Goal: Task Accomplishment & Management: Manage account settings

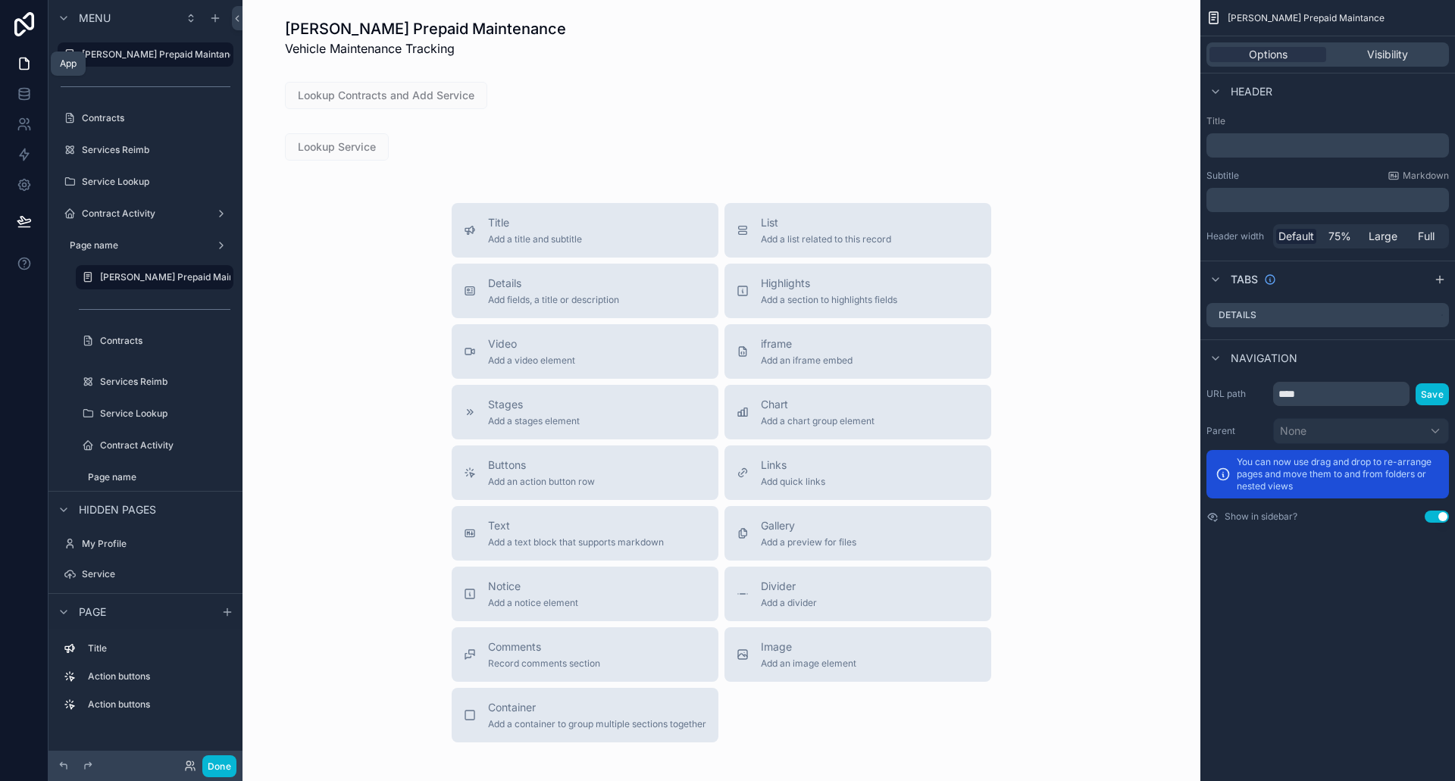
click at [17, 64] on icon at bounding box center [24, 63] width 15 height 15
click at [29, 65] on icon at bounding box center [24, 63] width 9 height 11
click at [70, 63] on div "App" at bounding box center [68, 64] width 17 height 12
click at [20, 63] on icon at bounding box center [24, 63] width 9 height 11
click at [139, 212] on label "Contract Activity" at bounding box center [142, 214] width 121 height 12
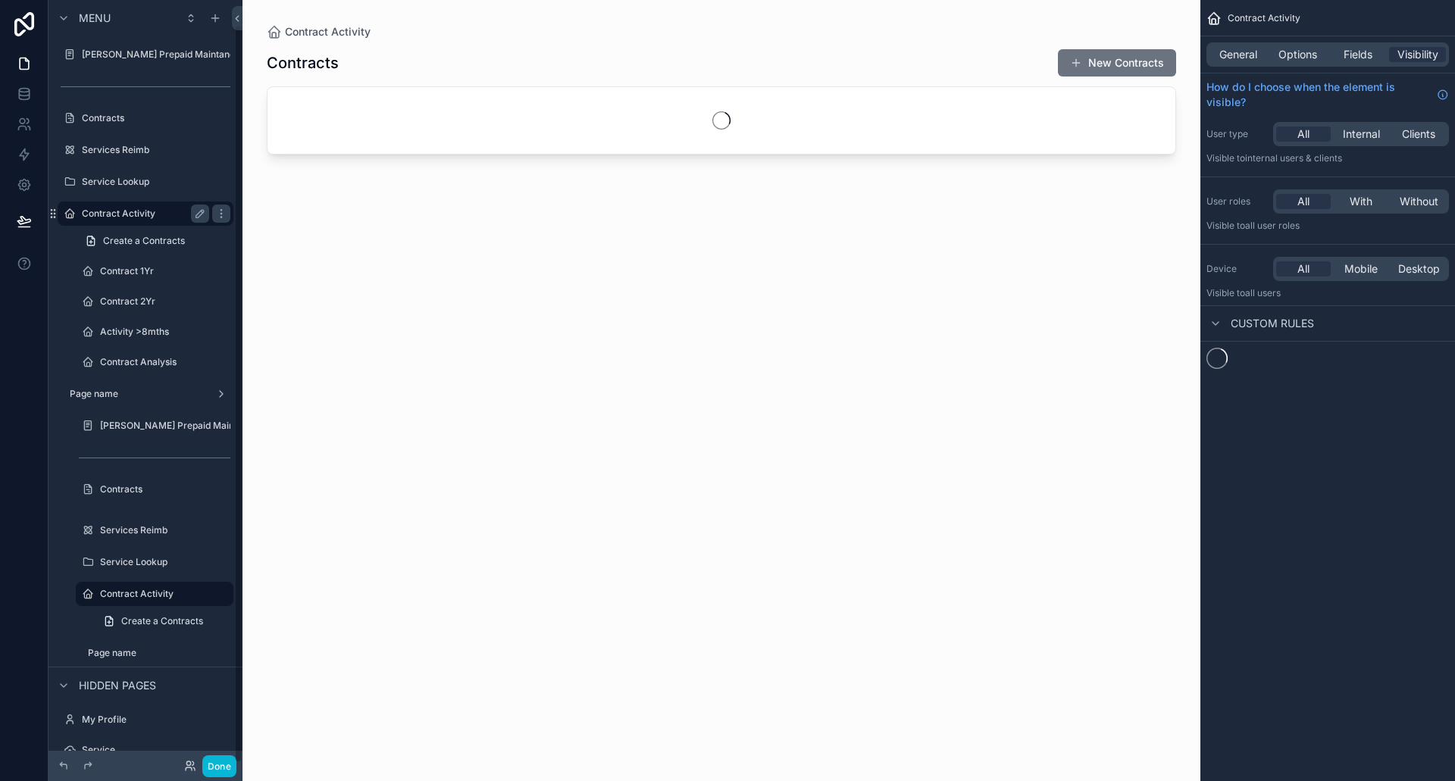
scroll to position [25, 0]
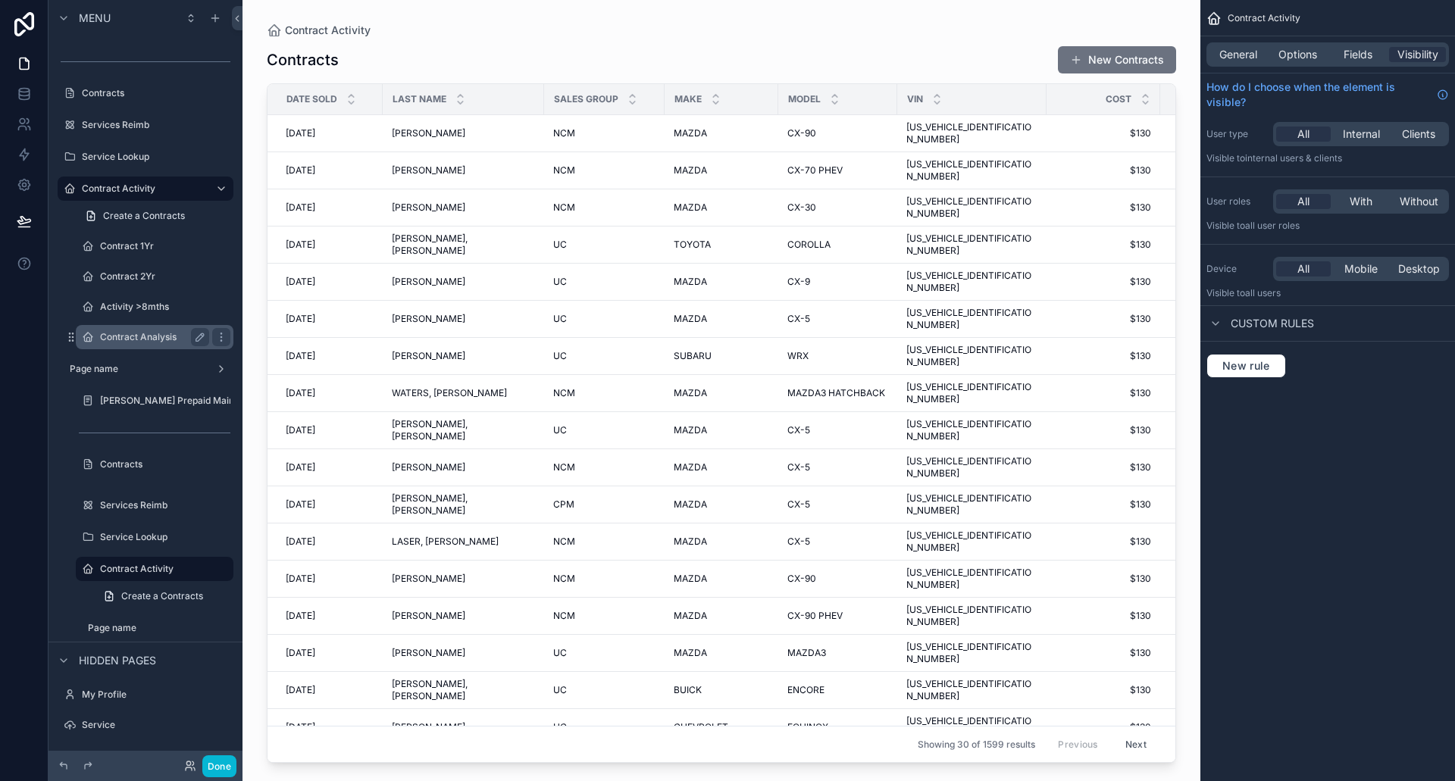
click at [107, 339] on label "Contract Analysis" at bounding box center [151, 337] width 103 height 12
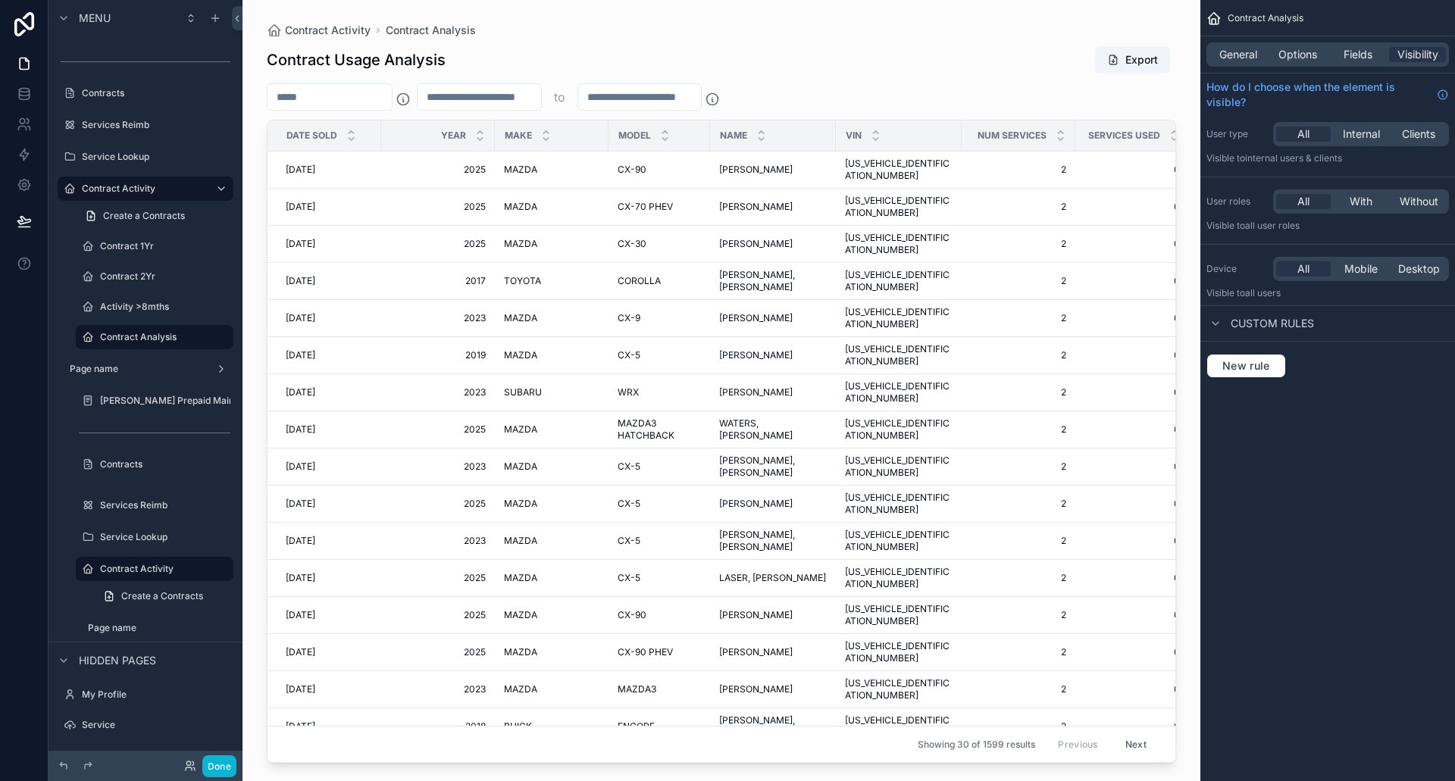
click at [1132, 61] on div "scrollable content" at bounding box center [721, 381] width 958 height 763
click at [1122, 64] on button "Export" at bounding box center [1132, 59] width 75 height 27
click at [537, 104] on input "scrollable content" at bounding box center [479, 96] width 124 height 21
click at [497, 92] on input "scrollable content" at bounding box center [479, 96] width 124 height 21
click at [376, 98] on input "scrollable content" at bounding box center [329, 96] width 124 height 21
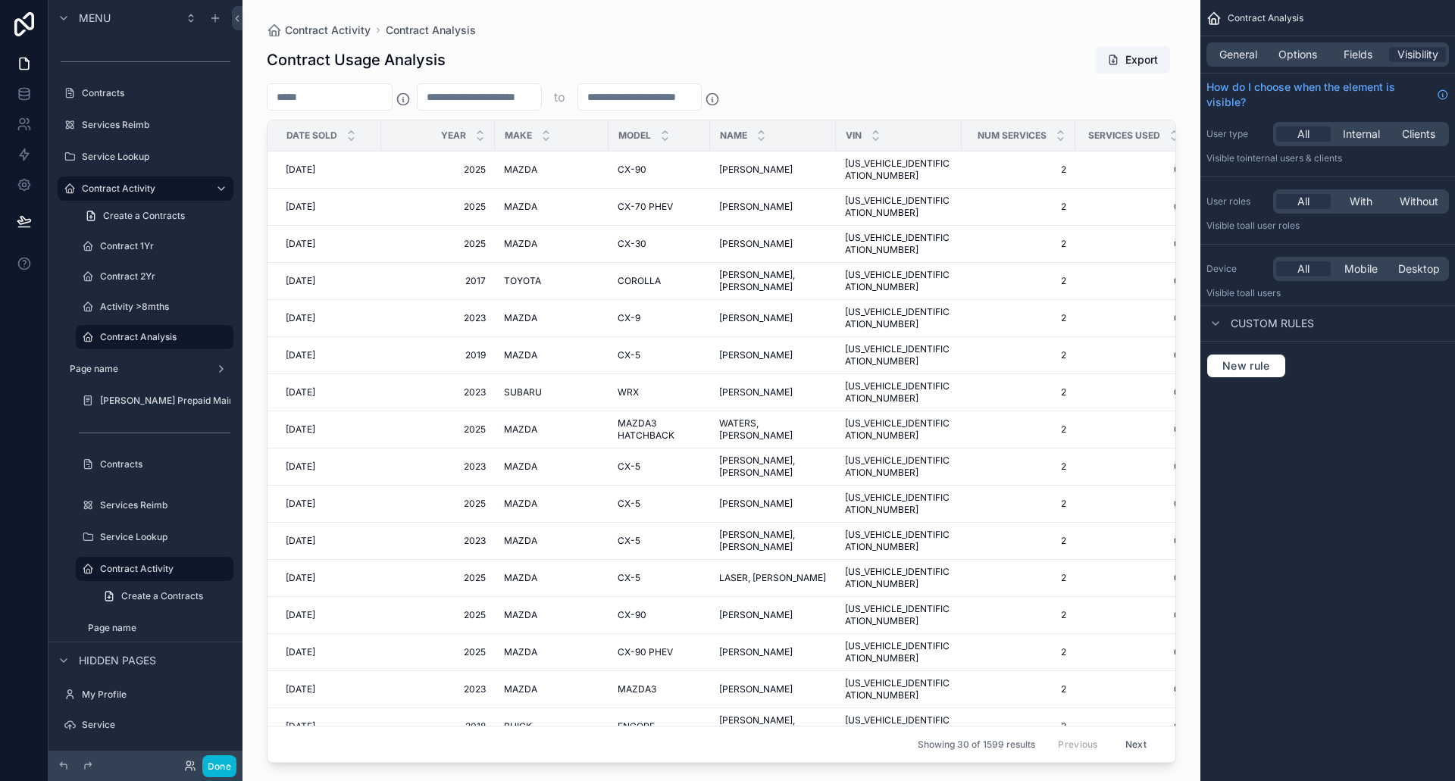
click at [490, 98] on input "scrollable content" at bounding box center [479, 96] width 124 height 21
click at [664, 89] on input "scrollable content" at bounding box center [640, 96] width 124 height 21
click at [536, 89] on div "scrollable content" at bounding box center [479, 96] width 125 height 27
click at [533, 108] on div "scrollable content" at bounding box center [479, 96] width 125 height 27
type input "*"
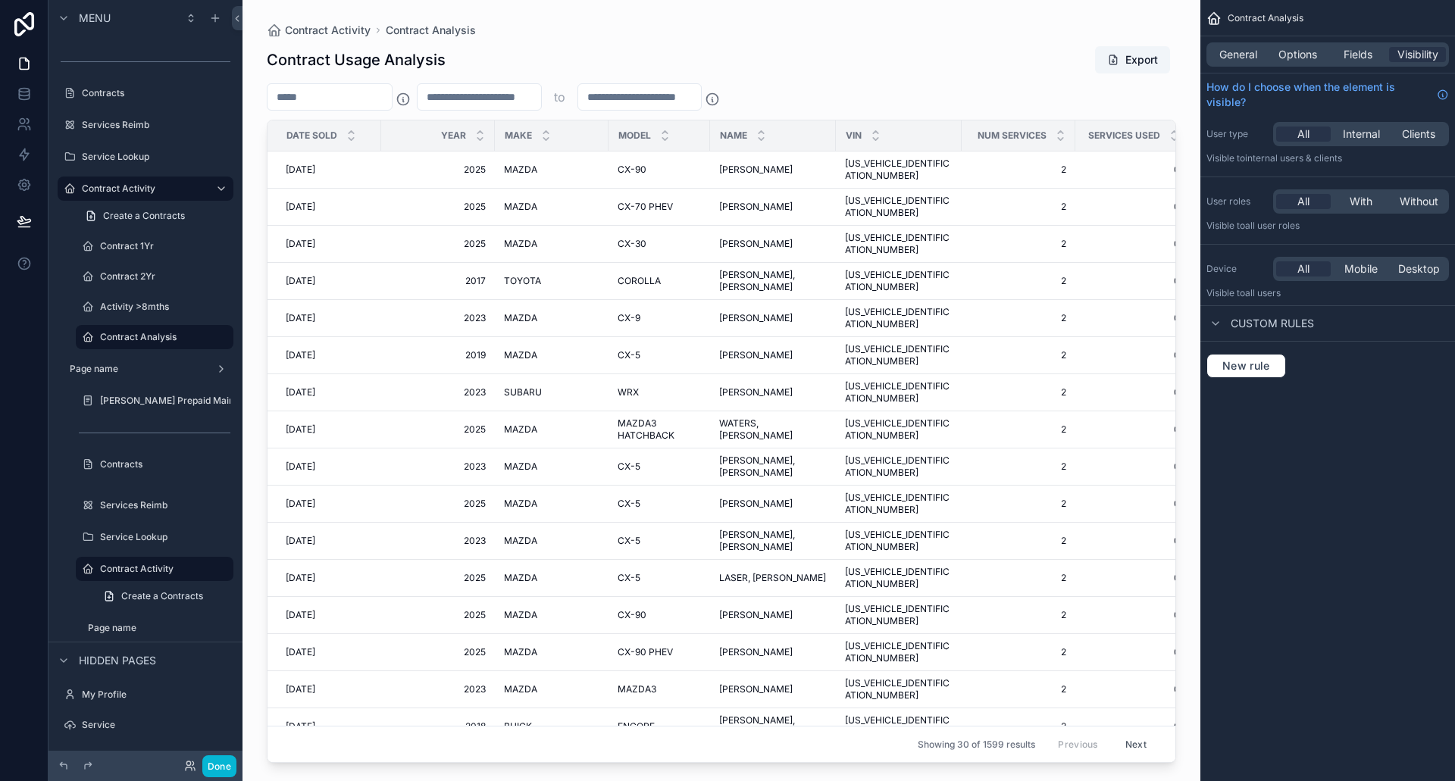
type input "***"
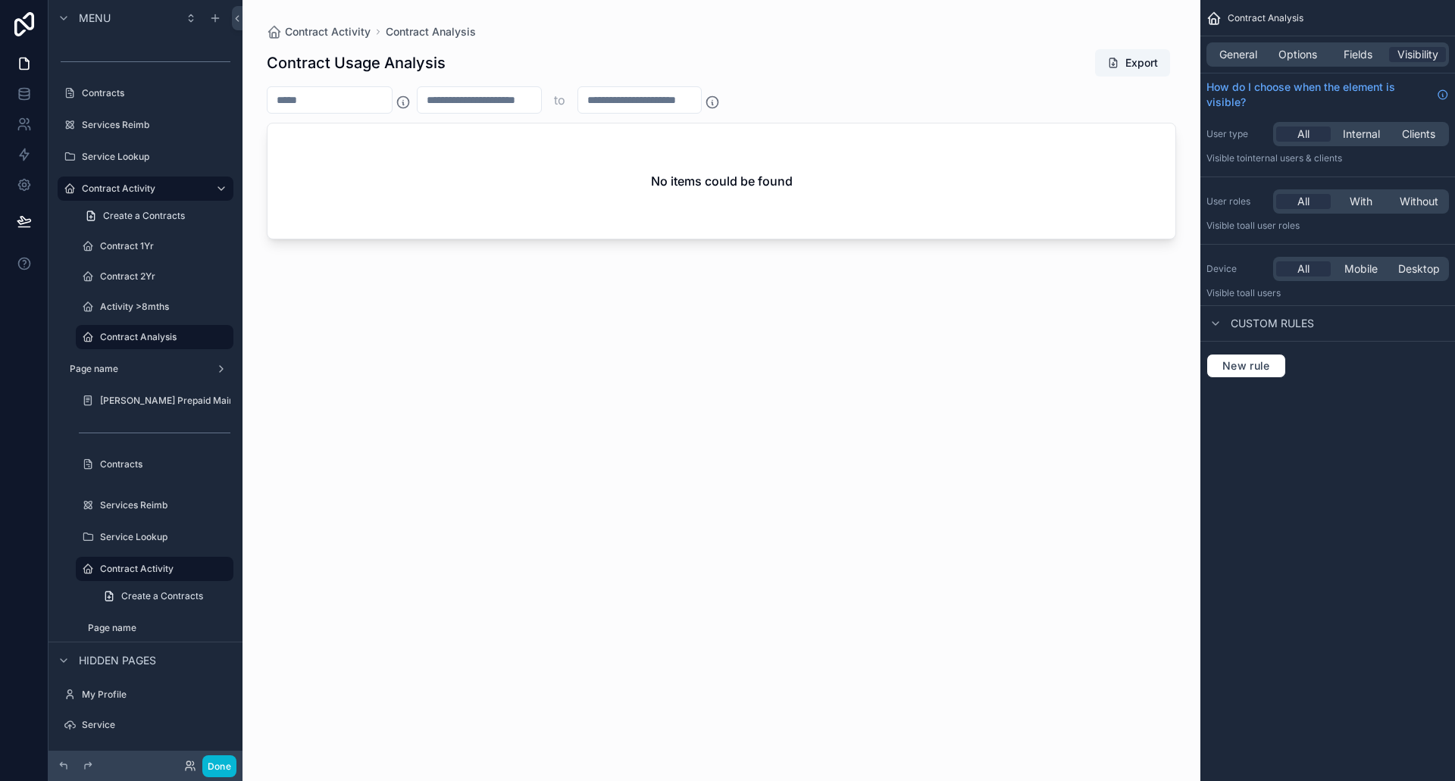
type input "***"
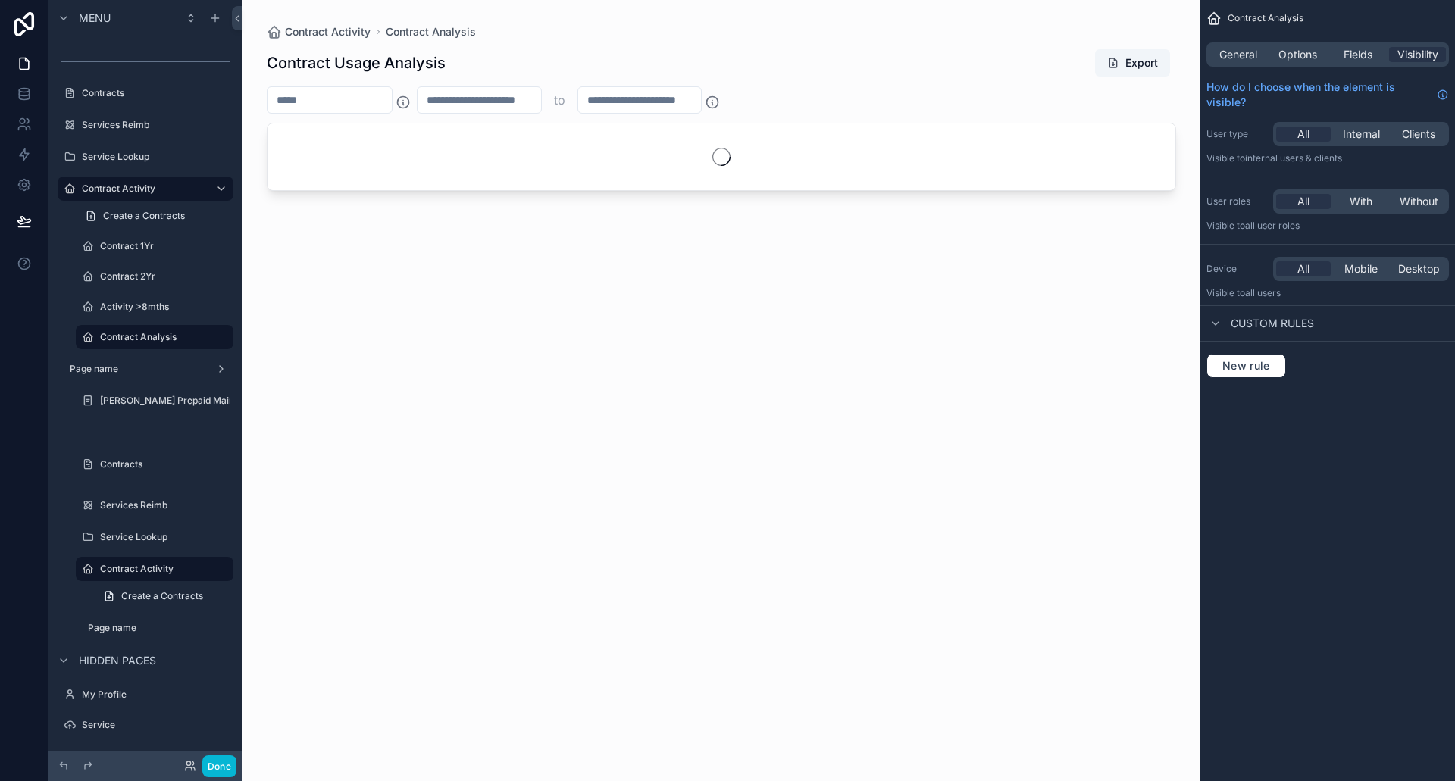
type input "*"
type input "***"
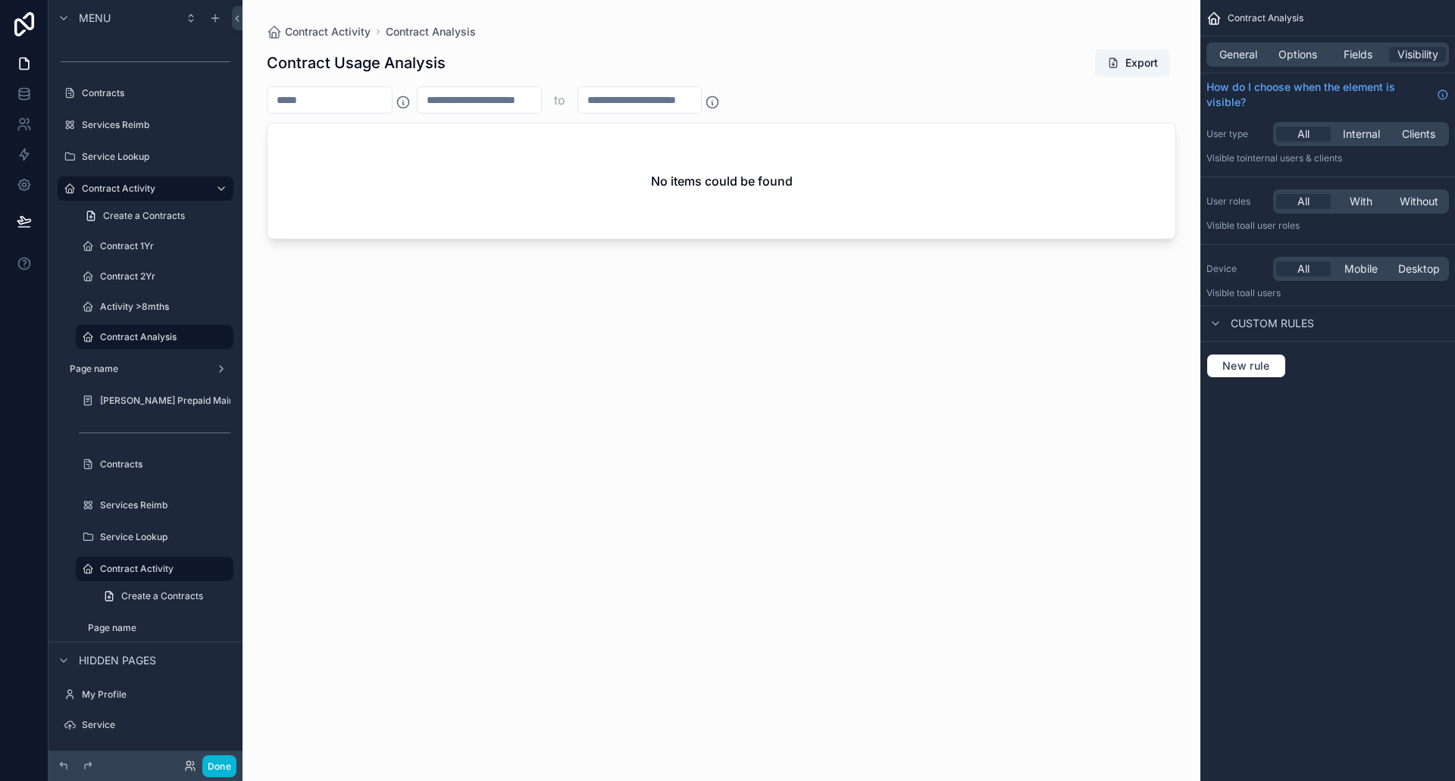
type input "**"
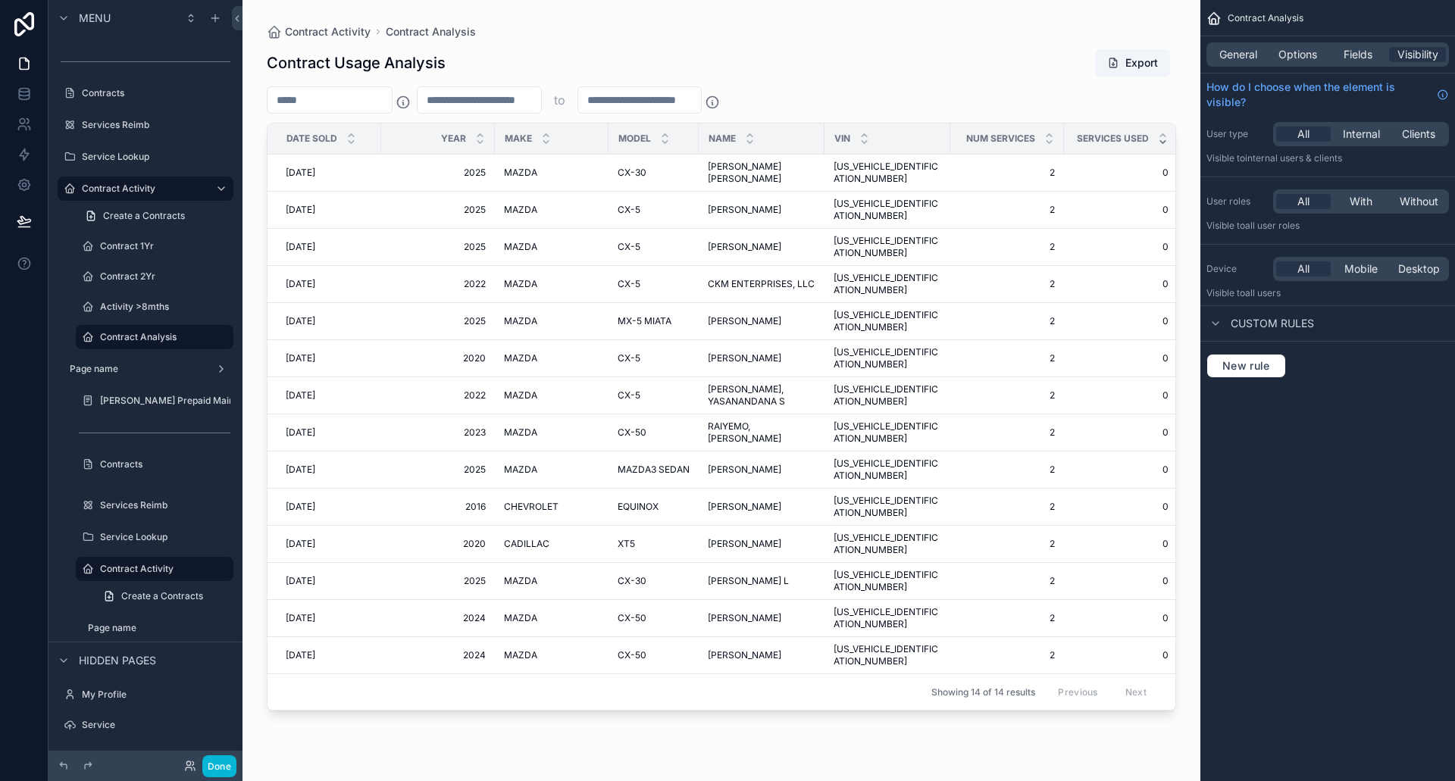
click at [1162, 145] on icon "scrollable content" at bounding box center [1163, 142] width 10 height 10
click at [1162, 136] on icon "scrollable content" at bounding box center [1163, 135] width 10 height 10
type input "***"
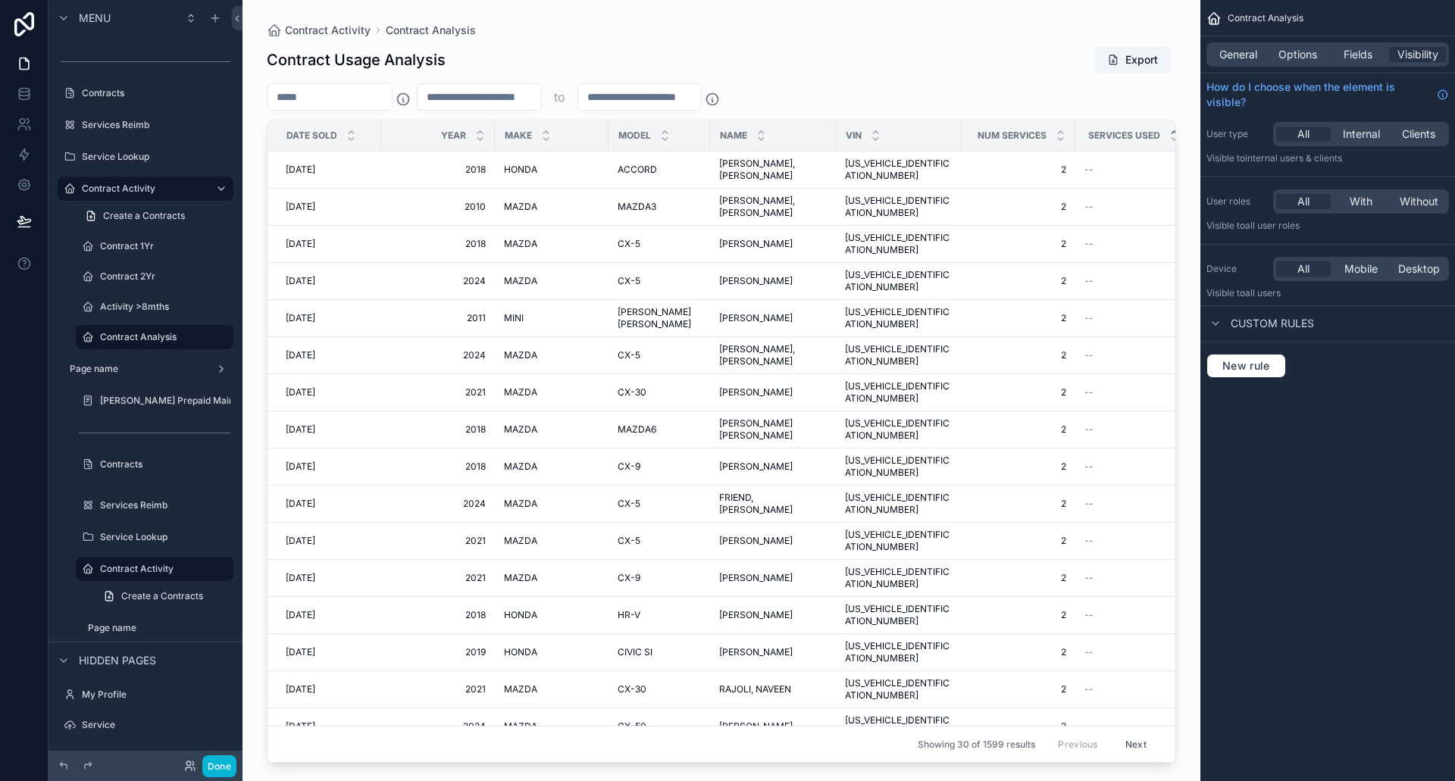
click at [1141, 135] on span "Services used" at bounding box center [1124, 136] width 72 height 12
click at [111, 233] on div "Contract 1Yr" at bounding box center [155, 246] width 176 height 27
click at [109, 239] on div "Contract 1Yr" at bounding box center [154, 246] width 109 height 18
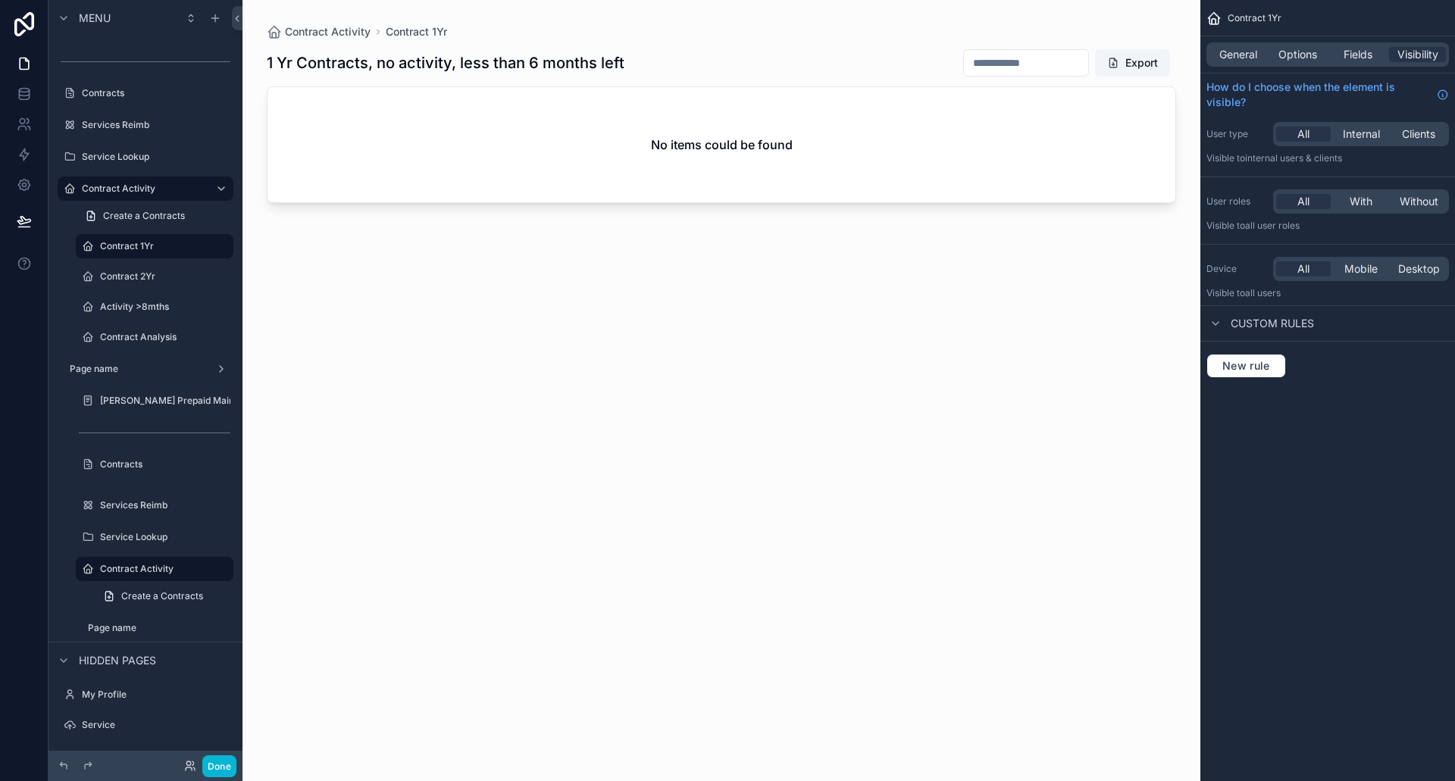
click at [503, 63] on div "scrollable content" at bounding box center [721, 381] width 958 height 763
click at [196, 246] on icon "scrollable content" at bounding box center [200, 246] width 12 height 12
click at [198, 246] on icon "scrollable content" at bounding box center [200, 246] width 12 height 12
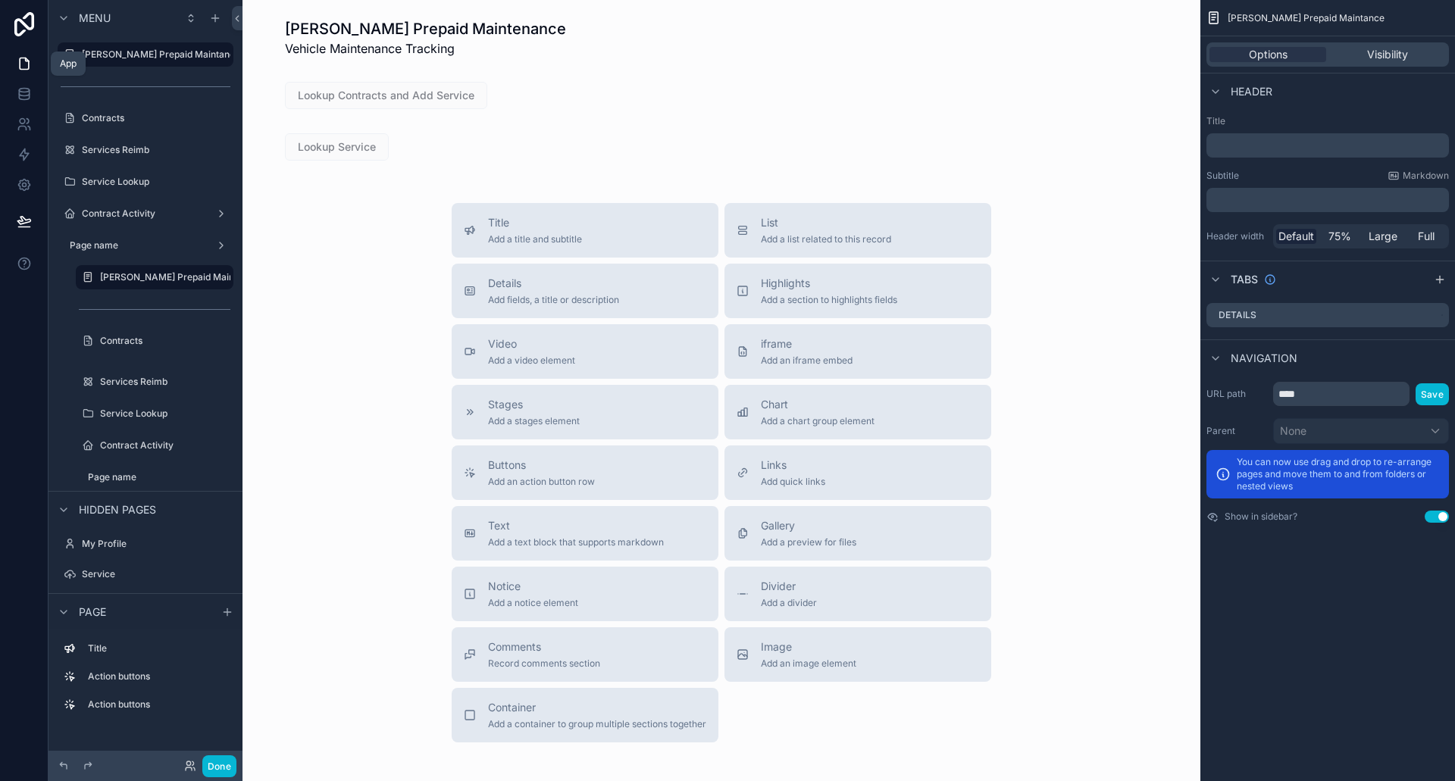
click at [20, 63] on icon at bounding box center [24, 63] width 9 height 11
click at [21, 61] on icon at bounding box center [24, 63] width 15 height 15
click at [27, 64] on icon at bounding box center [24, 63] width 15 height 15
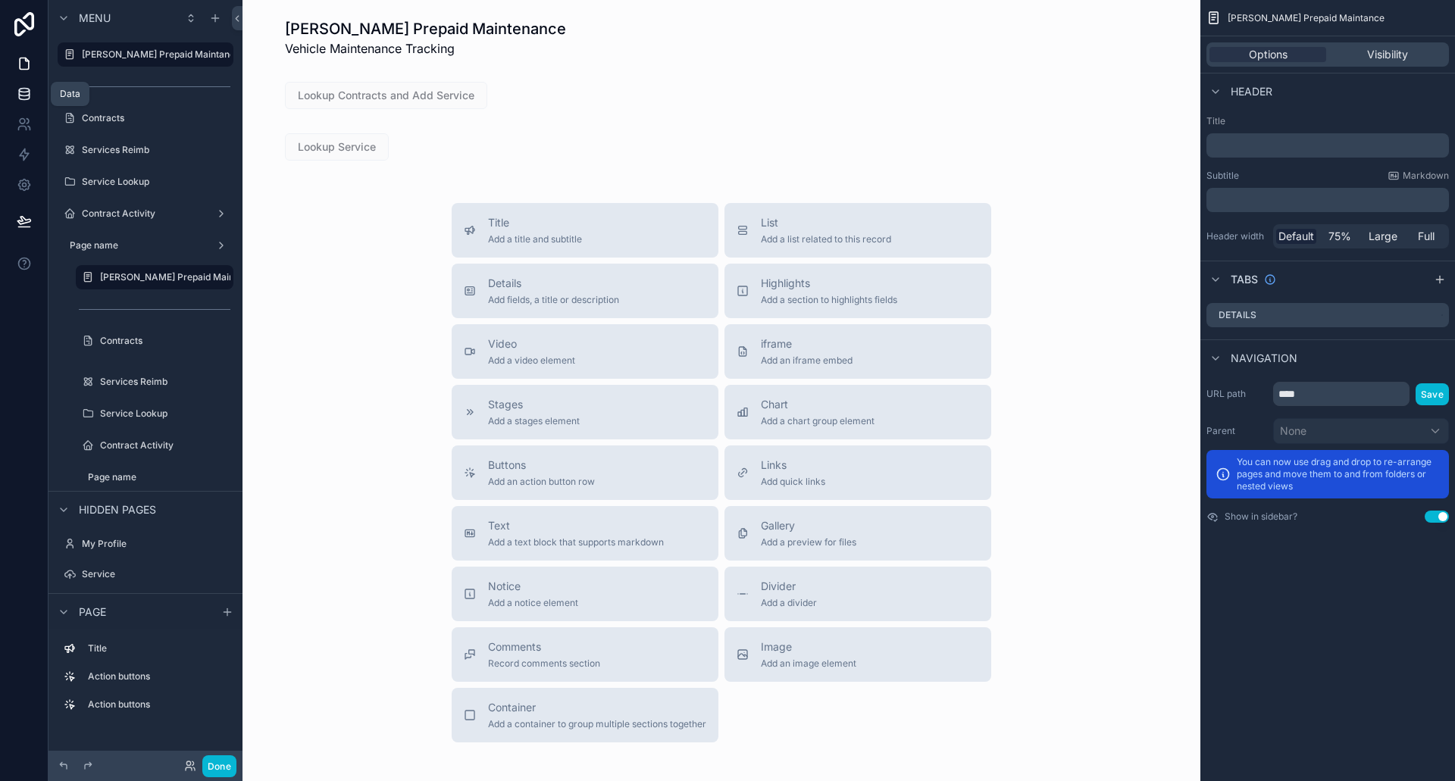
click at [27, 91] on icon at bounding box center [24, 93] width 15 height 15
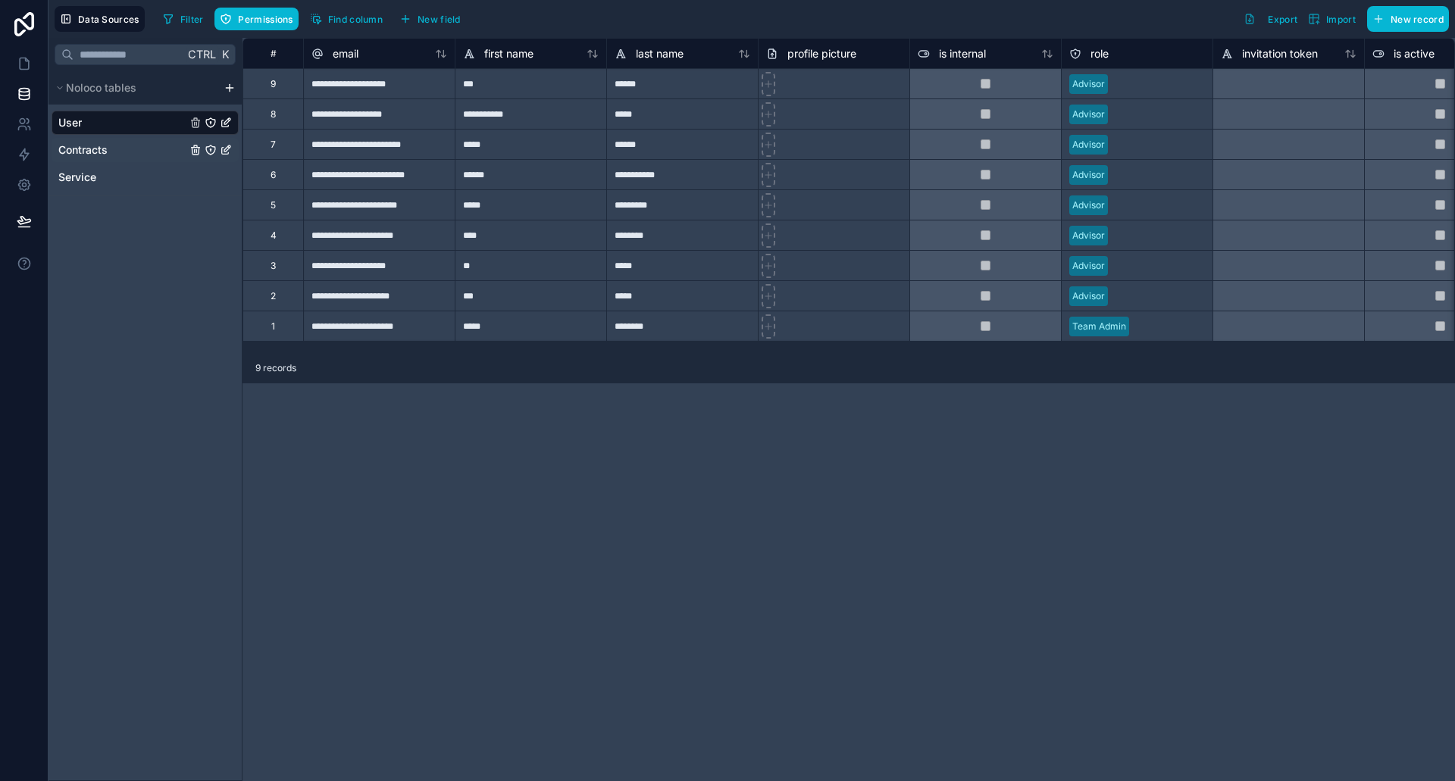
click at [98, 150] on span "Contracts" at bounding box center [82, 149] width 49 height 15
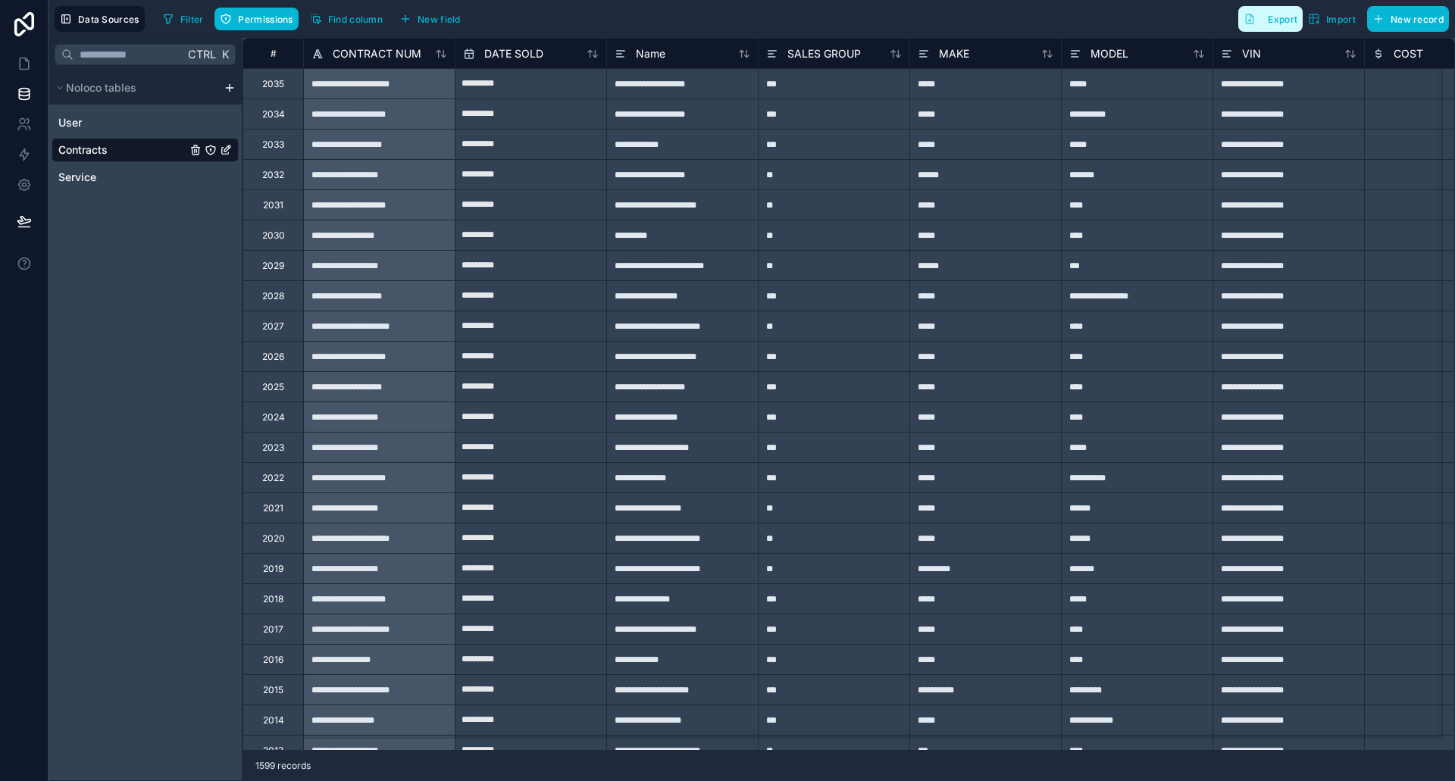
click at [1274, 23] on span "Export" at bounding box center [1283, 19] width 30 height 11
click at [12, 63] on link at bounding box center [24, 63] width 48 height 30
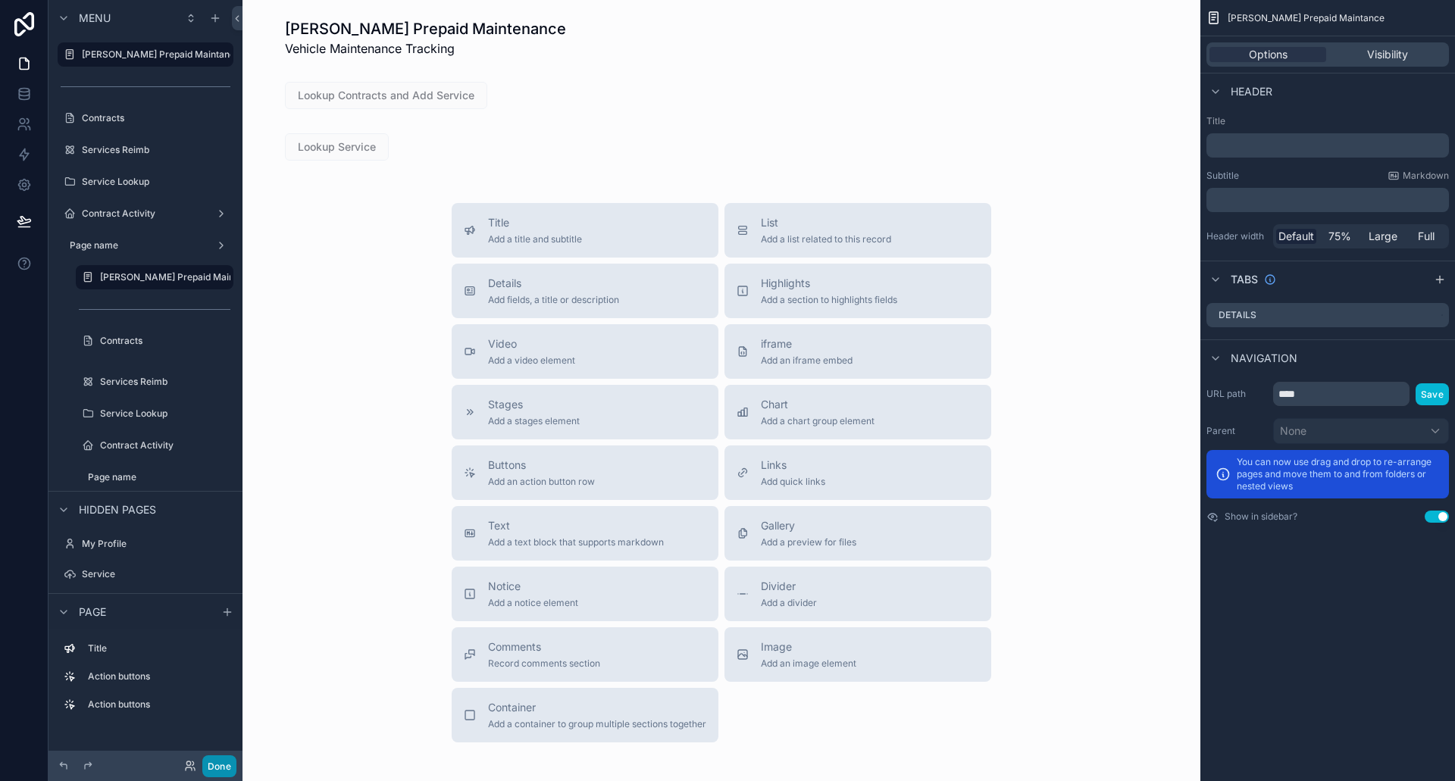
click at [202, 764] on button "Done" at bounding box center [219, 766] width 34 height 22
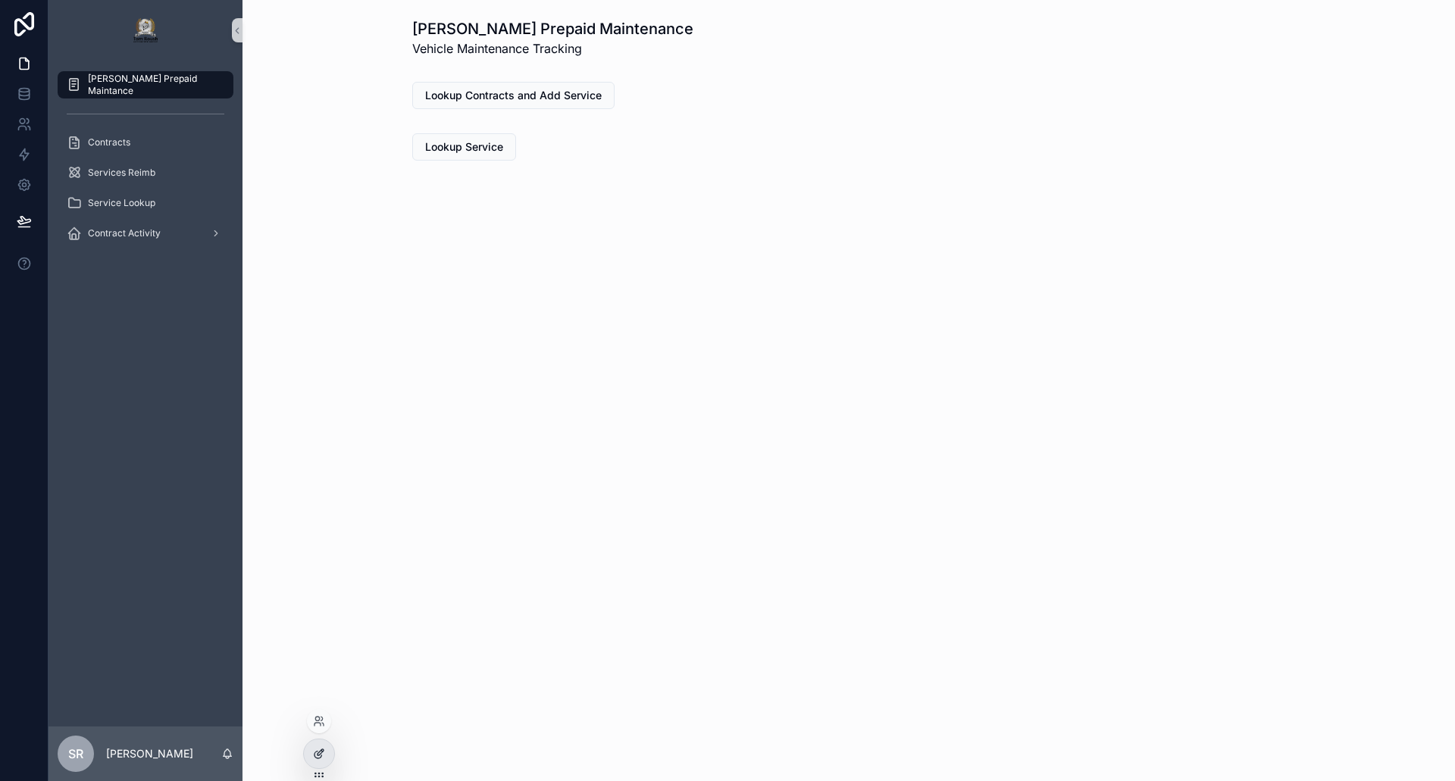
click at [306, 747] on div at bounding box center [319, 754] width 30 height 29
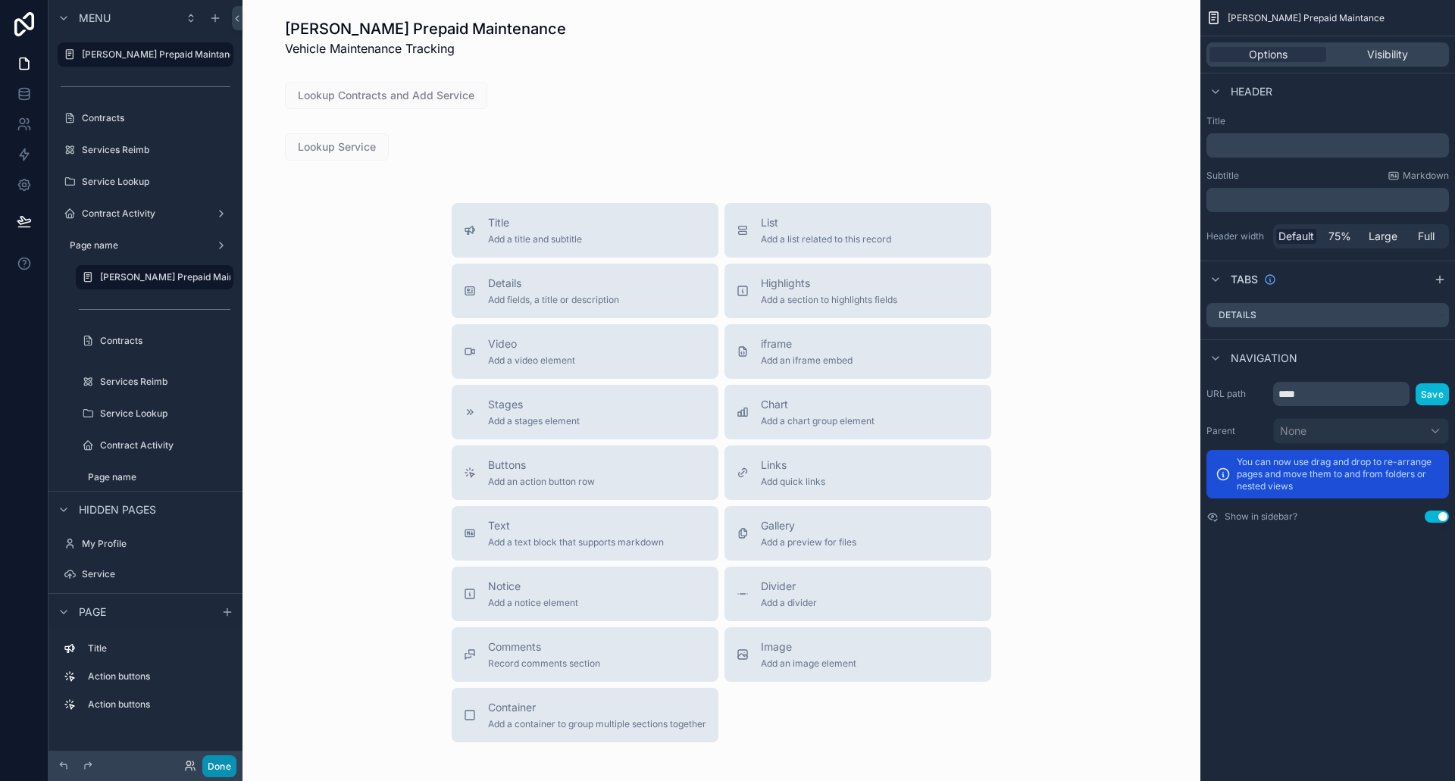
click at [217, 765] on button "Done" at bounding box center [219, 766] width 34 height 22
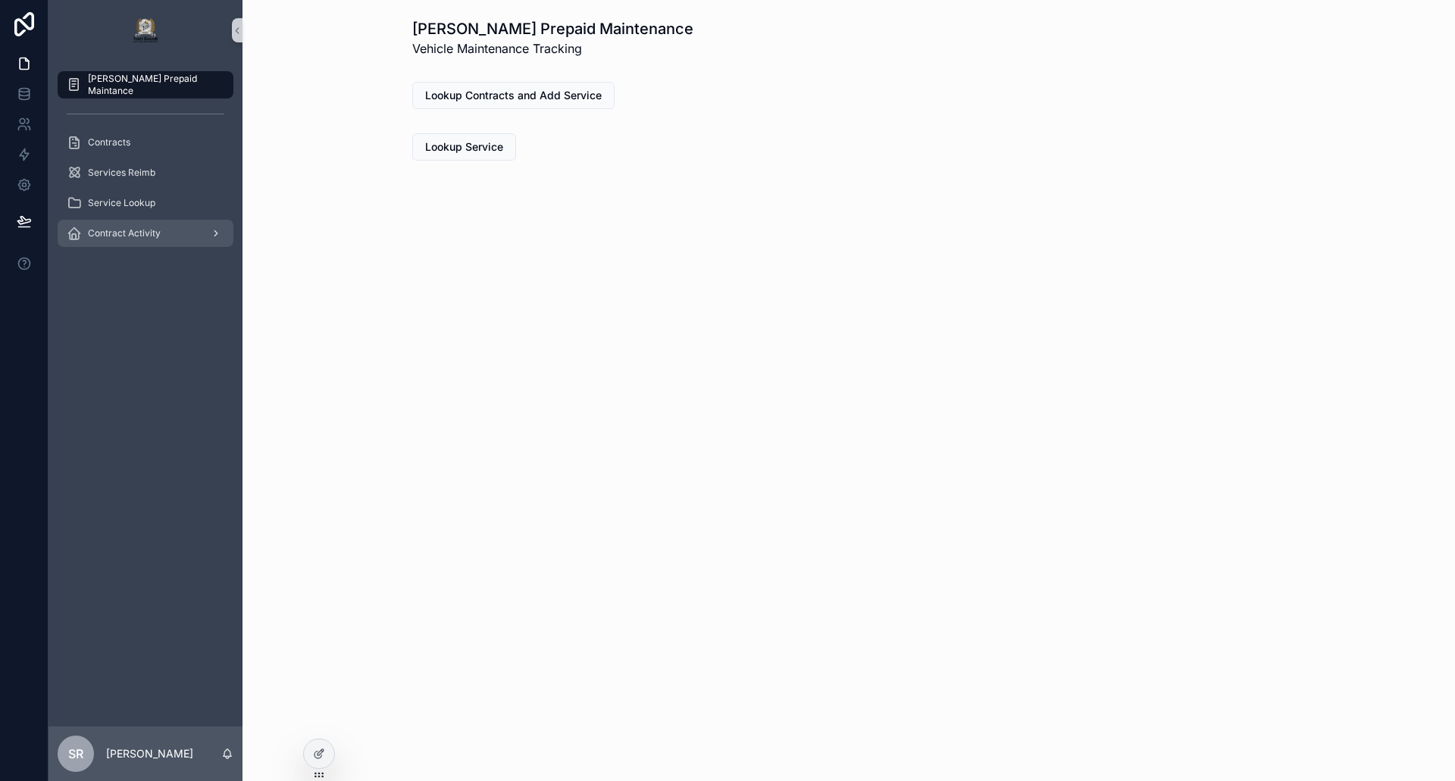
click at [214, 228] on icon "scrollable content" at bounding box center [216, 233] width 11 height 11
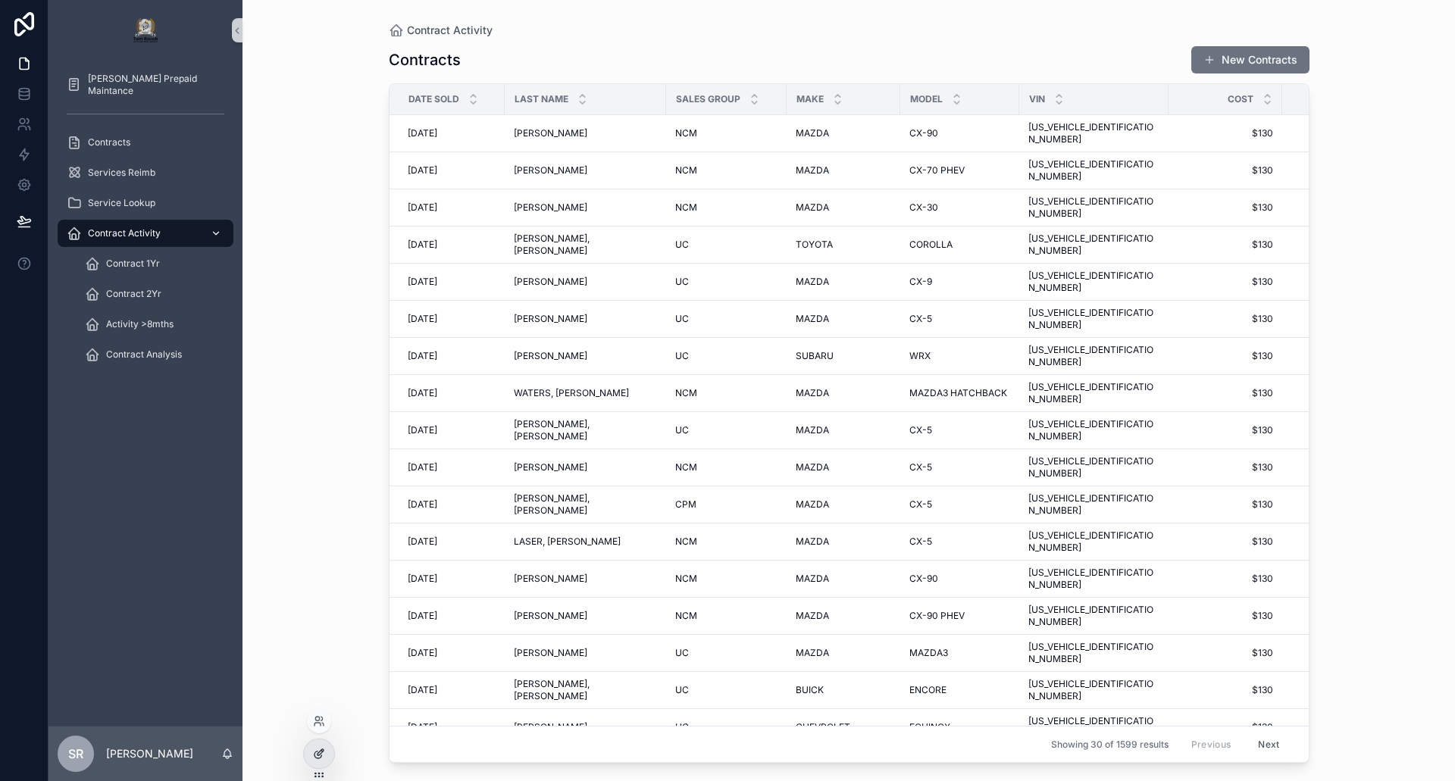
click at [313, 753] on icon at bounding box center [319, 754] width 12 height 12
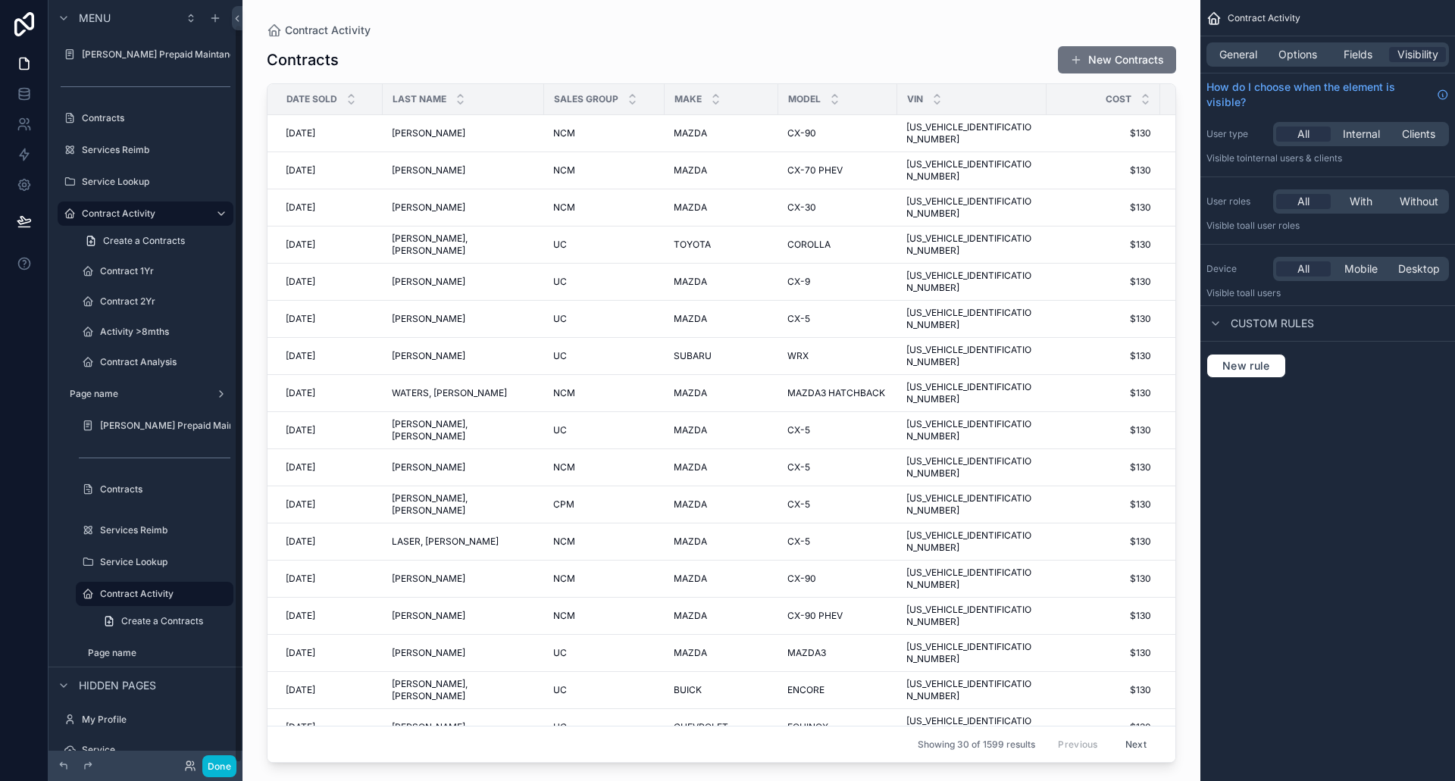
scroll to position [25, 0]
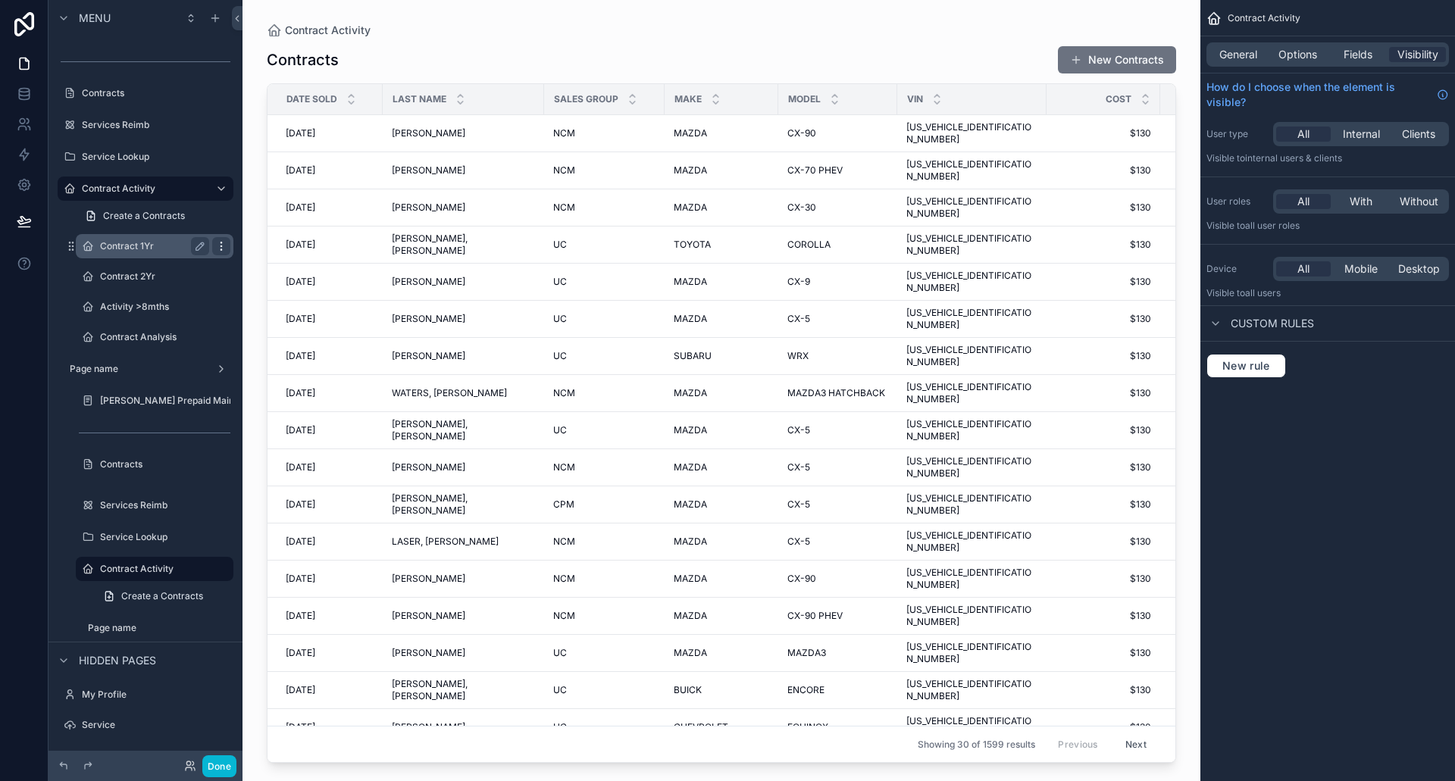
click at [219, 249] on icon "scrollable content" at bounding box center [221, 246] width 12 height 12
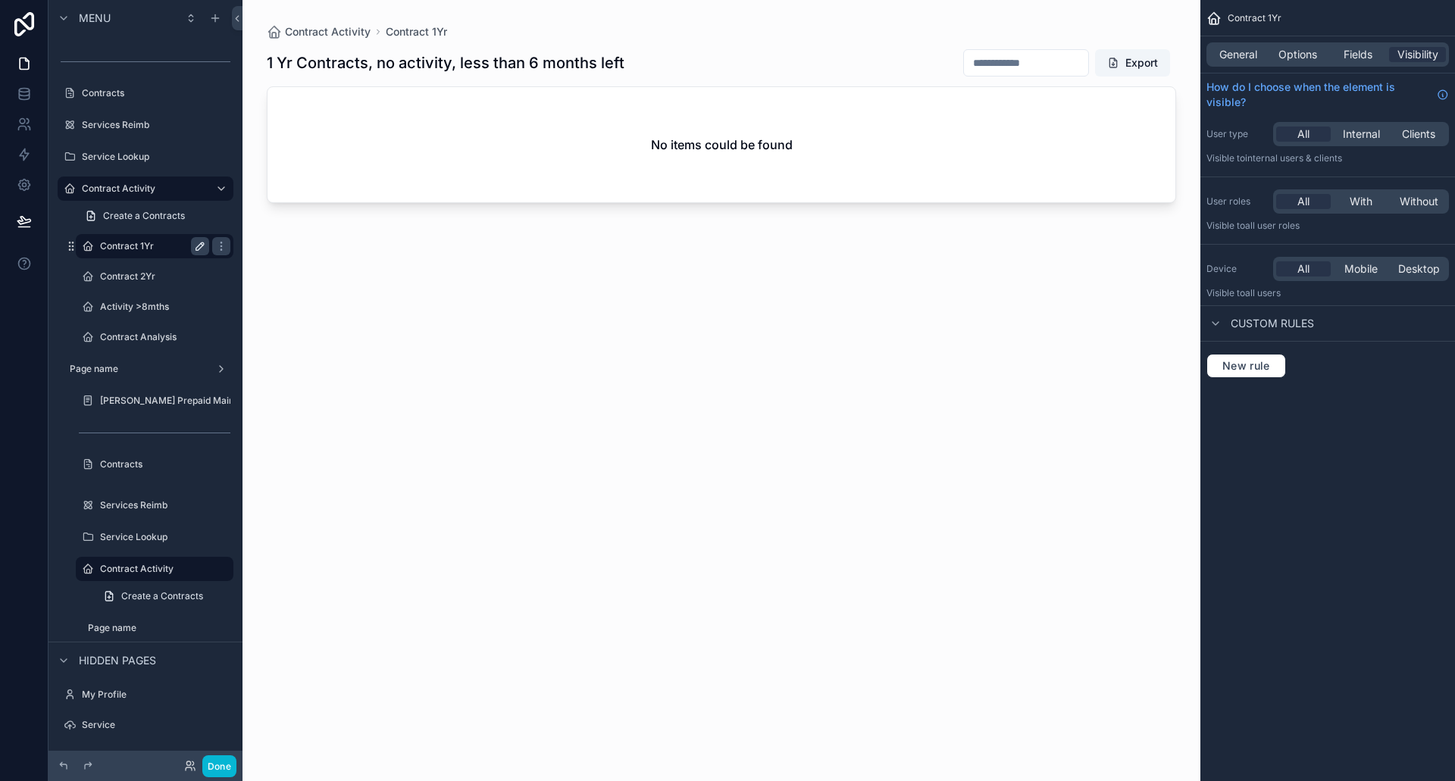
click at [204, 245] on icon "scrollable content" at bounding box center [200, 246] width 8 height 8
click at [220, 248] on icon "scrollable content" at bounding box center [221, 246] width 12 height 12
click at [215, 249] on icon "scrollable content" at bounding box center [221, 246] width 12 height 12
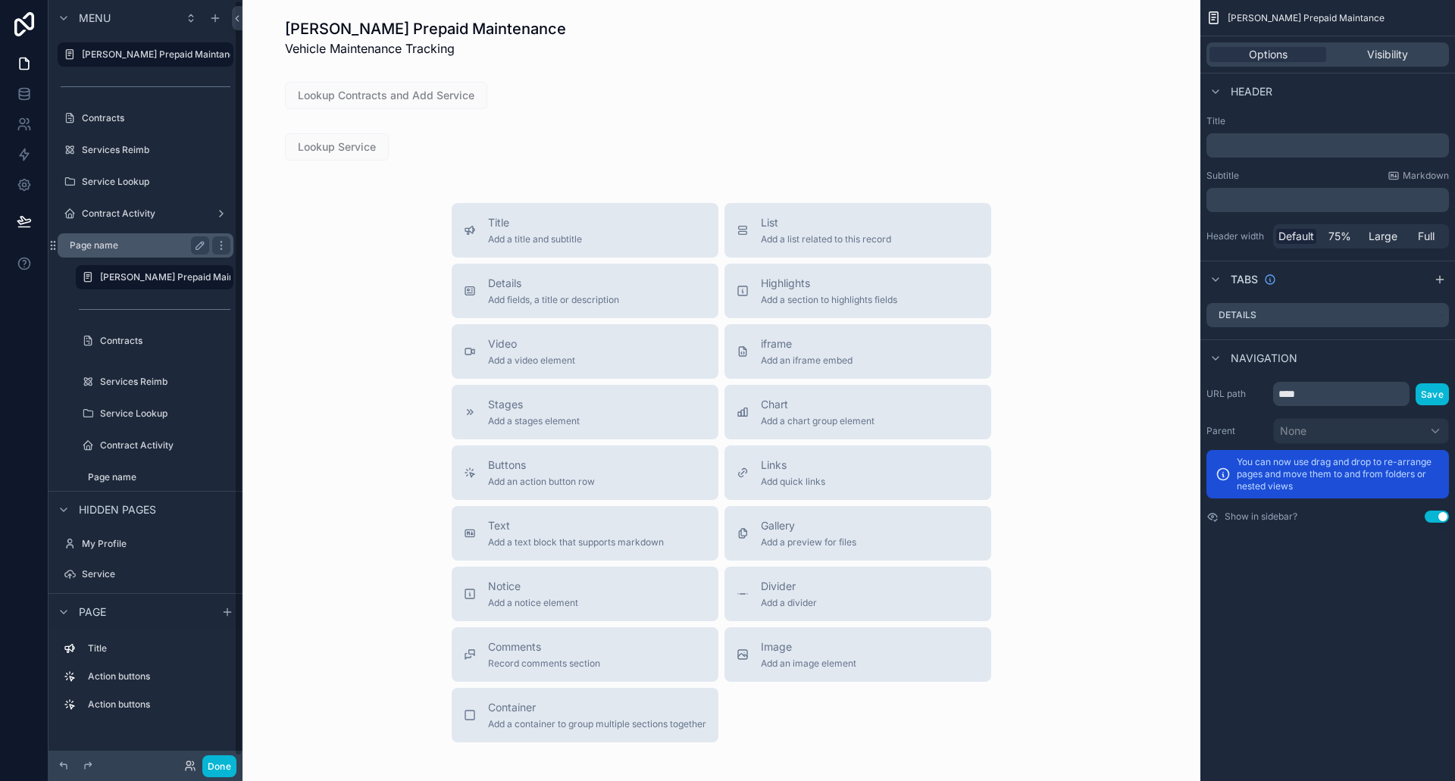
click at [142, 247] on label "Page name" at bounding box center [136, 245] width 133 height 12
click at [220, 214] on icon "scrollable content" at bounding box center [220, 213] width 1 height 1
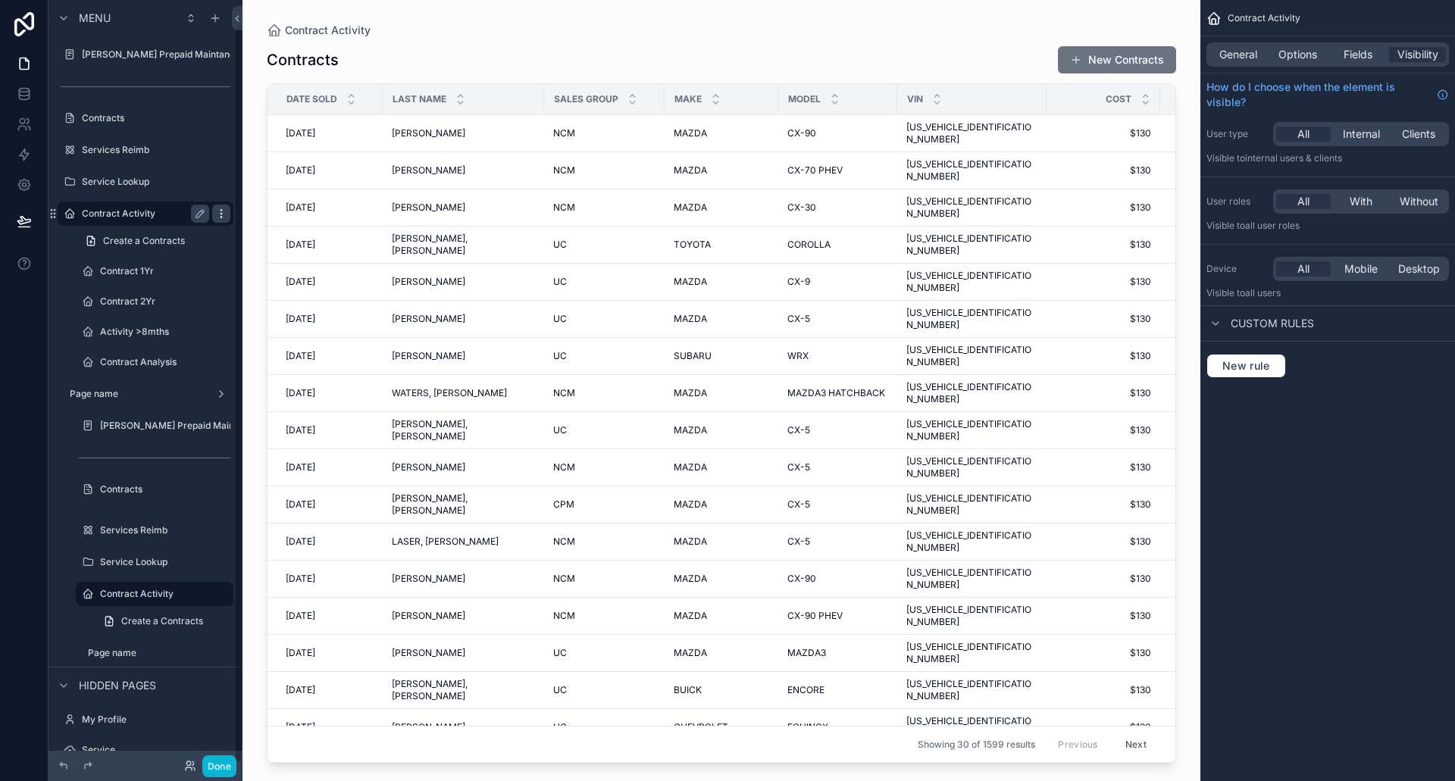
scroll to position [25, 0]
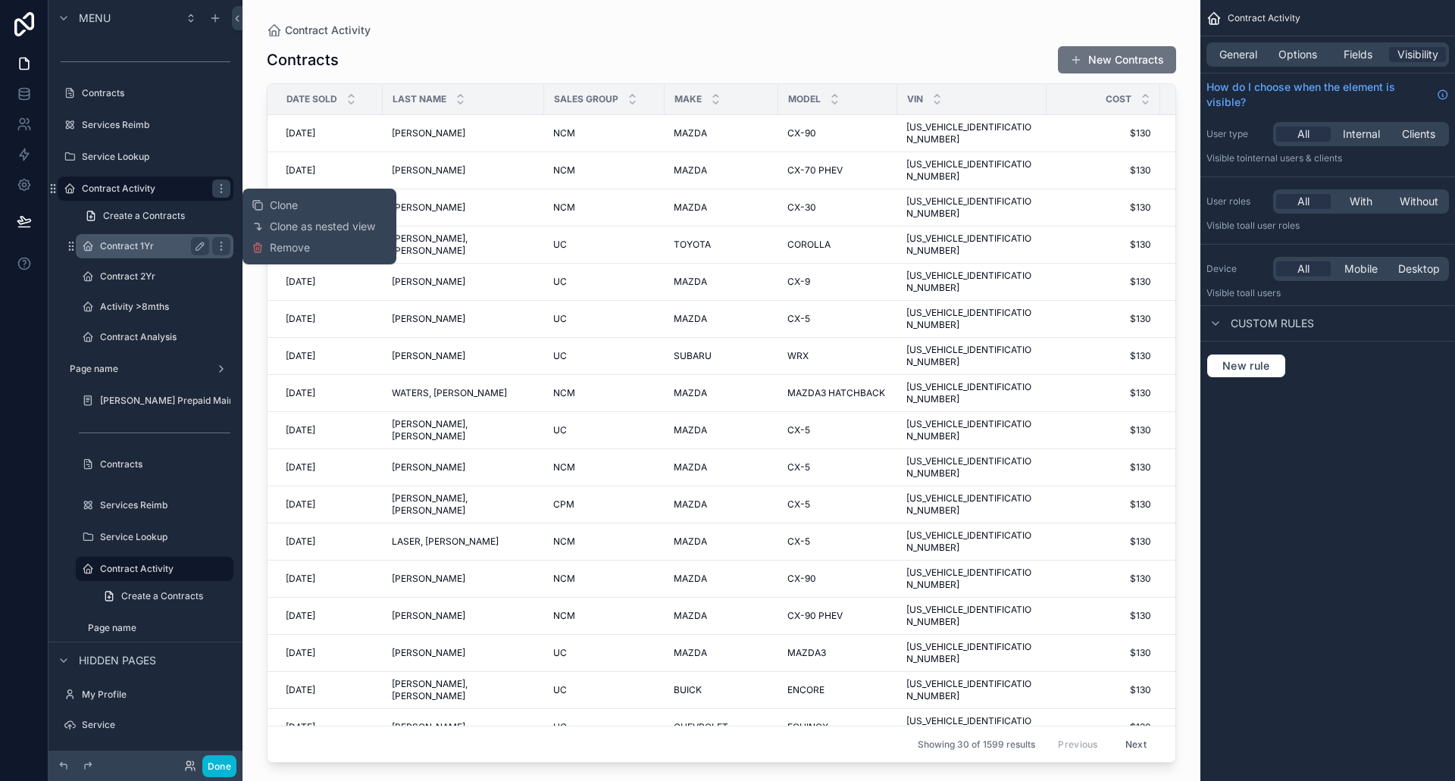
click at [133, 248] on label "Contract 1Yr" at bounding box center [151, 246] width 103 height 12
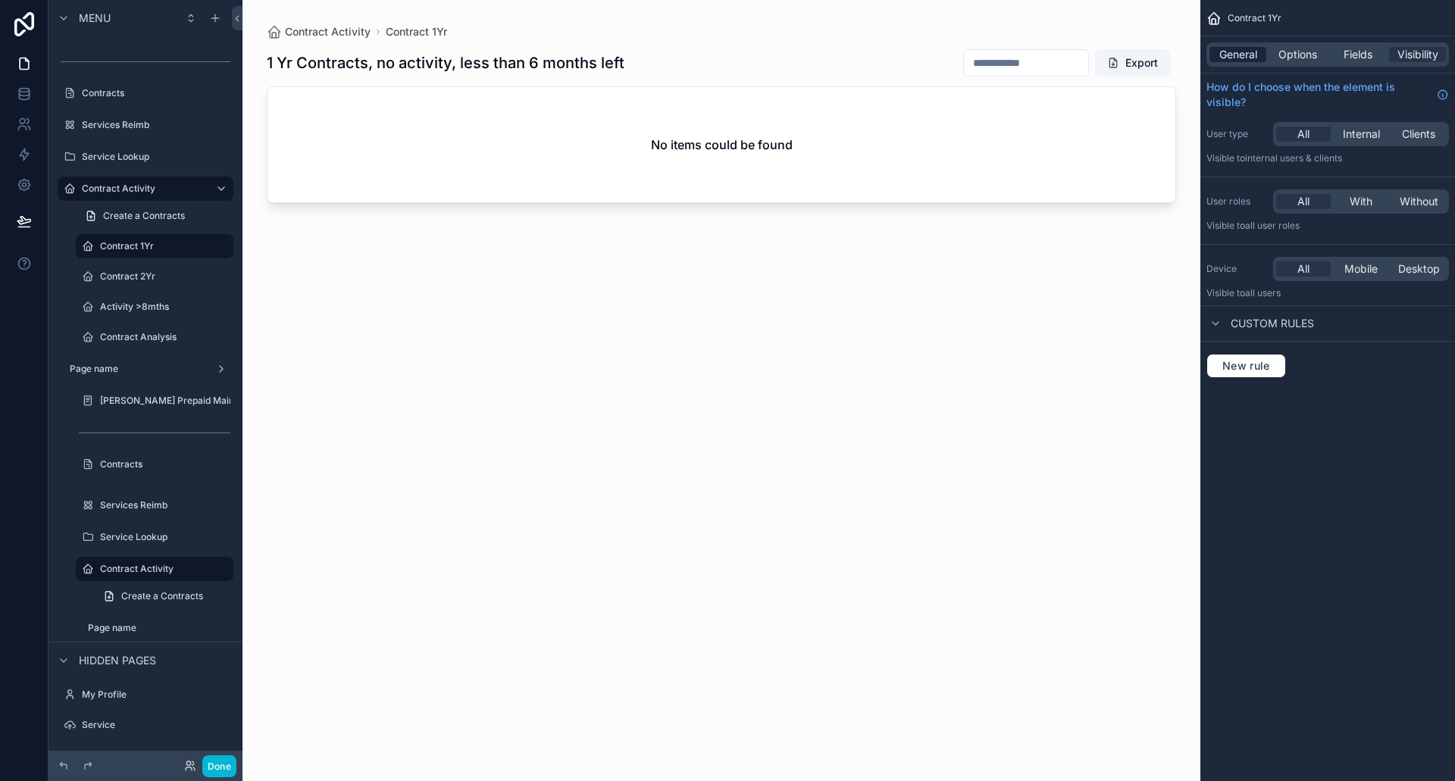
click at [1244, 60] on span "General" at bounding box center [1238, 54] width 38 height 15
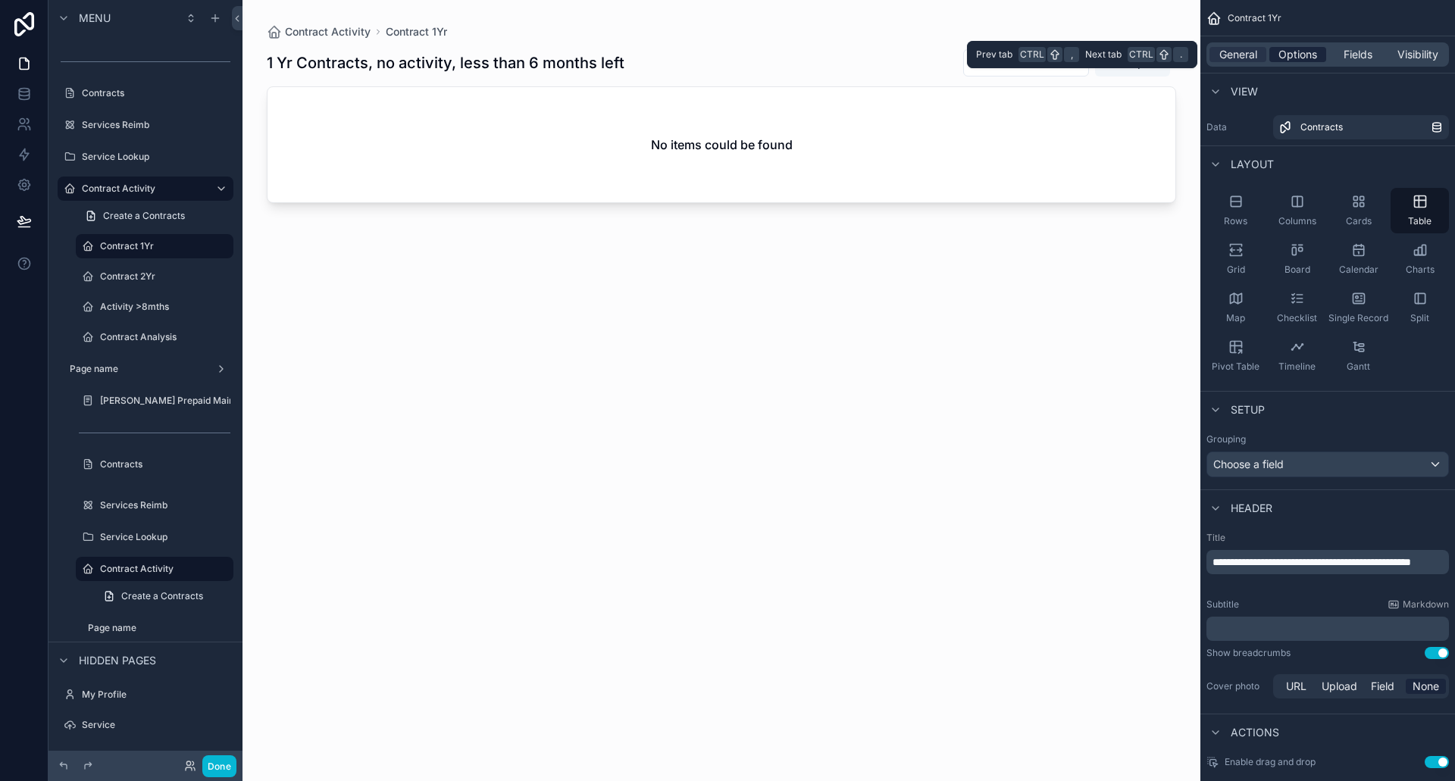
click at [1294, 50] on span "Options" at bounding box center [1297, 54] width 39 height 15
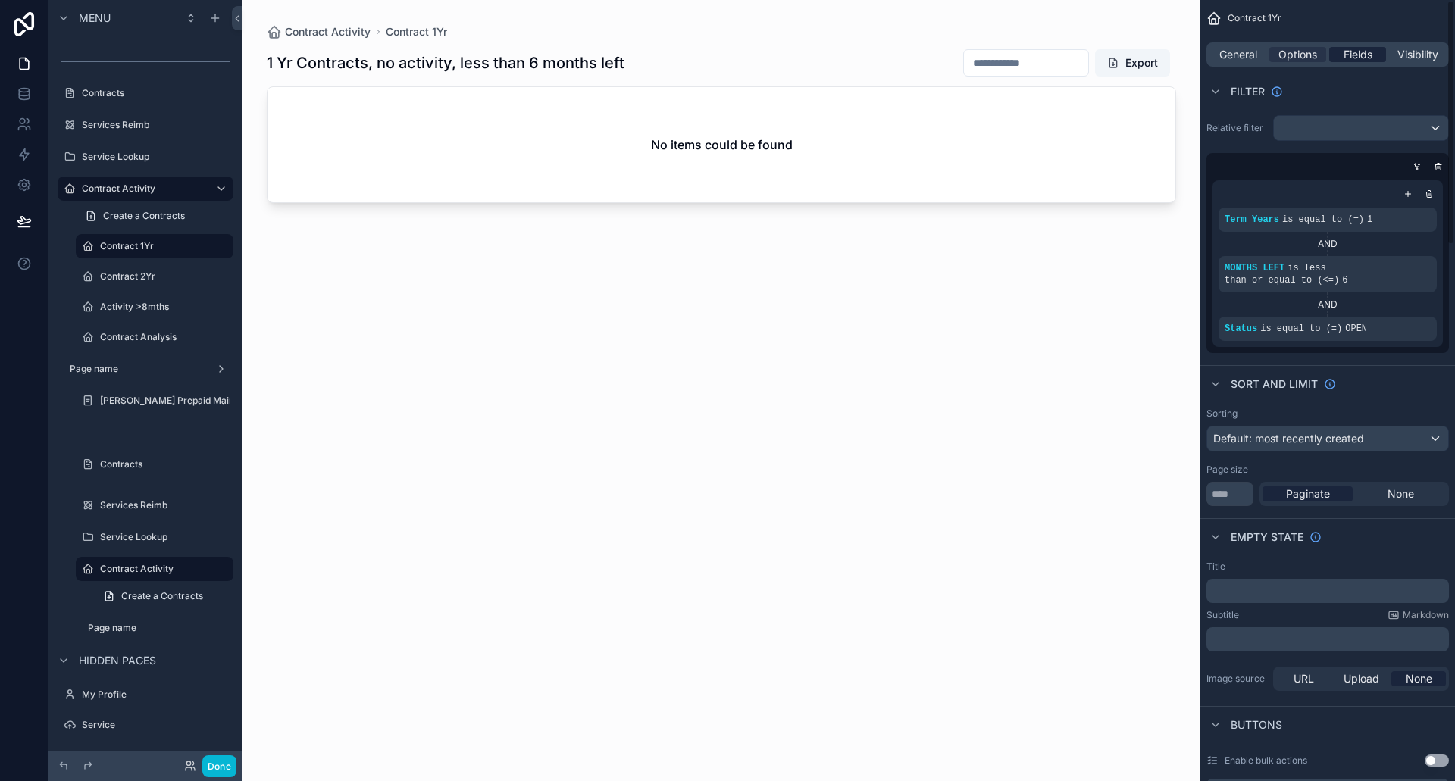
click at [1355, 56] on span "Fields" at bounding box center [1357, 54] width 29 height 15
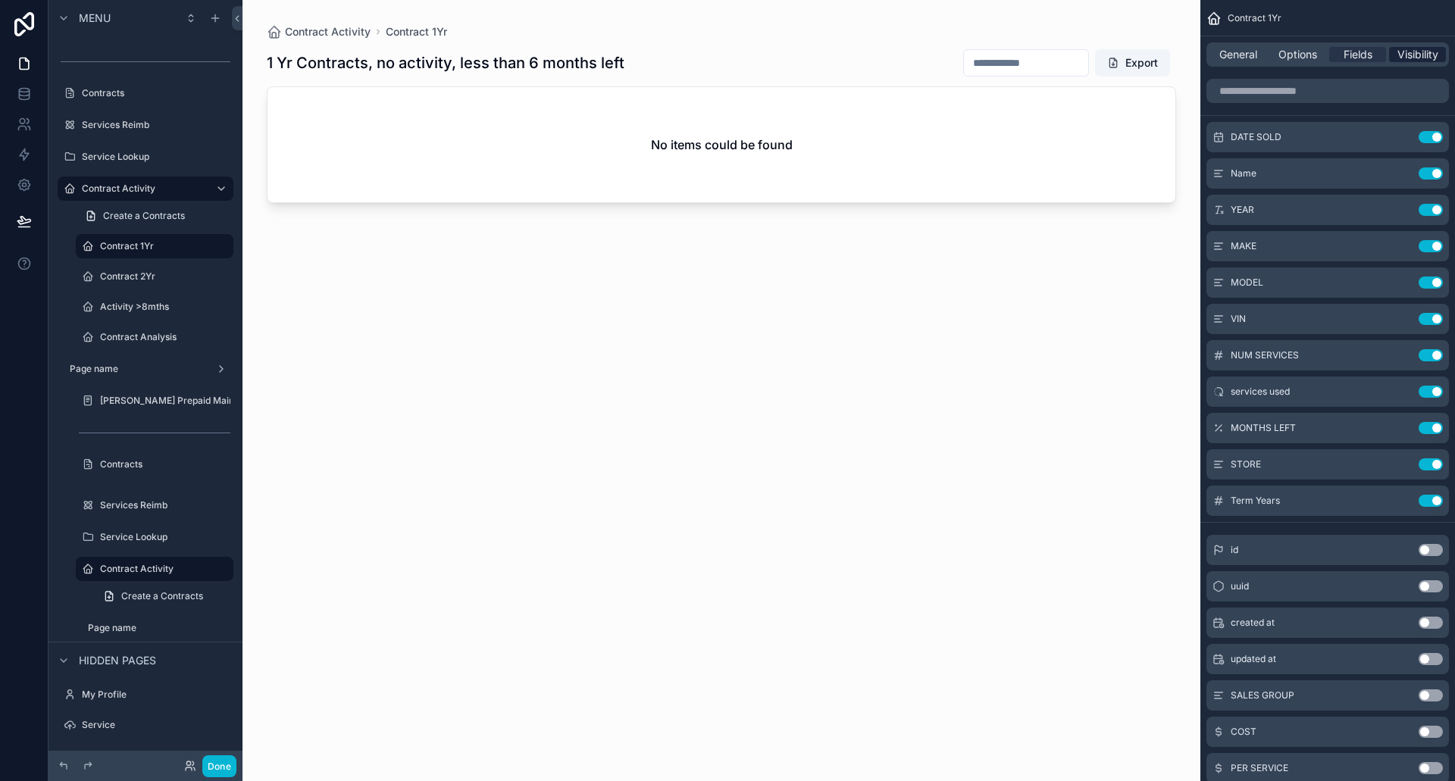
click at [1418, 55] on span "Visibility" at bounding box center [1417, 54] width 41 height 15
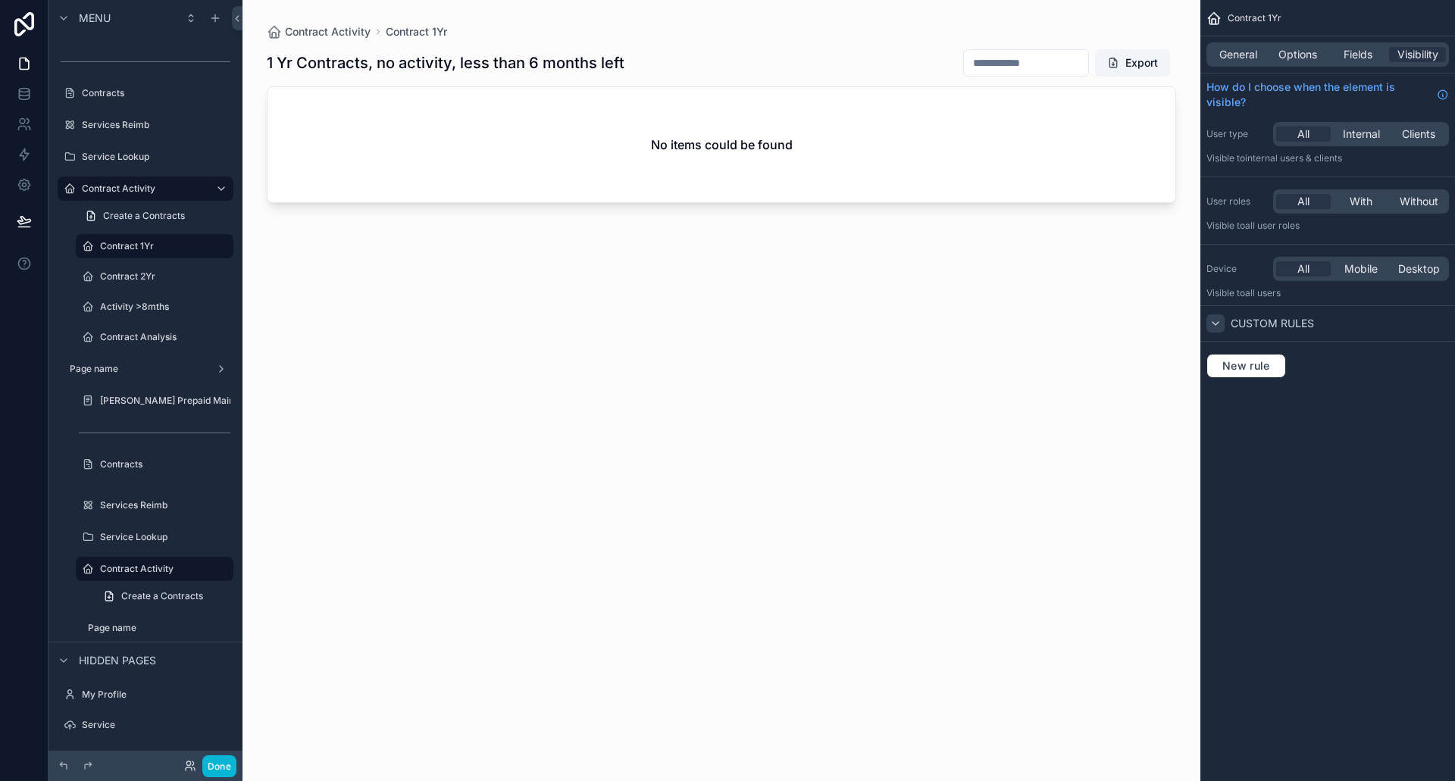
click at [1218, 320] on icon "scrollable content" at bounding box center [1215, 323] width 12 height 12
click at [1217, 325] on icon "scrollable content" at bounding box center [1215, 323] width 12 height 12
click at [1299, 63] on div "General Options Fields Visibility" at bounding box center [1327, 54] width 242 height 24
click at [1299, 58] on span "Options" at bounding box center [1297, 54] width 39 height 15
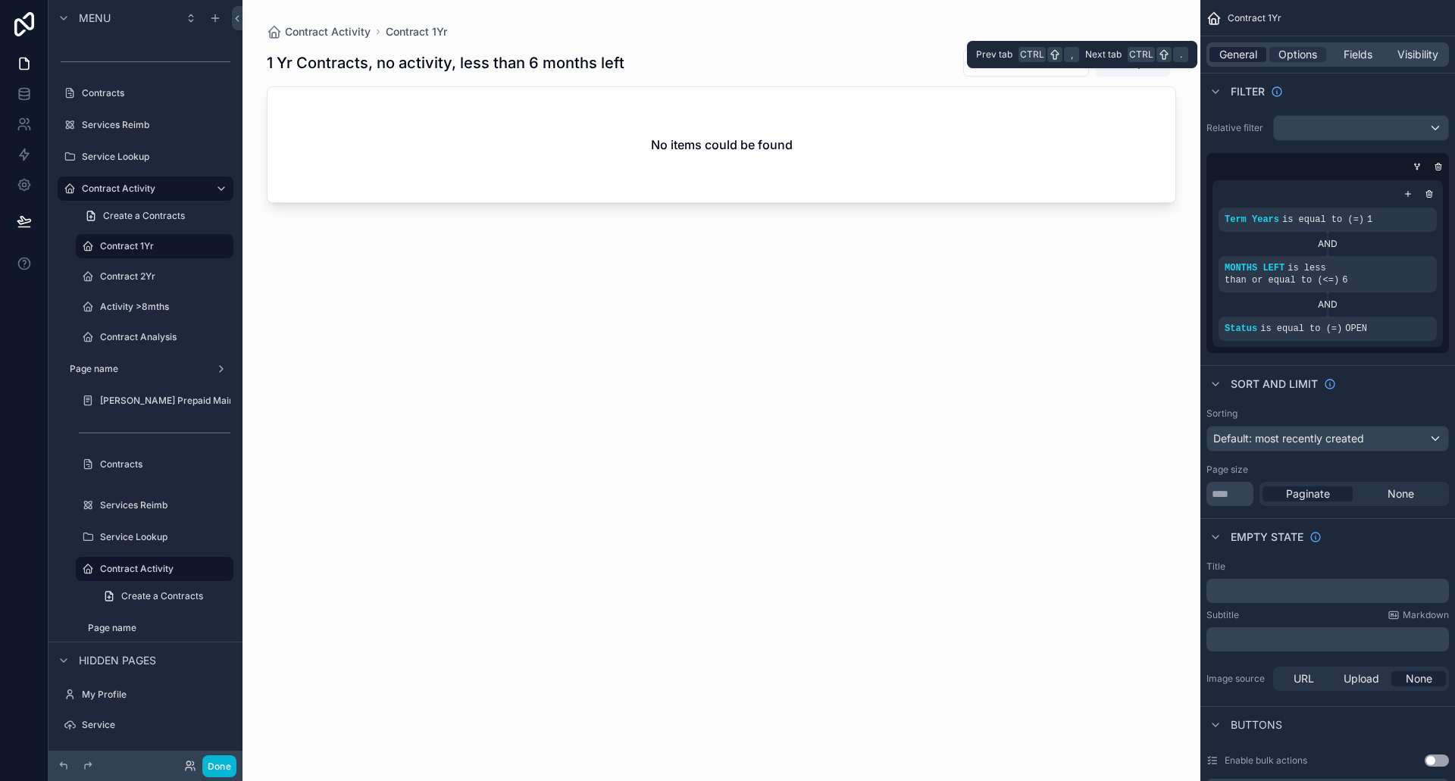
click at [1246, 48] on span "General" at bounding box center [1238, 54] width 38 height 15
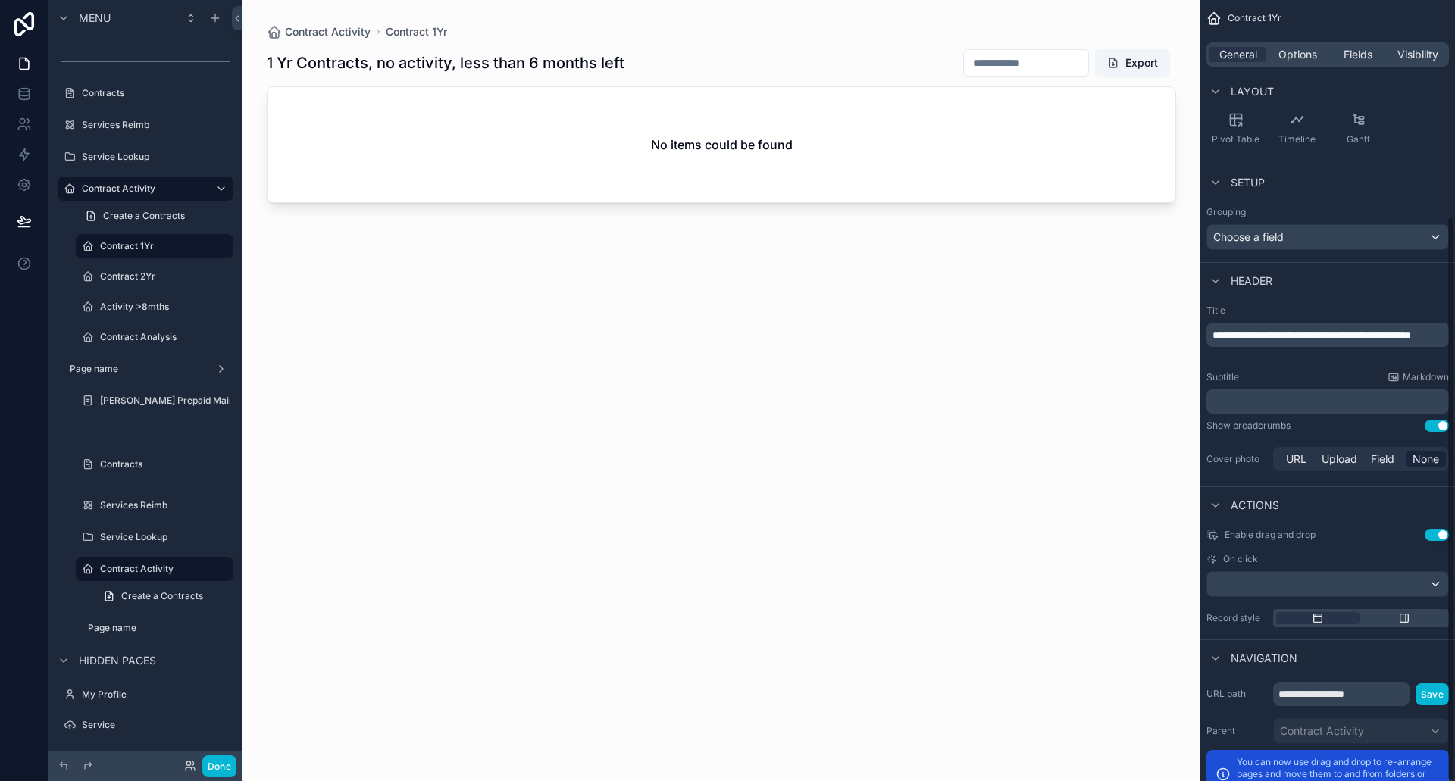
scroll to position [299, 0]
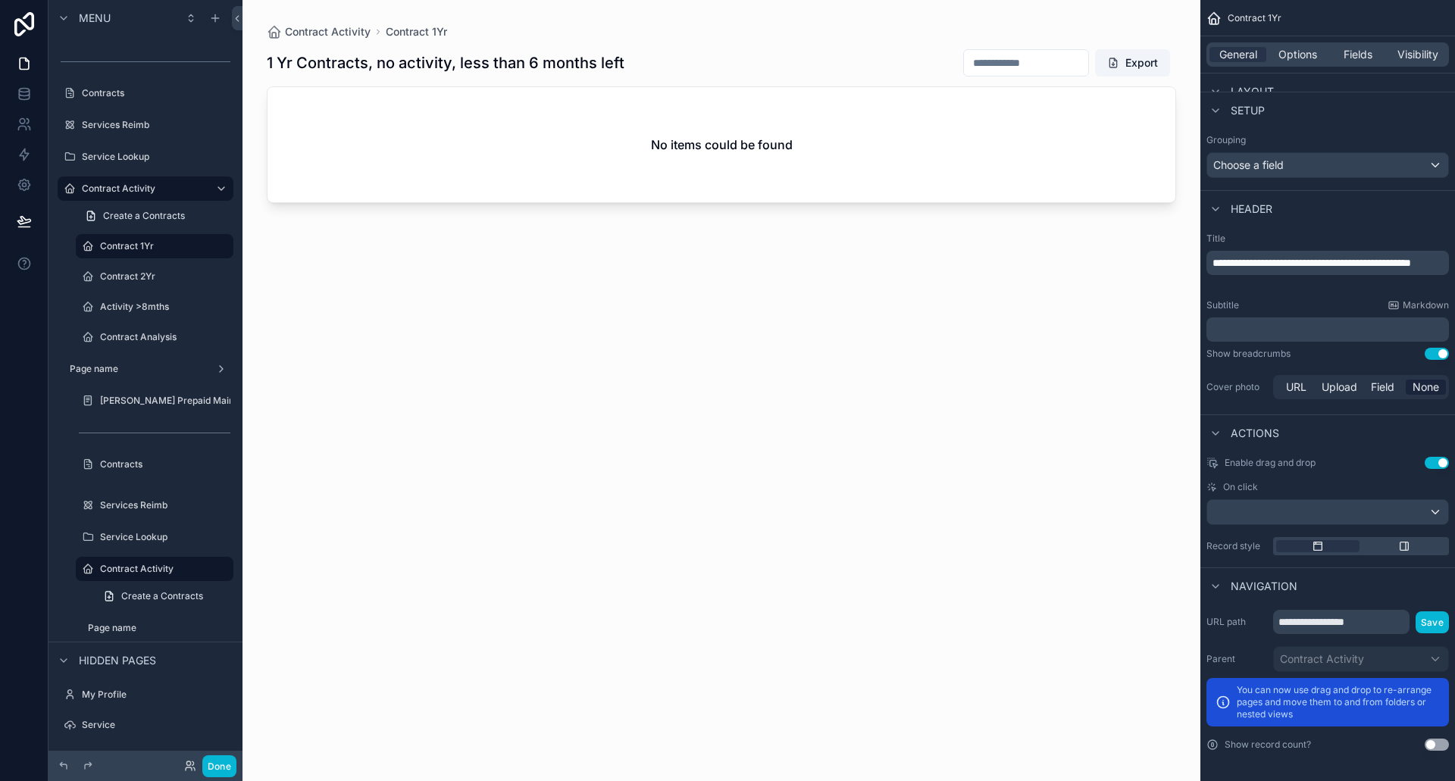
click at [1302, 42] on div "General Options Fields Visibility" at bounding box center [1327, 54] width 242 height 24
click at [1296, 60] on span "Options" at bounding box center [1297, 54] width 39 height 15
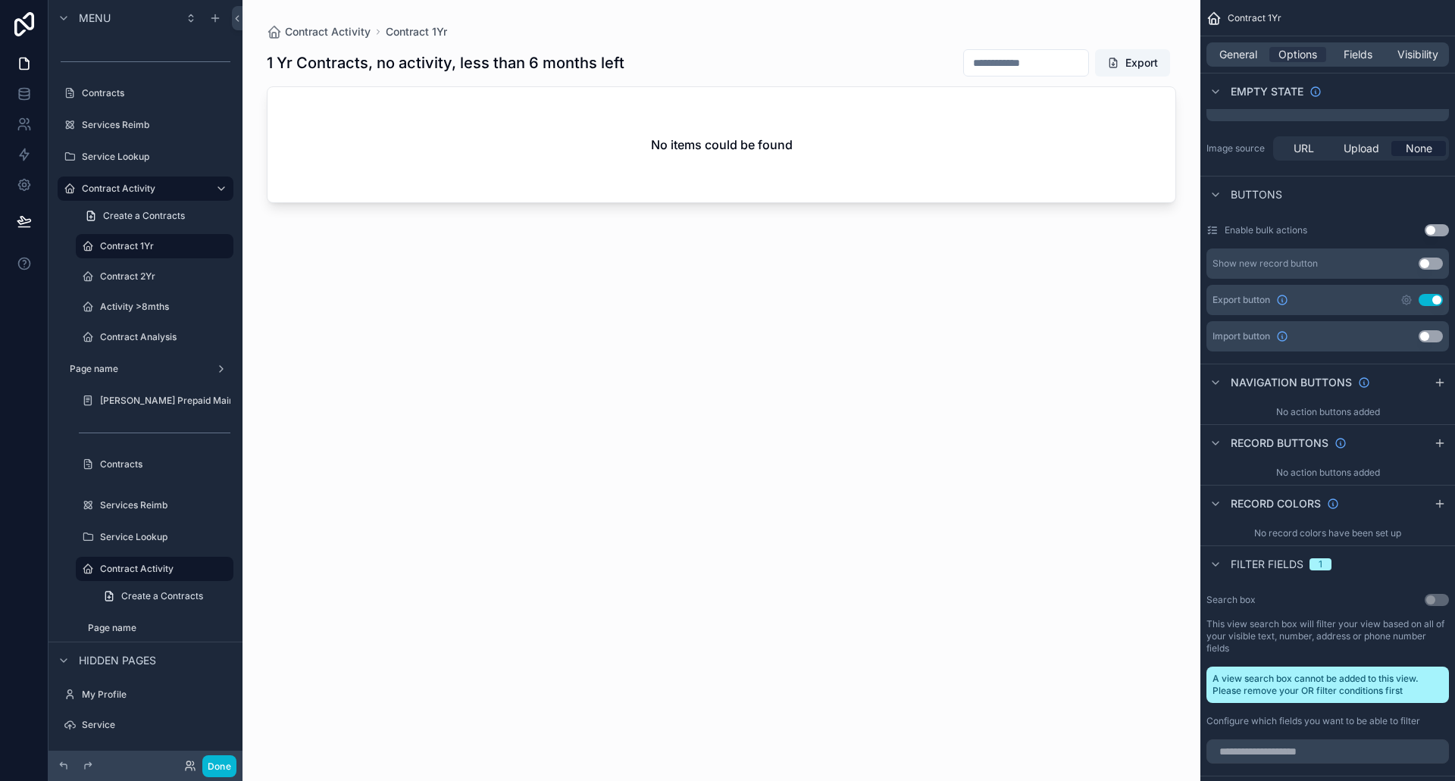
scroll to position [682, 0]
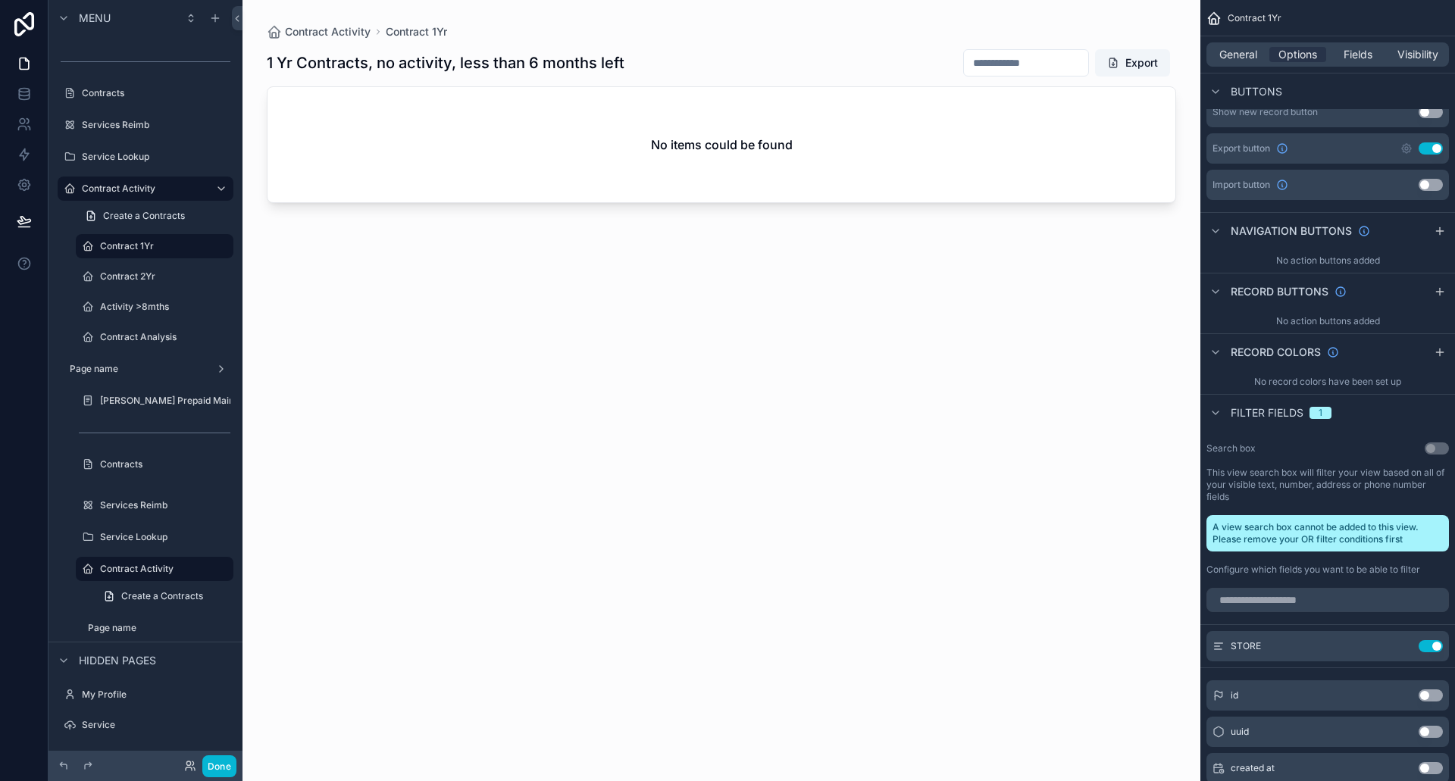
click at [1010, 65] on div "scrollable content" at bounding box center [721, 381] width 958 height 763
click at [1010, 65] on input "scrollable content" at bounding box center [1026, 62] width 124 height 21
click at [1362, 49] on span "Fields" at bounding box center [1357, 54] width 29 height 15
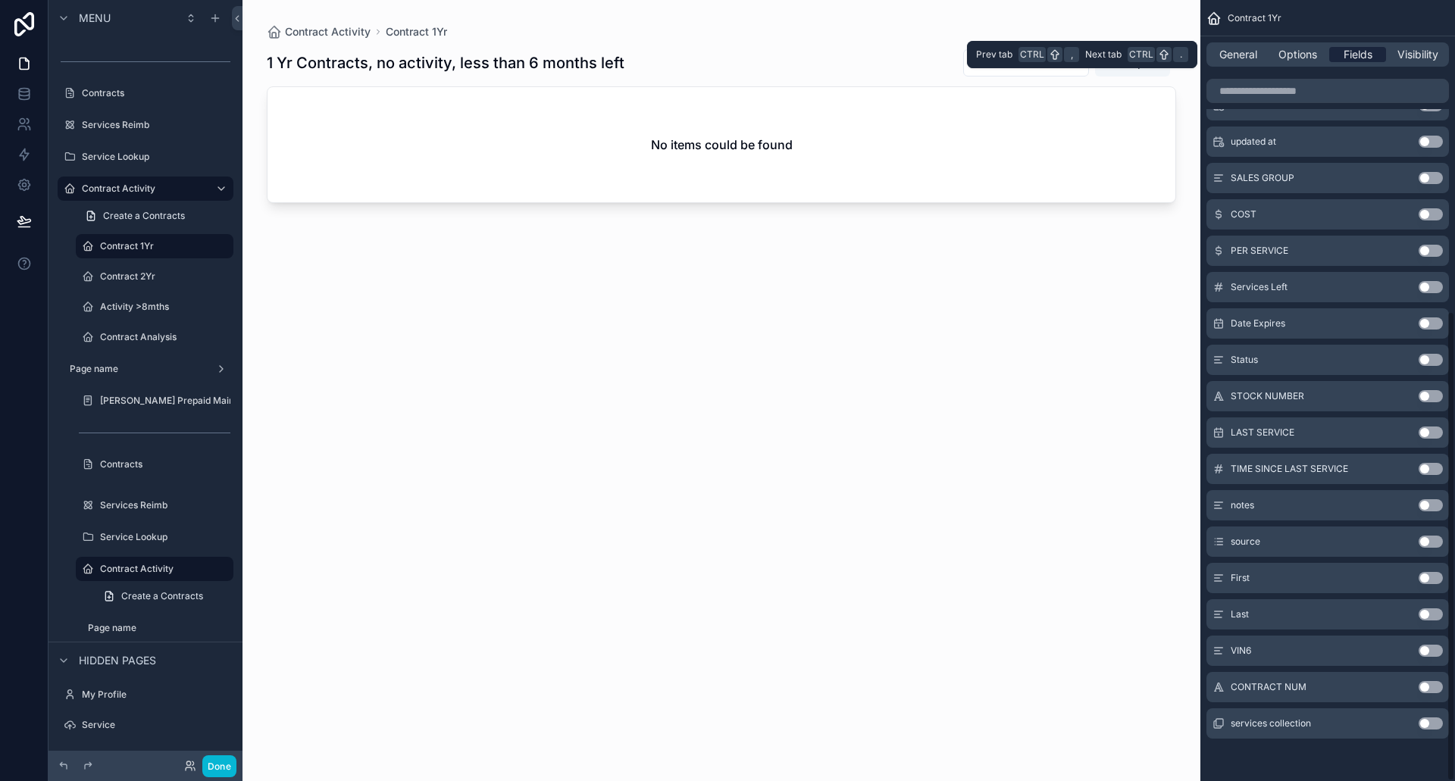
scroll to position [518, 0]
click at [1243, 52] on span "General" at bounding box center [1238, 54] width 38 height 15
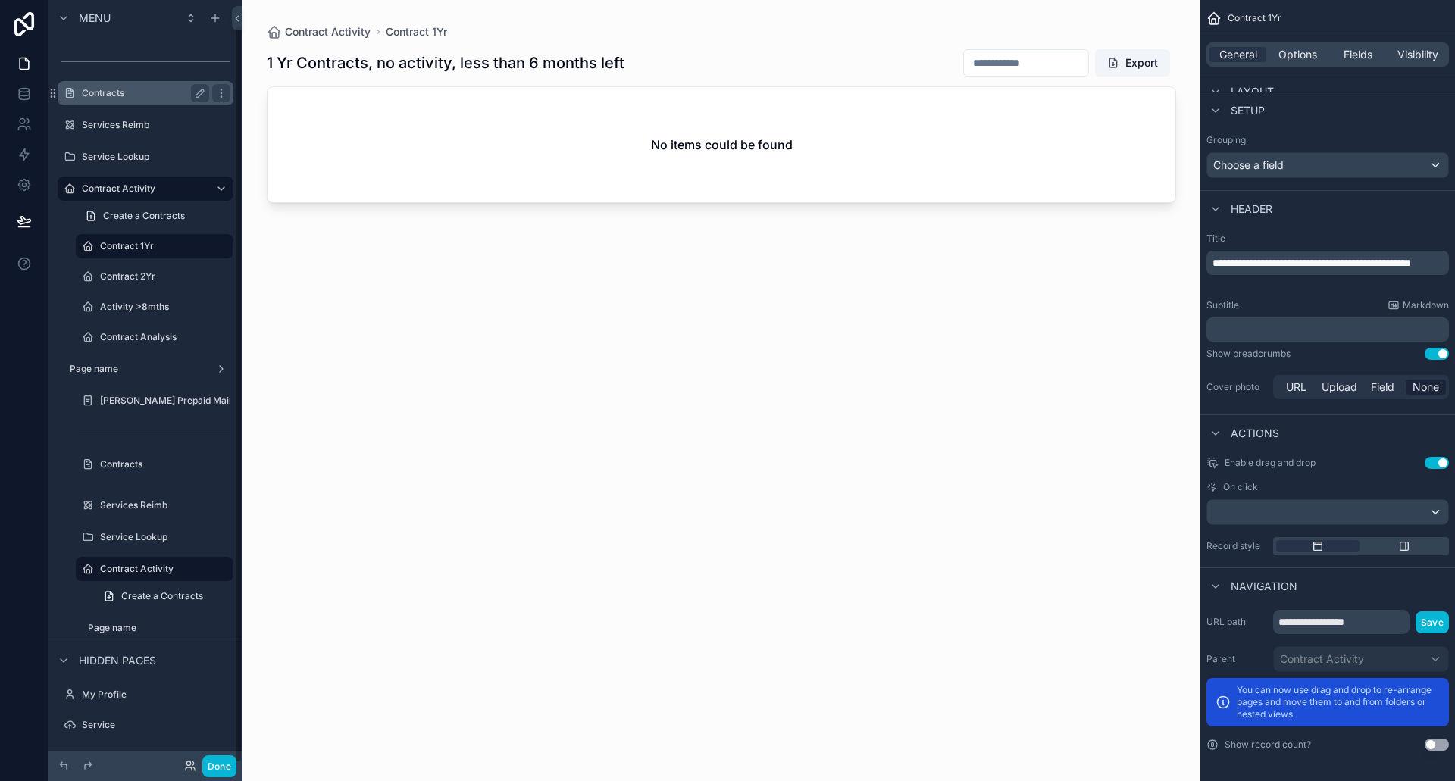
click at [89, 87] on label "Contracts" at bounding box center [142, 93] width 121 height 12
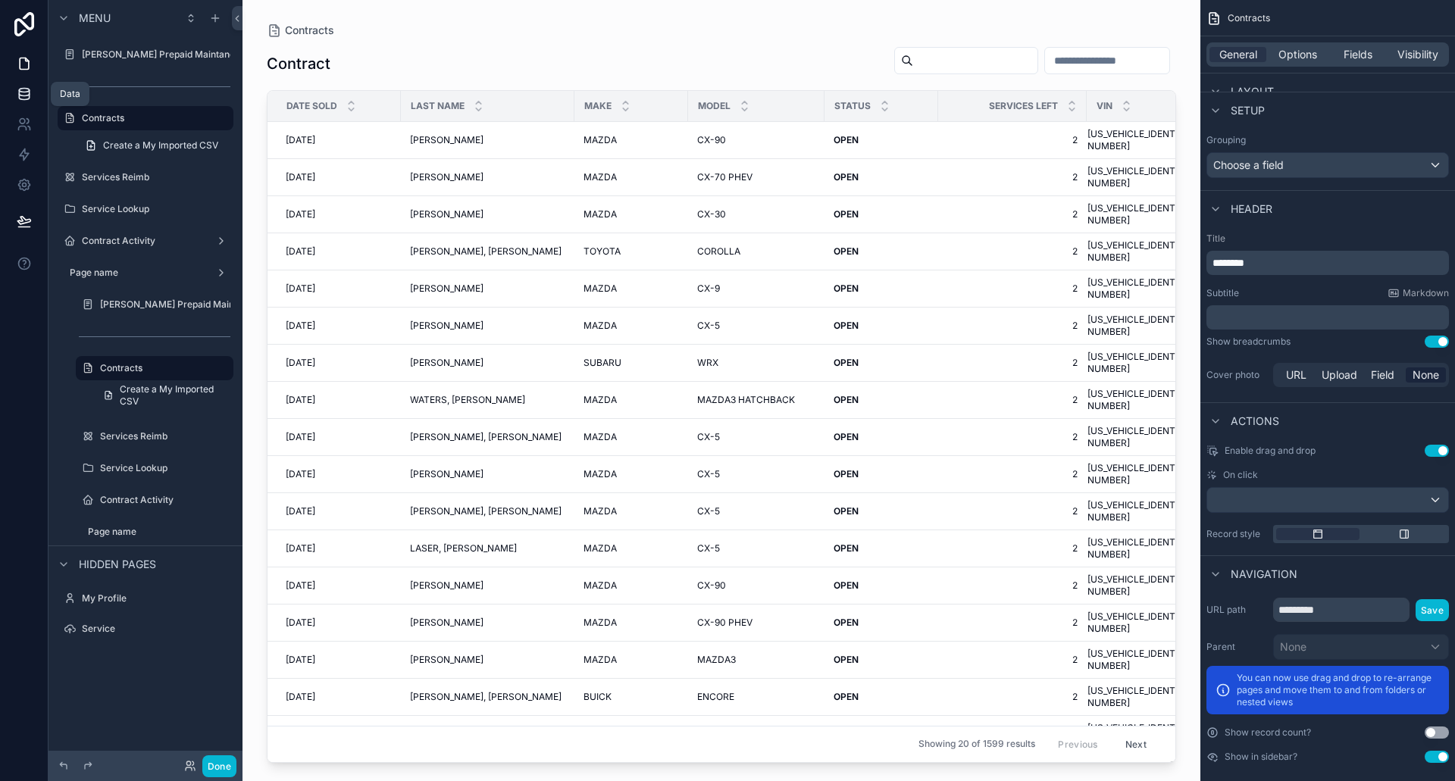
click at [20, 86] on link at bounding box center [24, 94] width 48 height 30
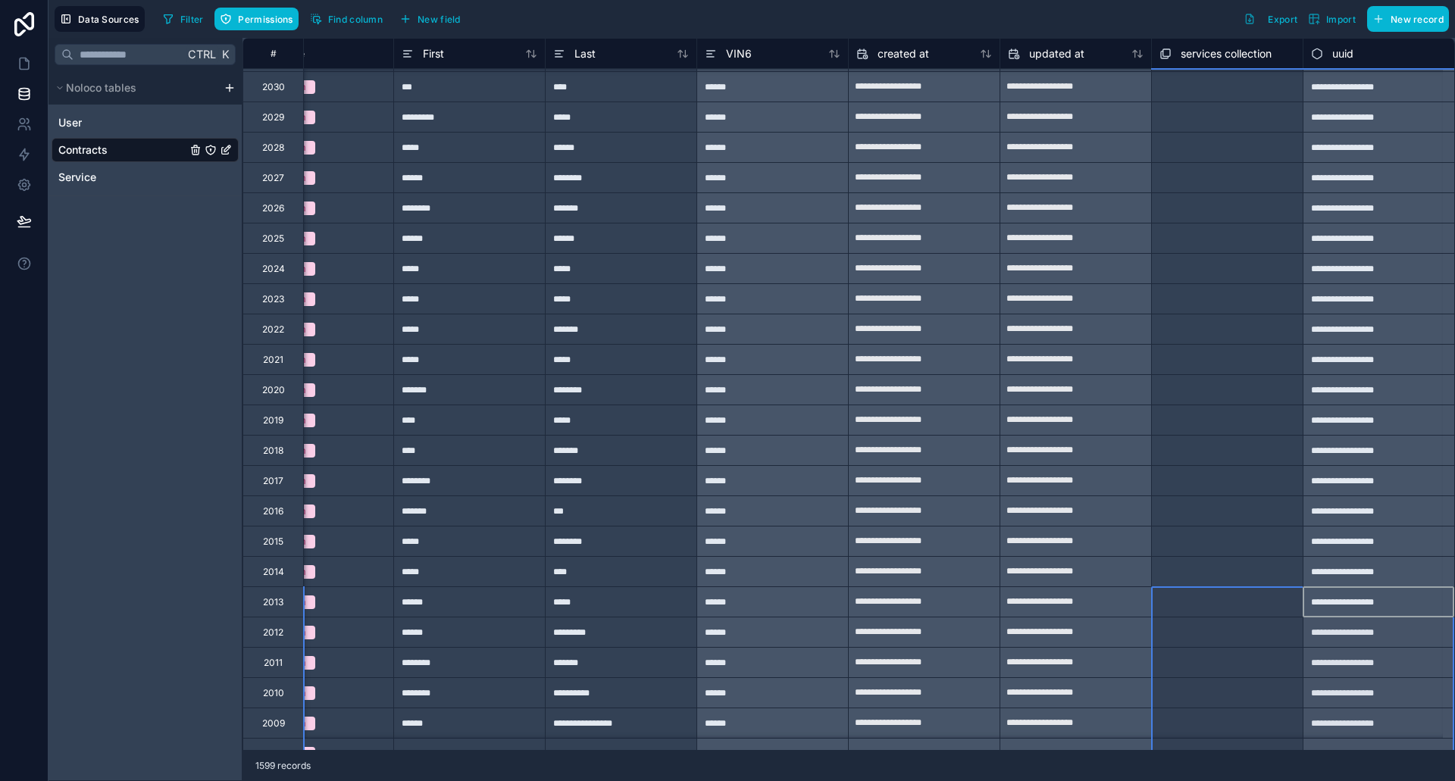
scroll to position [179, 3407]
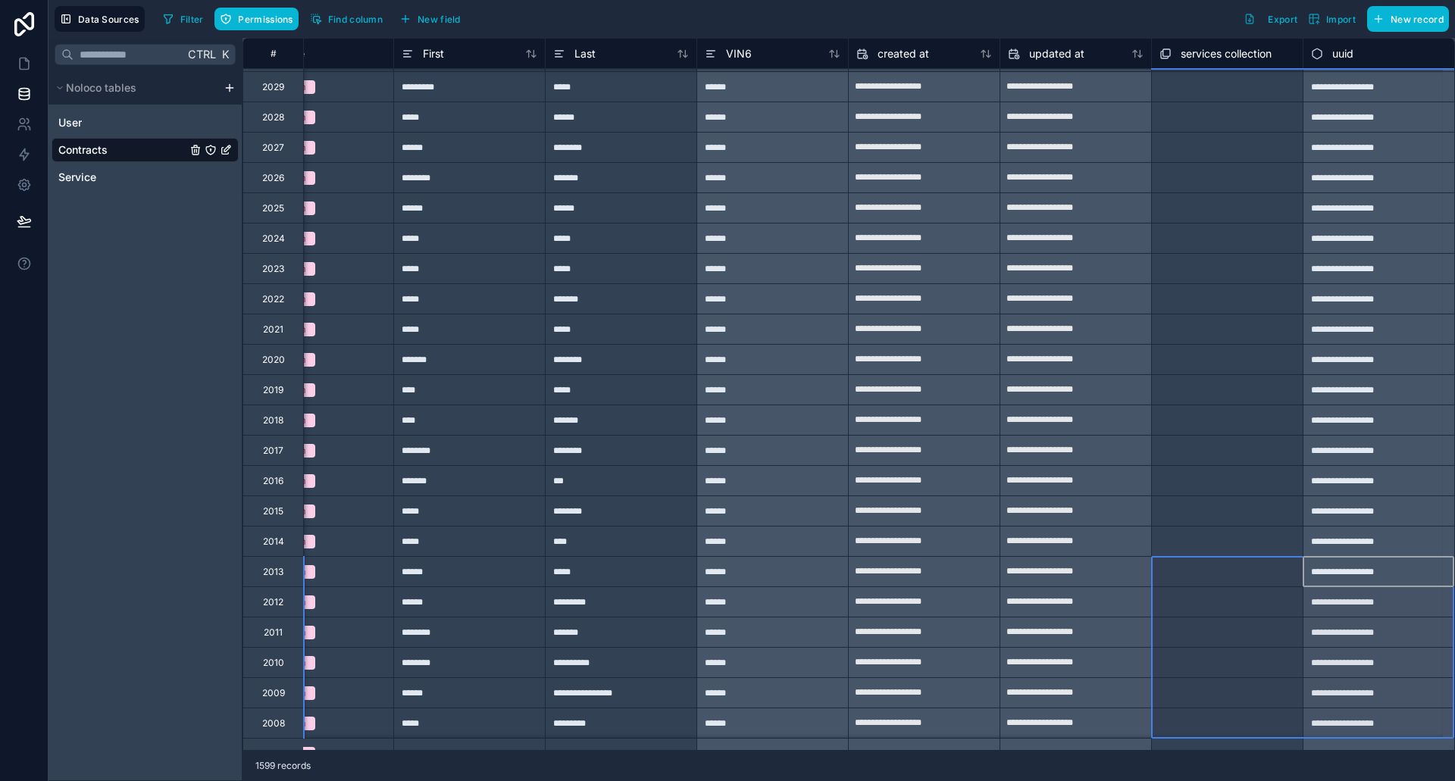
drag, startPoint x: 1392, startPoint y: 750, endPoint x: 1209, endPoint y: 758, distance: 183.5
click at [1209, 758] on div "**********" at bounding box center [848, 409] width 1212 height 743
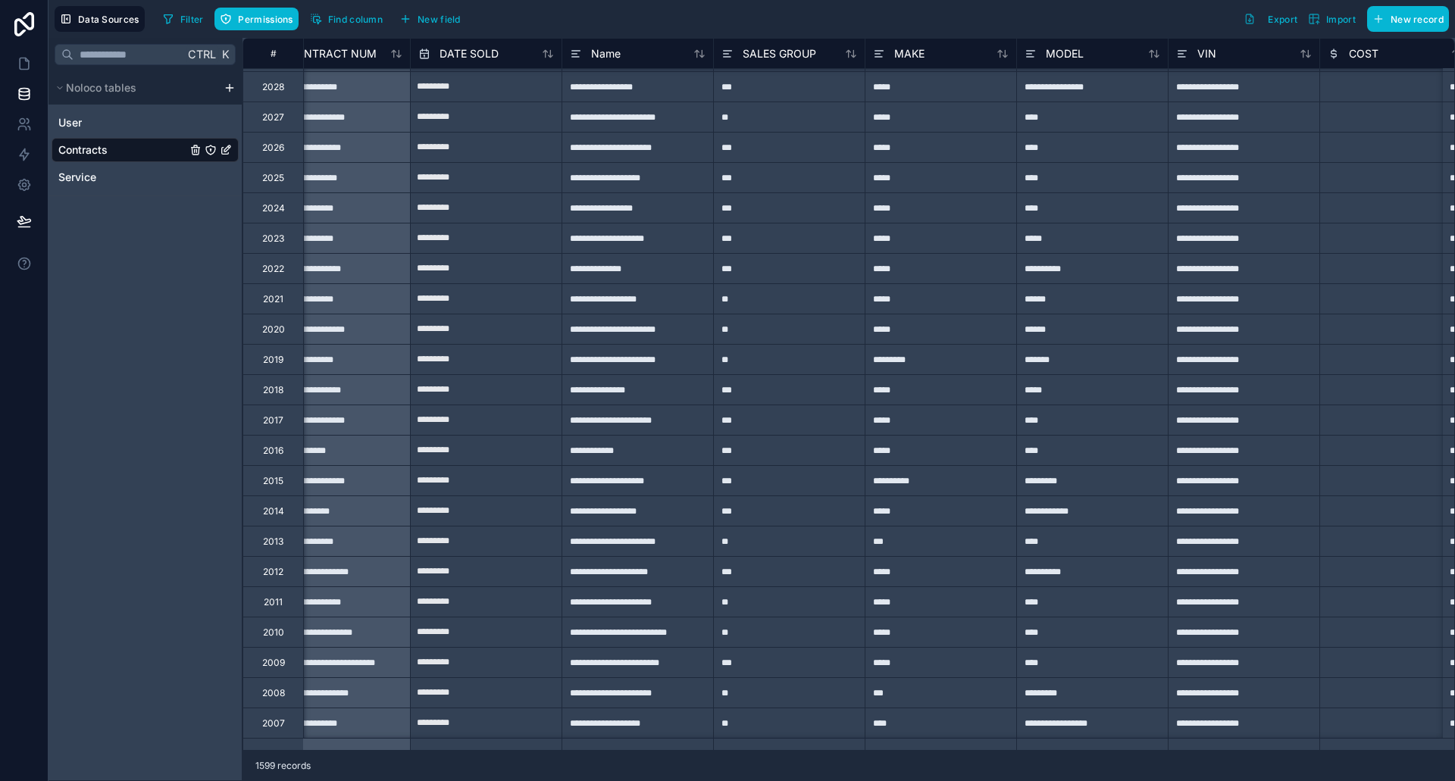
scroll to position [209, 42]
click at [30, 69] on icon at bounding box center [24, 63] width 15 height 15
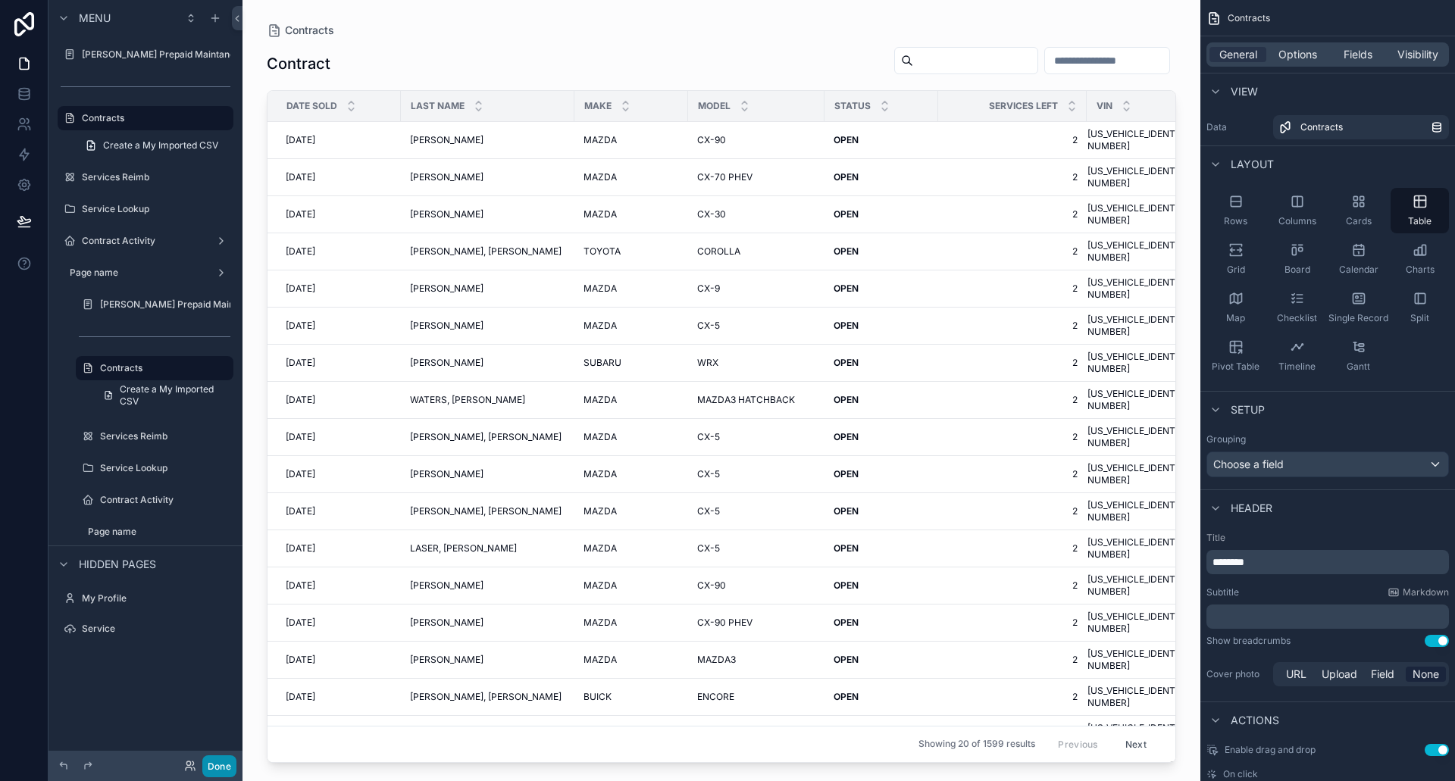
click at [220, 761] on button "Done" at bounding box center [219, 766] width 34 height 22
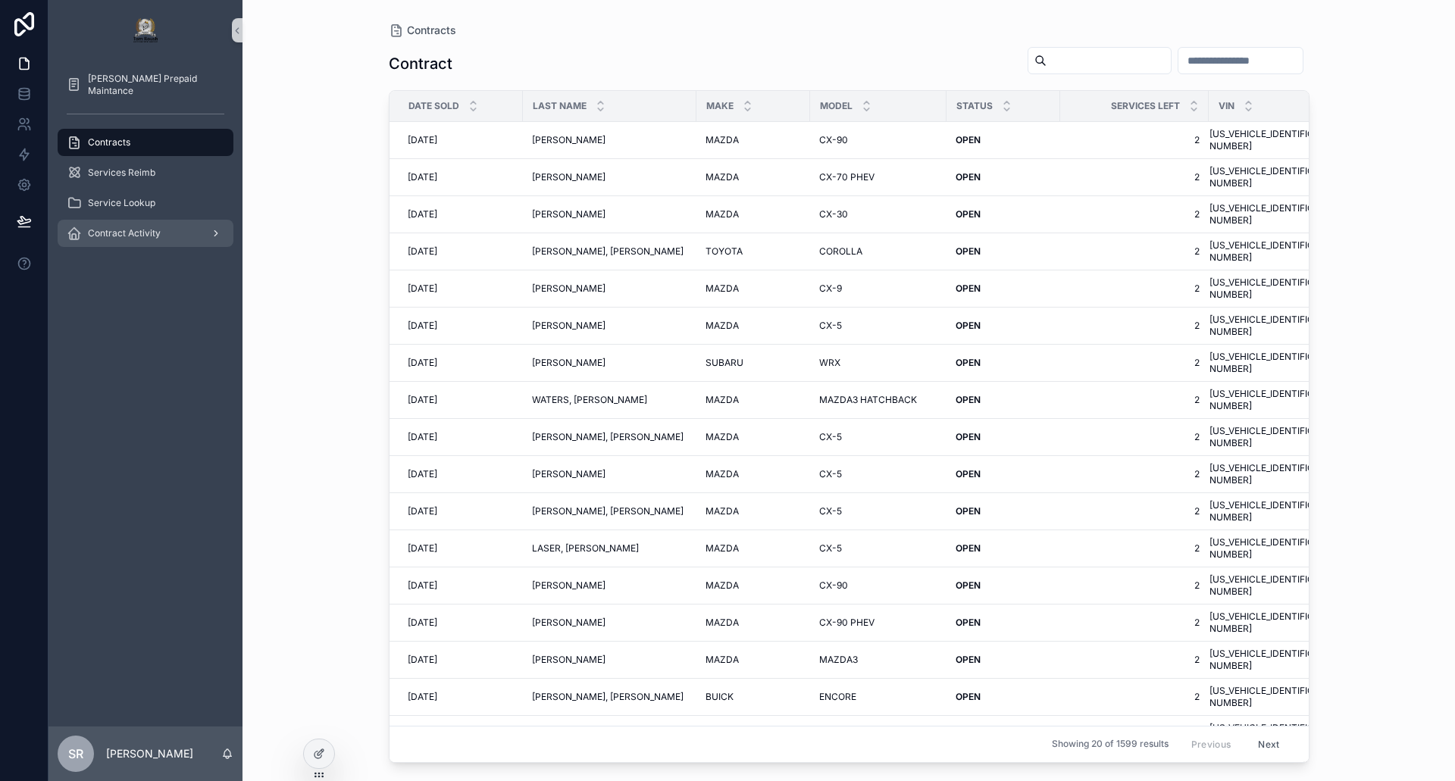
click at [117, 224] on div "Contract Activity" at bounding box center [146, 233] width 158 height 24
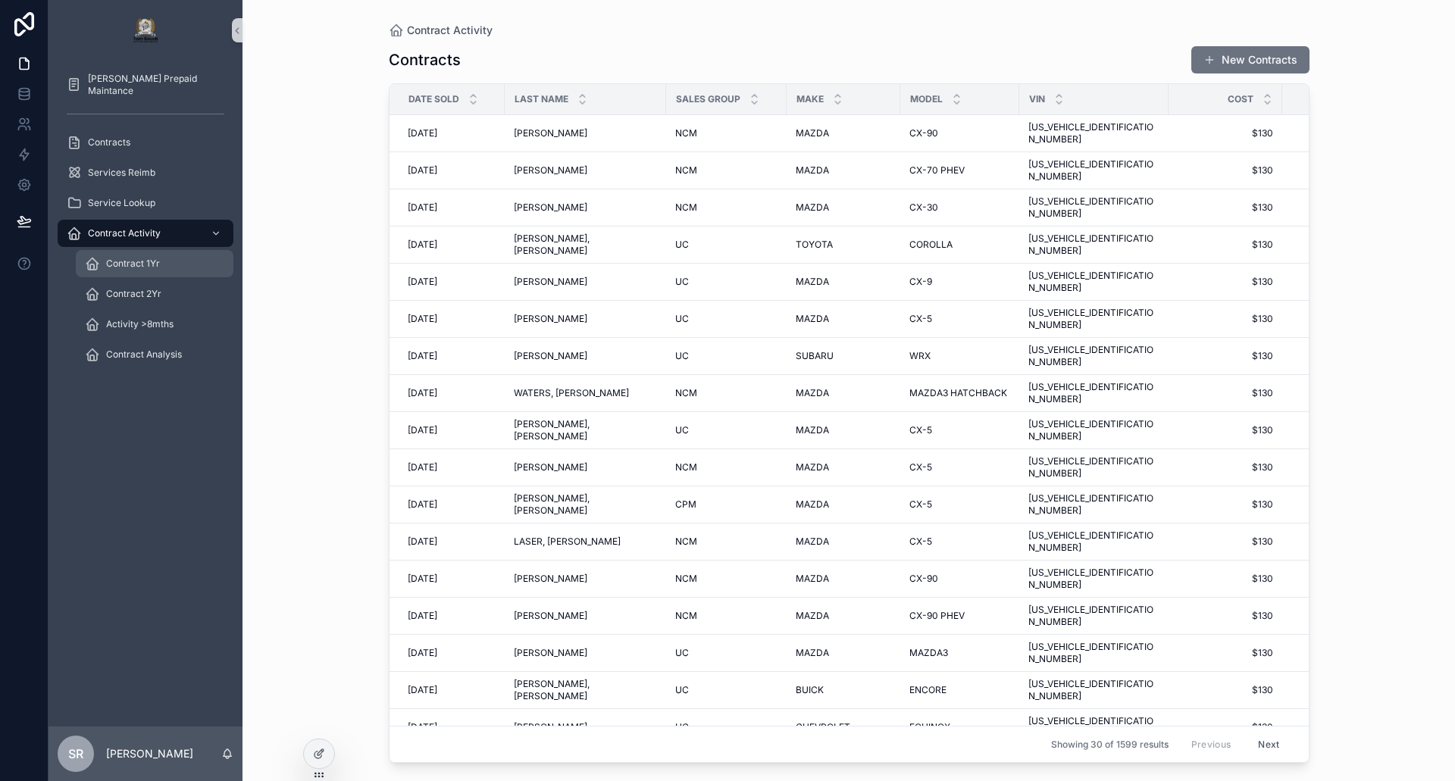
click at [131, 261] on span "Contract 1Yr" at bounding box center [133, 264] width 54 height 12
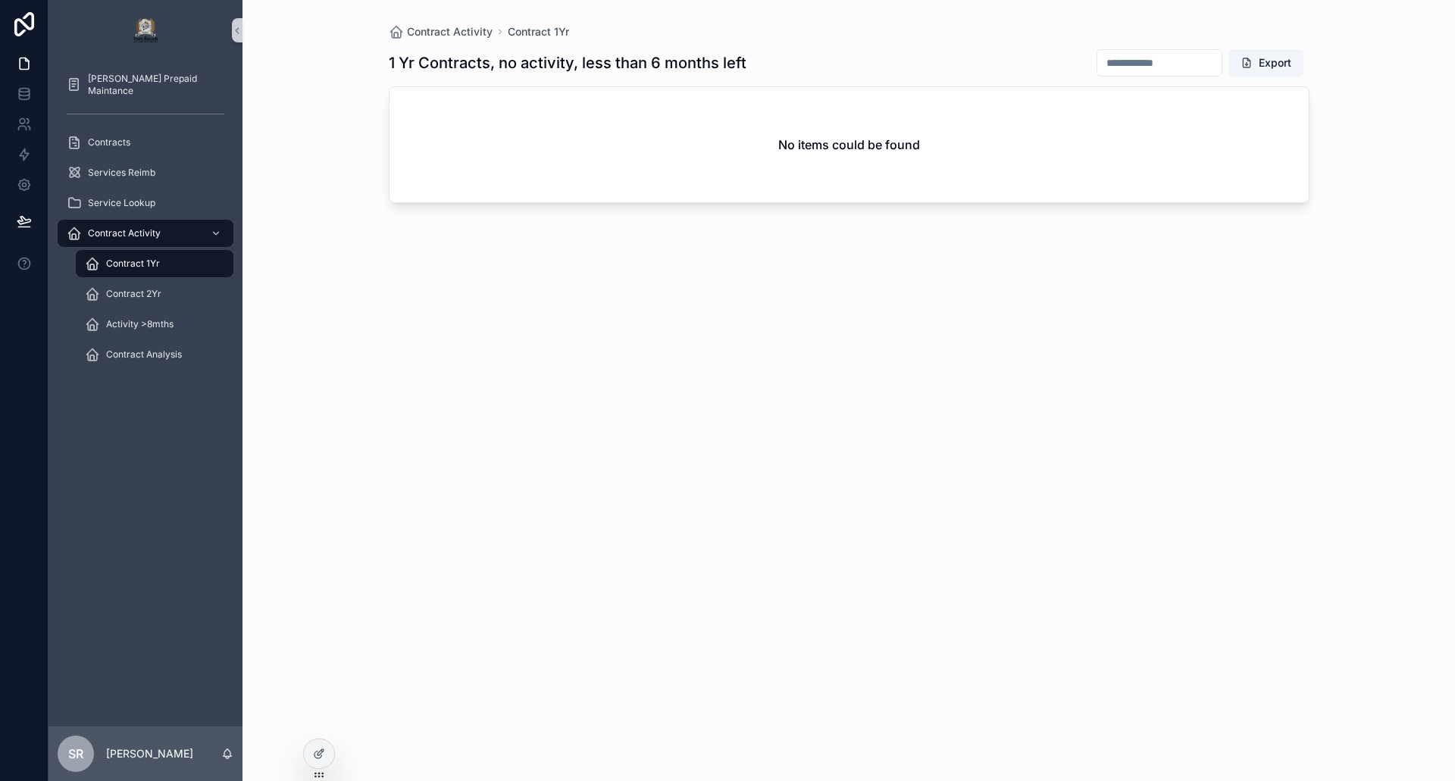
click at [1109, 70] on input "scrollable content" at bounding box center [1159, 62] width 124 height 21
type input "*********"
click at [1211, 60] on icon "Clear" at bounding box center [1209, 63] width 6 height 6
click at [312, 756] on div at bounding box center [319, 754] width 30 height 29
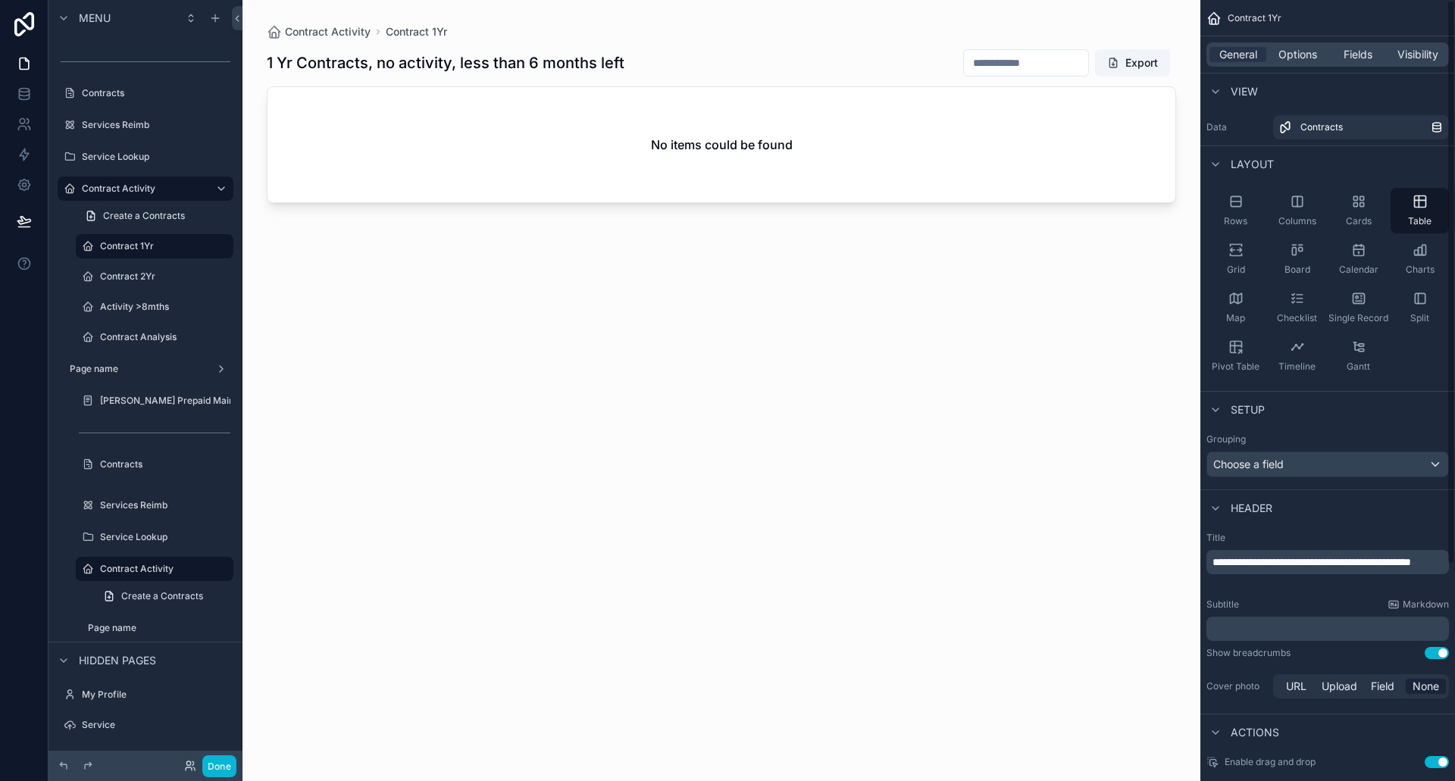
click at [1299, 66] on div "General Options Fields Visibility" at bounding box center [1327, 54] width 242 height 24
click at [1300, 59] on span "Options" at bounding box center [1297, 54] width 39 height 15
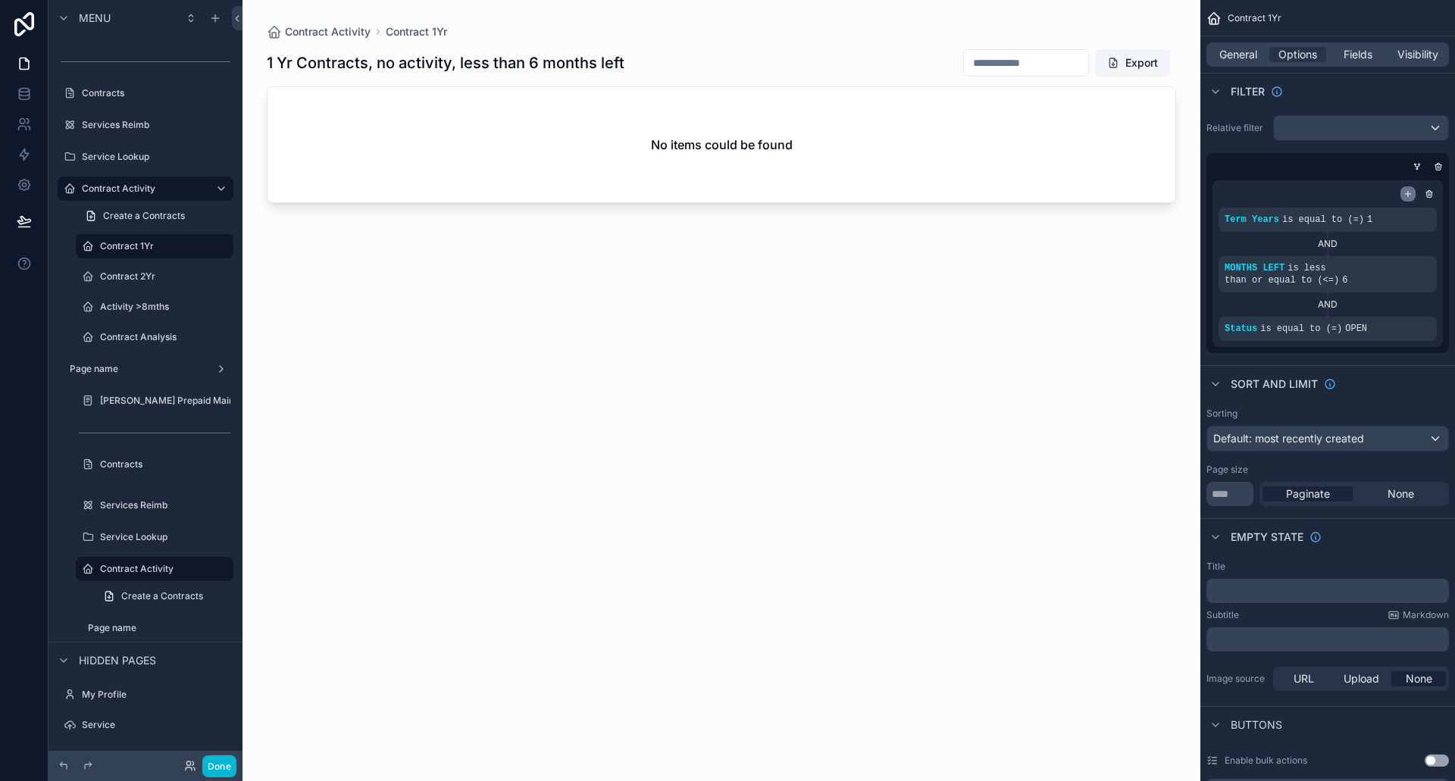
click at [1409, 190] on icon "scrollable content" at bounding box center [1407, 193] width 9 height 9
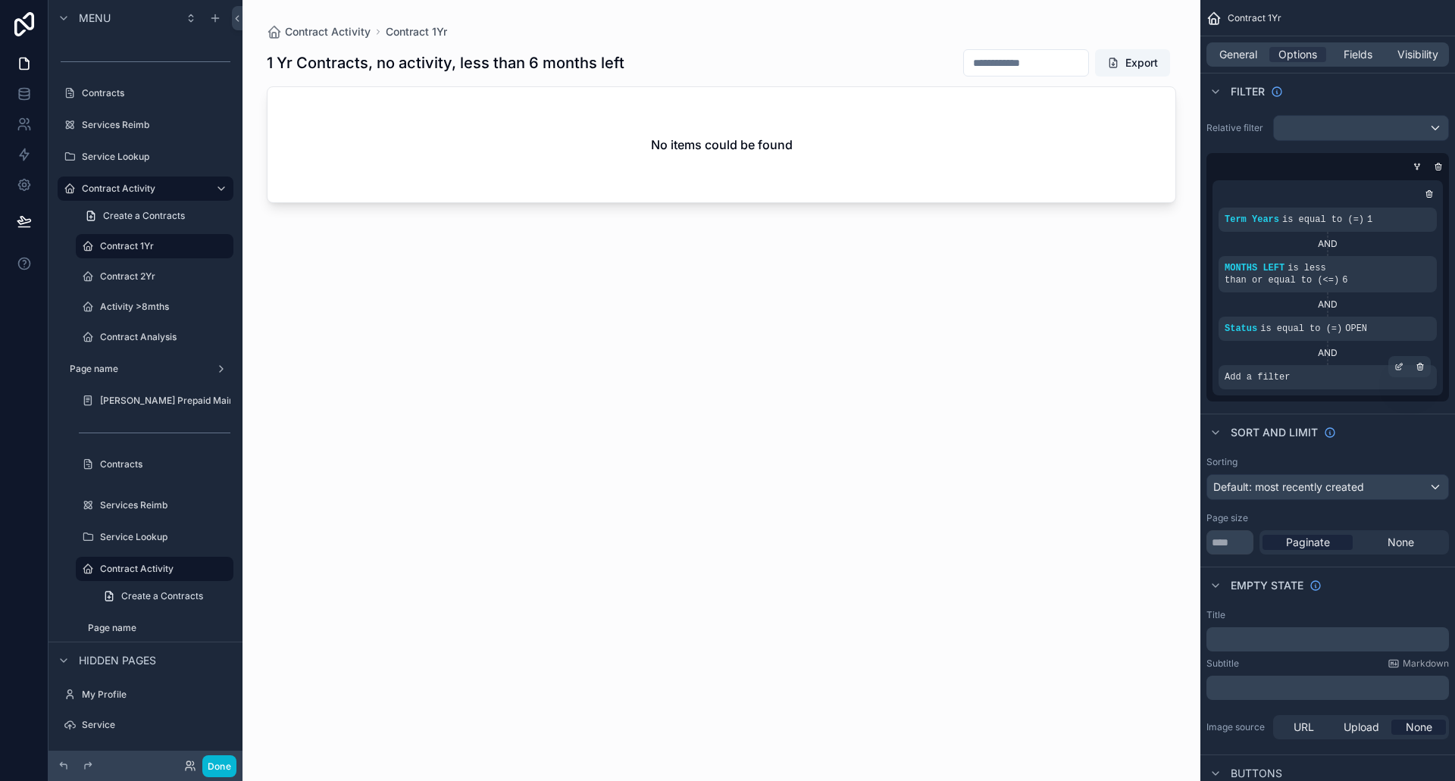
click at [1271, 374] on span "Add a filter" at bounding box center [1256, 377] width 65 height 12
click at [1399, 364] on icon "scrollable content" at bounding box center [1398, 366] width 9 height 9
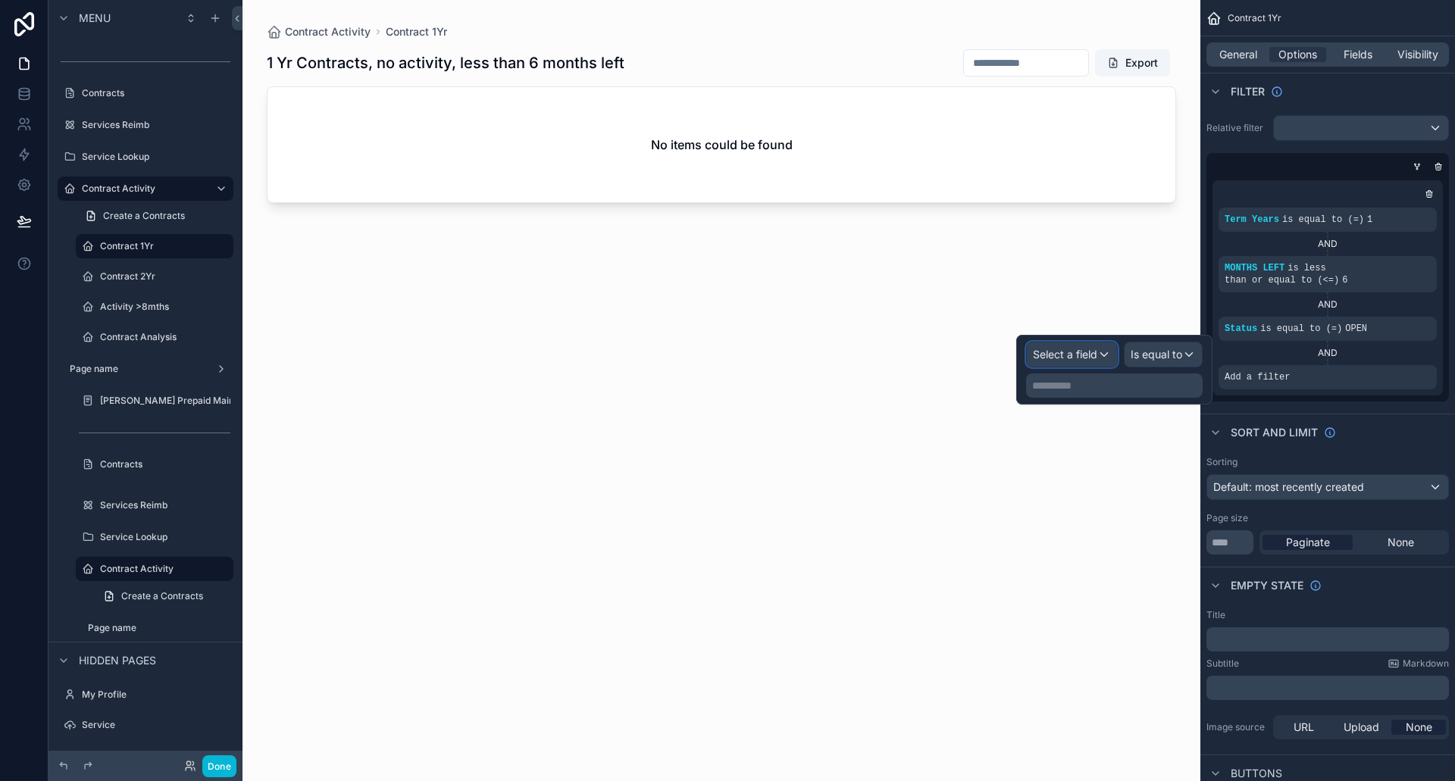
click at [1092, 346] on div "Select a field" at bounding box center [1072, 354] width 90 height 24
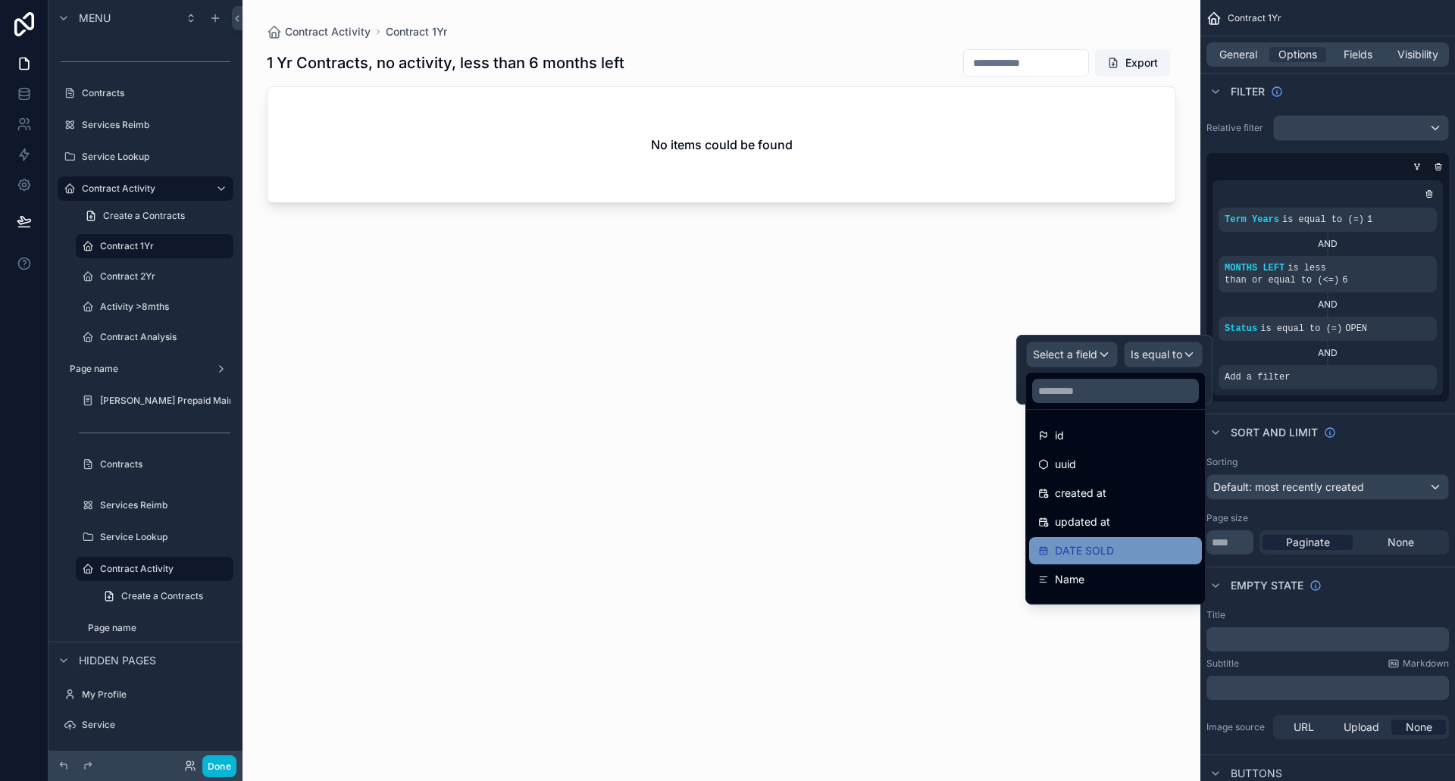
click at [1087, 552] on span "DATE SOLD" at bounding box center [1084, 551] width 59 height 18
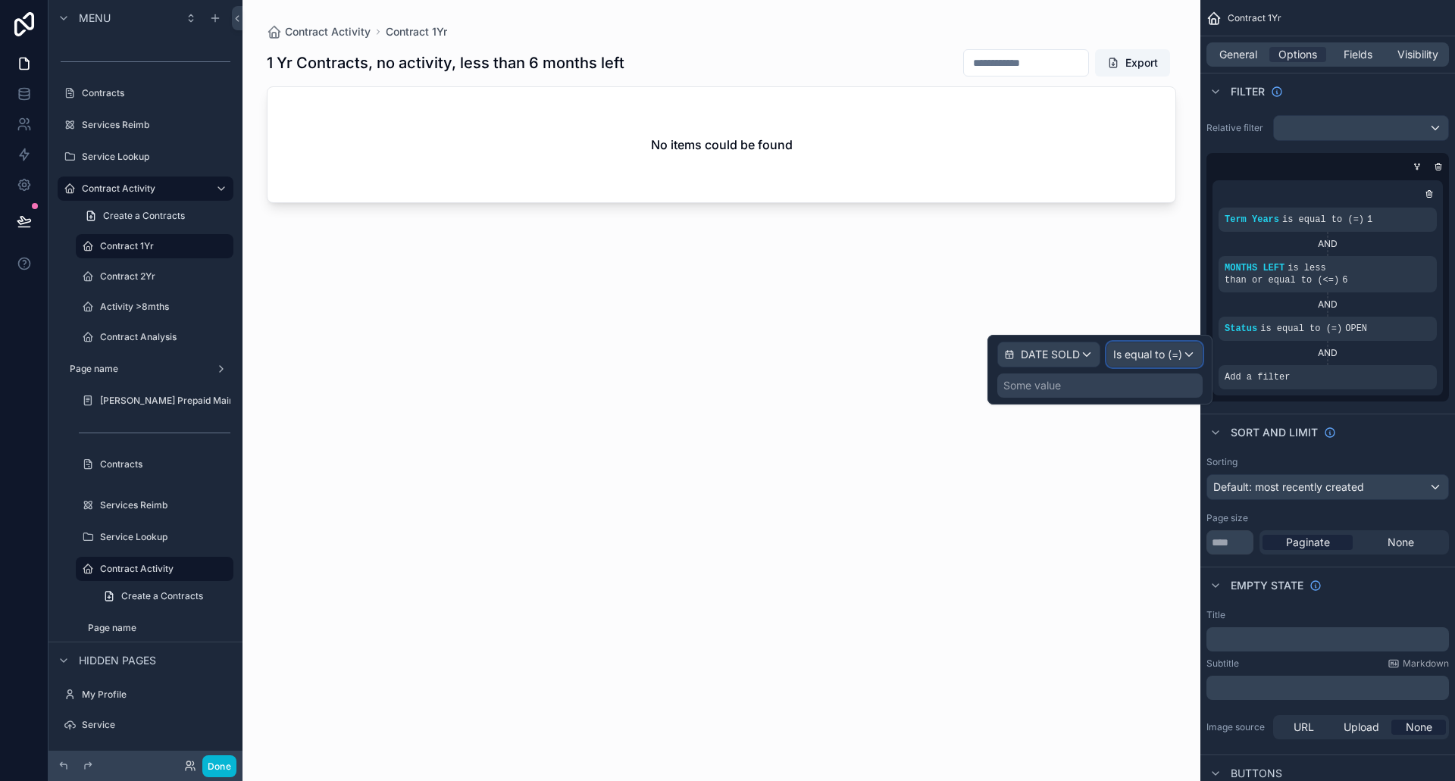
click at [1187, 355] on div "Is equal to (=)" at bounding box center [1154, 354] width 95 height 24
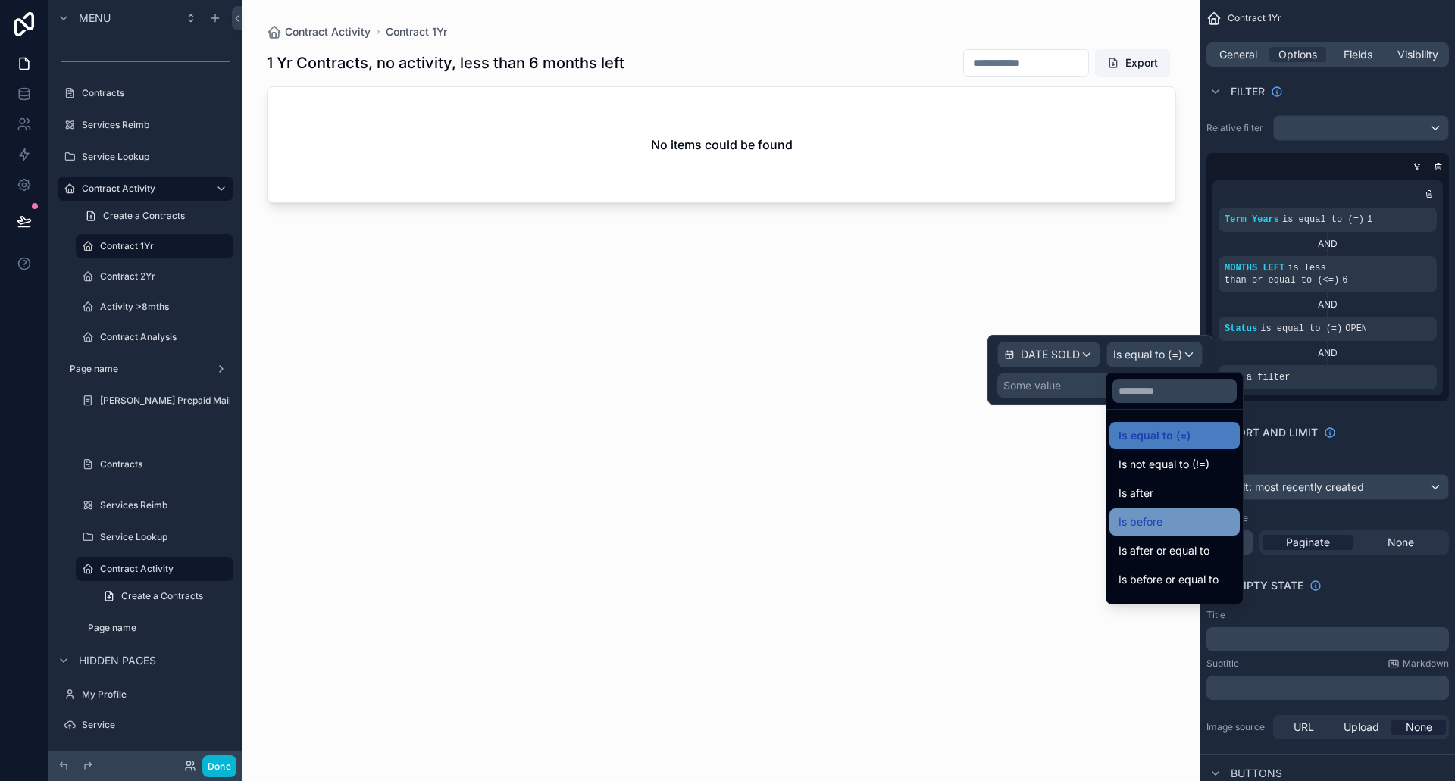
click at [1148, 521] on span "Is before" at bounding box center [1140, 522] width 44 height 18
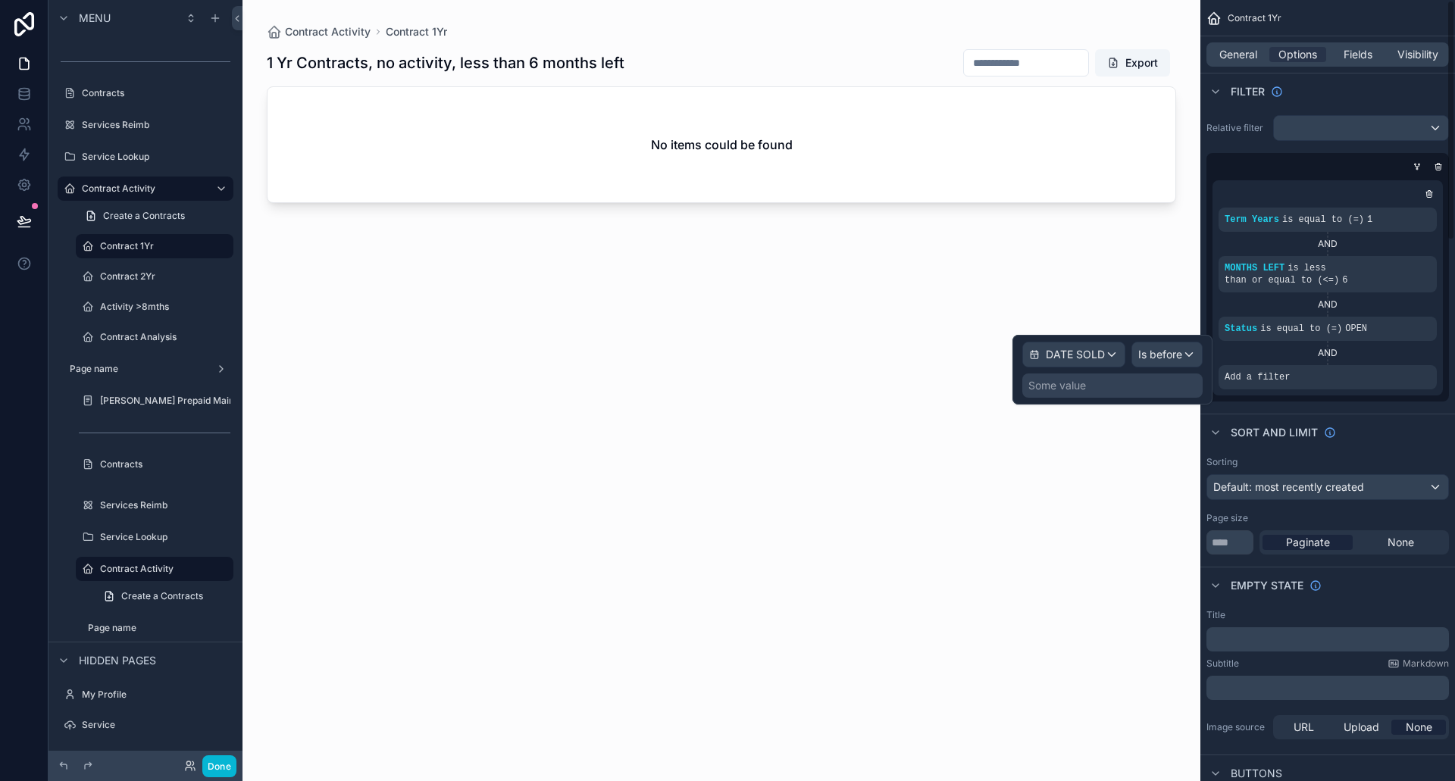
click at [1099, 386] on div "Some value" at bounding box center [1112, 386] width 180 height 24
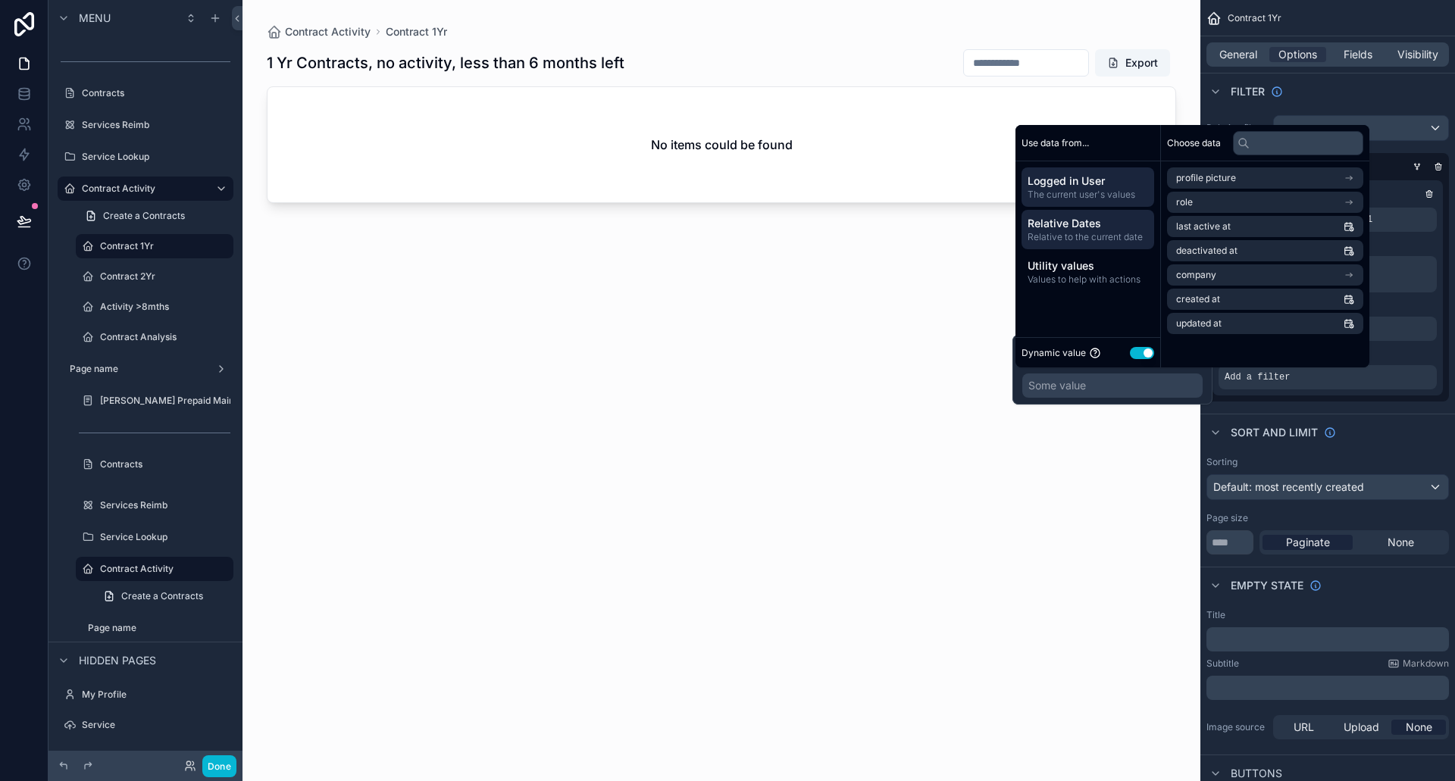
click at [1071, 224] on span "Relative Dates" at bounding box center [1087, 223] width 120 height 15
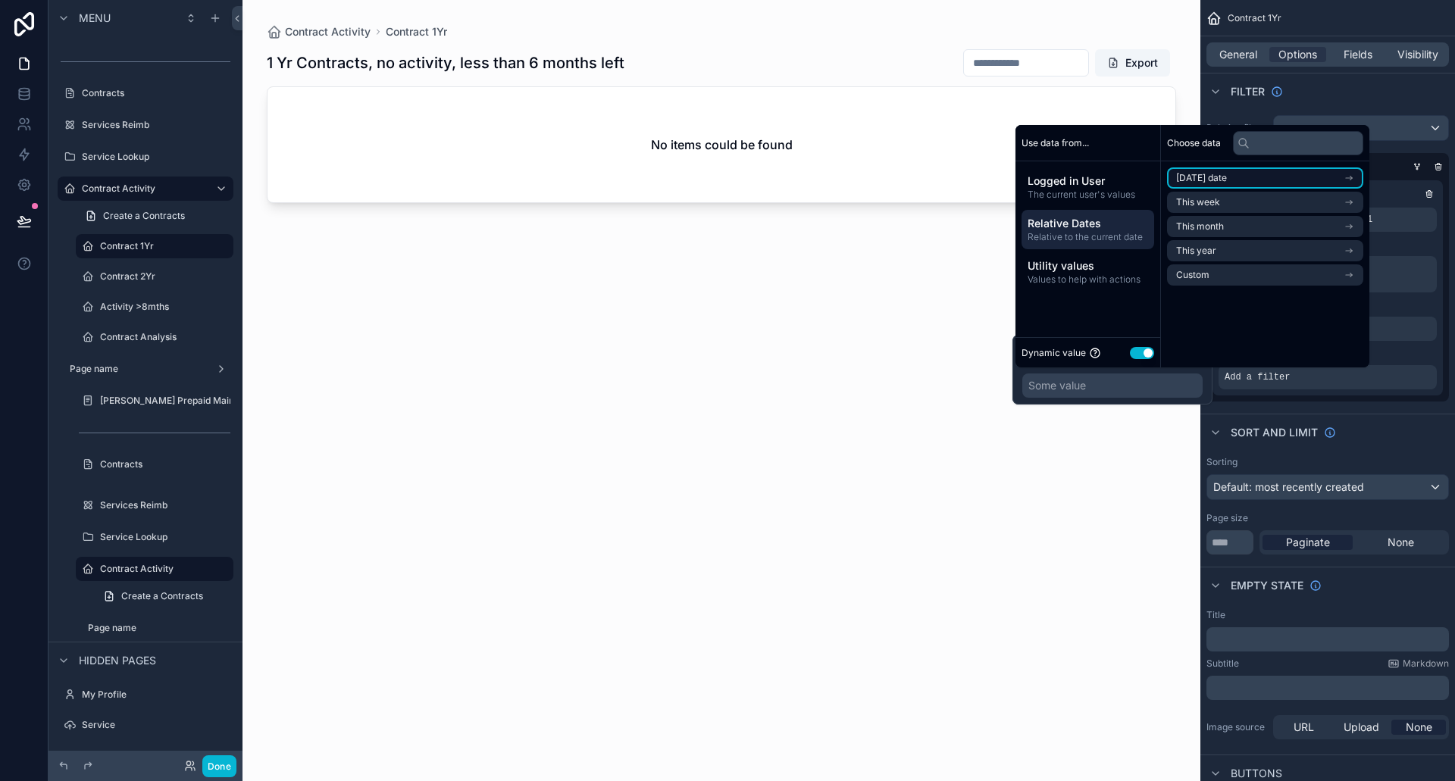
click at [1245, 180] on li "[DATE] date" at bounding box center [1265, 177] width 196 height 21
click at [1218, 225] on span "Start of day" at bounding box center [1201, 230] width 50 height 12
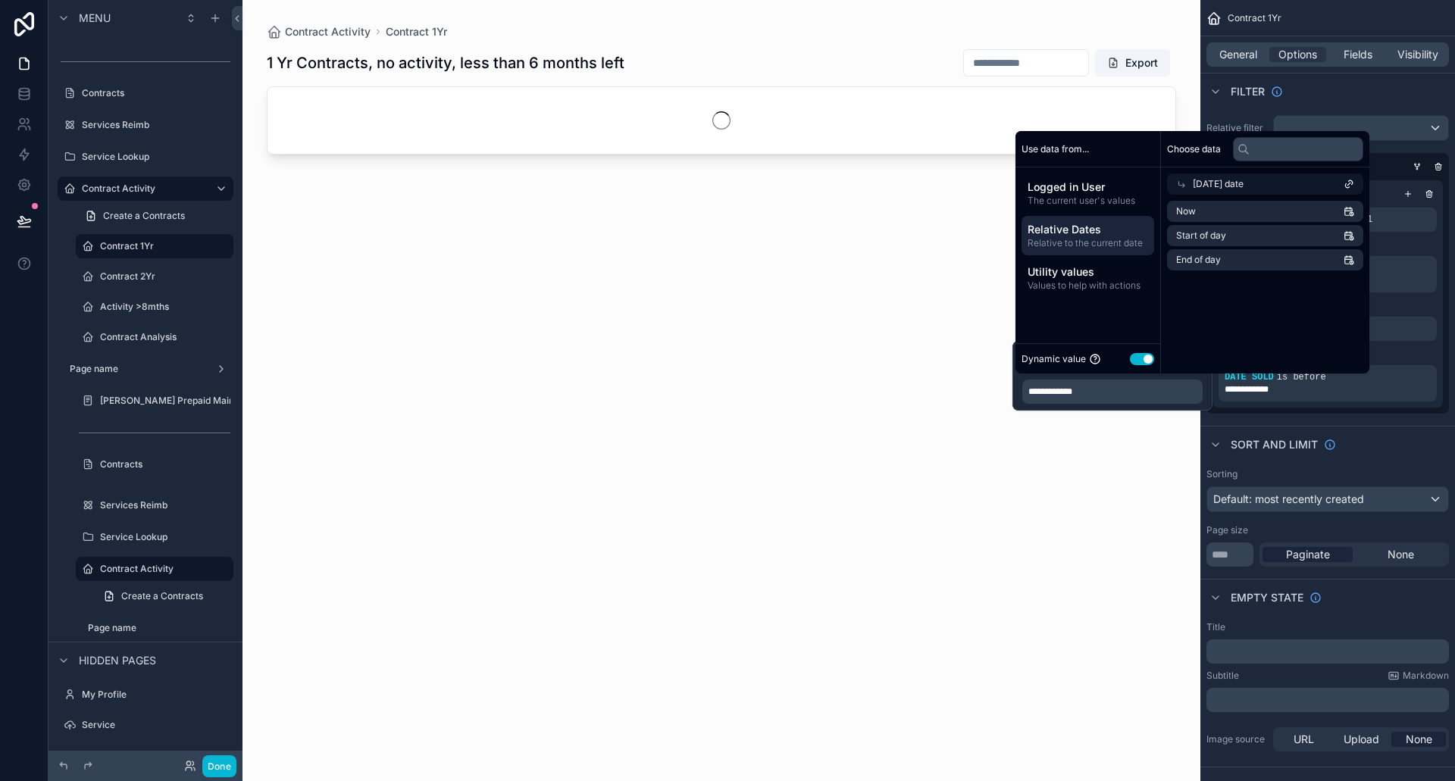
click at [1100, 397] on div "**********" at bounding box center [1112, 392] width 180 height 24
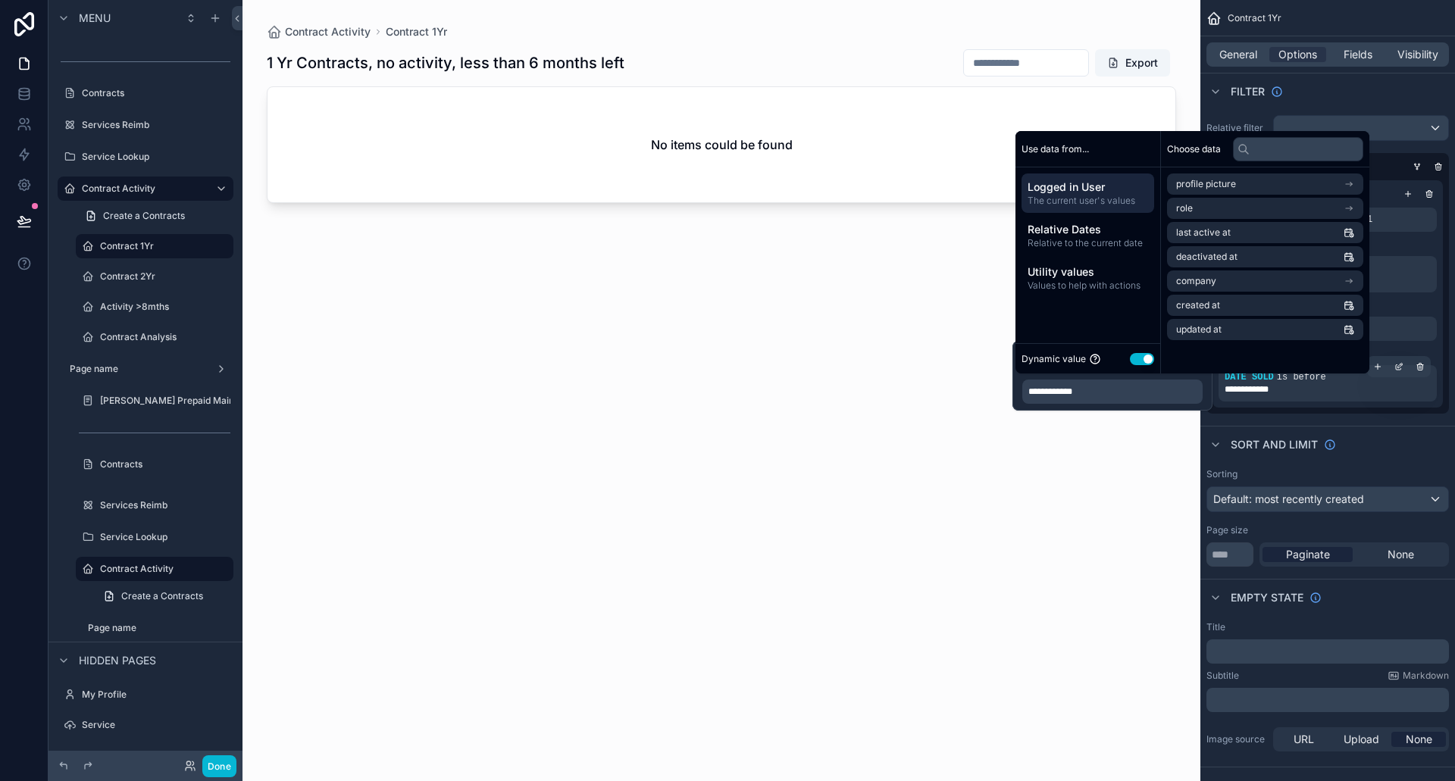
click at [1312, 389] on div "**********" at bounding box center [1327, 389] width 206 height 12
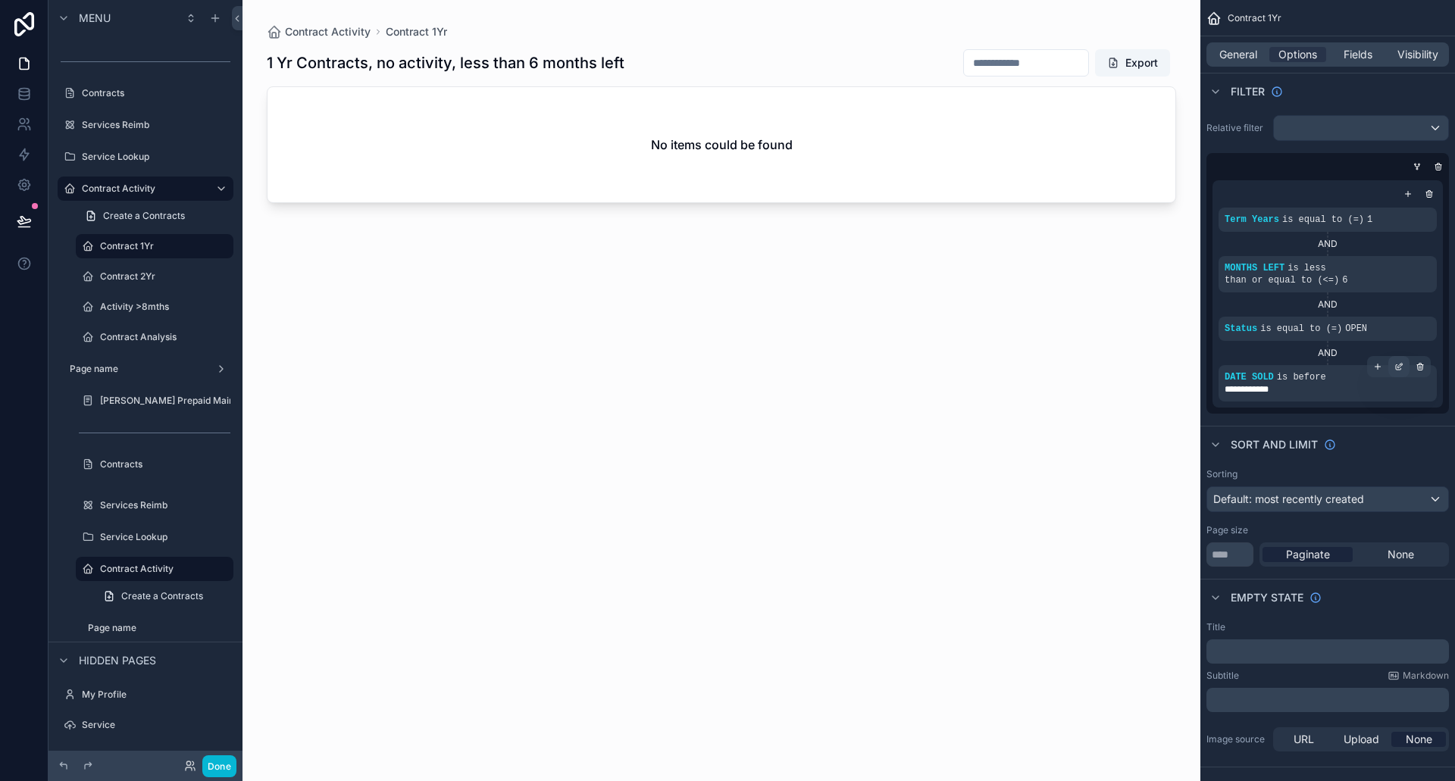
click at [1398, 367] on icon "scrollable content" at bounding box center [1400, 365] width 5 height 5
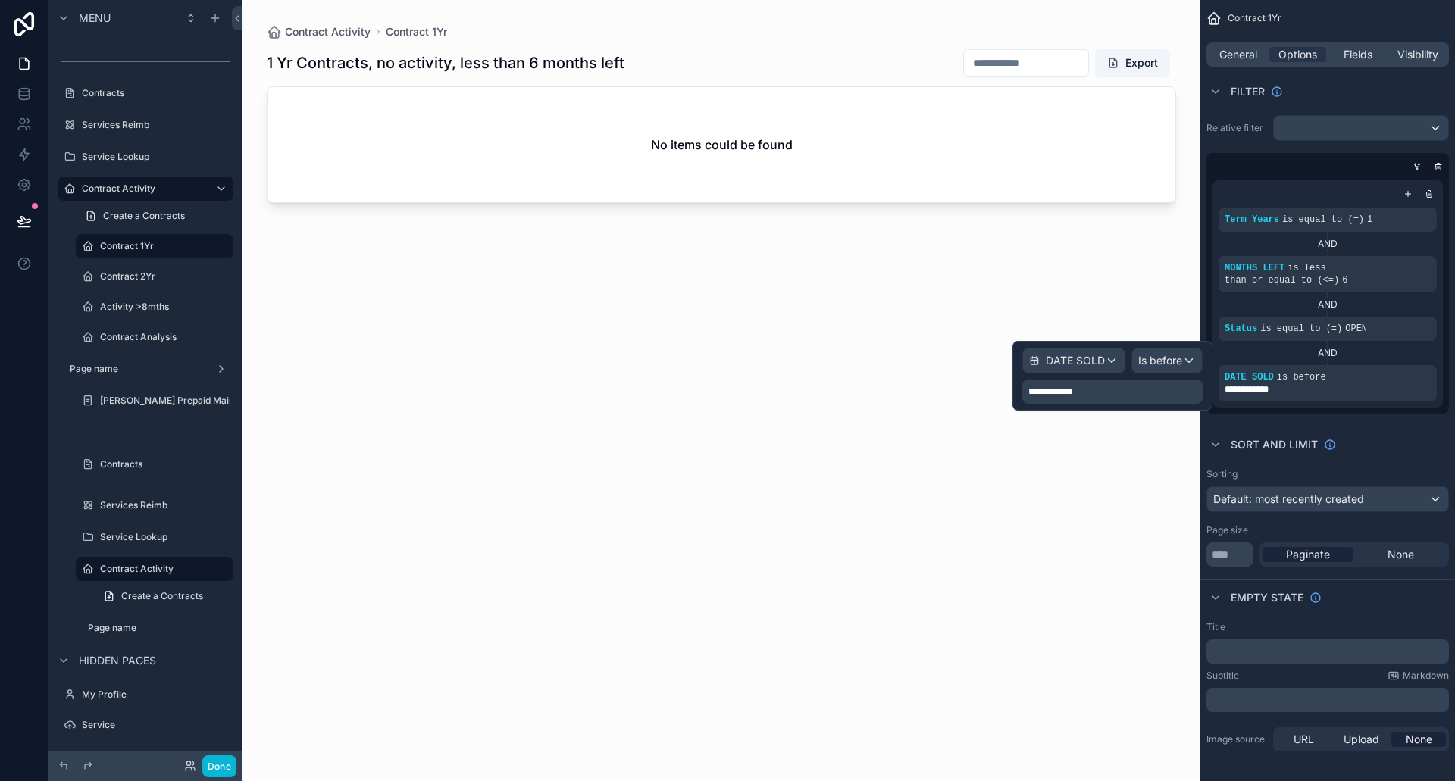
click at [1117, 393] on div "**********" at bounding box center [1112, 392] width 180 height 24
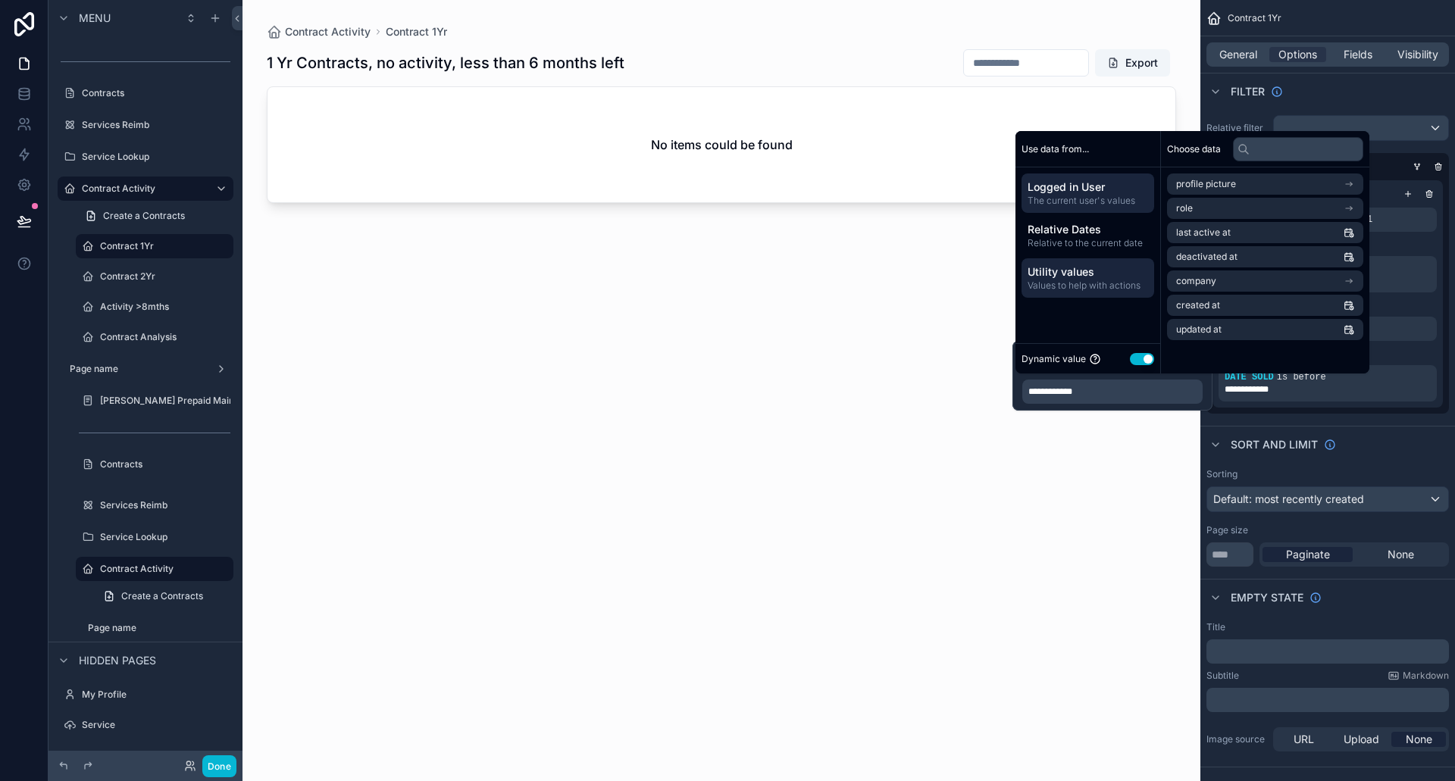
click at [1081, 267] on span "Utility values" at bounding box center [1087, 271] width 120 height 15
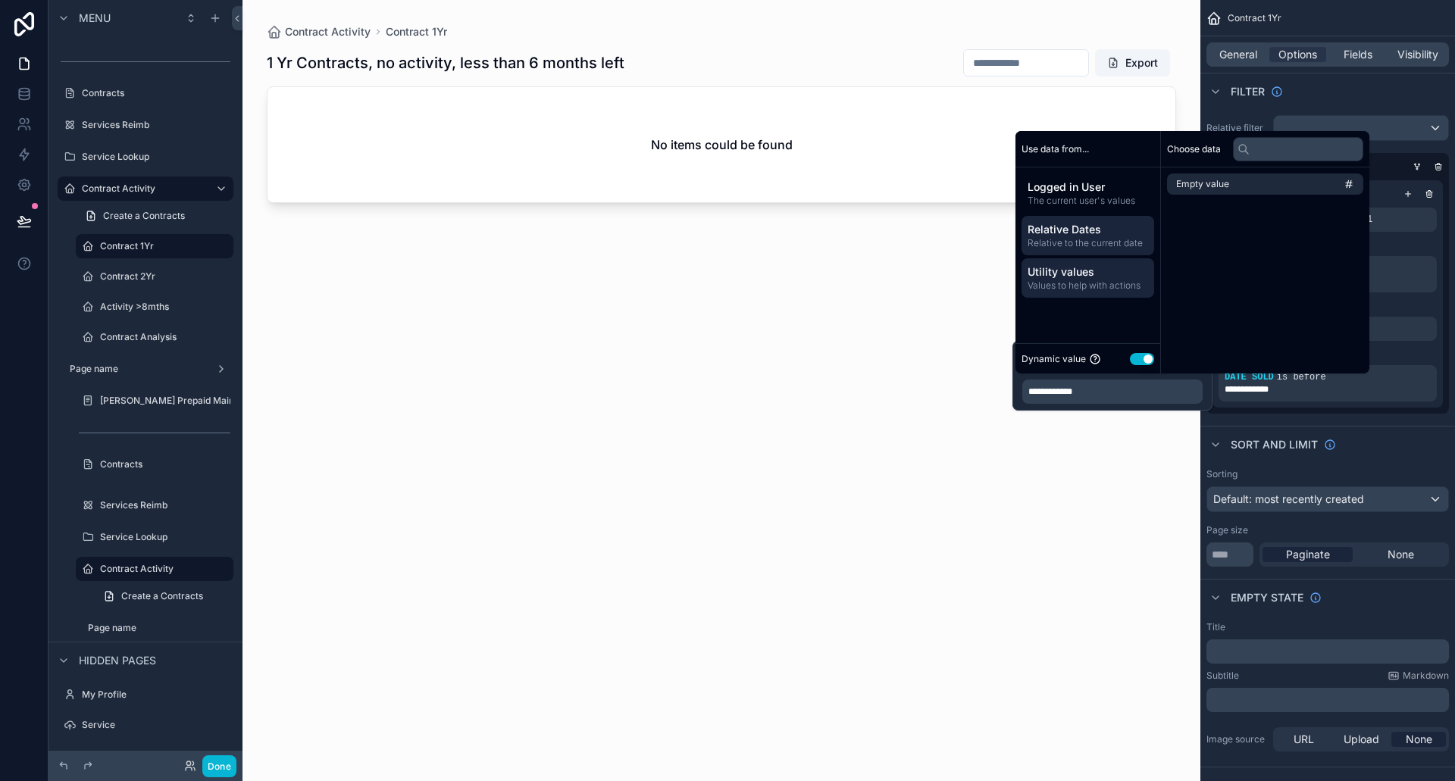
click at [1080, 233] on span "Relative Dates" at bounding box center [1087, 229] width 120 height 15
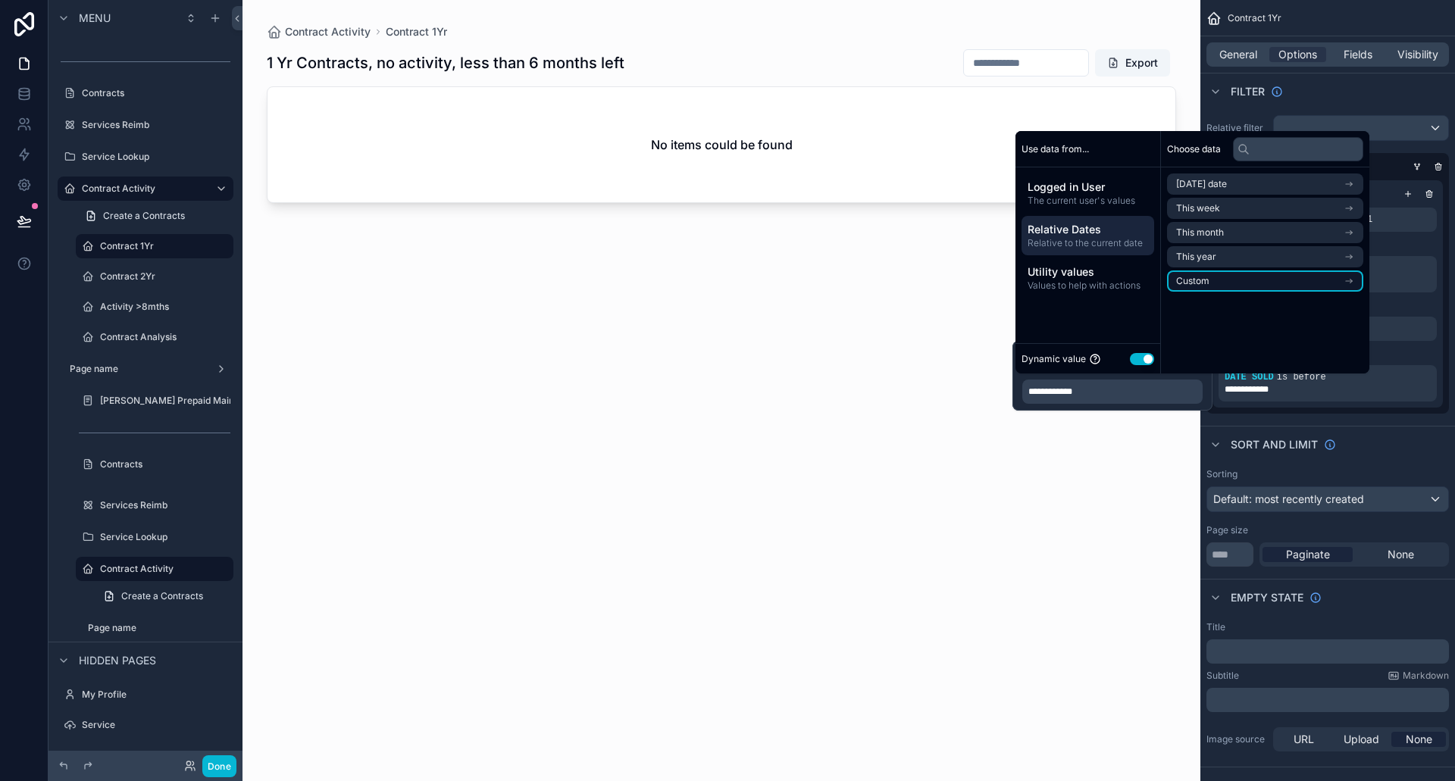
click at [1212, 281] on li "Custom" at bounding box center [1265, 280] width 196 height 21
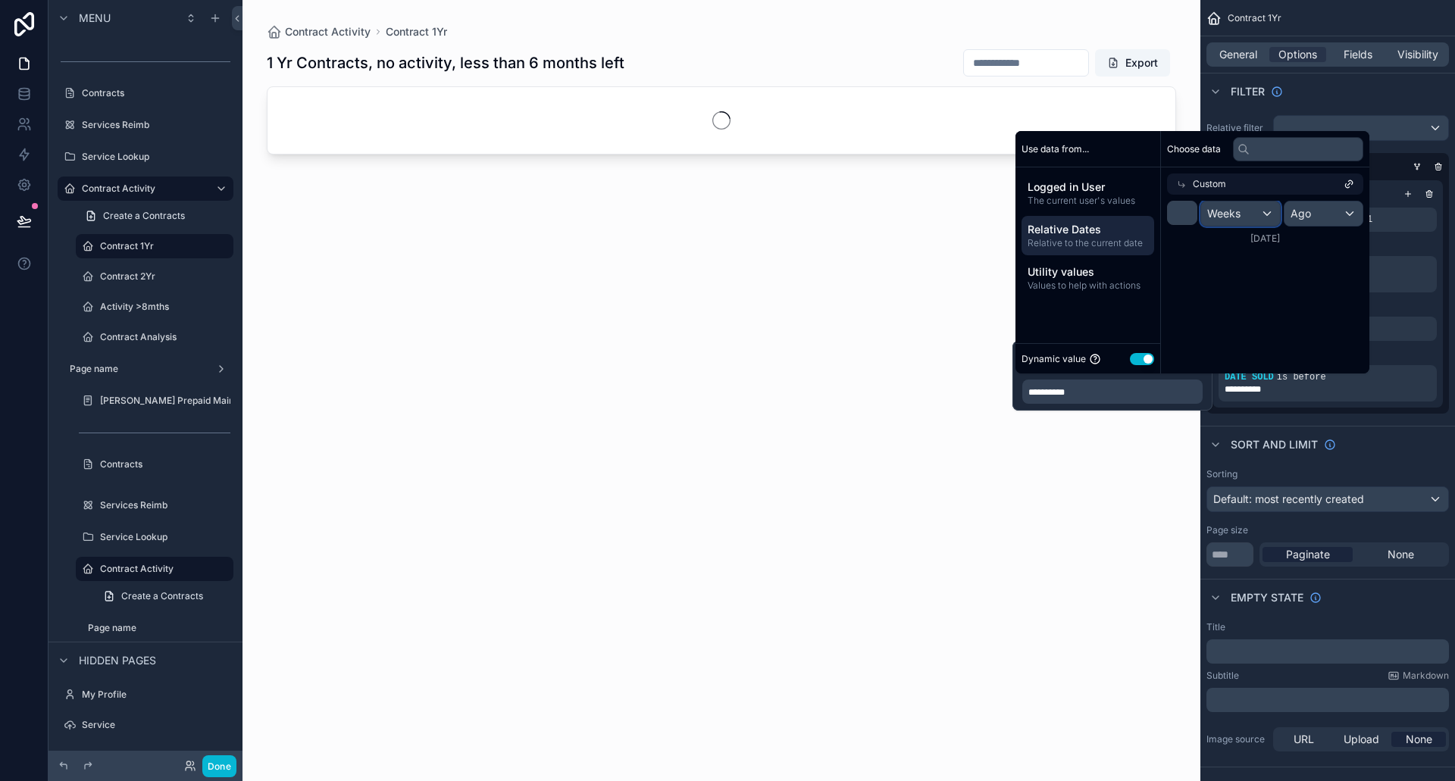
click at [1246, 212] on div "Weeks" at bounding box center [1240, 214] width 79 height 24
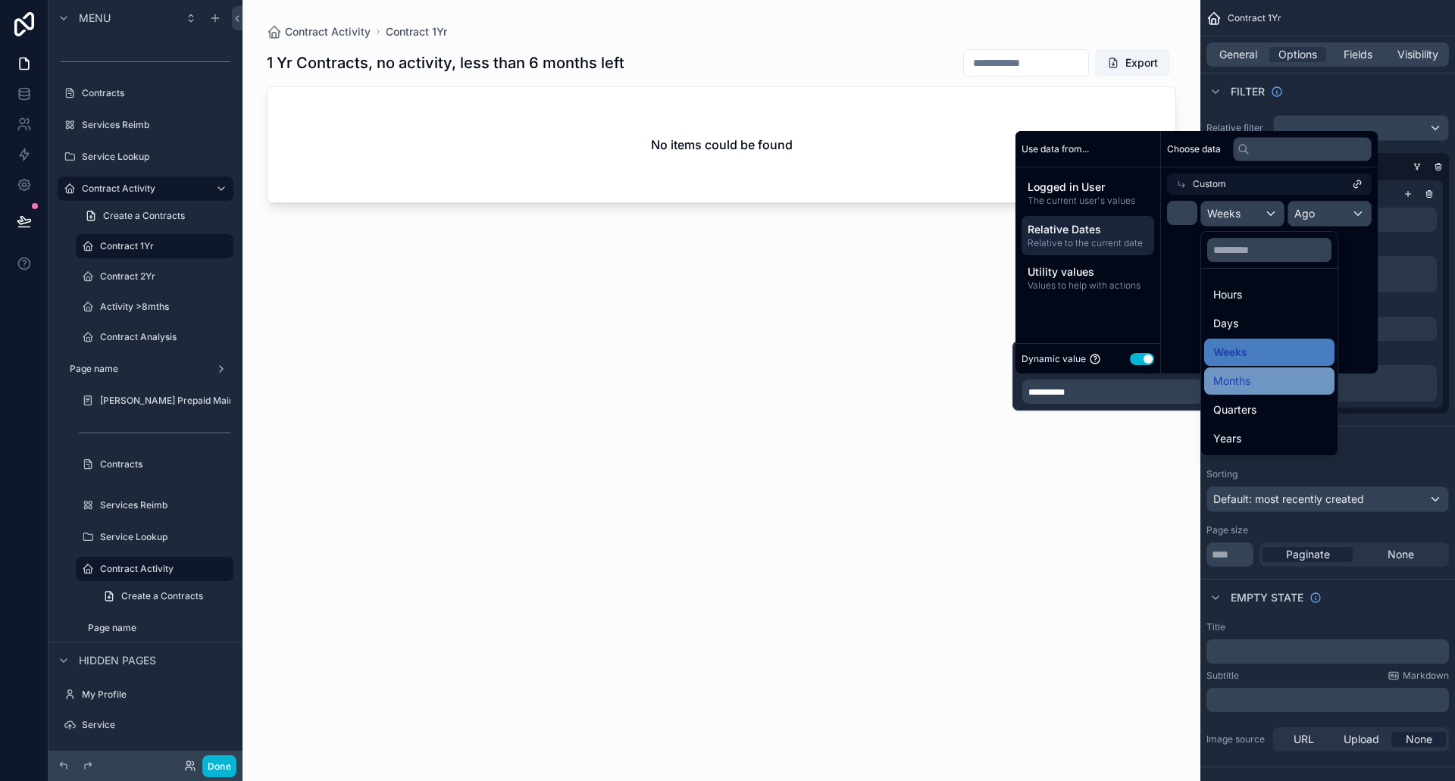
click at [1227, 385] on span "Months" at bounding box center [1231, 381] width 37 height 18
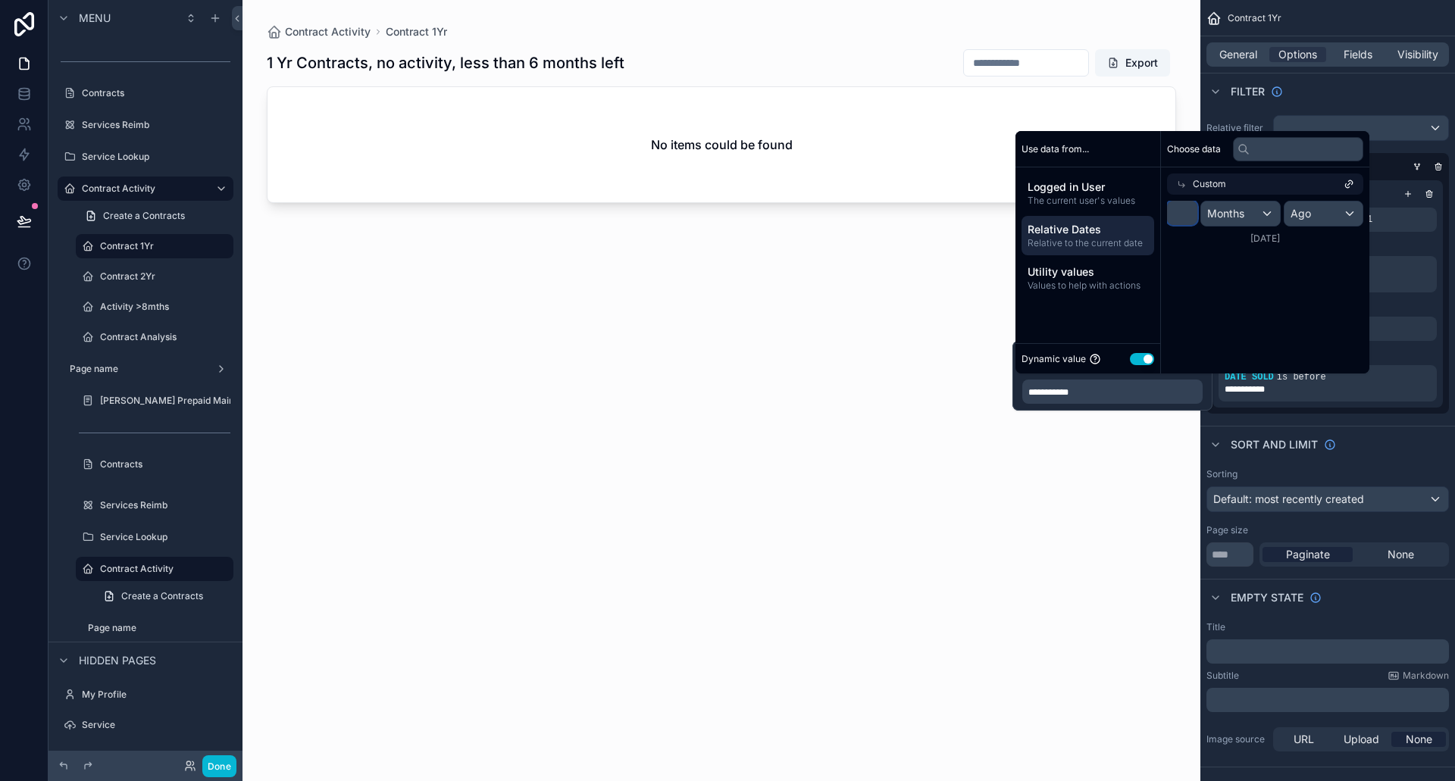
drag, startPoint x: 1190, startPoint y: 216, endPoint x: 1172, endPoint y: 220, distance: 18.6
click at [1172, 220] on input "*" at bounding box center [1182, 213] width 30 height 24
click at [1187, 221] on input "*" at bounding box center [1182, 213] width 30 height 24
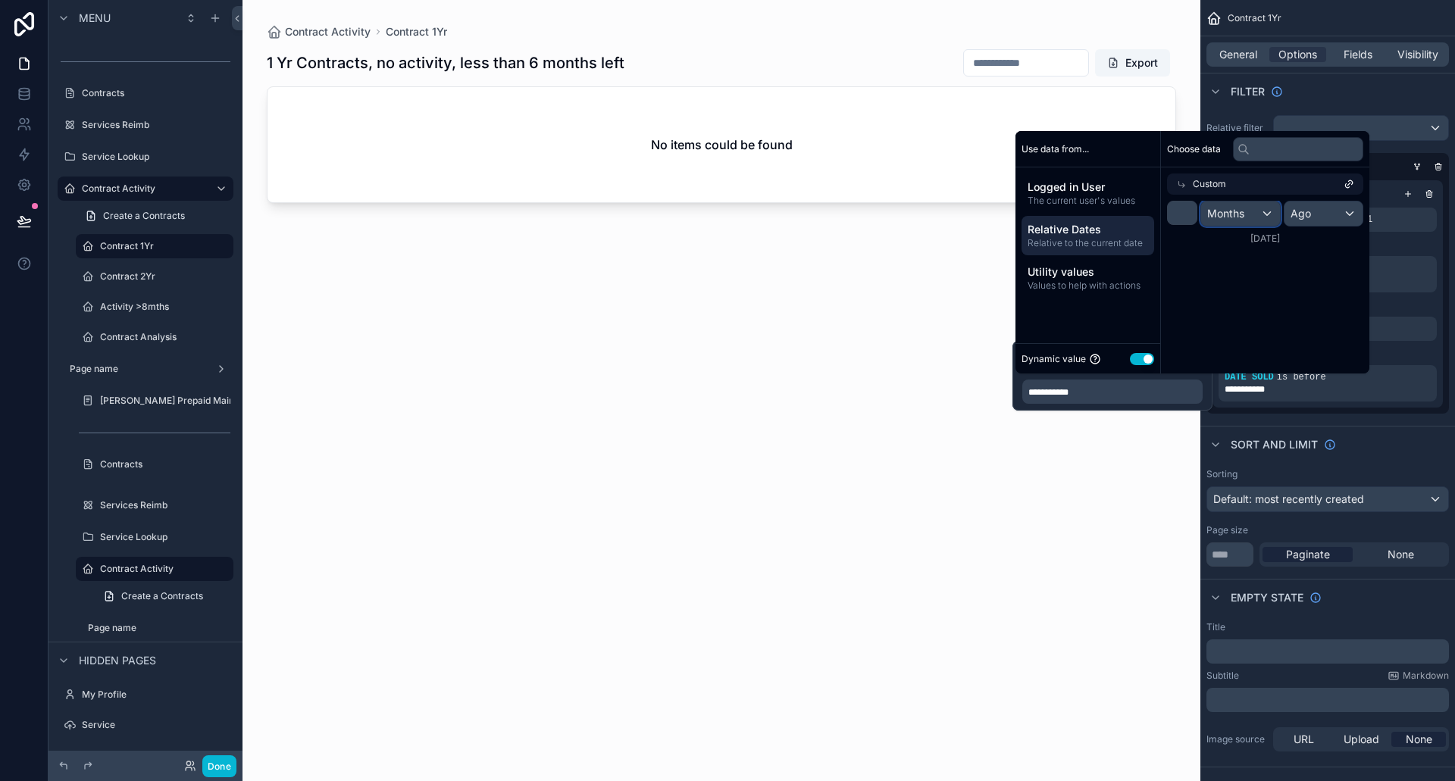
click at [1249, 208] on div "Months" at bounding box center [1240, 214] width 79 height 24
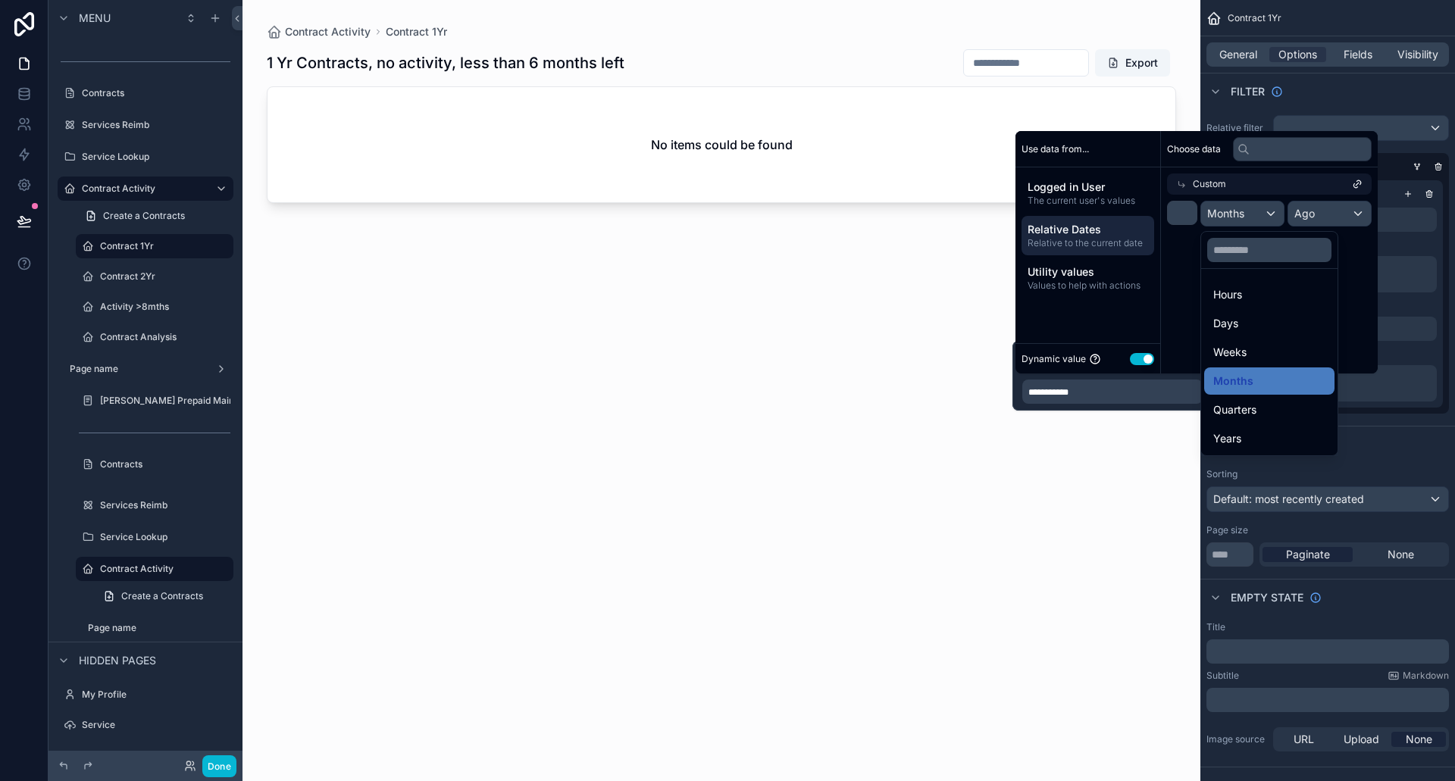
click at [1249, 208] on div "scrollable content" at bounding box center [1196, 252] width 362 height 242
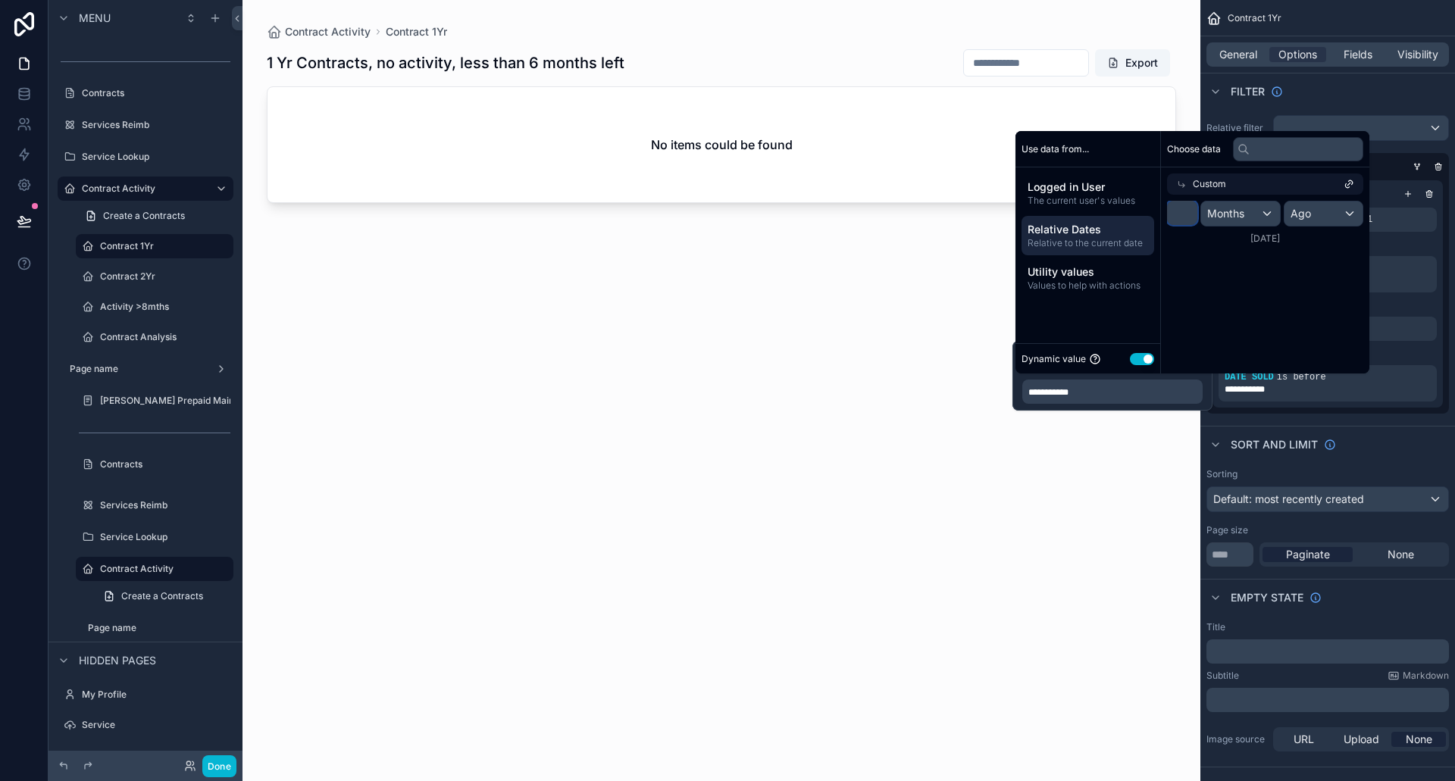
click at [1189, 220] on input "*" at bounding box center [1182, 213] width 30 height 24
type input "*"
click at [1338, 396] on div "**********" at bounding box center [1327, 383] width 218 height 36
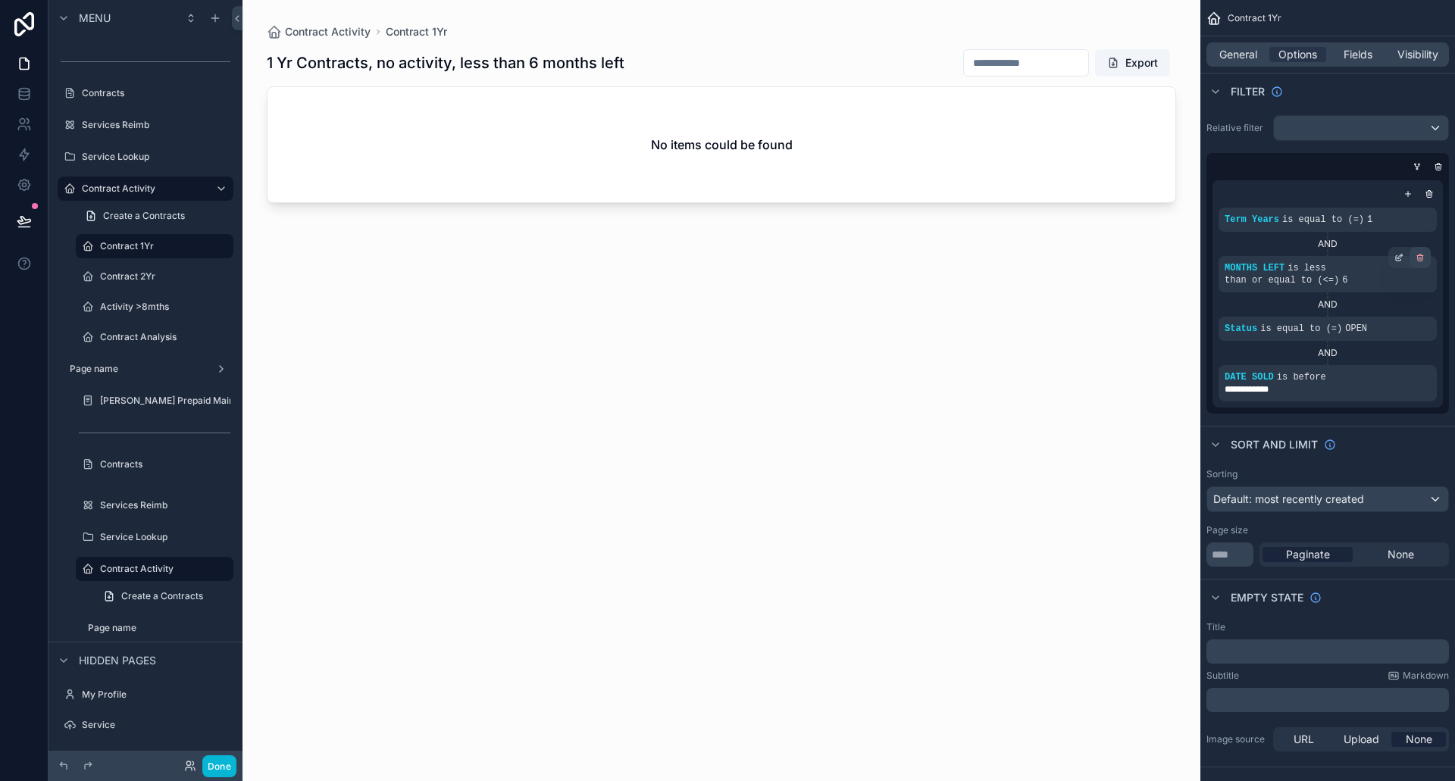
click at [1419, 255] on icon "scrollable content" at bounding box center [1420, 256] width 2 height 2
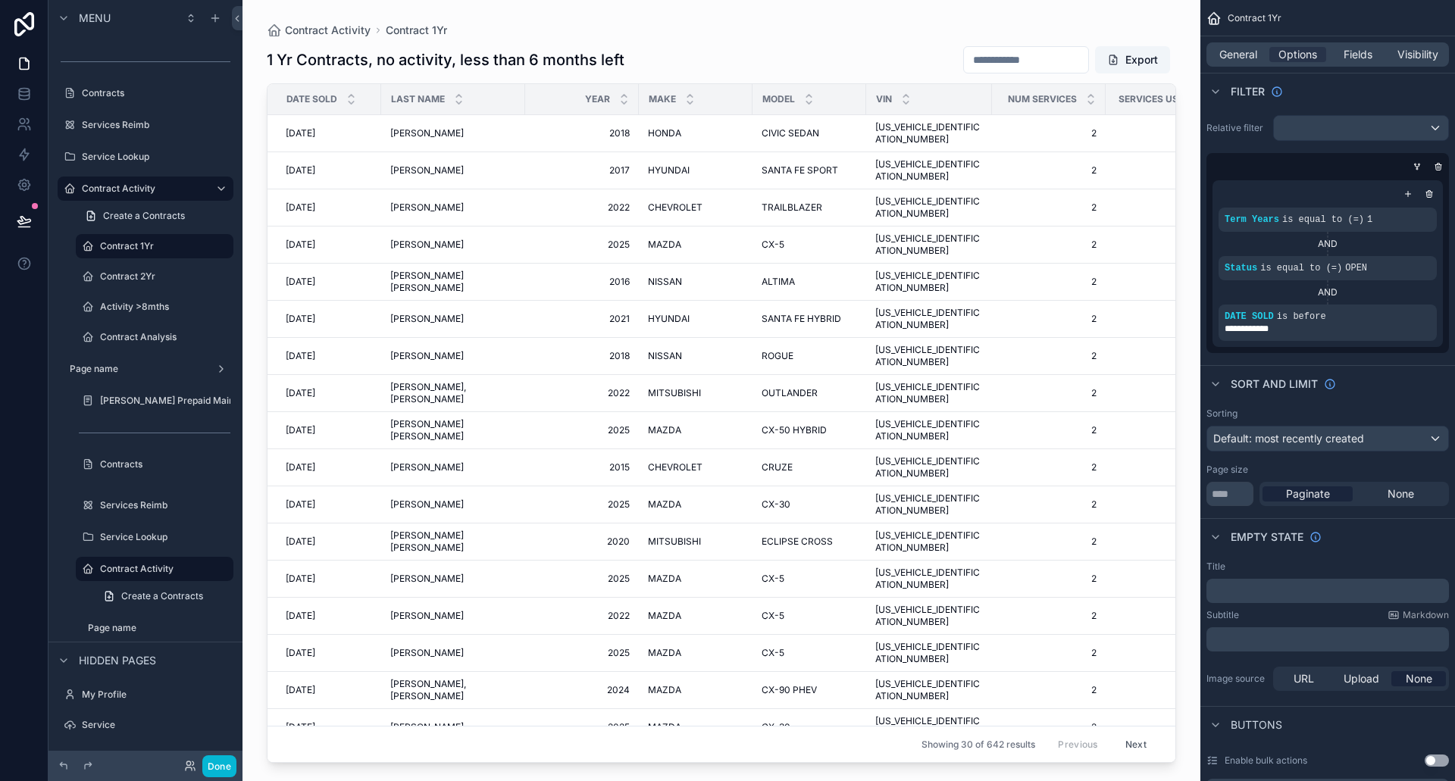
click at [313, 92] on div "DATE SOLD" at bounding box center [324, 99] width 112 height 29
click at [306, 100] on span "DATE SOLD" at bounding box center [311, 99] width 51 height 12
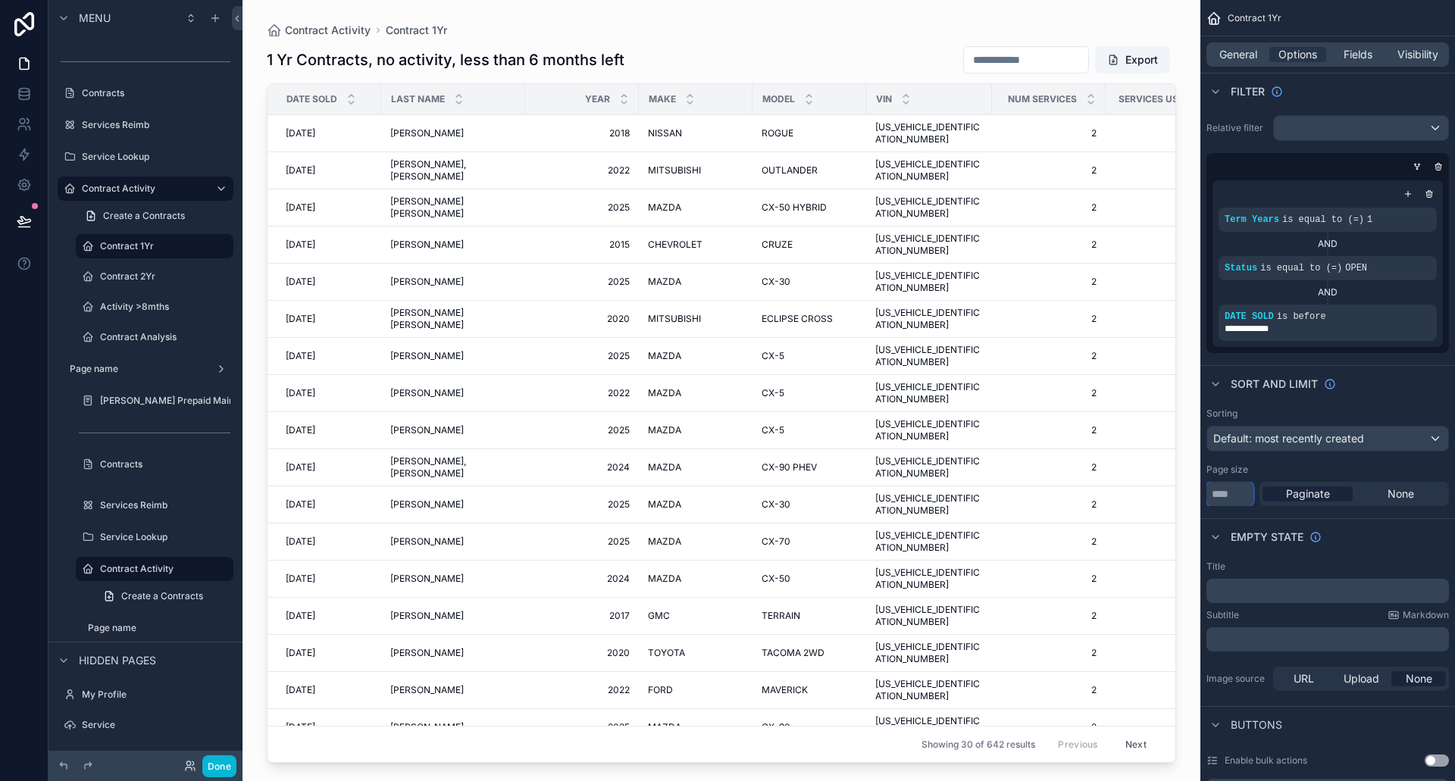
drag, startPoint x: 1239, startPoint y: 492, endPoint x: 1179, endPoint y: 487, distance: 60.1
click at [1179, 487] on div "[PERSON_NAME] Prepaid Maintance Contracts Services Reimb Service Lookup Contrac…" at bounding box center [848, 390] width 1212 height 781
click at [1127, 733] on button "Next" at bounding box center [1136, 744] width 42 height 23
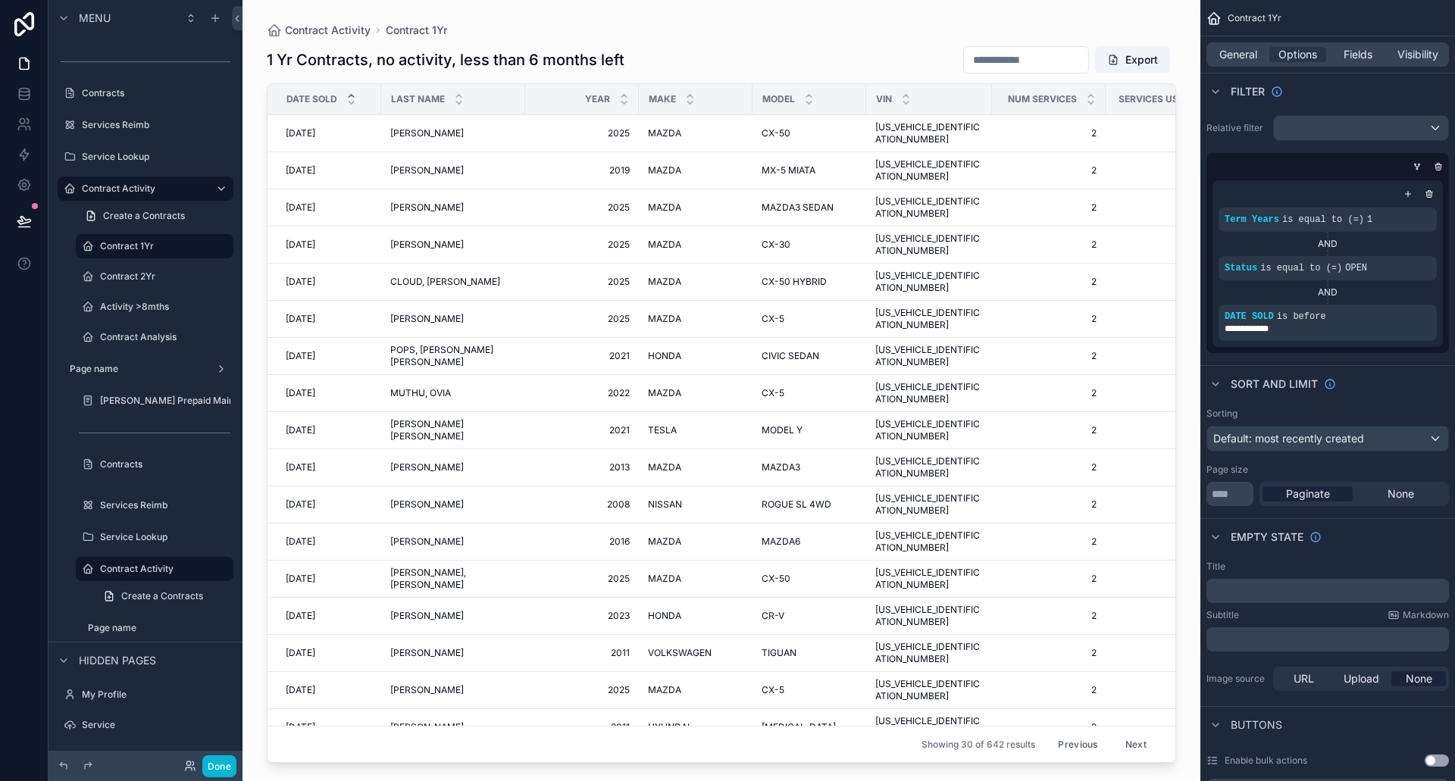
click at [351, 97] on icon "scrollable content" at bounding box center [351, 96] width 10 height 10
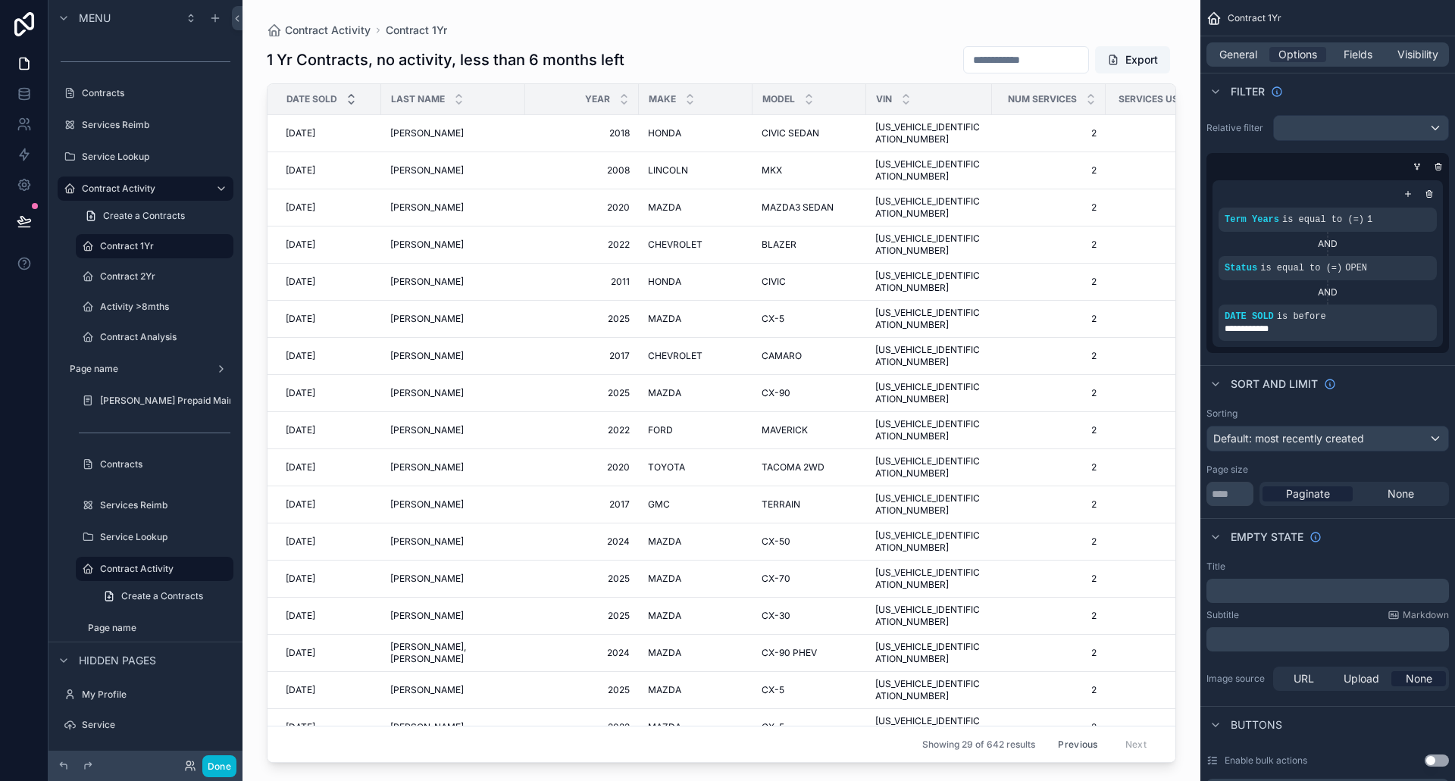
click at [352, 104] on icon "scrollable content" at bounding box center [351, 103] width 10 height 10
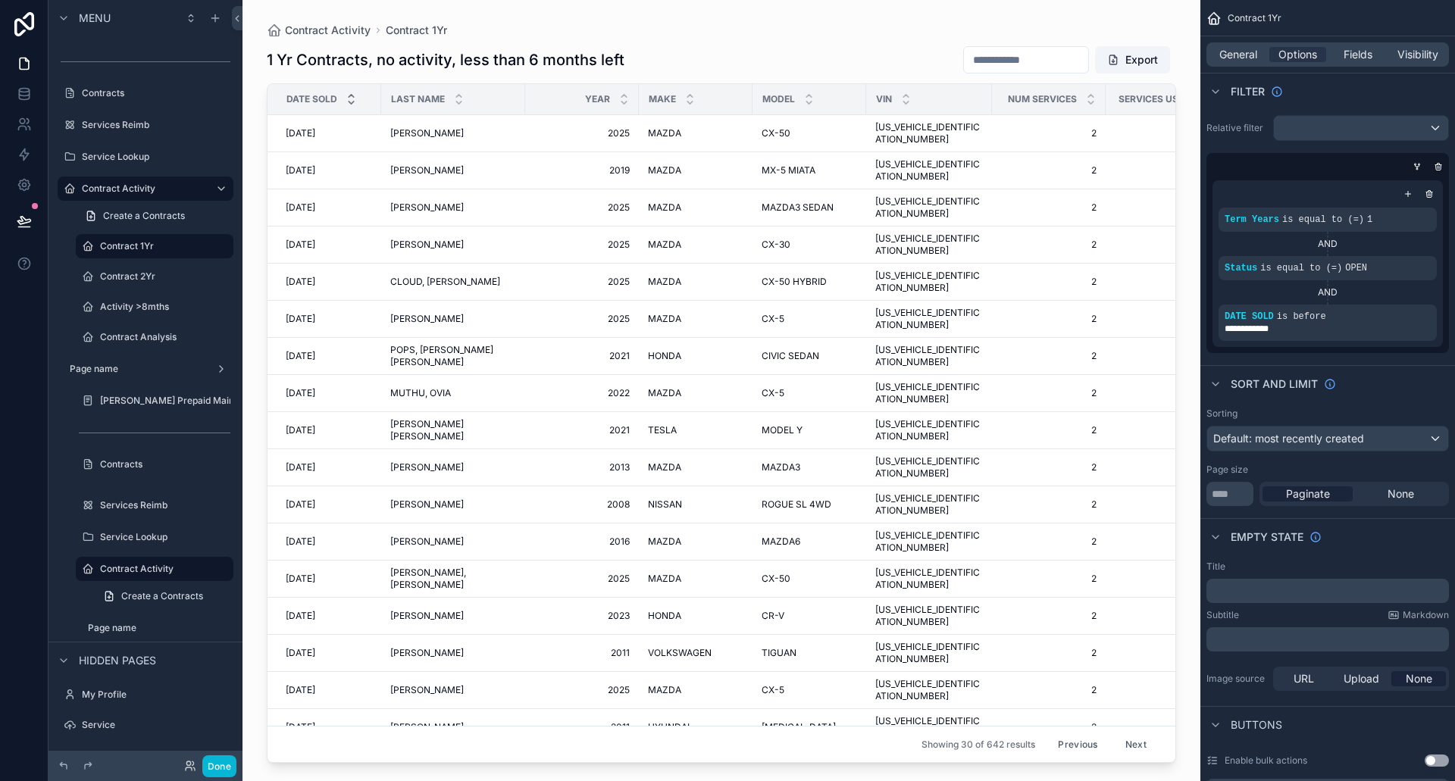
click at [352, 95] on icon "scrollable content" at bounding box center [351, 96] width 5 height 2
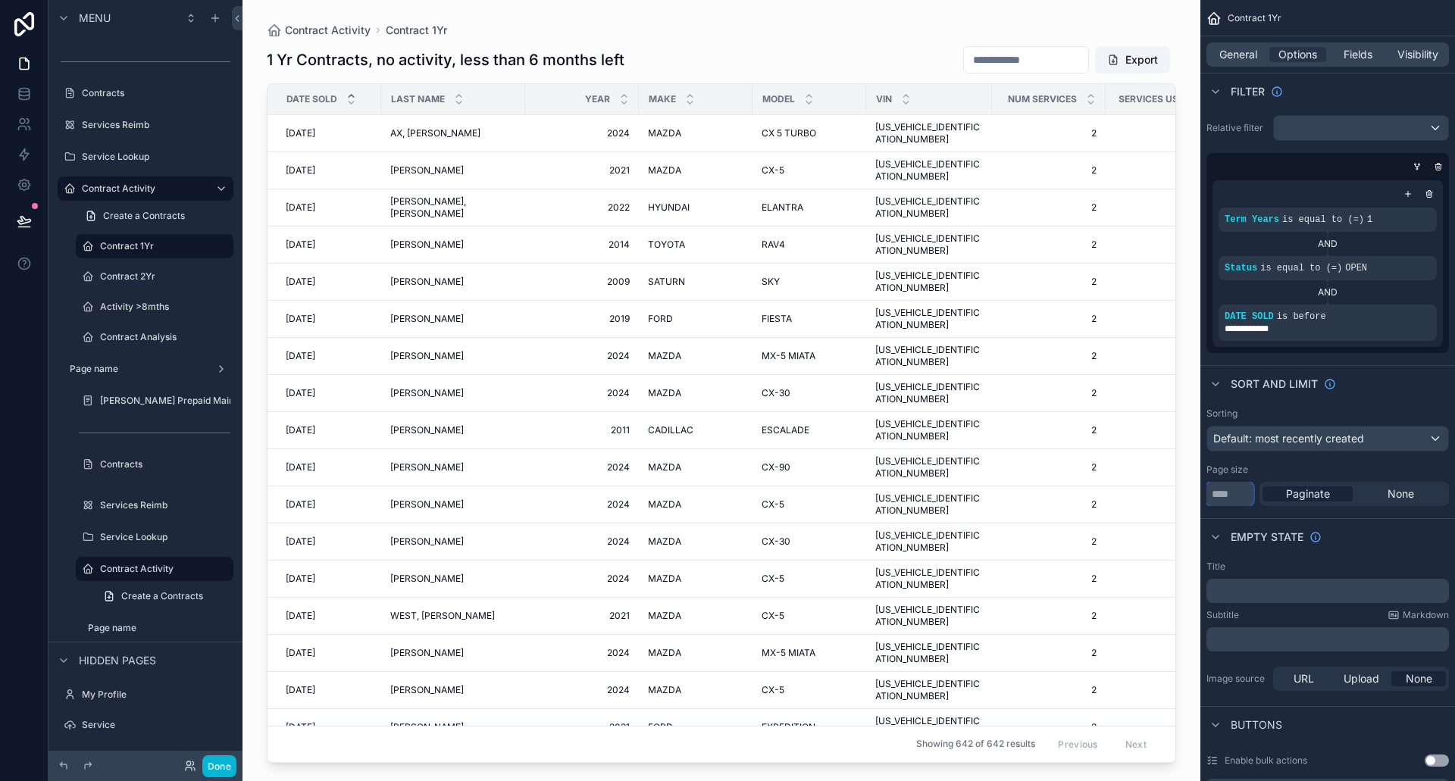
type input "***"
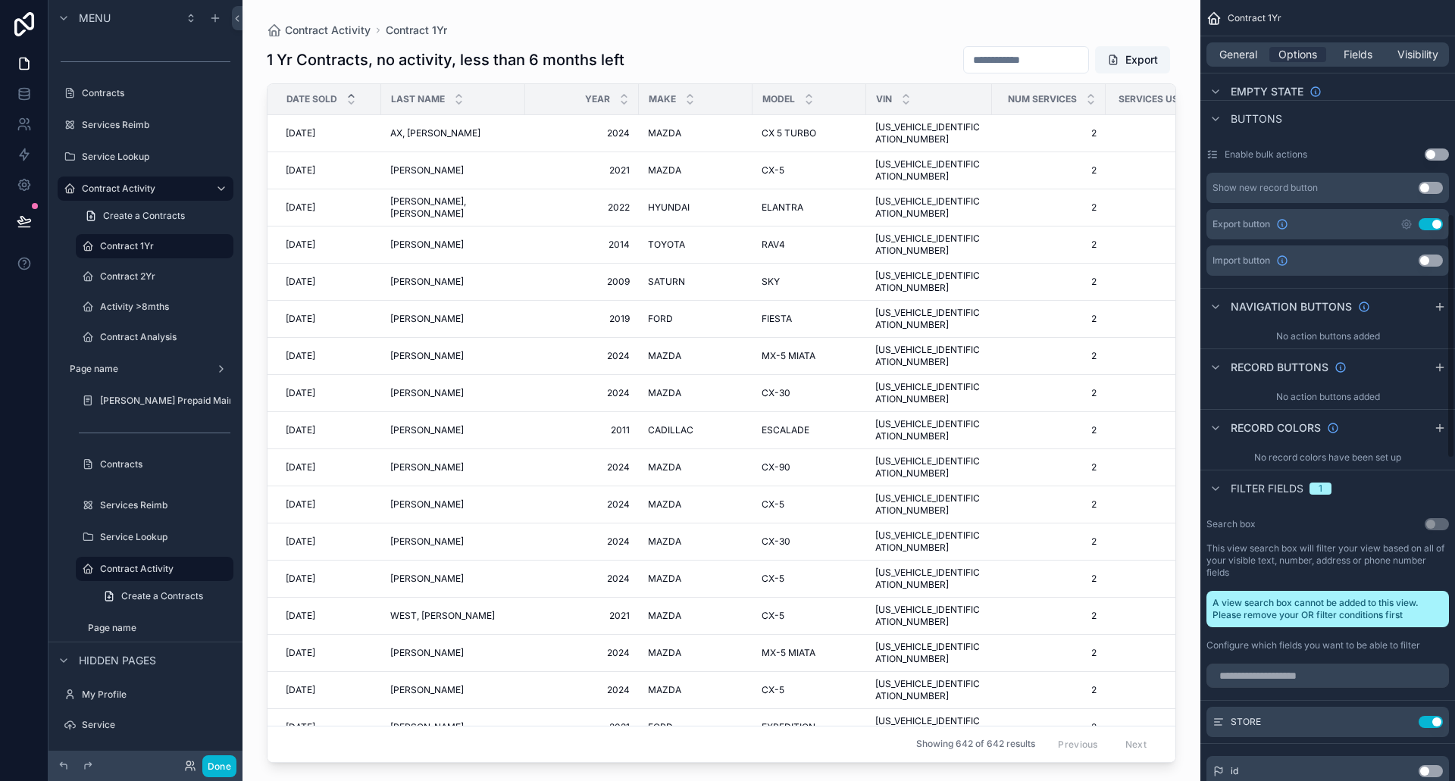
scroll to position [758, 0]
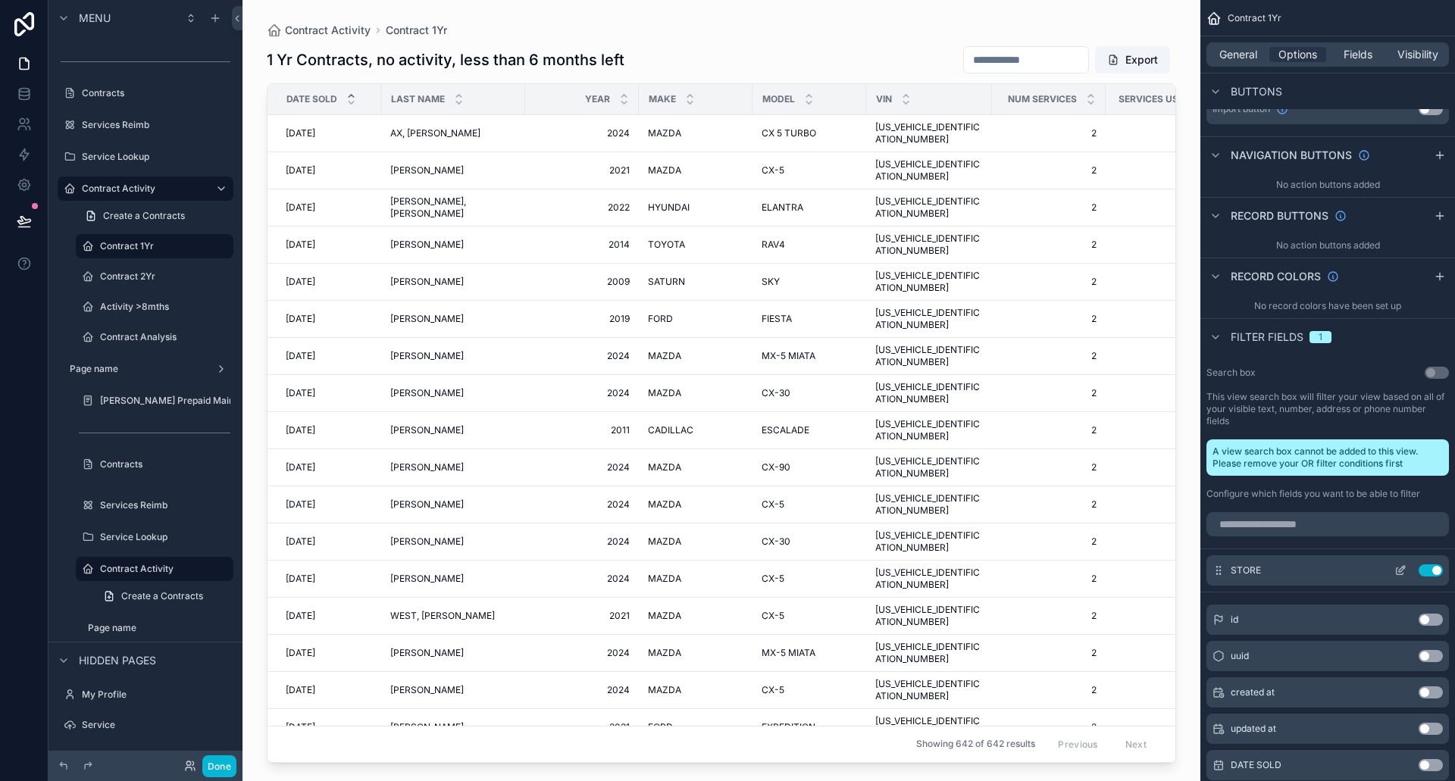
click at [1431, 572] on button "Use setting" at bounding box center [1430, 570] width 24 height 12
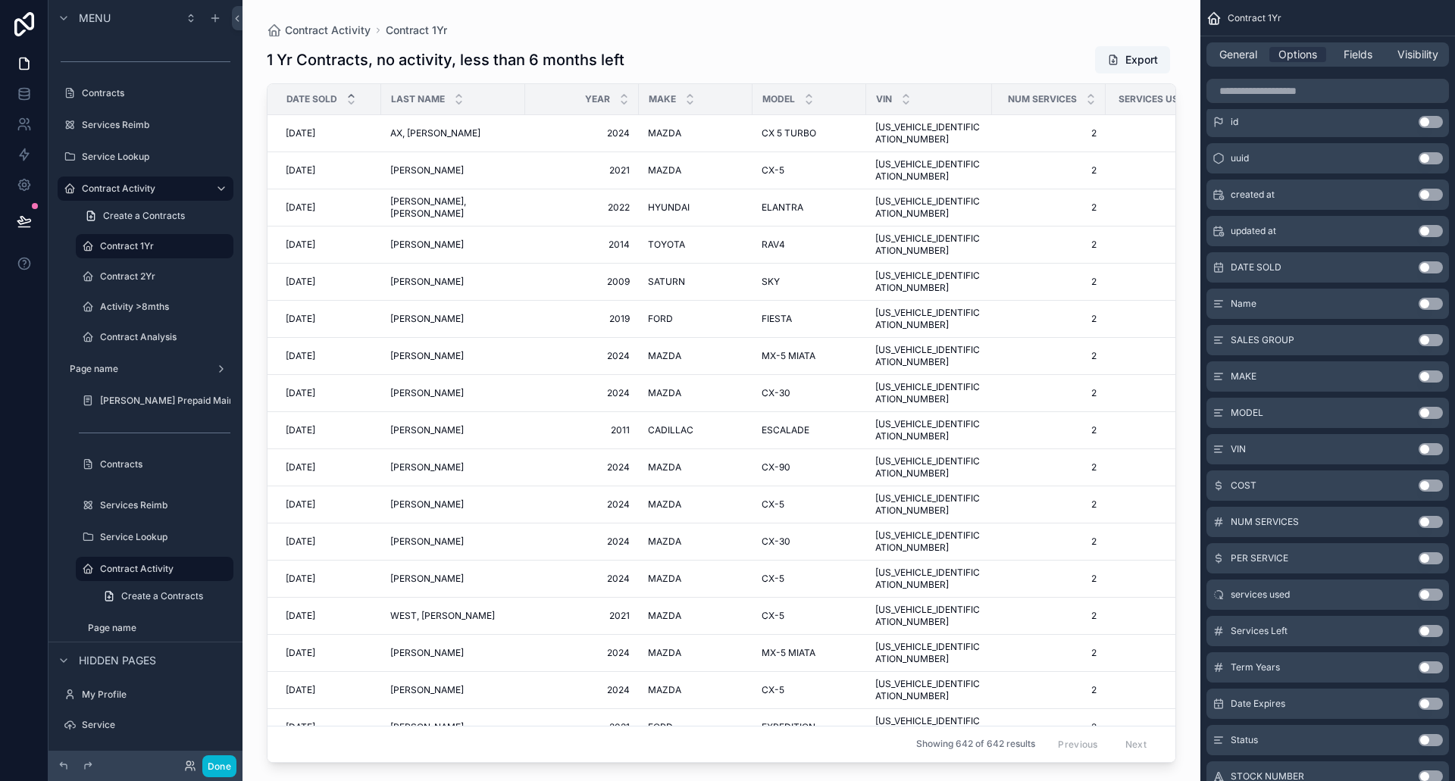
scroll to position [1288, 0]
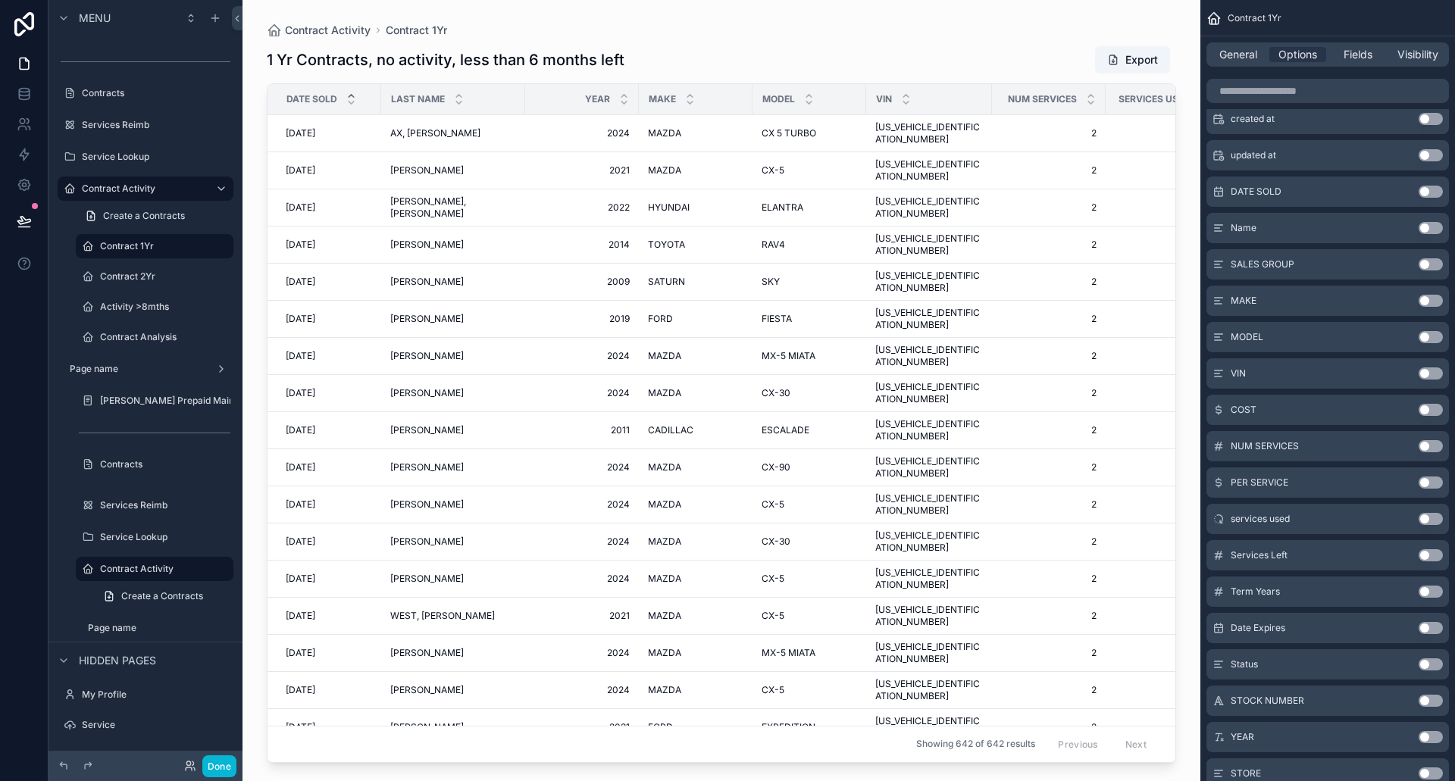
click at [1431, 549] on button "Use setting" at bounding box center [1430, 555] width 24 height 12
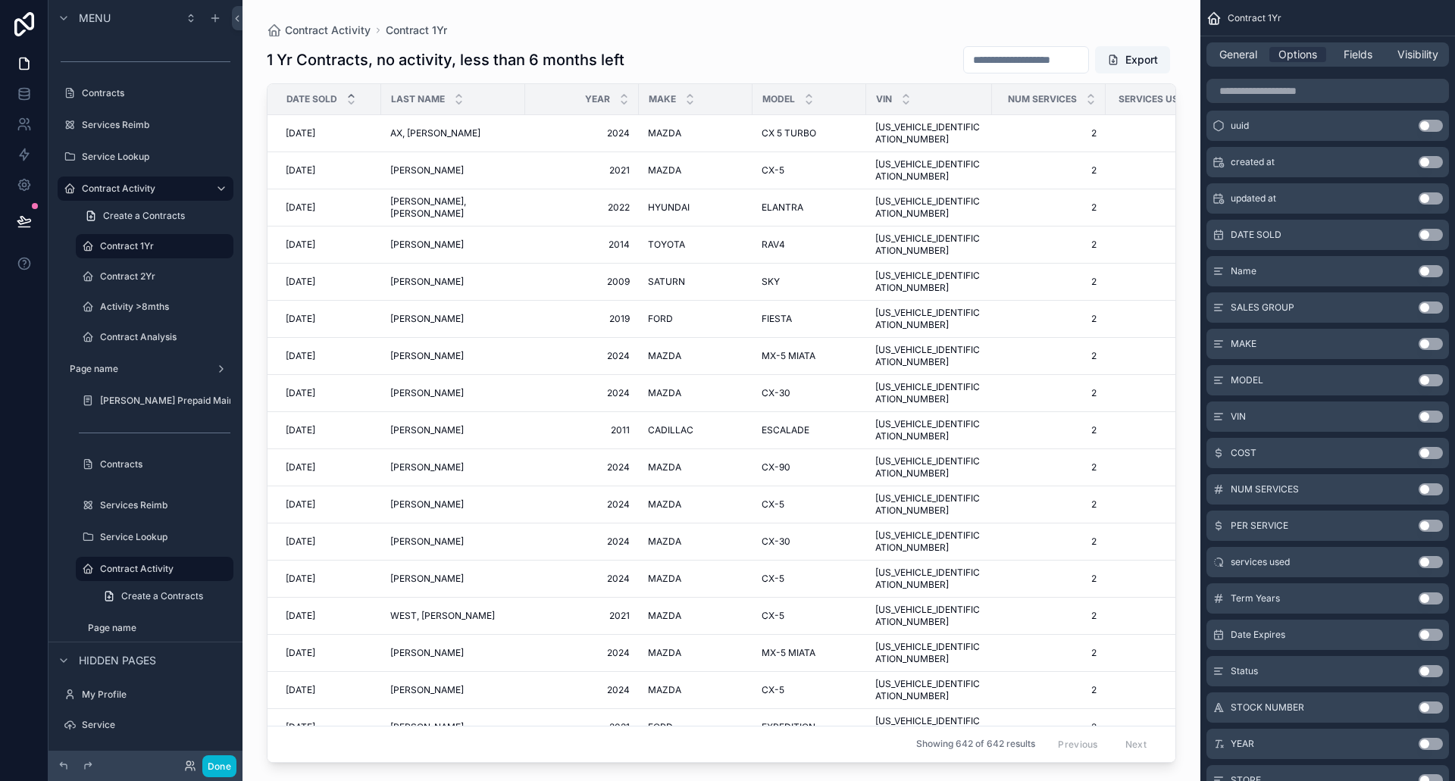
scroll to position [1061, 0]
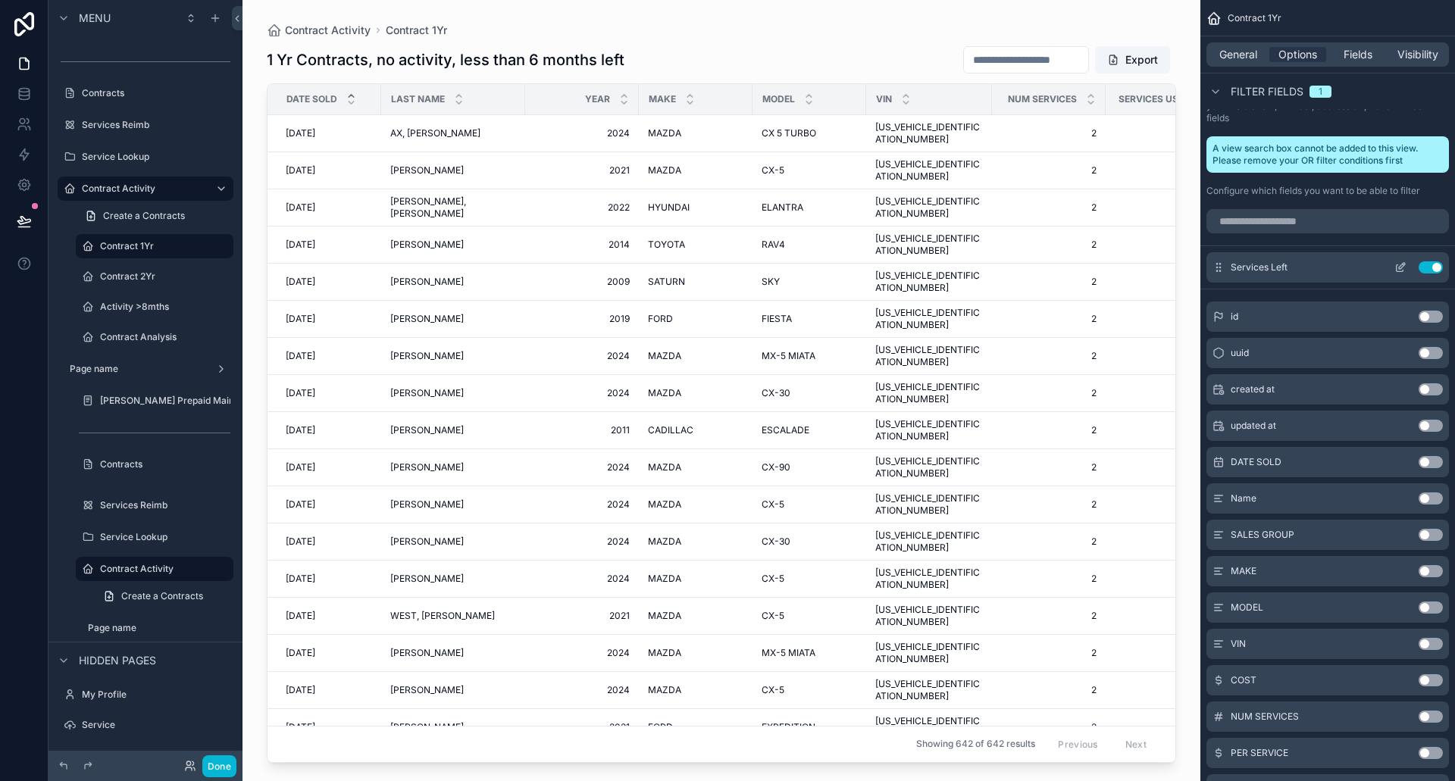
click at [1402, 266] on icon "scrollable content" at bounding box center [1400, 267] width 12 height 12
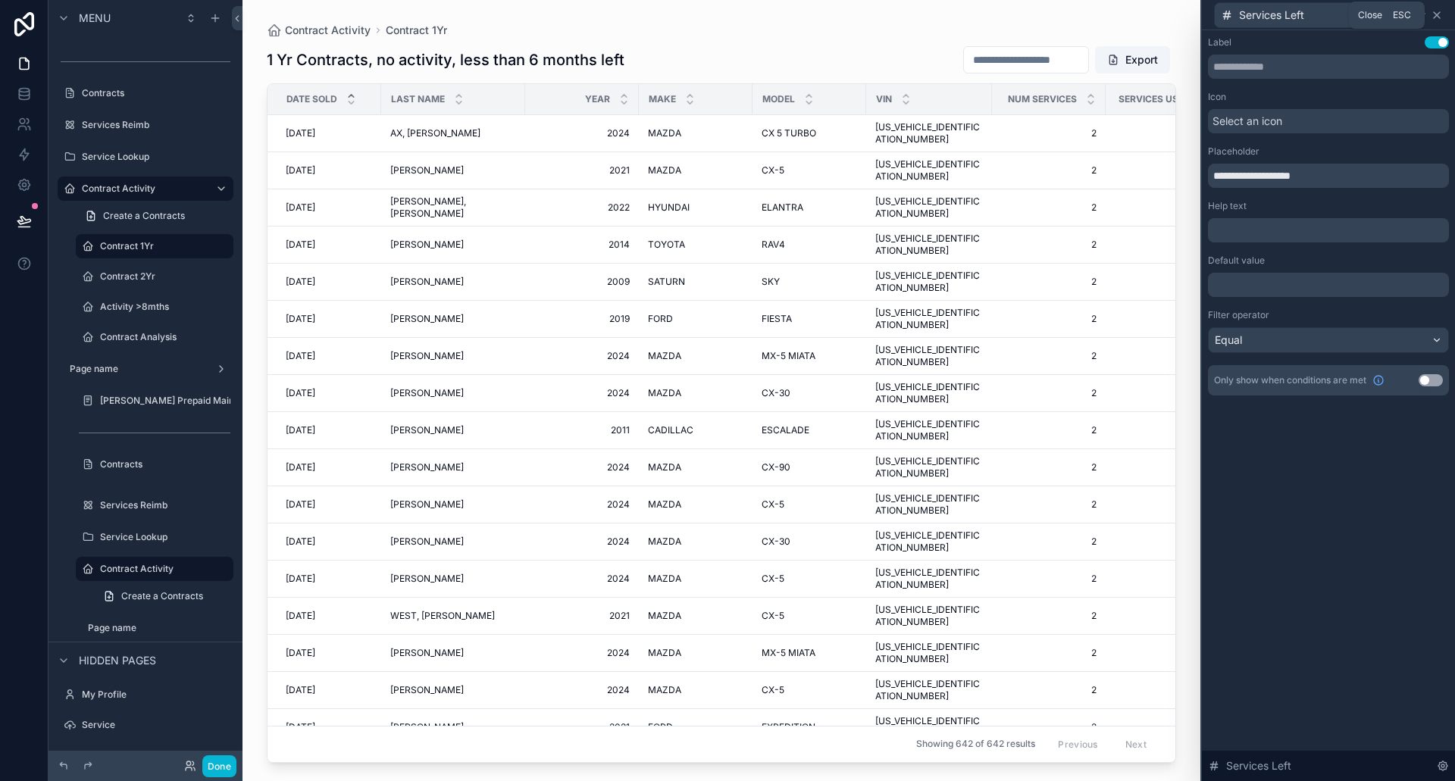
click at [1436, 13] on icon at bounding box center [1437, 15] width 12 height 12
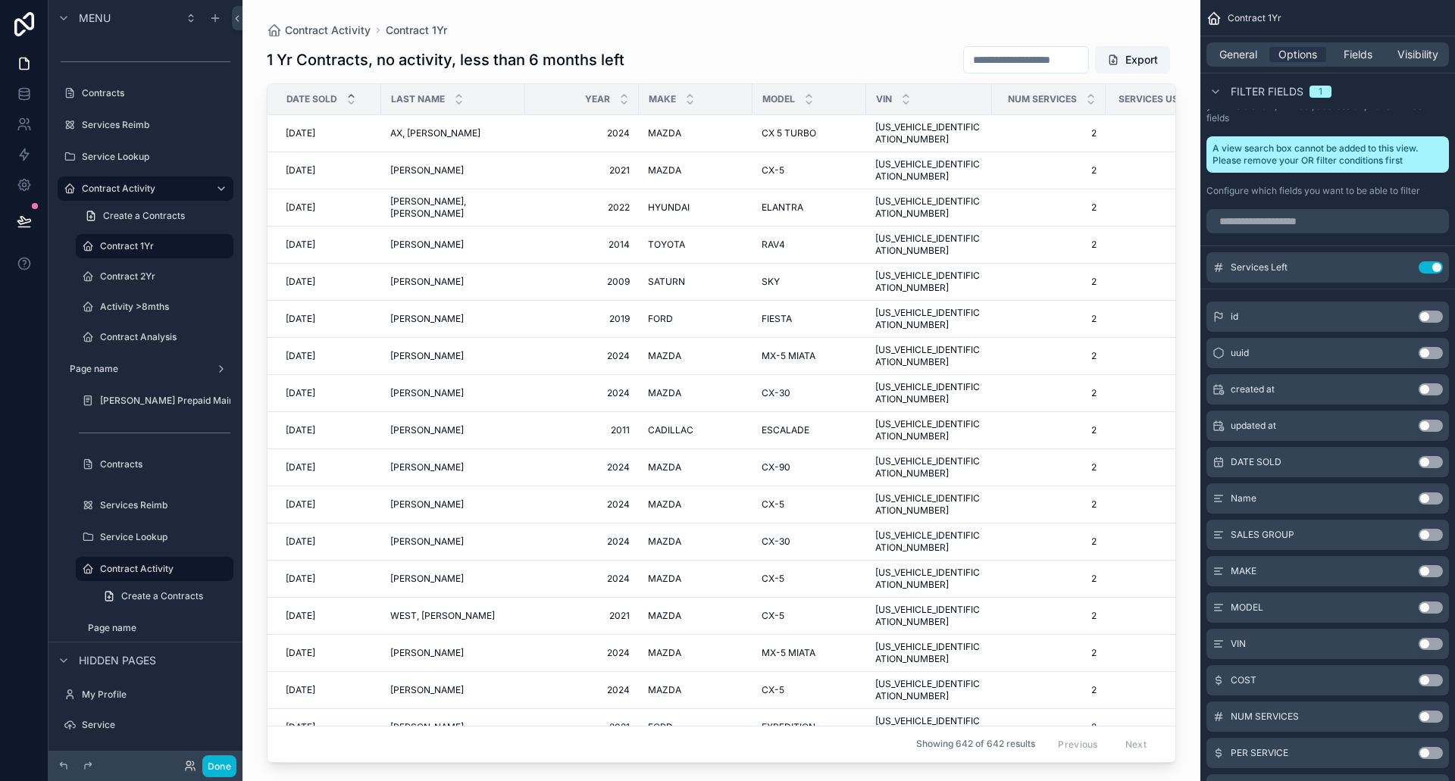
click at [1431, 459] on button "Use setting" at bounding box center [1430, 462] width 24 height 12
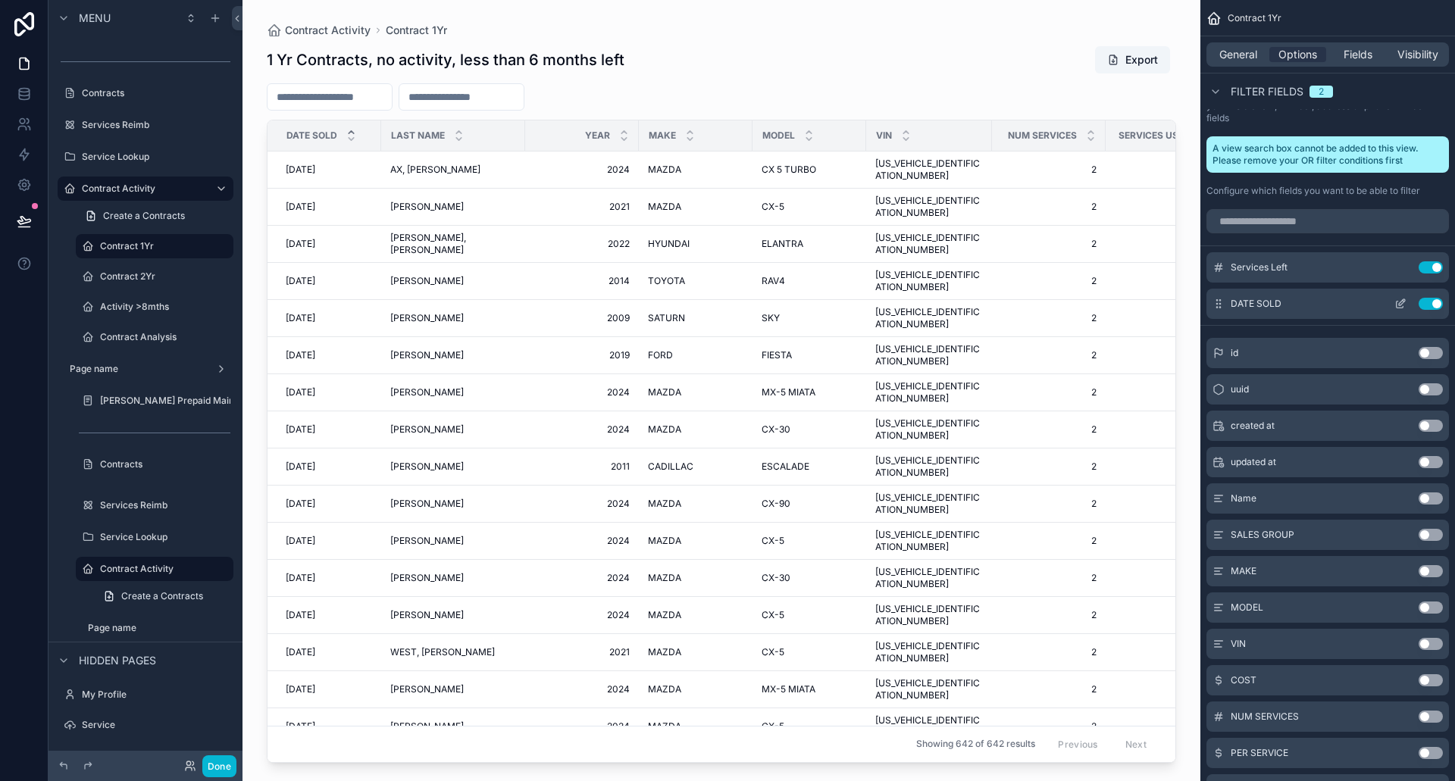
drag, startPoint x: 1306, startPoint y: 305, endPoint x: 1403, endPoint y: 298, distance: 97.2
click at [1403, 298] on icon "scrollable content" at bounding box center [1400, 304] width 12 height 12
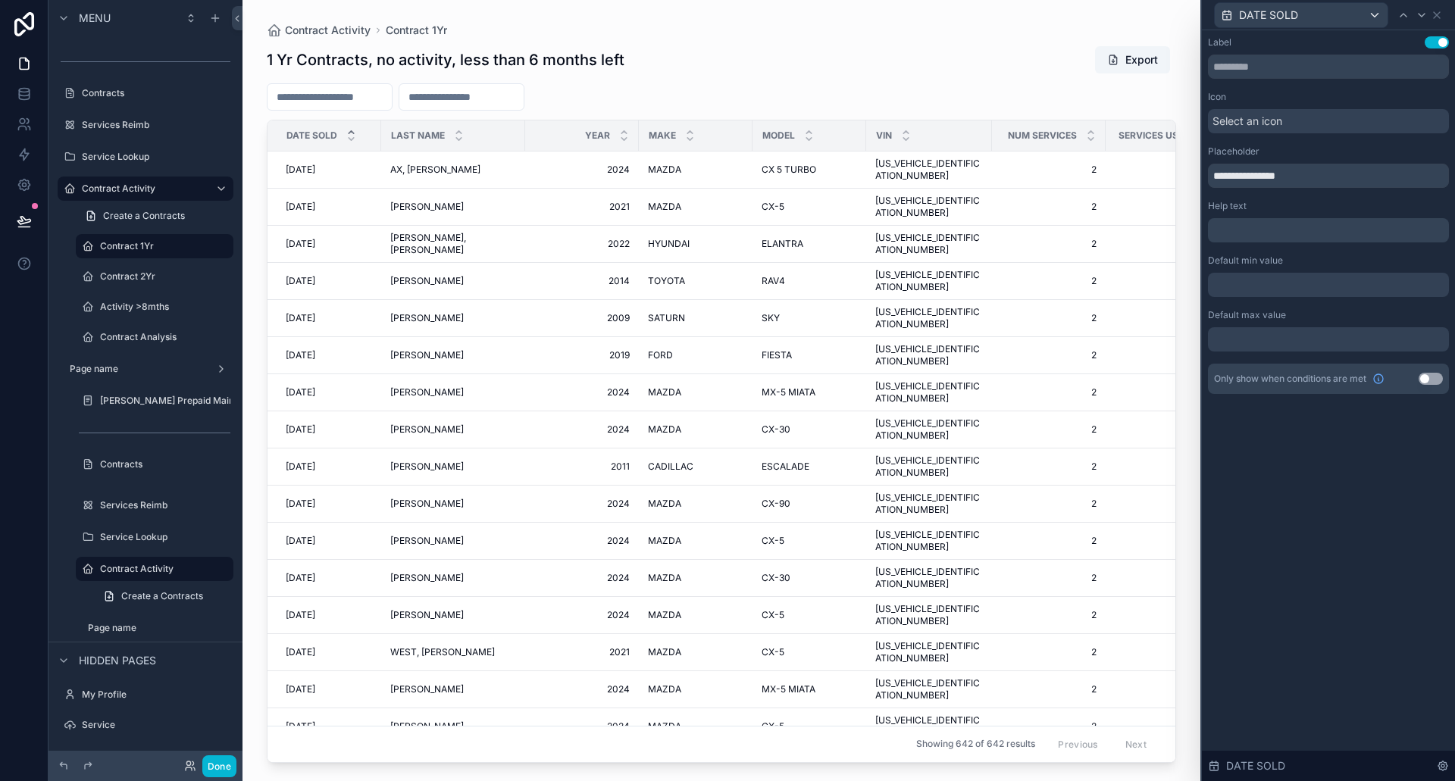
click at [1249, 292] on div at bounding box center [1328, 285] width 241 height 24
click at [1249, 291] on div at bounding box center [1328, 285] width 241 height 24
drag, startPoint x: 1294, startPoint y: 460, endPoint x: 1282, endPoint y: 401, distance: 60.3
click at [1293, 459] on div "**********" at bounding box center [1328, 405] width 253 height 751
click at [518, 93] on input "scrollable content" at bounding box center [461, 96] width 124 height 21
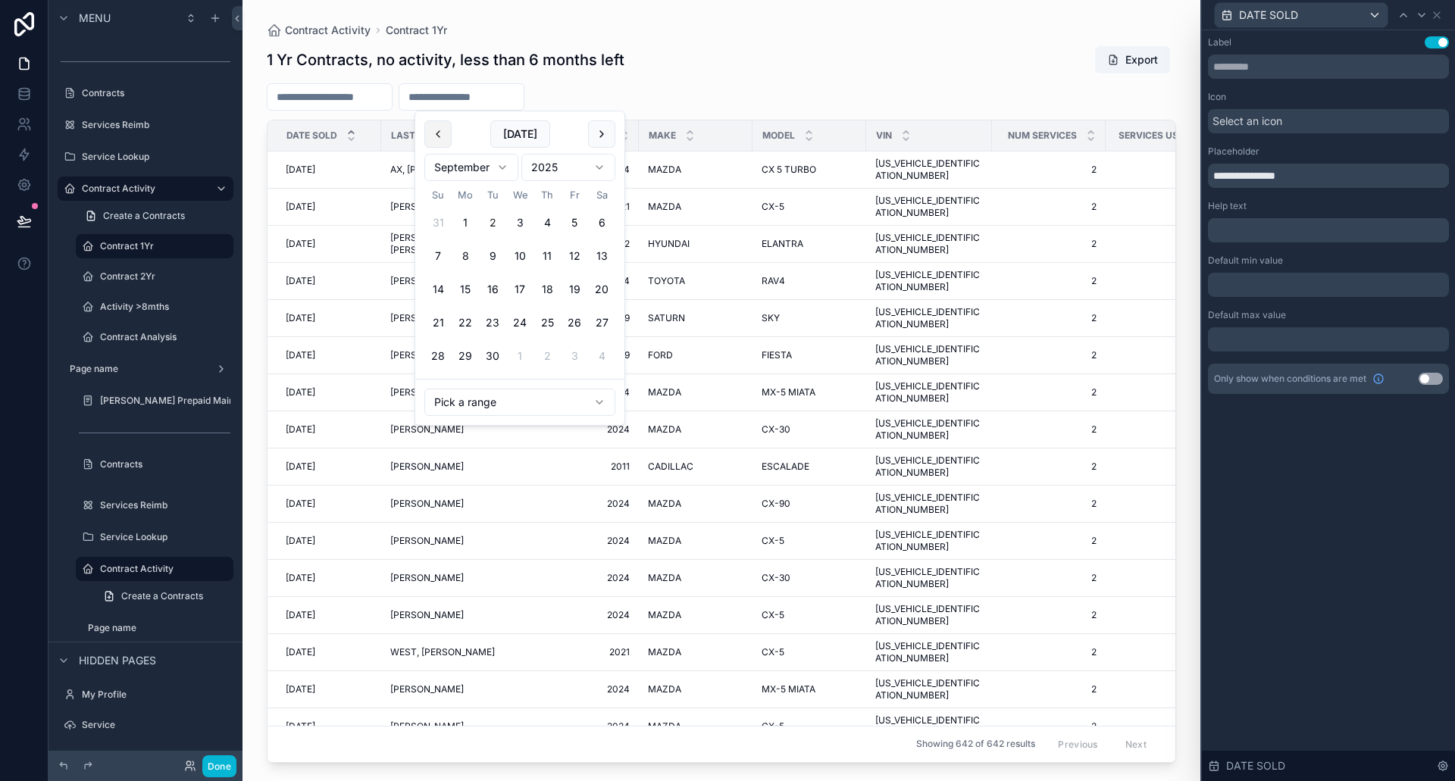
click at [435, 130] on button "scrollable content" at bounding box center [437, 133] width 27 height 27
click at [429, 220] on button "1" at bounding box center [437, 222] width 27 height 27
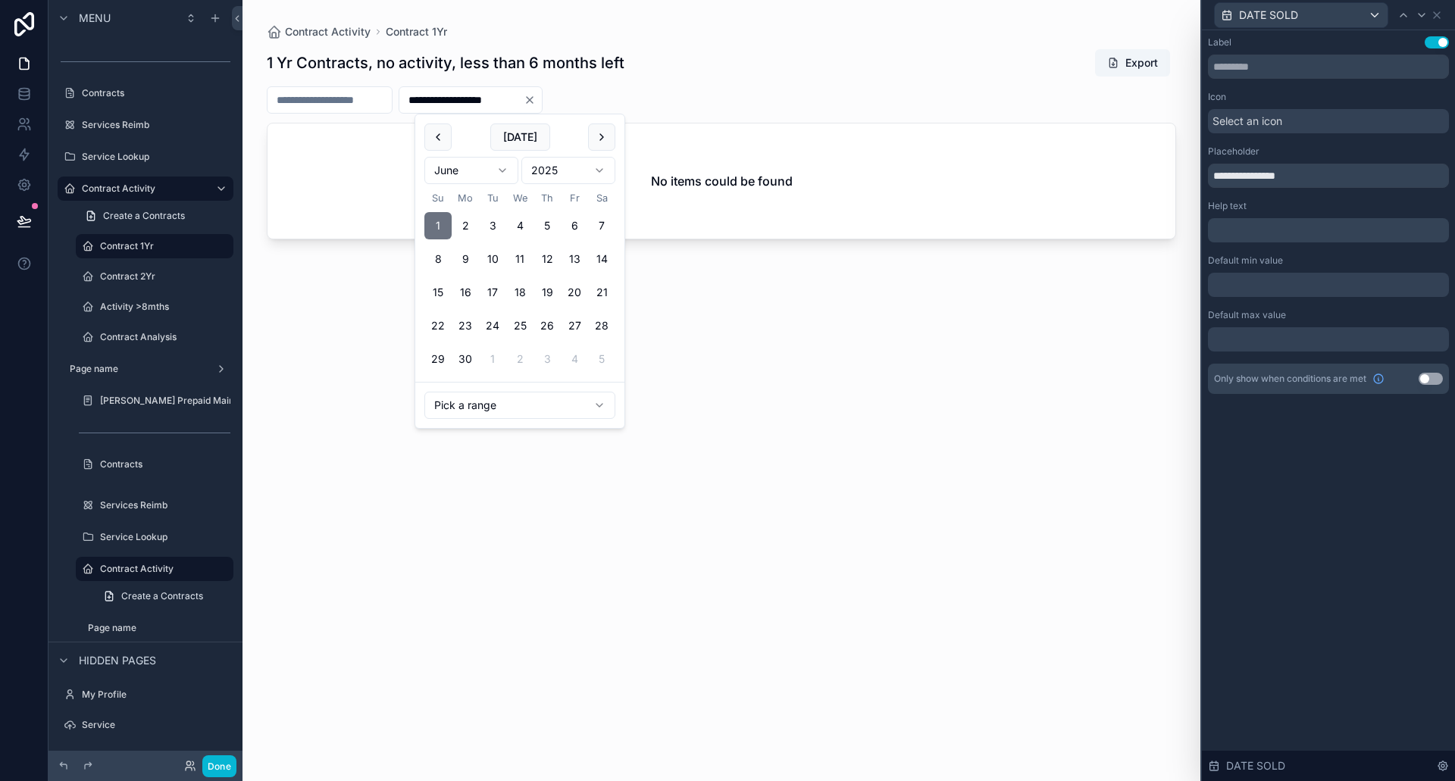
click at [573, 327] on button "27" at bounding box center [574, 325] width 27 height 27
type input "**********"
click at [536, 99] on icon "Clear" at bounding box center [530, 100] width 12 height 12
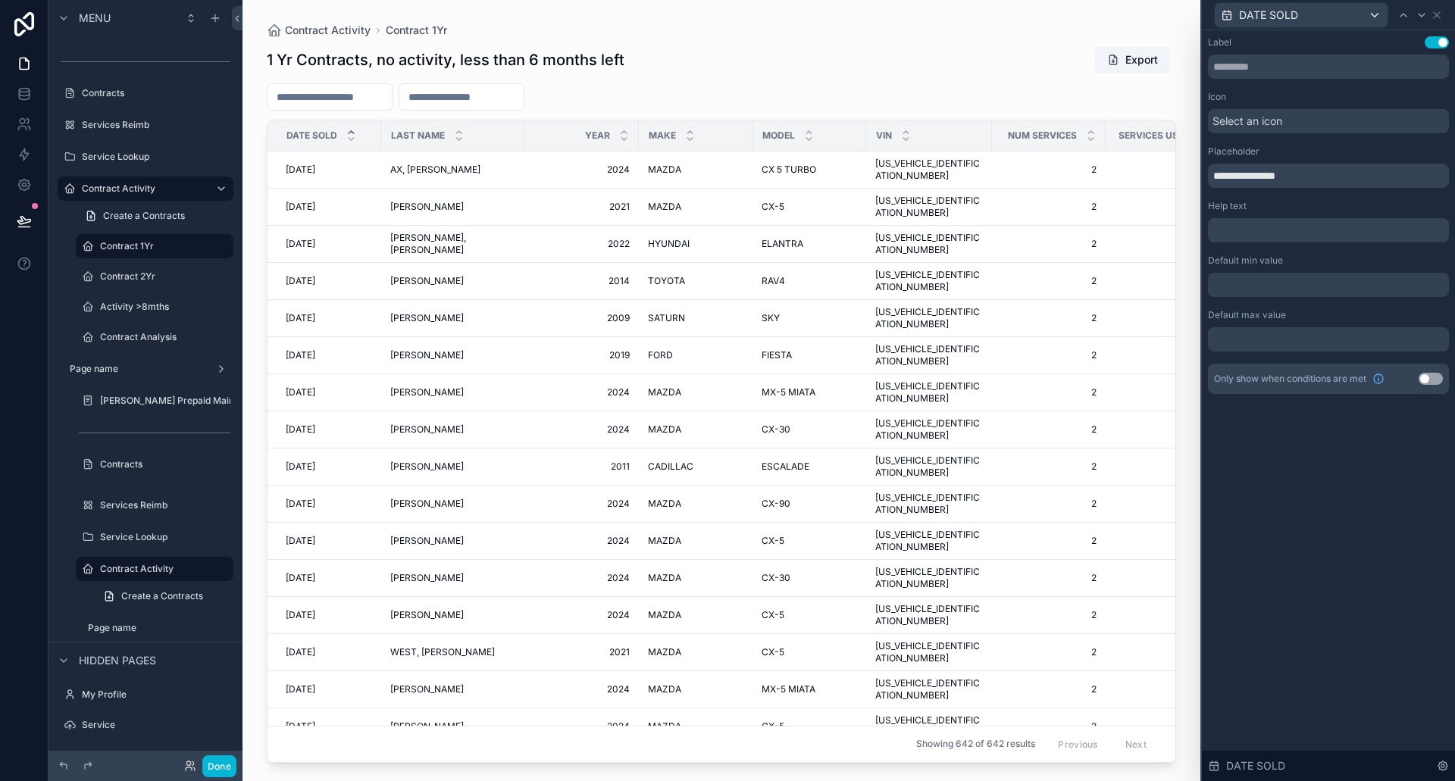
click at [1245, 289] on div at bounding box center [1328, 285] width 241 height 24
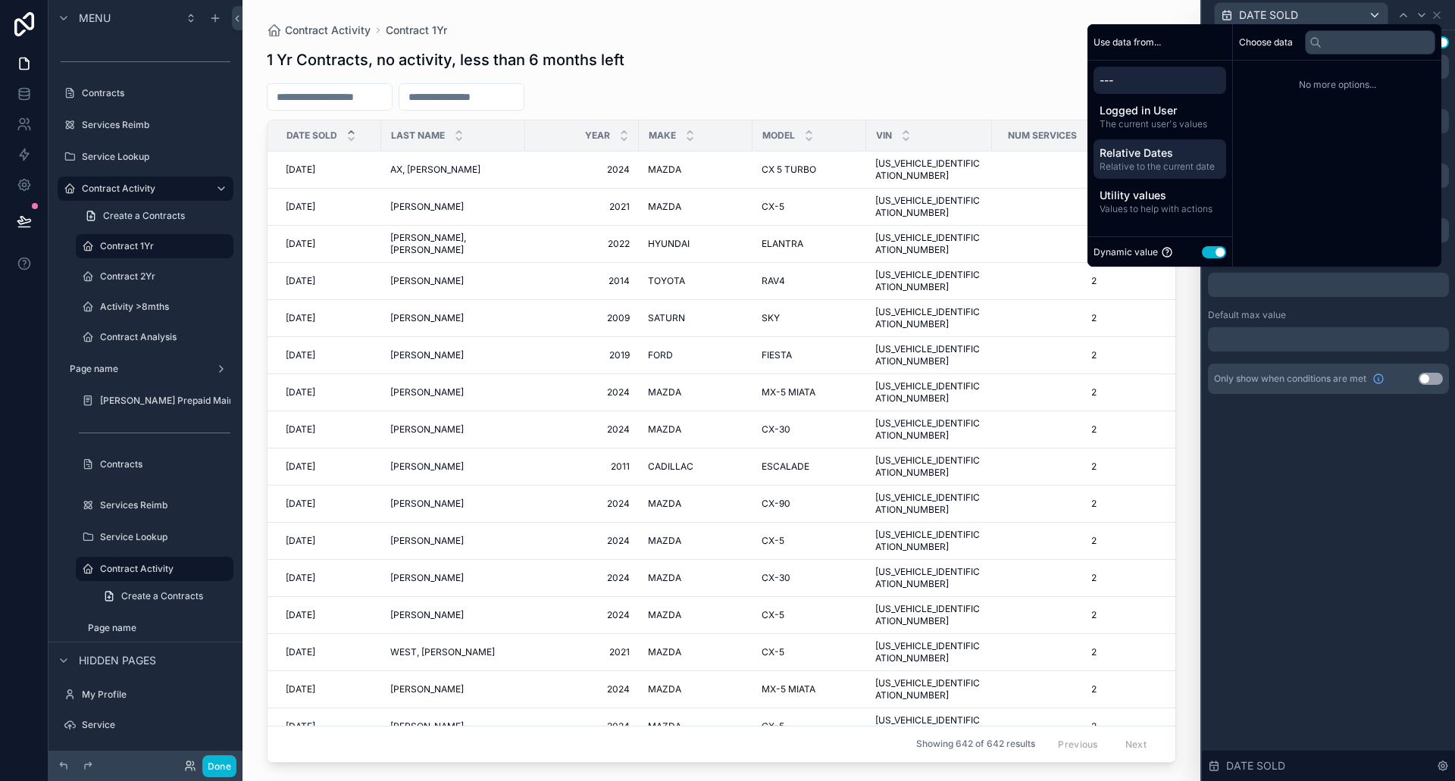
click at [1136, 167] on span "Relative to the current date" at bounding box center [1159, 167] width 120 height 12
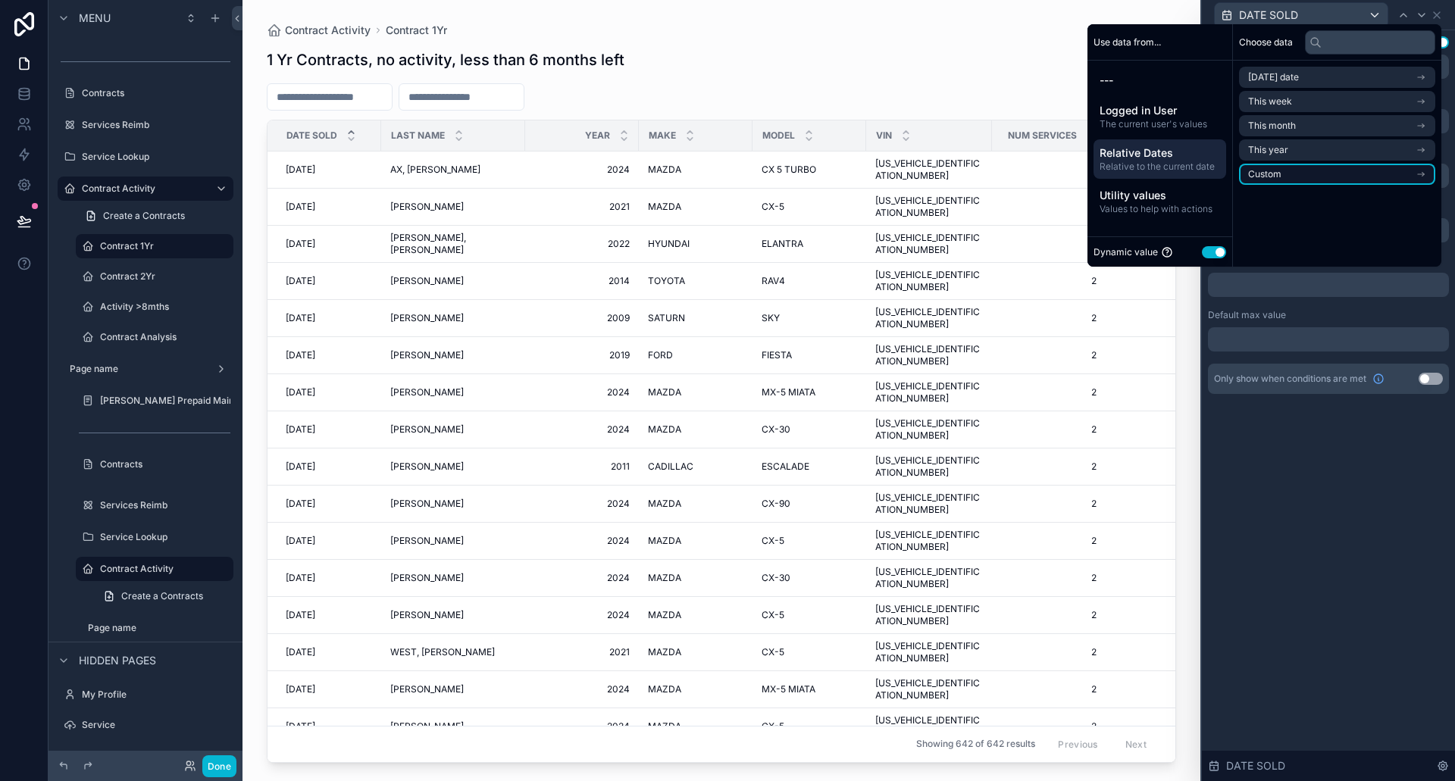
click at [1274, 170] on li "Custom" at bounding box center [1337, 174] width 196 height 21
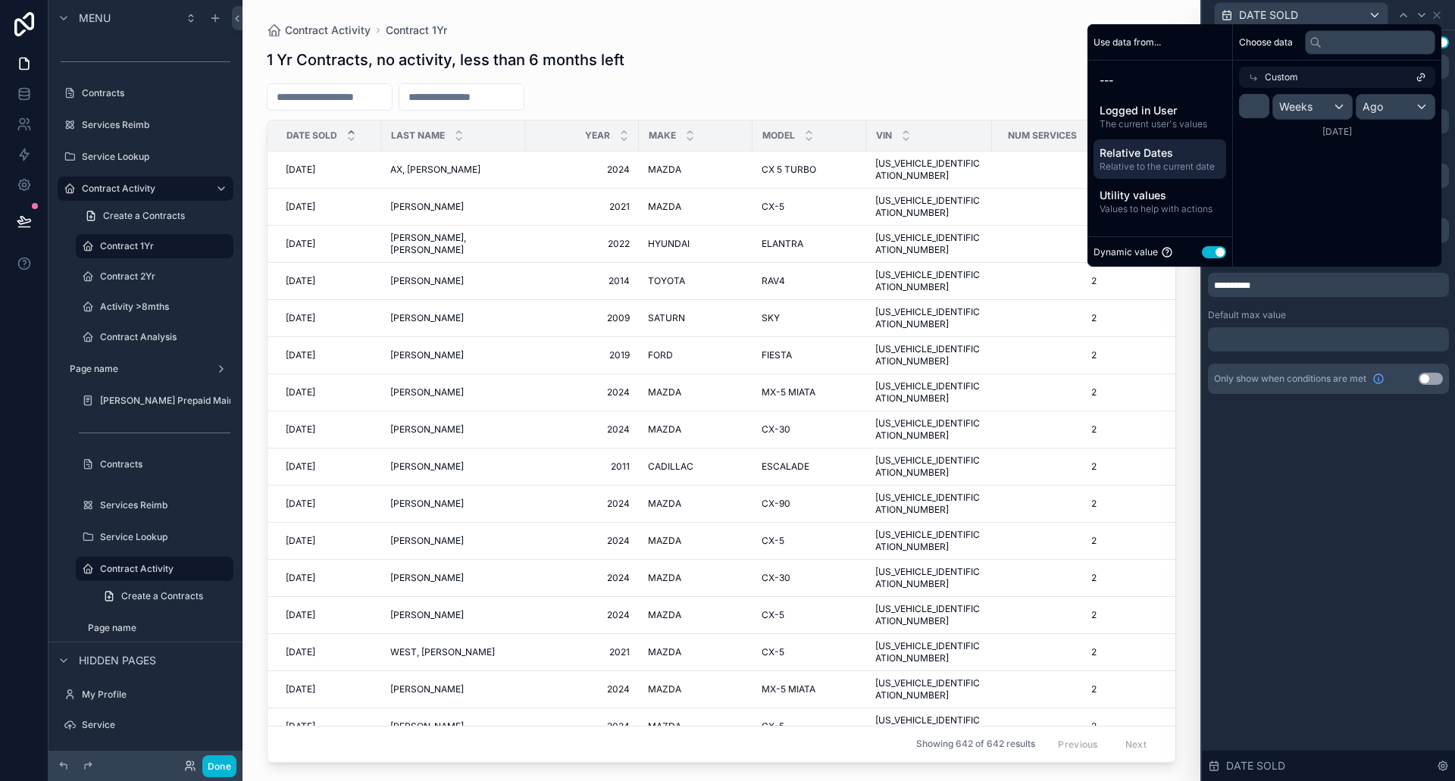
click at [1027, 83] on div "scrollable content" at bounding box center [721, 96] width 909 height 27
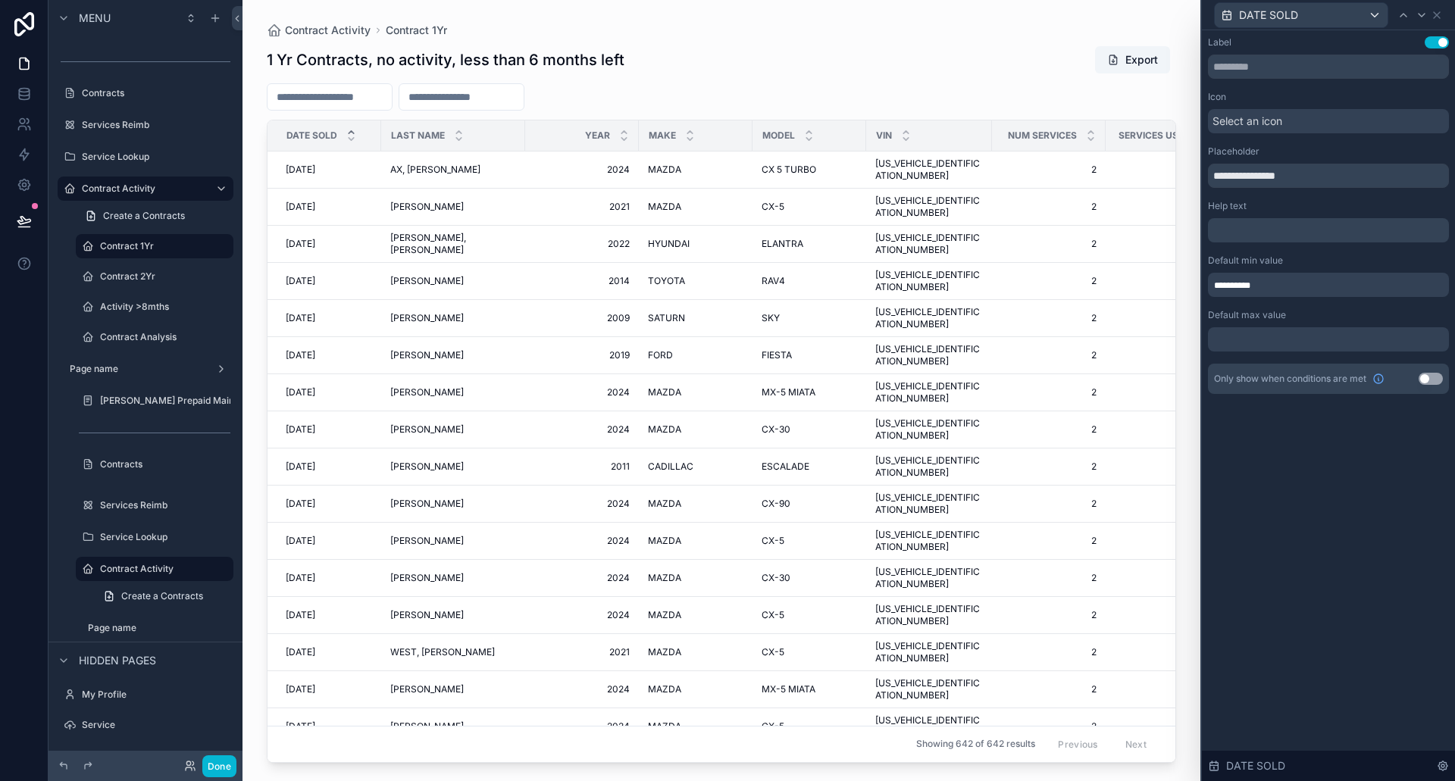
click at [1277, 342] on div at bounding box center [1328, 339] width 241 height 24
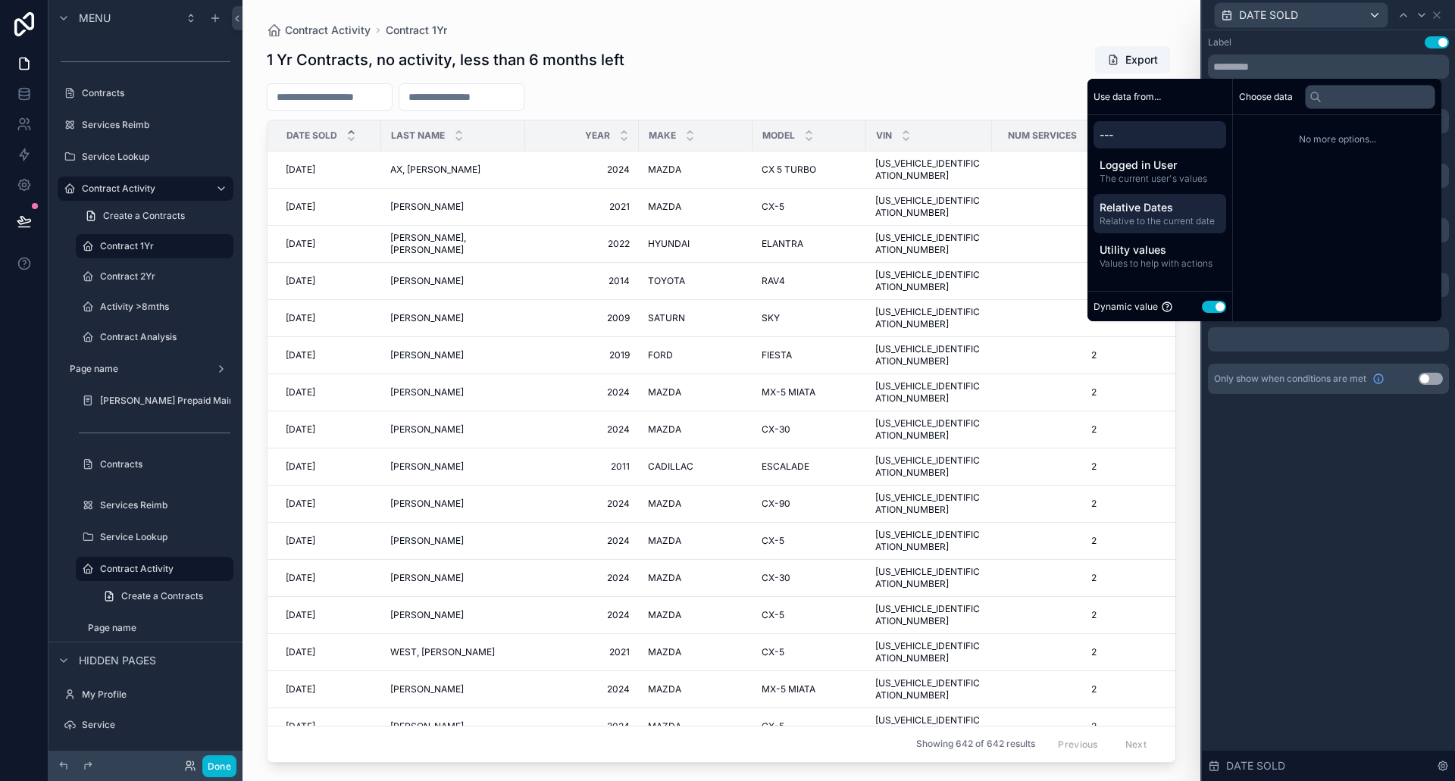
click at [1148, 218] on span "Relative to the current date" at bounding box center [1159, 221] width 120 height 12
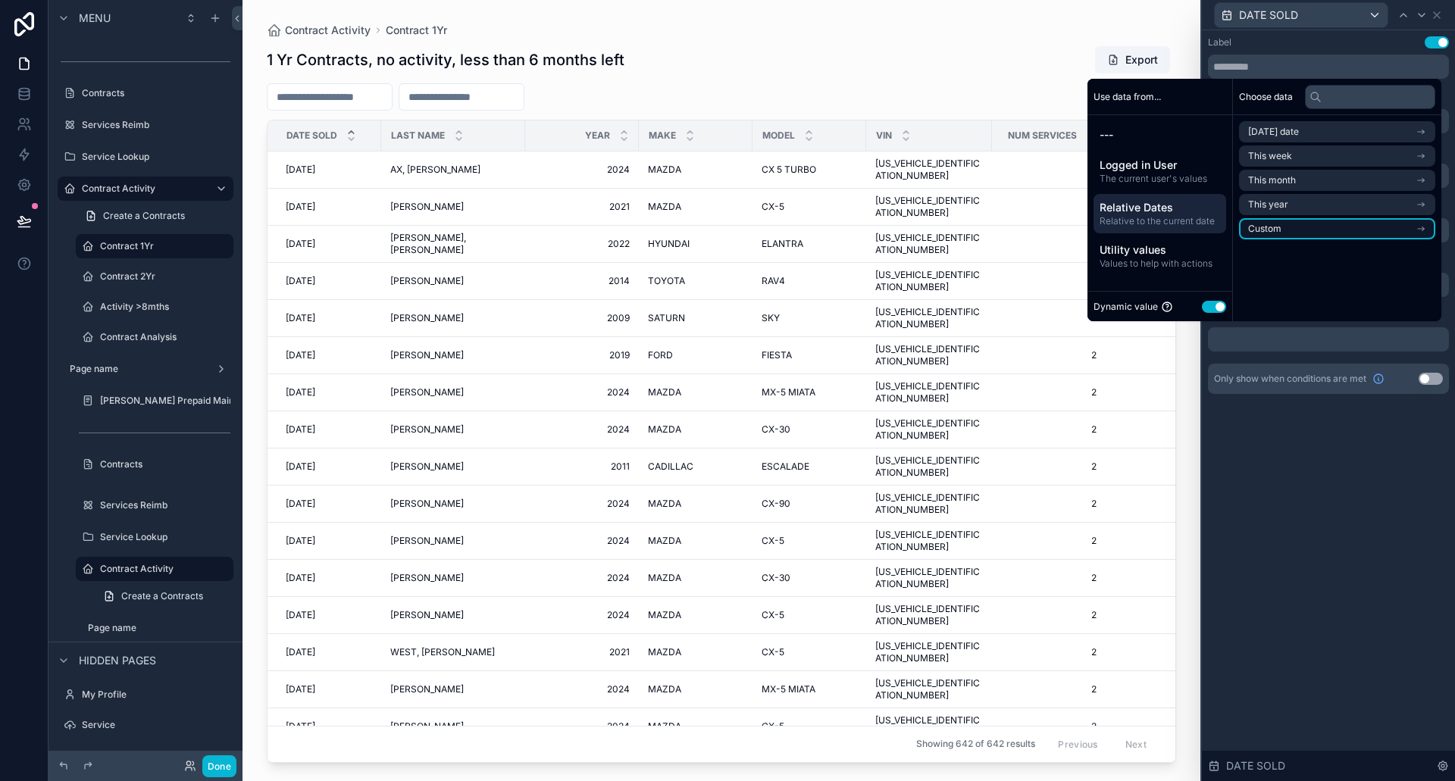
click at [1266, 223] on span "Custom" at bounding box center [1264, 229] width 33 height 12
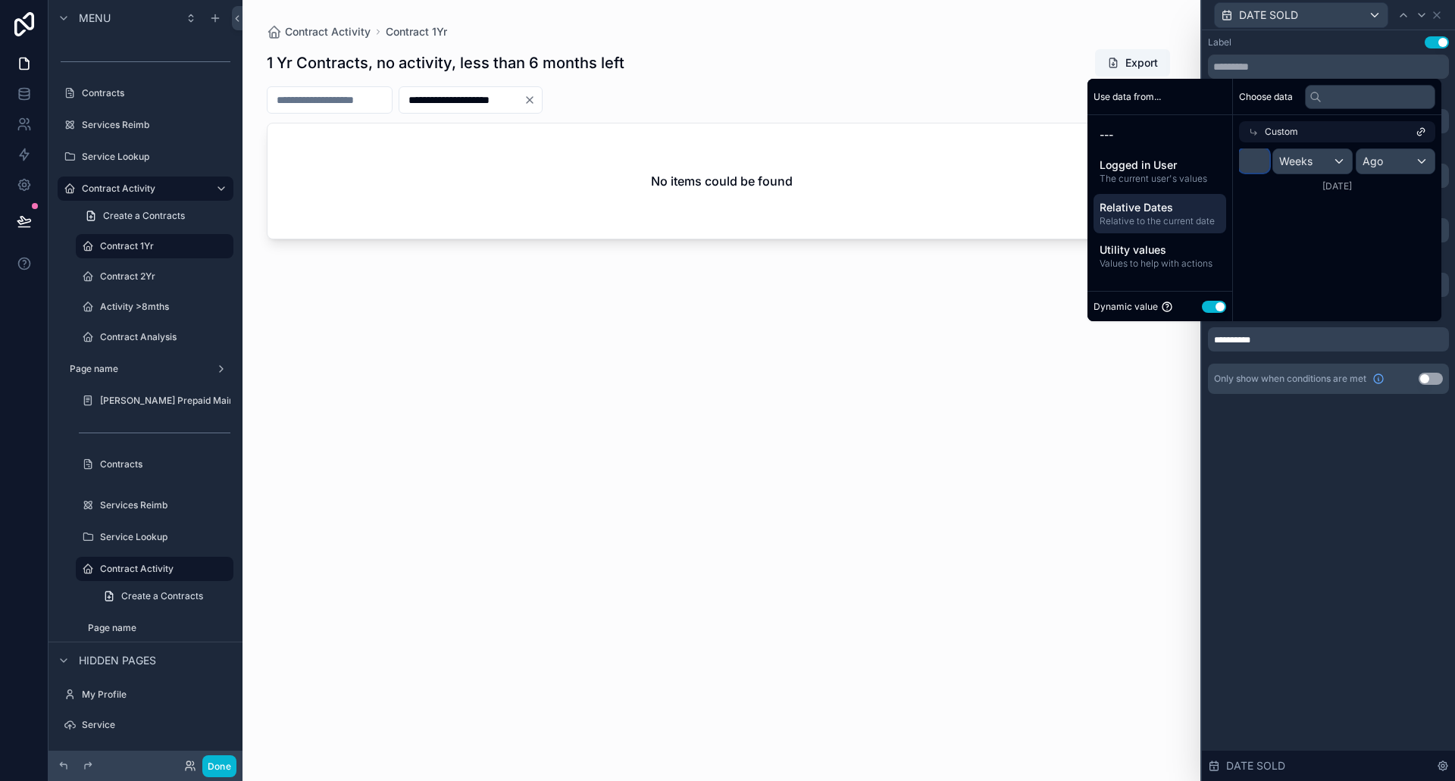
click at [1239, 166] on input "*" at bounding box center [1254, 161] width 30 height 24
click at [1309, 160] on div "Weeks" at bounding box center [1312, 161] width 79 height 24
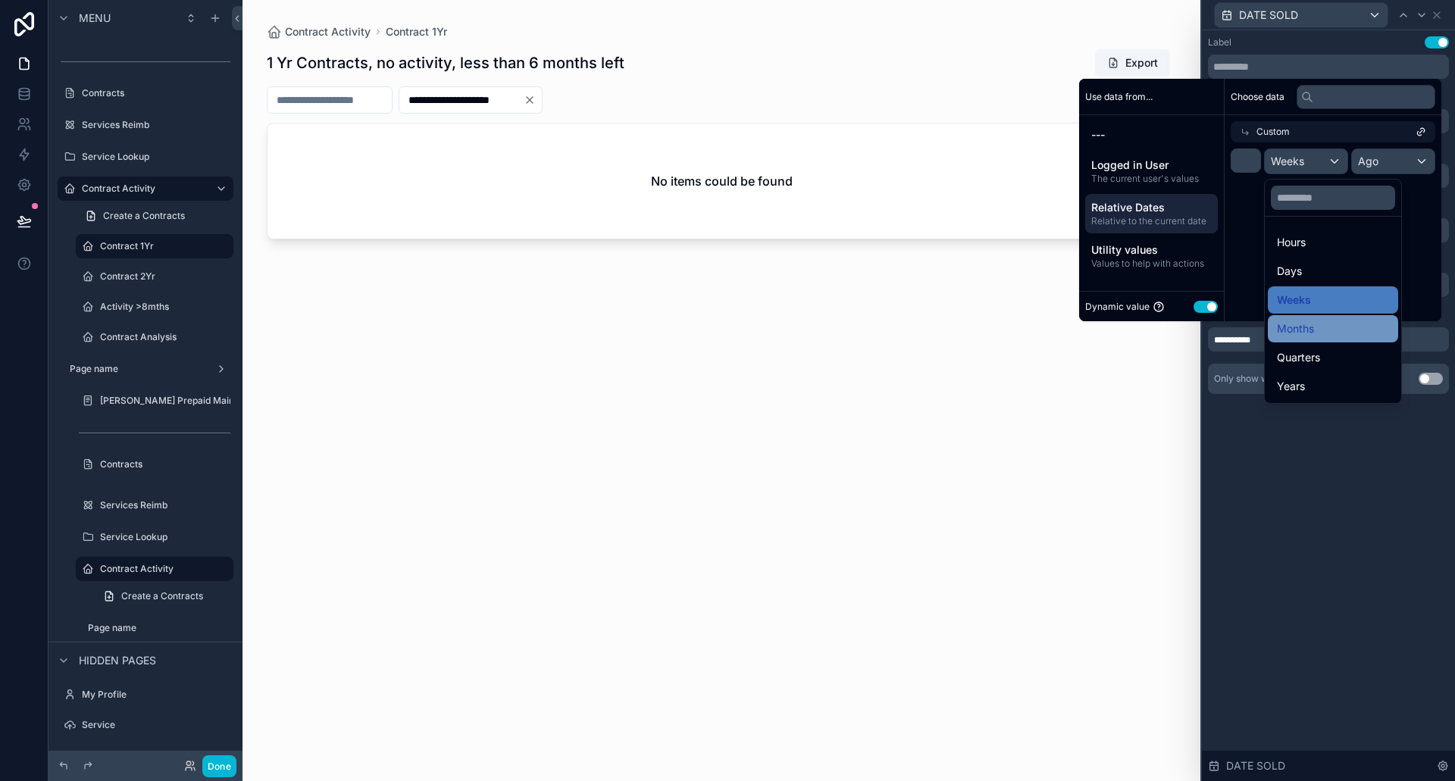
click at [1315, 321] on div "Months" at bounding box center [1333, 329] width 112 height 18
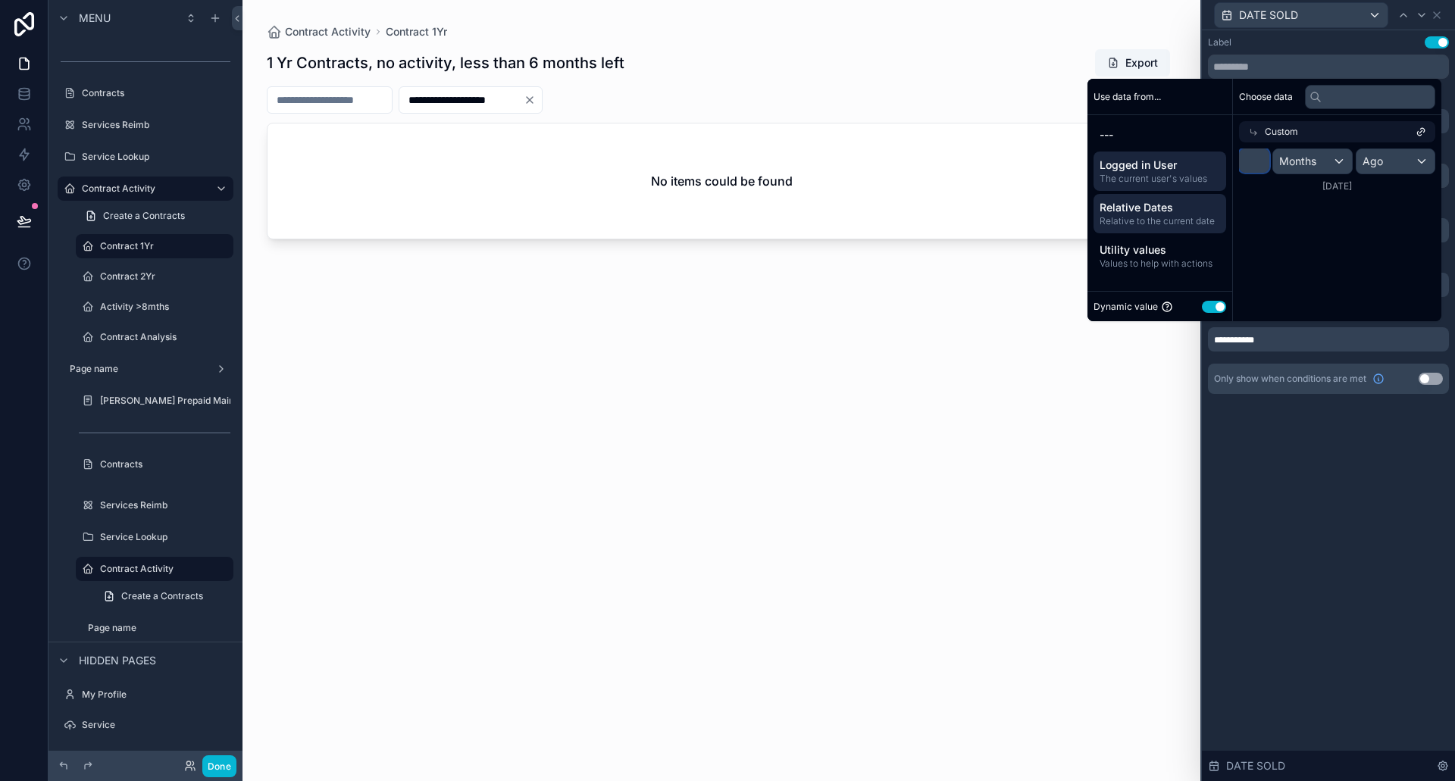
drag, startPoint x: 1249, startPoint y: 160, endPoint x: 1198, endPoint y: 164, distance: 51.0
click at [1198, 164] on div "Use data from... --- Logged in User The current user's values Relative Dates Re…" at bounding box center [1264, 200] width 354 height 242
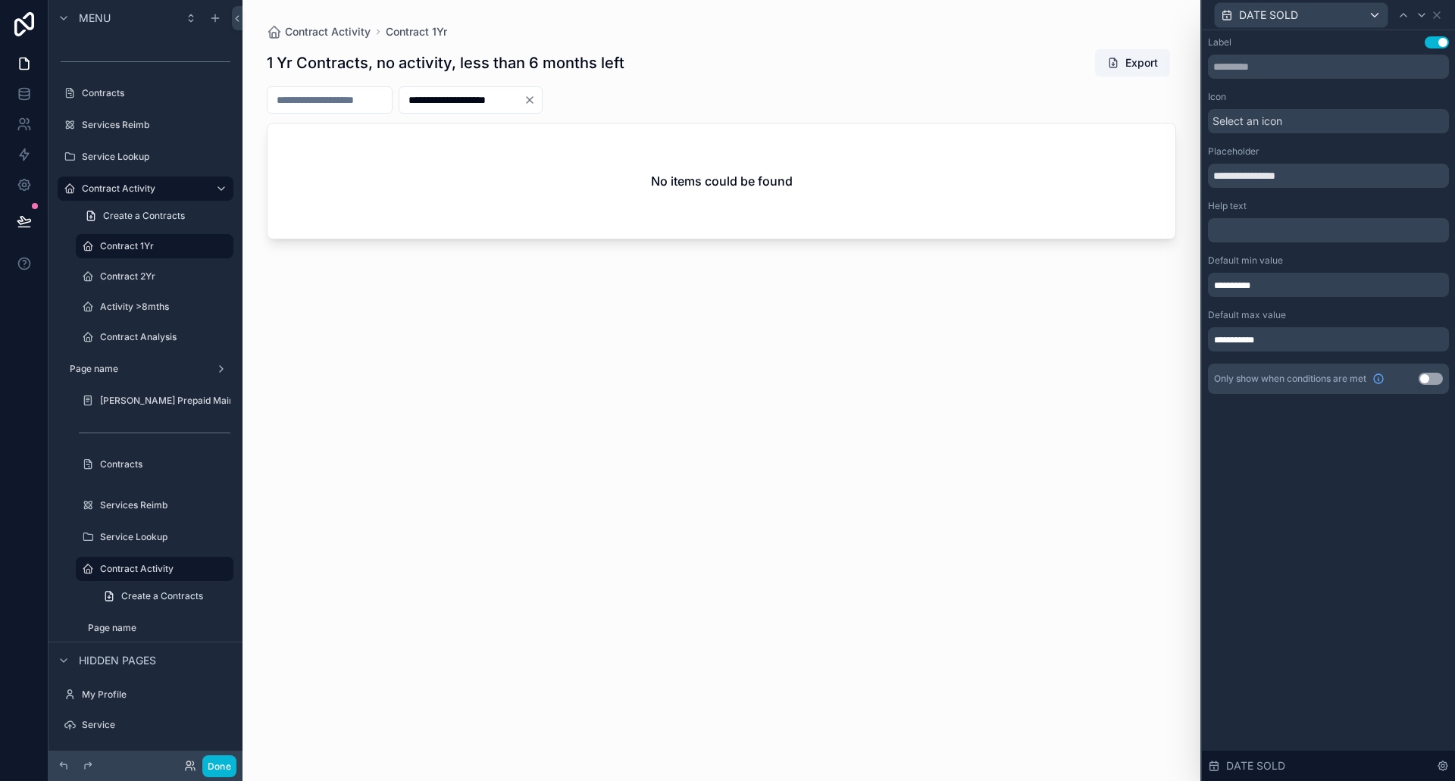
click at [1309, 438] on div "**********" at bounding box center [1328, 405] width 253 height 751
click at [1277, 339] on div "**********" at bounding box center [1328, 339] width 241 height 24
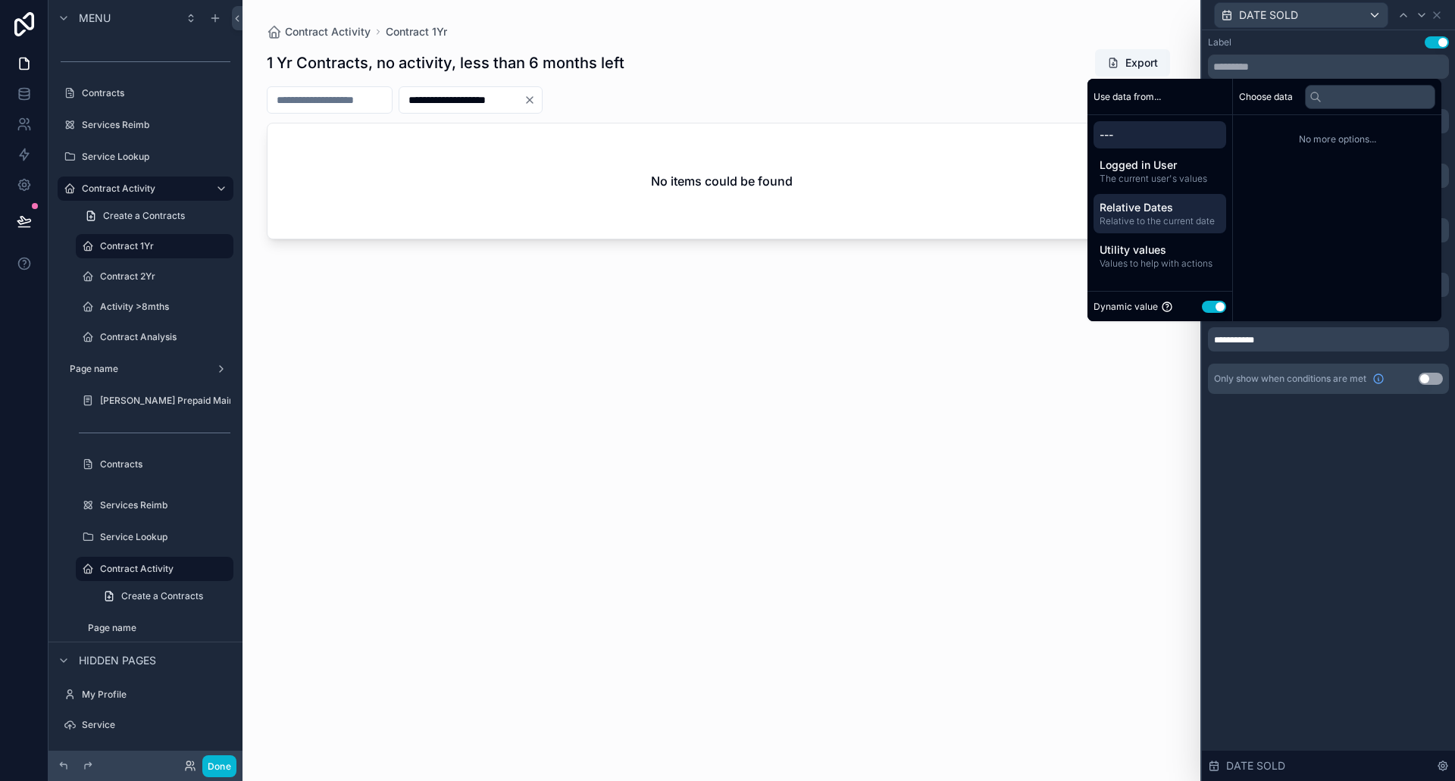
click at [1131, 218] on span "Relative to the current date" at bounding box center [1159, 221] width 120 height 12
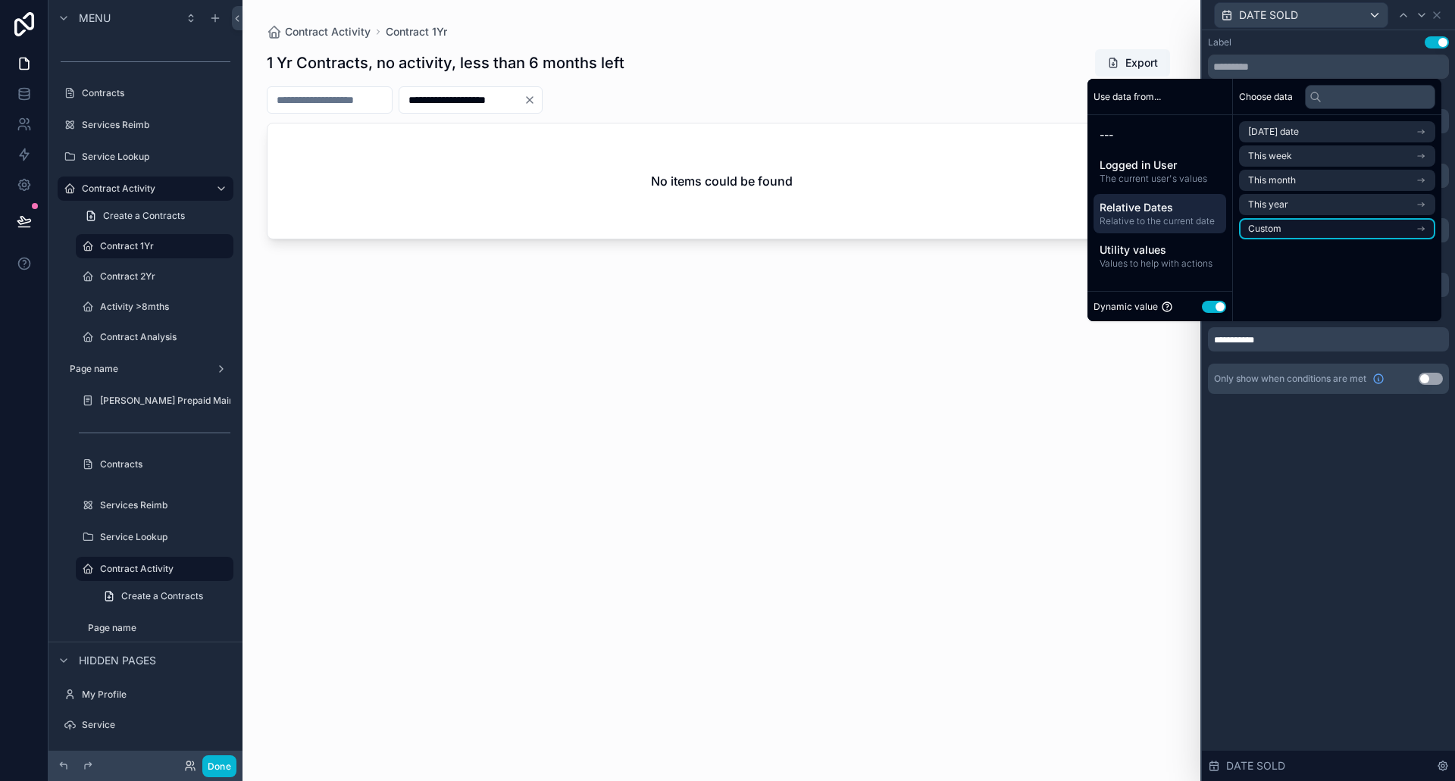
click at [1298, 224] on li "Custom" at bounding box center [1337, 228] width 196 height 21
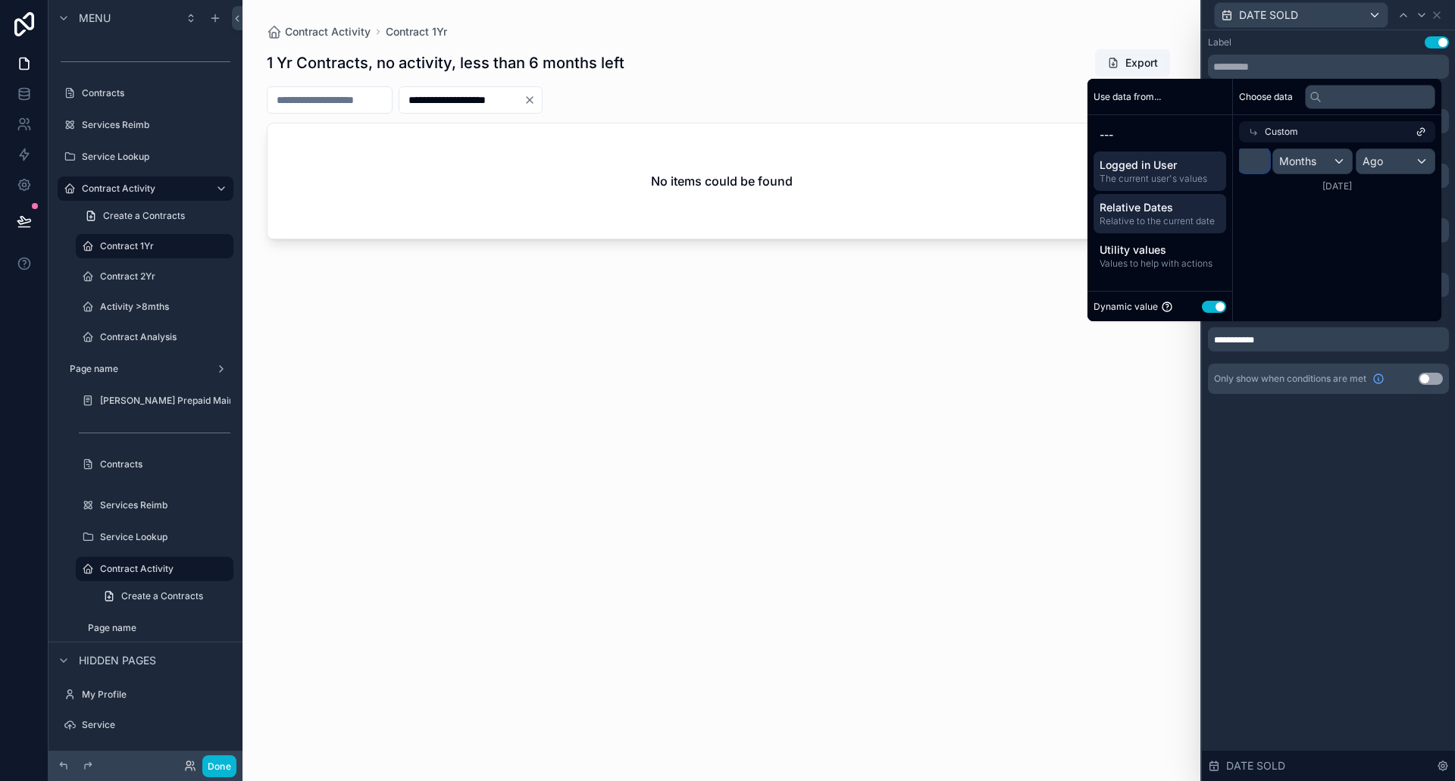
drag, startPoint x: 1244, startPoint y: 158, endPoint x: 1203, endPoint y: 167, distance: 41.8
click at [1206, 164] on div "Use data from... --- Logged in User The current user's values Relative Dates Re…" at bounding box center [1264, 200] width 354 height 242
type input "*"
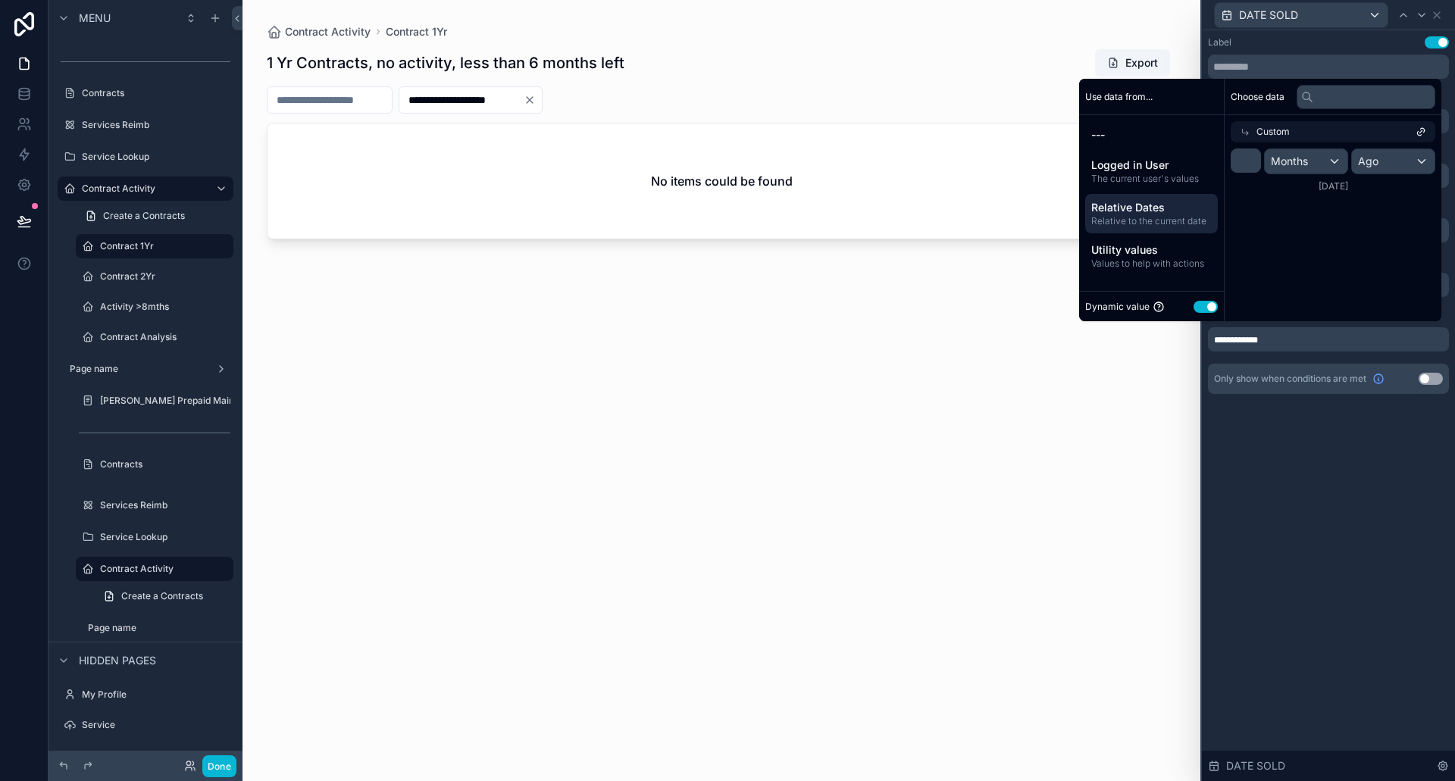
click at [1298, 489] on div "**********" at bounding box center [1328, 405] width 253 height 751
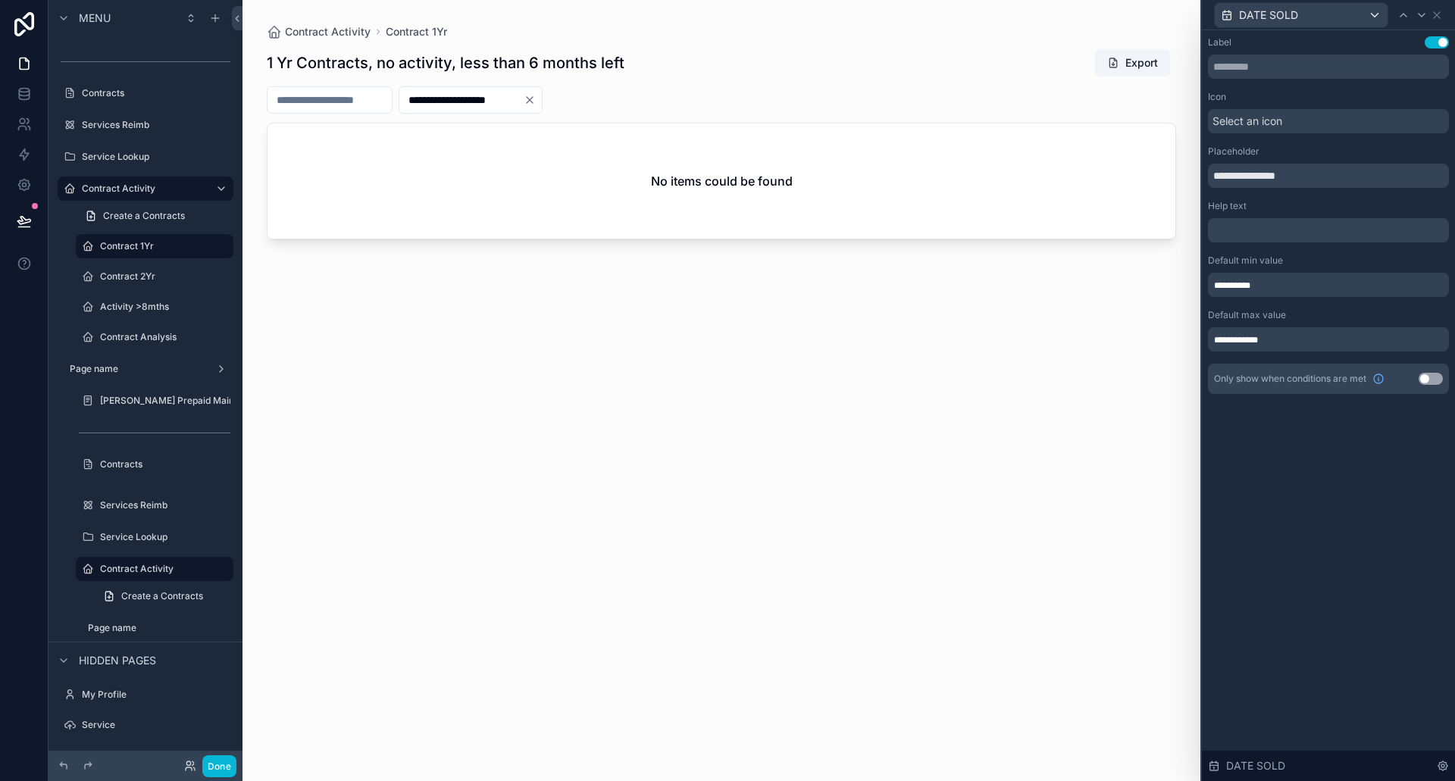
click at [1293, 283] on div "**********" at bounding box center [1328, 285] width 241 height 24
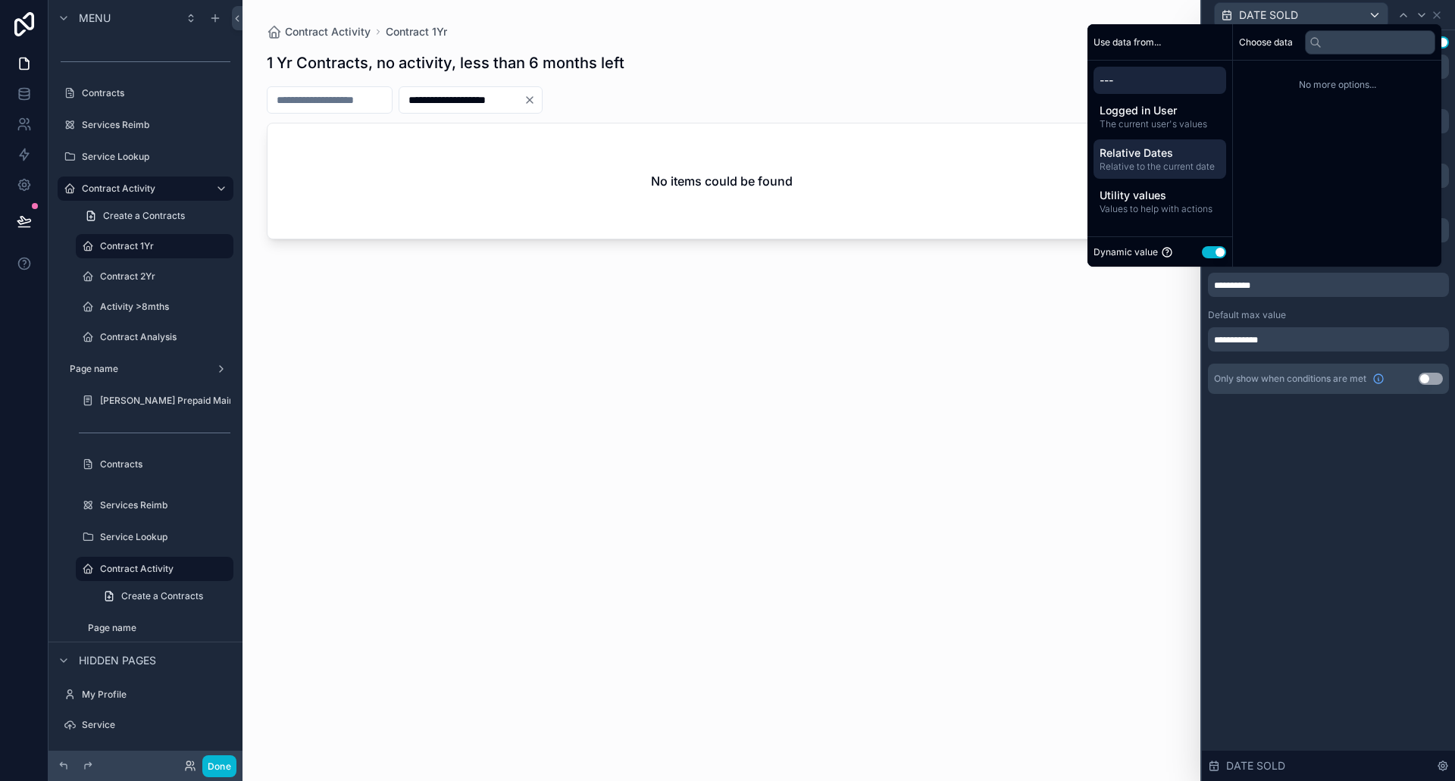
click at [1136, 145] on div "Relative Dates Relative to the current date" at bounding box center [1159, 158] width 133 height 39
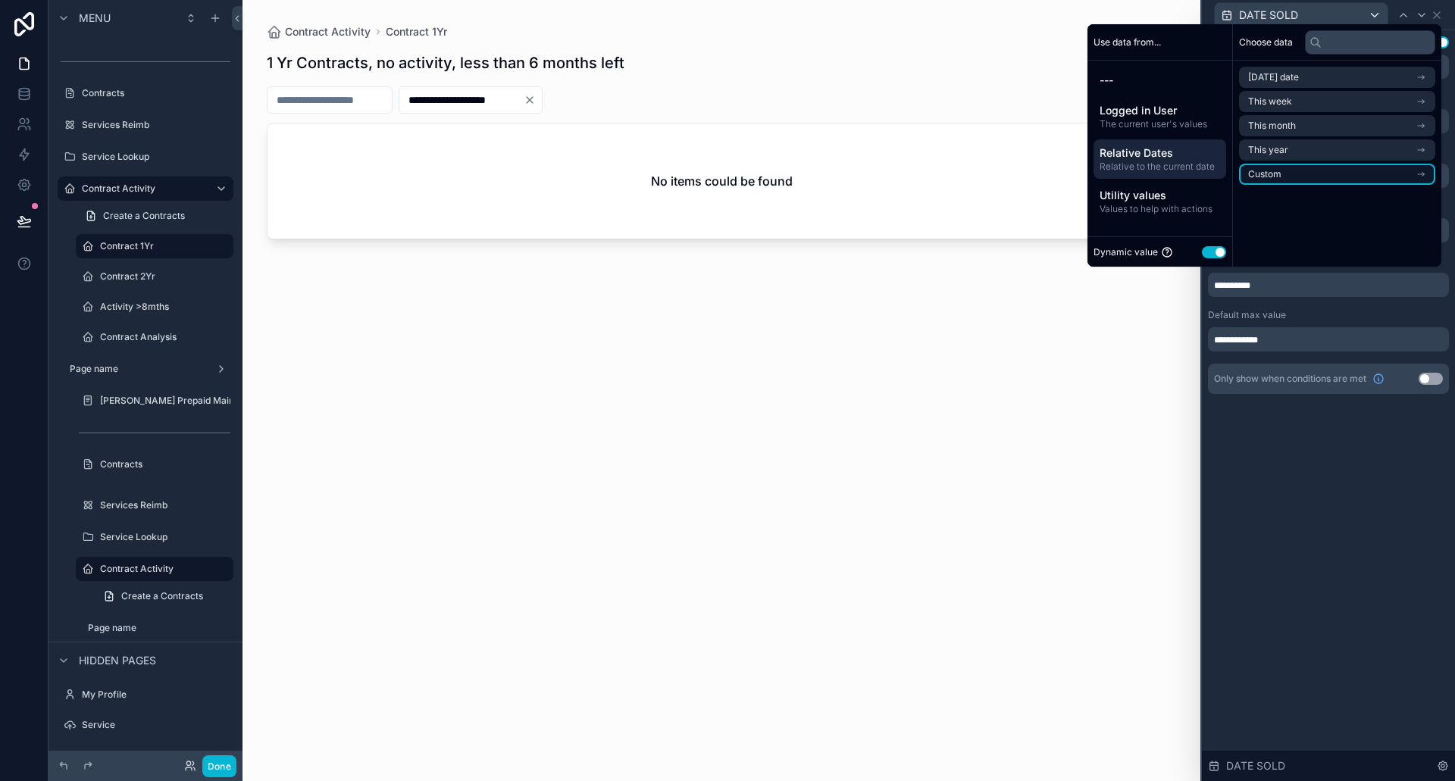
click at [1278, 173] on li "Custom" at bounding box center [1337, 174] width 196 height 21
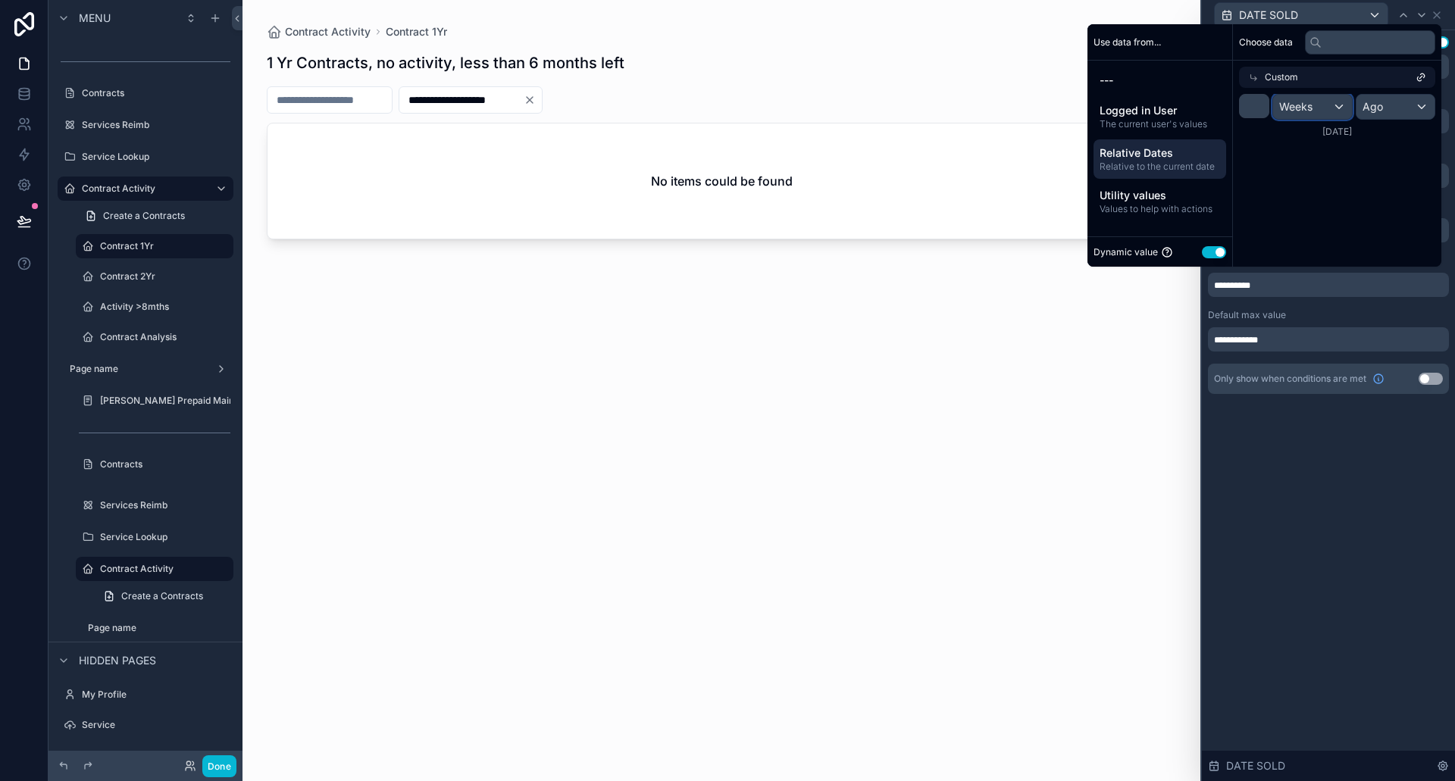
click at [1293, 106] on span "Weeks" at bounding box center [1295, 106] width 33 height 15
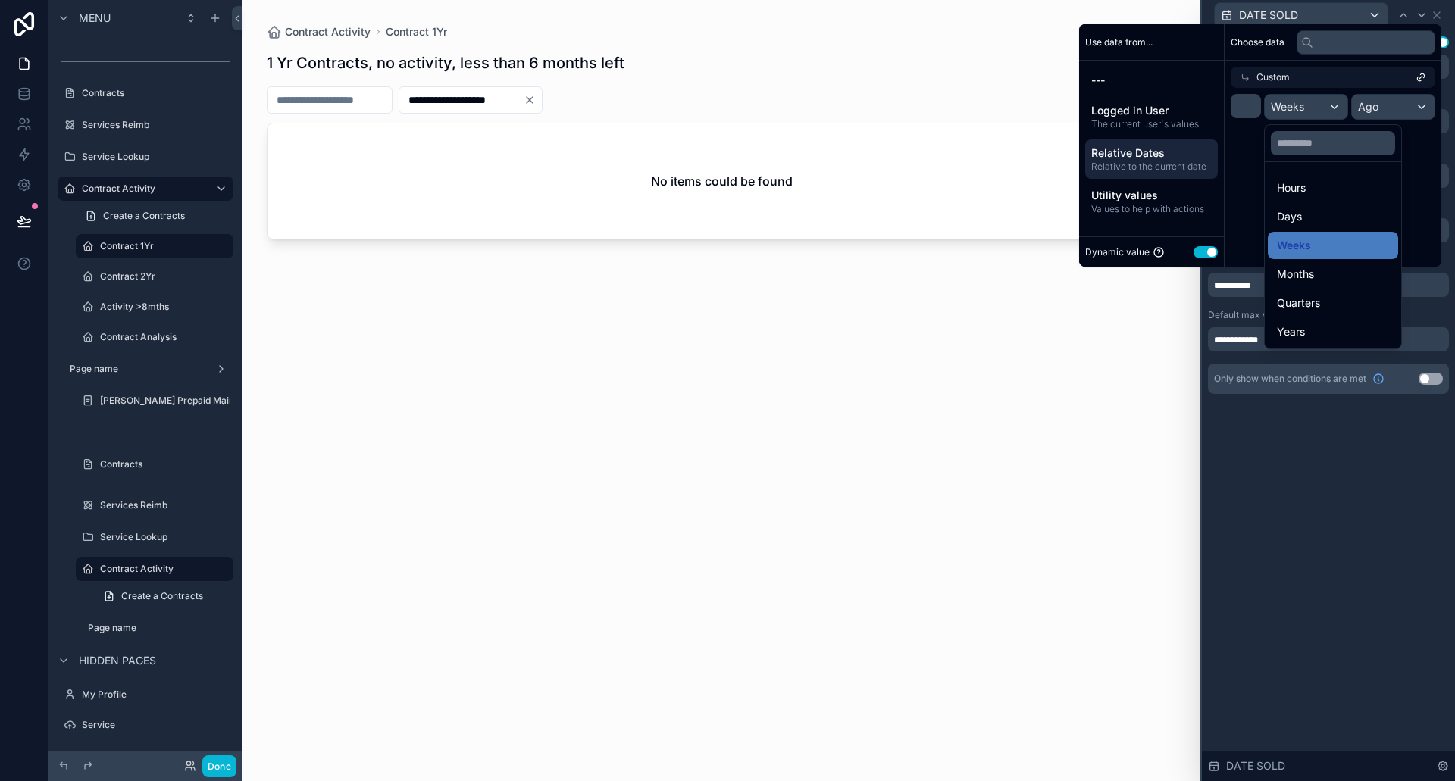
click at [1316, 462] on div "**********" at bounding box center [1328, 405] width 253 height 751
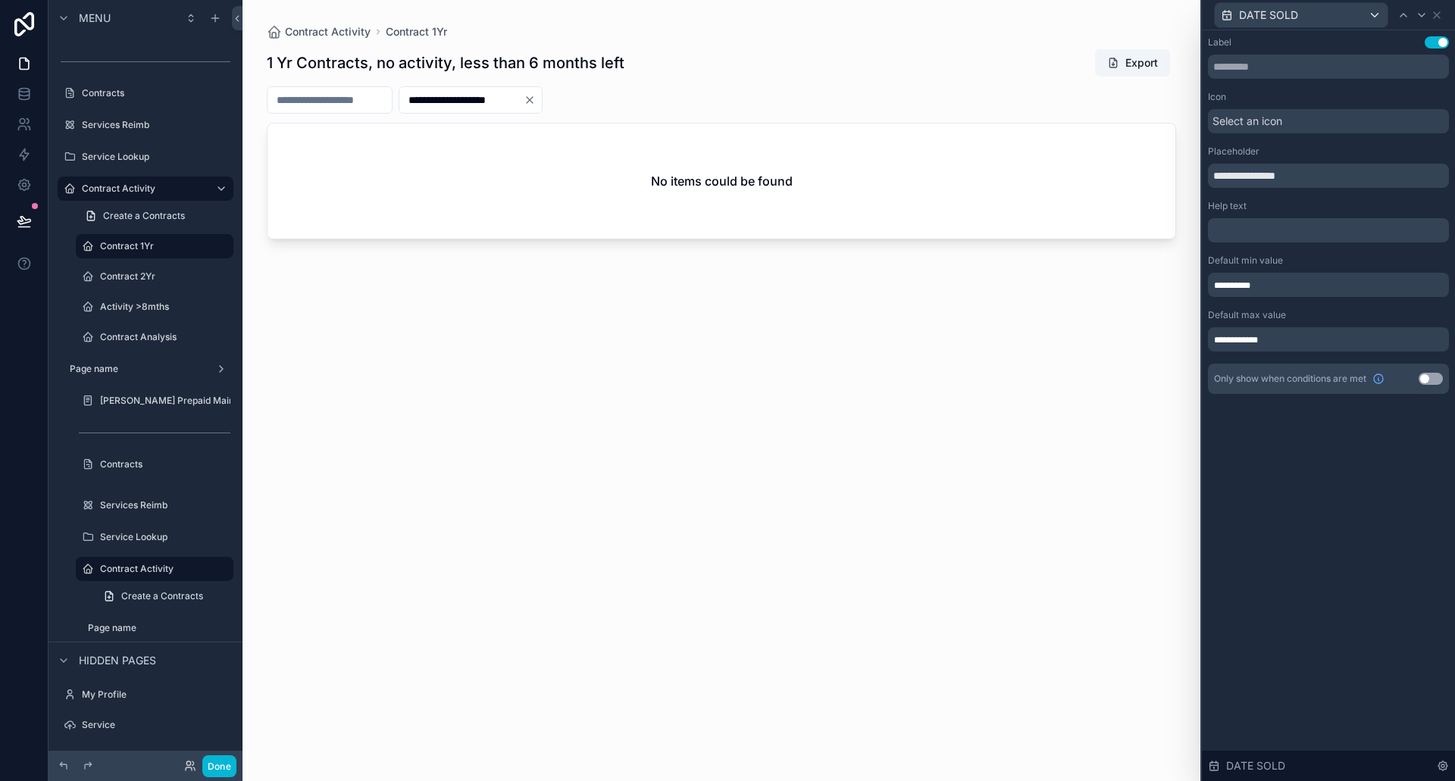
click at [1267, 277] on div "**********" at bounding box center [1328, 285] width 241 height 24
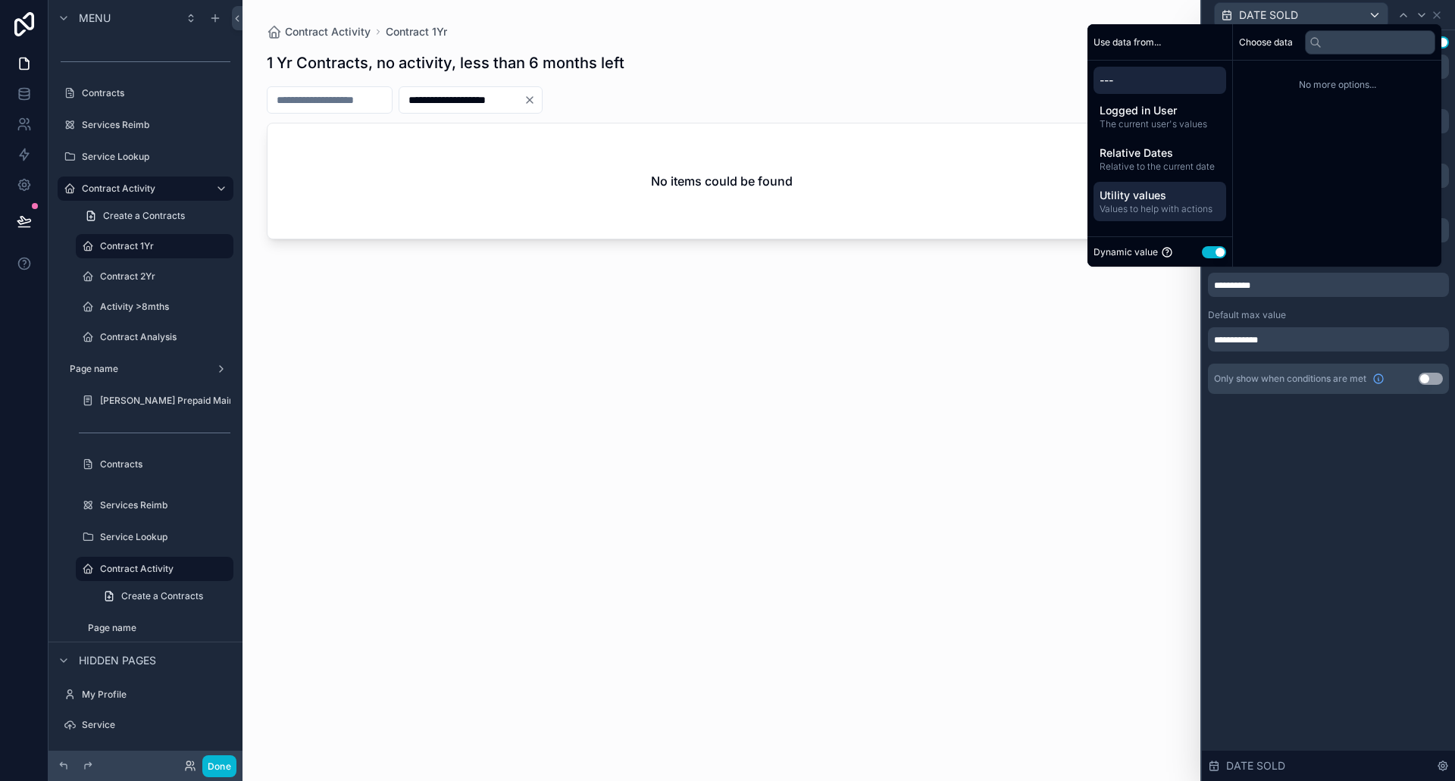
click at [1136, 199] on span "Utility values" at bounding box center [1159, 195] width 120 height 15
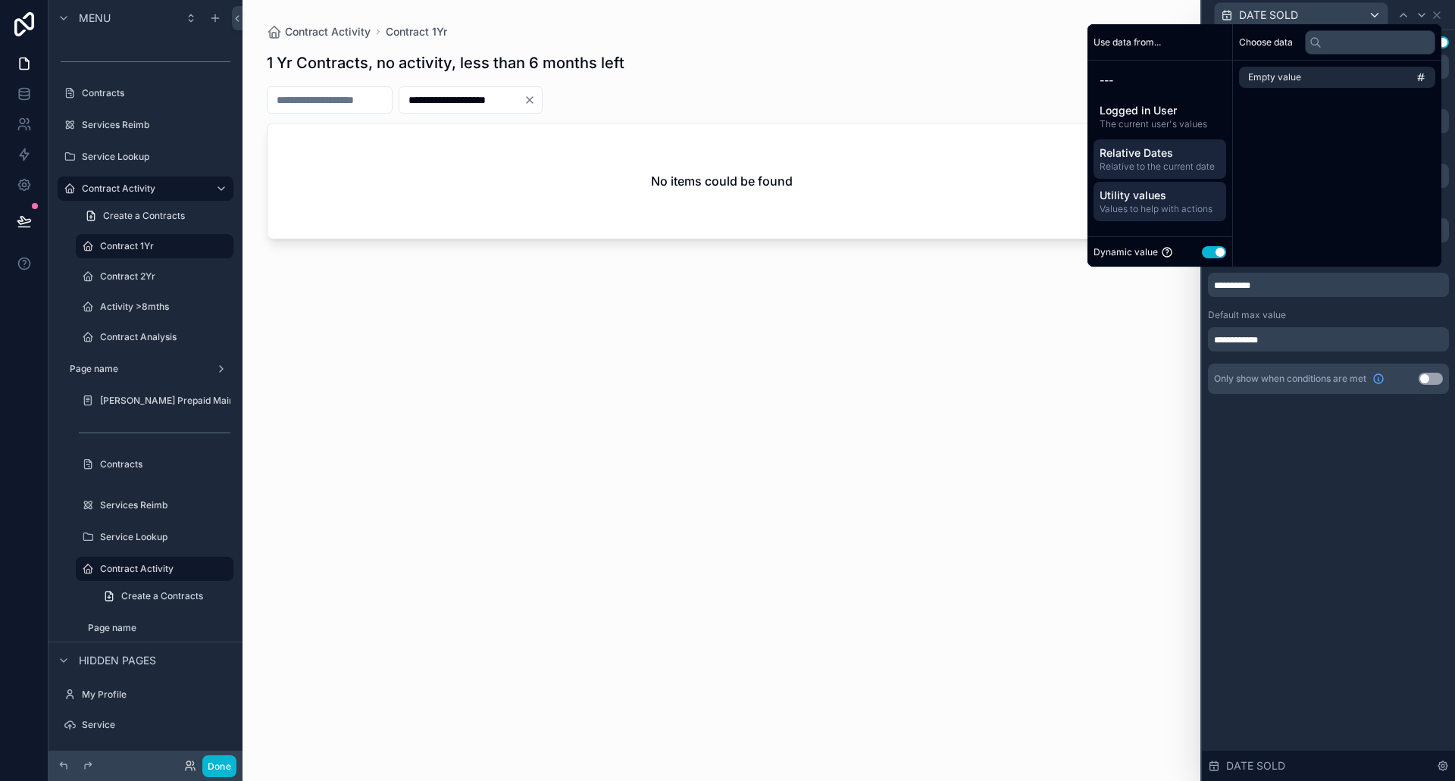
click at [1128, 141] on div "Relative Dates Relative to the current date" at bounding box center [1159, 158] width 133 height 39
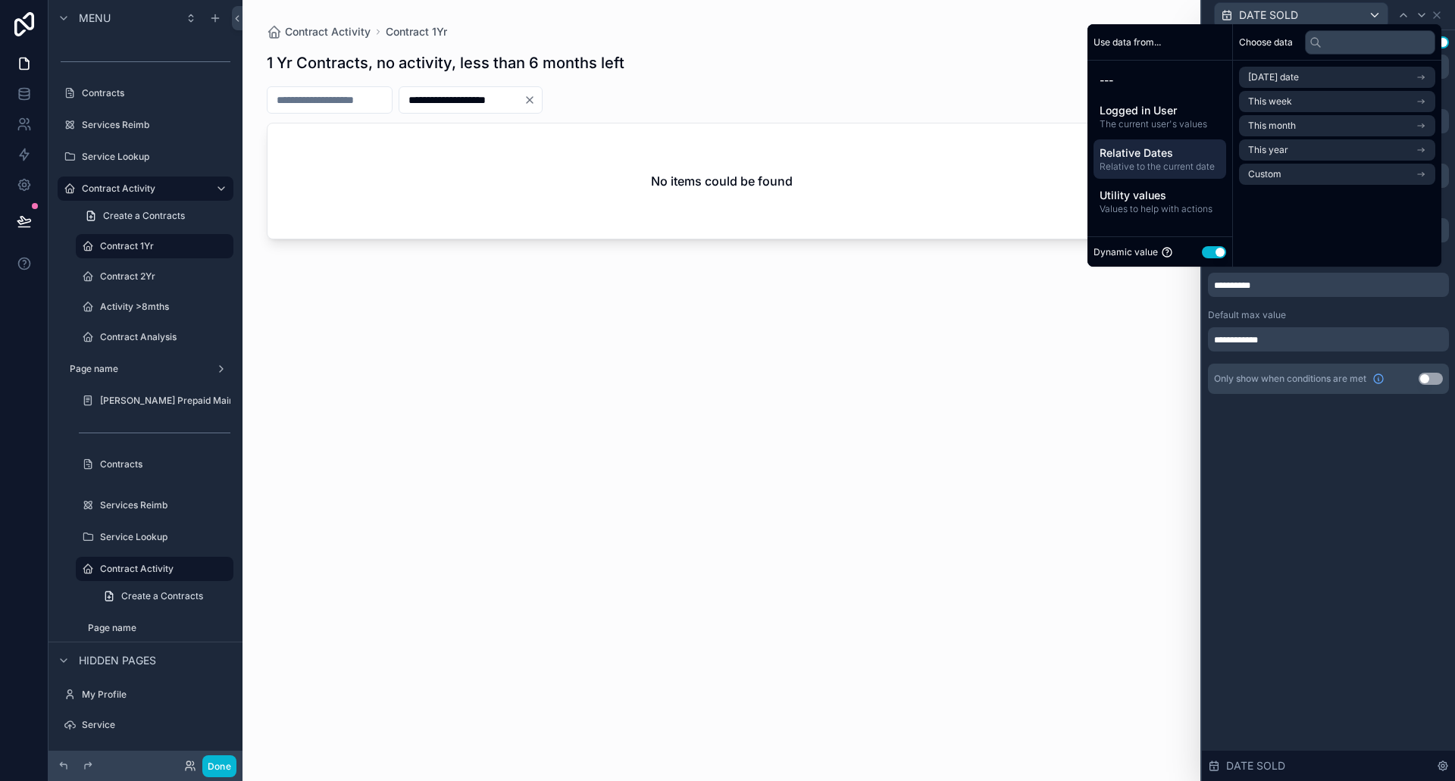
click at [1202, 249] on button "Use setting" at bounding box center [1214, 252] width 24 height 12
select select "****"
select select "*"
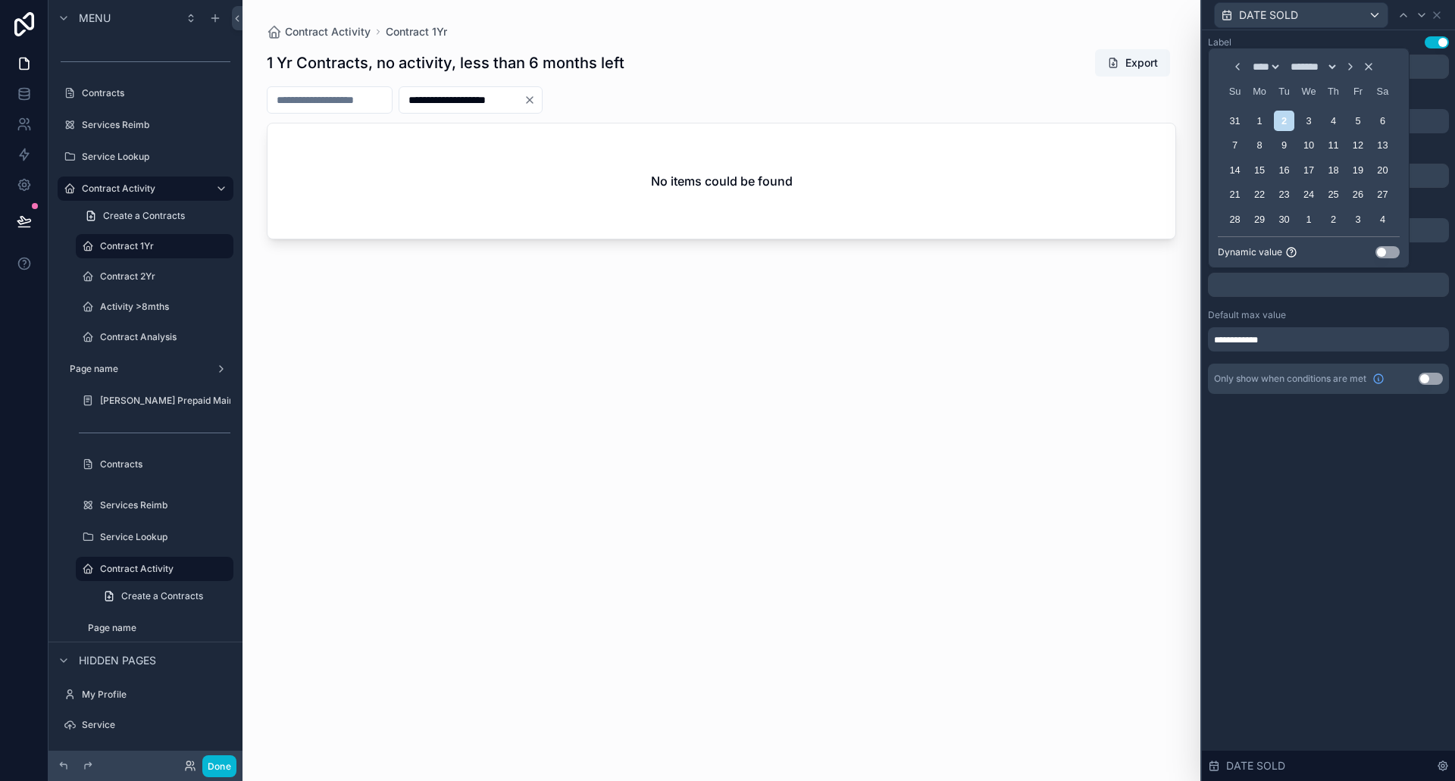
click at [1255, 62] on select "**** **** **** **** **** **** **** **** **** **** **** **** **** **** **** ****…" at bounding box center [1265, 67] width 32 height 12
select select "****"
click at [1249, 61] on select "**** **** **** **** **** **** **** **** **** **** **** **** **** **** **** ****…" at bounding box center [1265, 67] width 32 height 12
click at [1231, 64] on icon "Choose Date" at bounding box center [1237, 67] width 12 height 12
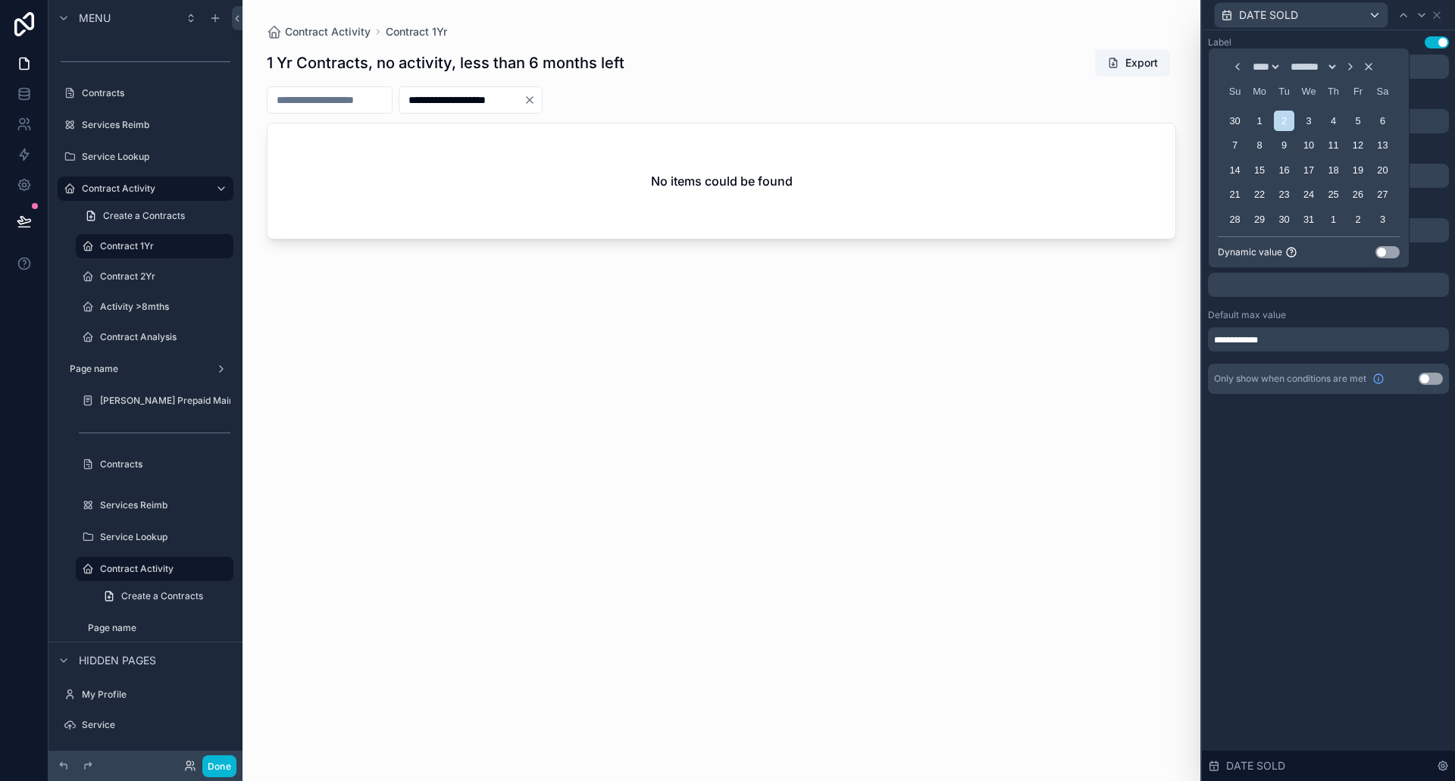
click at [1231, 64] on icon "Choose Date" at bounding box center [1237, 67] width 12 height 12
click at [1222, 64] on div "Su Mo Tu We Th Fr Sa" at bounding box center [1309, 67] width 182 height 24
click at [1231, 45] on icon "Choose Date" at bounding box center [1237, 42] width 12 height 12
select select "*"
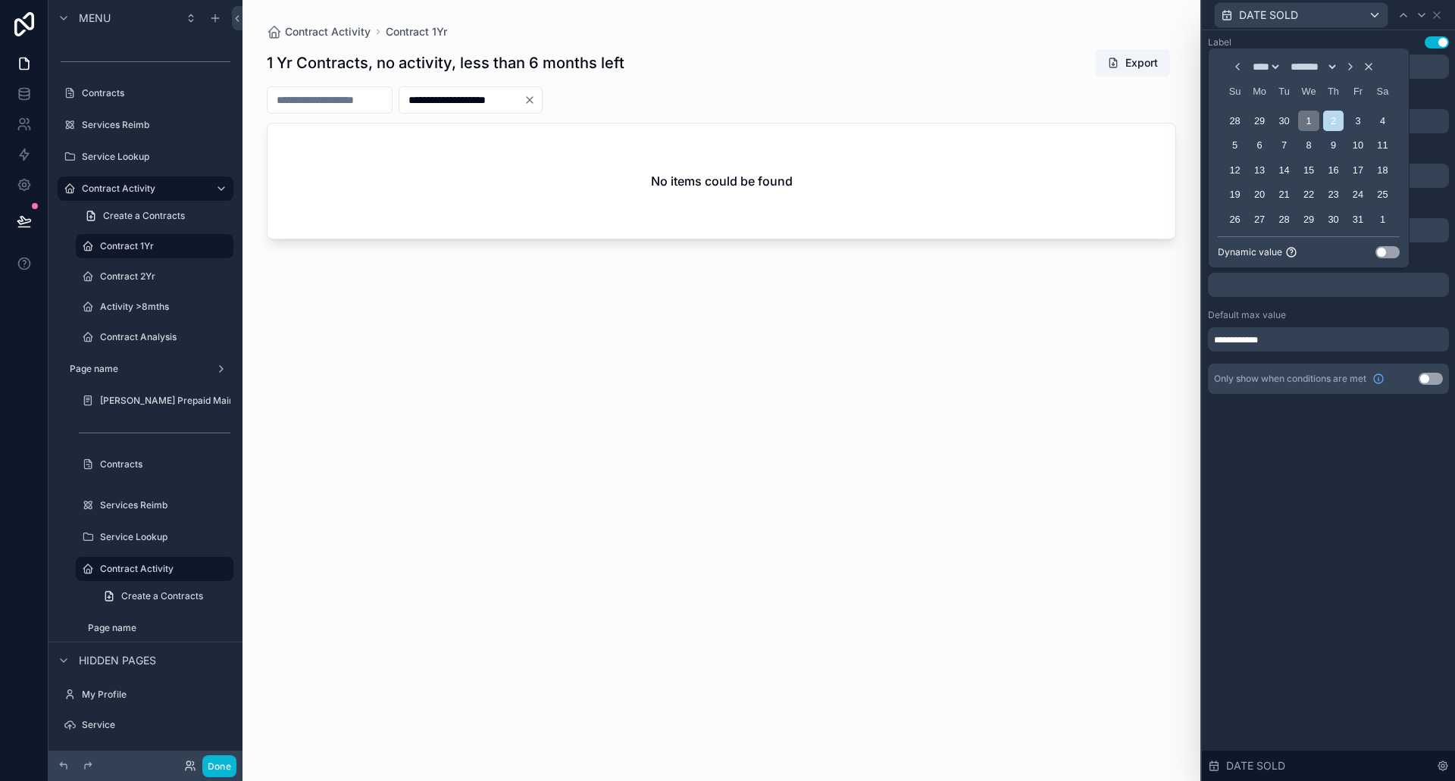
click at [1311, 116] on div "1" at bounding box center [1308, 121] width 20 height 20
type input "********"
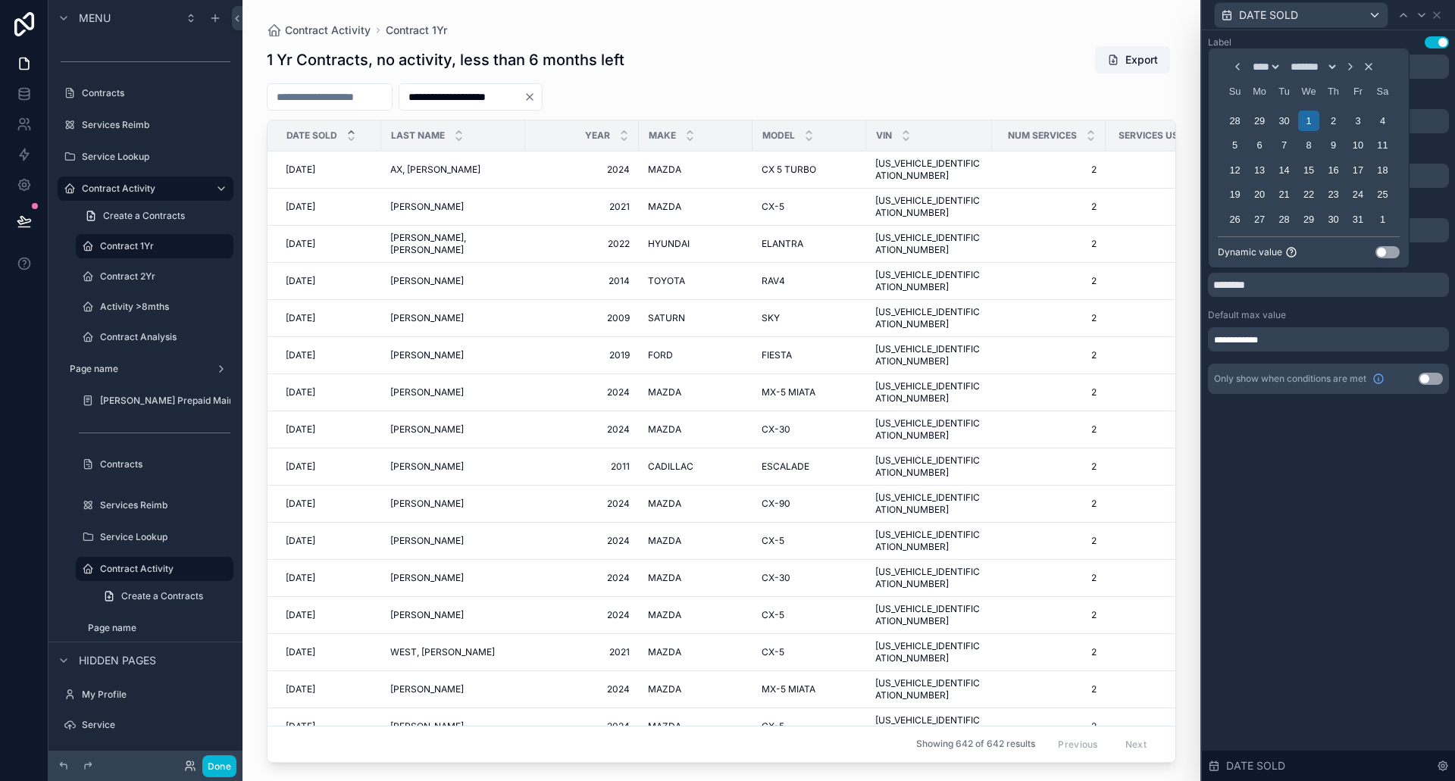
click at [1381, 493] on div "**********" at bounding box center [1328, 405] width 253 height 751
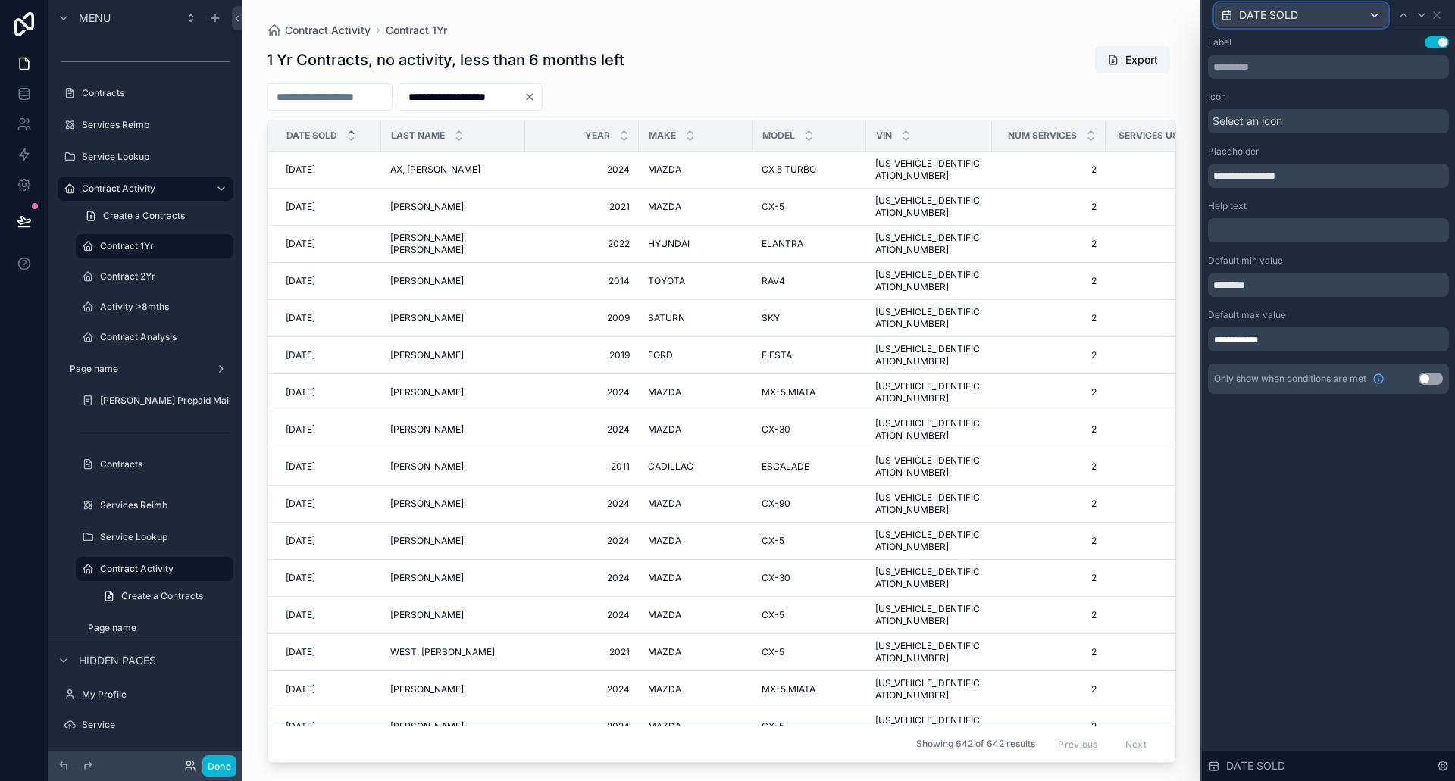
click at [1372, 15] on div "DATE SOLD" at bounding box center [1301, 15] width 173 height 24
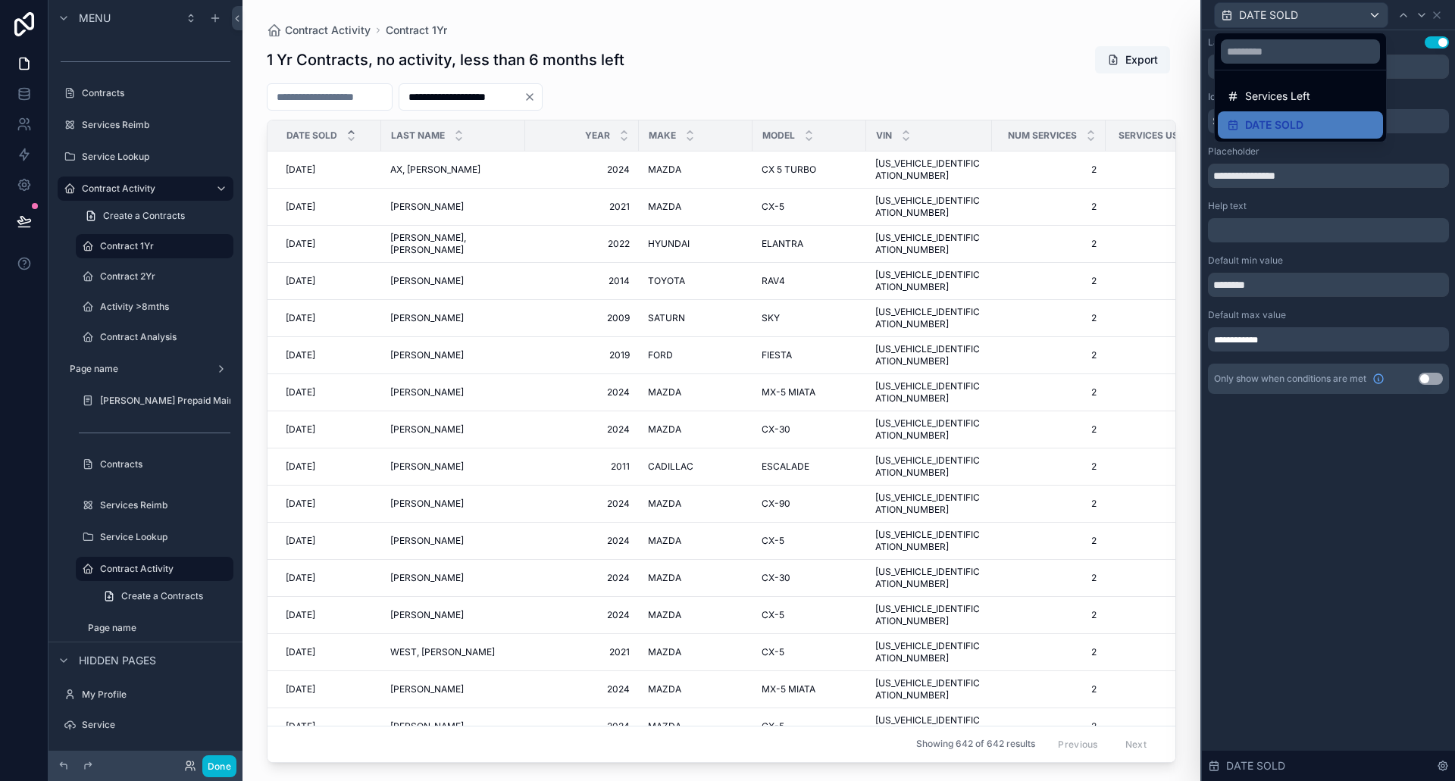
click at [1372, 15] on div at bounding box center [1328, 390] width 253 height 781
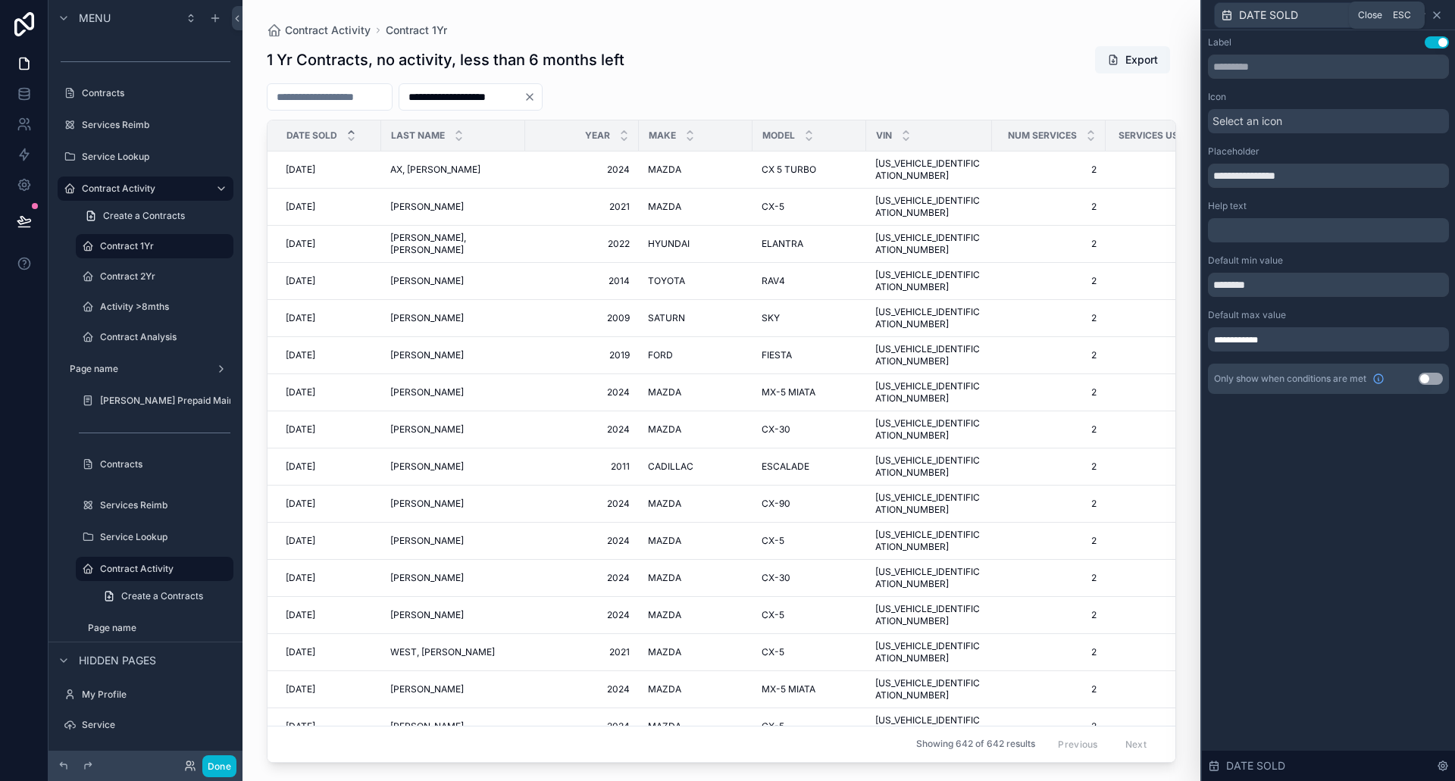
click at [1434, 12] on icon at bounding box center [1437, 15] width 6 height 6
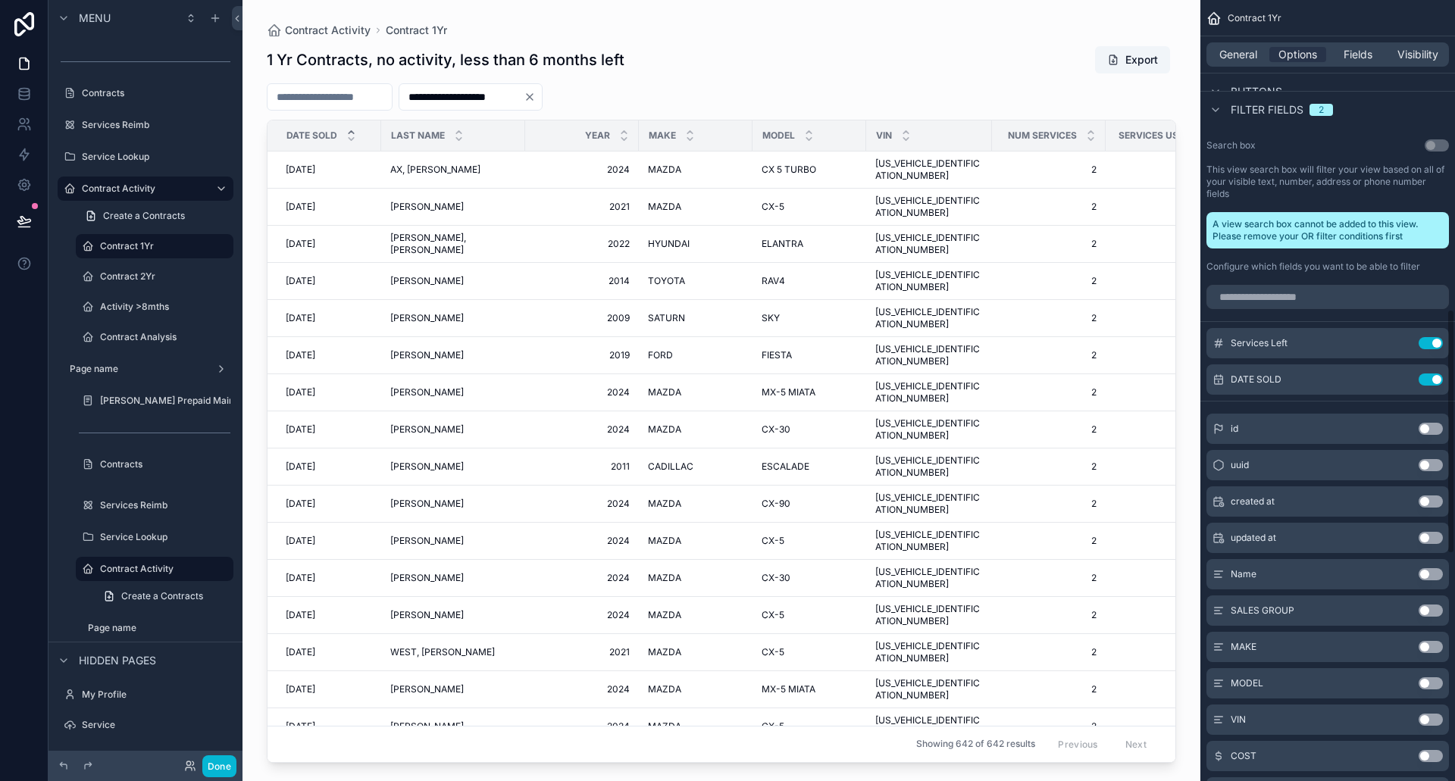
scroll to position [909, 0]
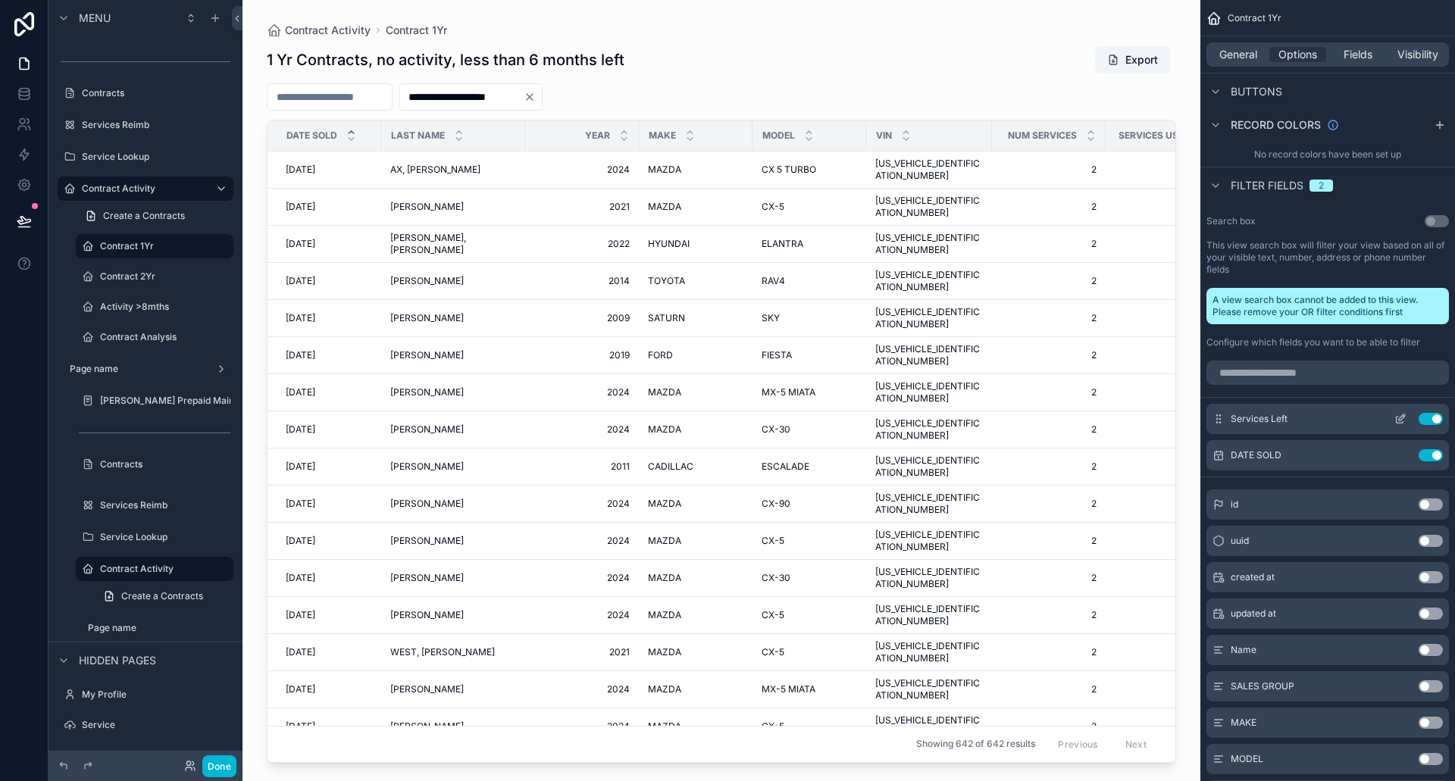
click at [1306, 422] on div "Services Left Use setting" at bounding box center [1327, 419] width 242 height 30
click at [1399, 417] on icon "scrollable content" at bounding box center [1400, 419] width 12 height 12
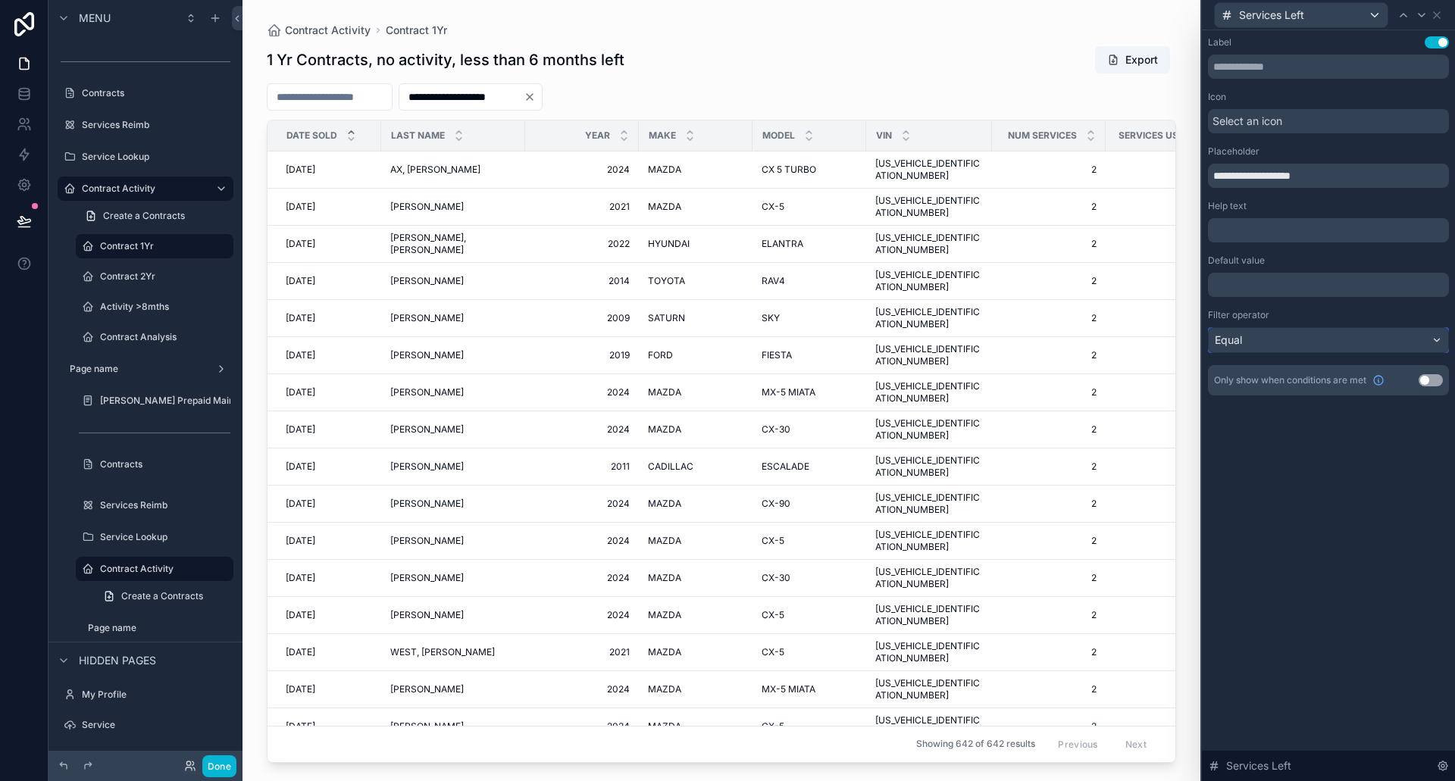
click at [1298, 342] on div "Equal" at bounding box center [1328, 340] width 239 height 24
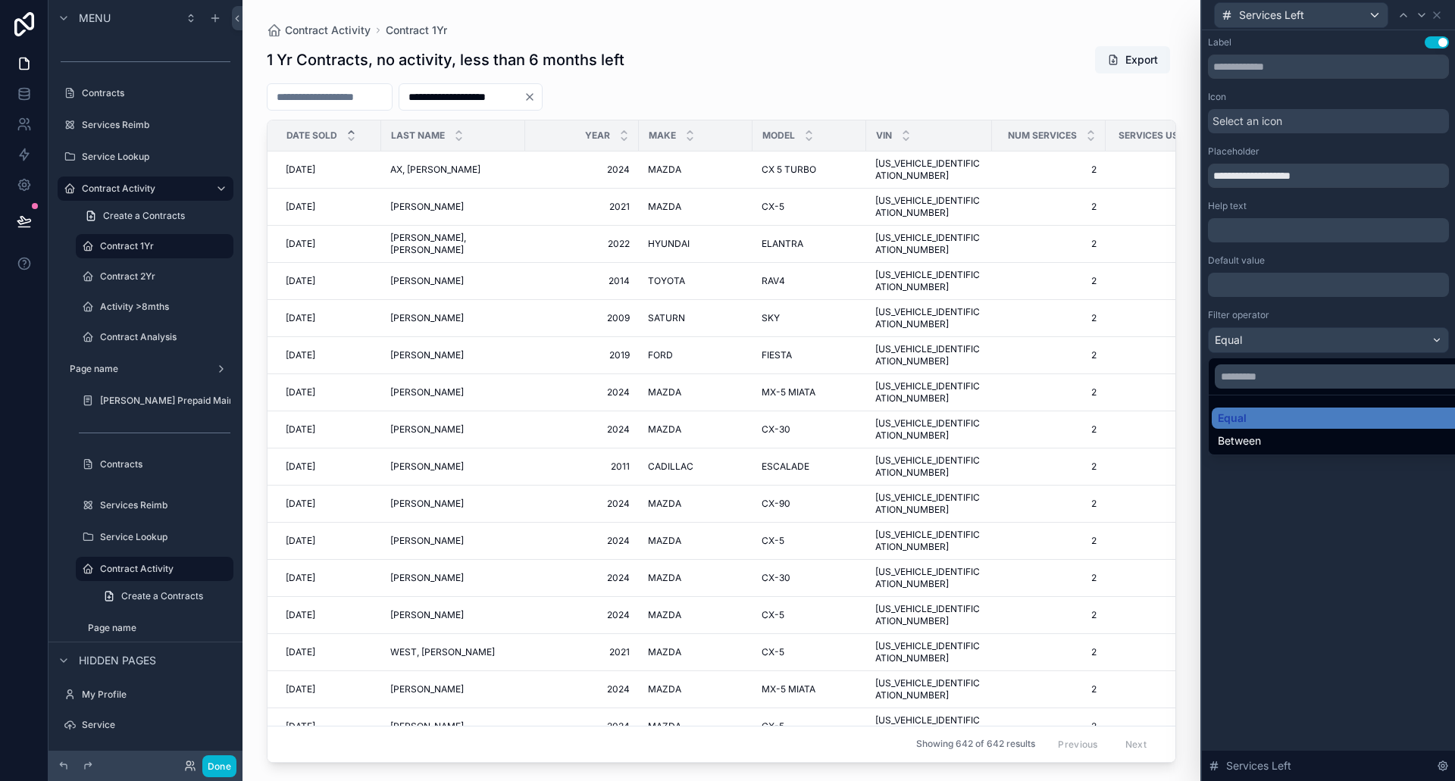
click at [1249, 443] on span "Between" at bounding box center [1239, 440] width 43 height 15
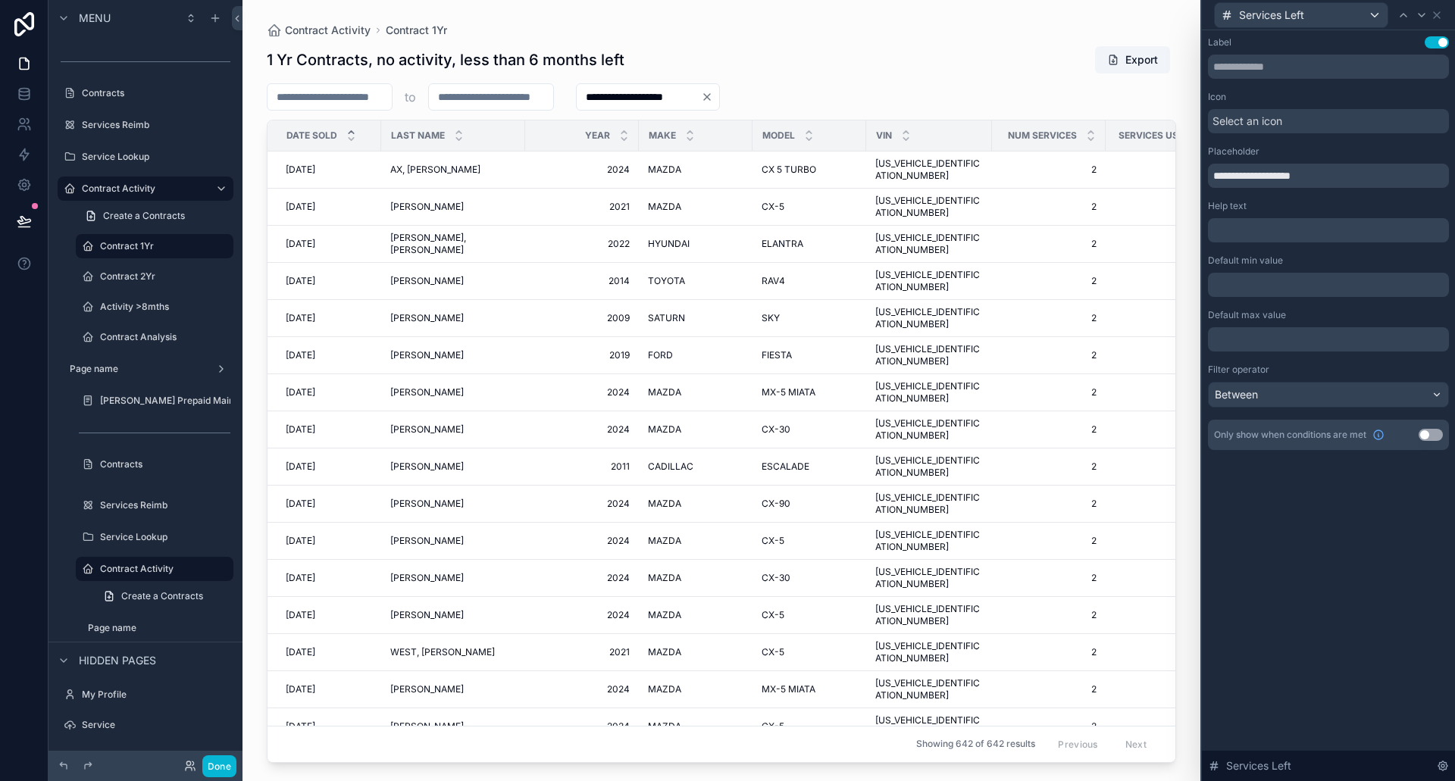
click at [1238, 286] on p "﻿" at bounding box center [1330, 284] width 232 height 15
click at [1249, 349] on div "﻿" at bounding box center [1328, 339] width 241 height 24
click at [1246, 339] on p "﻿" at bounding box center [1330, 339] width 232 height 15
click at [1351, 560] on div "**********" at bounding box center [1328, 405] width 253 height 751
click at [1290, 67] on input "text" at bounding box center [1328, 67] width 241 height 24
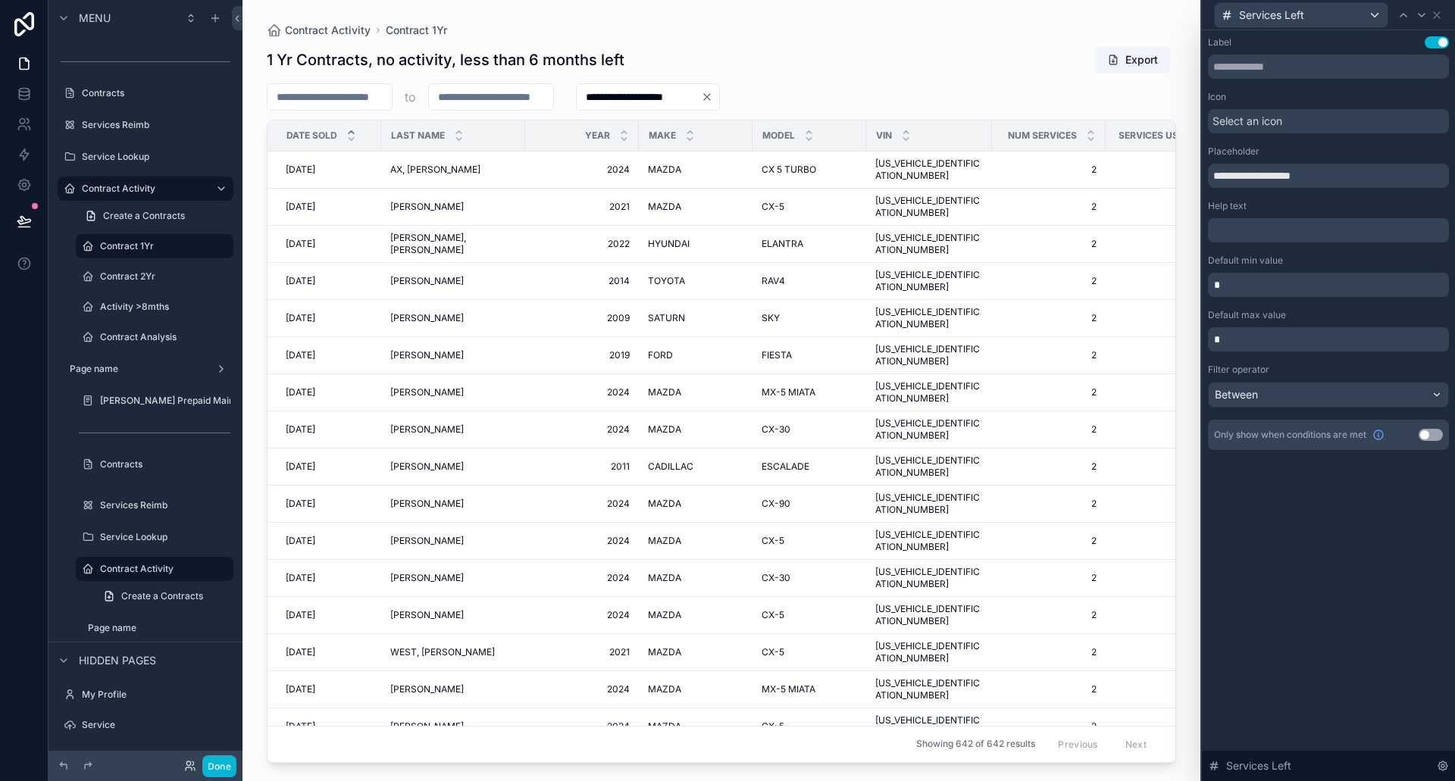
click at [1255, 229] on p "﻿" at bounding box center [1330, 230] width 232 height 15
click at [1367, 555] on div "**********" at bounding box center [1328, 405] width 253 height 751
click at [1435, 17] on icon at bounding box center [1437, 15] width 6 height 6
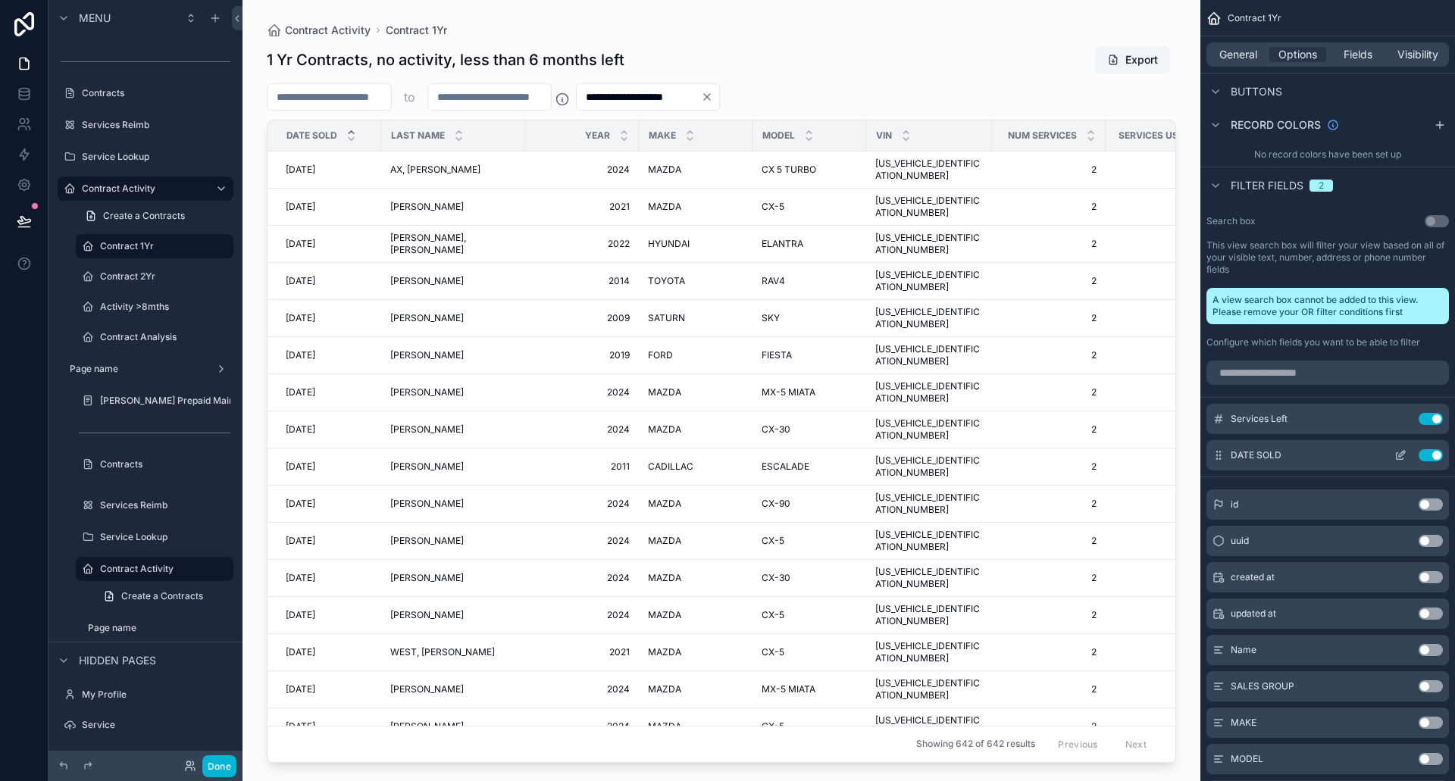
click at [1399, 452] on icon "scrollable content" at bounding box center [1400, 455] width 12 height 12
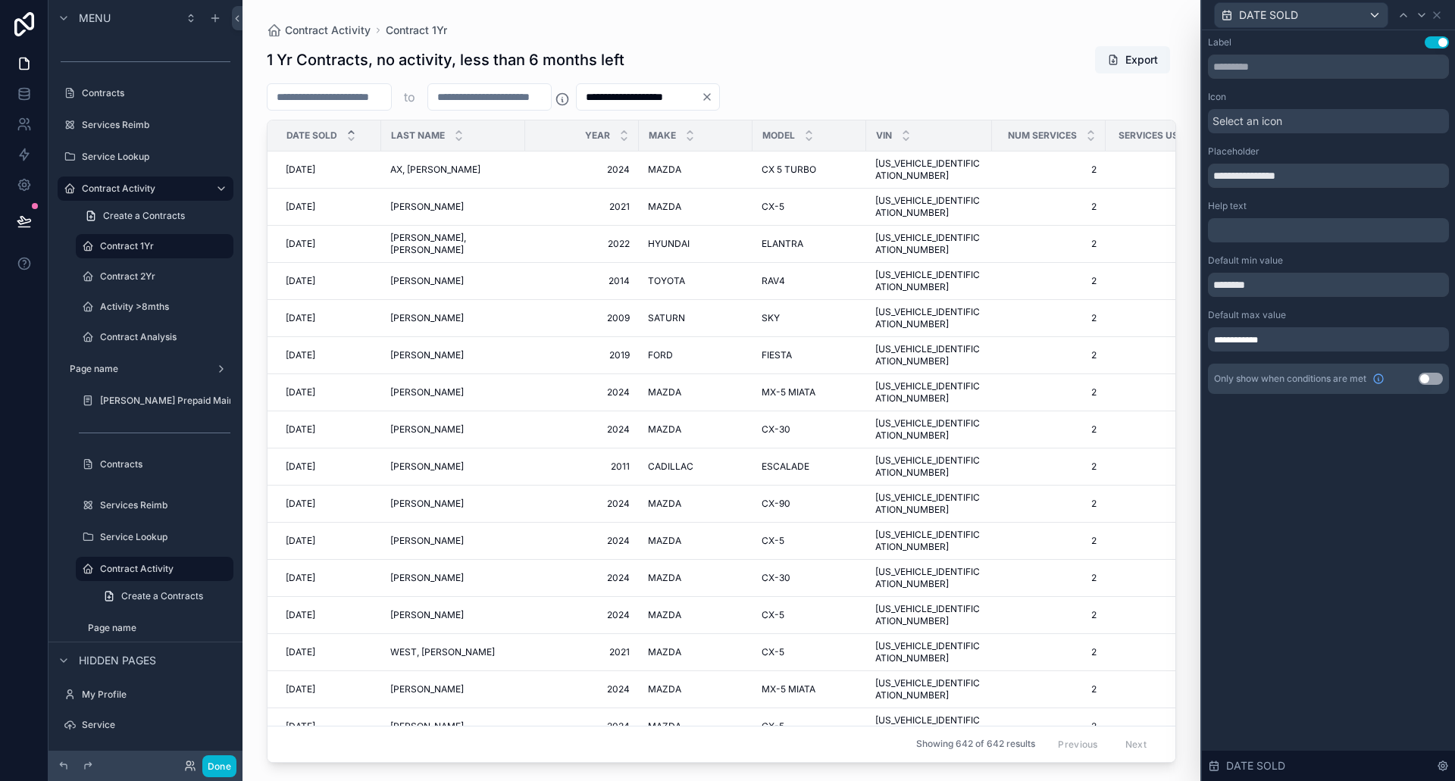
click at [1257, 233] on p "﻿" at bounding box center [1330, 230] width 232 height 15
click at [1306, 575] on div "**********" at bounding box center [1328, 405] width 253 height 751
click at [474, 92] on input "*" at bounding box center [490, 96] width 124 height 21
click at [312, 95] on input "*" at bounding box center [329, 96] width 124 height 21
click at [900, 80] on div "**********" at bounding box center [721, 399] width 909 height 727
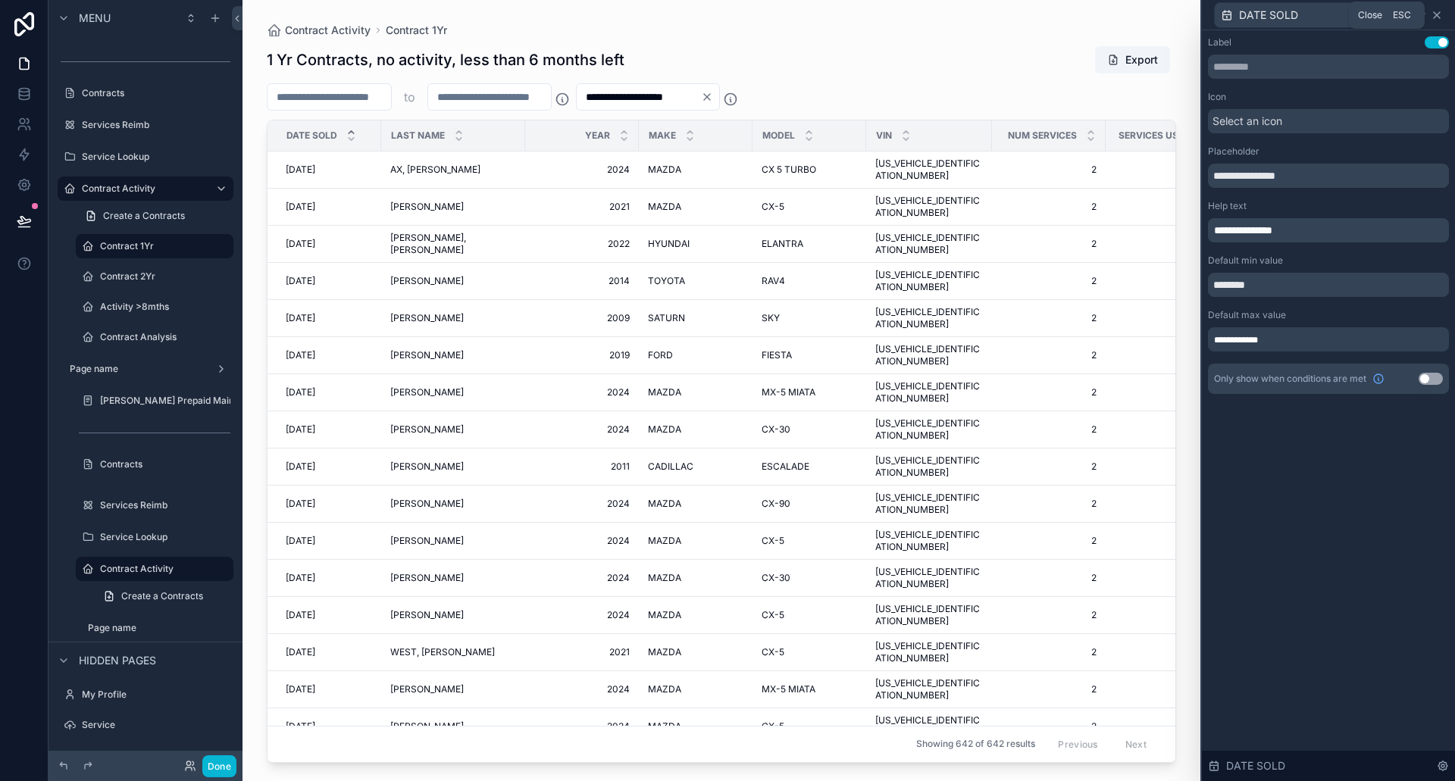
click at [1439, 17] on icon at bounding box center [1437, 15] width 6 height 6
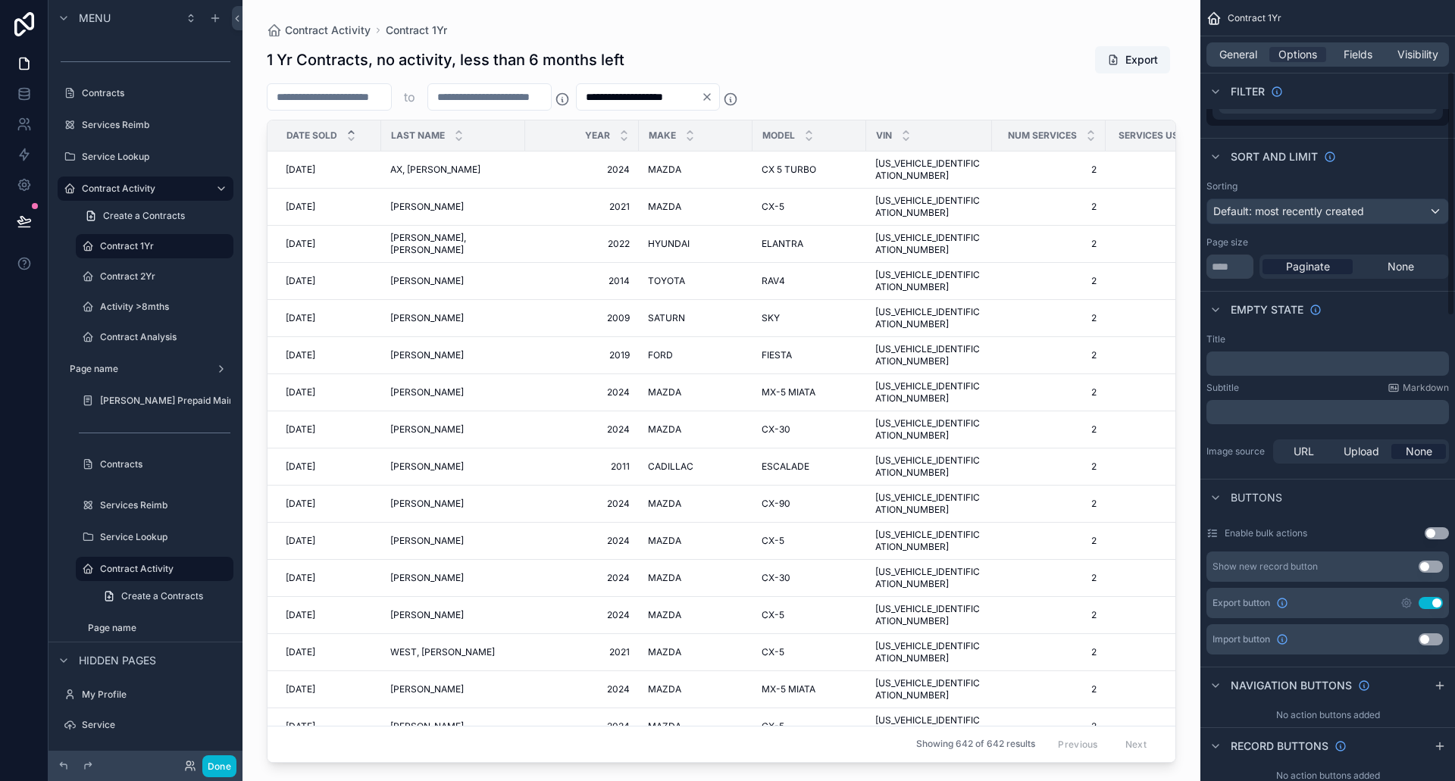
scroll to position [0, 0]
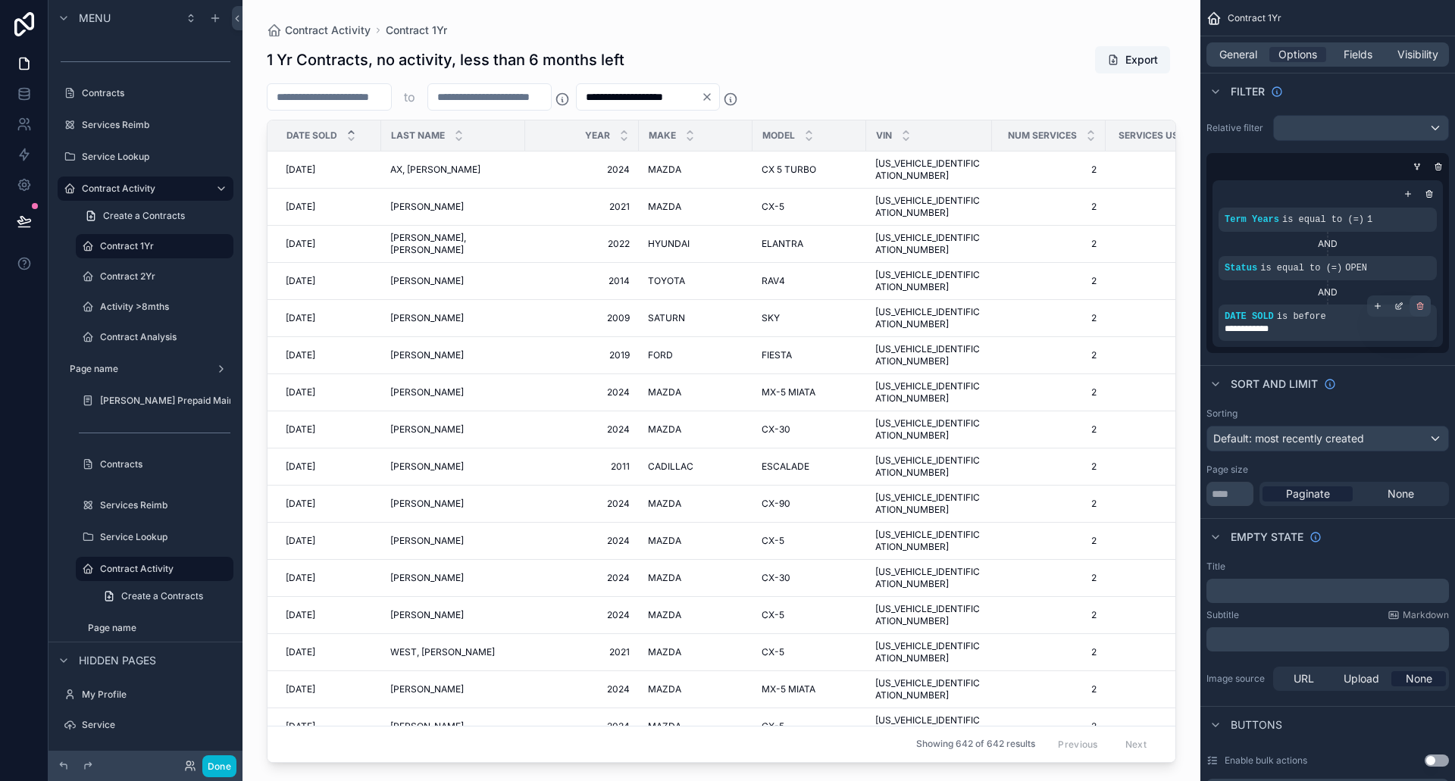
click at [1418, 305] on icon "scrollable content" at bounding box center [1419, 306] width 9 height 9
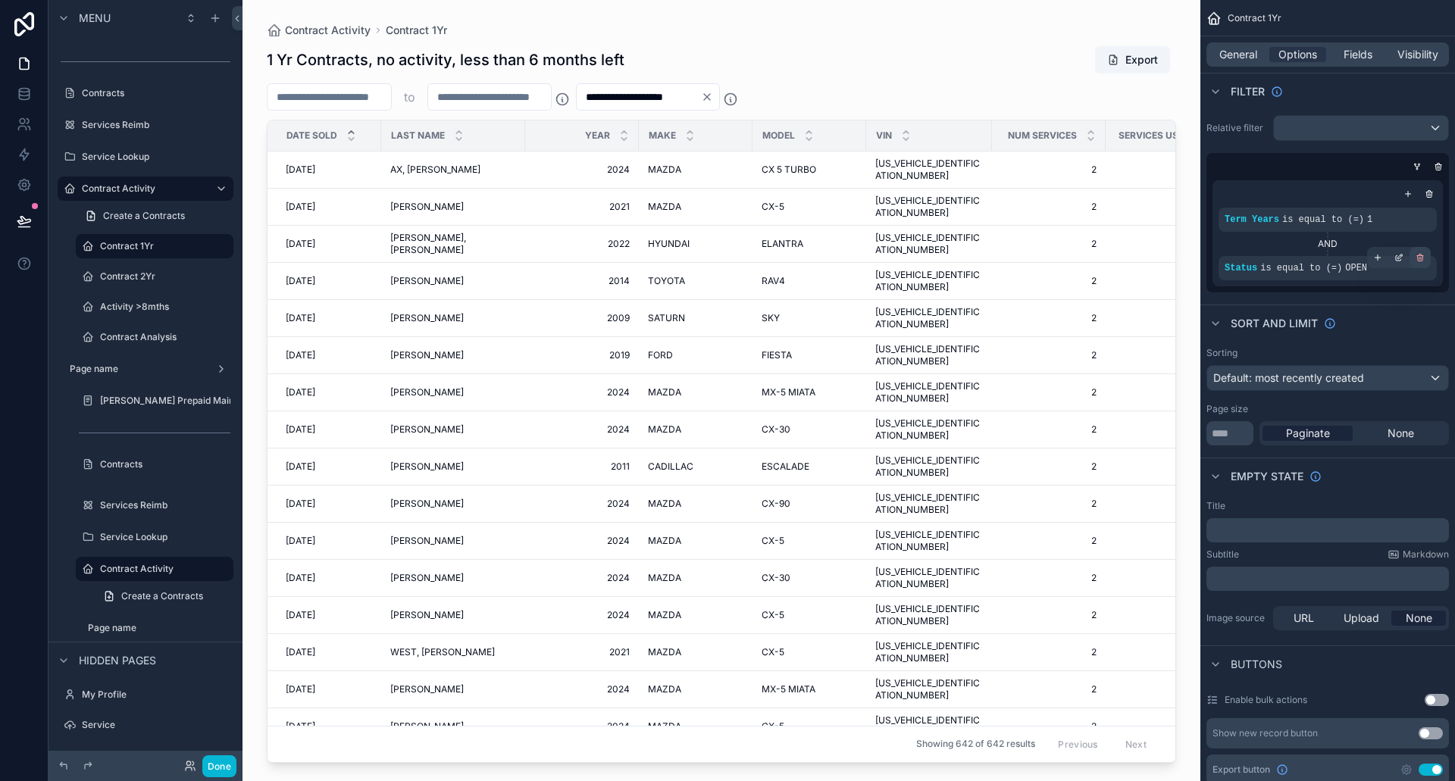
click at [1421, 257] on icon "scrollable content" at bounding box center [1419, 257] width 9 height 9
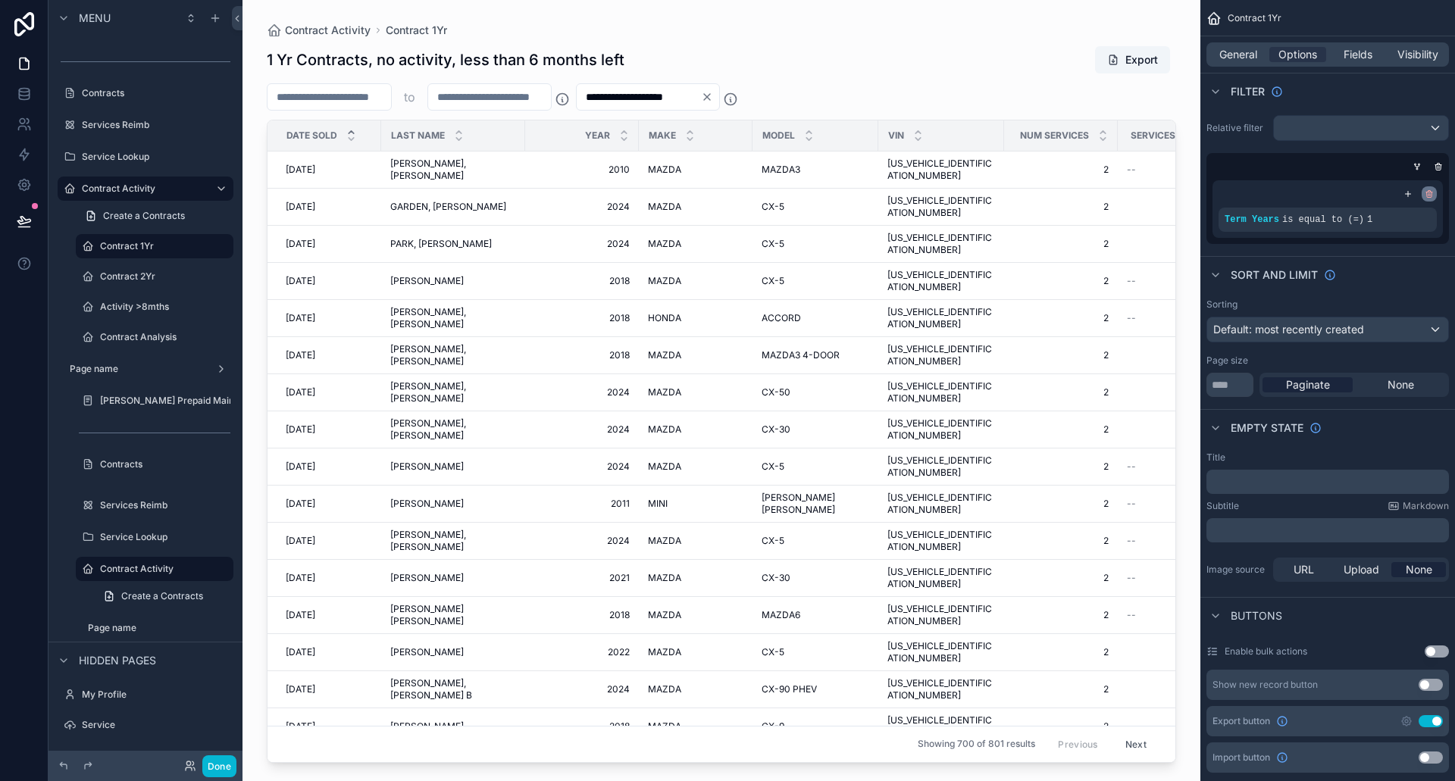
click at [1431, 193] on icon "scrollable content" at bounding box center [1429, 194] width 5 height 5
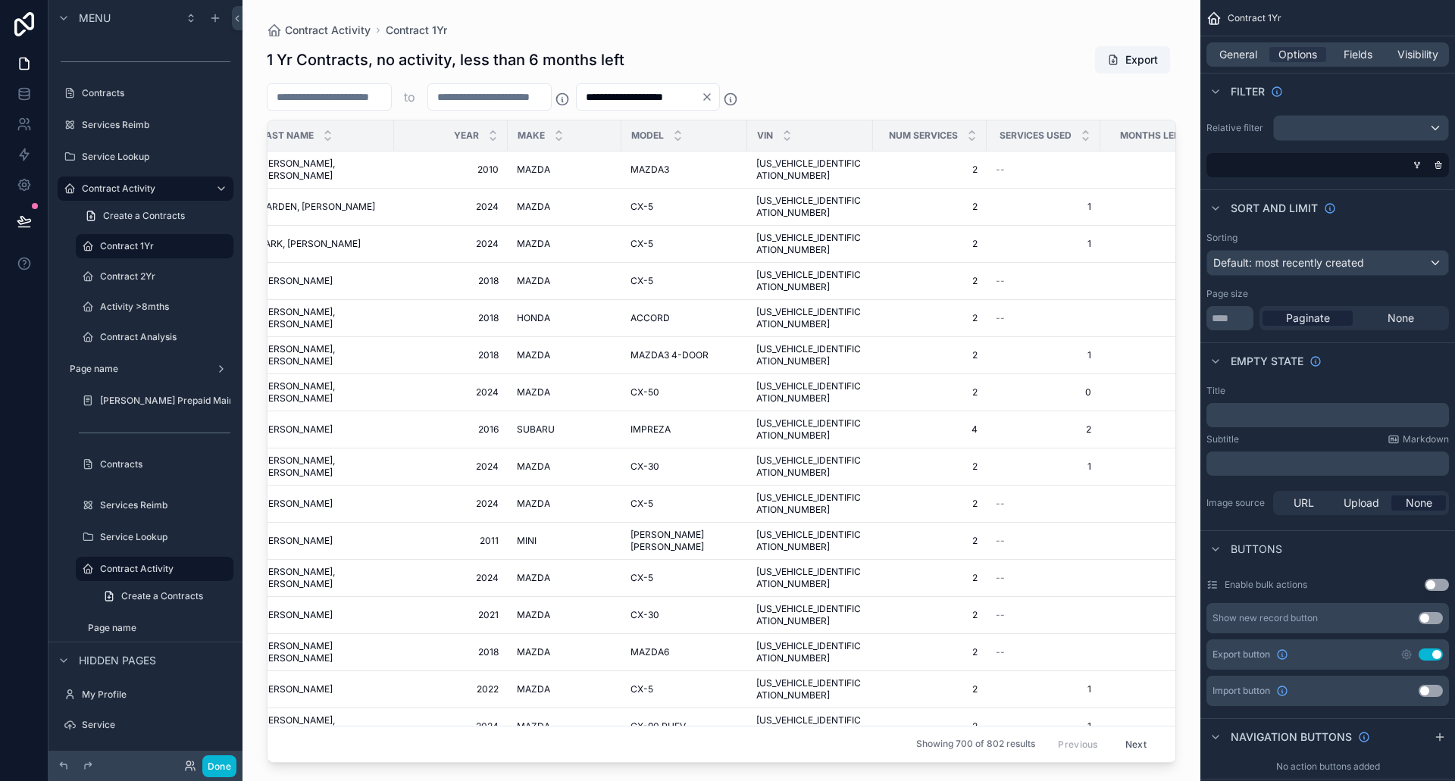
scroll to position [0, 120]
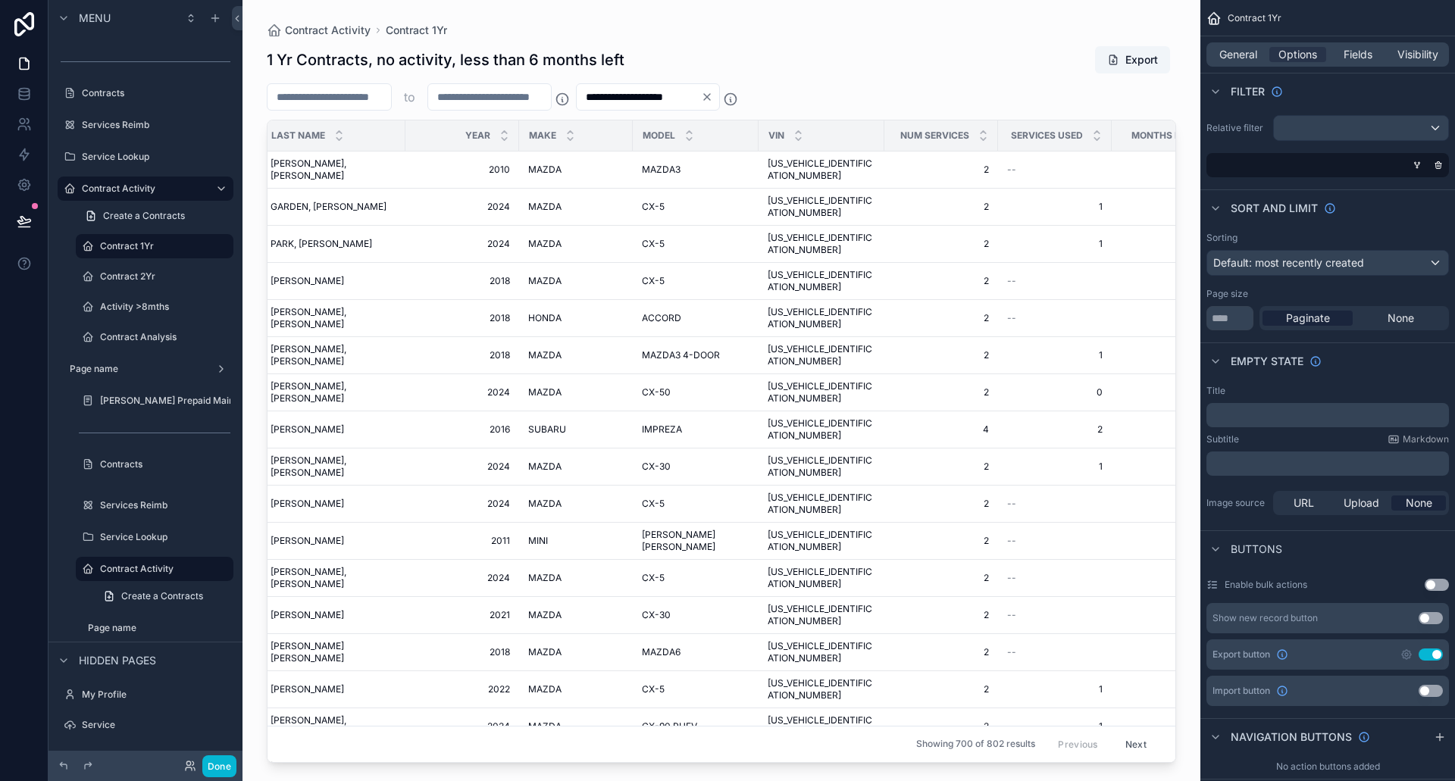
click at [342, 97] on input "*" at bounding box center [329, 96] width 124 height 21
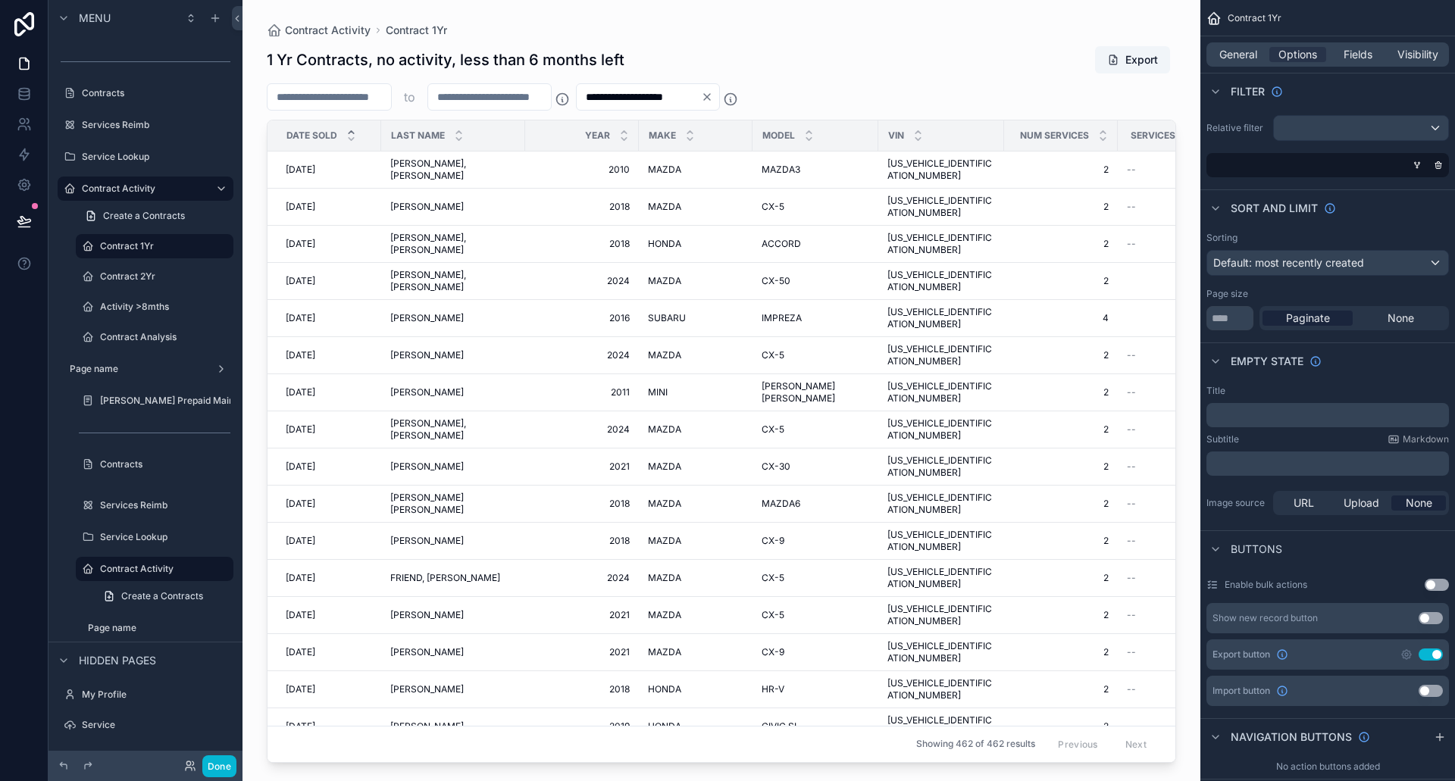
type input "*"
click at [1346, 53] on span "Fields" at bounding box center [1357, 54] width 29 height 15
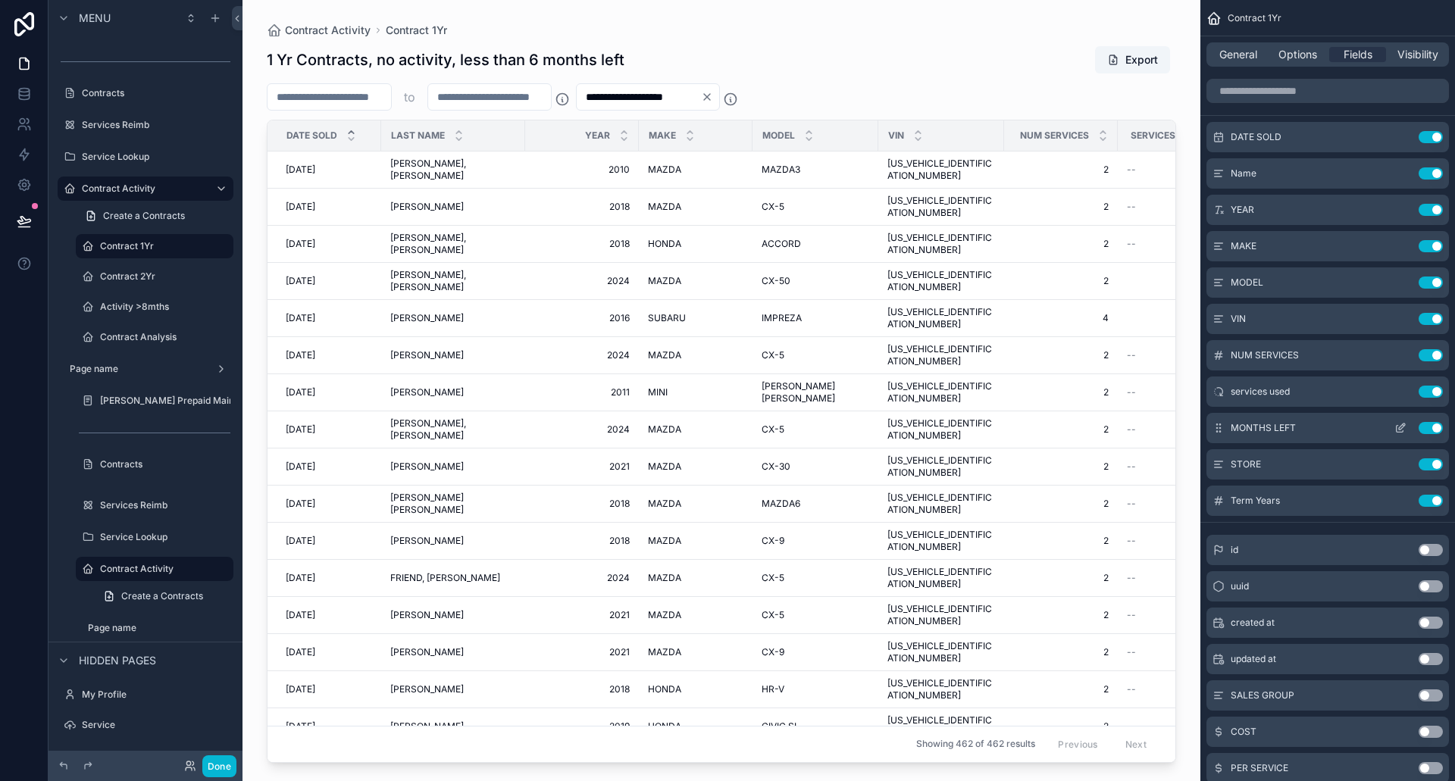
click at [1428, 425] on button "Use setting" at bounding box center [1430, 428] width 24 height 12
click at [1425, 427] on button "Use setting" at bounding box center [1430, 428] width 24 height 12
drag, startPoint x: 329, startPoint y: 94, endPoint x: 270, endPoint y: 107, distance: 59.7
click at [270, 107] on input "*" at bounding box center [329, 96] width 124 height 21
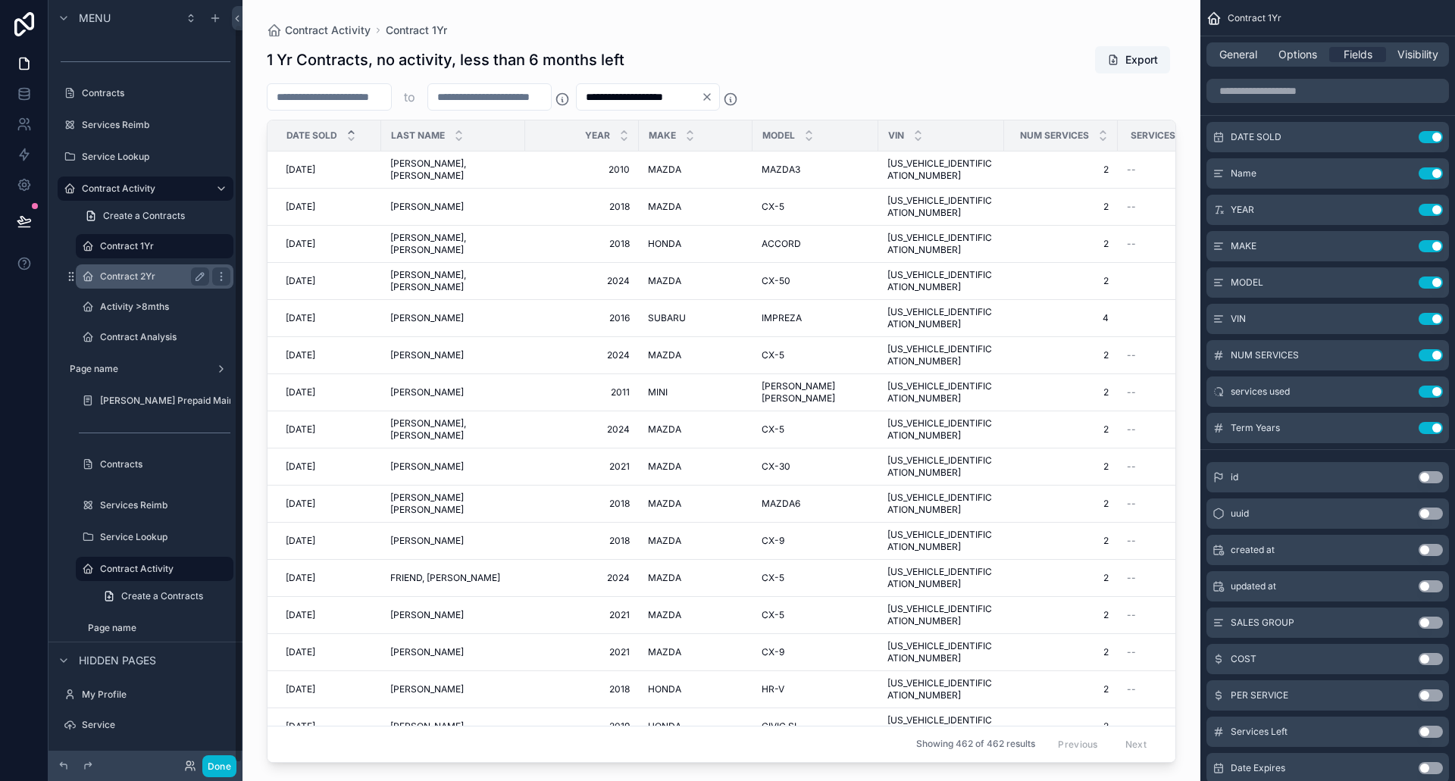
click at [130, 274] on label "Contract 2Yr" at bounding box center [151, 276] width 103 height 12
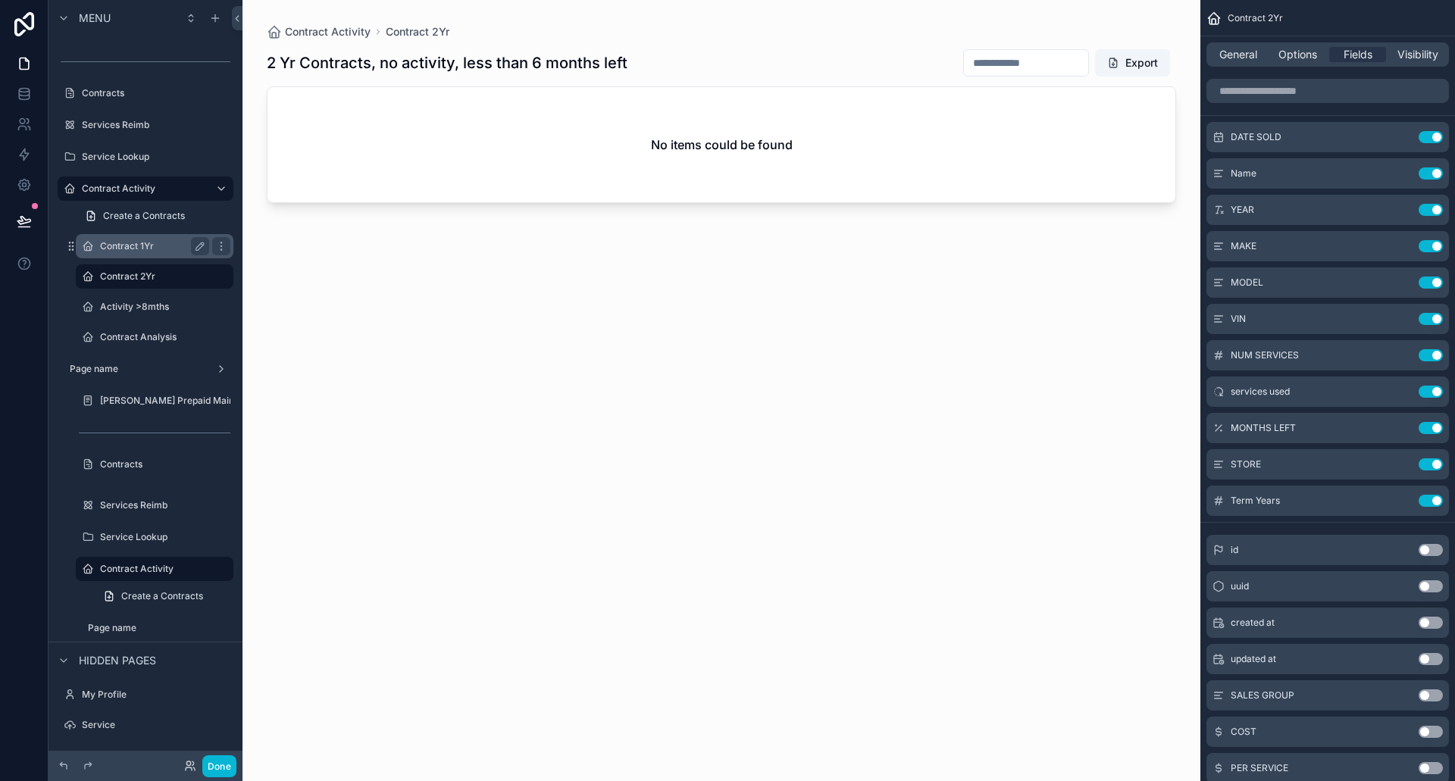
click at [121, 248] on label "Contract 1Yr" at bounding box center [151, 246] width 103 height 12
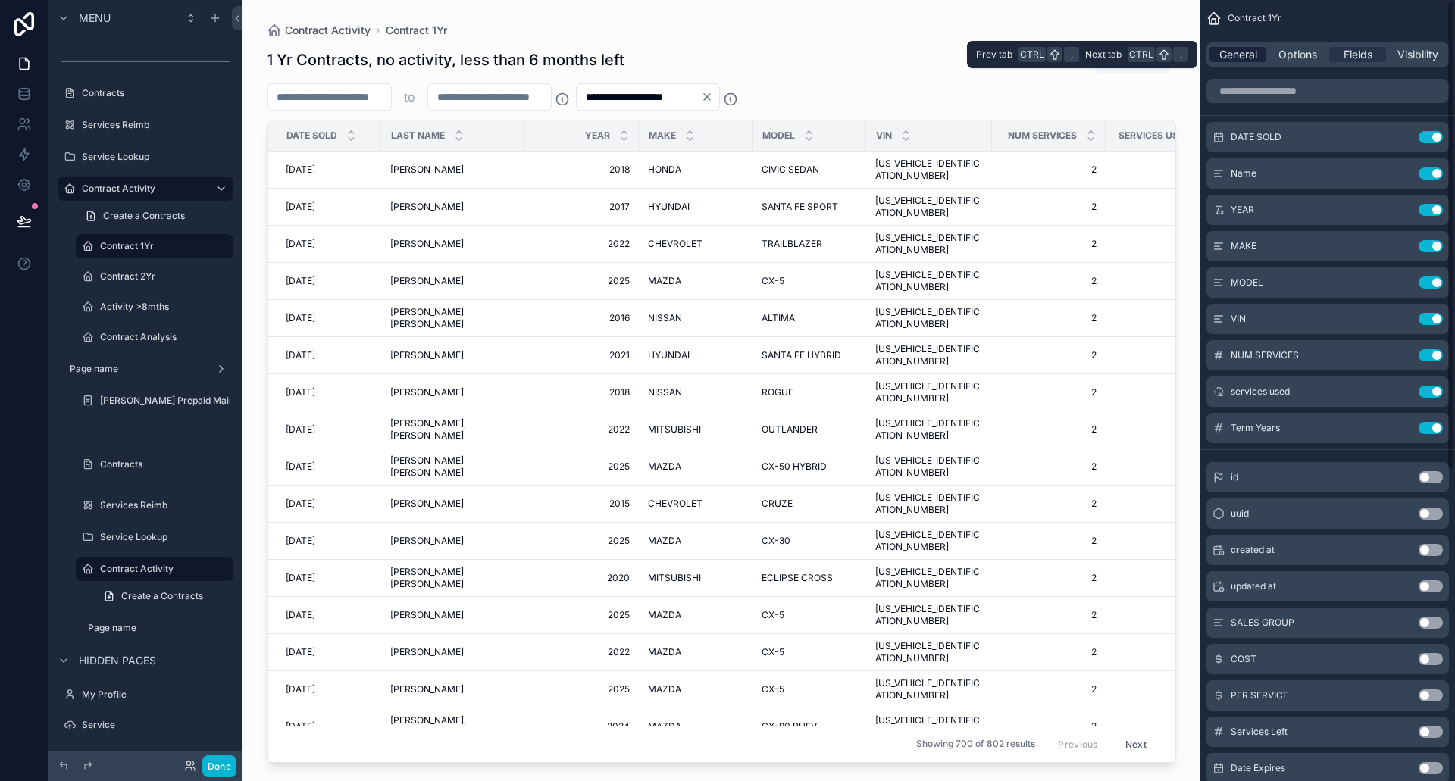
click at [1235, 47] on span "General" at bounding box center [1238, 54] width 38 height 15
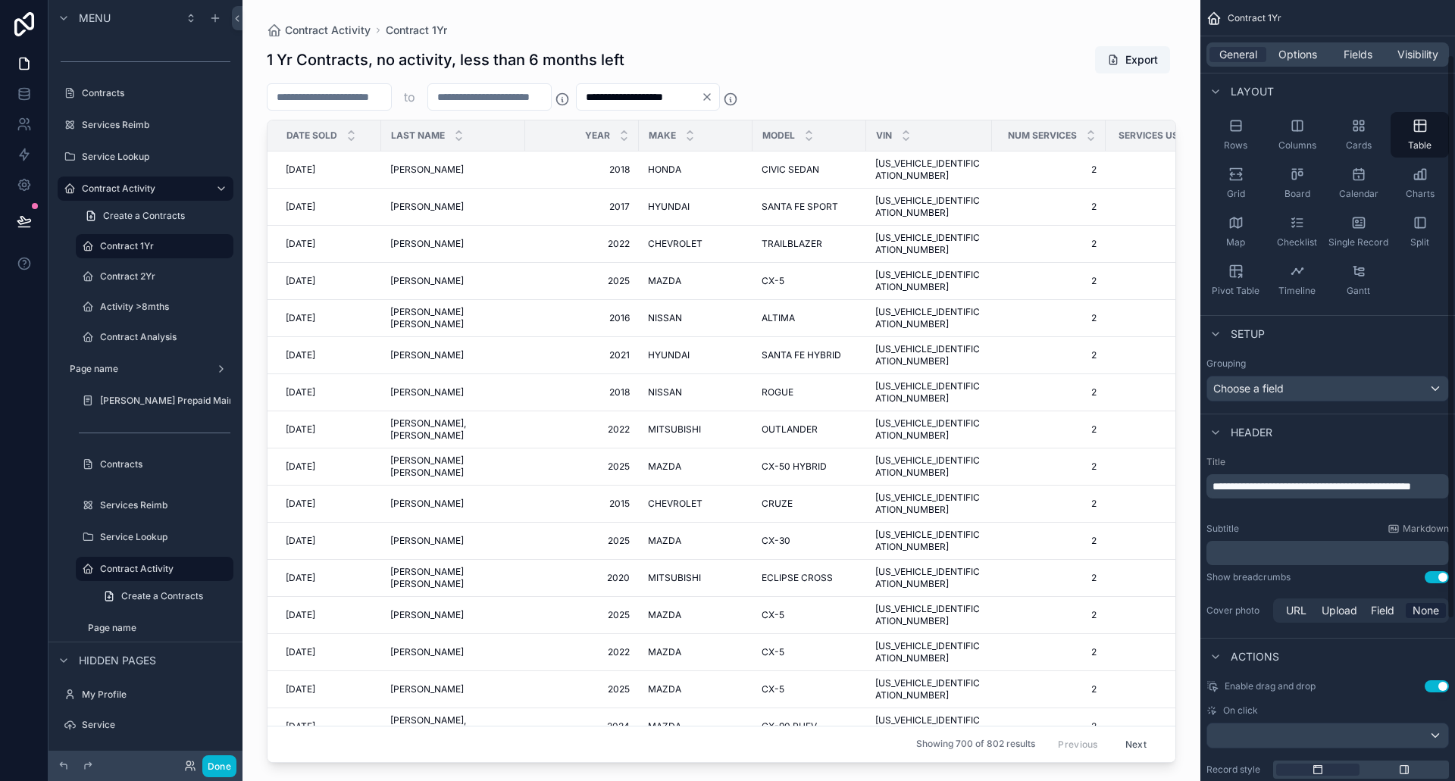
scroll to position [152, 0]
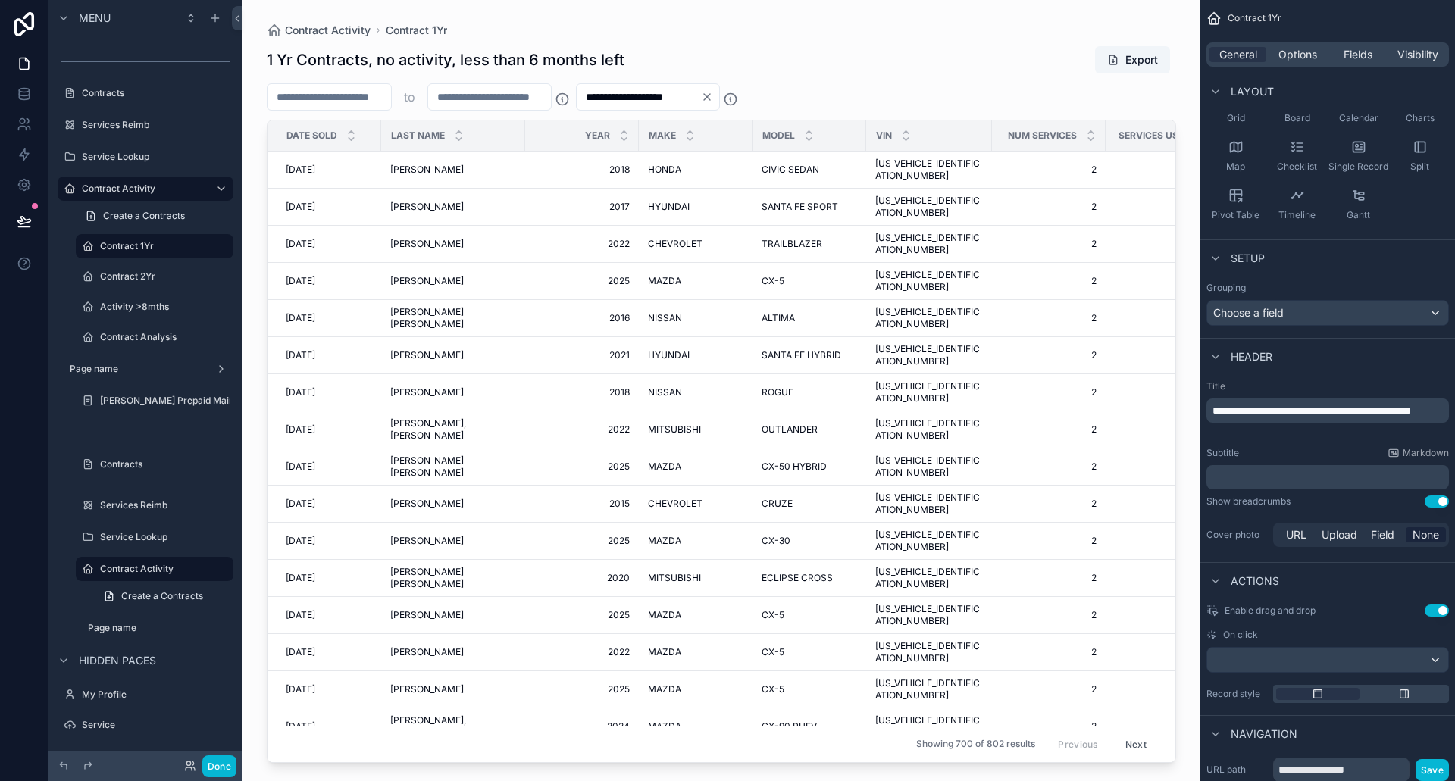
click at [1215, 411] on span "**********" at bounding box center [1311, 410] width 199 height 11
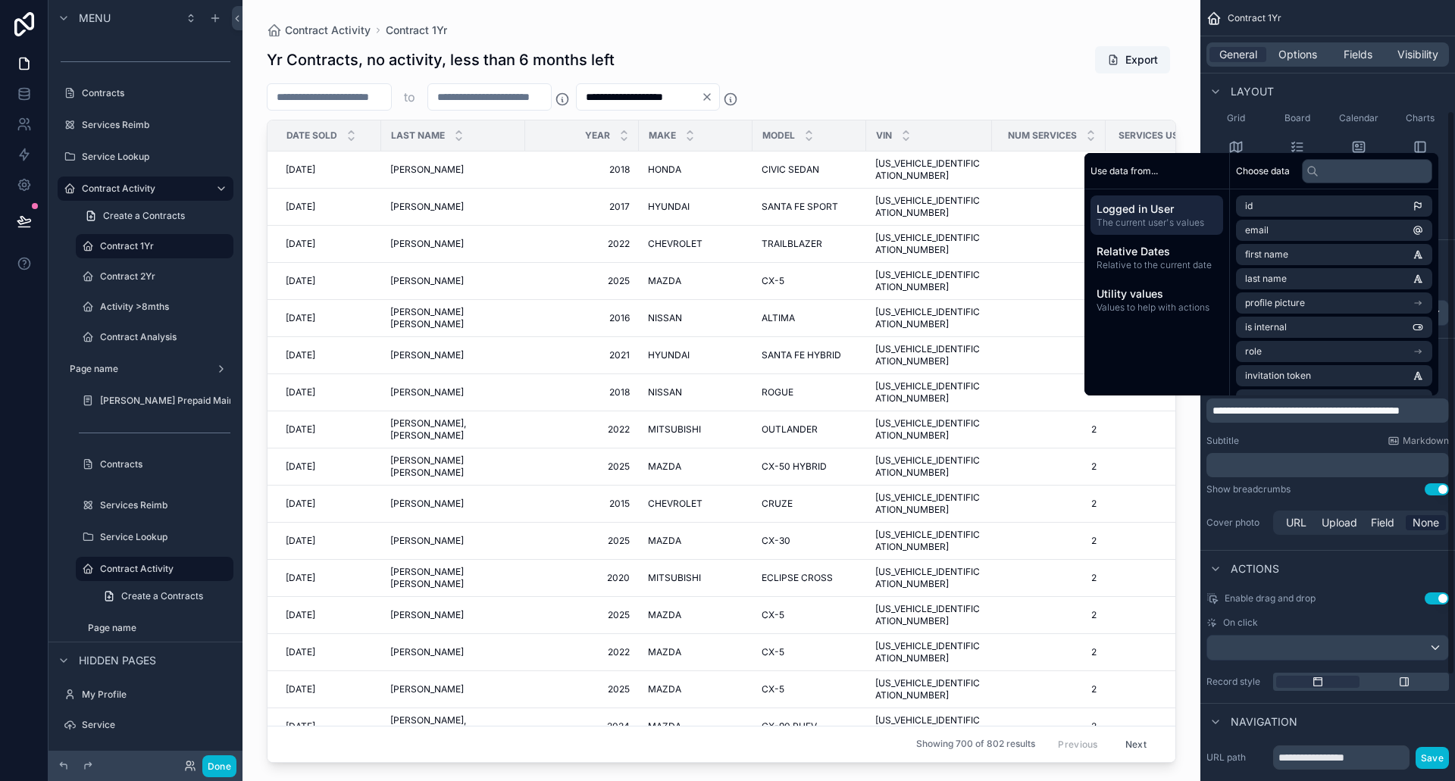
scroll to position [153, 0]
click at [196, 246] on icon "scrollable content" at bounding box center [200, 246] width 12 height 12
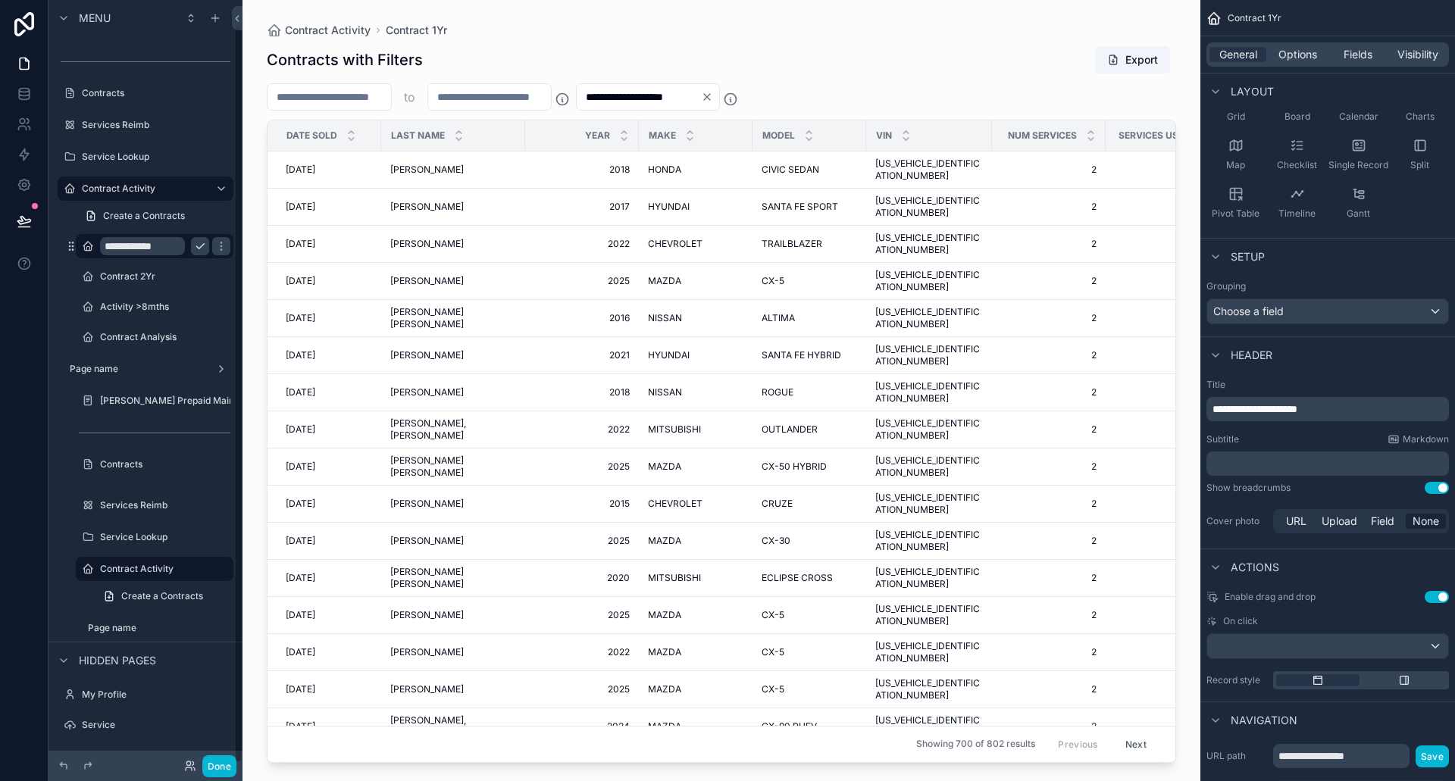
click at [167, 248] on input "**********" at bounding box center [142, 246] width 85 height 18
type input "*********"
click at [121, 280] on label "Contract 2Yr" at bounding box center [151, 276] width 103 height 12
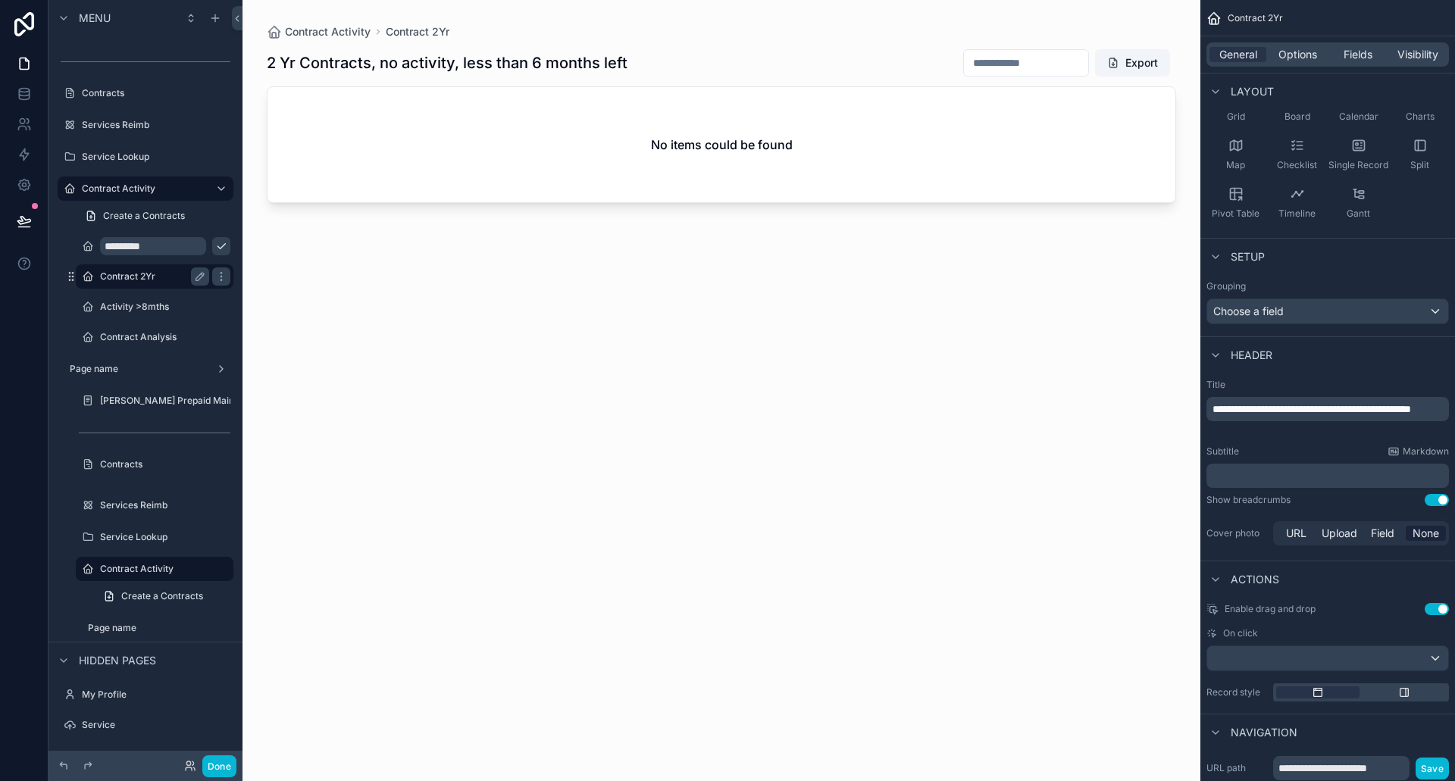
click at [123, 270] on label "Contract 2Yr" at bounding box center [151, 276] width 103 height 12
click at [126, 245] on input "*********" at bounding box center [142, 246] width 85 height 18
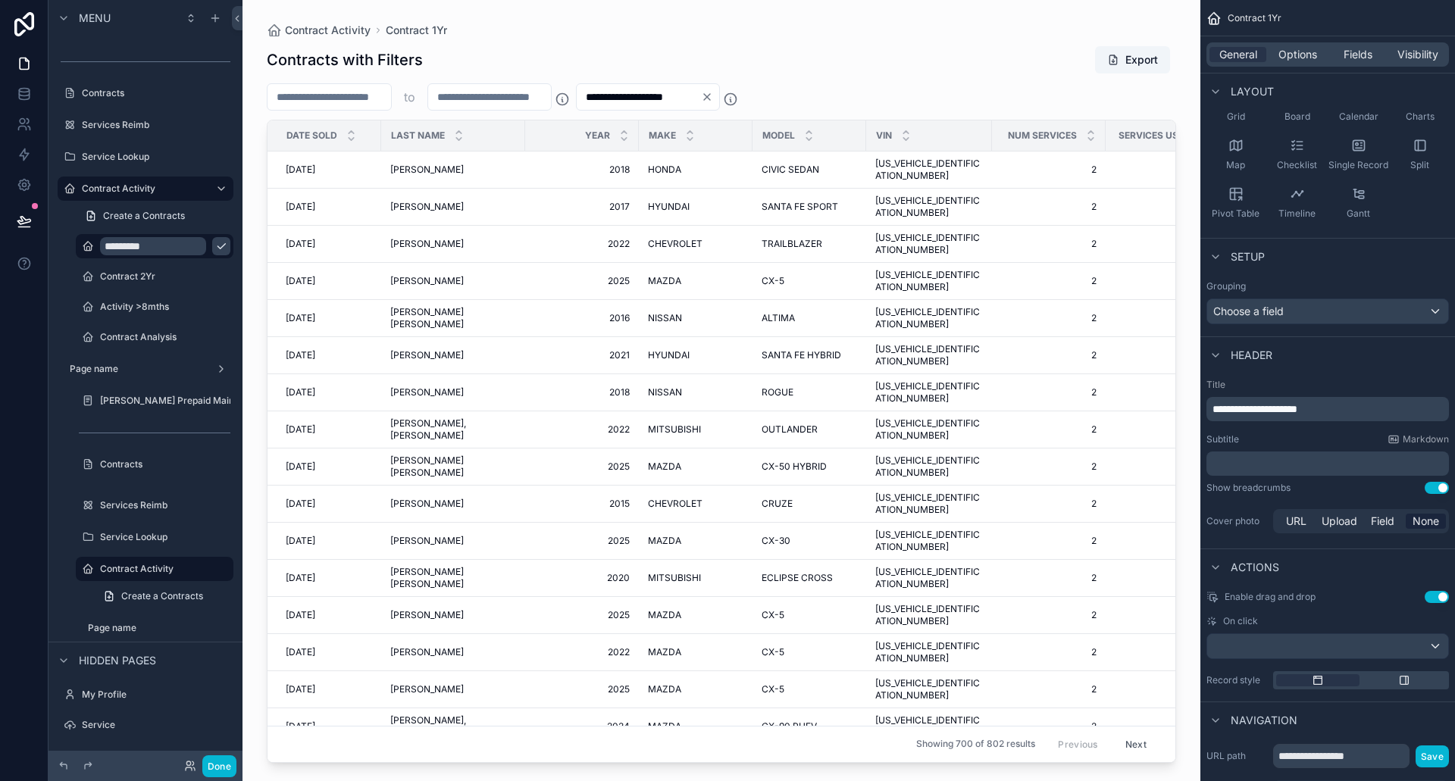
click at [701, 98] on input "**********" at bounding box center [639, 96] width 124 height 21
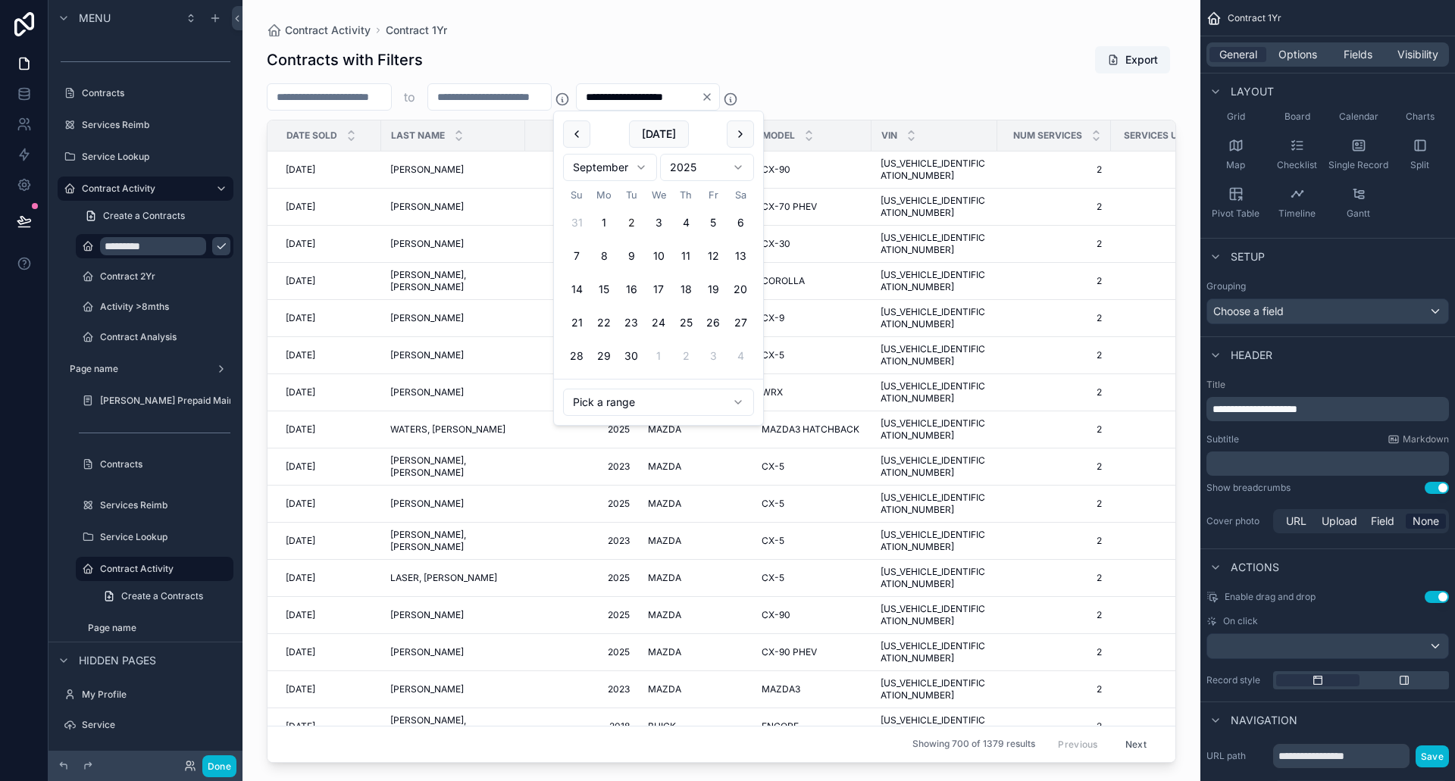
click at [909, 55] on div "Contracts with Filters Export" at bounding box center [721, 59] width 909 height 29
click at [701, 98] on input "**********" at bounding box center [639, 96] width 124 height 21
click at [653, 98] on input "**********" at bounding box center [639, 96] width 124 height 21
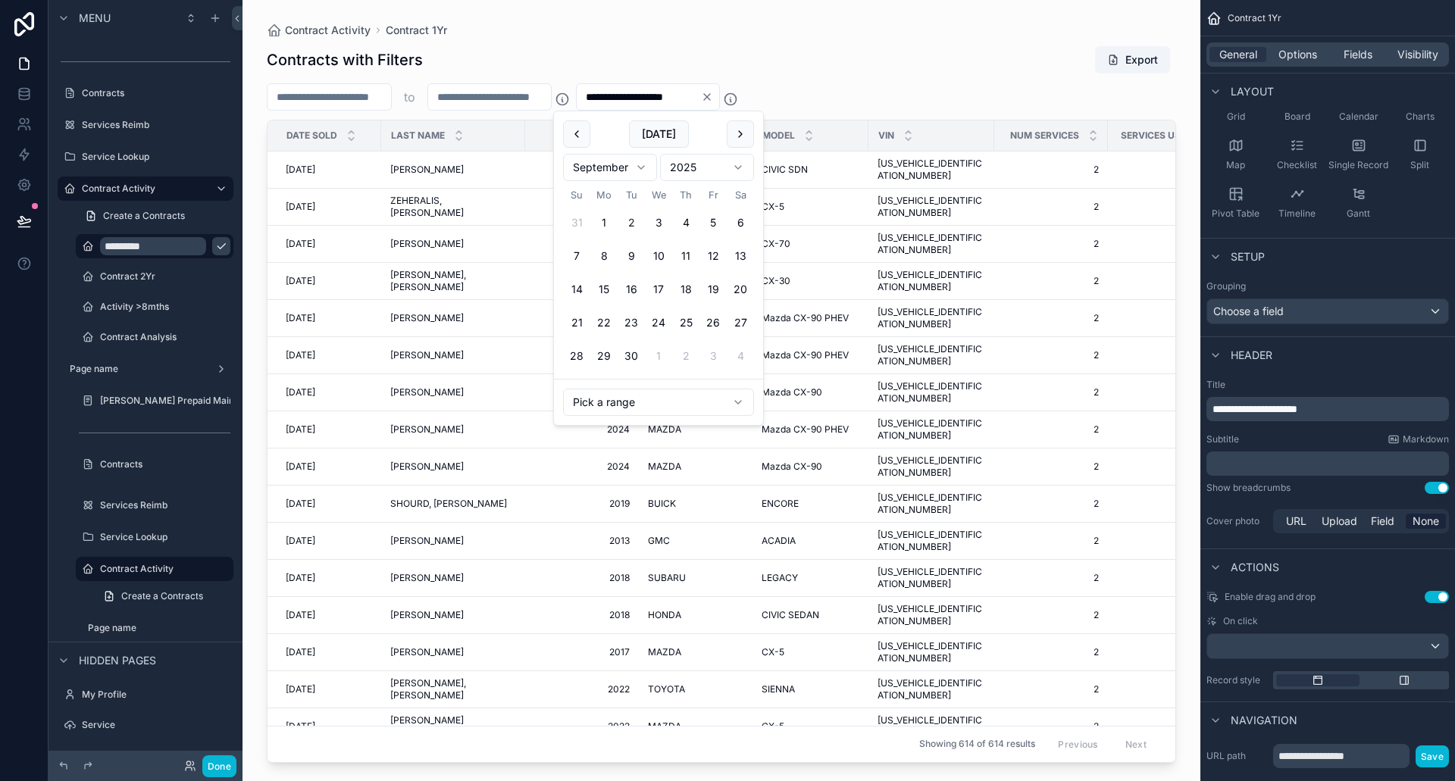
type input "**********"
click at [830, 61] on div "Contracts with Filters Export" at bounding box center [721, 59] width 909 height 29
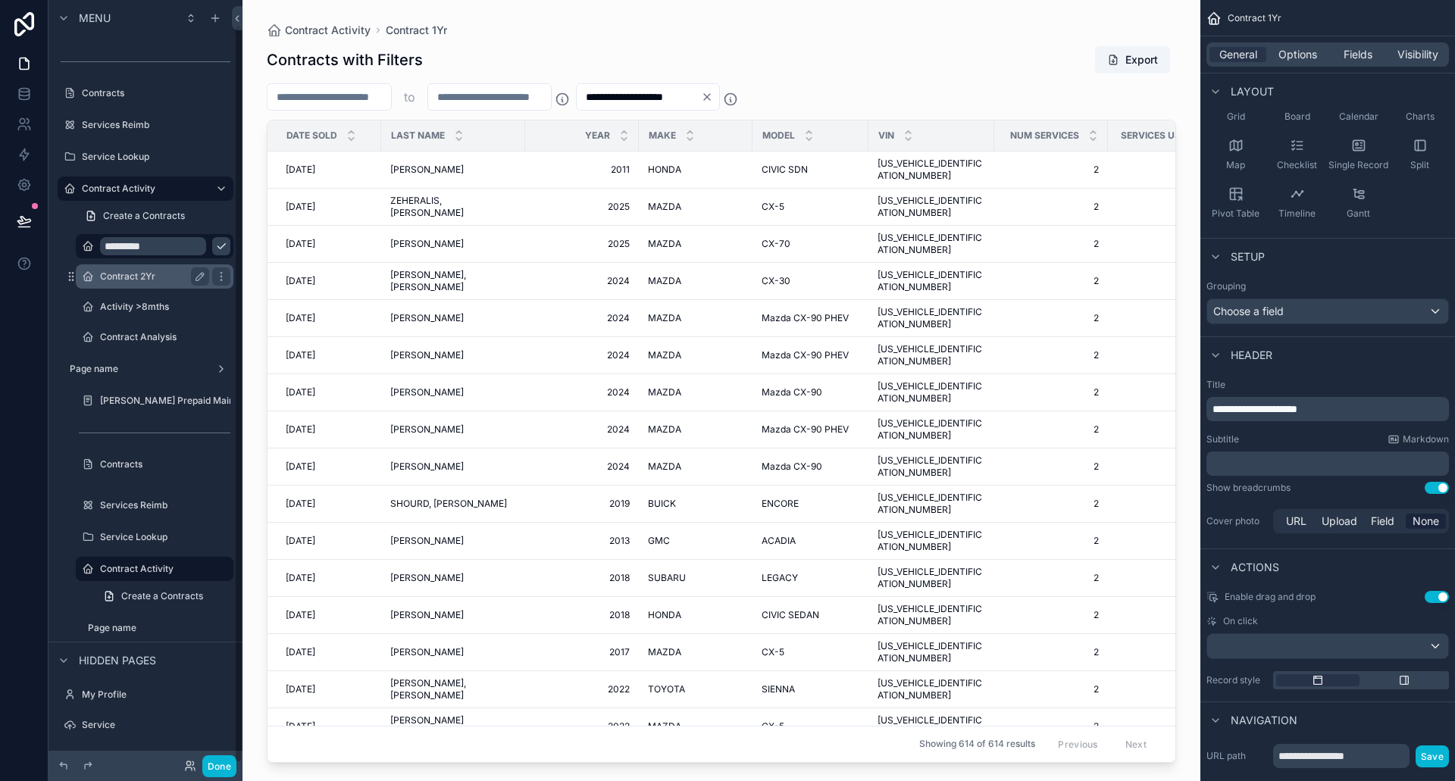
click at [131, 282] on label "Contract 2Yr" at bounding box center [151, 276] width 103 height 12
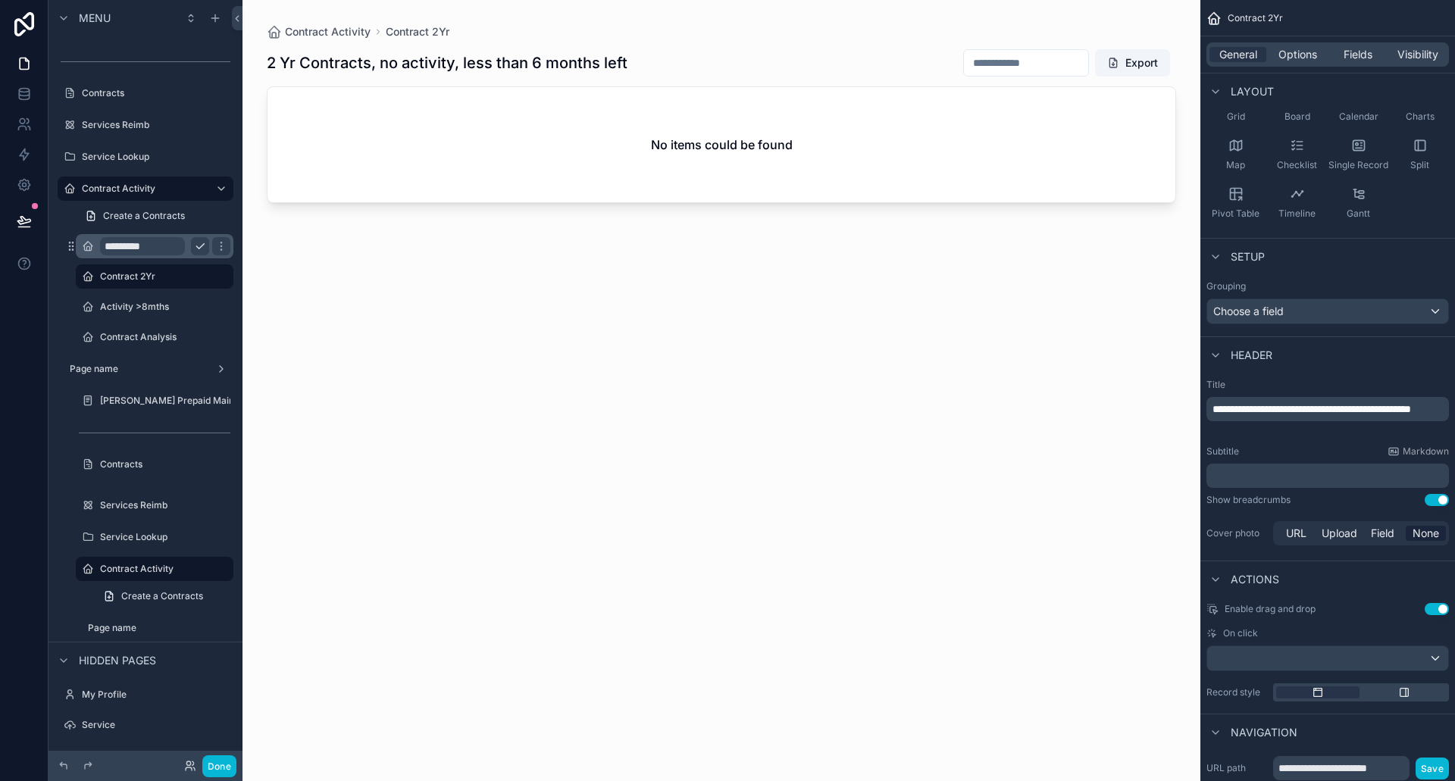
click at [129, 245] on input "*********" at bounding box center [142, 246] width 85 height 18
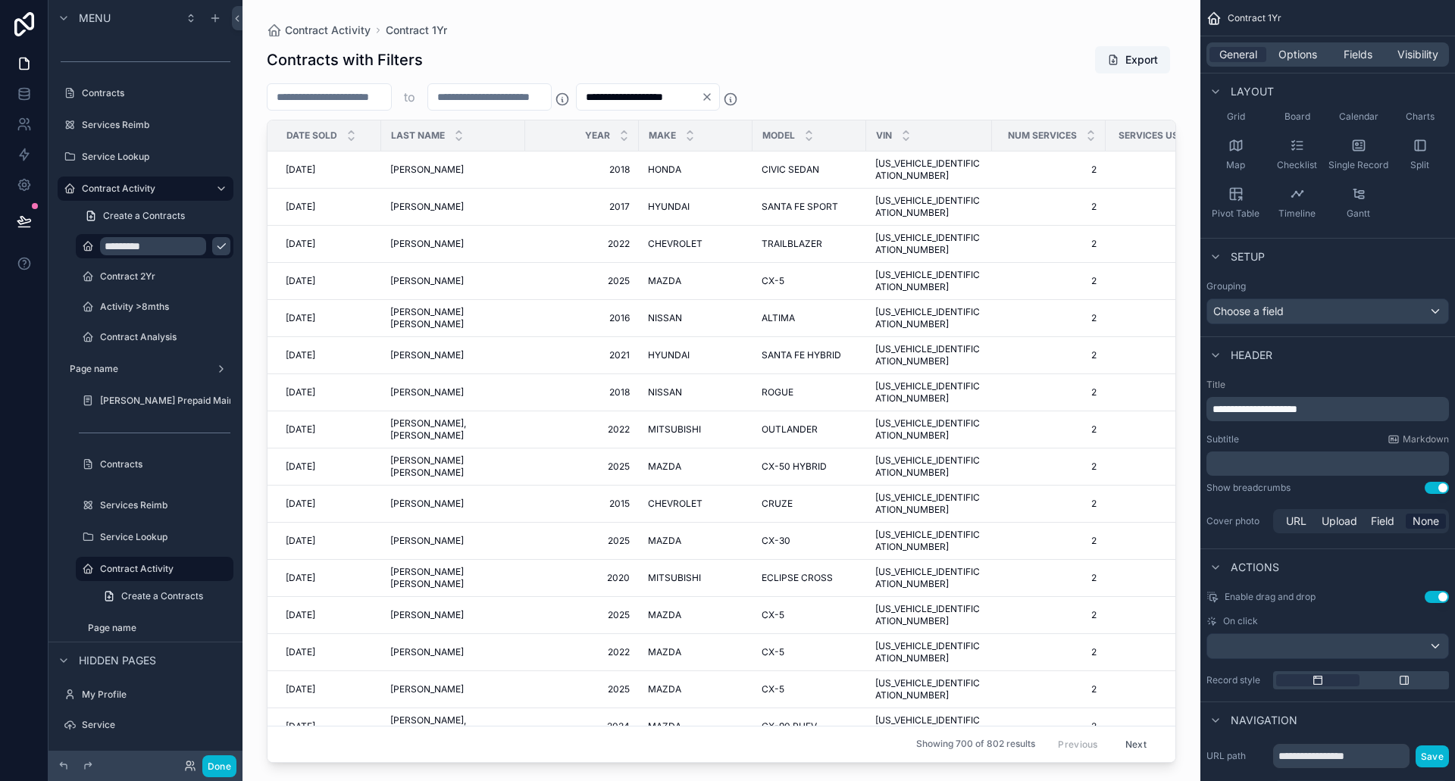
click at [896, 39] on div "**********" at bounding box center [721, 399] width 909 height 727
click at [220, 769] on button "Done" at bounding box center [219, 766] width 34 height 22
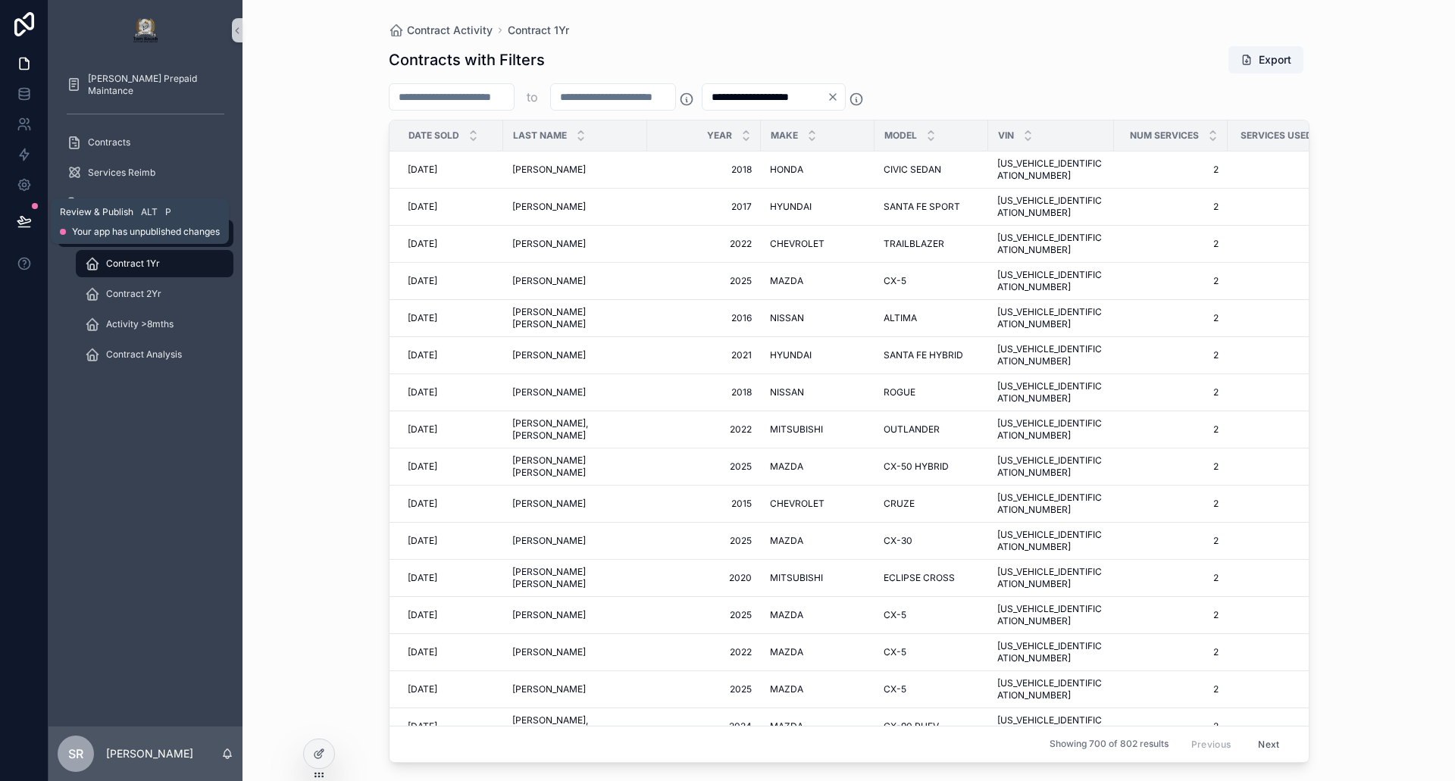
click at [23, 224] on icon at bounding box center [23, 221] width 13 height 8
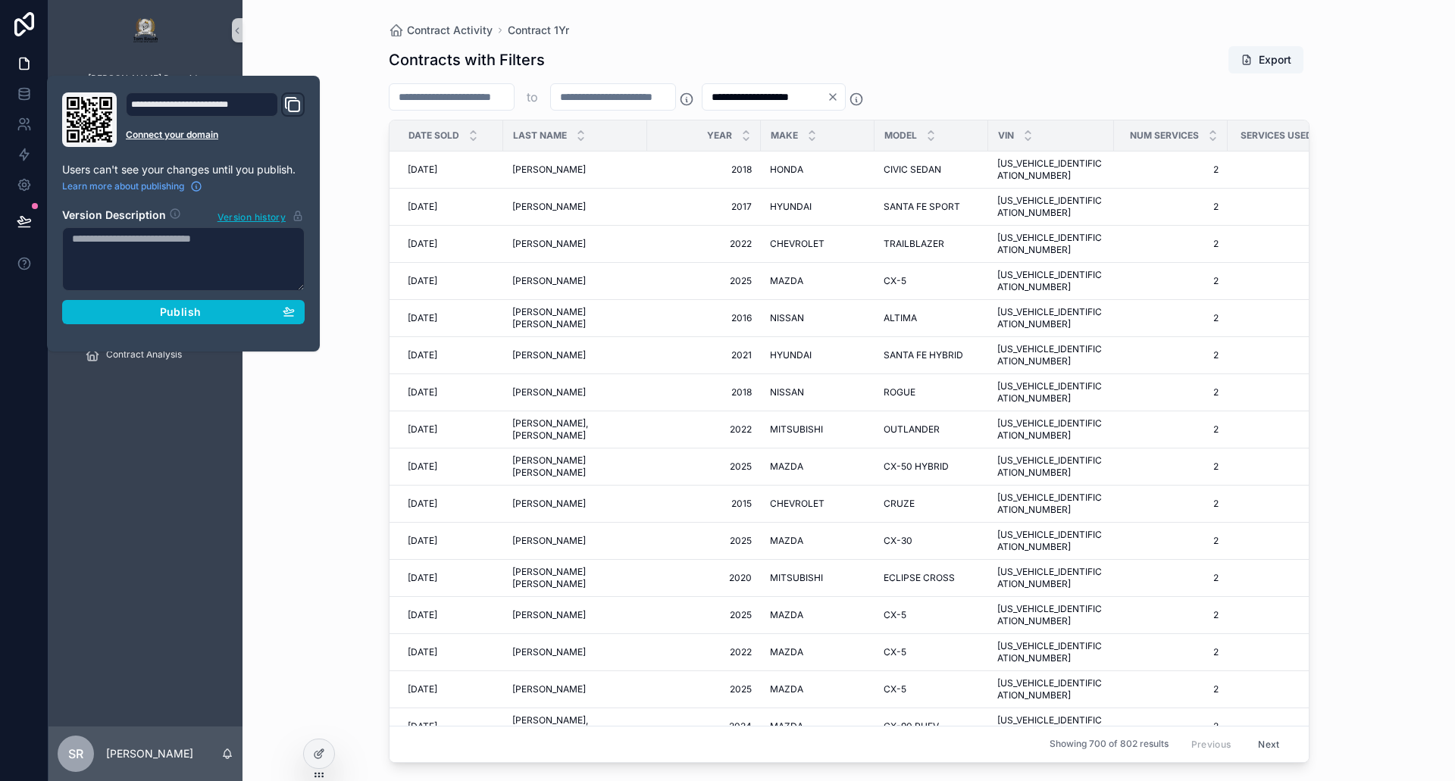
click at [138, 254] on textarea at bounding box center [183, 259] width 242 height 64
type textarea "*"
type textarea "**********"
click at [170, 307] on span "Publish" at bounding box center [180, 312] width 41 height 14
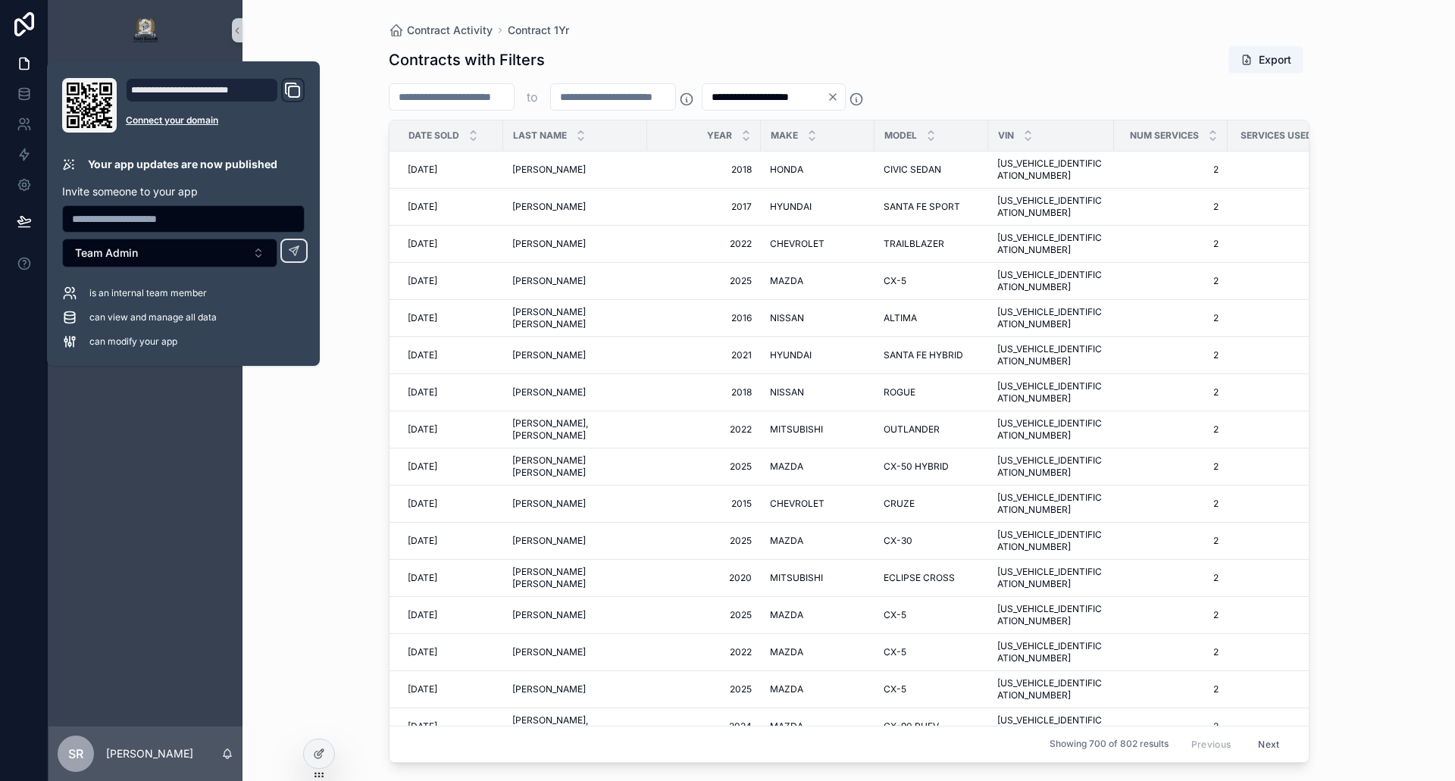
click at [313, 21] on div "**********" at bounding box center [848, 390] width 1212 height 781
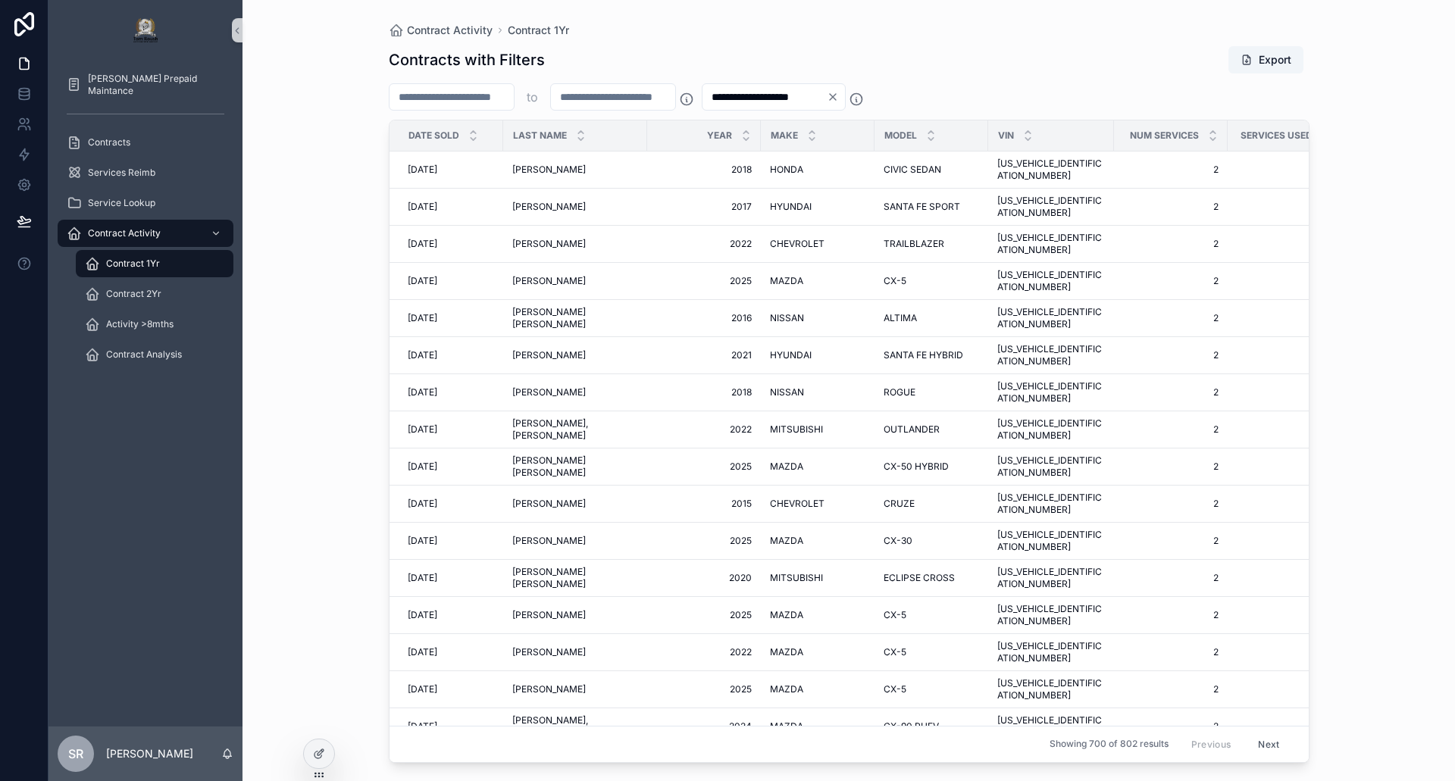
click at [657, 40] on div "**********" at bounding box center [849, 399] width 921 height 727
click at [1042, 58] on div "Contracts with Filters Export" at bounding box center [849, 59] width 921 height 29
click at [316, 758] on icon at bounding box center [317, 755] width 7 height 7
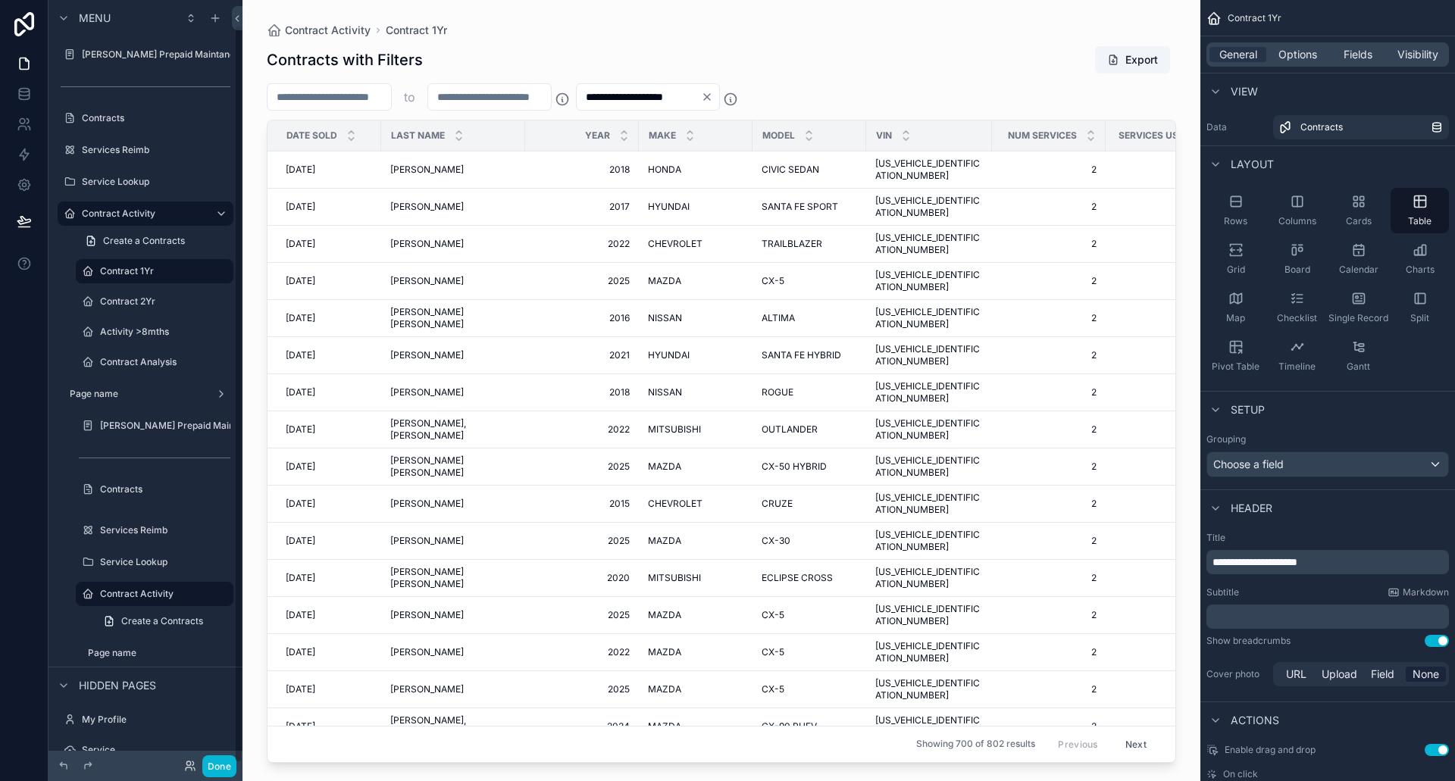
scroll to position [25, 0]
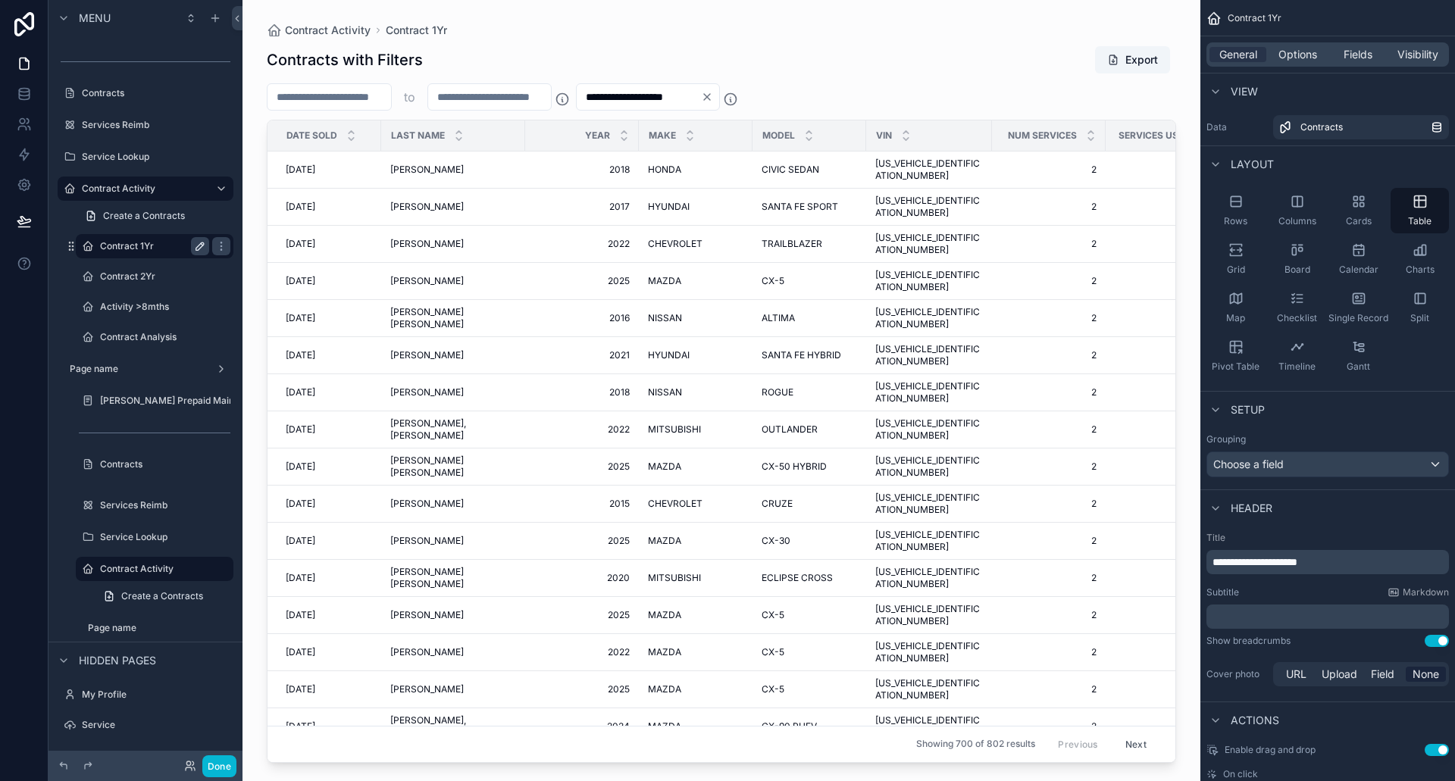
click at [195, 244] on icon "scrollable content" at bounding box center [200, 246] width 12 height 12
click at [173, 244] on input "**********" at bounding box center [142, 246] width 85 height 18
type input "**********"
click at [215, 247] on icon "scrollable content" at bounding box center [221, 246] width 12 height 12
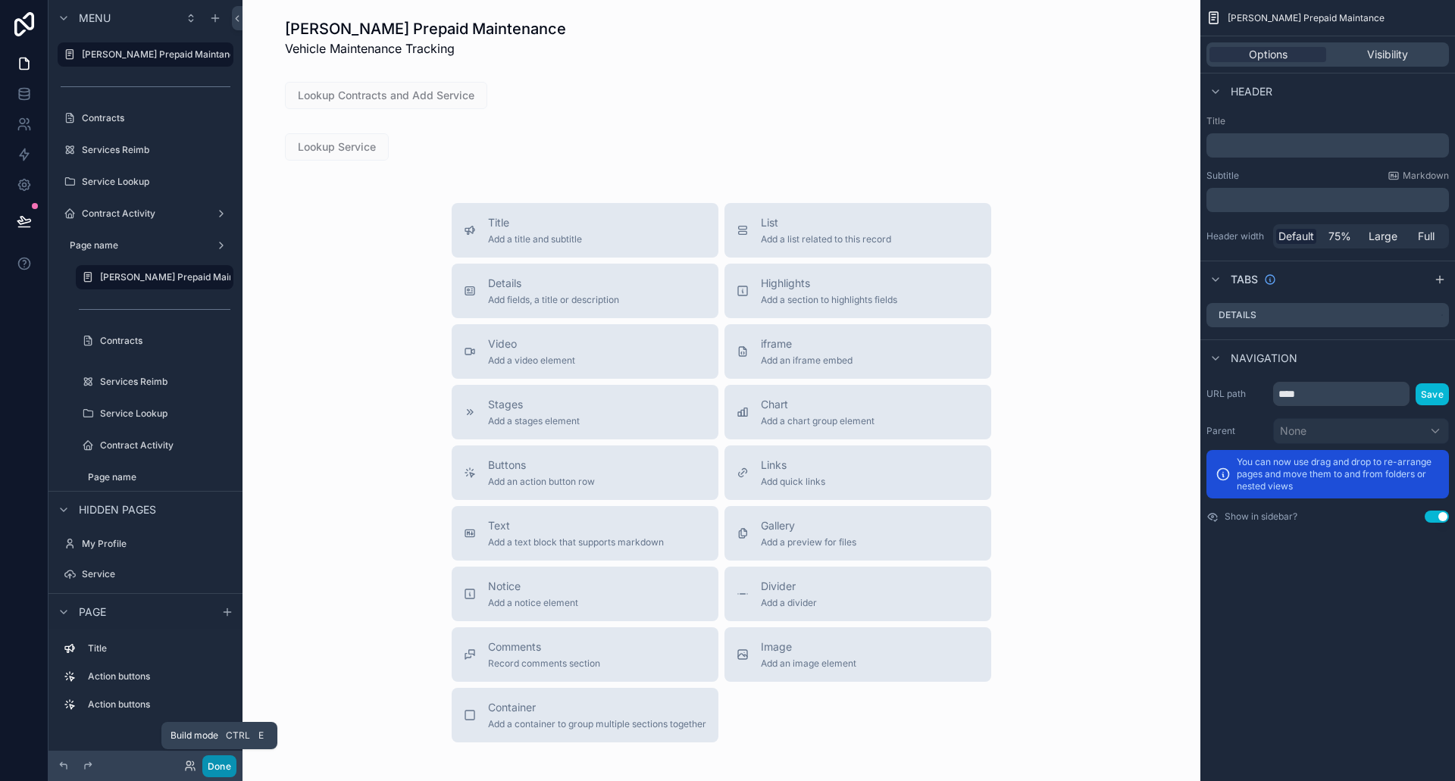
click at [227, 767] on button "Done" at bounding box center [219, 766] width 34 height 22
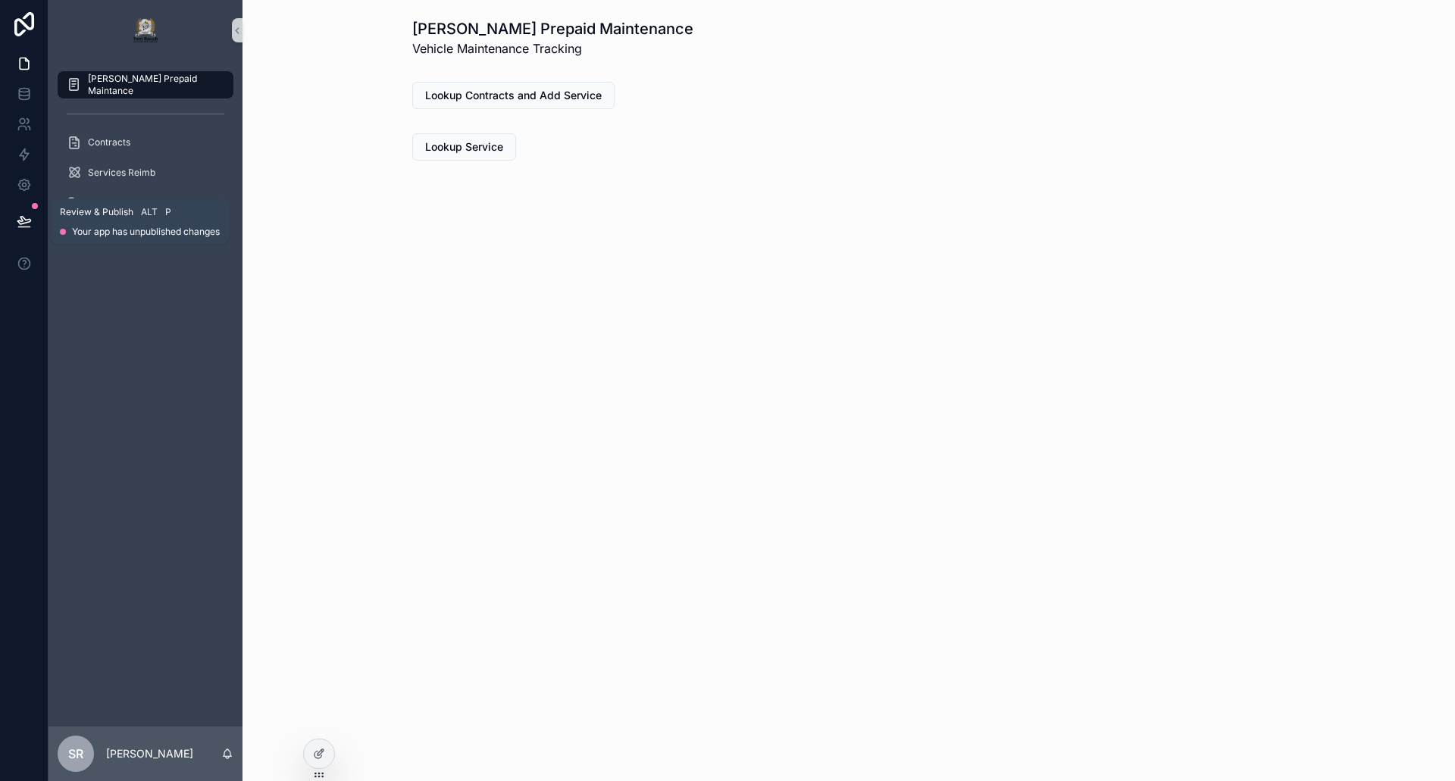
click at [22, 217] on icon at bounding box center [23, 221] width 13 height 8
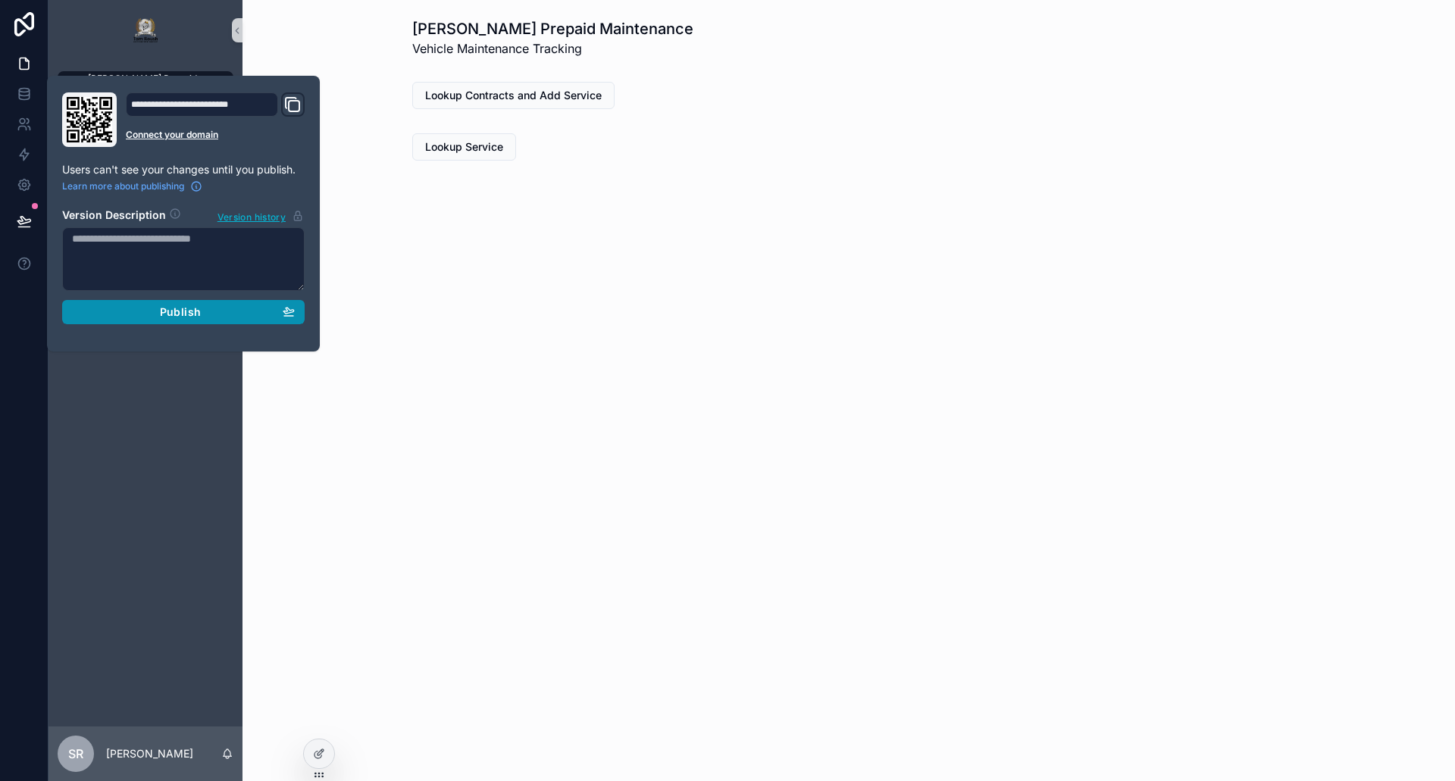
click at [170, 321] on button "Publish" at bounding box center [183, 312] width 242 height 24
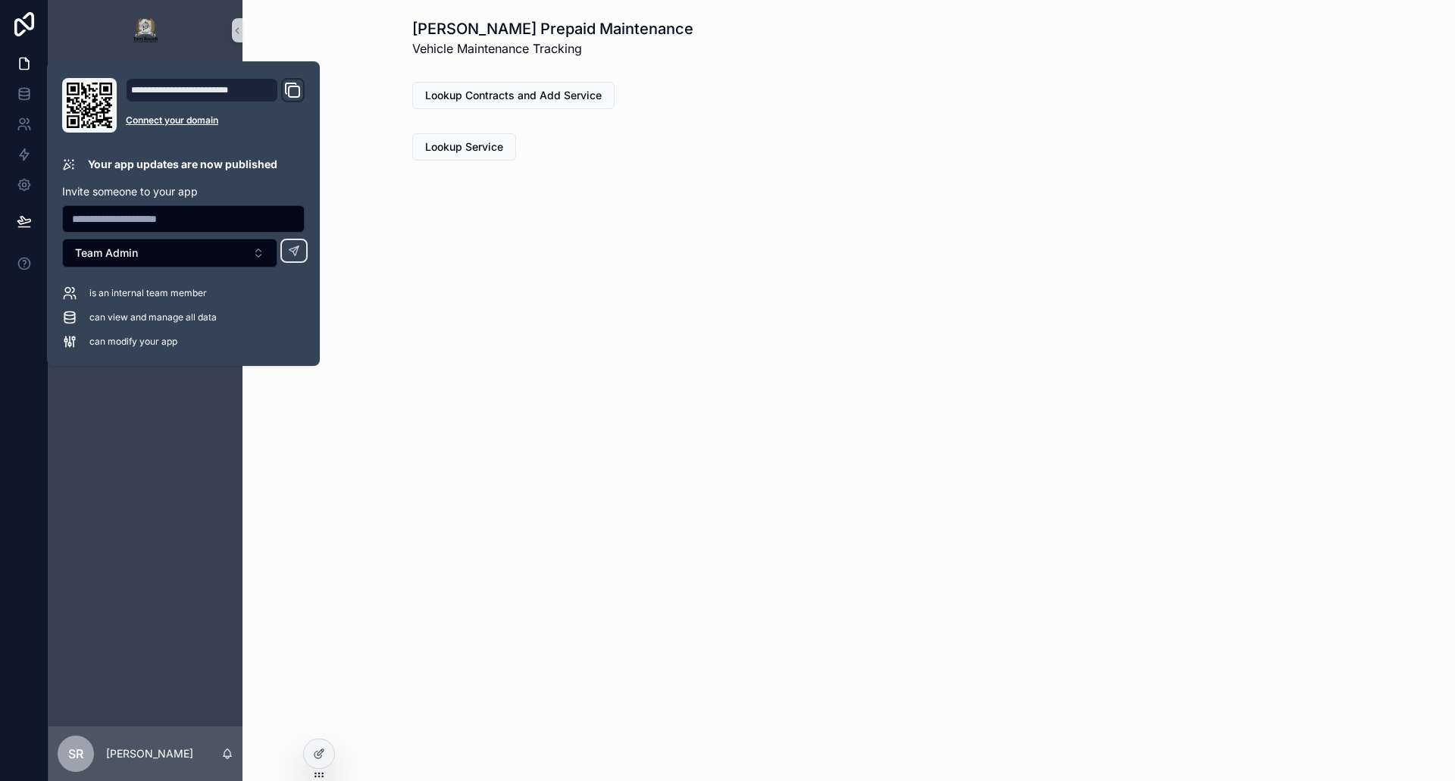
click at [174, 577] on div "[PERSON_NAME] Prepaid Maintance Contracts Services Reimb Service Lookup Contrac…" at bounding box center [145, 394] width 194 height 666
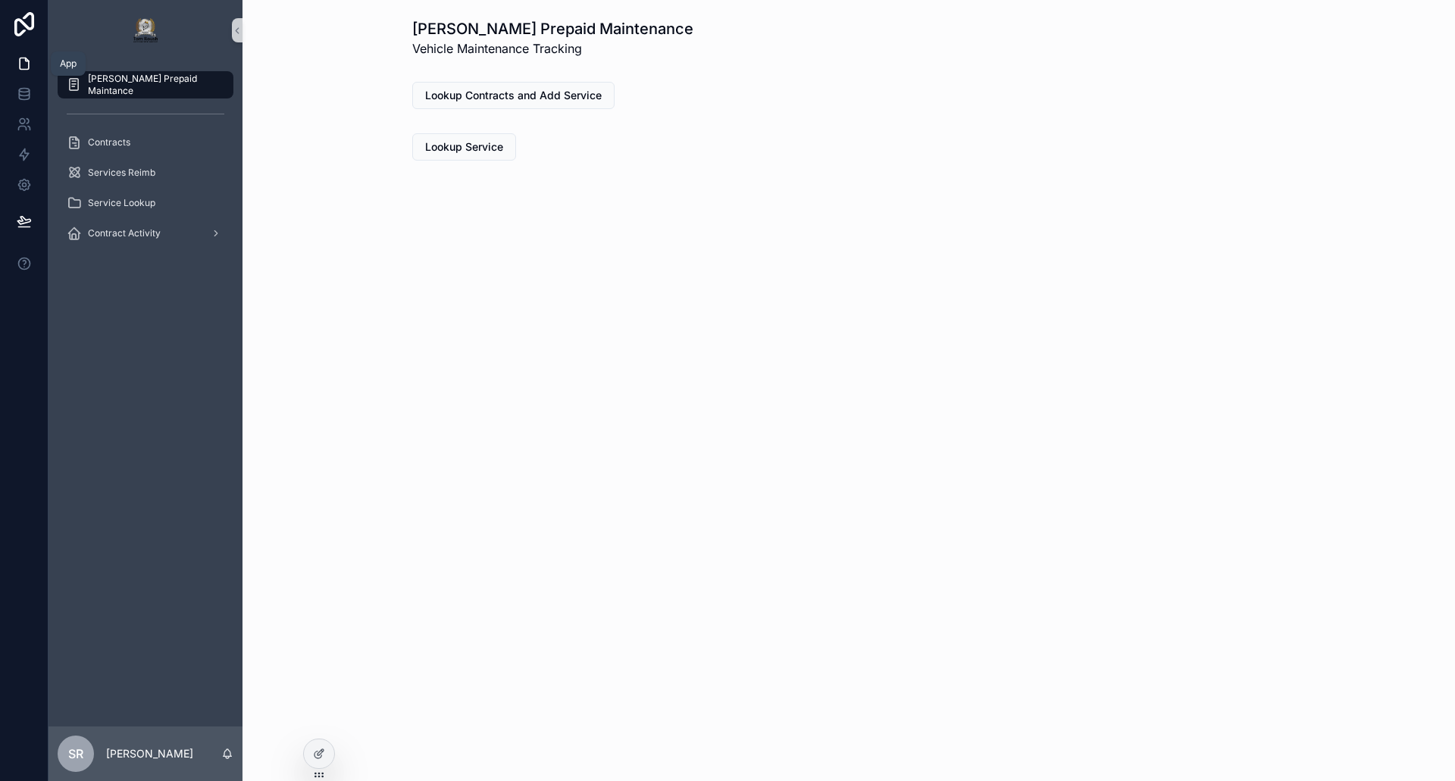
click at [20, 58] on icon at bounding box center [24, 63] width 9 height 11
click at [135, 233] on span "Contract Activity" at bounding box center [124, 233] width 73 height 12
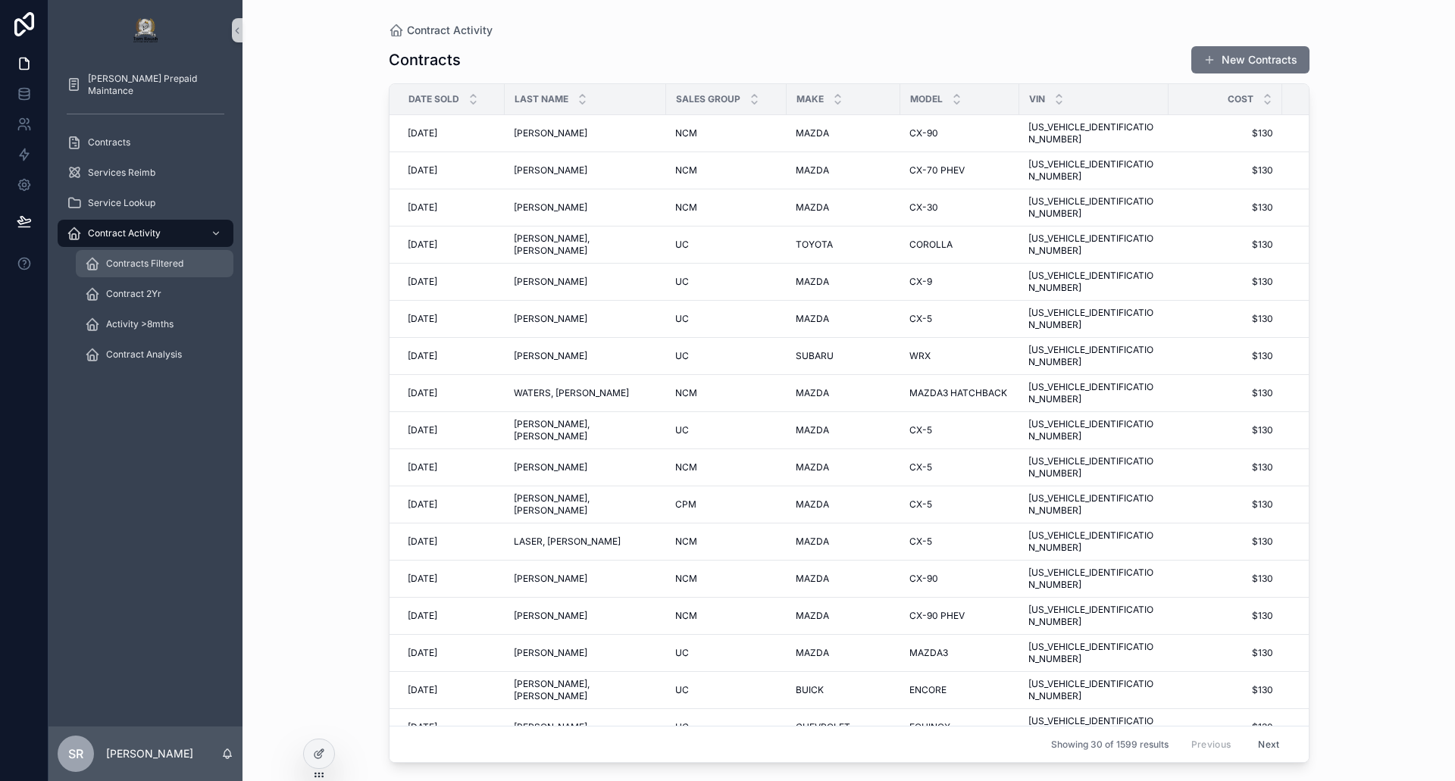
click at [144, 261] on span "Contracts Filtered" at bounding box center [144, 264] width 77 height 12
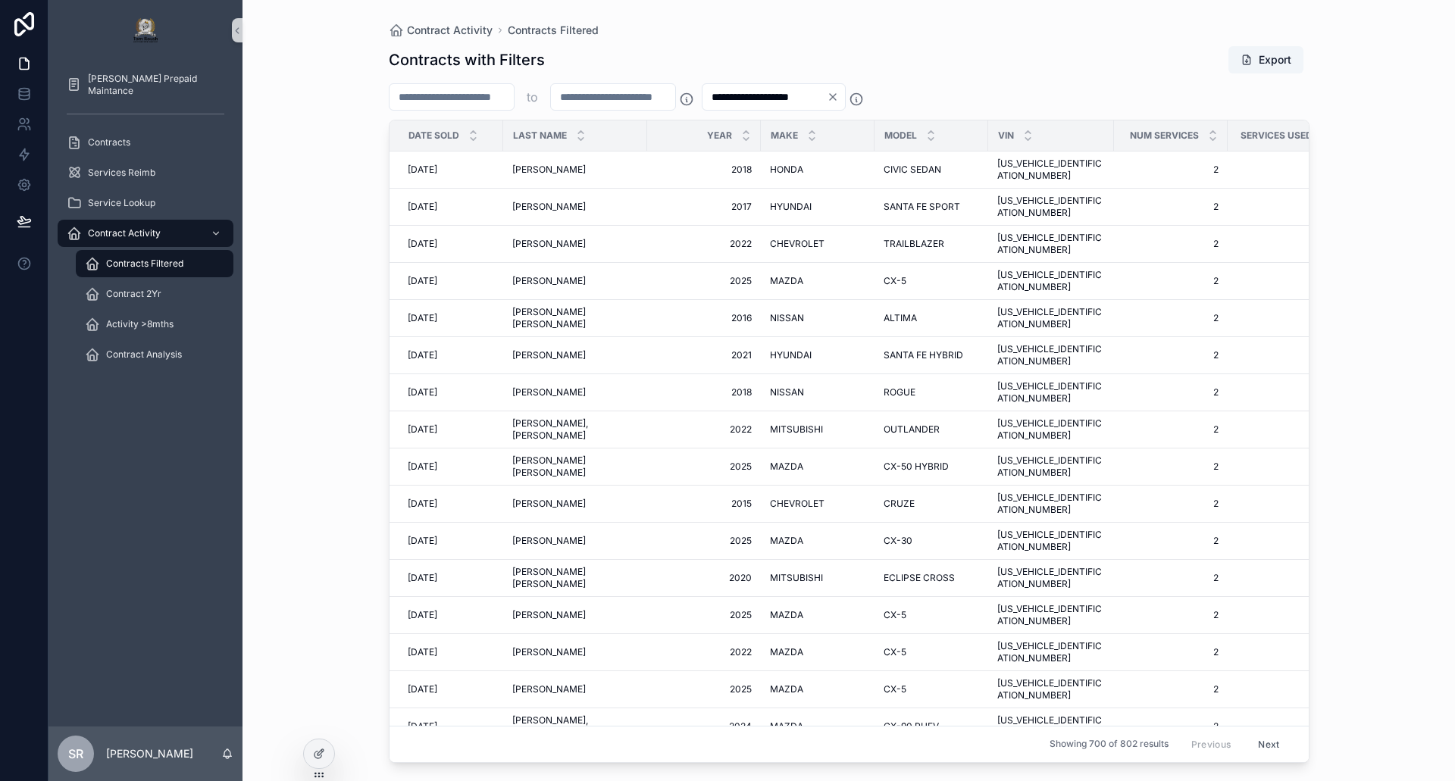
click at [490, 104] on input "*" at bounding box center [451, 96] width 124 height 21
click at [624, 92] on input "*" at bounding box center [613, 96] width 124 height 21
click at [1212, 139] on icon "scrollable content" at bounding box center [1212, 139] width 5 height 2
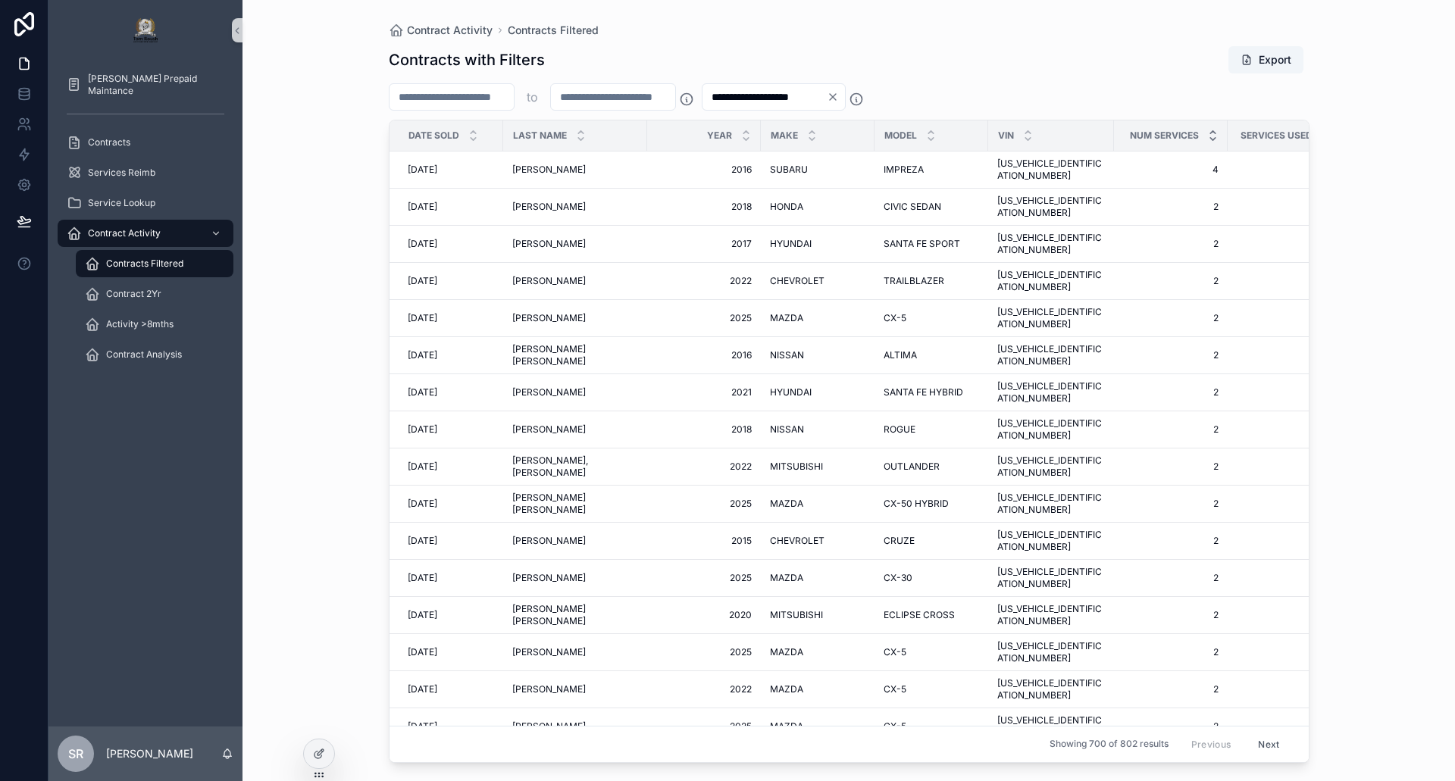
click at [1212, 130] on icon "scrollable content" at bounding box center [1213, 132] width 10 height 10
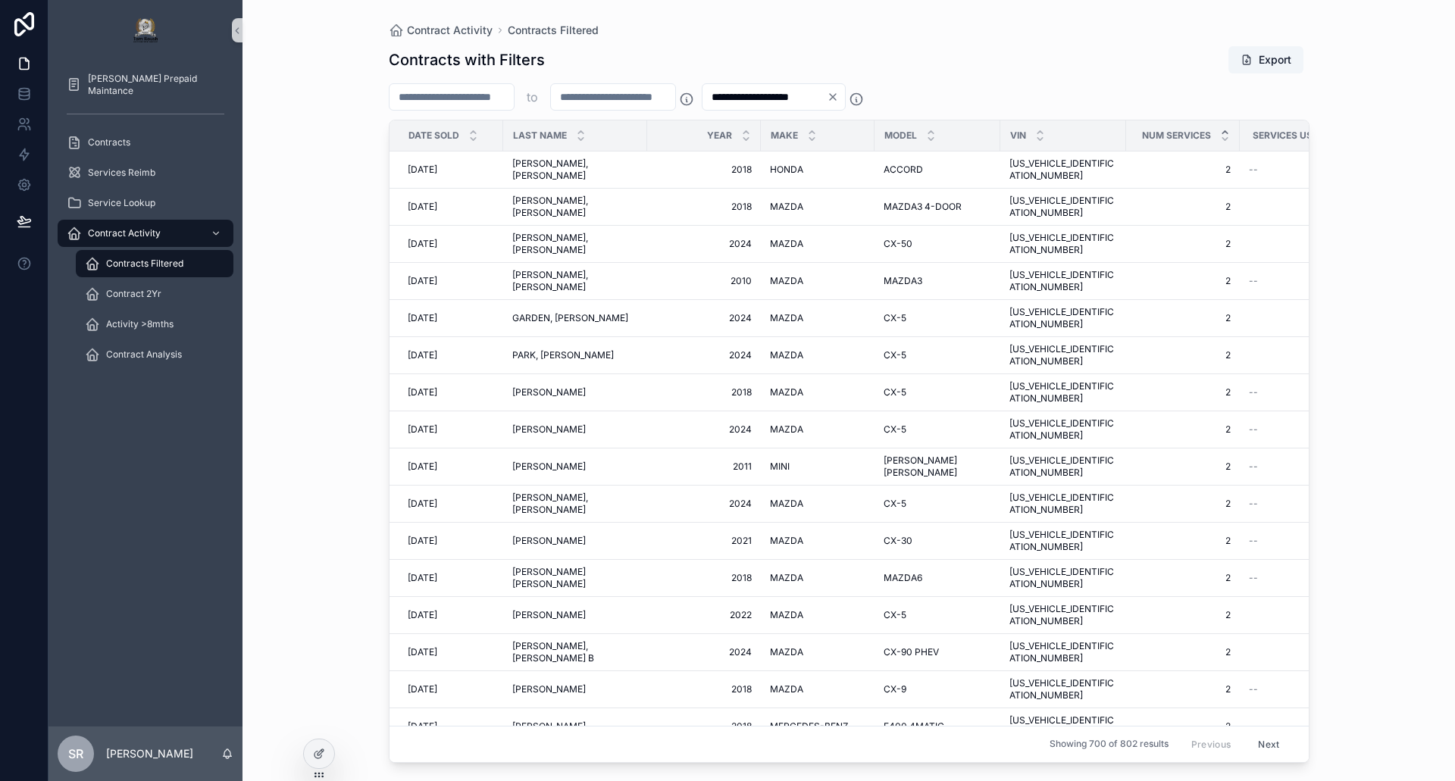
click at [1212, 130] on div "NUM SERVICES" at bounding box center [1183, 135] width 112 height 29
click at [1223, 131] on icon "scrollable content" at bounding box center [1224, 132] width 5 height 2
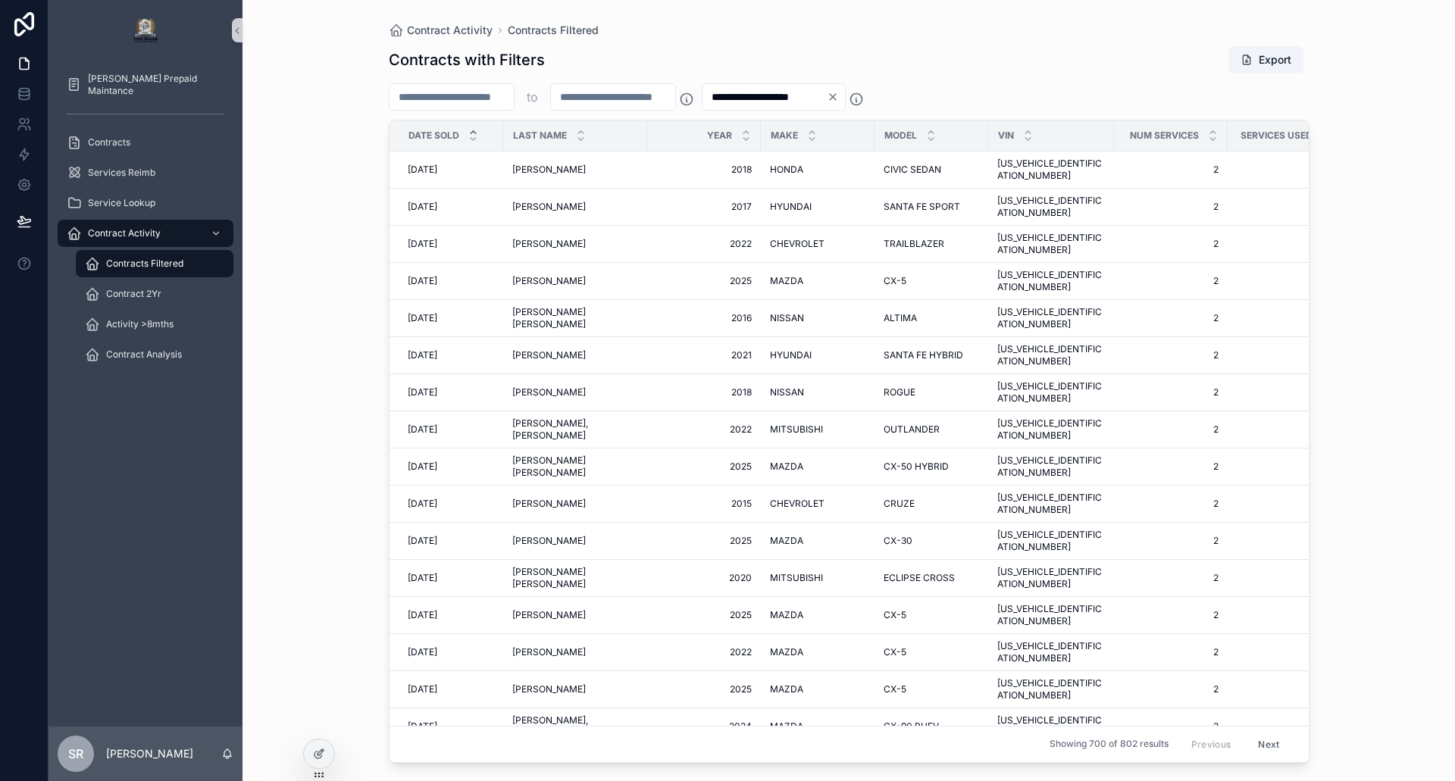
click at [473, 129] on icon "scrollable content" at bounding box center [473, 132] width 10 height 10
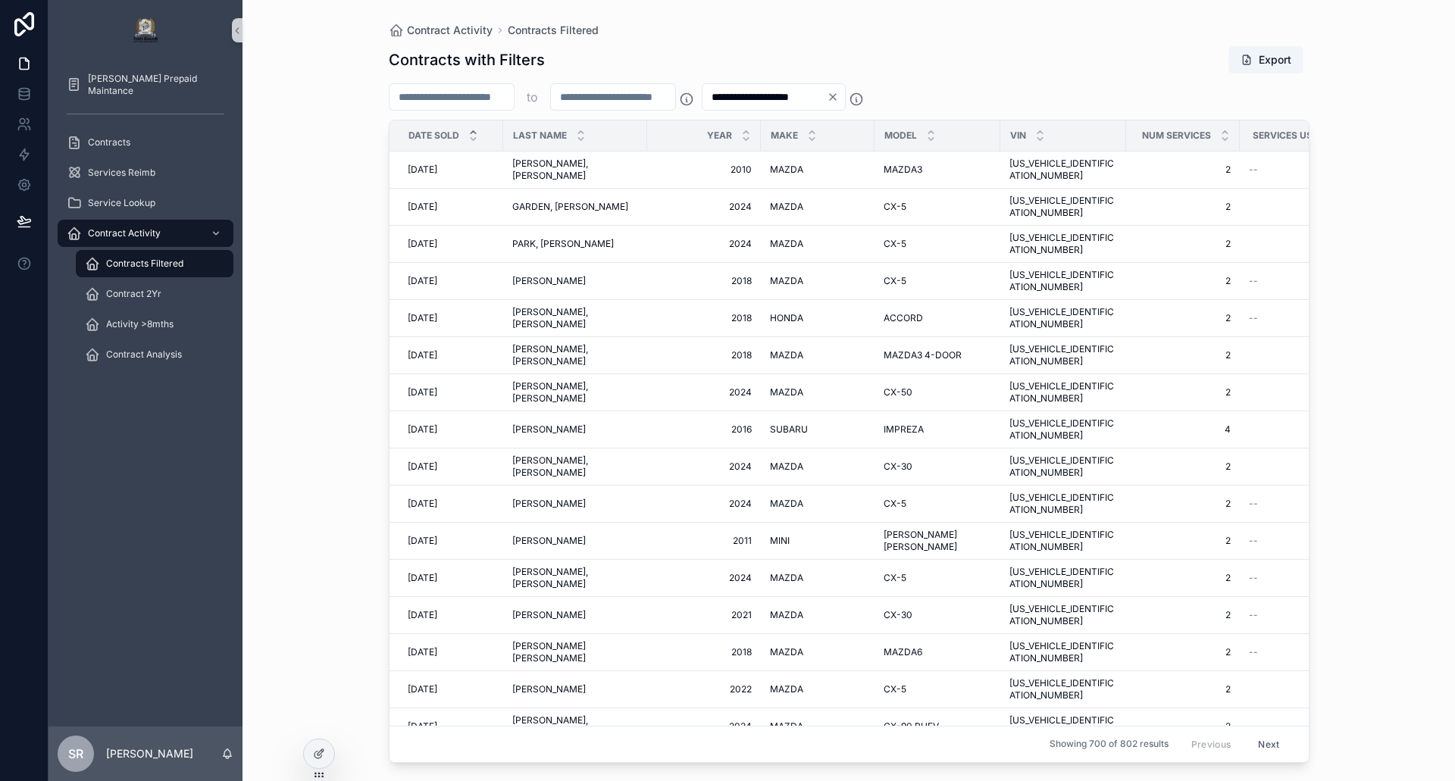
click at [827, 102] on input "**********" at bounding box center [764, 96] width 124 height 21
click at [783, 95] on input "**********" at bounding box center [764, 96] width 124 height 21
type input "**********"
click at [1046, 71] on div "Contracts with Filters Export" at bounding box center [849, 59] width 921 height 29
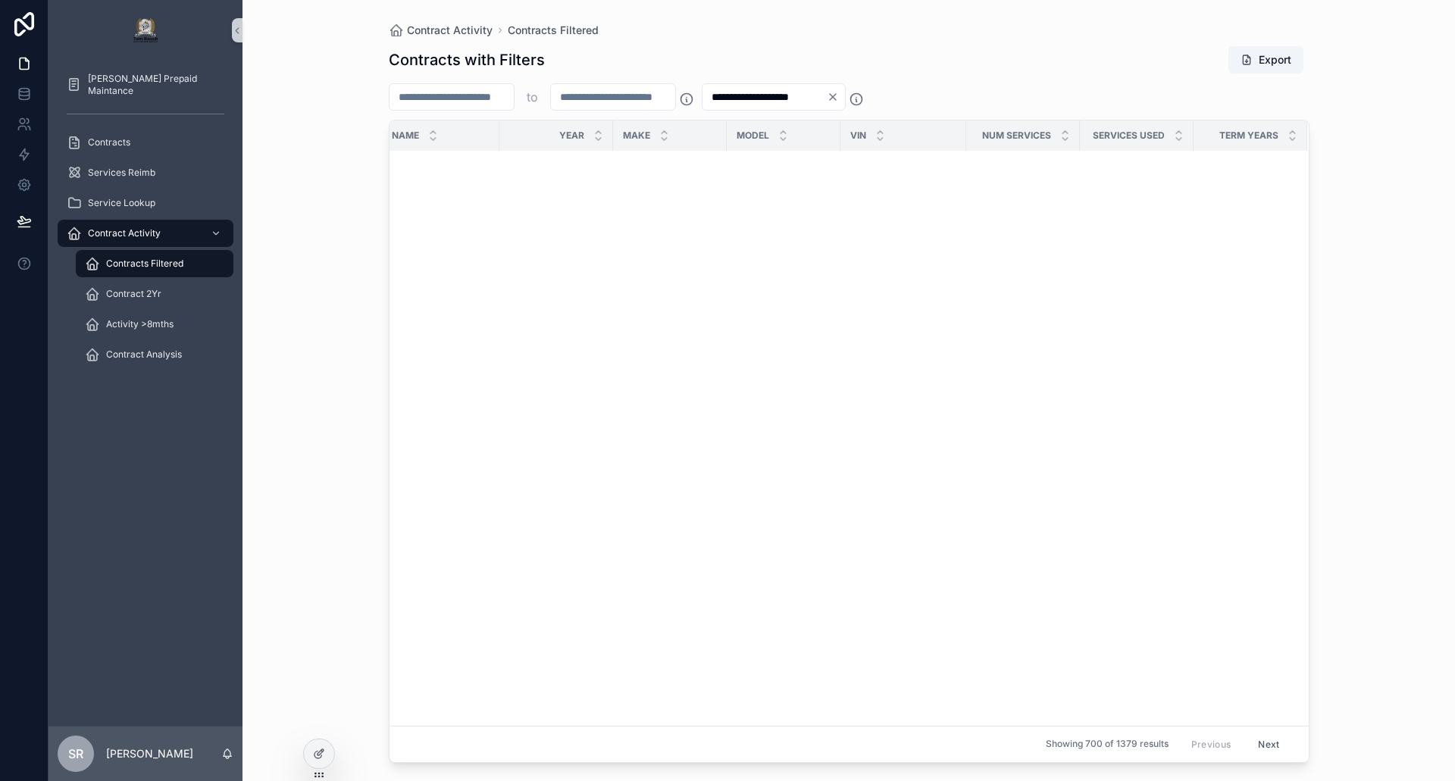
scroll to position [17631, 158]
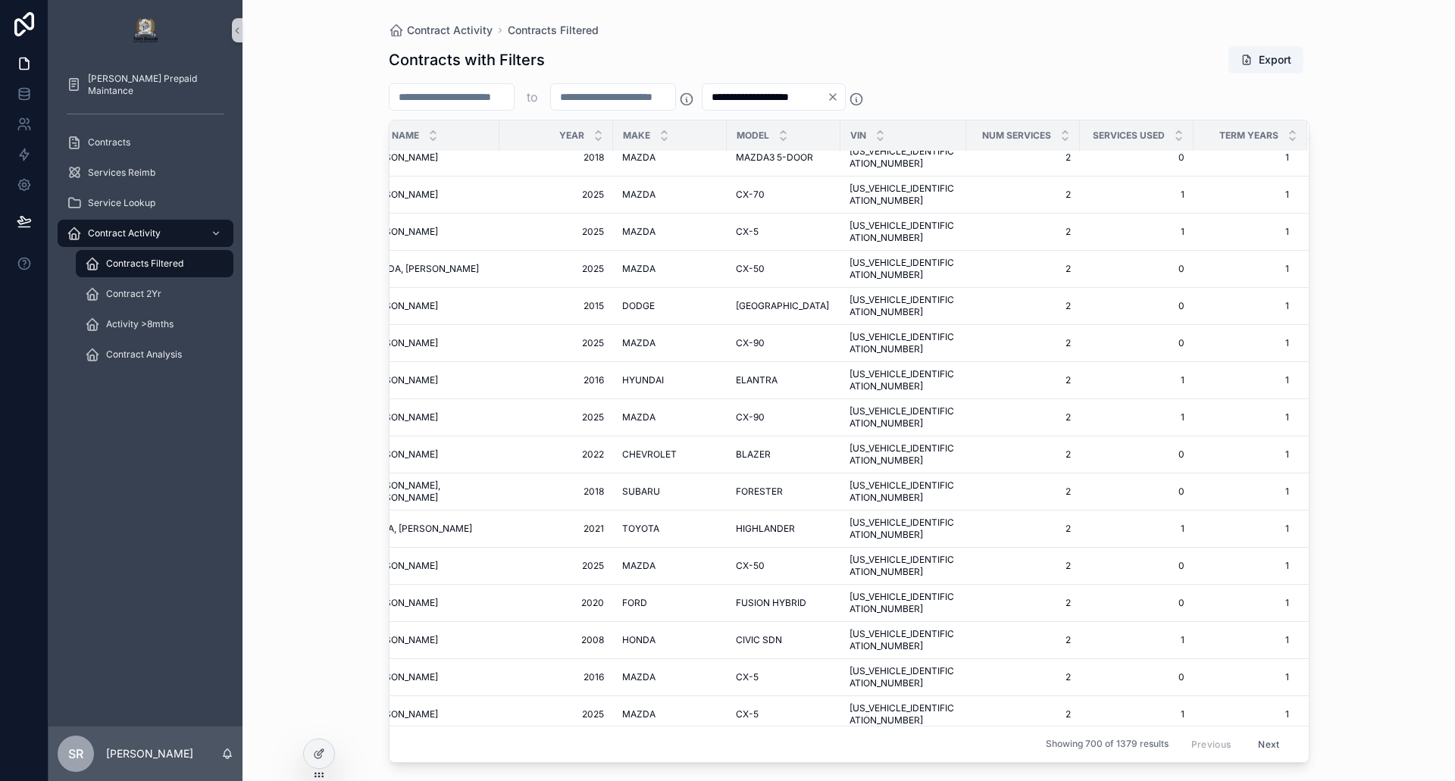
click at [444, 99] on input "*" at bounding box center [451, 96] width 124 height 21
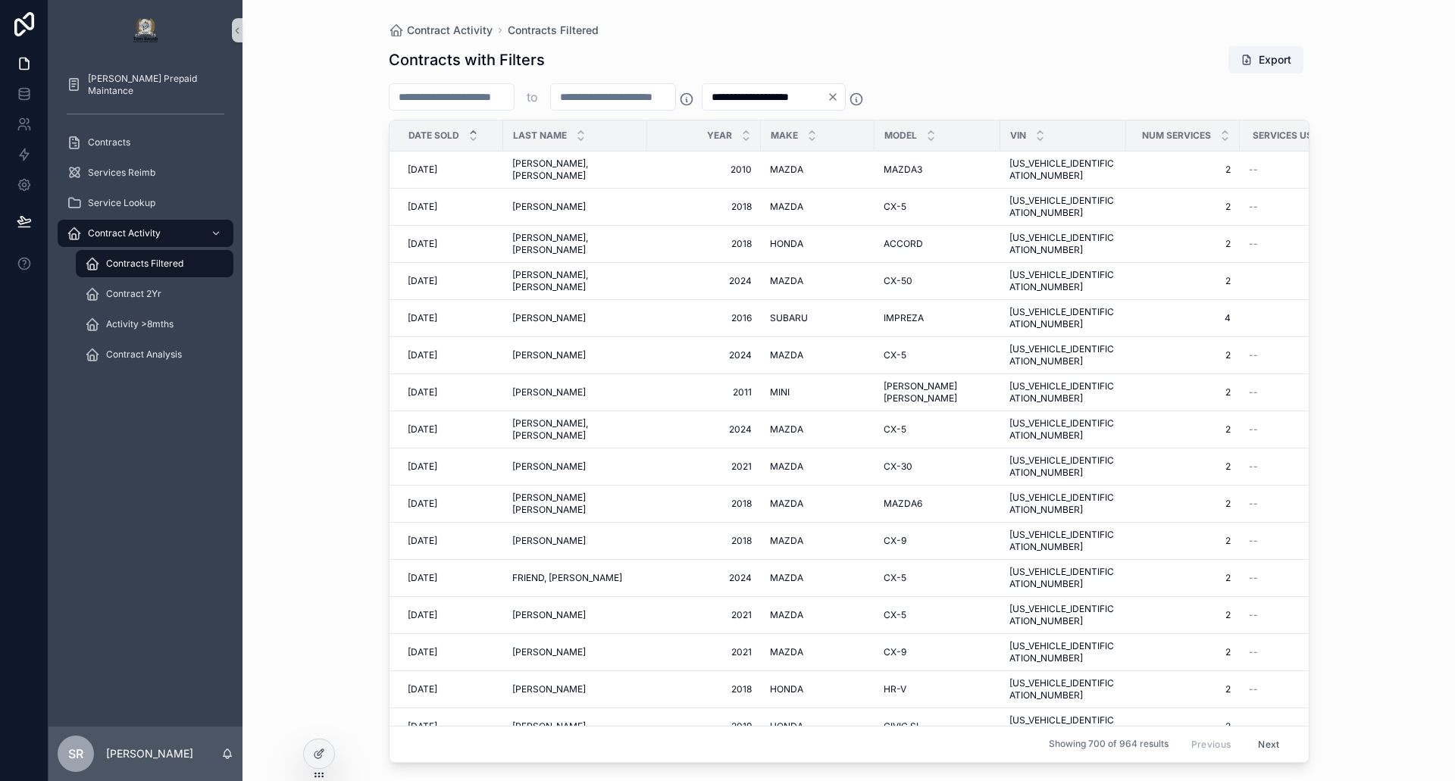
type input "*"
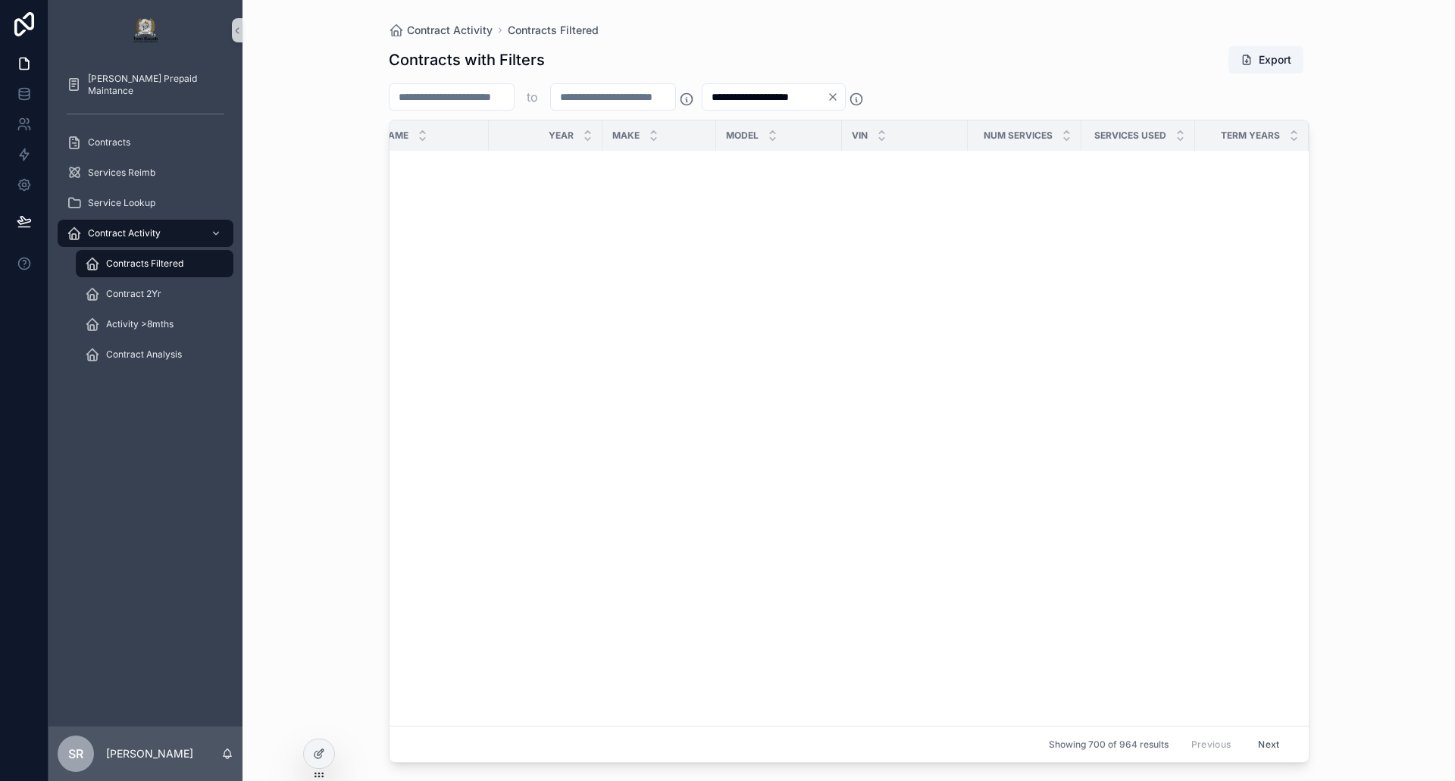
scroll to position [67, 158]
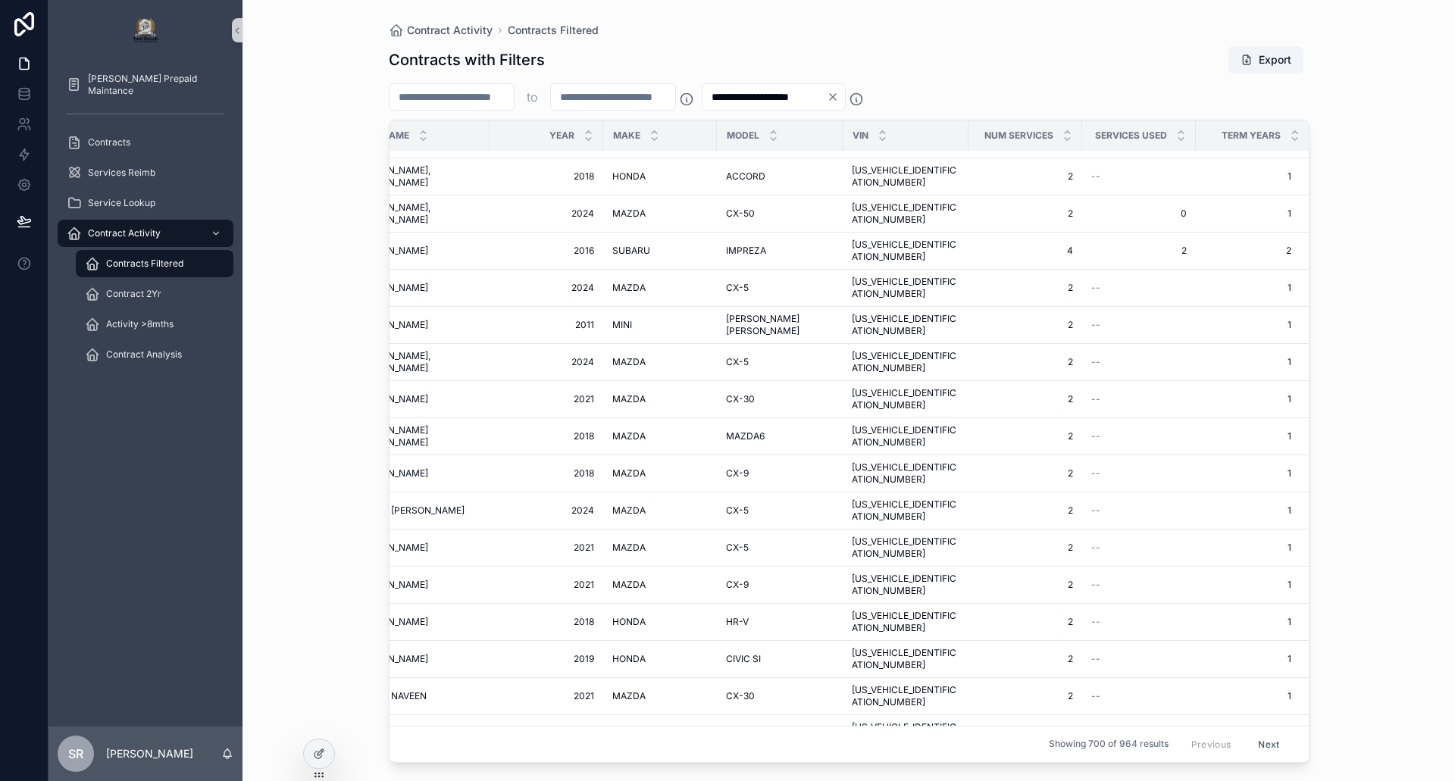
click at [592, 92] on input "*" at bounding box center [613, 96] width 124 height 21
click at [780, 100] on input "**********" at bounding box center [764, 96] width 124 height 21
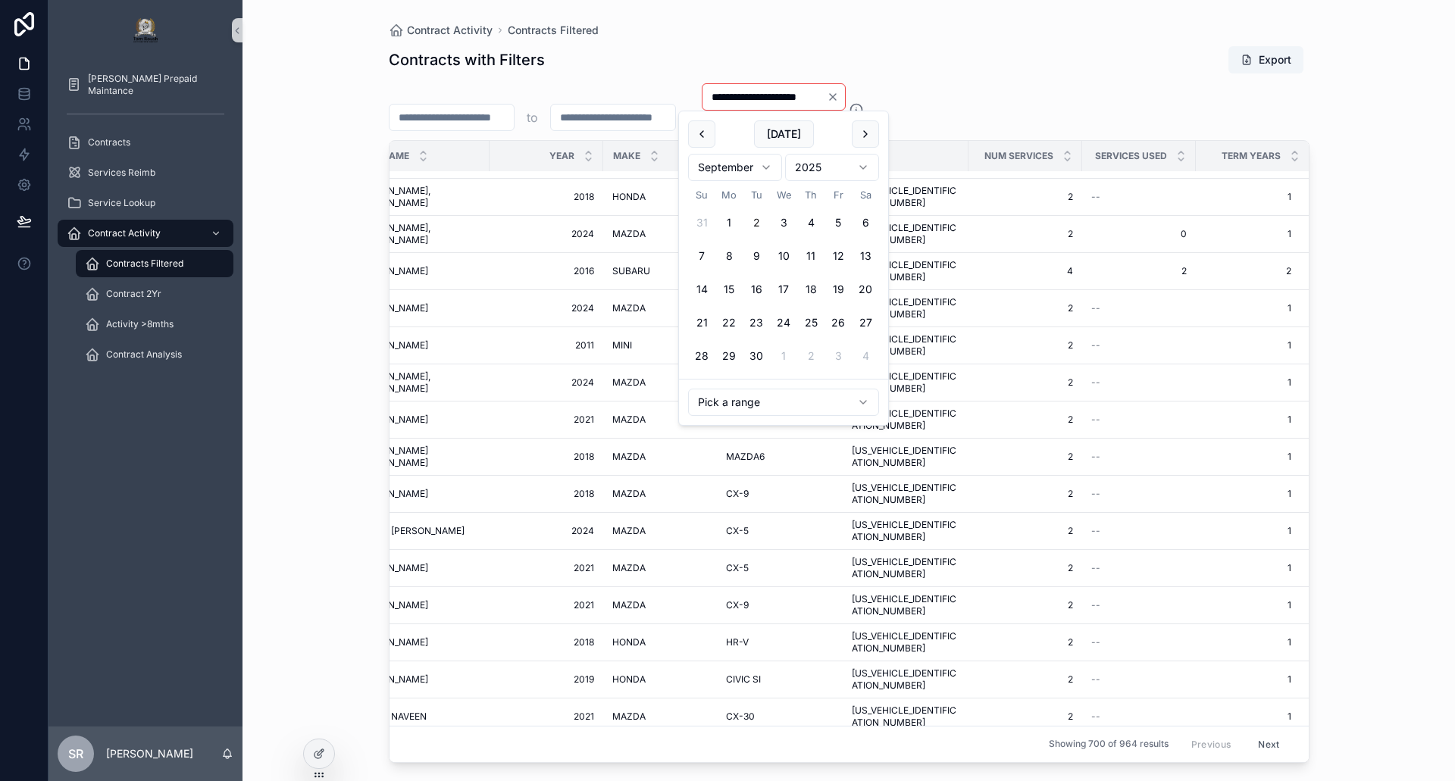
type input "**********"
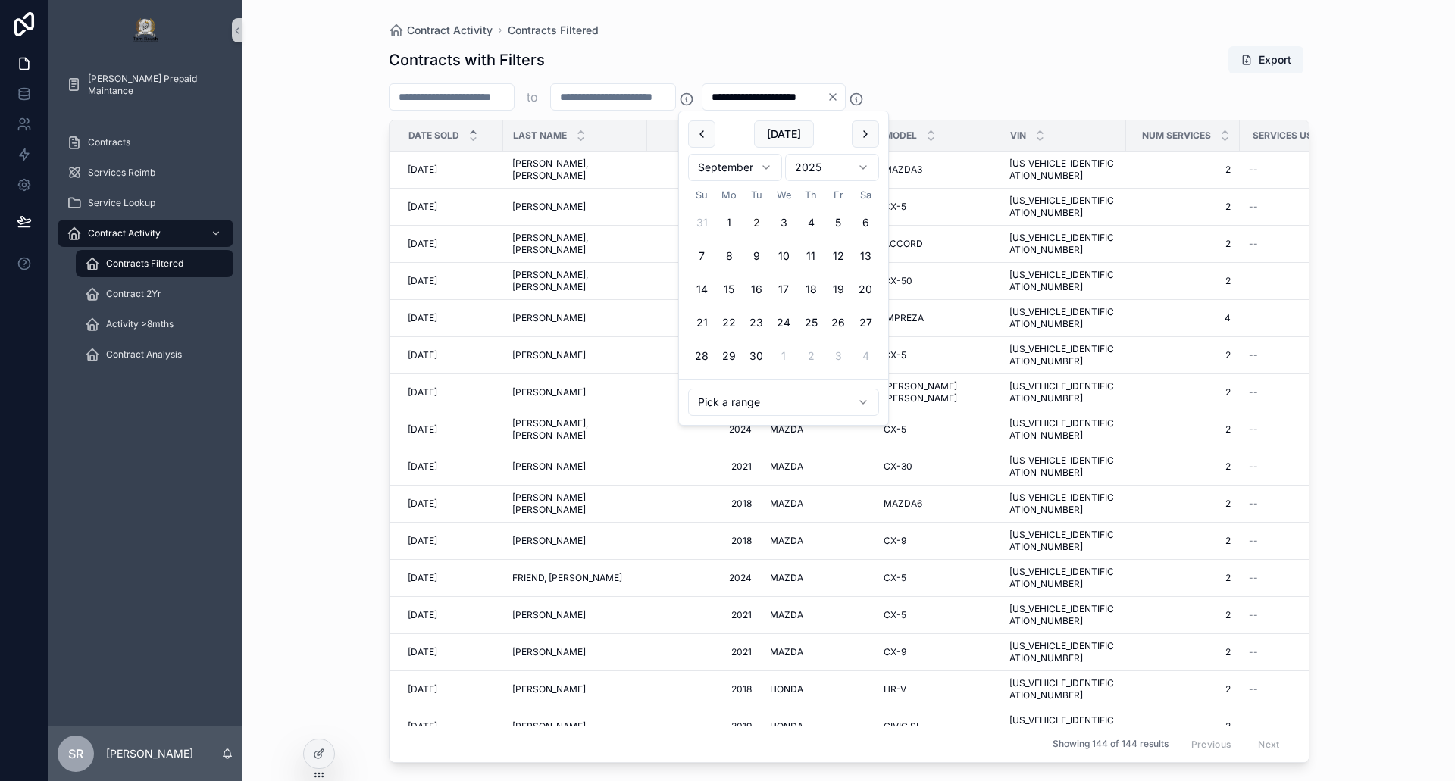
click at [979, 36] on div "Contract Activity Contracts Filtered" at bounding box center [849, 30] width 921 height 12
click at [470, 140] on icon "scrollable content" at bounding box center [473, 139] width 10 height 10
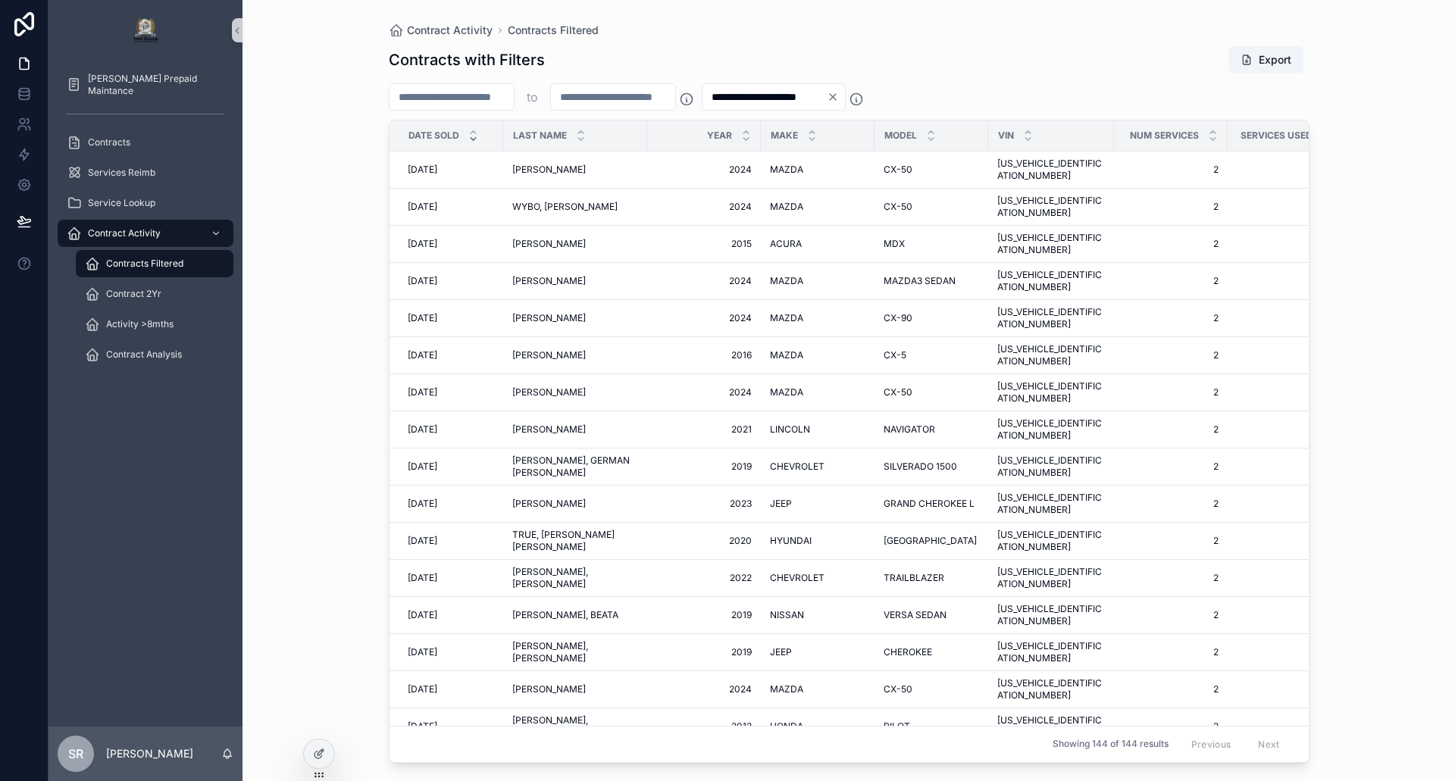
click at [1008, 51] on div "Contracts with Filters Export" at bounding box center [849, 59] width 921 height 29
click at [964, 50] on div "Contracts with Filters Export" at bounding box center [849, 59] width 921 height 29
click at [133, 290] on span "Contract 2Yr" at bounding box center [133, 294] width 55 height 12
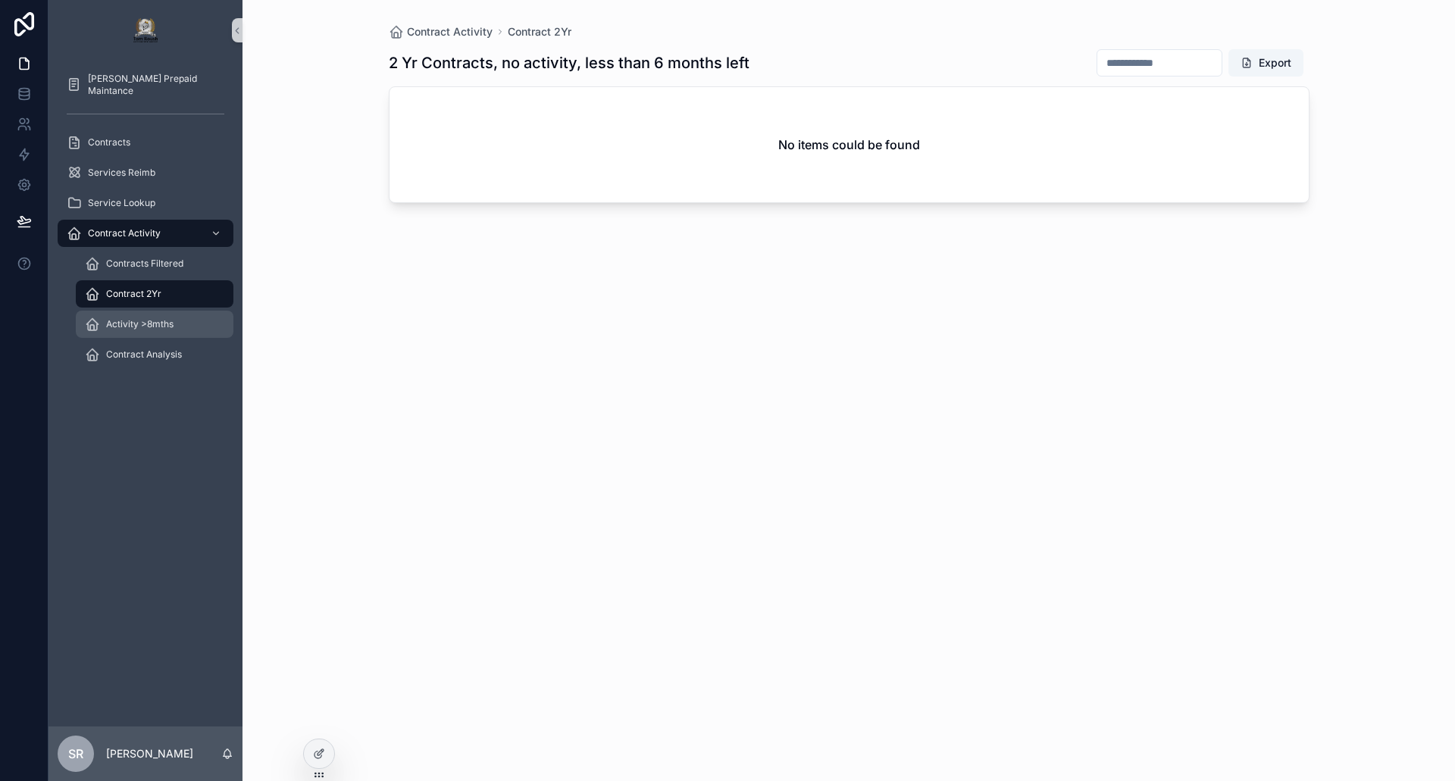
click at [120, 316] on div "Activity >8mths" at bounding box center [154, 324] width 139 height 24
click at [123, 301] on div "Contract 2Yr" at bounding box center [154, 294] width 139 height 24
click at [136, 331] on div "Activity >8mths" at bounding box center [154, 324] width 139 height 24
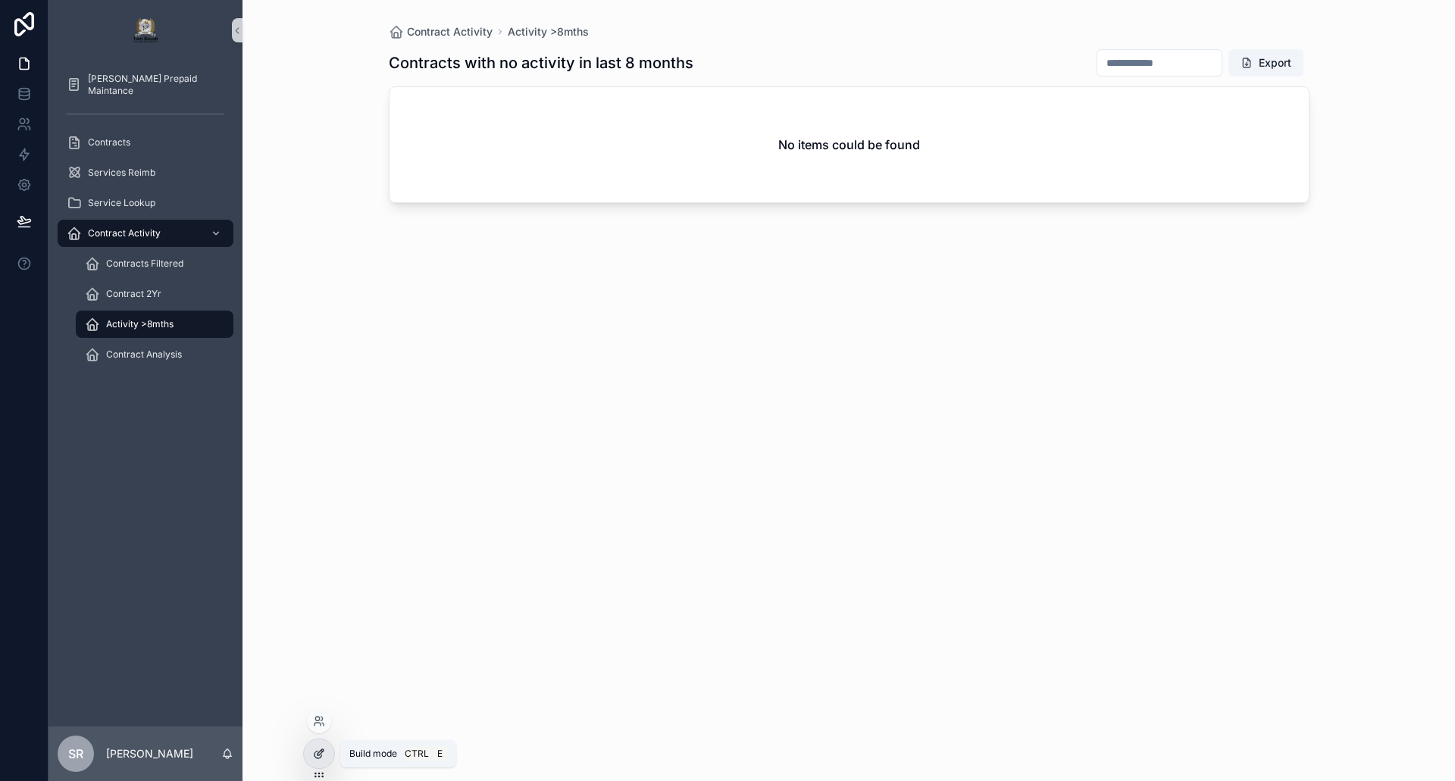
click at [314, 755] on icon at bounding box center [319, 754] width 12 height 12
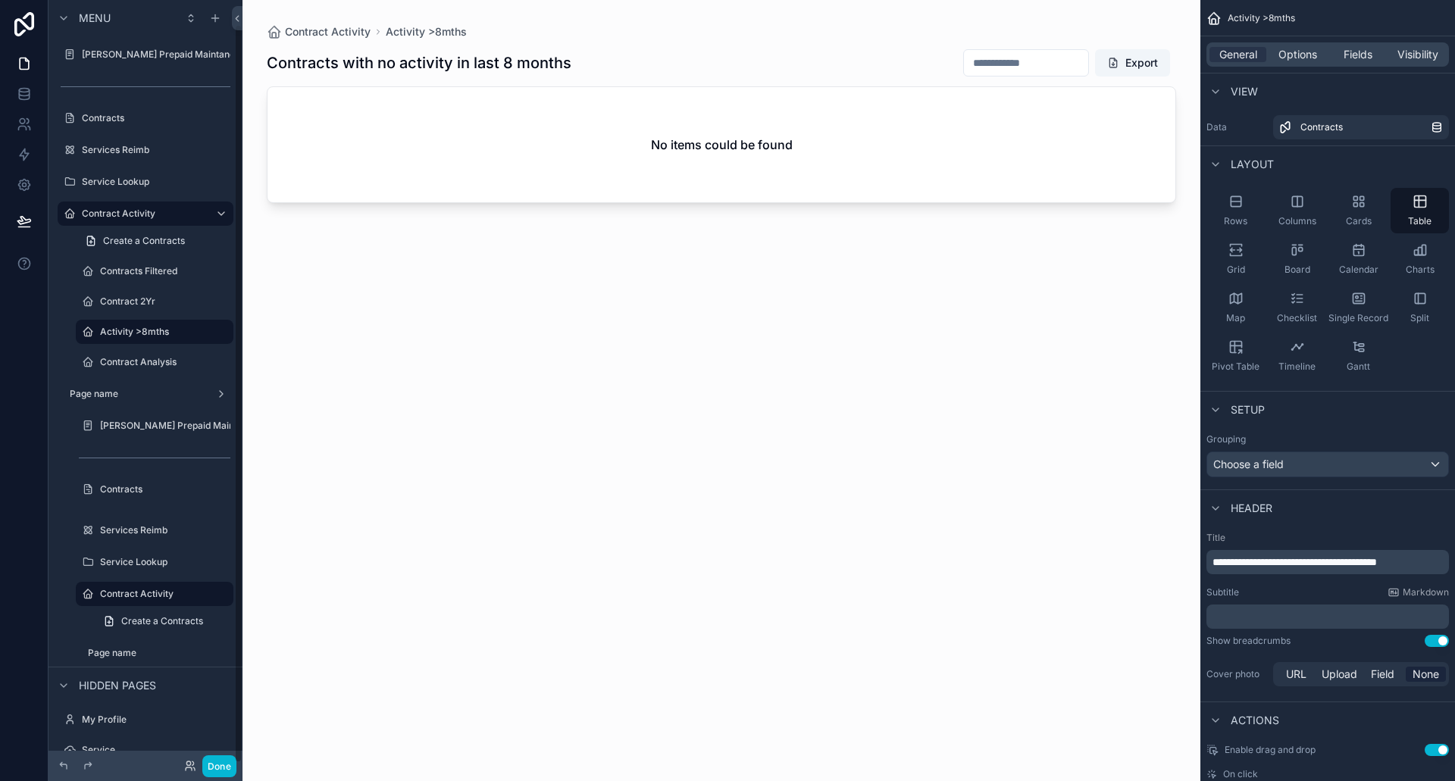
scroll to position [25, 0]
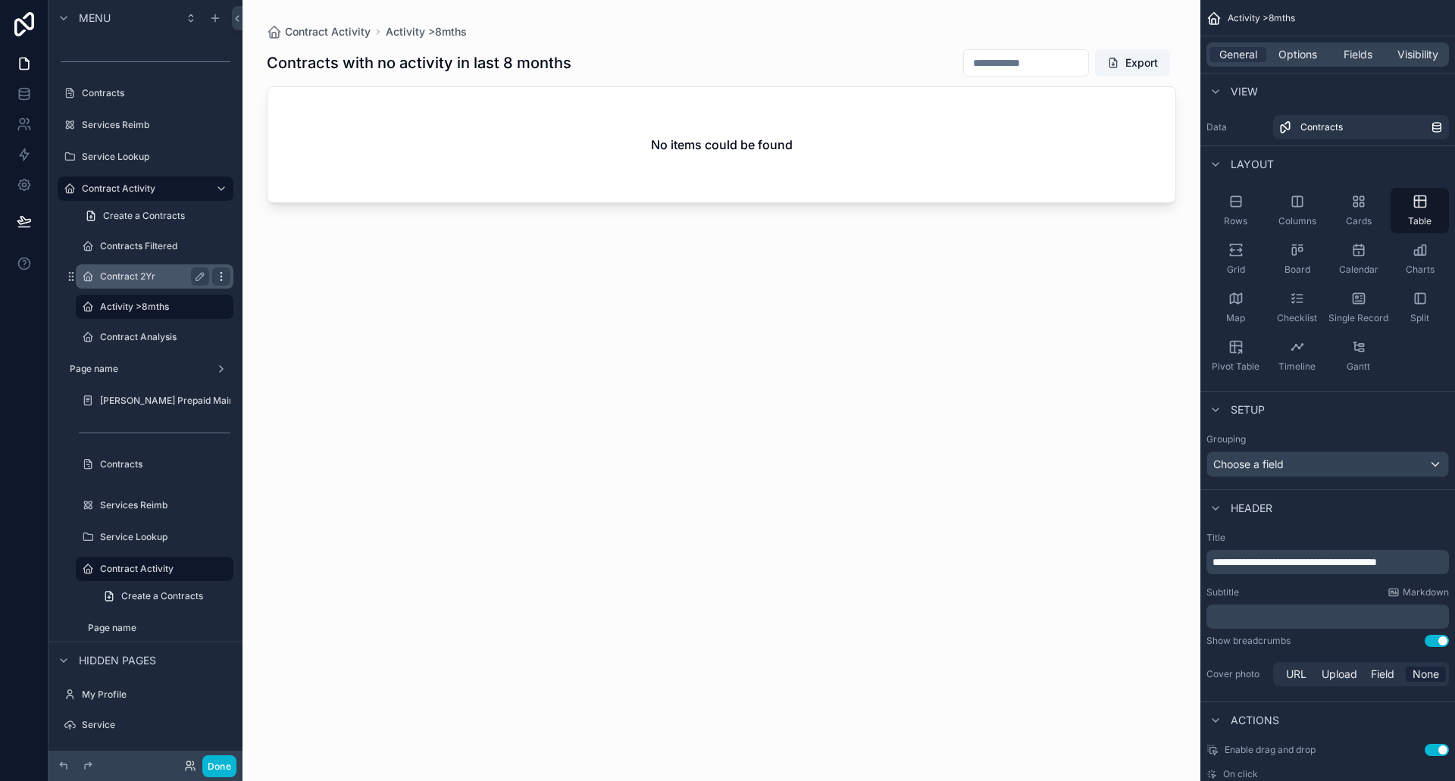
click at [221, 280] on icon "scrollable content" at bounding box center [220, 280] width 1 height 1
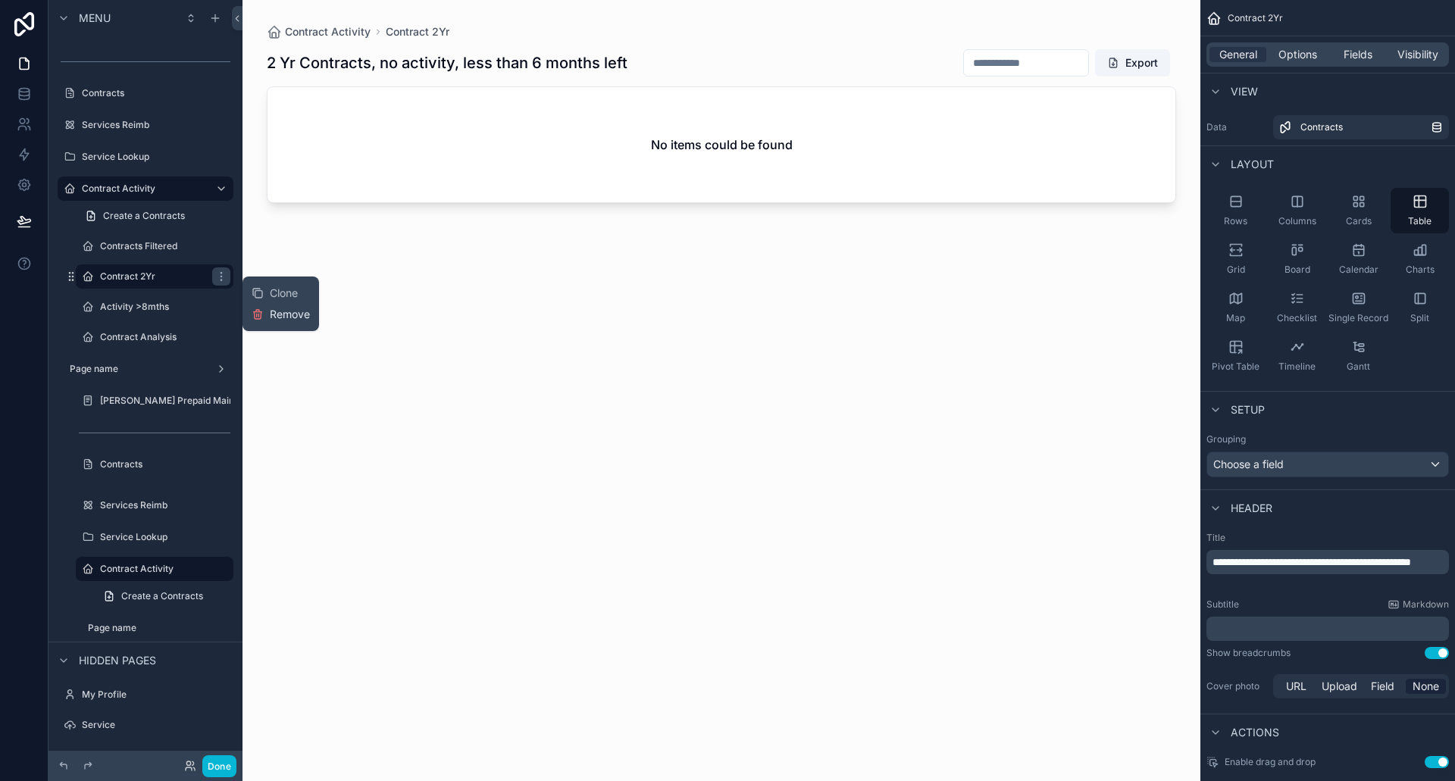
click at [285, 317] on span "Remove" at bounding box center [290, 314] width 40 height 15
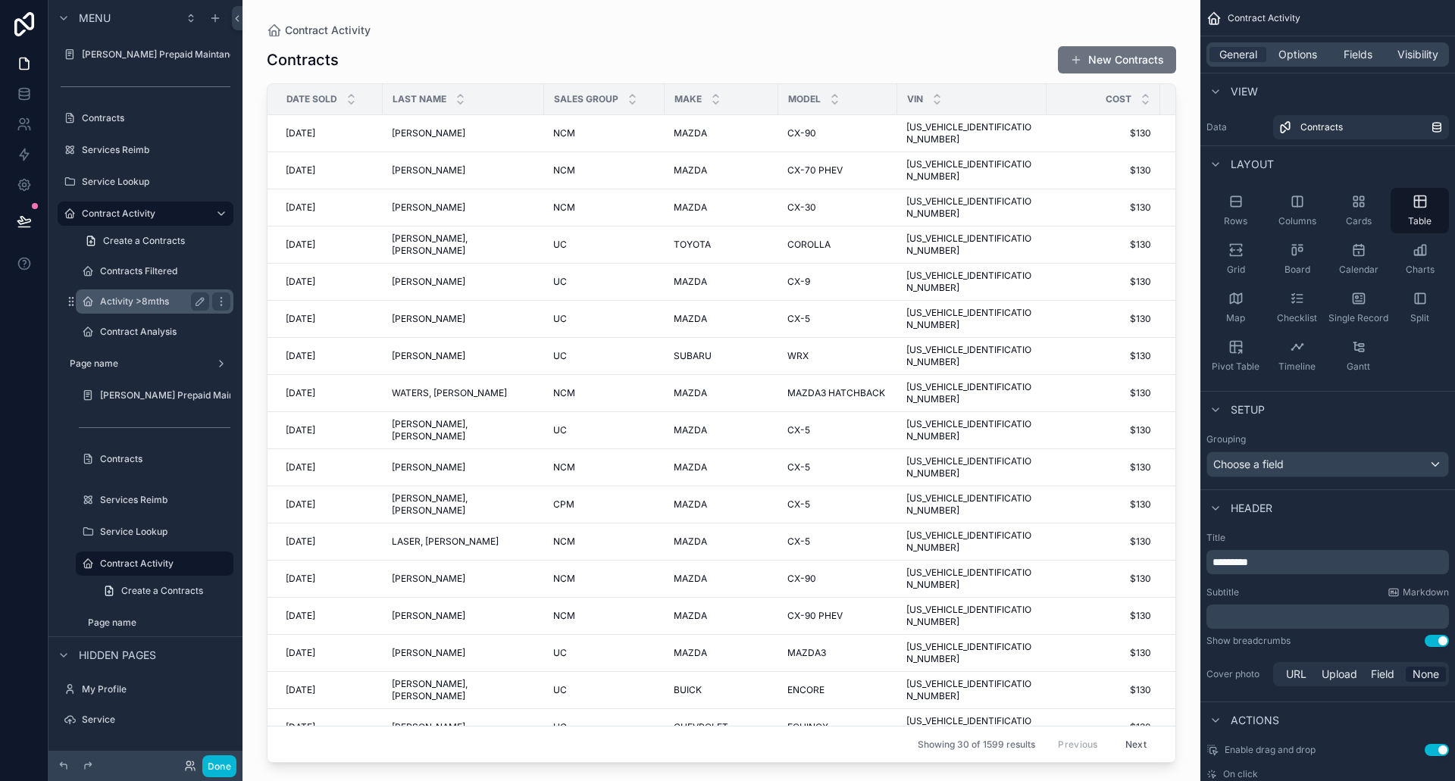
click at [177, 302] on label "Activity >8mths" at bounding box center [151, 301] width 103 height 12
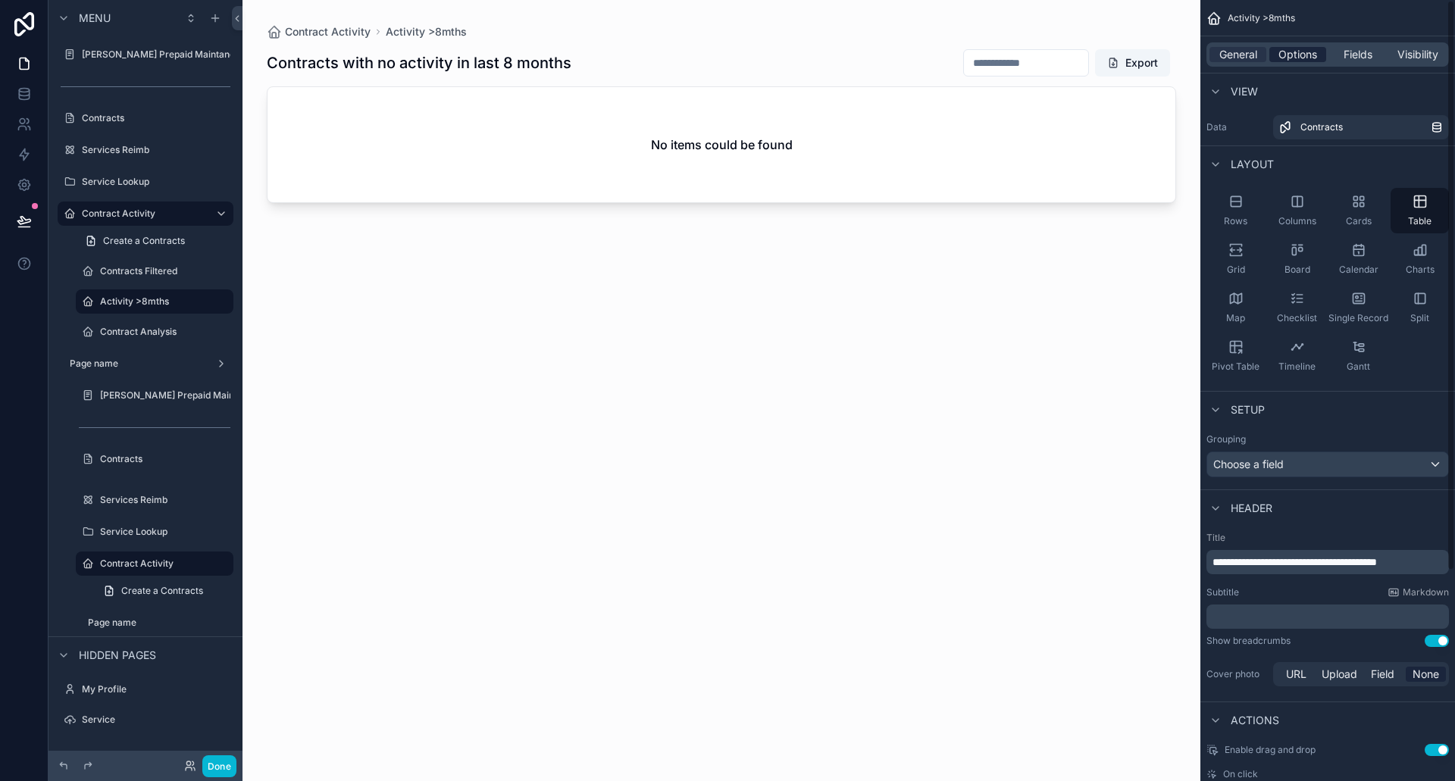
click at [1306, 61] on span "Options" at bounding box center [1297, 54] width 39 height 15
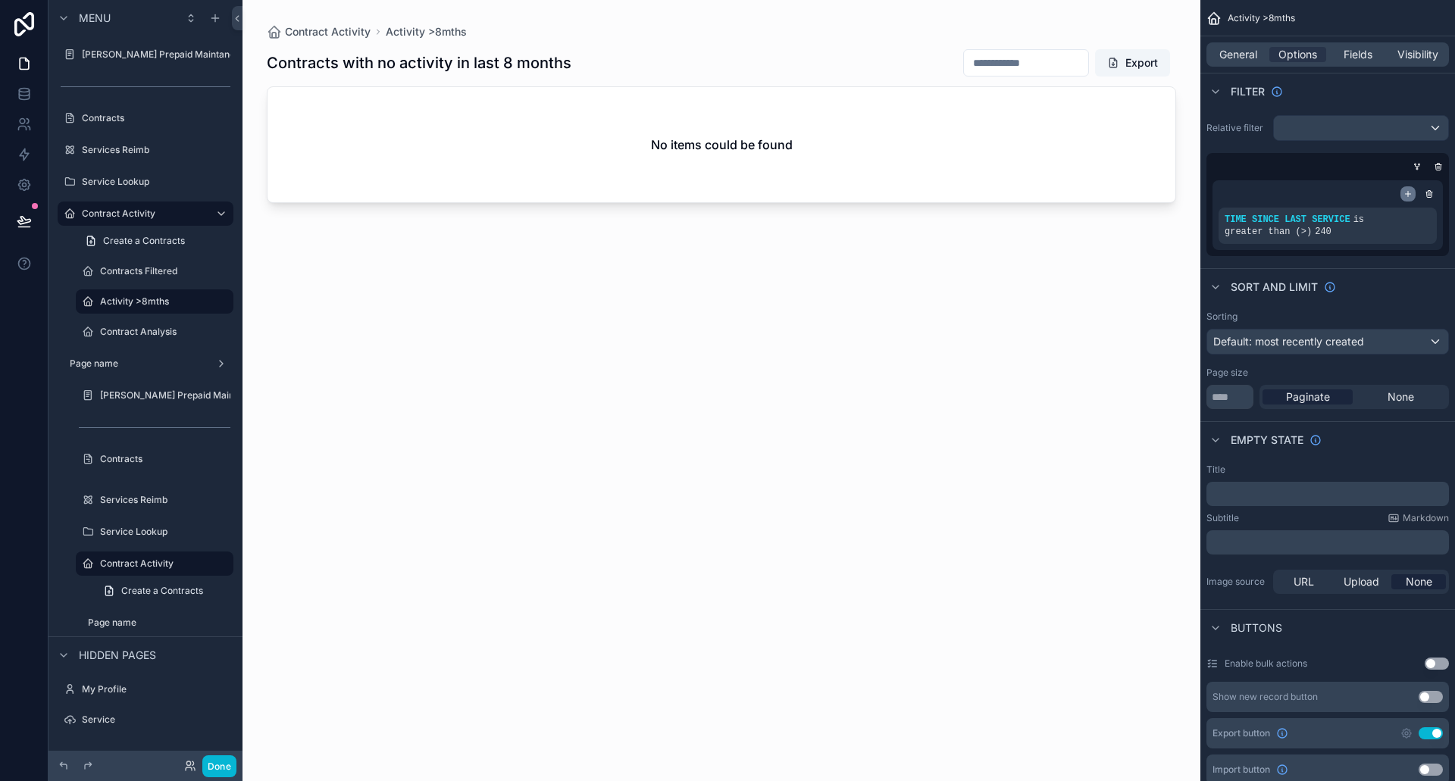
click at [1409, 189] on div "scrollable content" at bounding box center [1407, 193] width 15 height 15
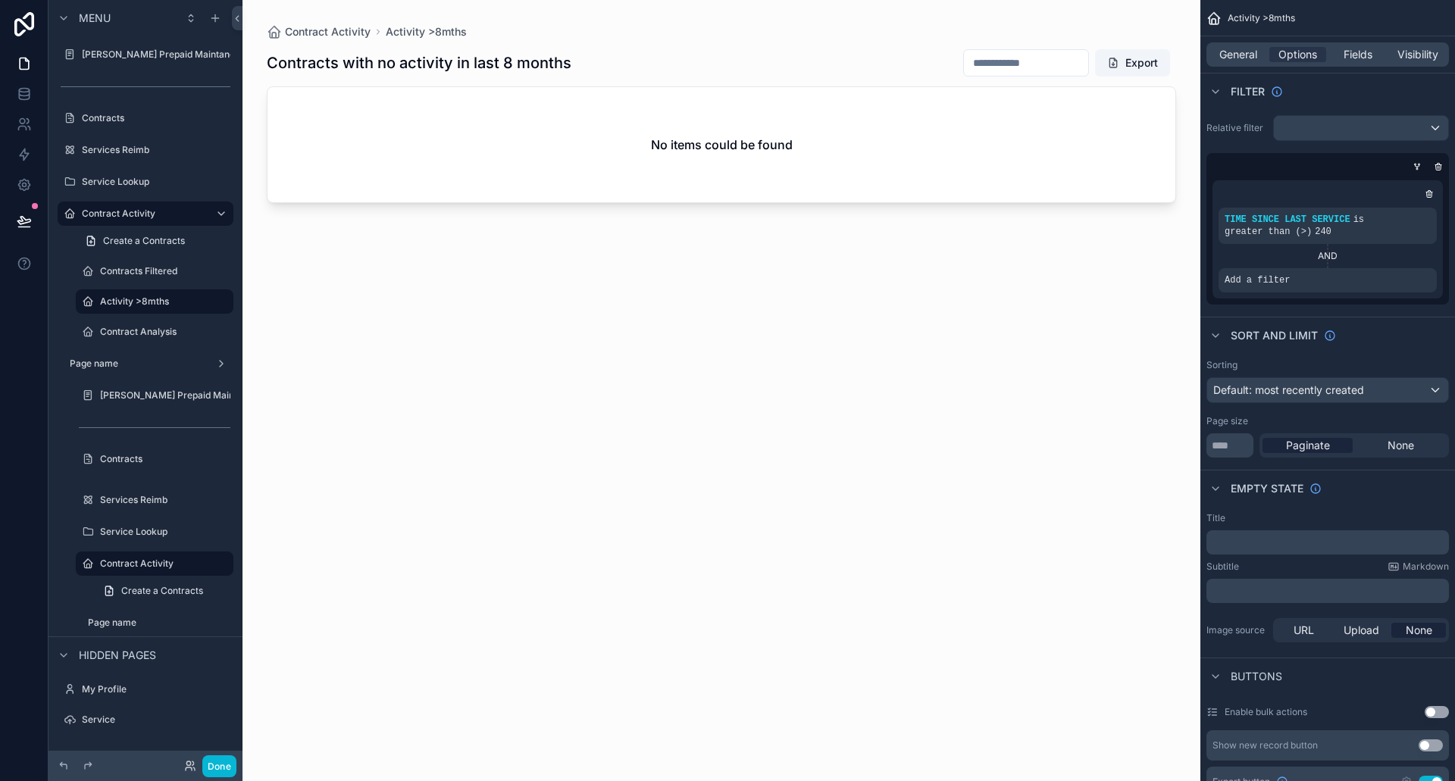
click at [1327, 254] on div "AND" at bounding box center [1327, 256] width 218 height 12
click at [1422, 268] on icon "scrollable content" at bounding box center [1420, 270] width 5 height 5
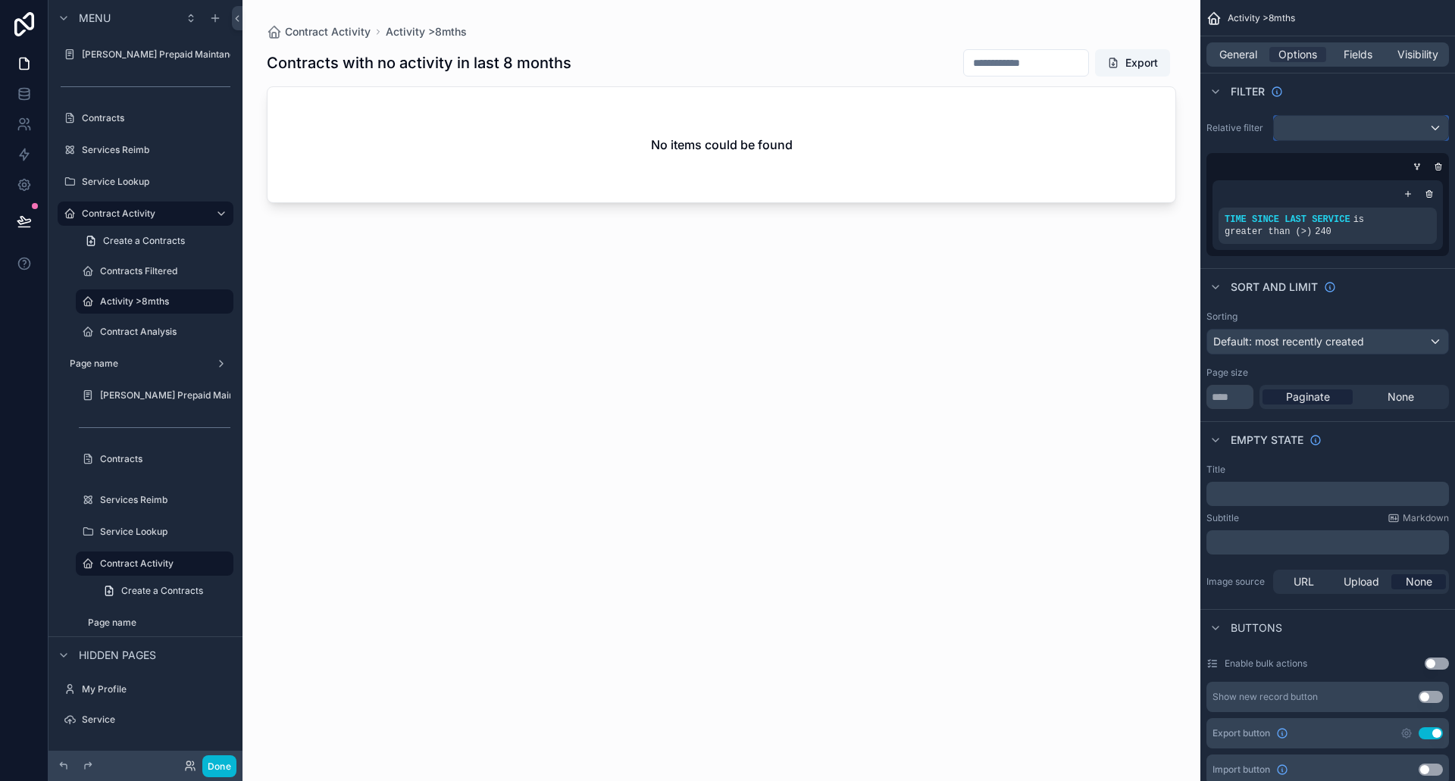
click at [1440, 124] on div "scrollable content" at bounding box center [1361, 128] width 174 height 24
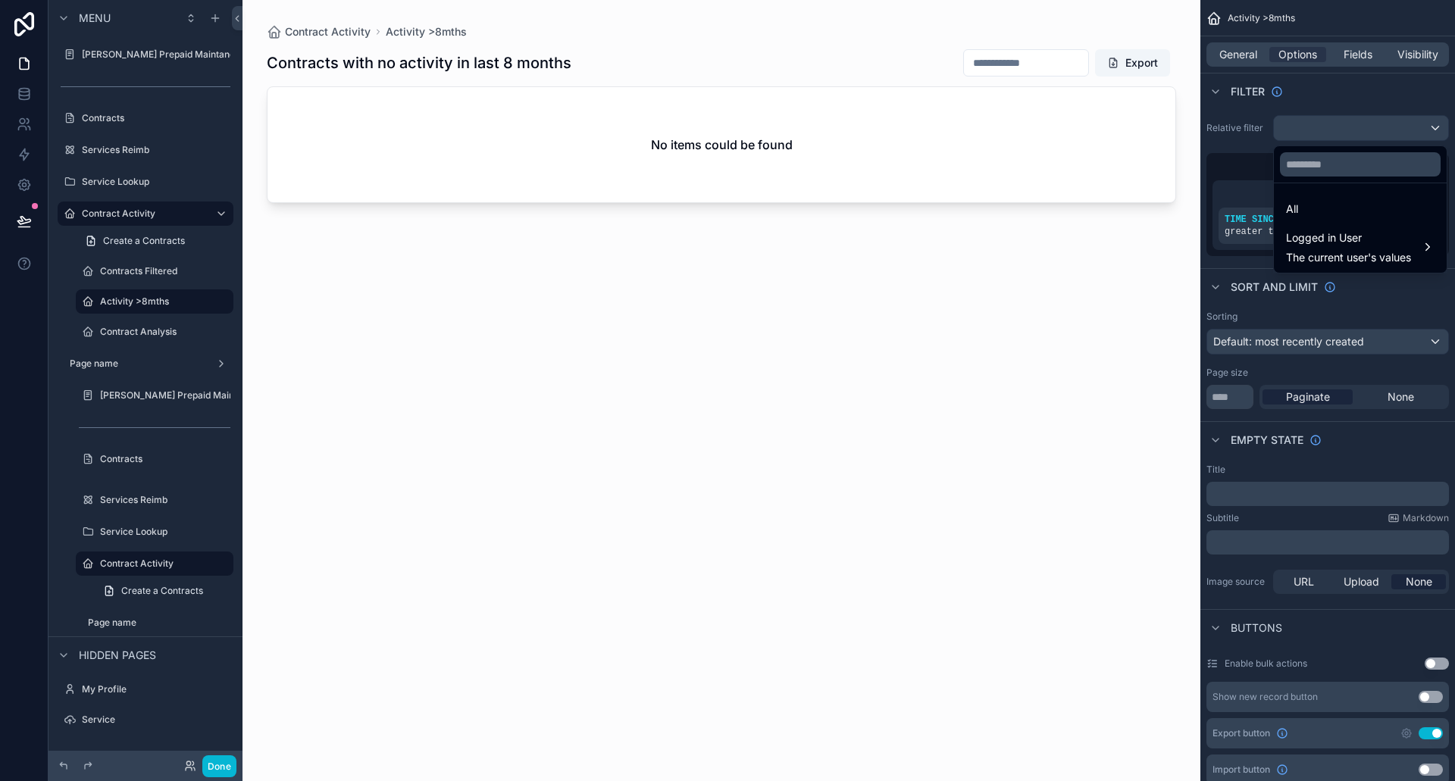
click at [1438, 126] on div "scrollable content" at bounding box center [727, 390] width 1455 height 781
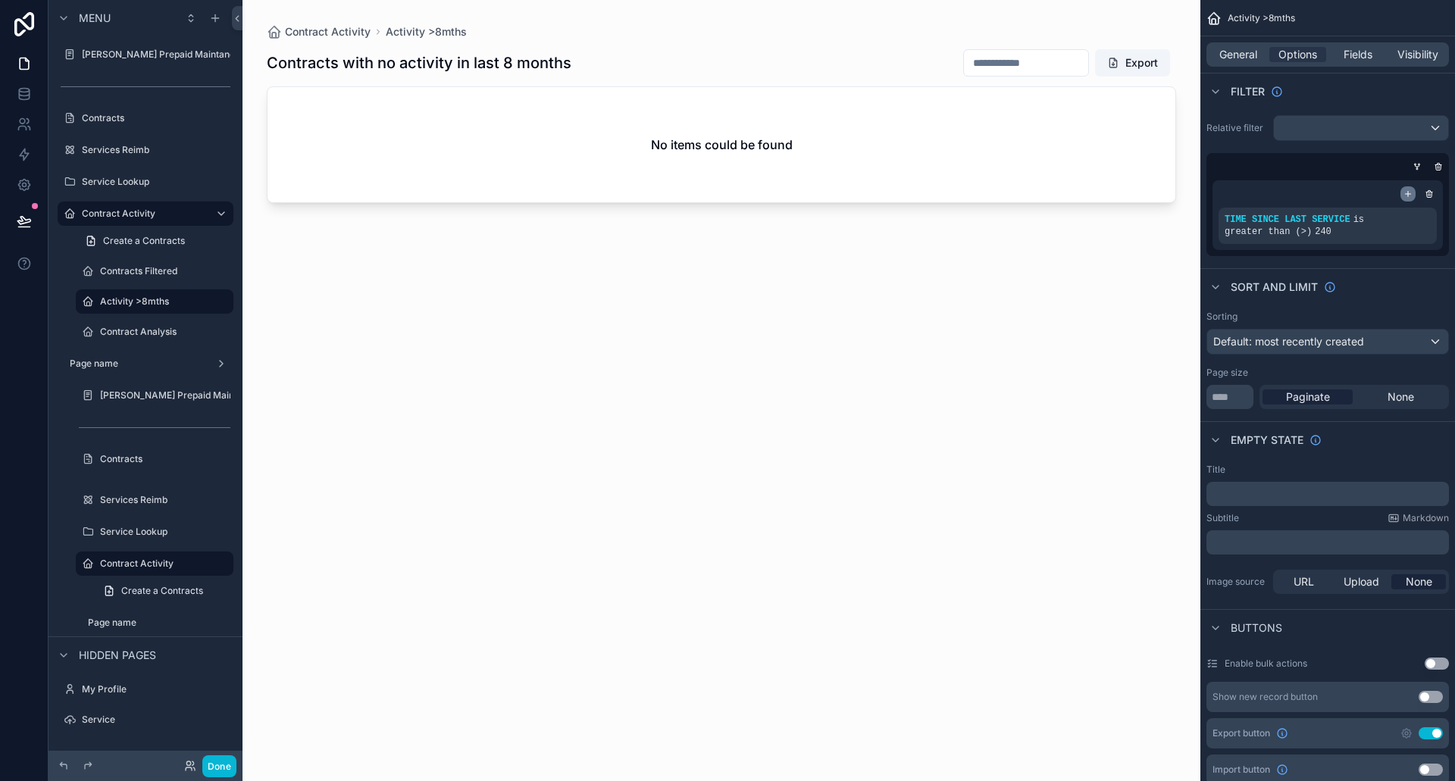
click at [1406, 189] on div "scrollable content" at bounding box center [1407, 193] width 15 height 15
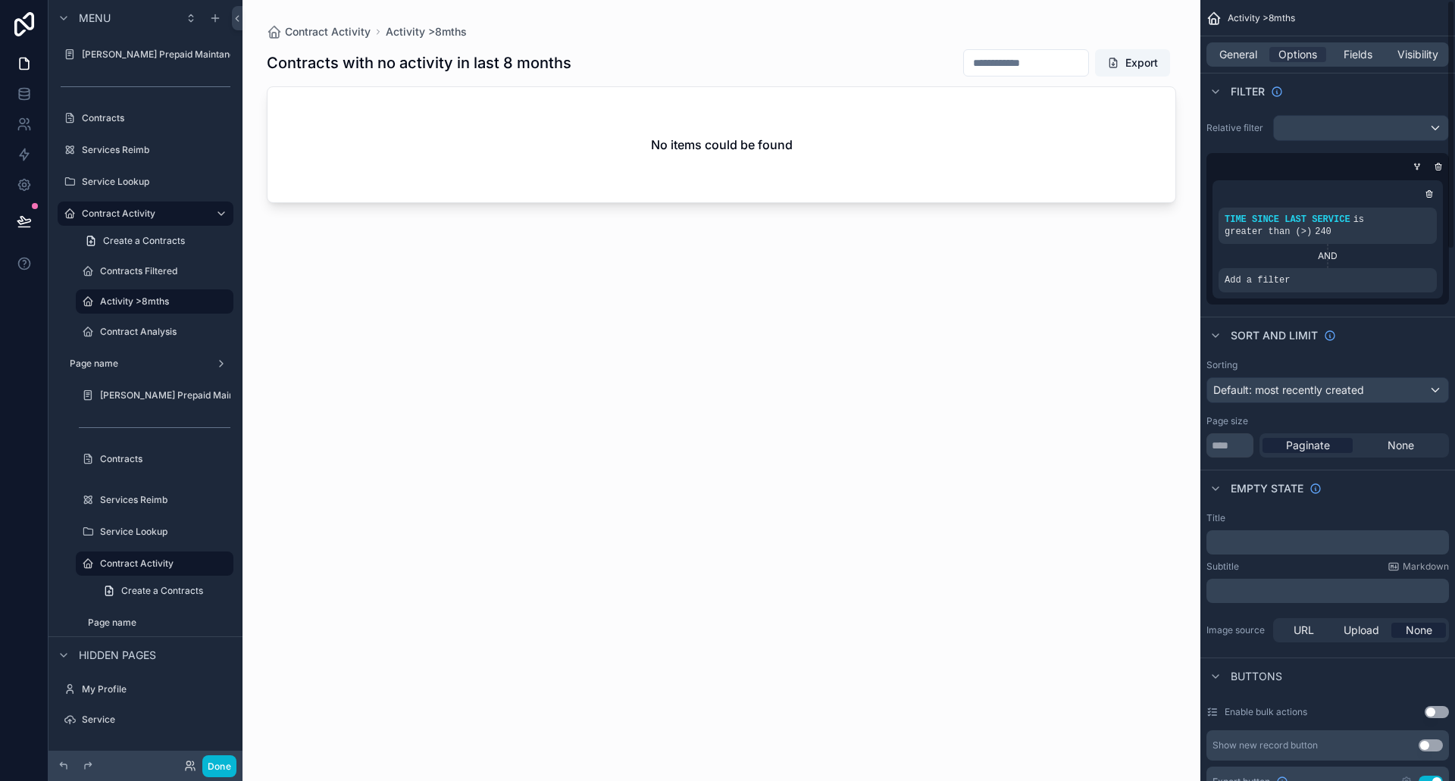
click at [1406, 189] on div "scrollable content" at bounding box center [1327, 193] width 218 height 15
click at [1321, 252] on div "AND" at bounding box center [1327, 256] width 218 height 12
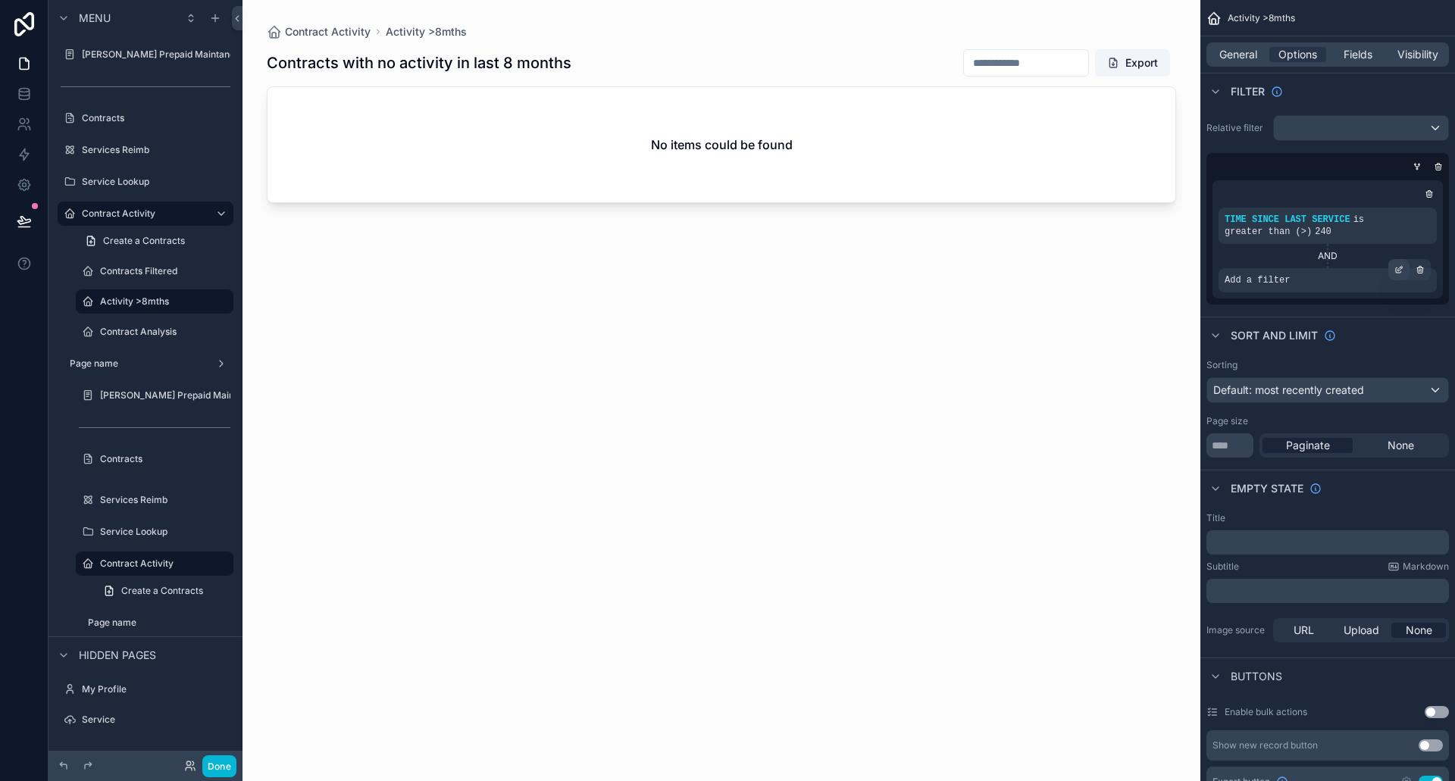
click at [1402, 264] on div "scrollable content" at bounding box center [1398, 269] width 21 height 21
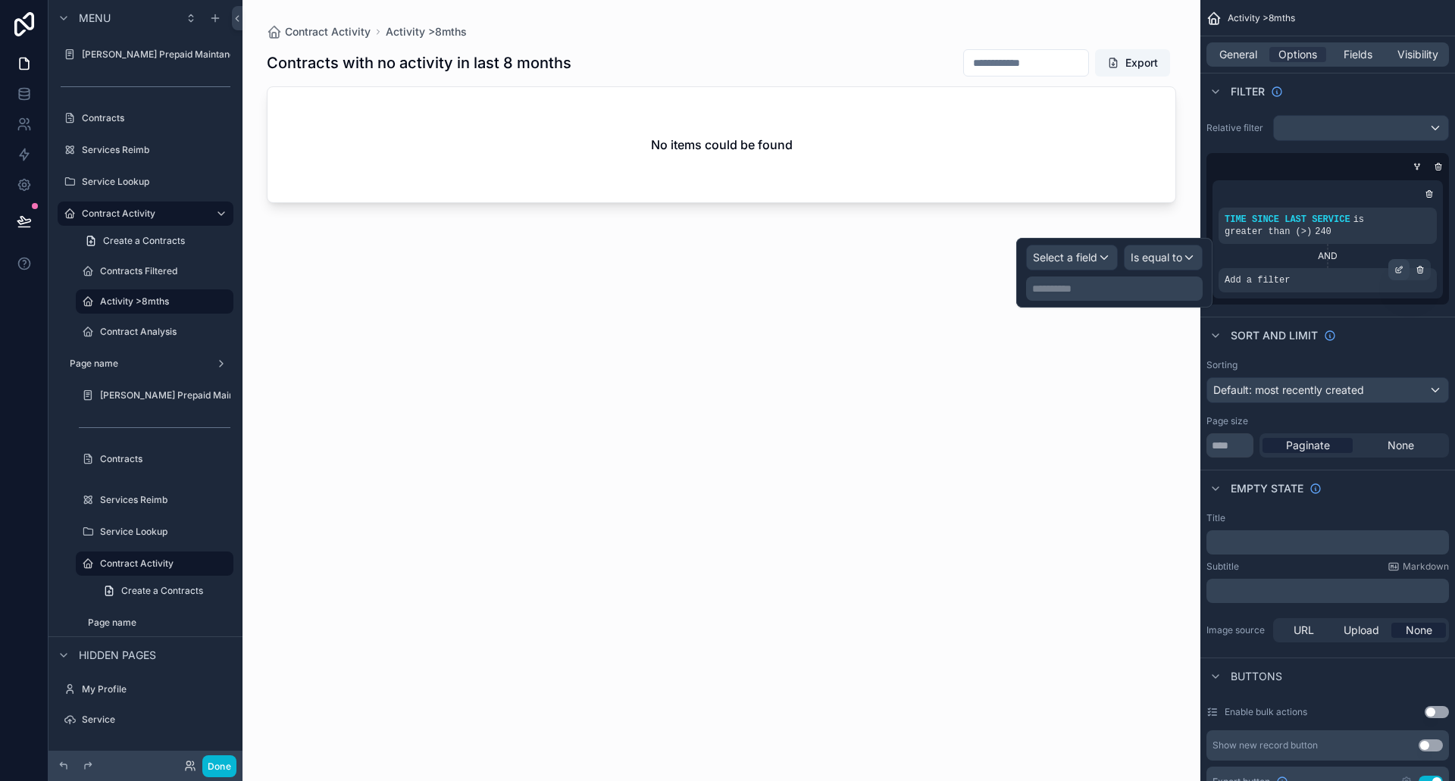
click at [1402, 264] on div "scrollable content" at bounding box center [1398, 269] width 21 height 21
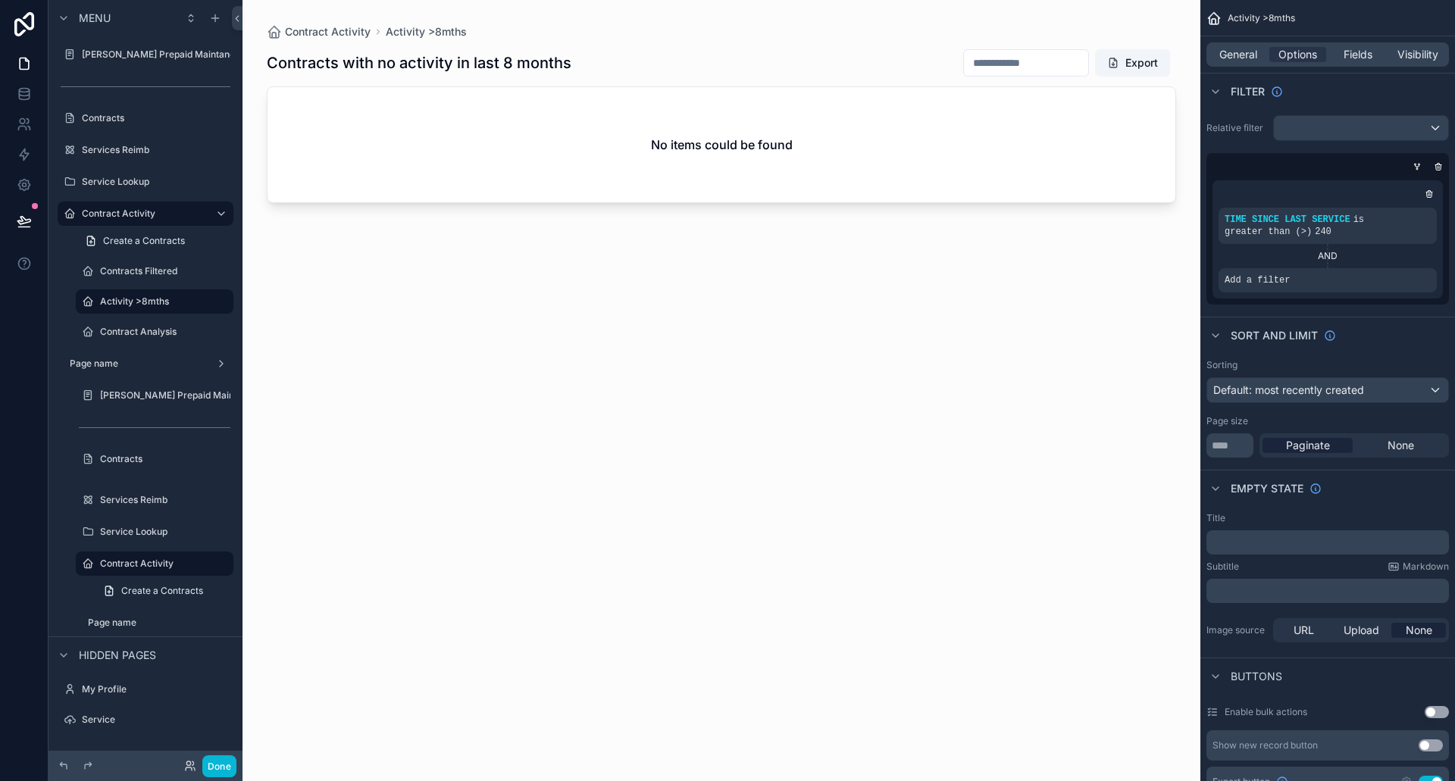
click at [1324, 244] on div "AND" at bounding box center [1327, 256] width 218 height 24
click at [1399, 209] on icon "scrollable content" at bounding box center [1400, 207] width 5 height 5
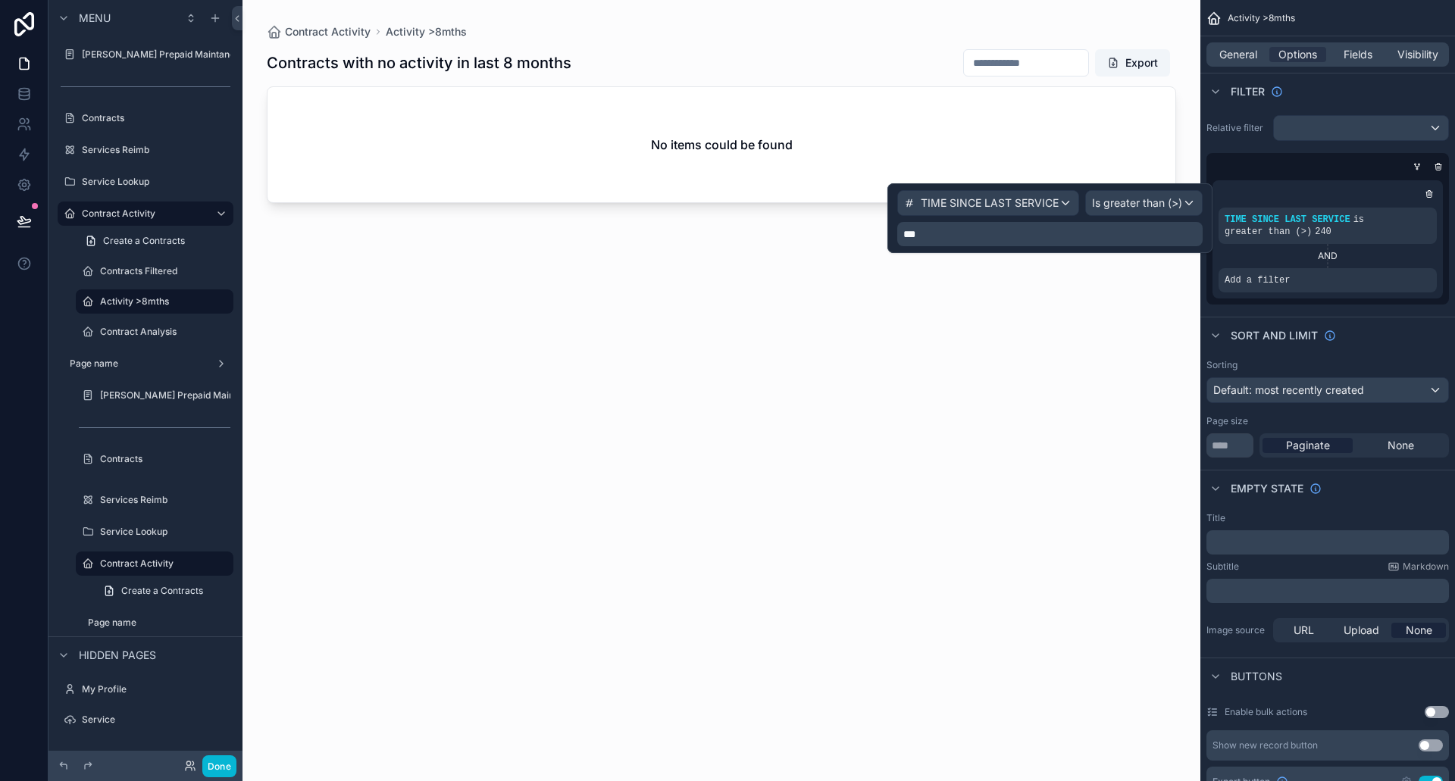
click at [1028, 223] on div "***" at bounding box center [1049, 234] width 305 height 24
click at [1034, 236] on p "***" at bounding box center [1051, 234] width 296 height 15
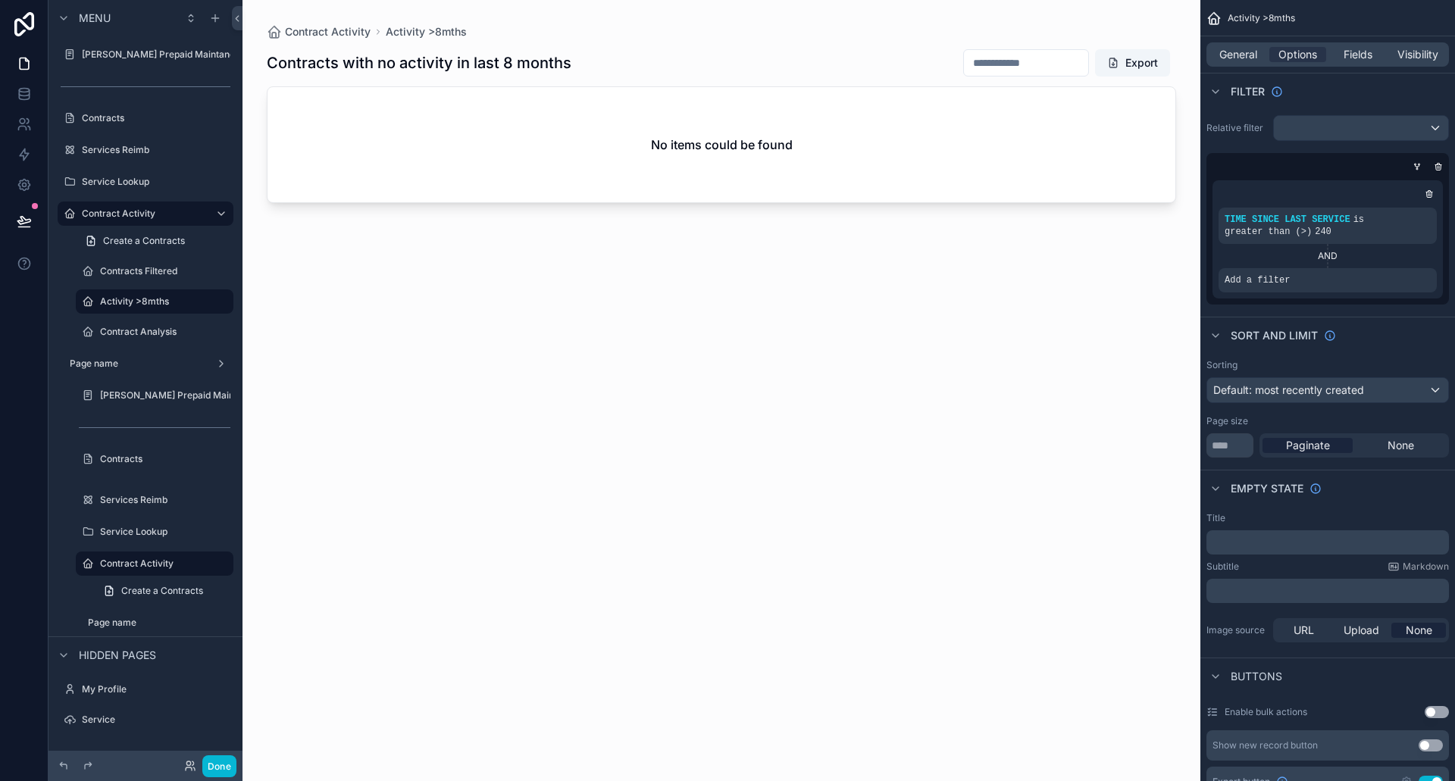
click at [1120, 608] on div "scrollable content" at bounding box center [721, 381] width 958 height 763
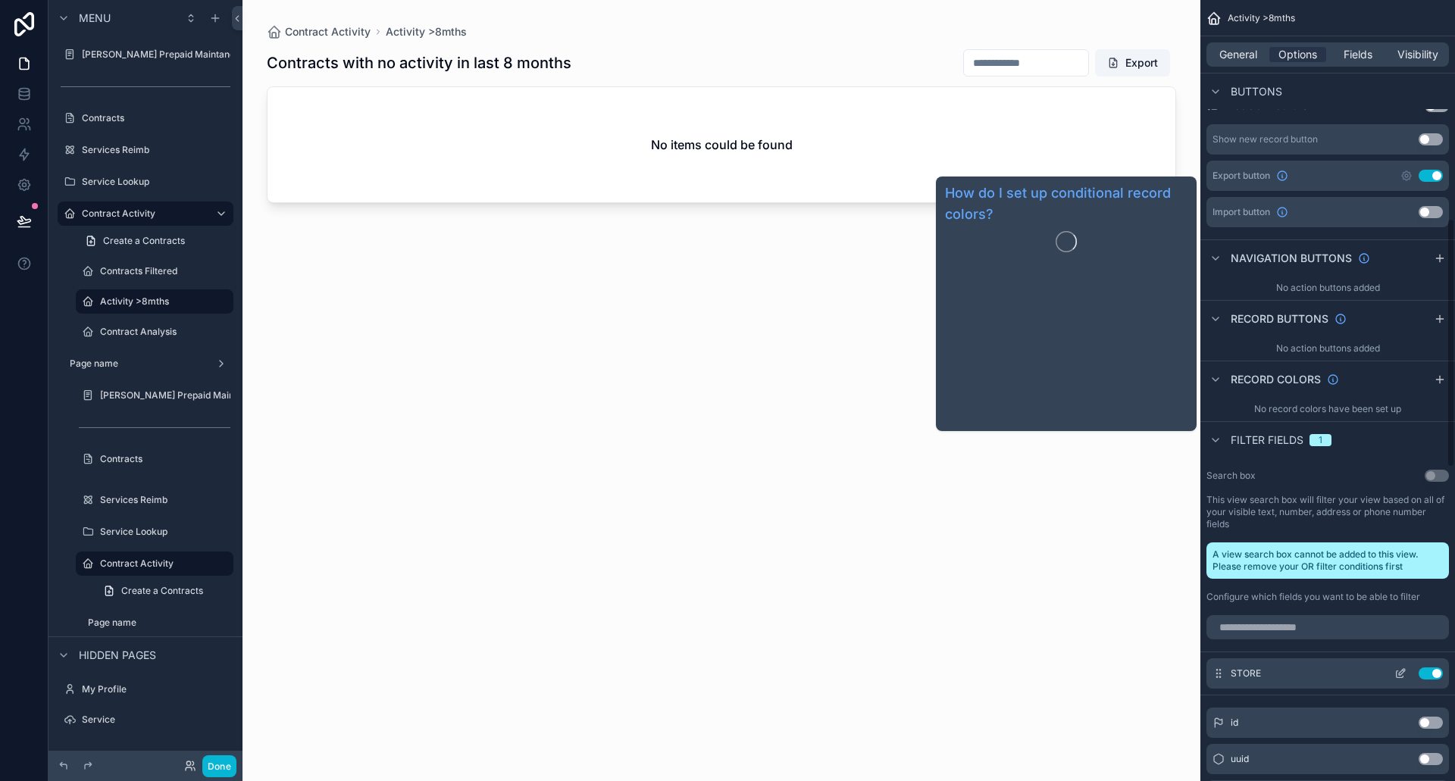
scroll to position [682, 0]
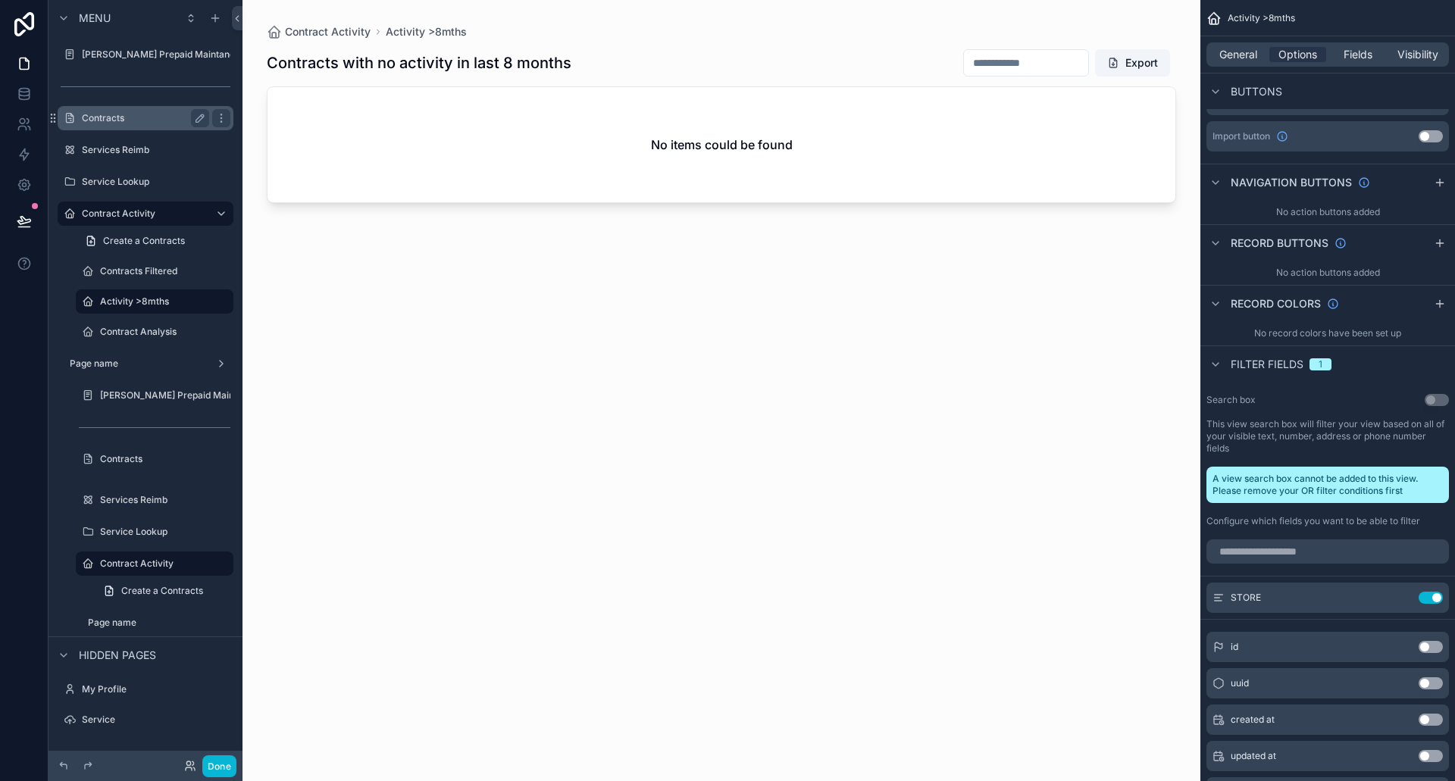
click at [110, 117] on label "Contracts" at bounding box center [142, 118] width 121 height 12
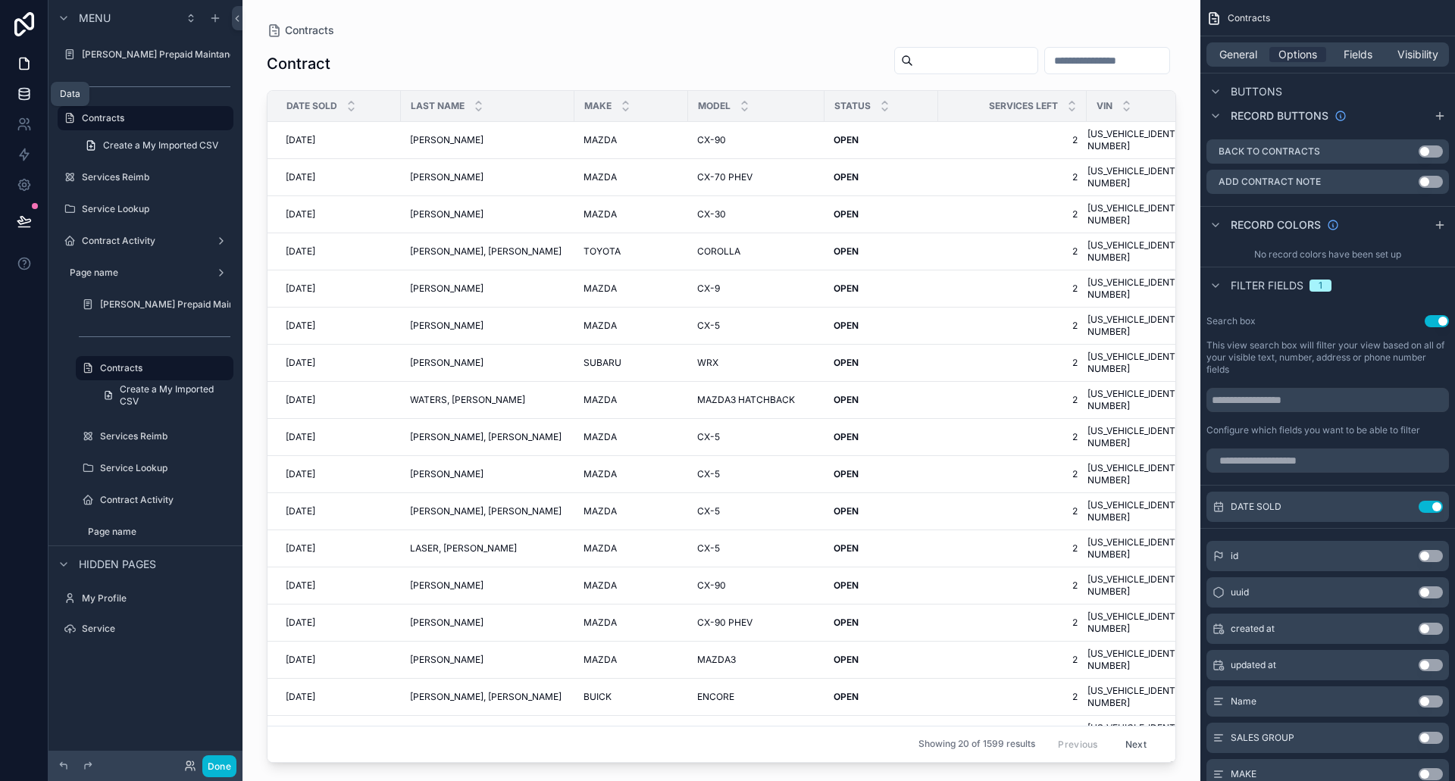
click at [25, 90] on icon at bounding box center [24, 93] width 15 height 15
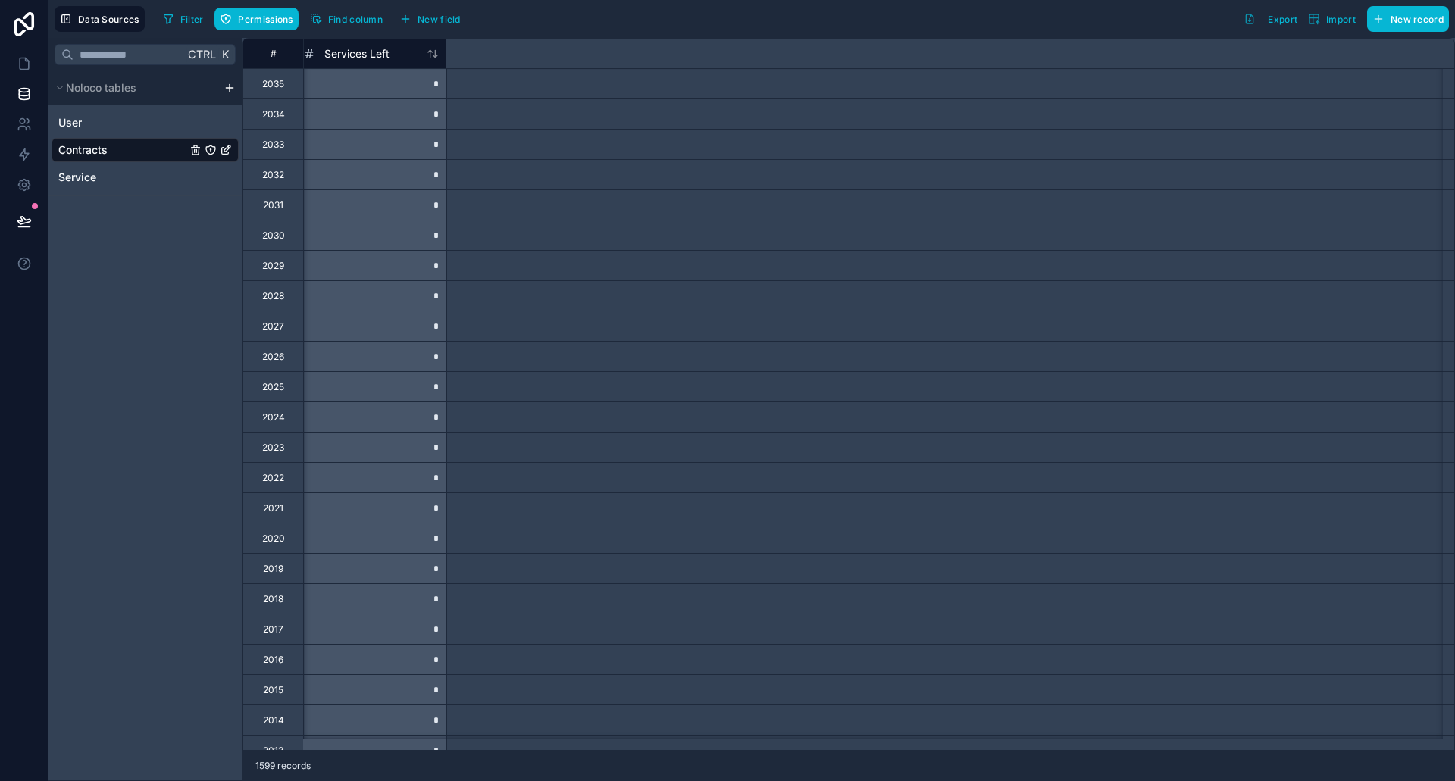
scroll to position [0, 458]
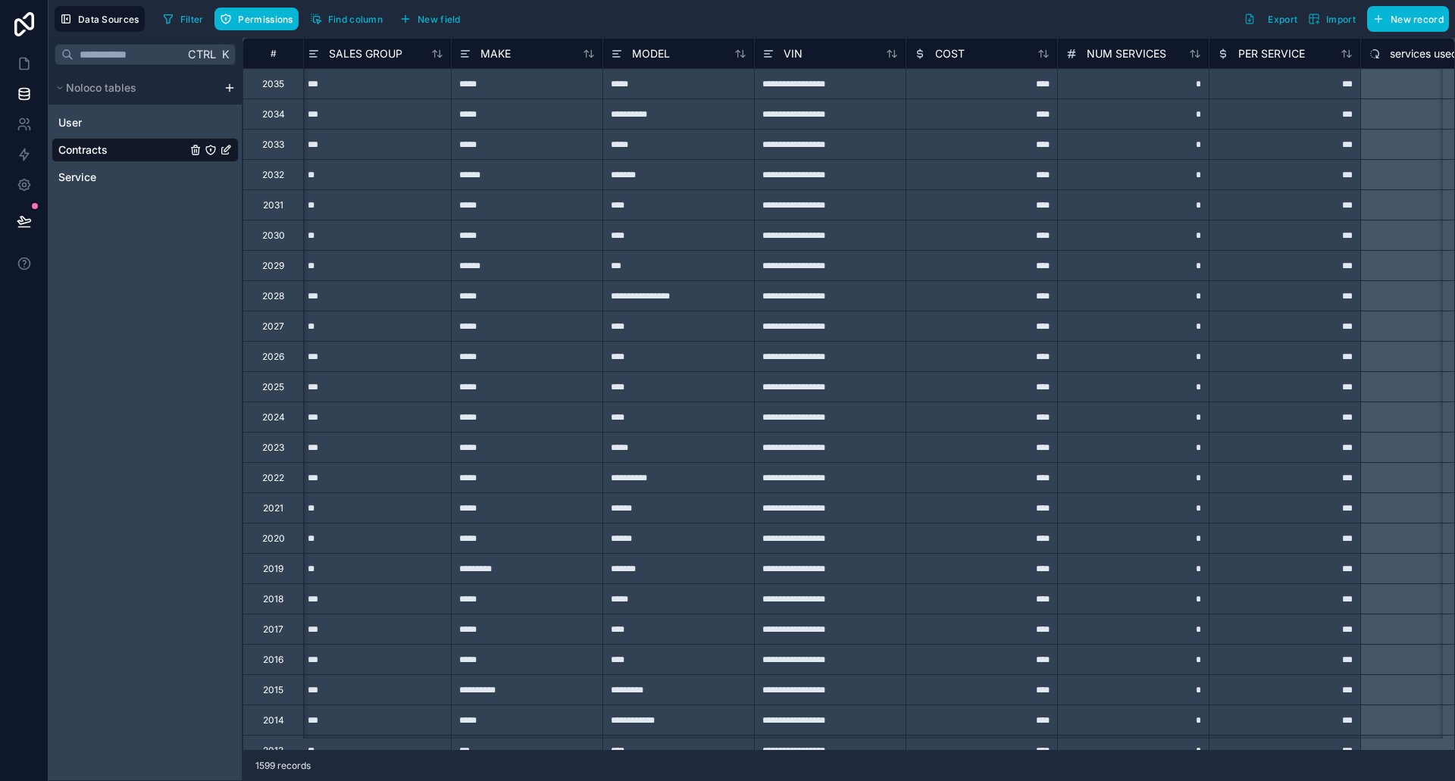
click at [277, 60] on div "#" at bounding box center [272, 53] width 61 height 30
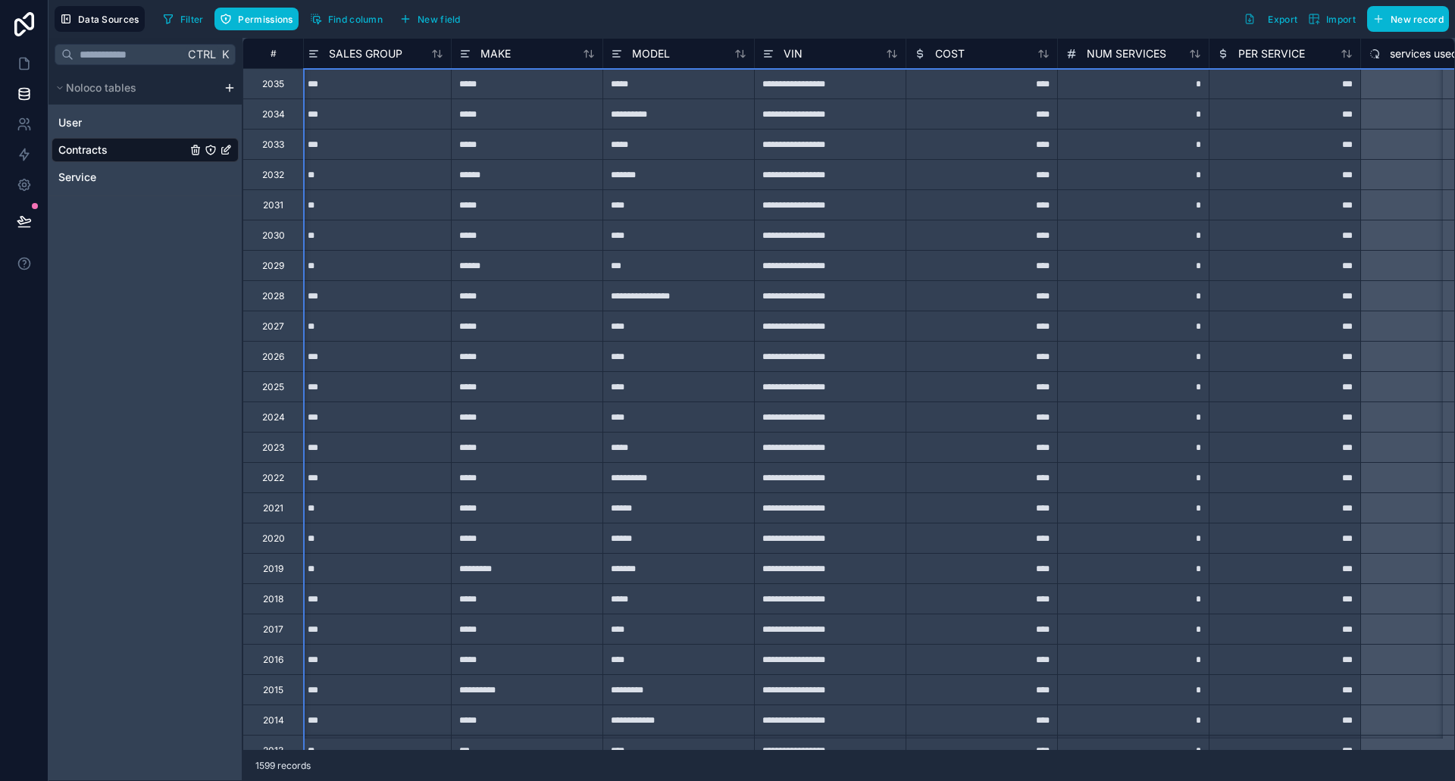
click at [272, 52] on div "#" at bounding box center [273, 53] width 37 height 11
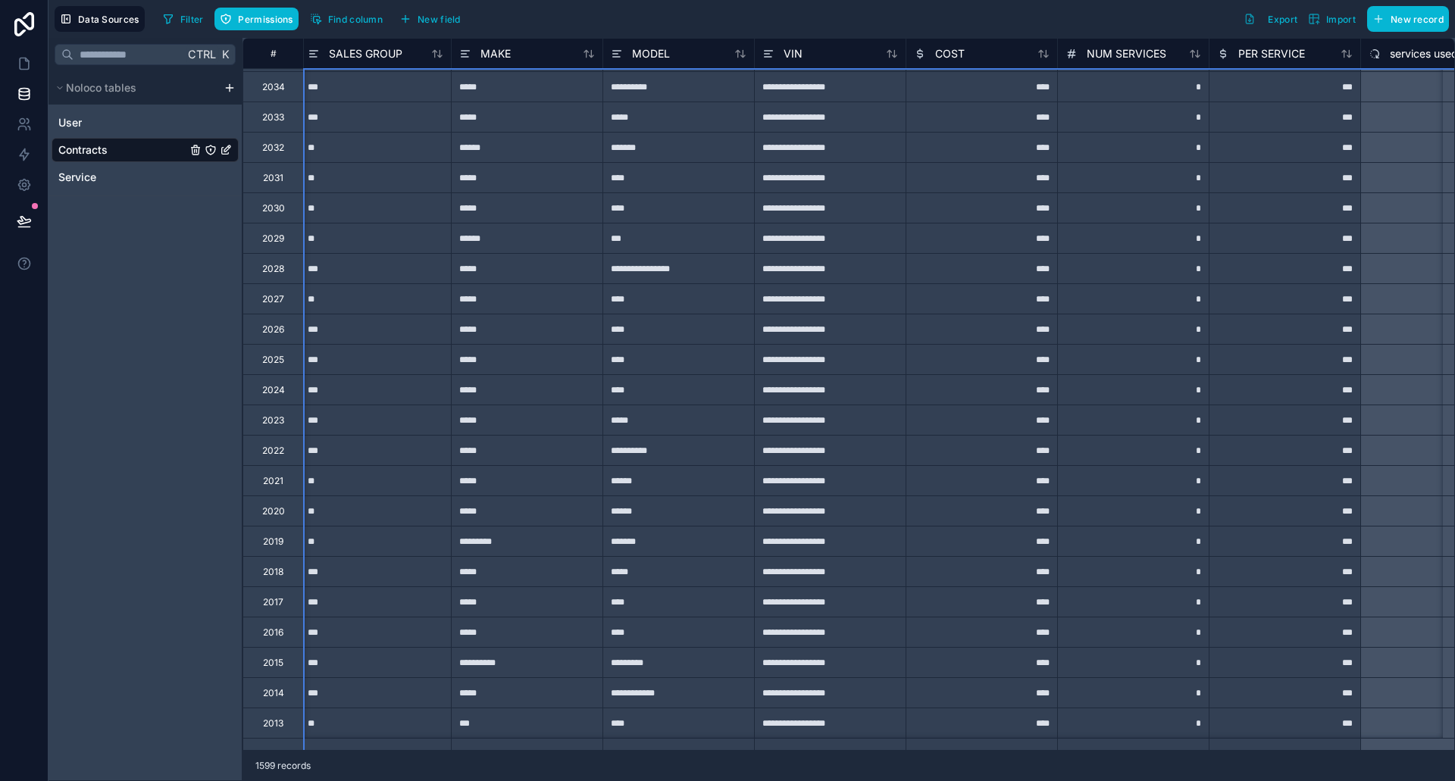
click at [266, 740] on div "**********" at bounding box center [848, 394] width 1212 height 713
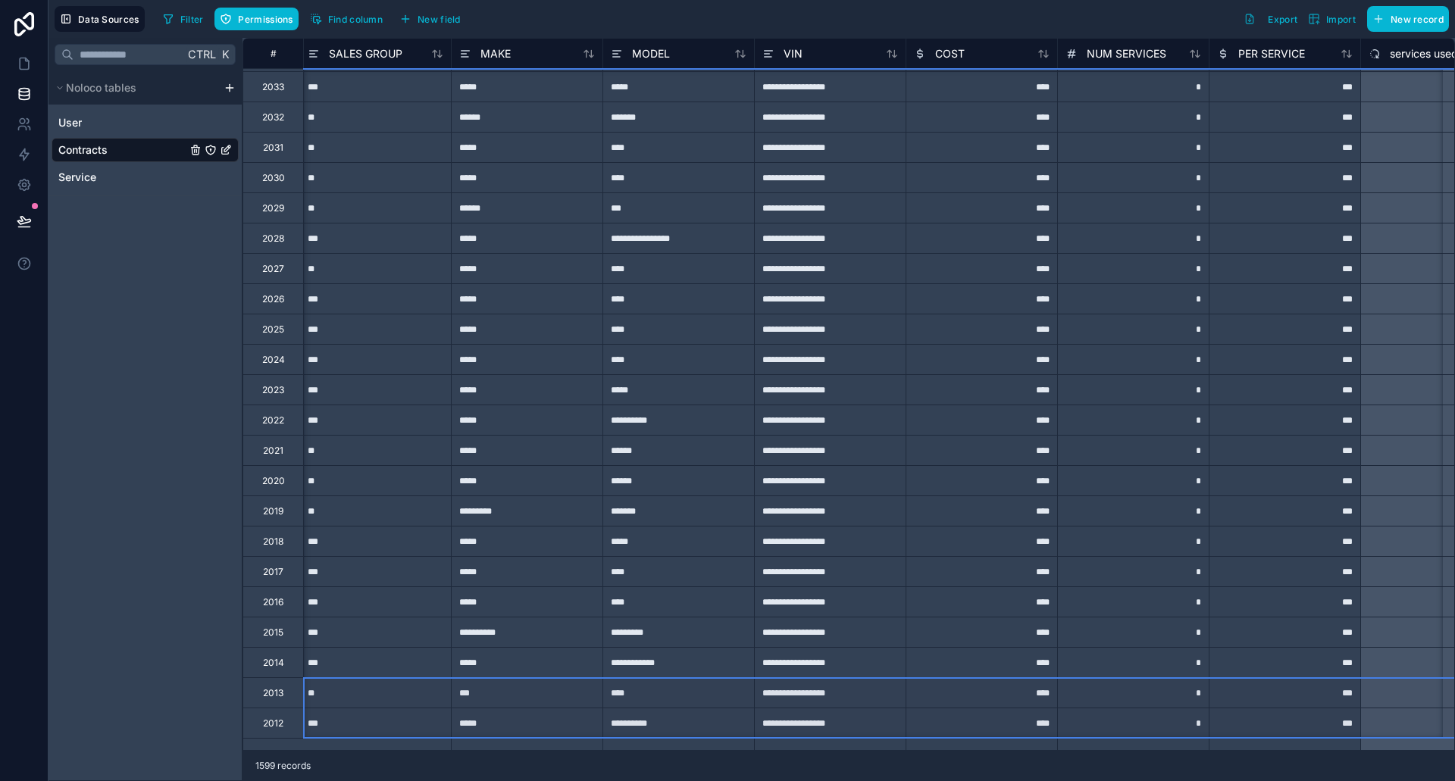
scroll to position [58, 0]
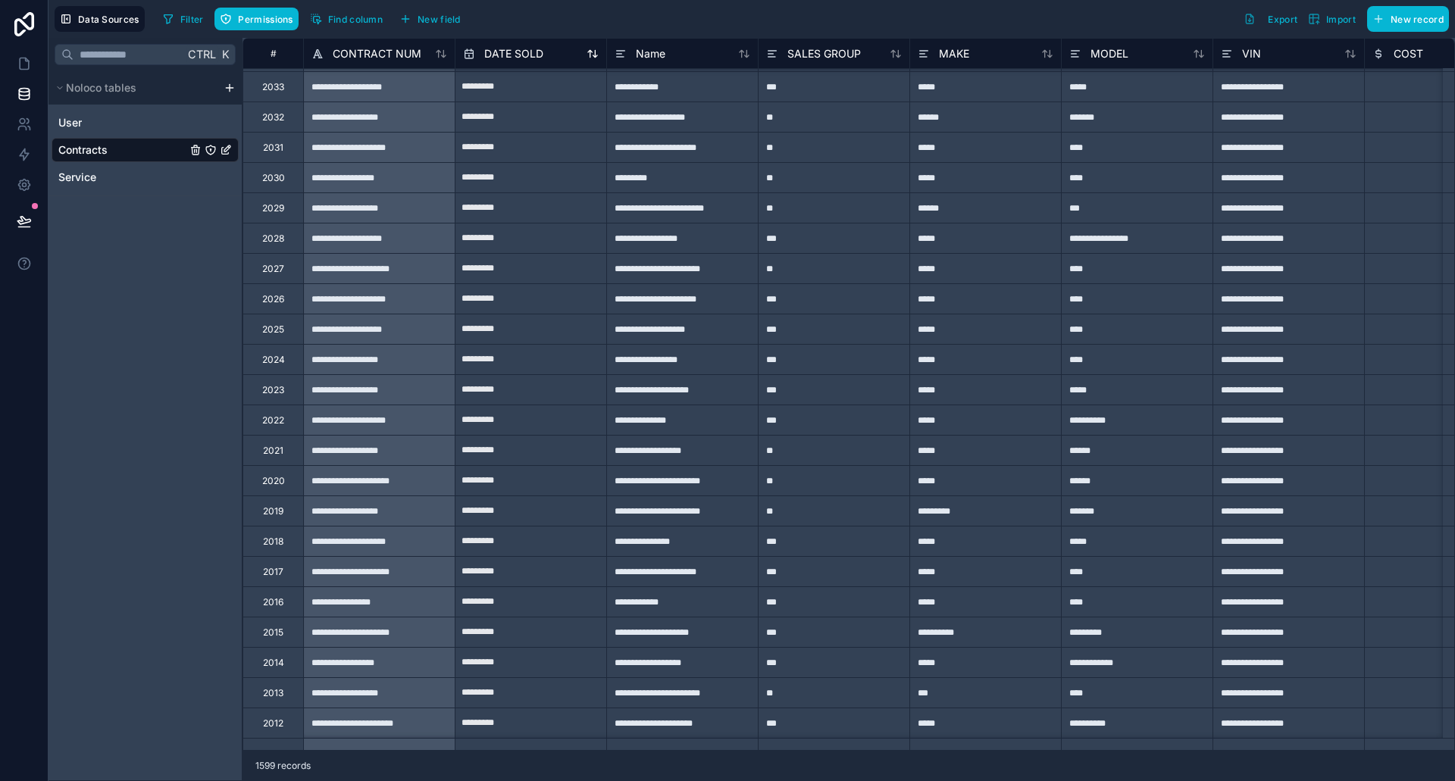
click at [593, 52] on icon at bounding box center [592, 54] width 12 height 12
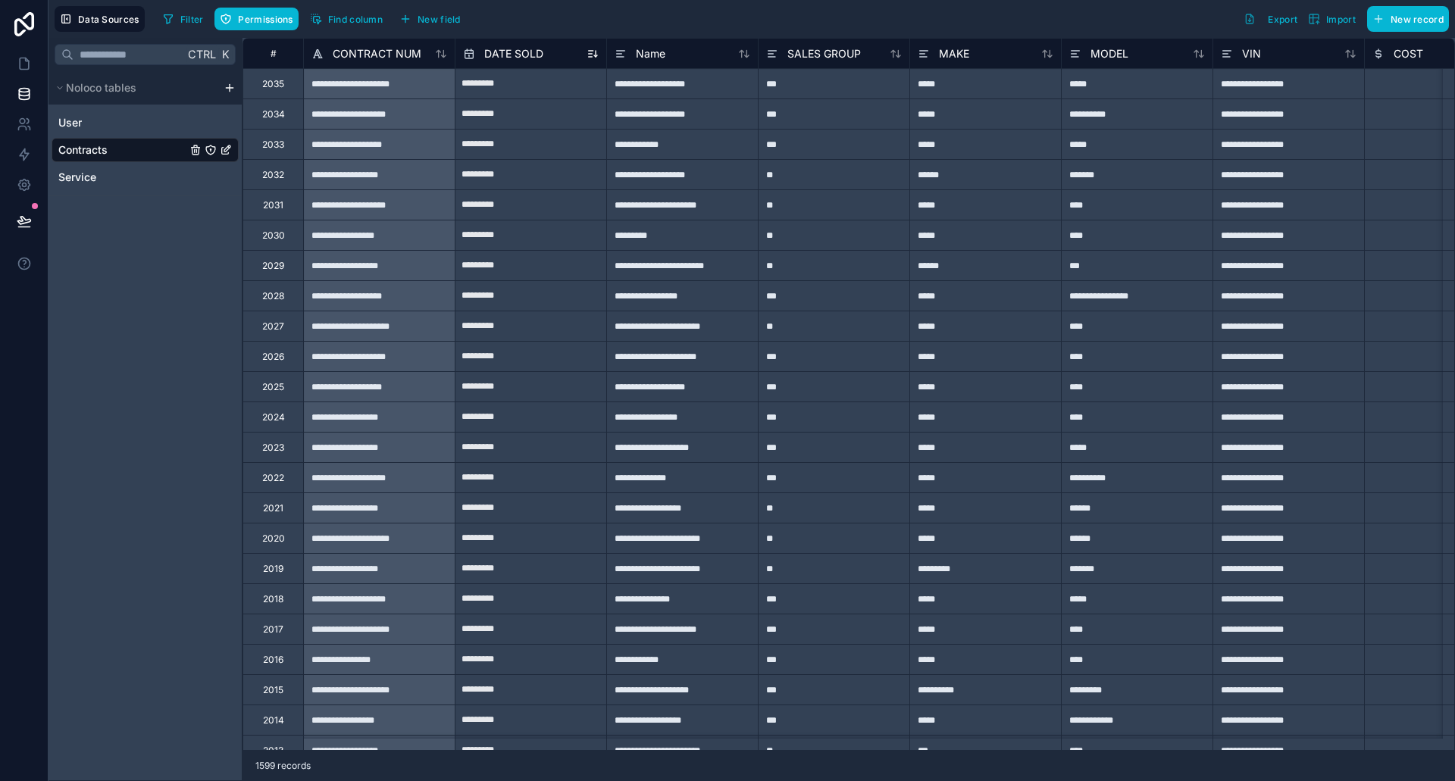
click at [590, 52] on icon at bounding box center [592, 54] width 12 height 12
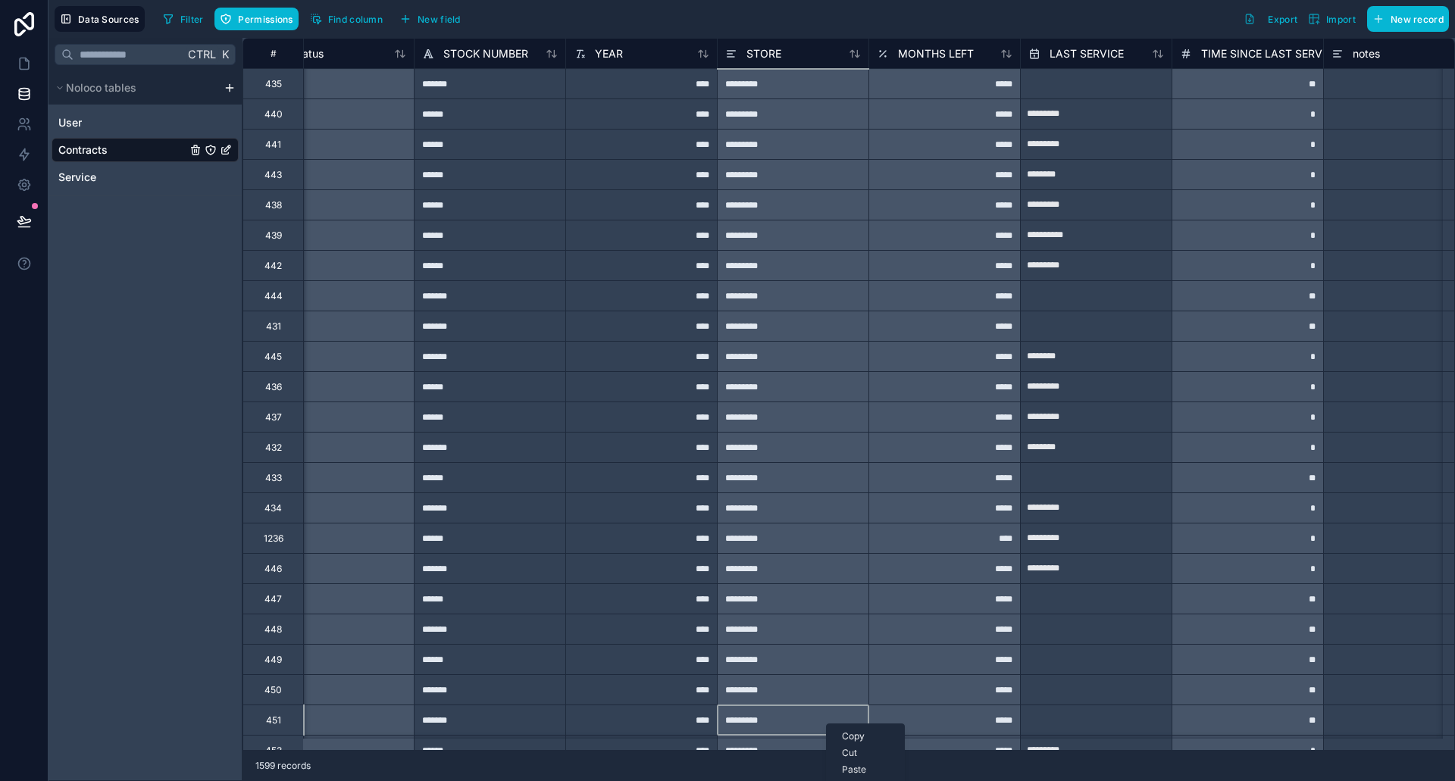
scroll to position [0, 2163]
click at [26, 61] on icon at bounding box center [26, 59] width 3 height 3
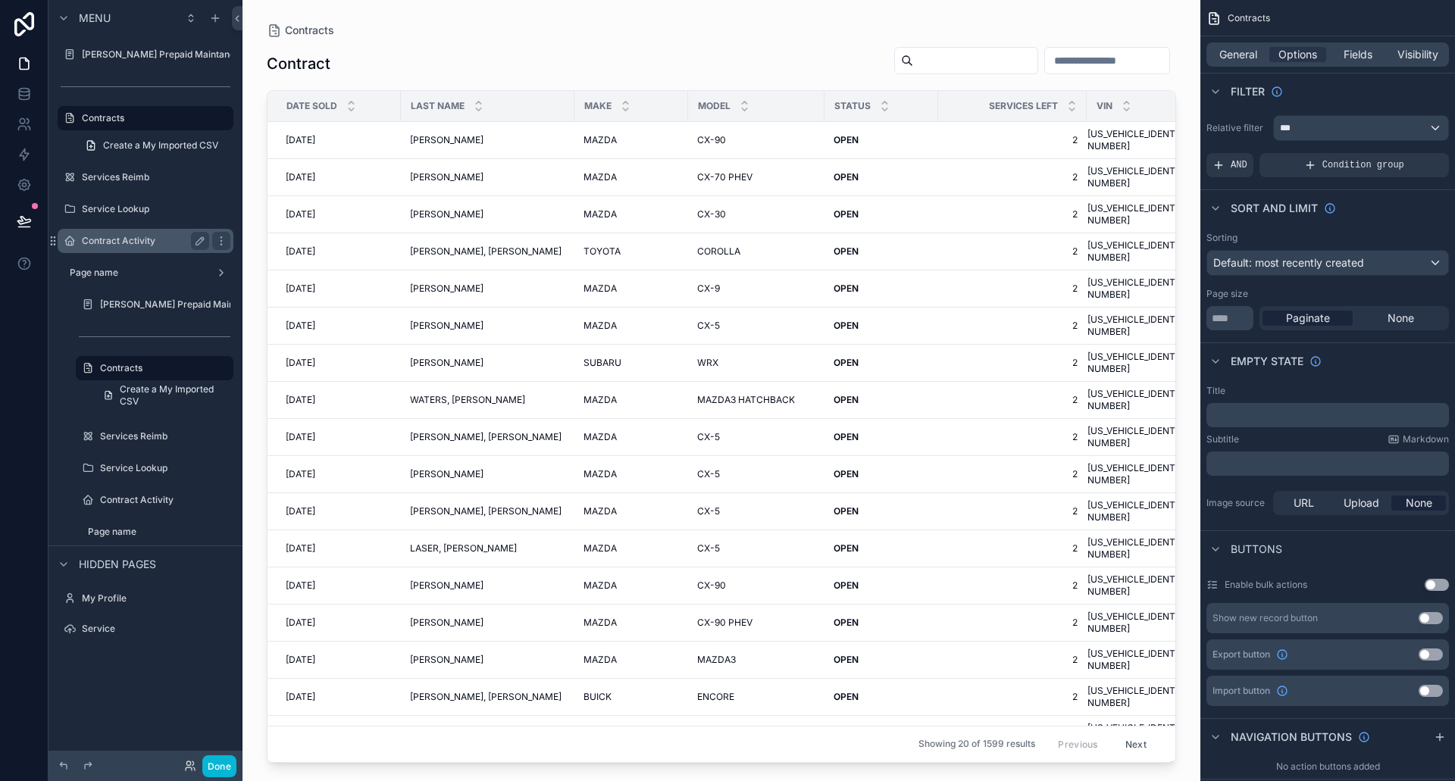
click at [118, 242] on label "Contract Activity" at bounding box center [142, 241] width 121 height 12
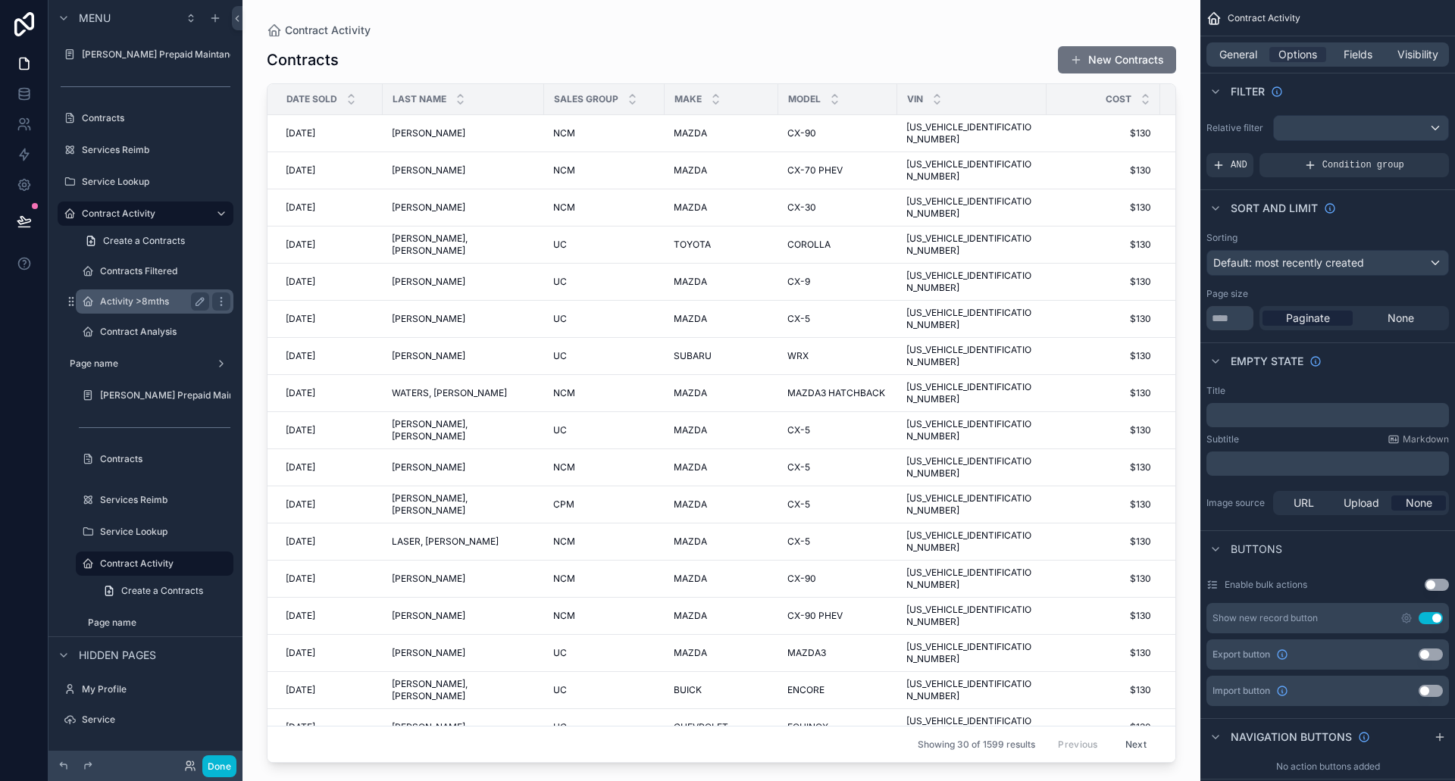
click at [126, 299] on label "Activity >8mths" at bounding box center [151, 301] width 103 height 12
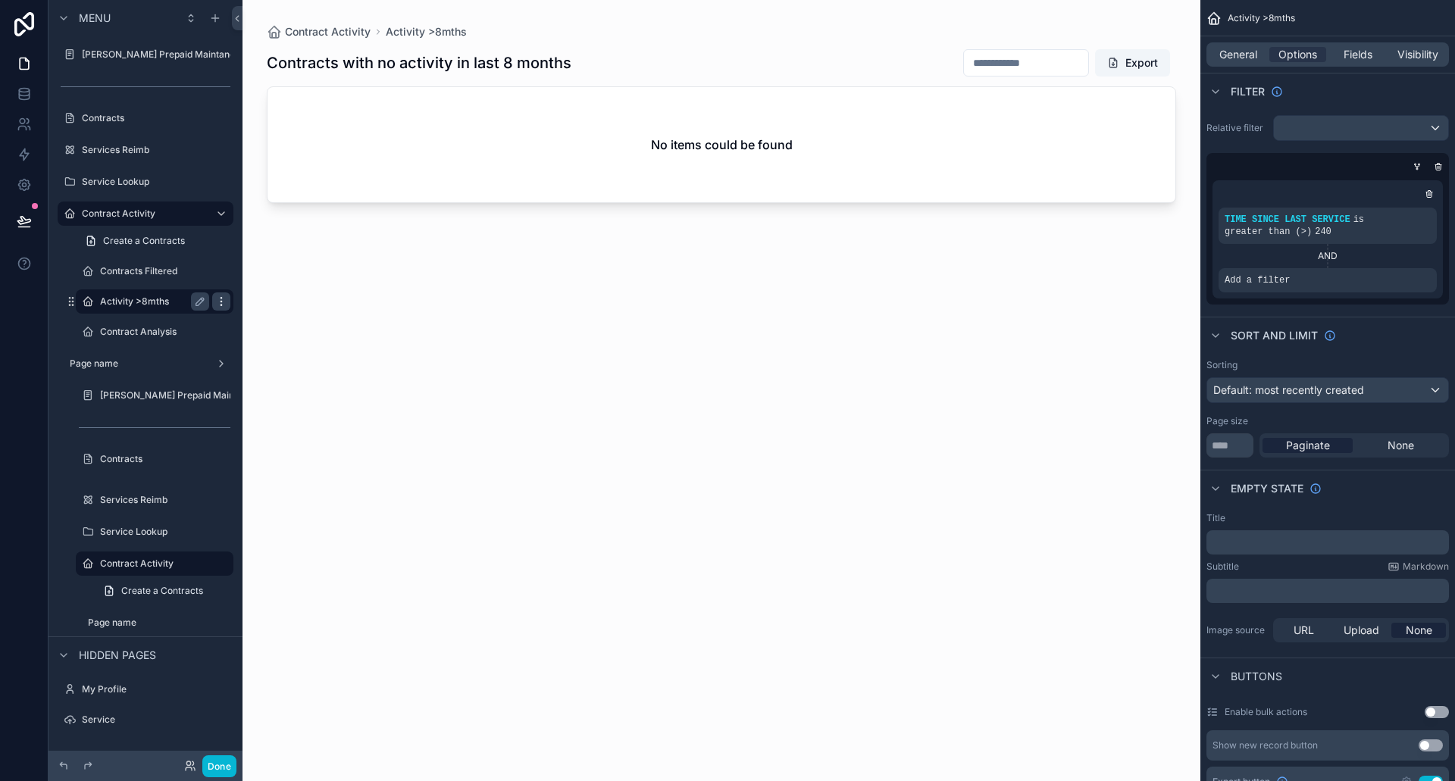
click at [223, 299] on icon "scrollable content" at bounding box center [221, 301] width 12 height 12
click at [274, 308] on span "Remove" at bounding box center [290, 312] width 40 height 15
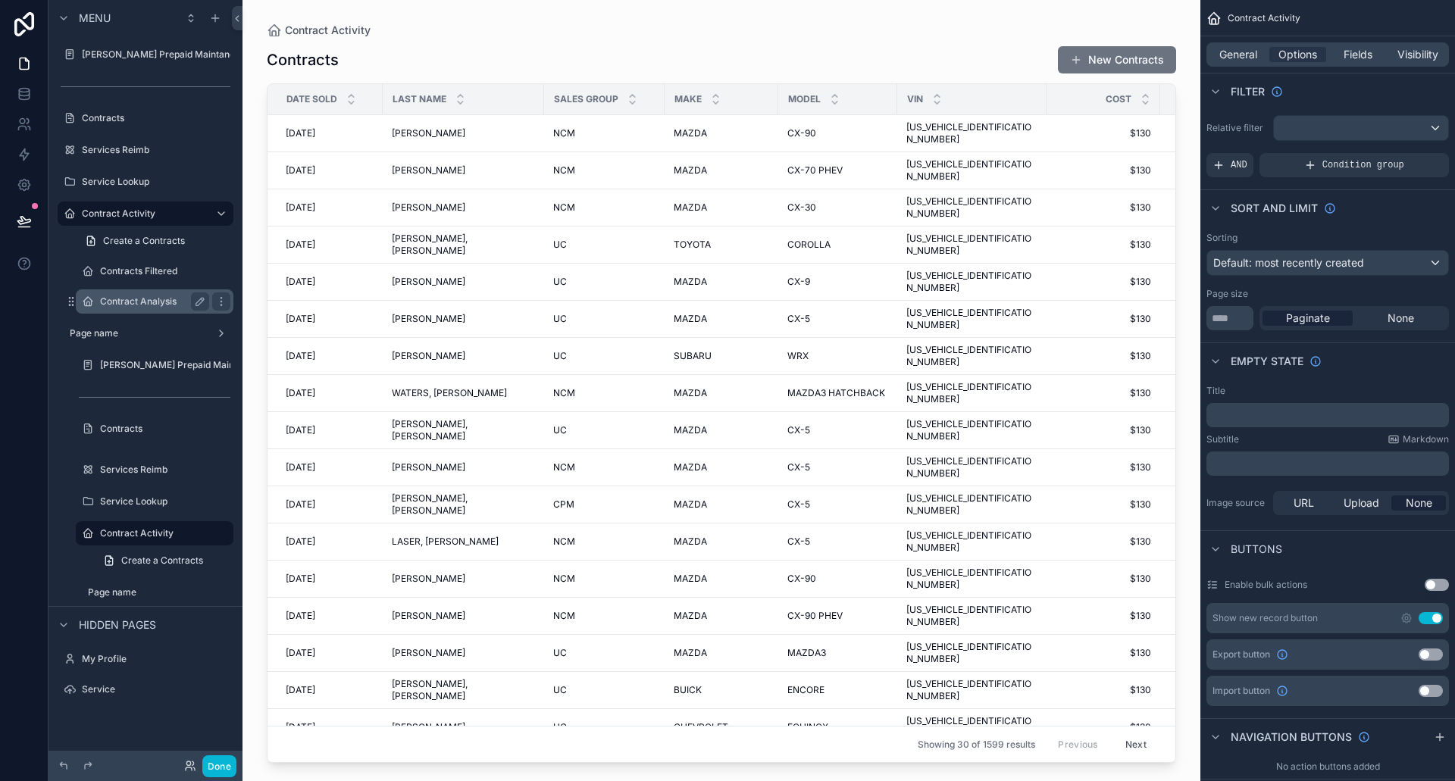
click at [146, 301] on label "Contract Analysis" at bounding box center [151, 301] width 103 height 12
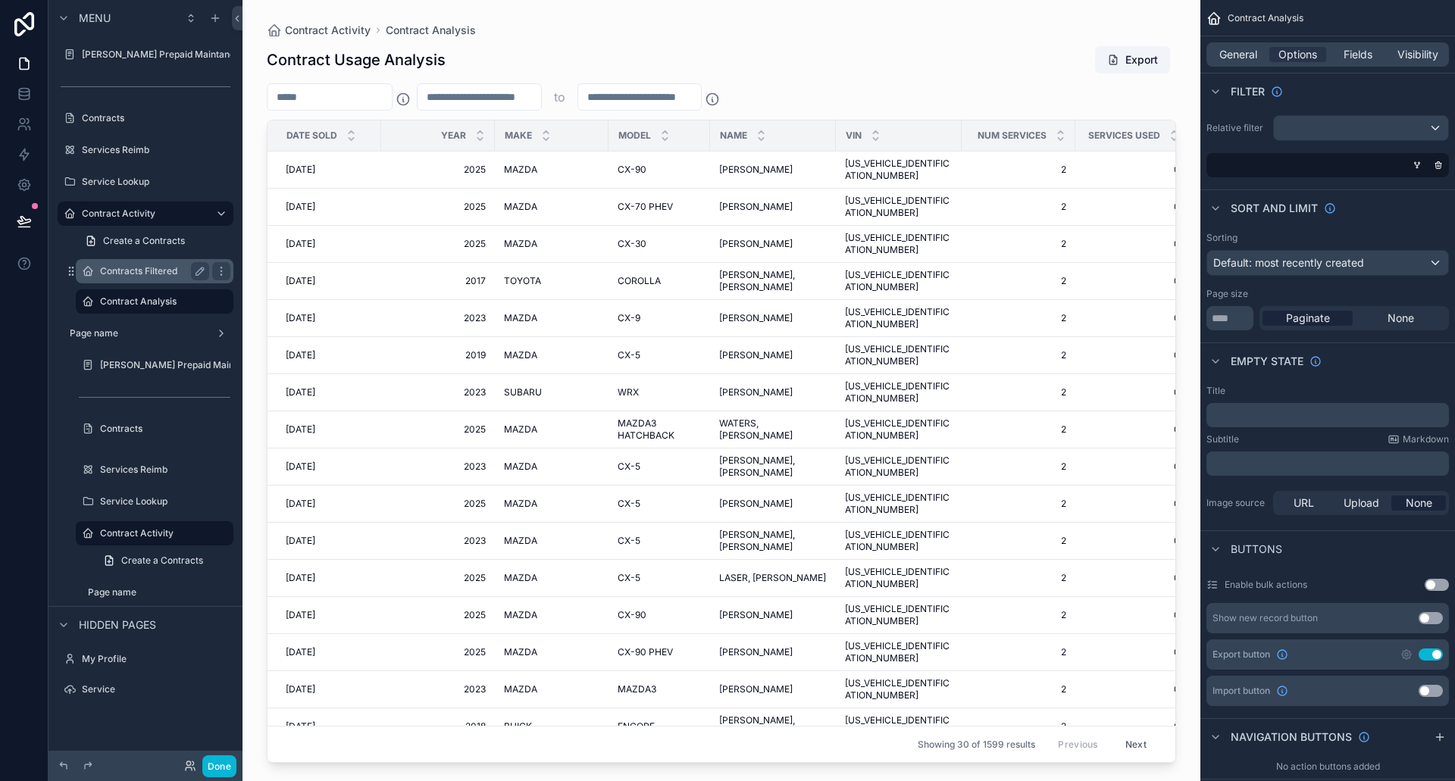
click at [142, 270] on label "Contracts Filtered" at bounding box center [151, 271] width 103 height 12
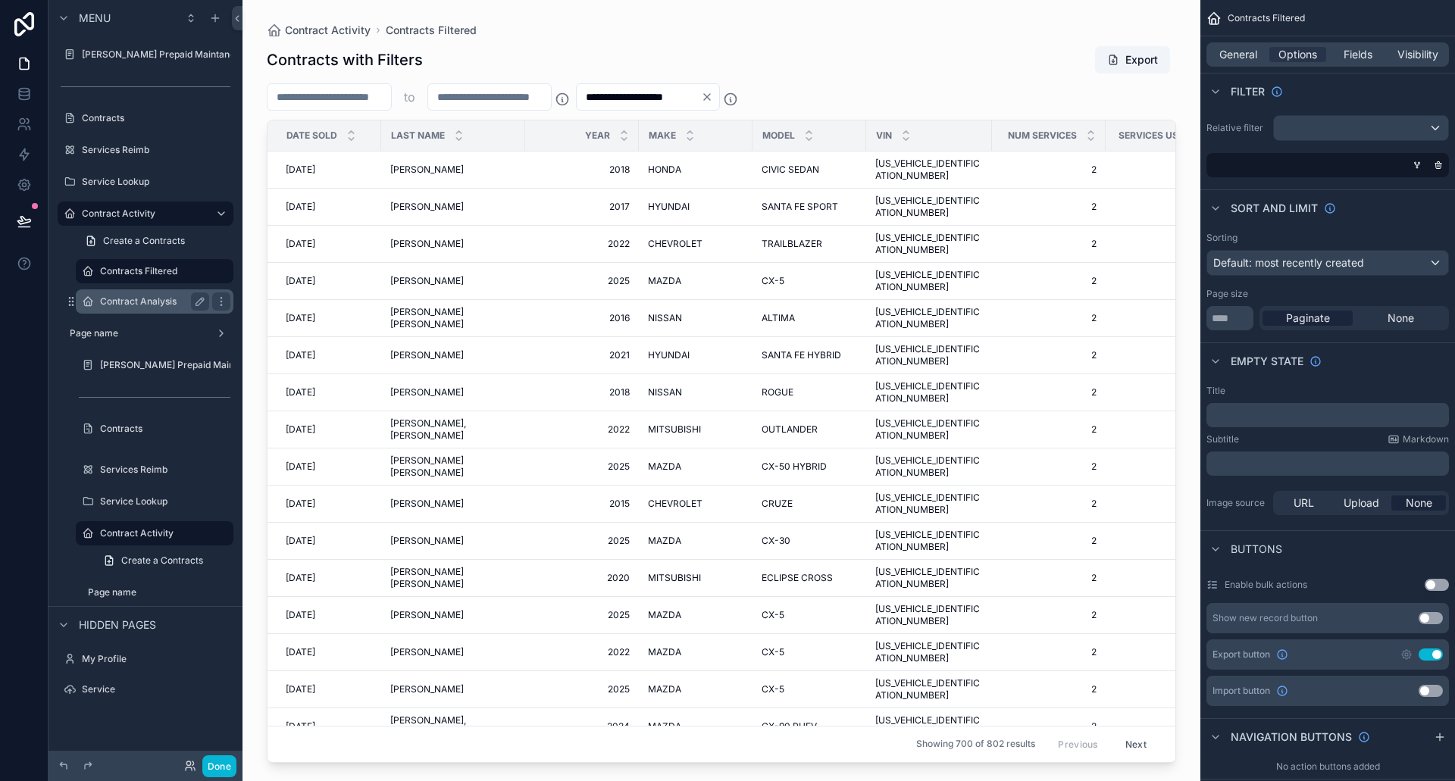
click at [133, 299] on label "Contract Analysis" at bounding box center [151, 301] width 103 height 12
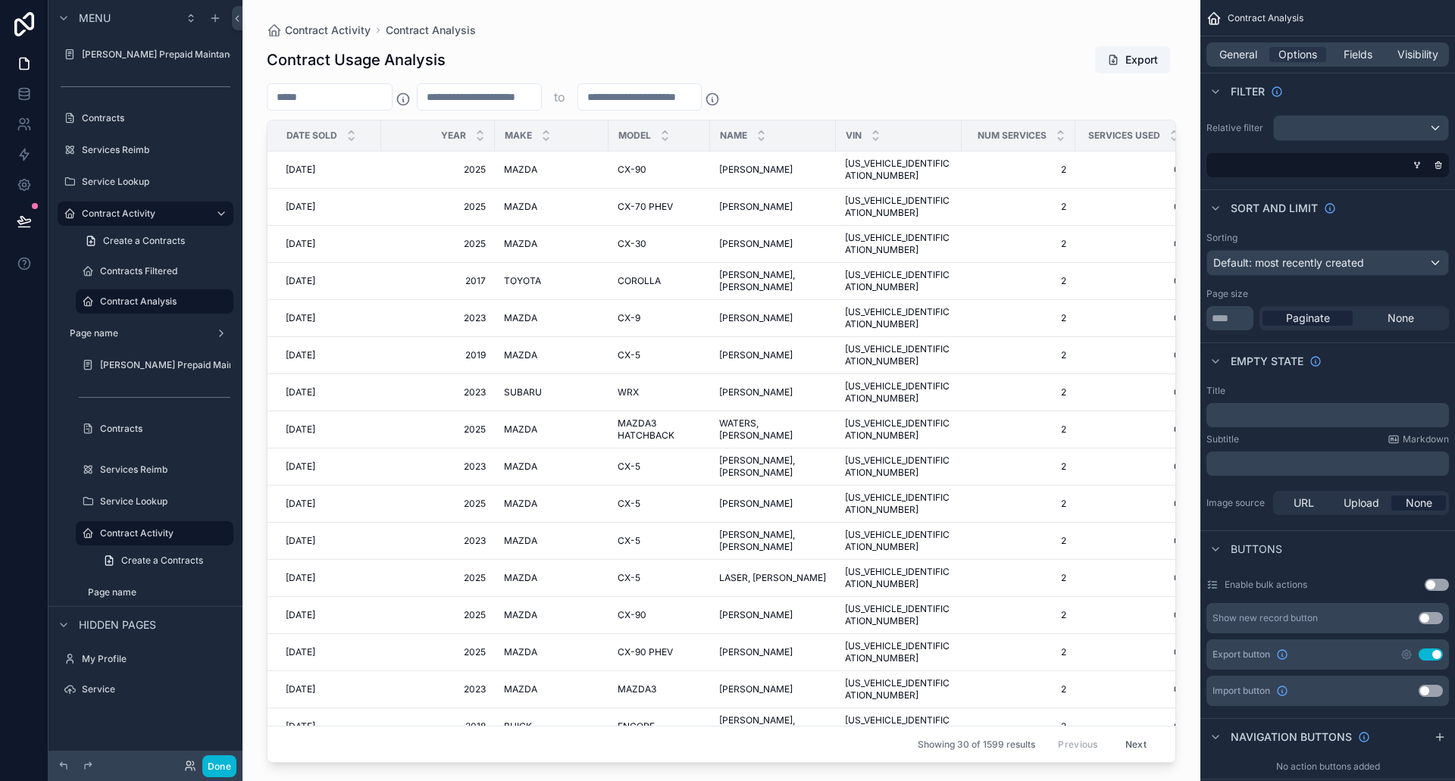
click at [749, 102] on div "scrollable content" at bounding box center [721, 381] width 958 height 763
click at [108, 117] on label "Contracts" at bounding box center [142, 118] width 121 height 12
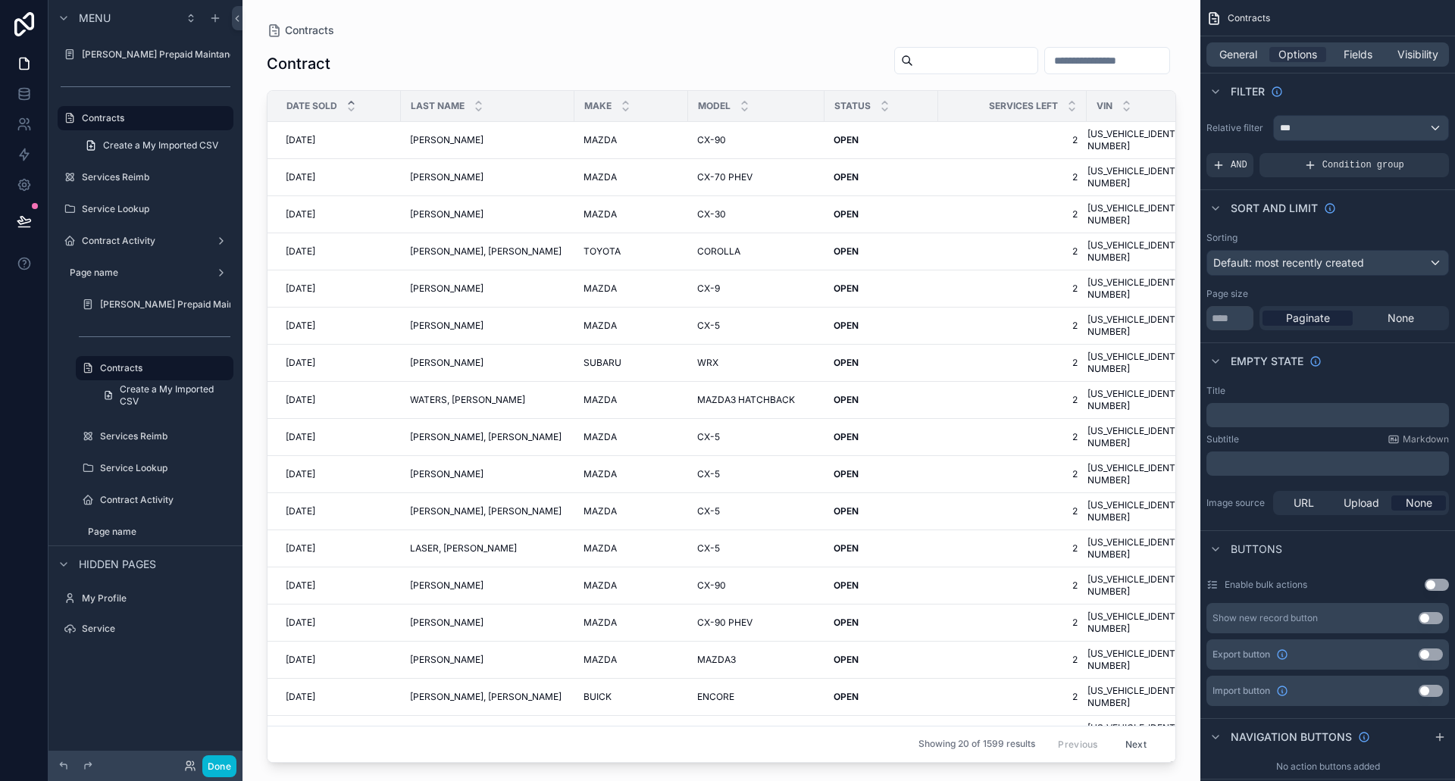
click at [352, 108] on div "scrollable content" at bounding box center [351, 106] width 10 height 17
click at [352, 111] on icon "scrollable content" at bounding box center [351, 110] width 10 height 10
click at [351, 107] on div "scrollable content" at bounding box center [351, 106] width 10 height 17
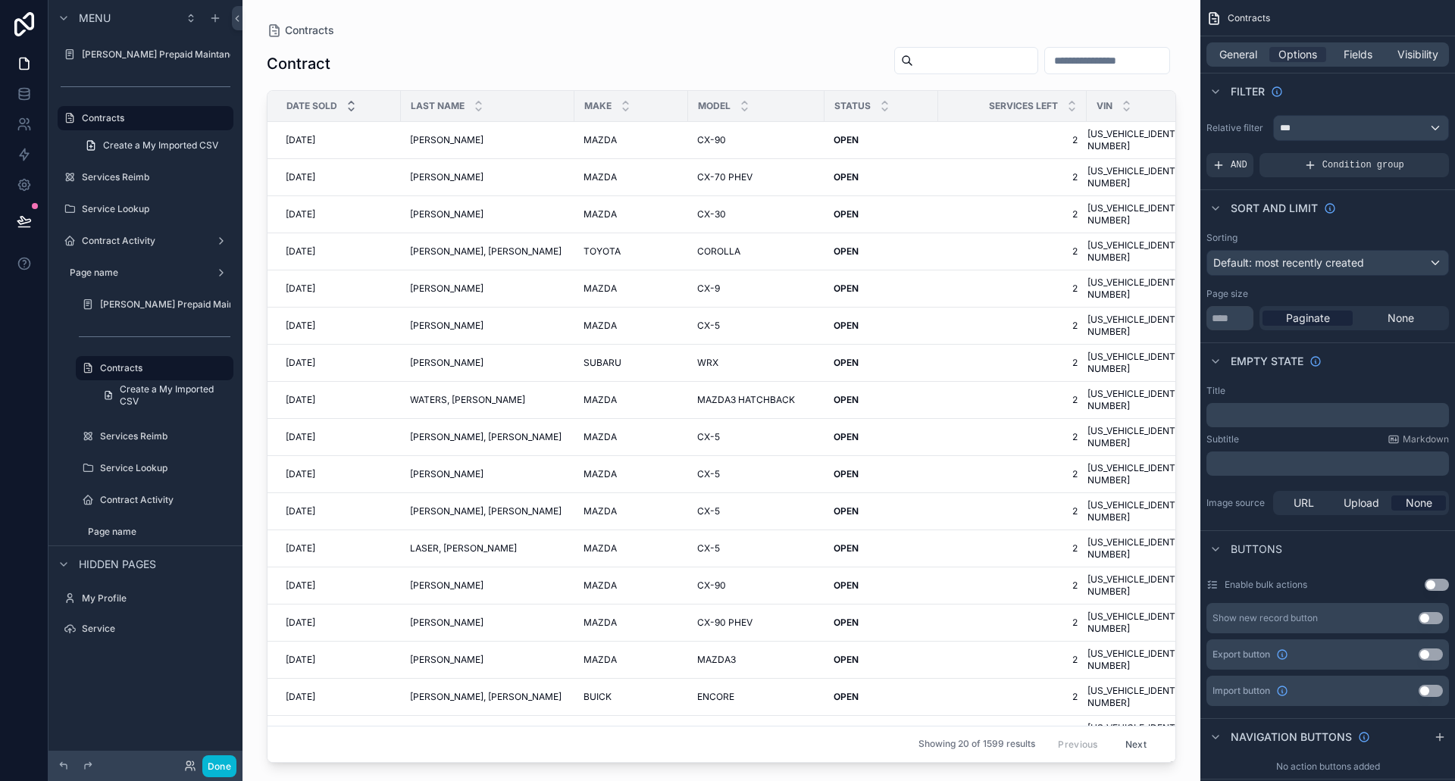
click at [351, 104] on icon "scrollable content" at bounding box center [351, 103] width 5 height 2
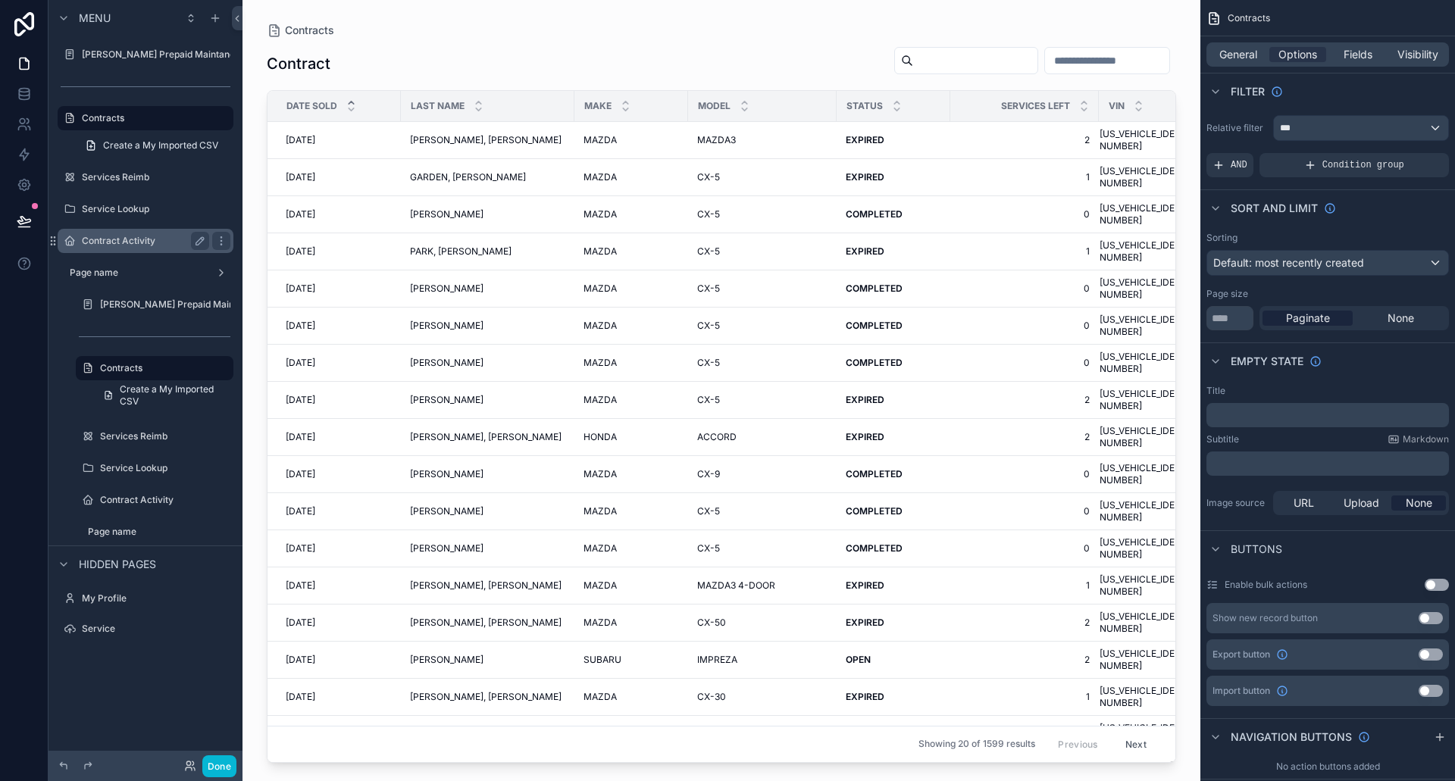
click at [132, 241] on label "Contract Activity" at bounding box center [142, 241] width 121 height 12
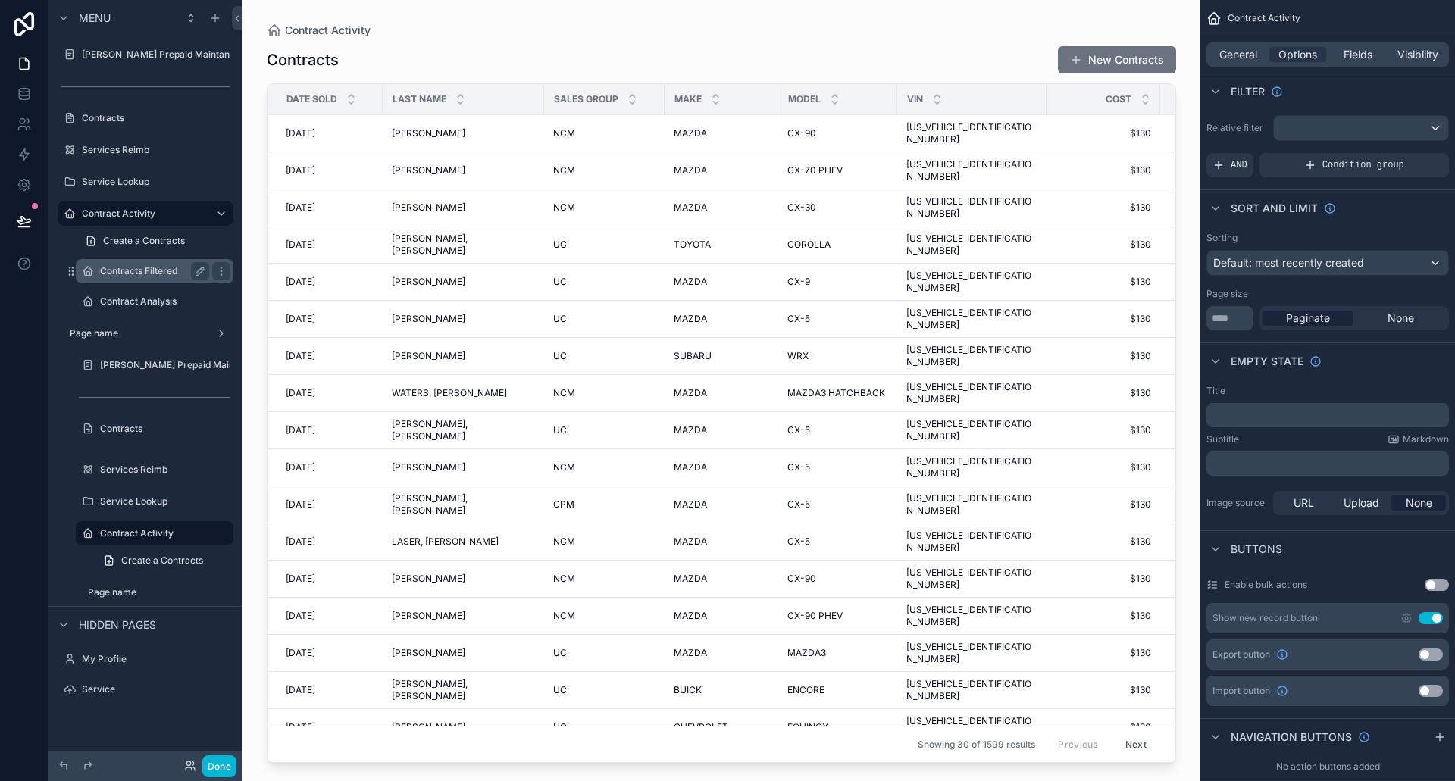
click at [137, 274] on label "Contracts Filtered" at bounding box center [151, 271] width 103 height 12
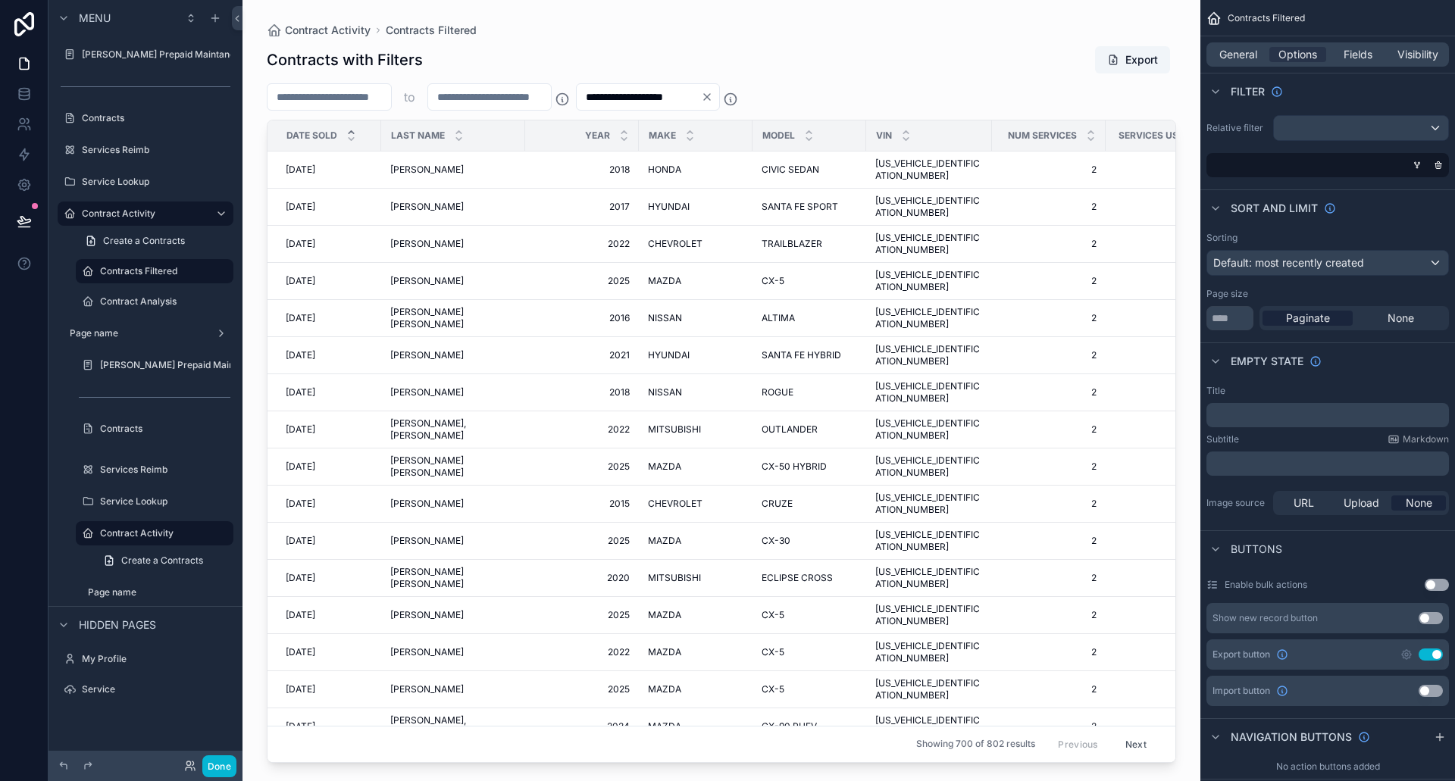
click at [351, 133] on icon "scrollable content" at bounding box center [351, 132] width 10 height 10
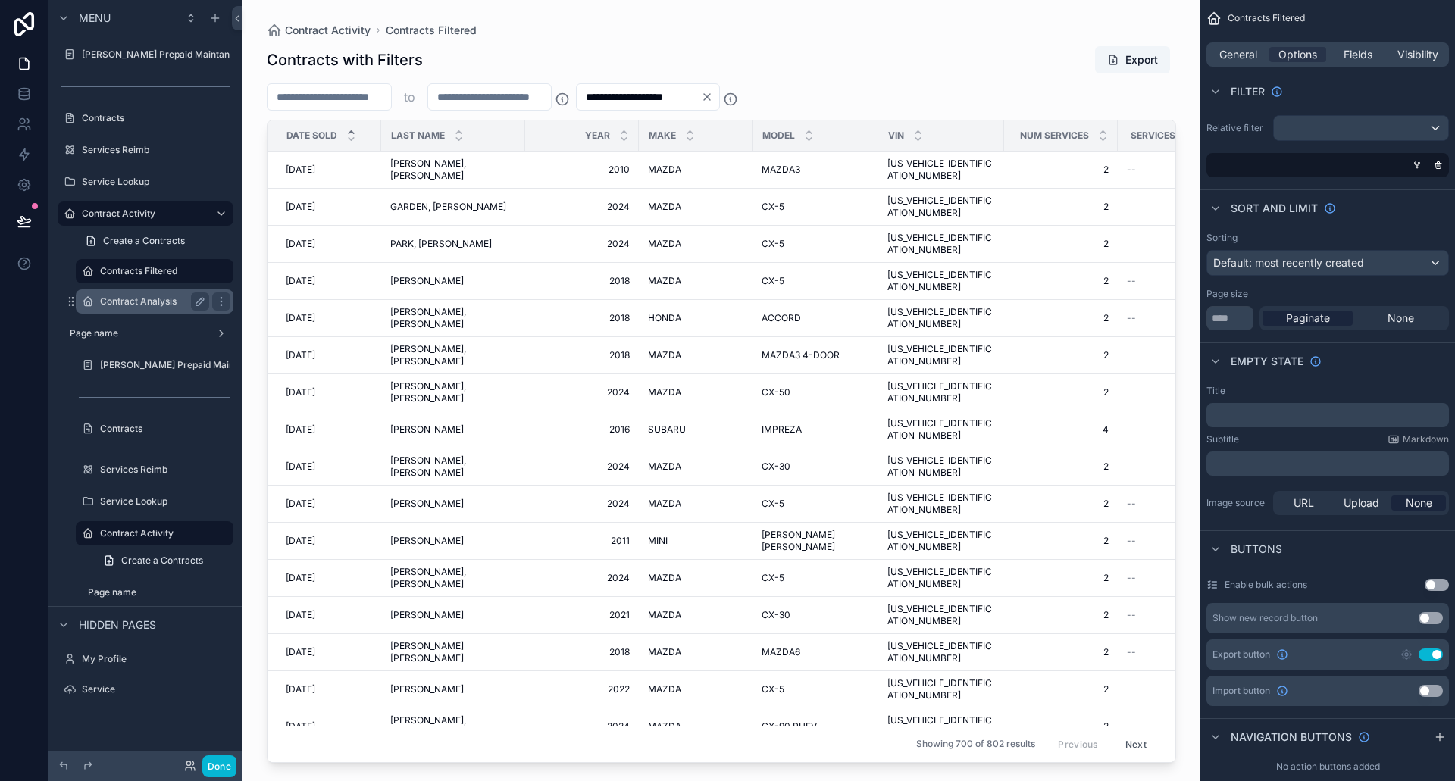
click at [126, 295] on div "Contract Analysis" at bounding box center [154, 301] width 109 height 18
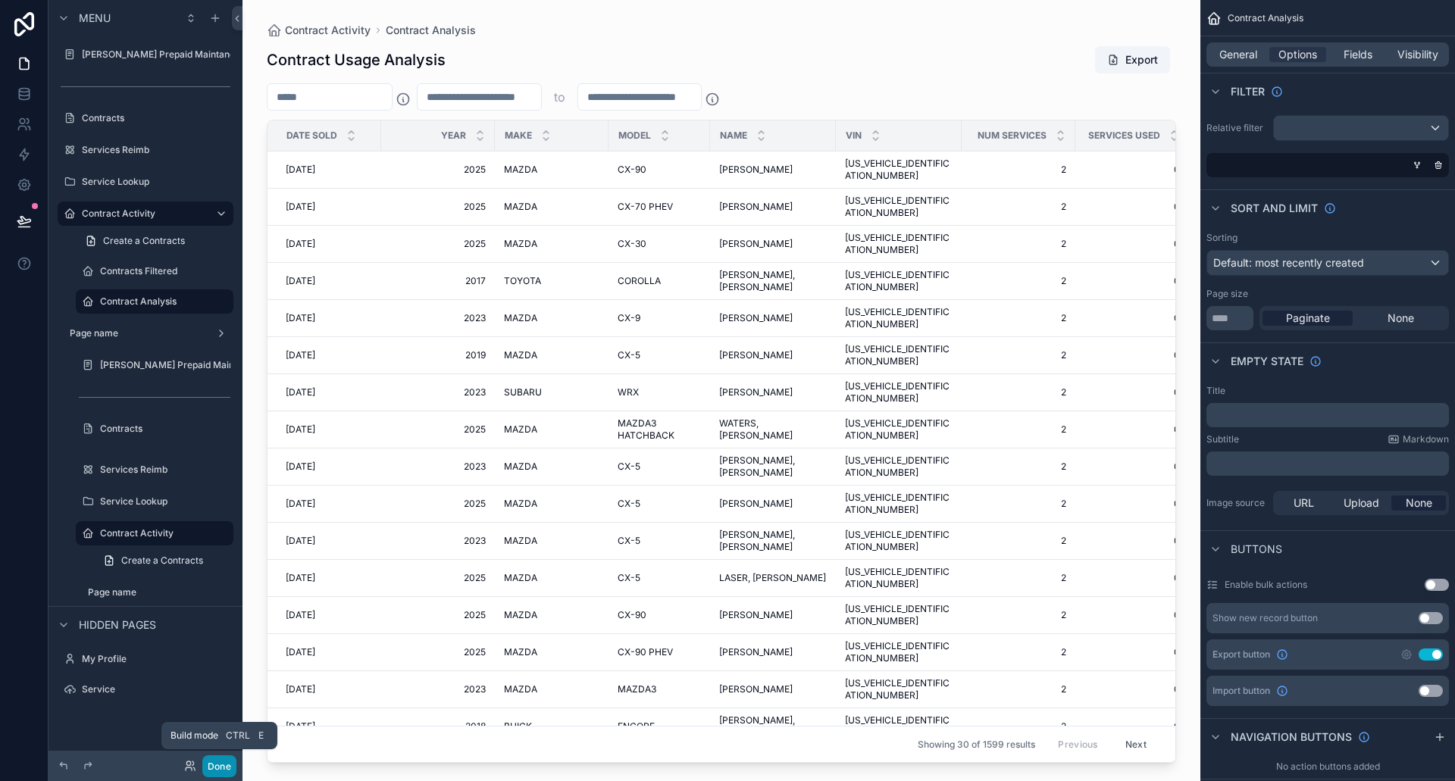
drag, startPoint x: 220, startPoint y: 767, endPoint x: 86, endPoint y: 362, distance: 426.3
click at [220, 767] on button "Done" at bounding box center [219, 766] width 34 height 22
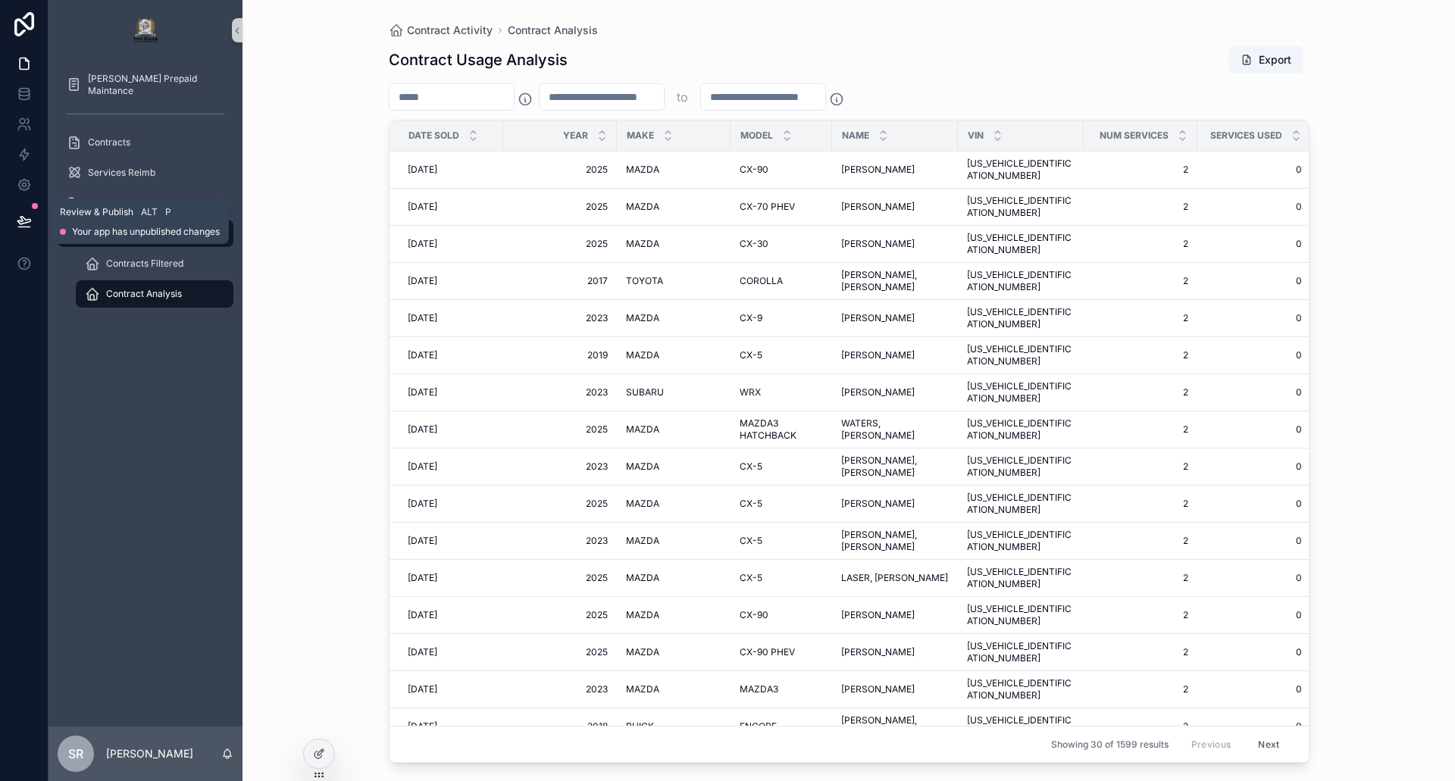
click at [37, 220] on button at bounding box center [24, 221] width 33 height 42
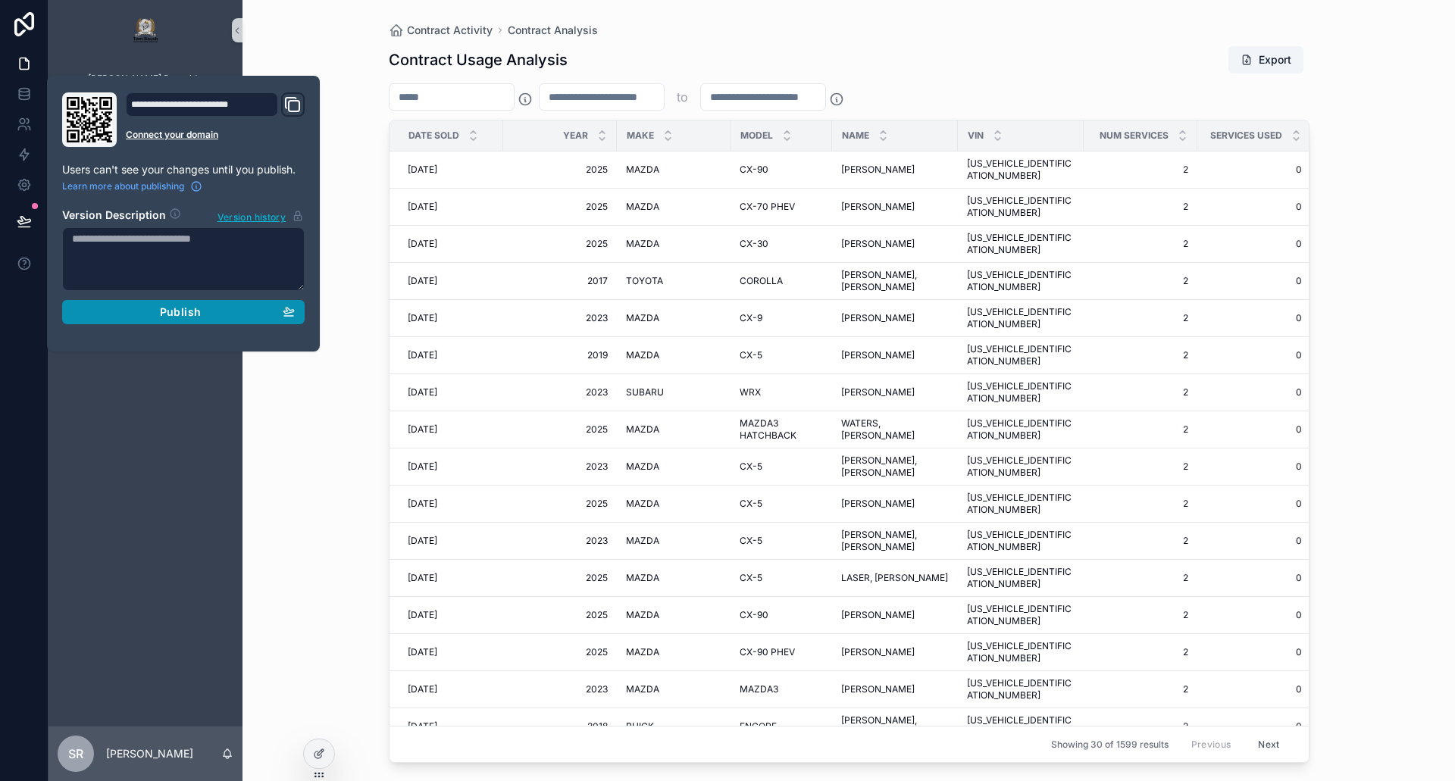
click at [167, 315] on span "Publish" at bounding box center [180, 312] width 41 height 14
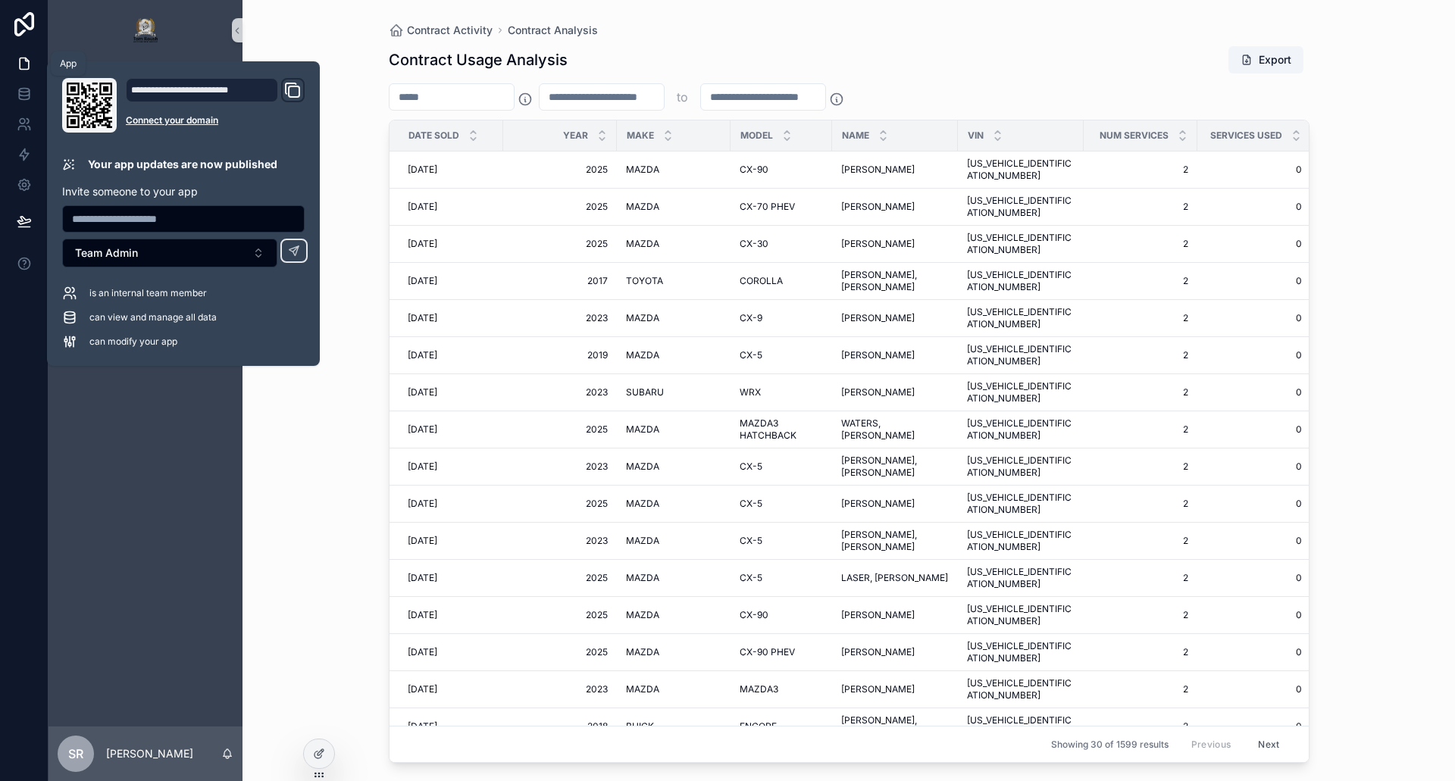
click at [26, 61] on icon at bounding box center [26, 59] width 3 height 3
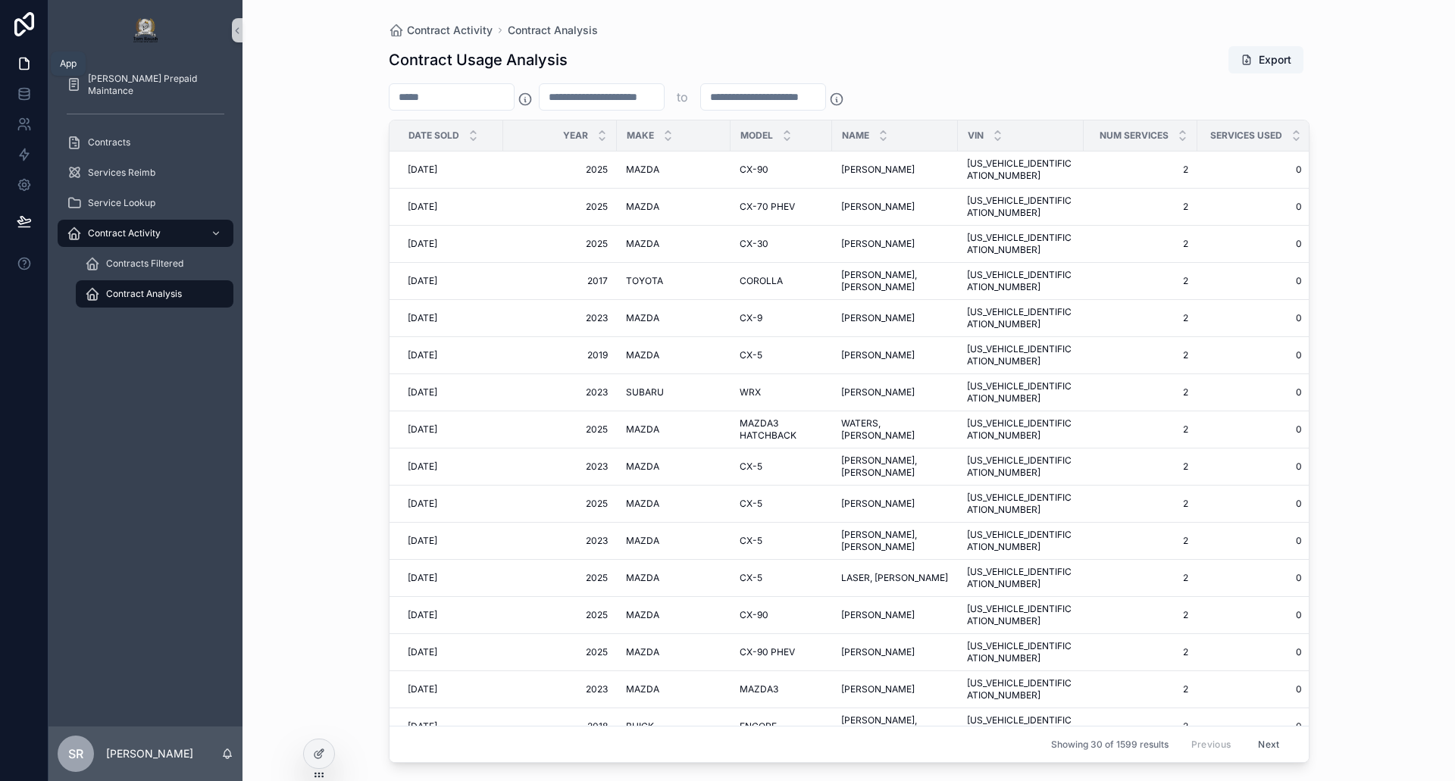
click at [23, 64] on icon at bounding box center [24, 63] width 15 height 15
click at [158, 259] on span "Contracts Filtered" at bounding box center [144, 264] width 77 height 12
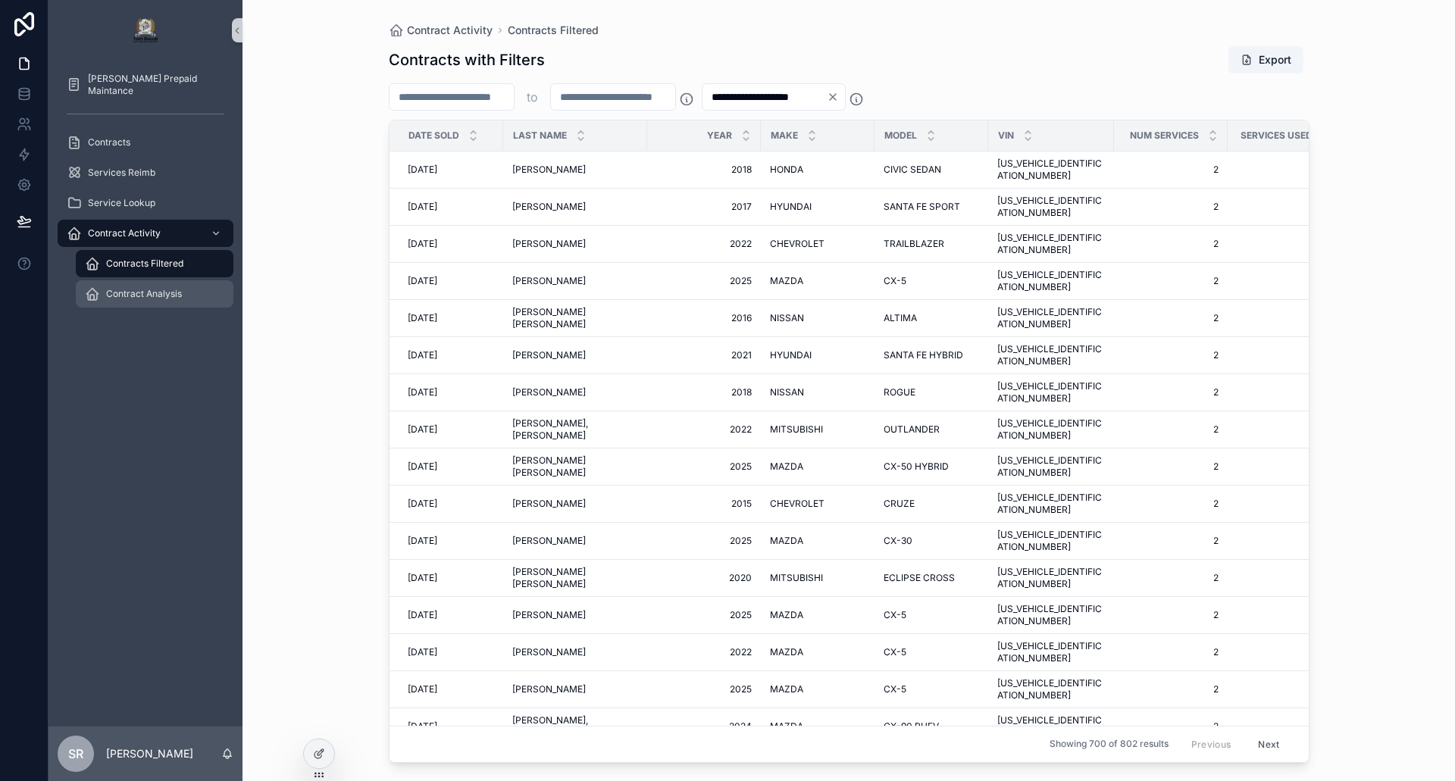
click at [157, 287] on div "Contract Analysis" at bounding box center [154, 294] width 139 height 24
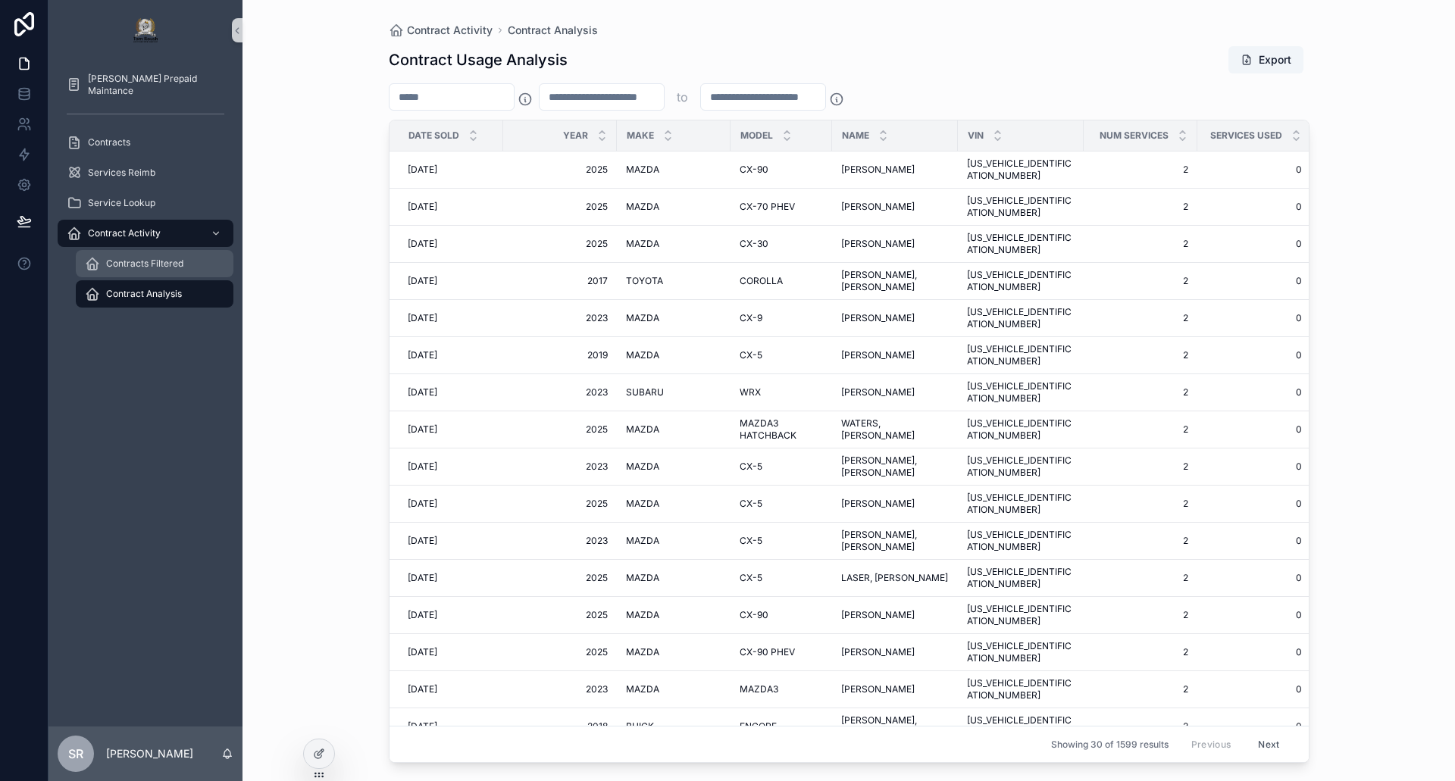
click at [142, 256] on div "Contracts Filtered" at bounding box center [154, 264] width 139 height 24
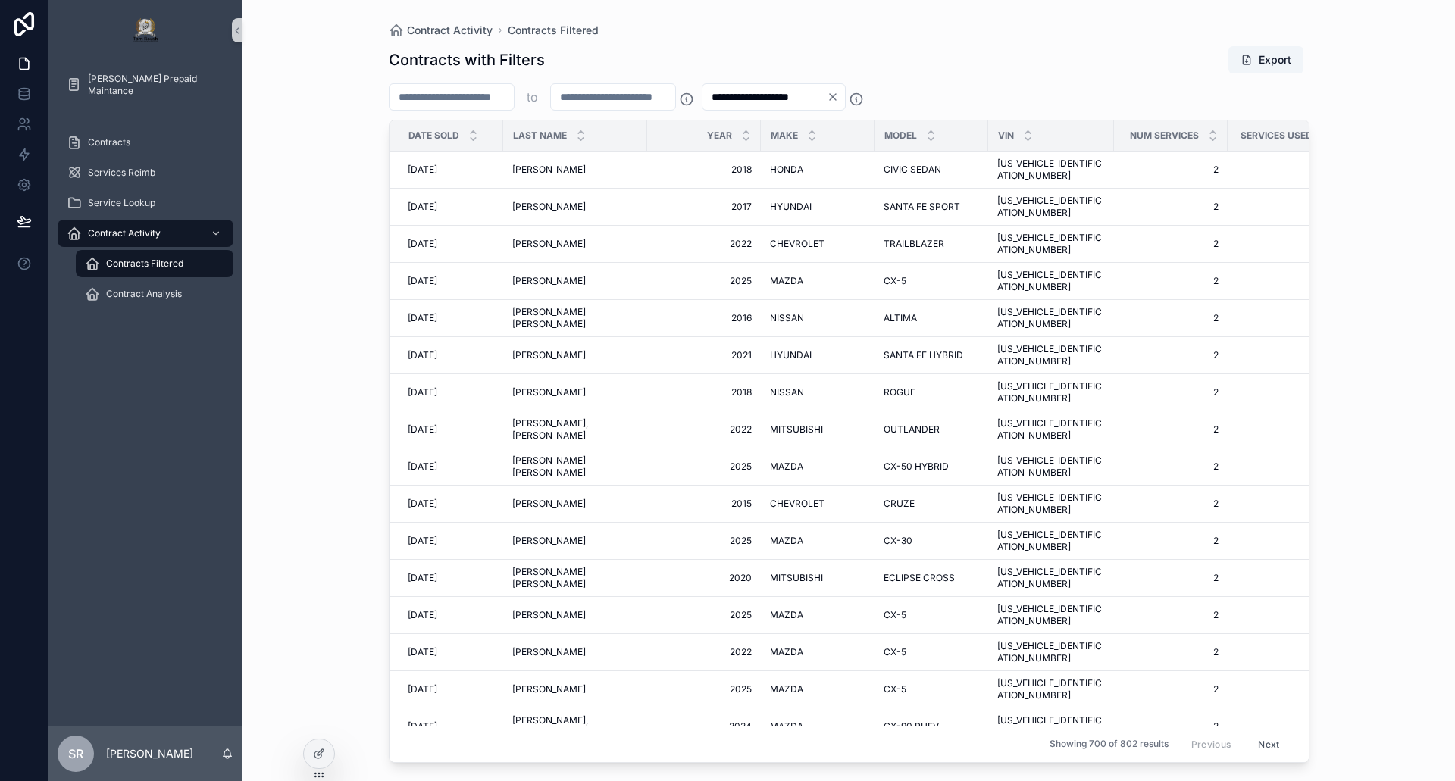
click at [784, 100] on input "**********" at bounding box center [764, 96] width 124 height 21
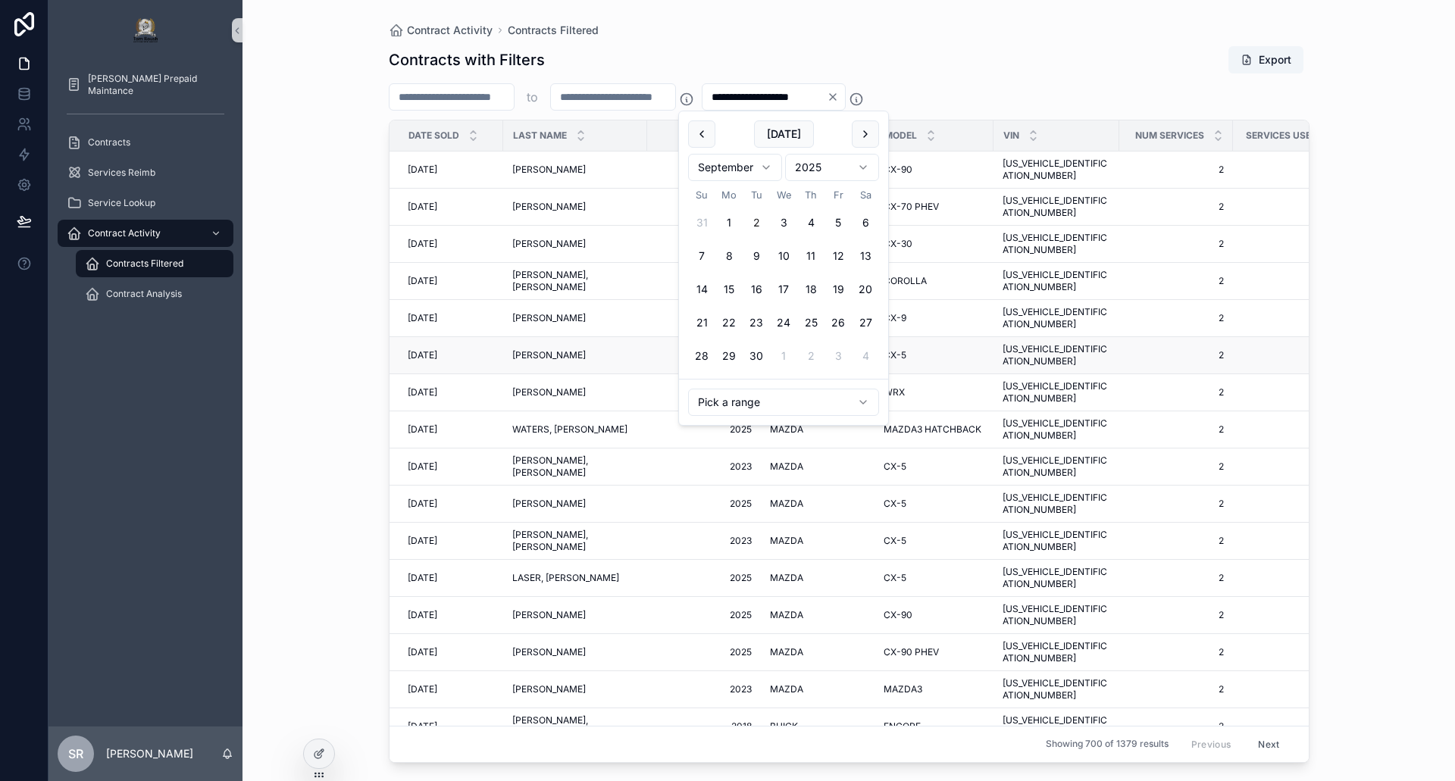
type input "**********"
click at [487, 95] on input "*" at bounding box center [451, 96] width 124 height 21
drag, startPoint x: 586, startPoint y: 101, endPoint x: 552, endPoint y: 97, distance: 34.3
click at [552, 97] on input "*" at bounding box center [613, 96] width 124 height 21
drag, startPoint x: 417, startPoint y: 92, endPoint x: 367, endPoint y: 93, distance: 50.8
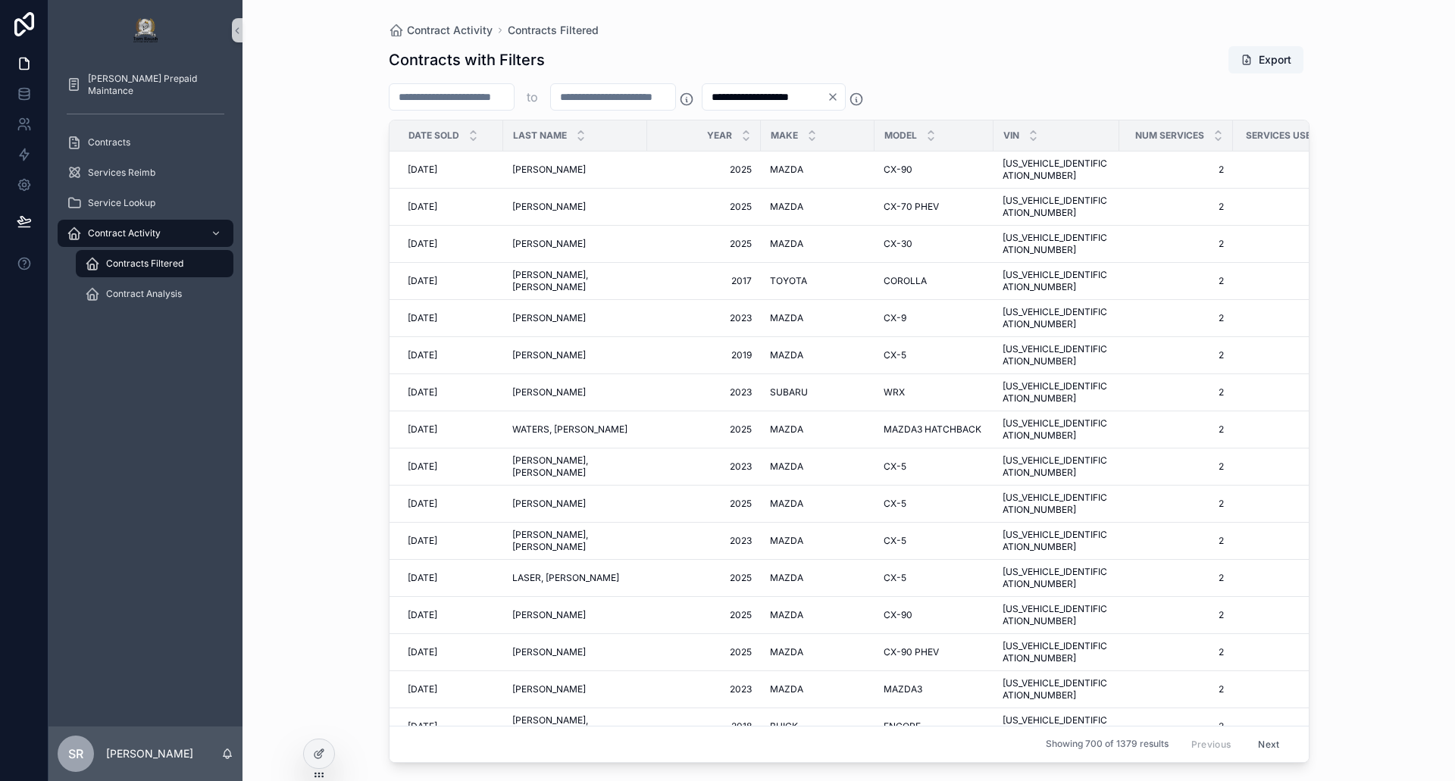
click at [367, 93] on div "**********" at bounding box center [848, 381] width 969 height 763
type input "*"
click at [760, 95] on input "**********" at bounding box center [764, 96] width 124 height 21
type input "**********"
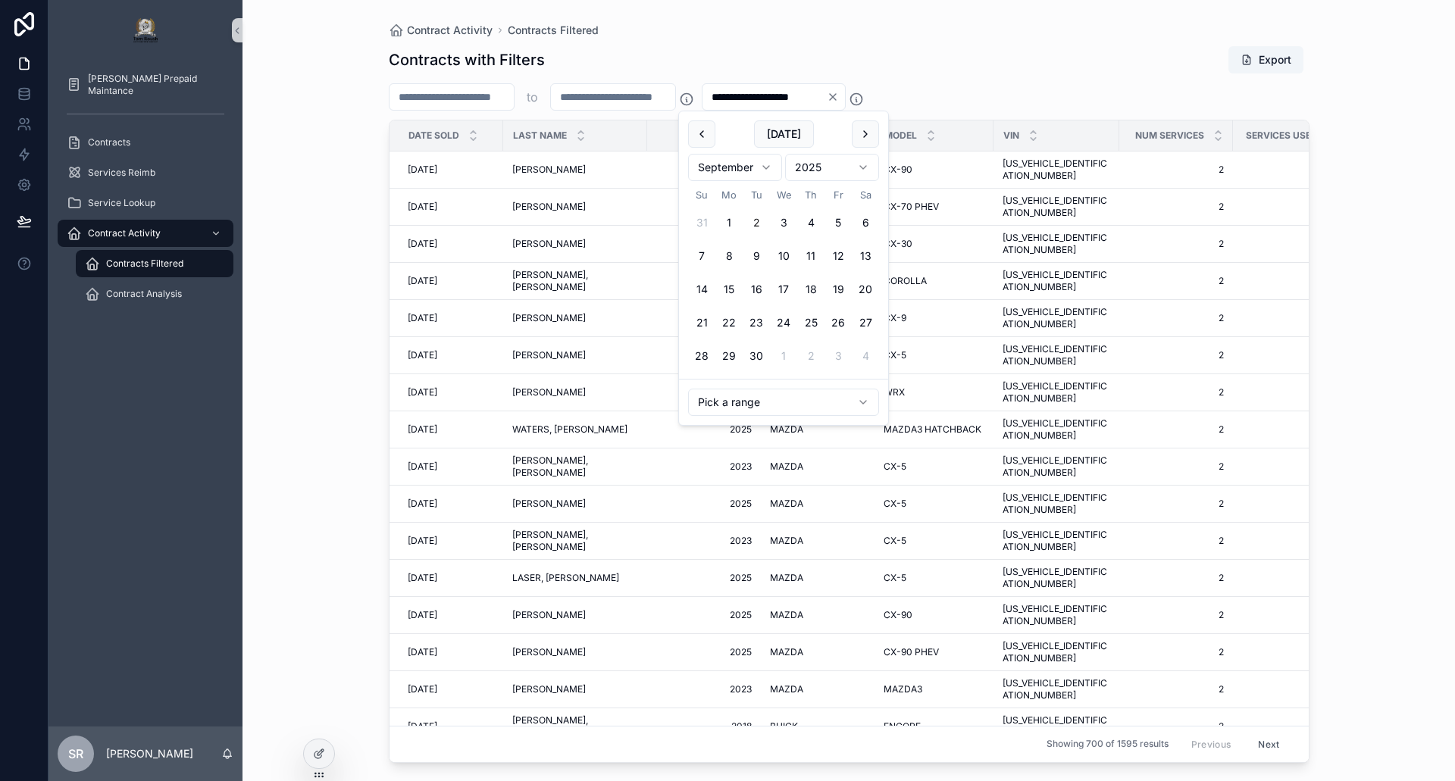
click at [605, 91] on input "*" at bounding box center [613, 96] width 124 height 21
type input "*"
click at [1027, 85] on div "**********" at bounding box center [849, 96] width 921 height 27
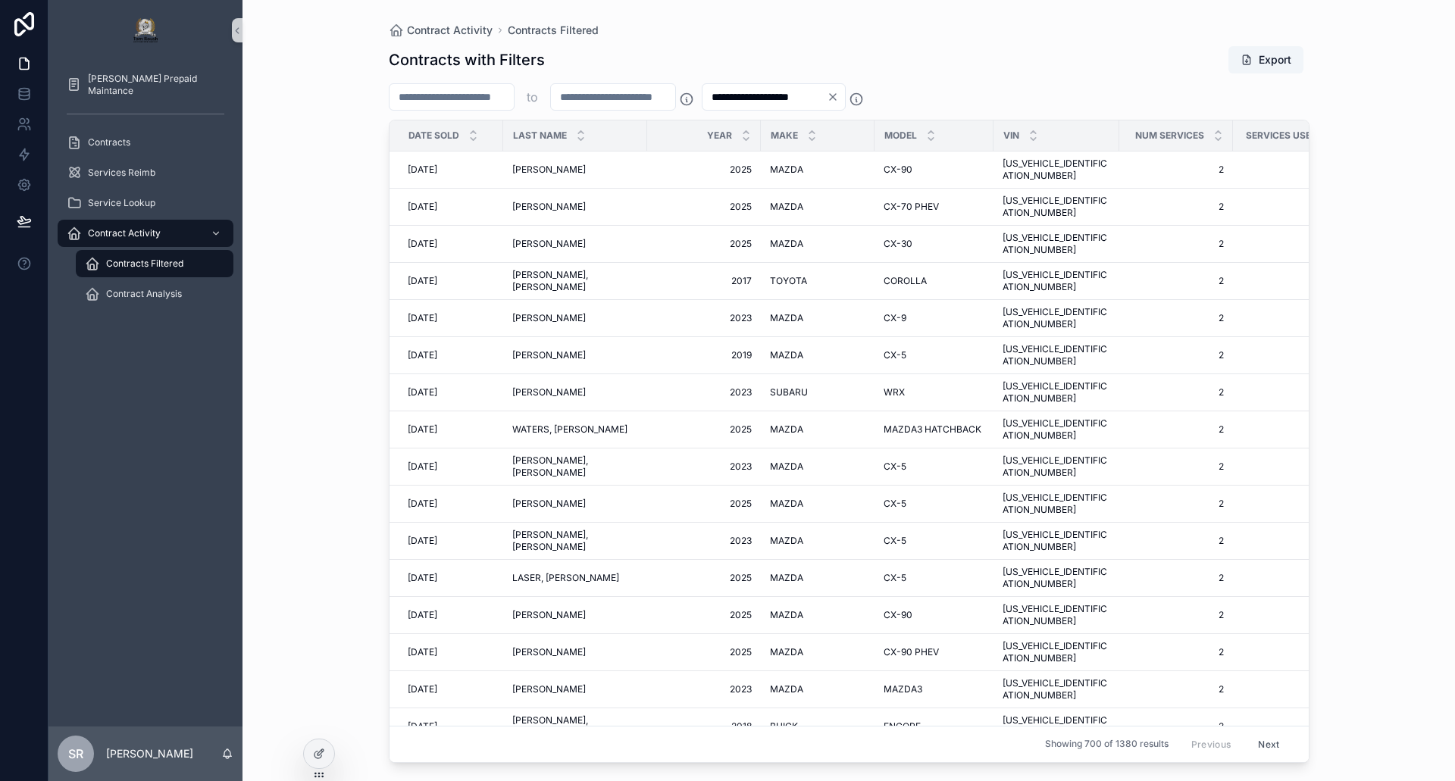
click at [608, 97] on input "*" at bounding box center [613, 96] width 124 height 21
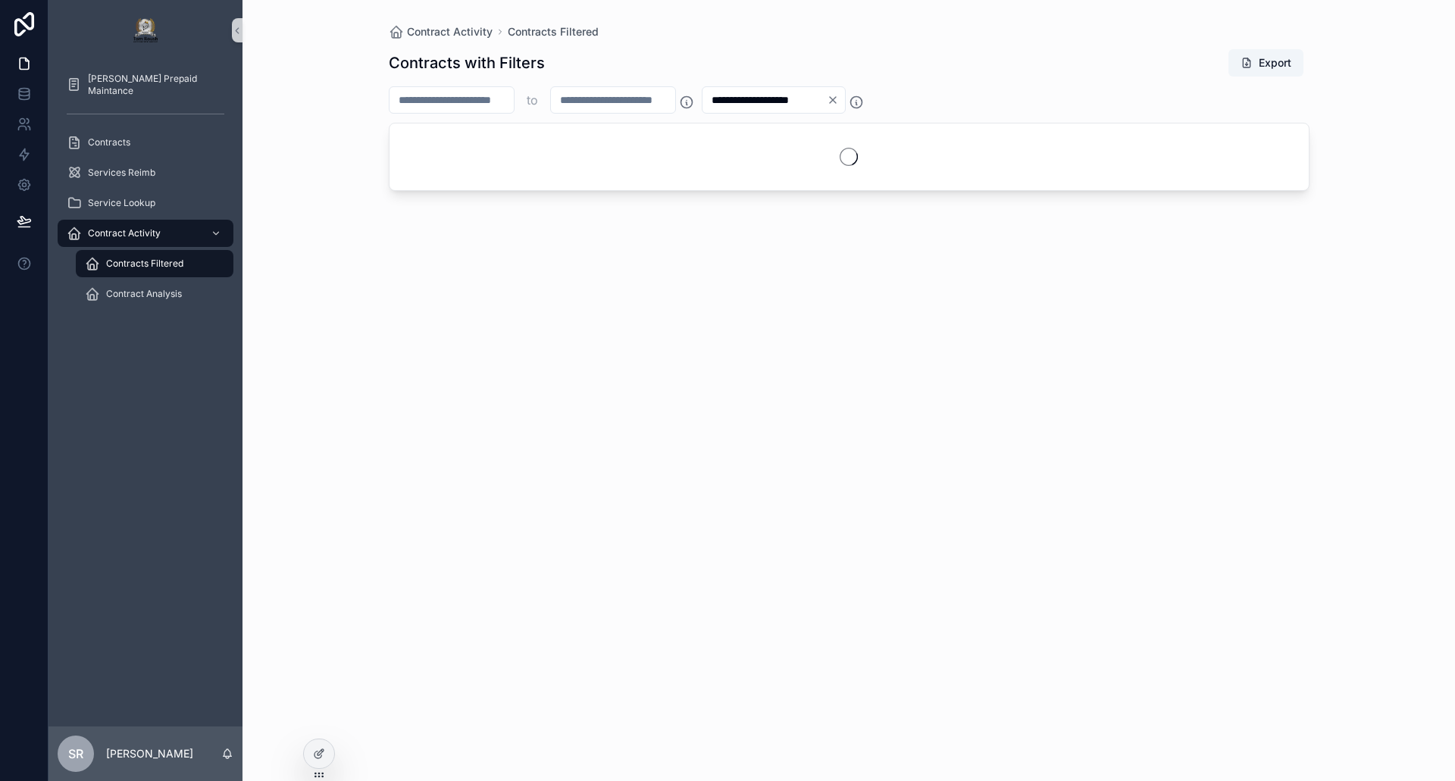
type input "*"
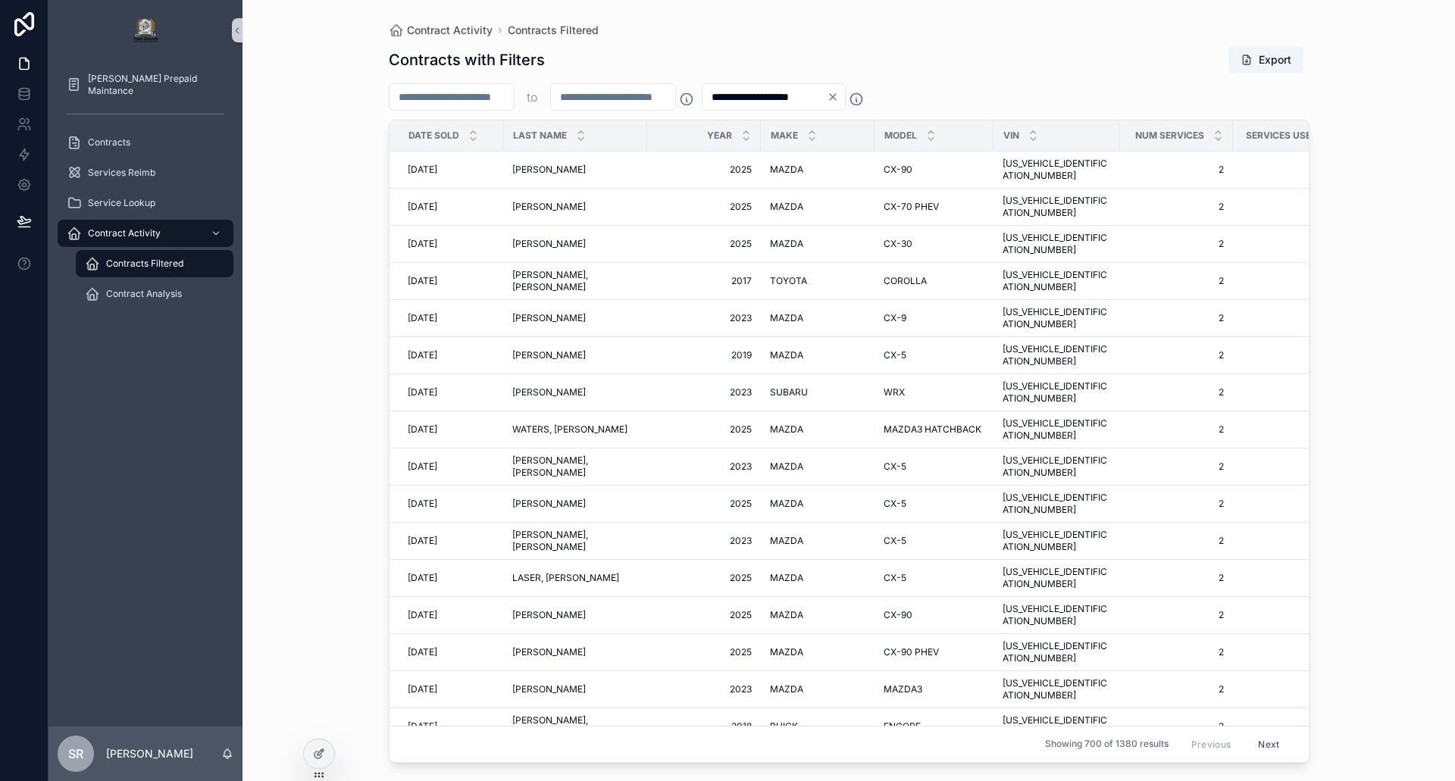
type input "*"
click at [994, 49] on div "Contracts with Filters Export" at bounding box center [849, 59] width 921 height 29
click at [765, 98] on input "**********" at bounding box center [764, 96] width 124 height 21
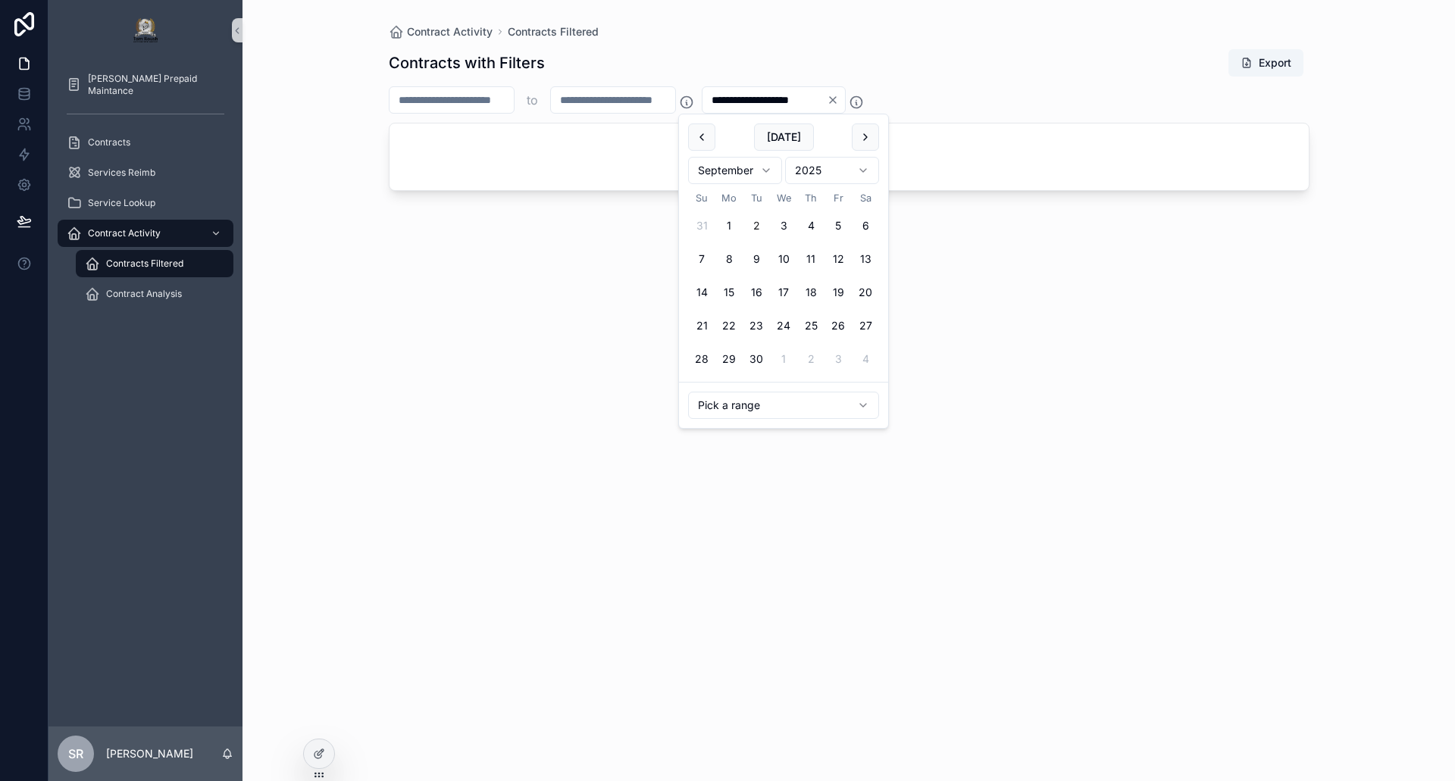
type input "**********"
click at [1002, 64] on div "Contracts with Filters Export" at bounding box center [849, 62] width 921 height 29
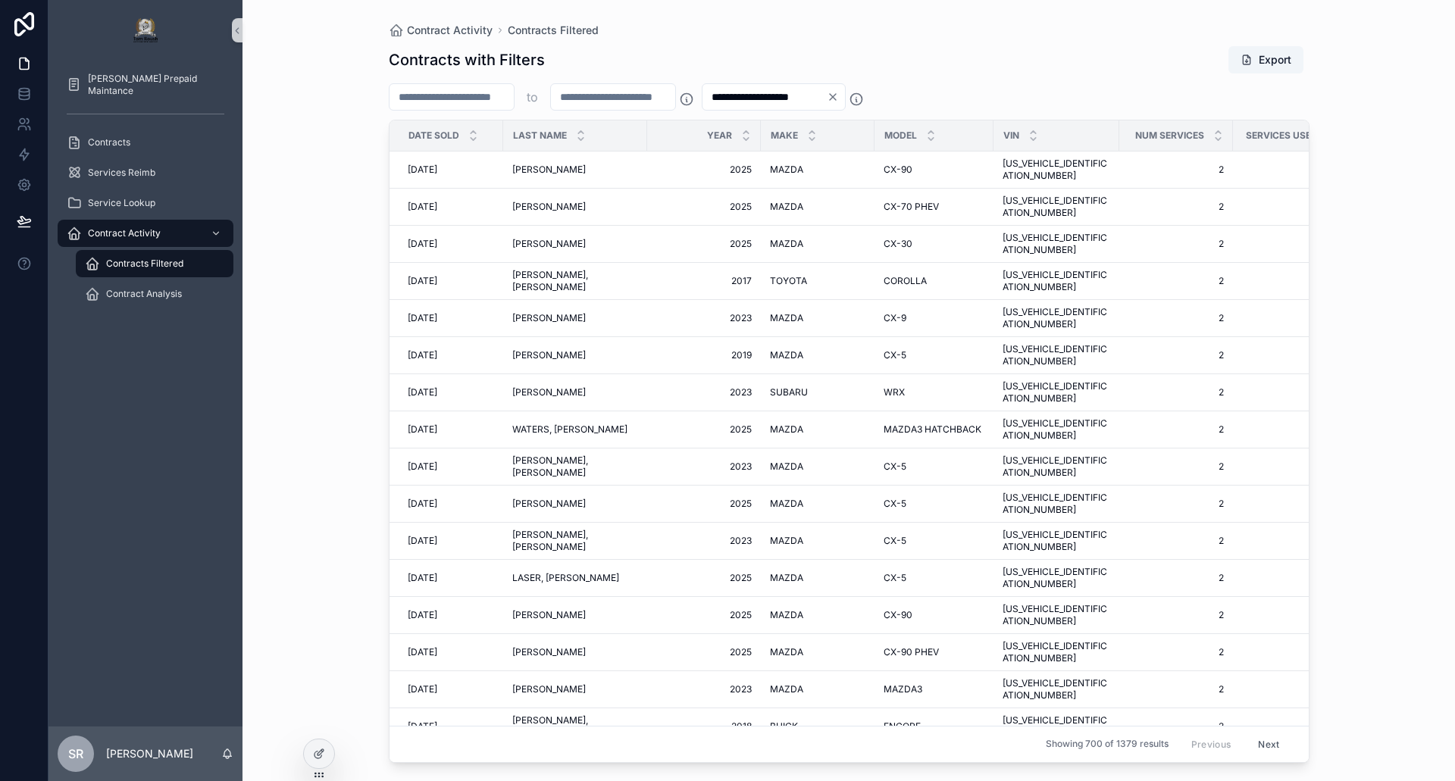
drag, startPoint x: 421, startPoint y: 98, endPoint x: 326, endPoint y: 108, distance: 96.0
click at [328, 98] on div "**********" at bounding box center [848, 390] width 1212 height 781
type input "*"
click at [755, 96] on input "**********" at bounding box center [764, 96] width 124 height 21
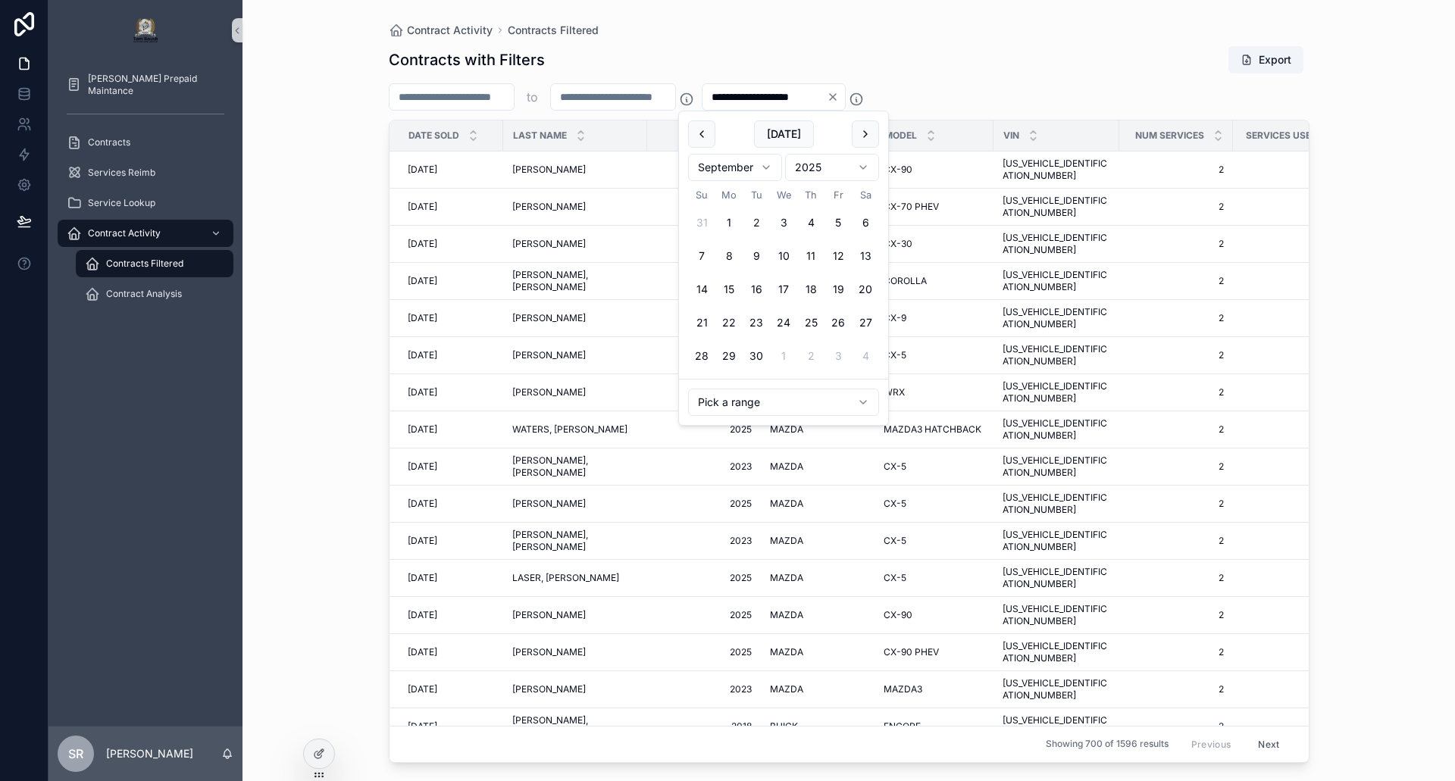
click at [761, 93] on input "**********" at bounding box center [764, 96] width 124 height 21
type input "**********"
drag, startPoint x: 446, startPoint y: 98, endPoint x: 358, endPoint y: 102, distance: 87.2
click at [368, 102] on div "Contract Activity Contracts Filtered Contracts with Filters Export * to * DATE …" at bounding box center [848, 381] width 969 height 763
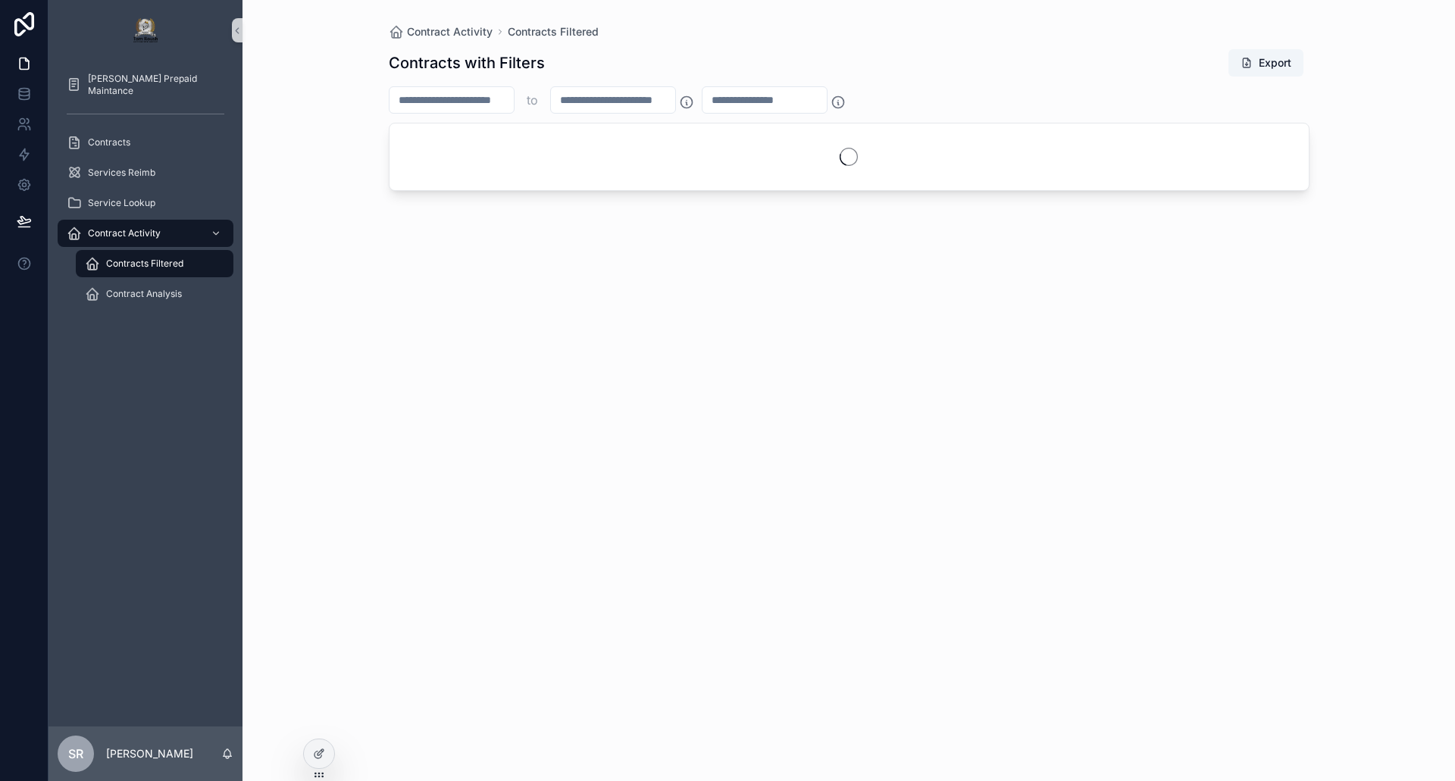
type input "*"
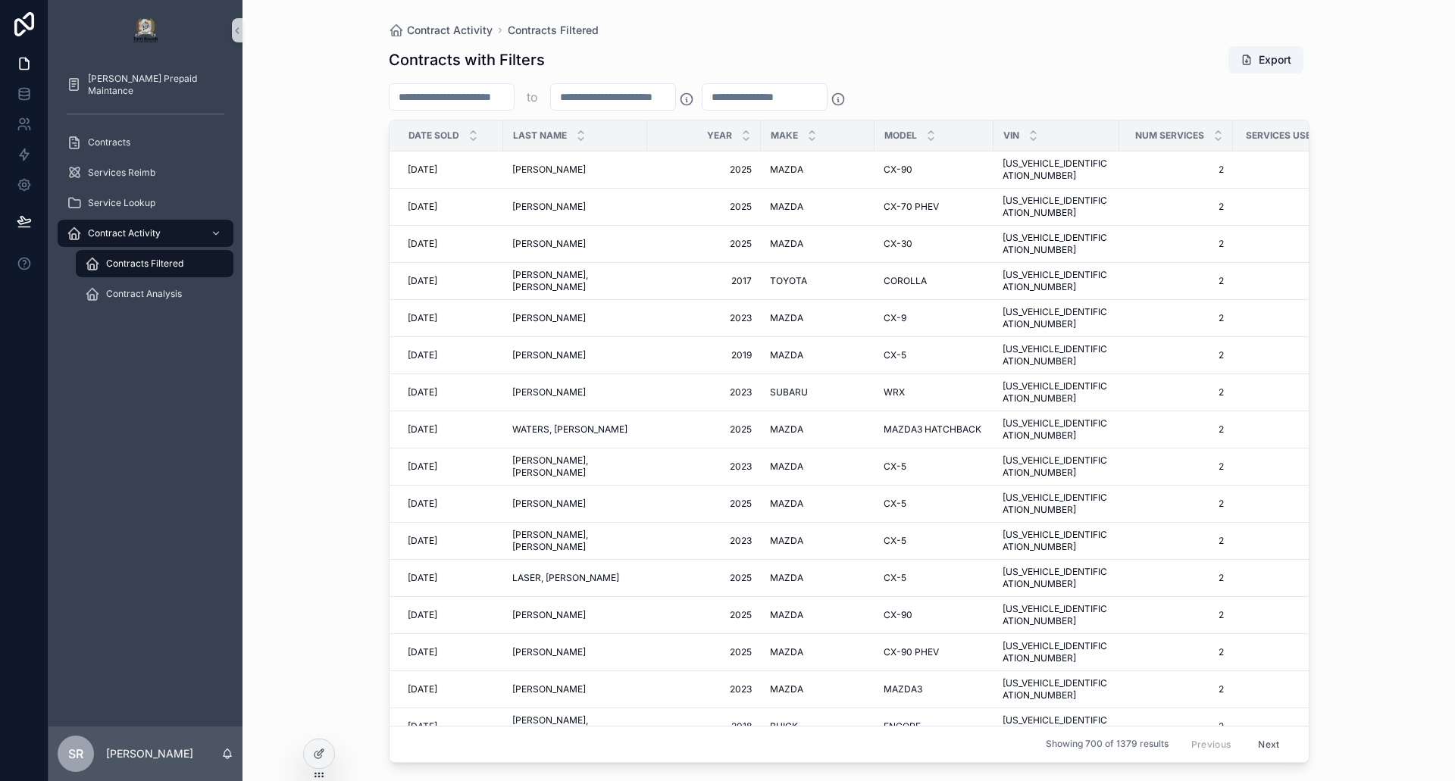
click at [445, 99] on input "*" at bounding box center [451, 96] width 124 height 21
type input "*"
drag, startPoint x: 611, startPoint y: 103, endPoint x: 602, endPoint y: 100, distance: 9.6
click at [604, 100] on input "*" at bounding box center [613, 96] width 124 height 21
type input "*"
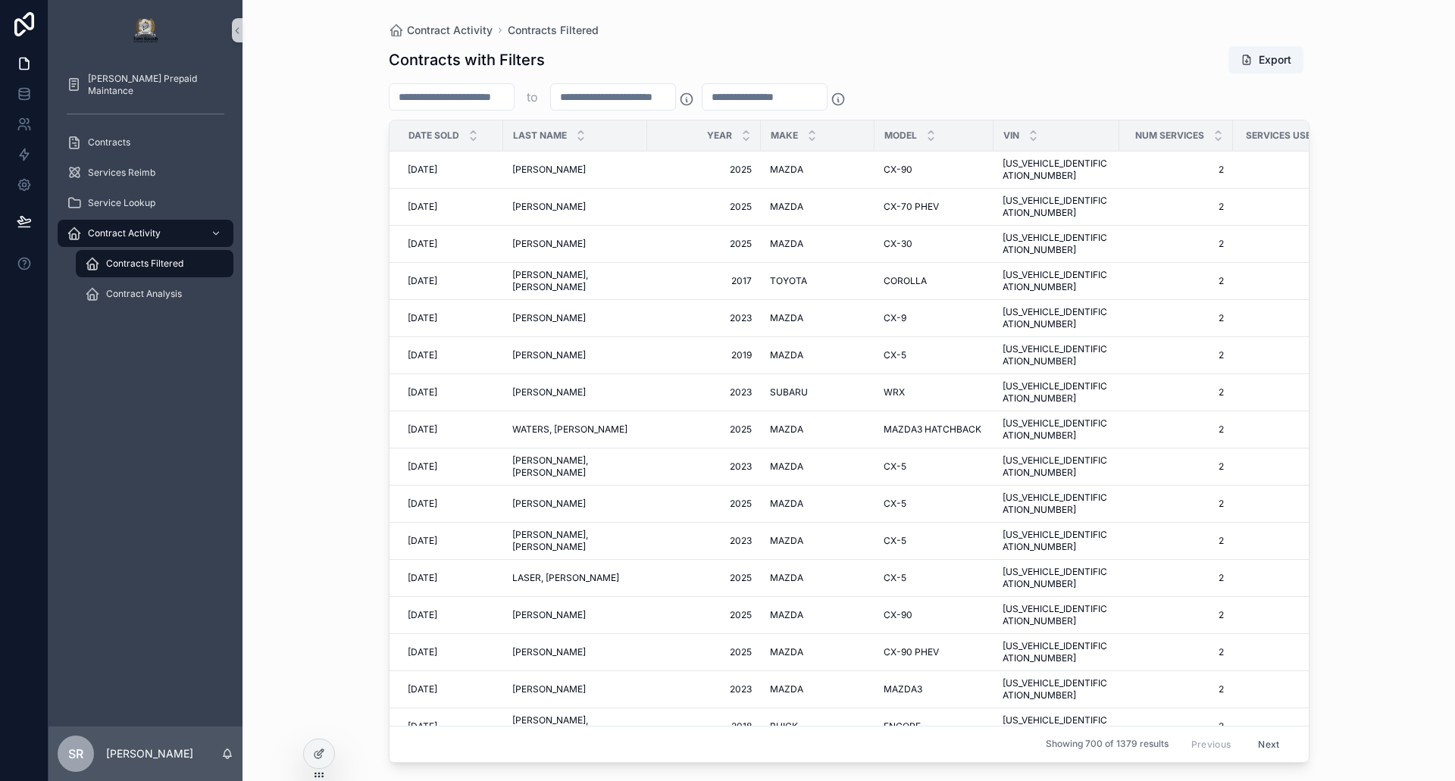
click at [496, 86] on div "*" at bounding box center [452, 96] width 126 height 27
click at [464, 98] on input "*" at bounding box center [451, 96] width 124 height 21
click at [451, 32] on span "Contract Activity" at bounding box center [450, 30] width 86 height 15
click at [163, 252] on div "Contracts Filtered" at bounding box center [154, 264] width 139 height 24
type input "*"
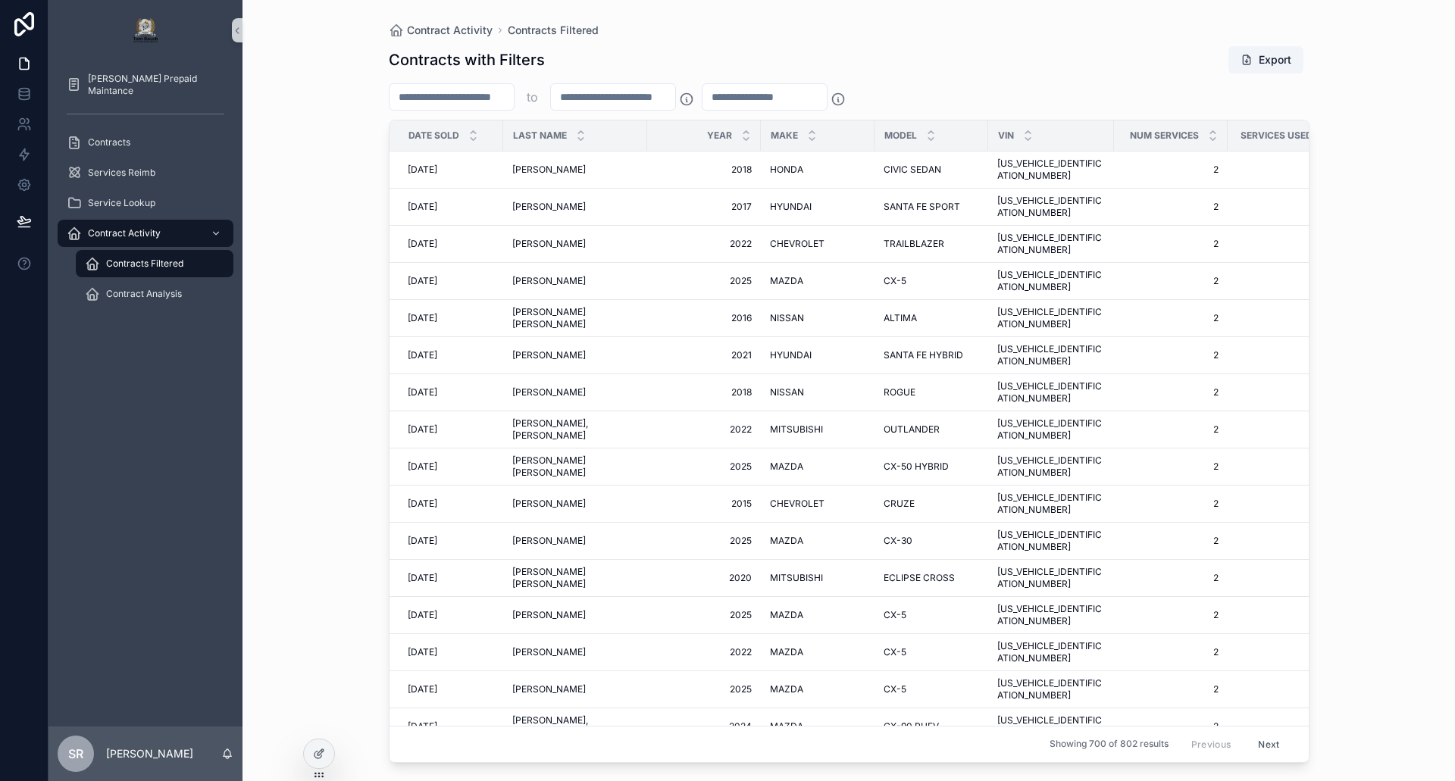
click at [158, 260] on span "Contracts Filtered" at bounding box center [144, 264] width 77 height 12
click at [137, 295] on span "Contract Analysis" at bounding box center [144, 294] width 76 height 12
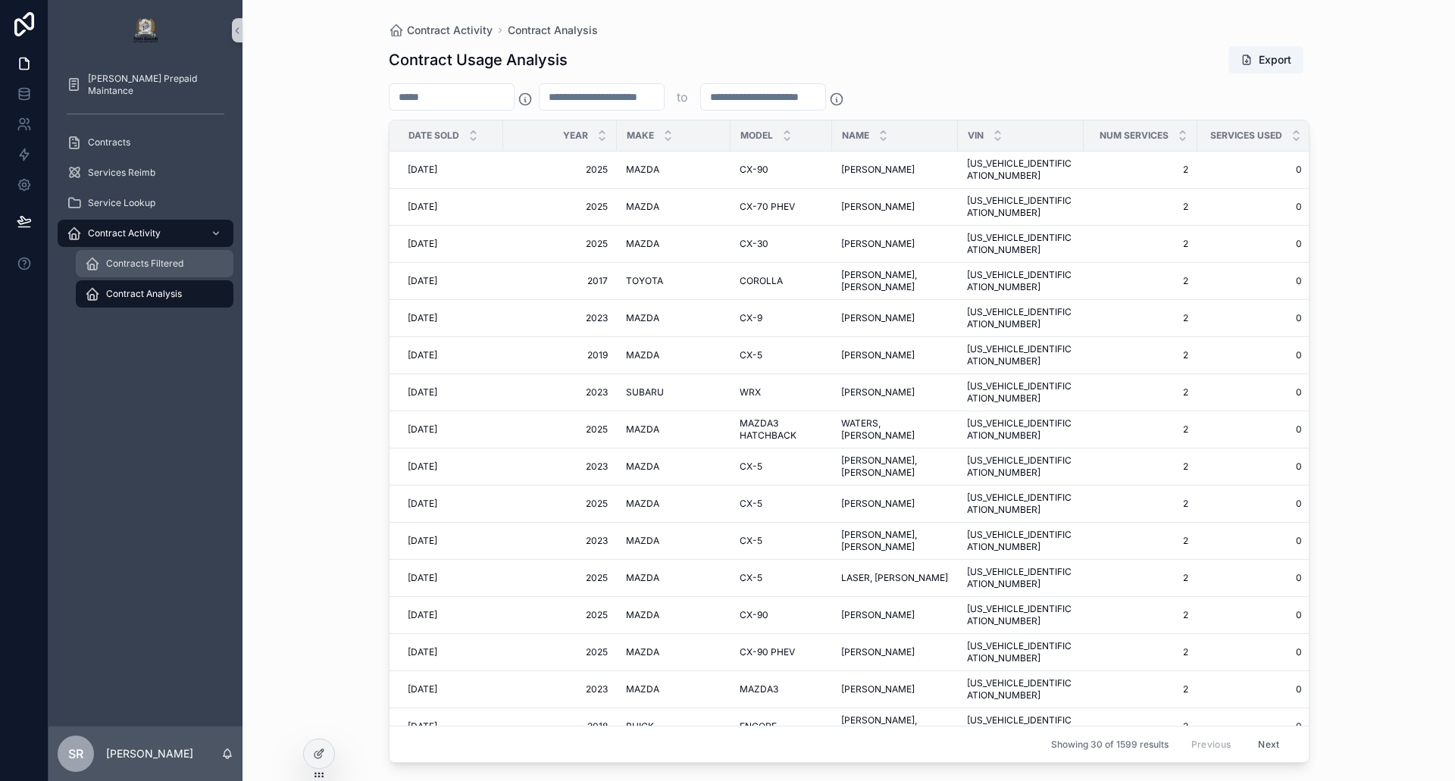
click at [142, 264] on span "Contracts Filtered" at bounding box center [144, 264] width 77 height 12
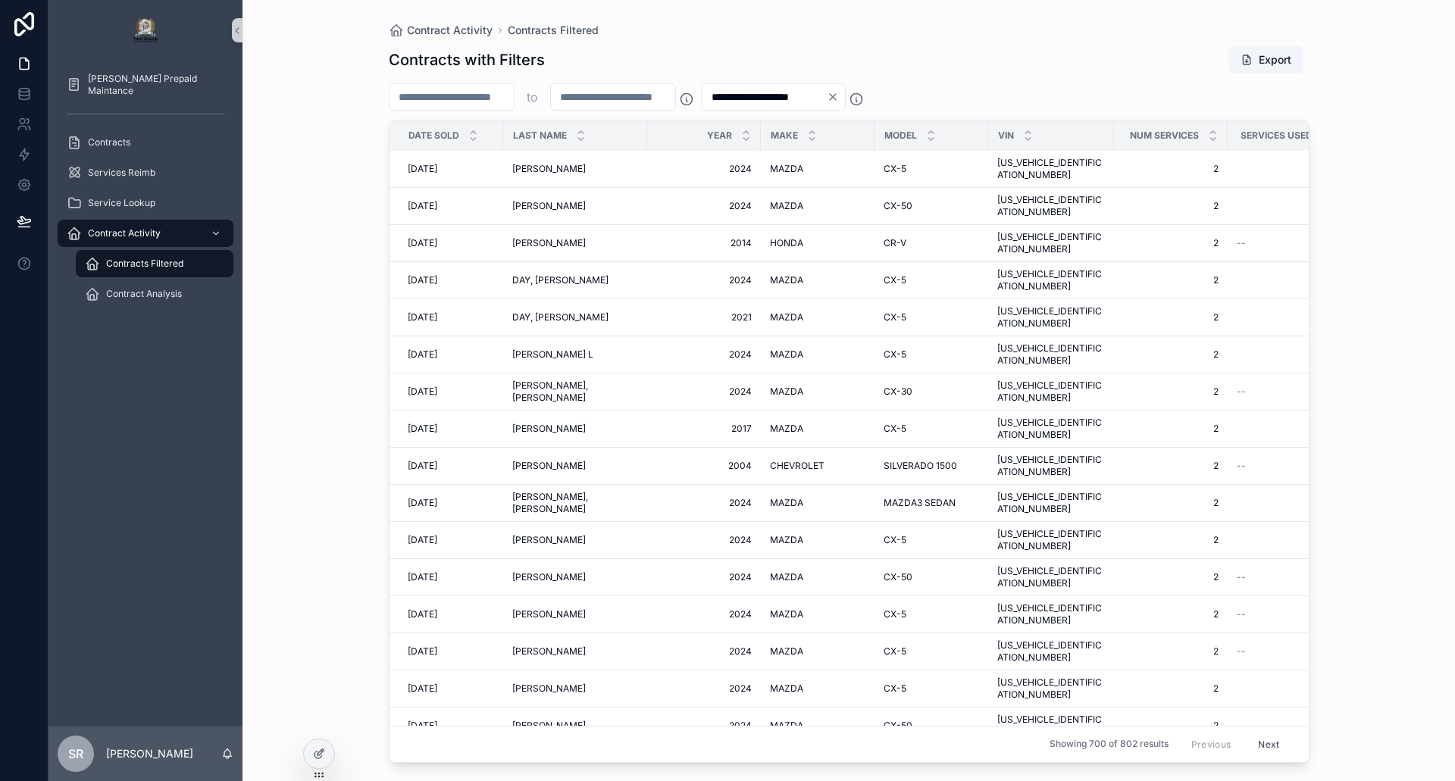
scroll to position [18638, 0]
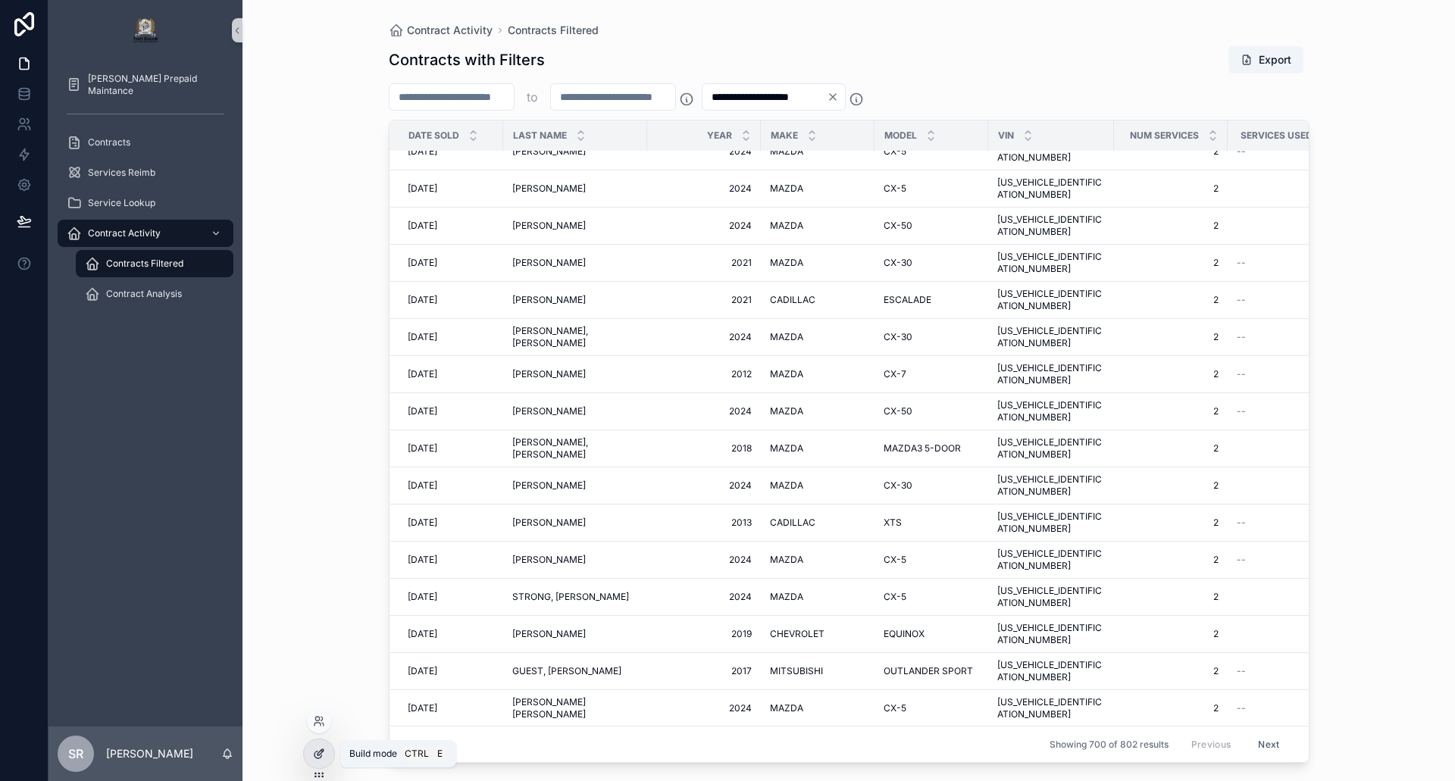
click at [314, 749] on icon at bounding box center [319, 754] width 12 height 12
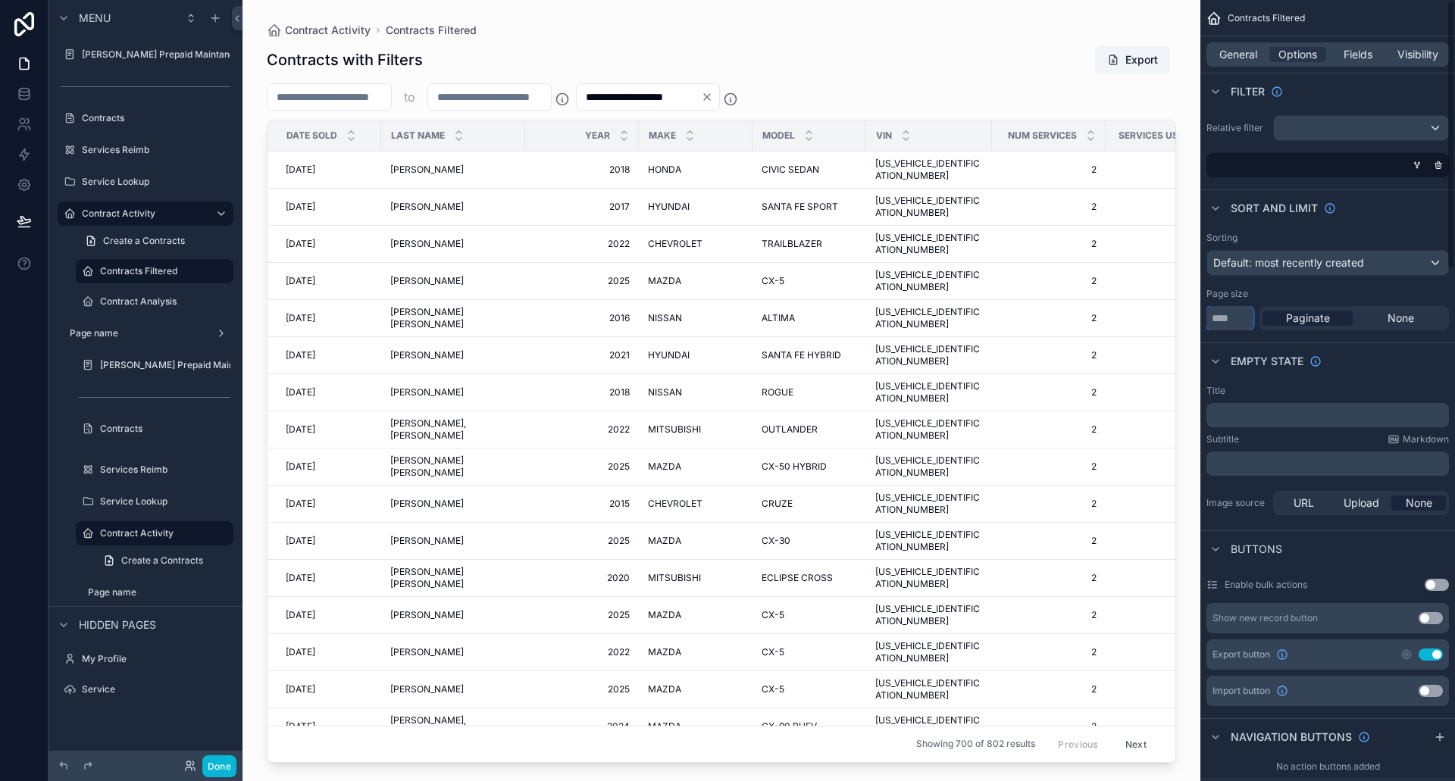
drag, startPoint x: 1240, startPoint y: 314, endPoint x: 1140, endPoint y: 315, distance: 100.8
click at [1143, 312] on div "**********" at bounding box center [848, 390] width 1212 height 781
type input "**"
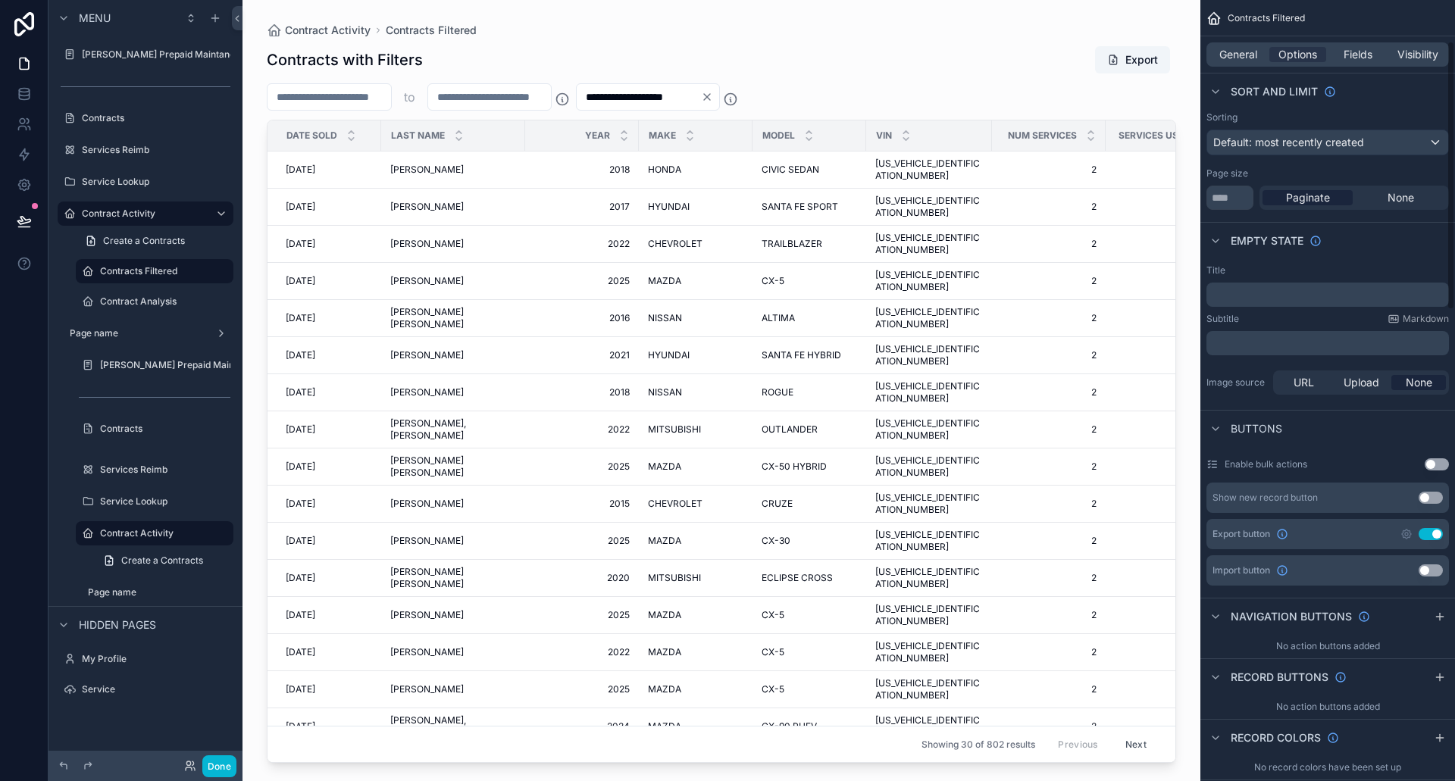
scroll to position [45, 0]
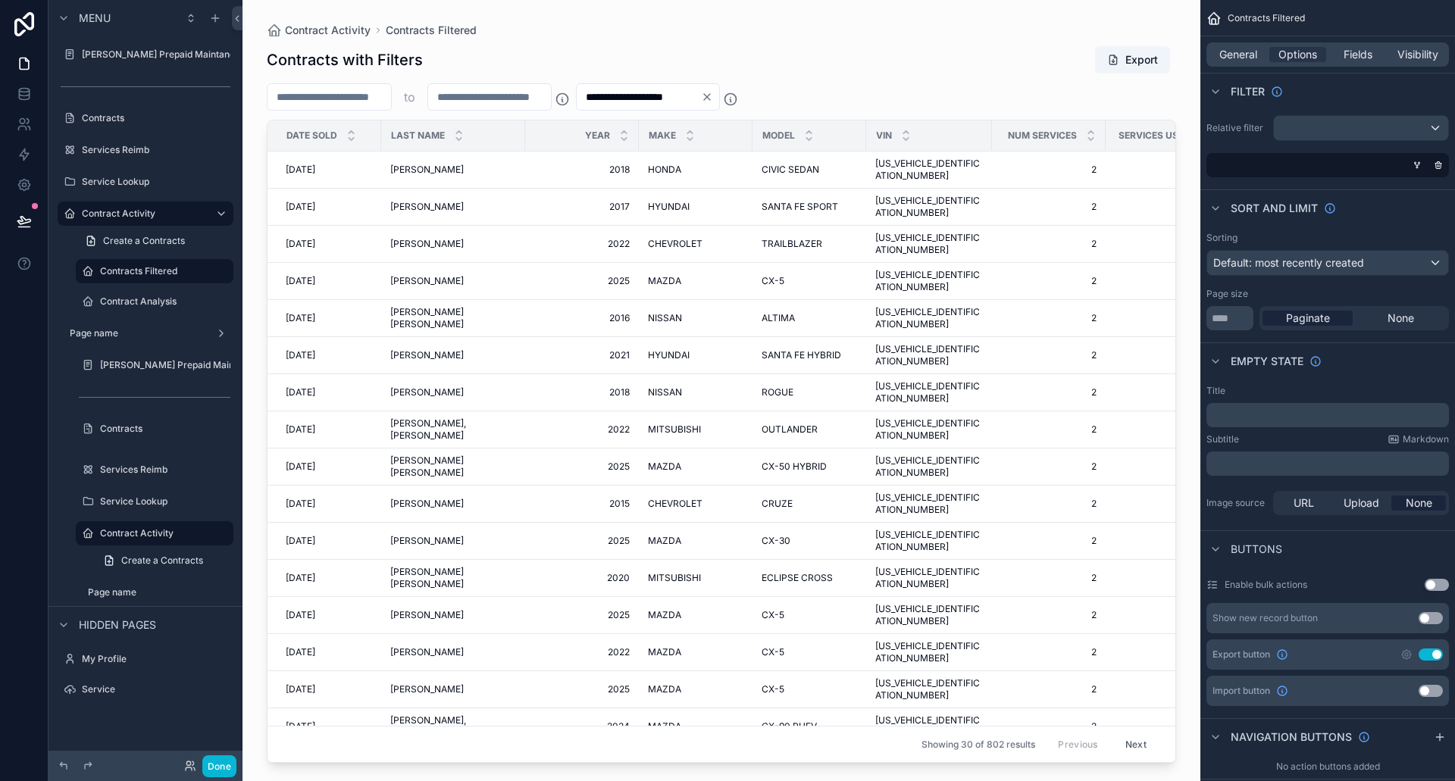
click at [1312, 319] on span "Paginate" at bounding box center [1308, 318] width 44 height 15
click at [1237, 64] on div "General Options Fields Visibility" at bounding box center [1327, 54] width 242 height 24
click at [1239, 53] on span "General" at bounding box center [1238, 54] width 38 height 15
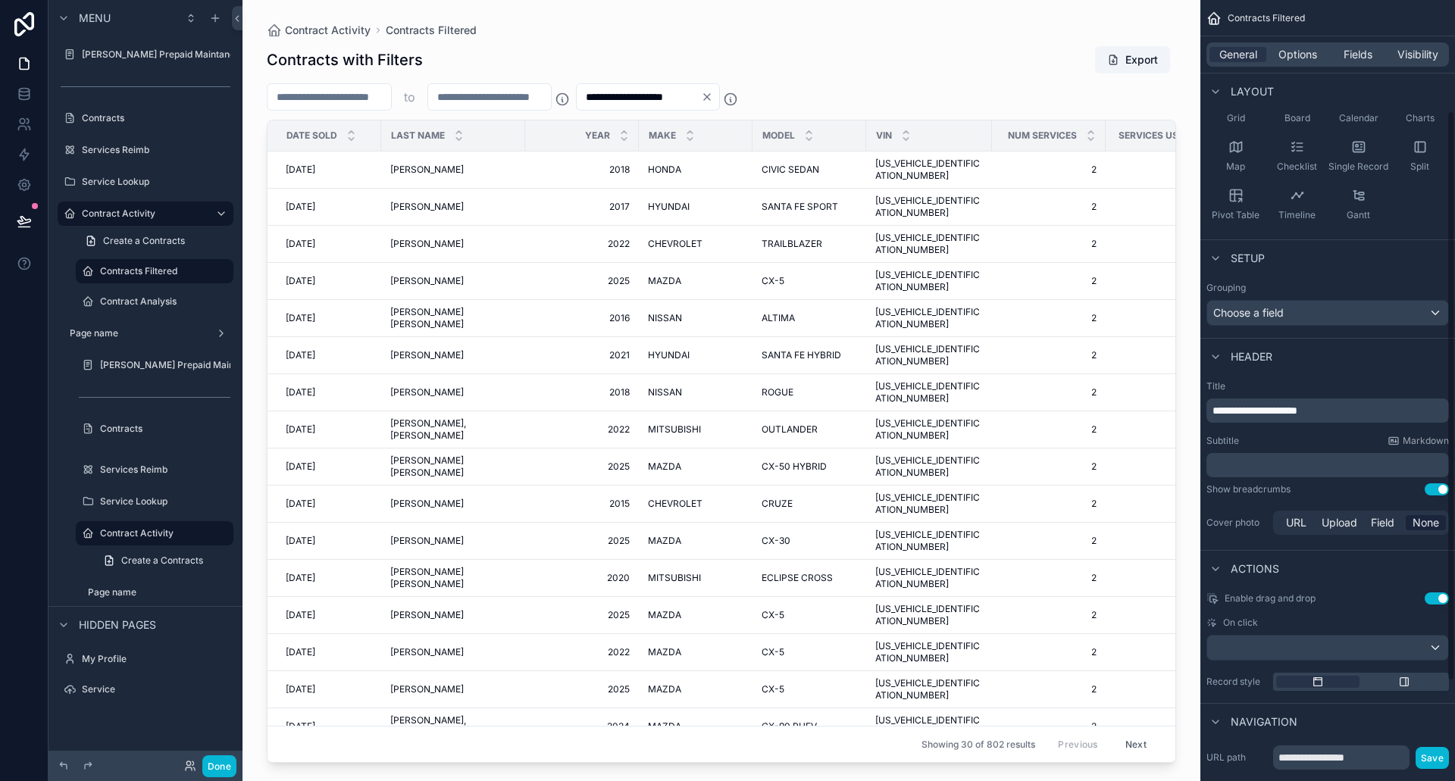
scroll to position [287, 0]
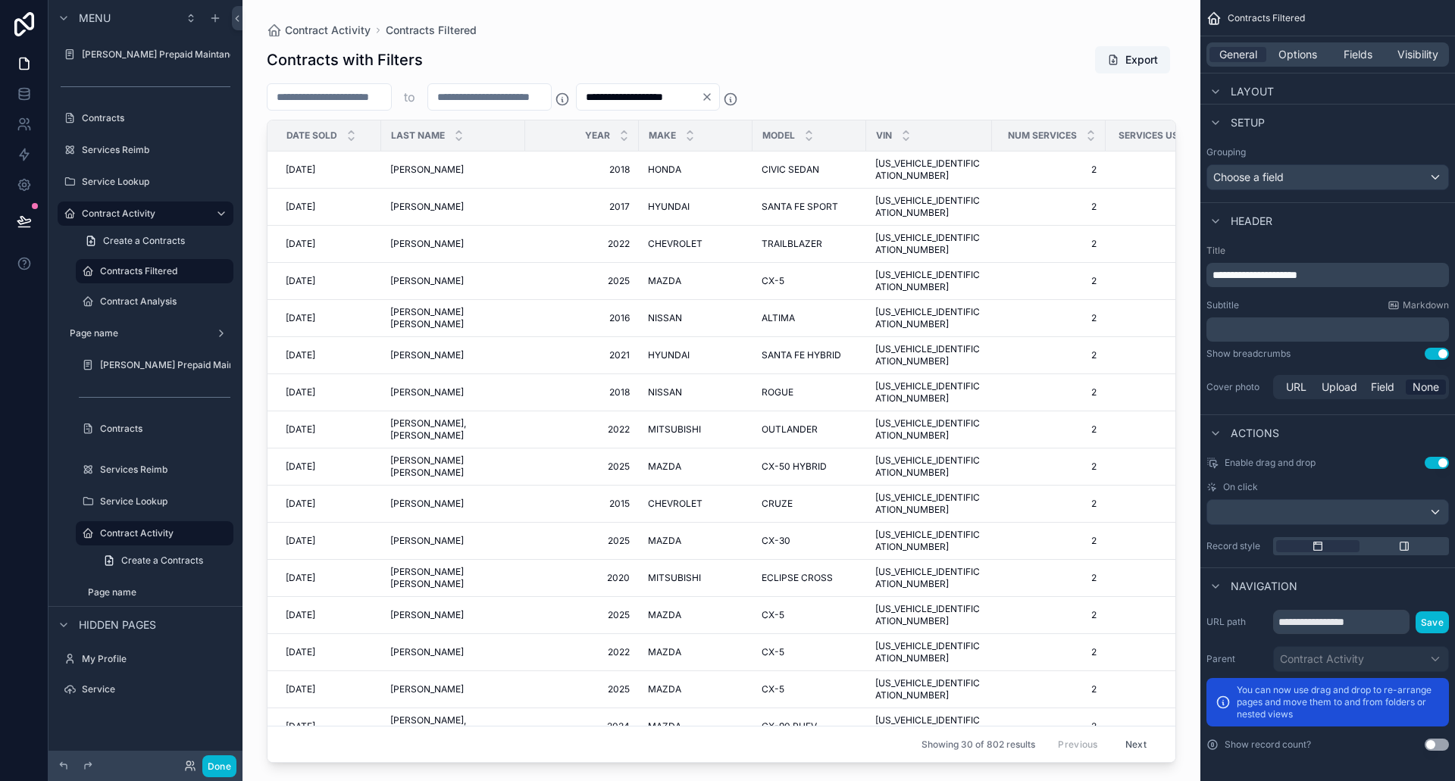
click at [1171, 656] on div "scrollable content" at bounding box center [721, 381] width 958 height 763
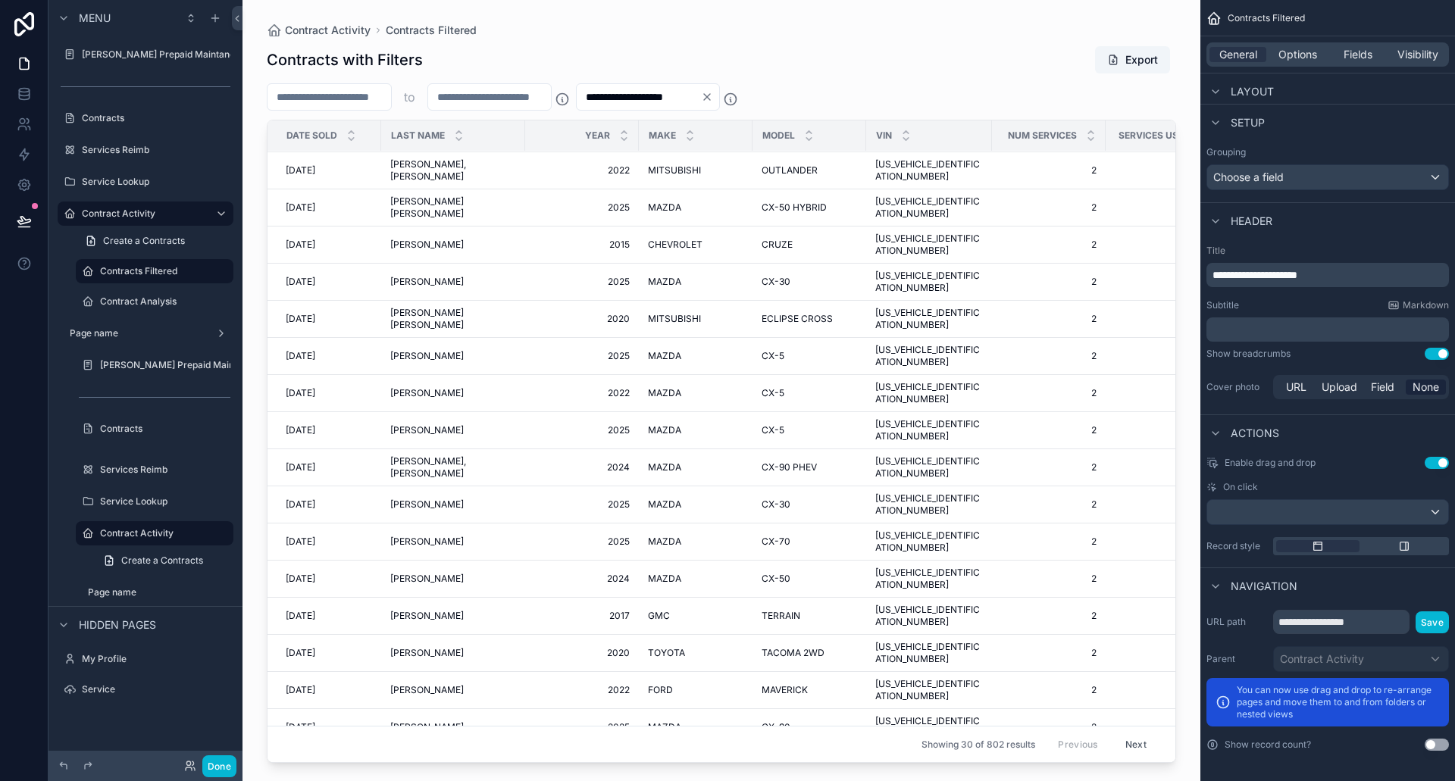
scroll to position [0, 0]
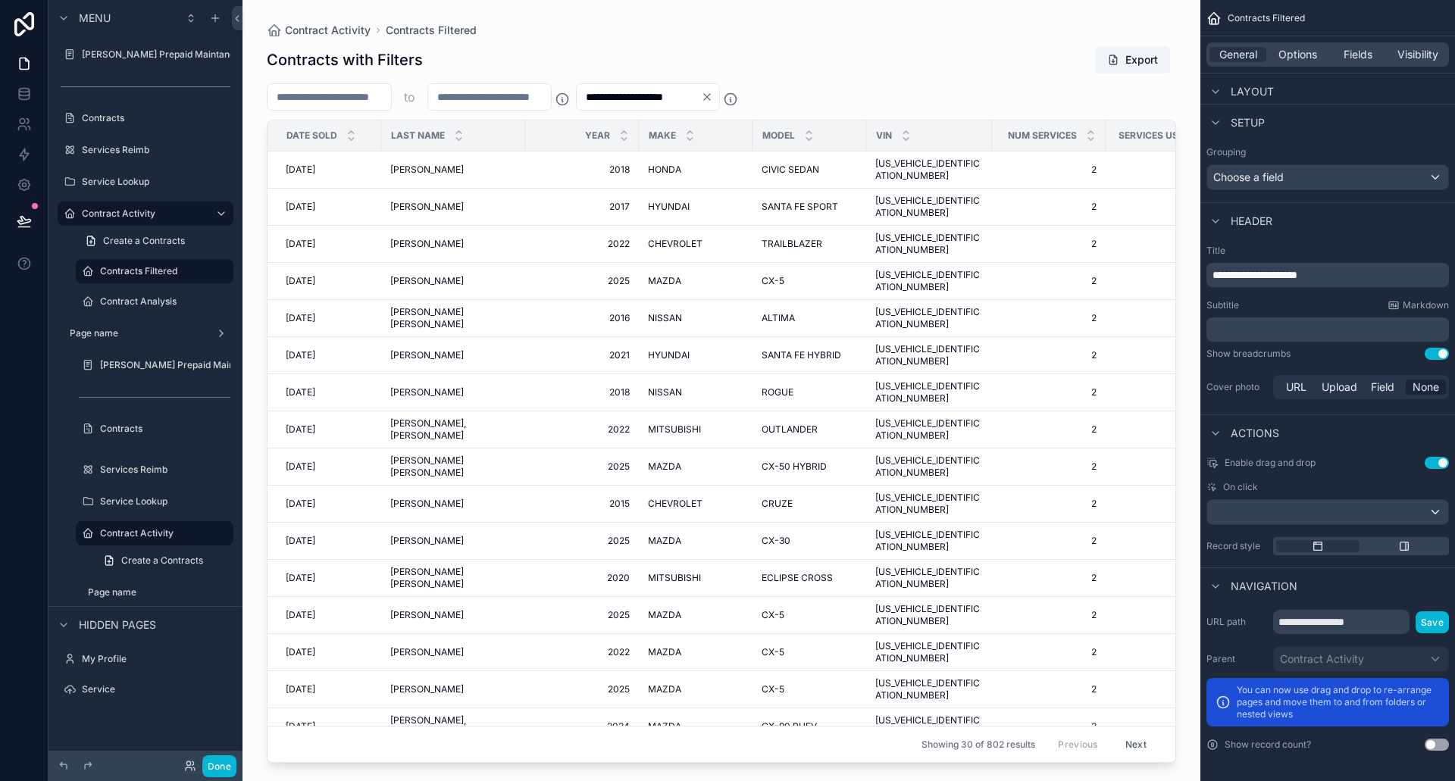
click at [1124, 733] on button "Next" at bounding box center [1136, 744] width 42 height 23
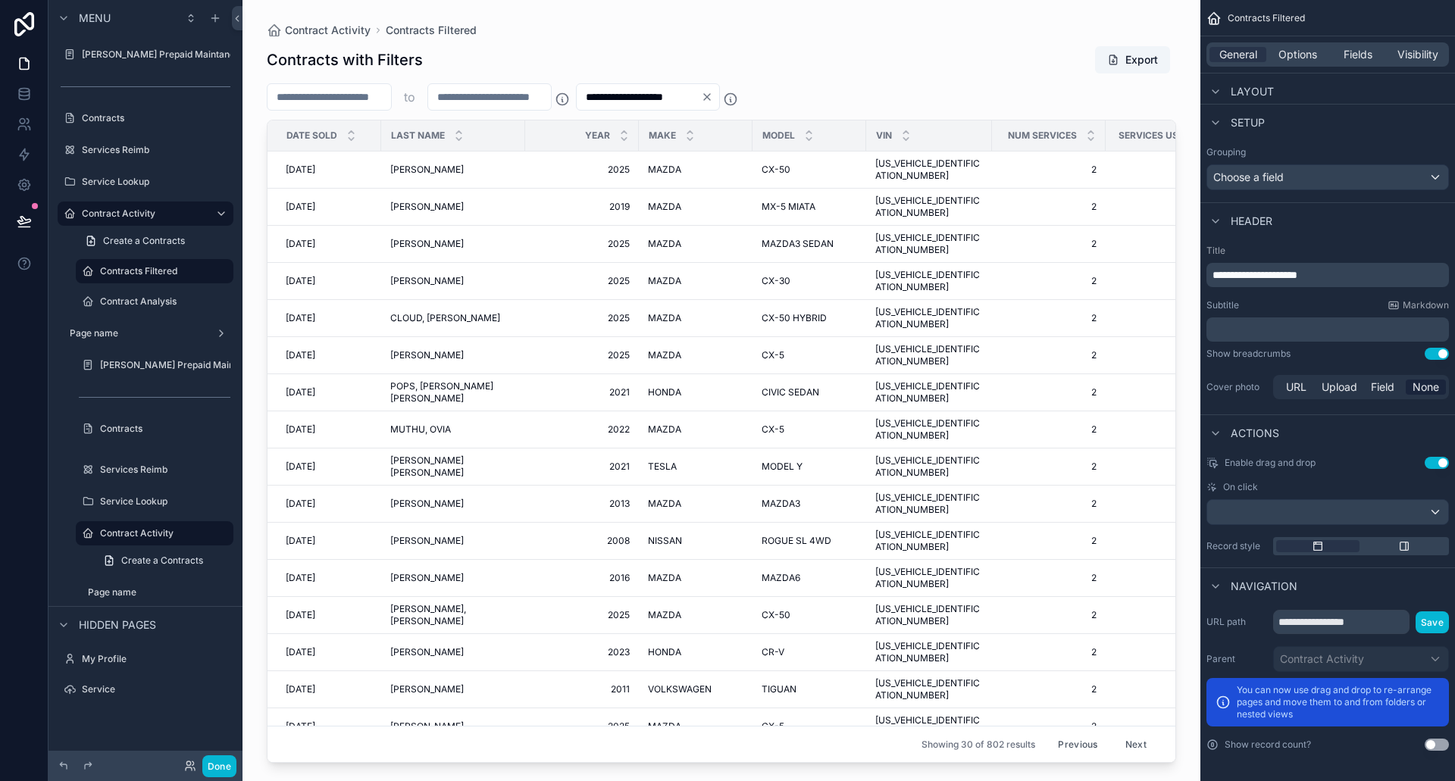
click at [1124, 733] on button "Next" at bounding box center [1136, 744] width 42 height 23
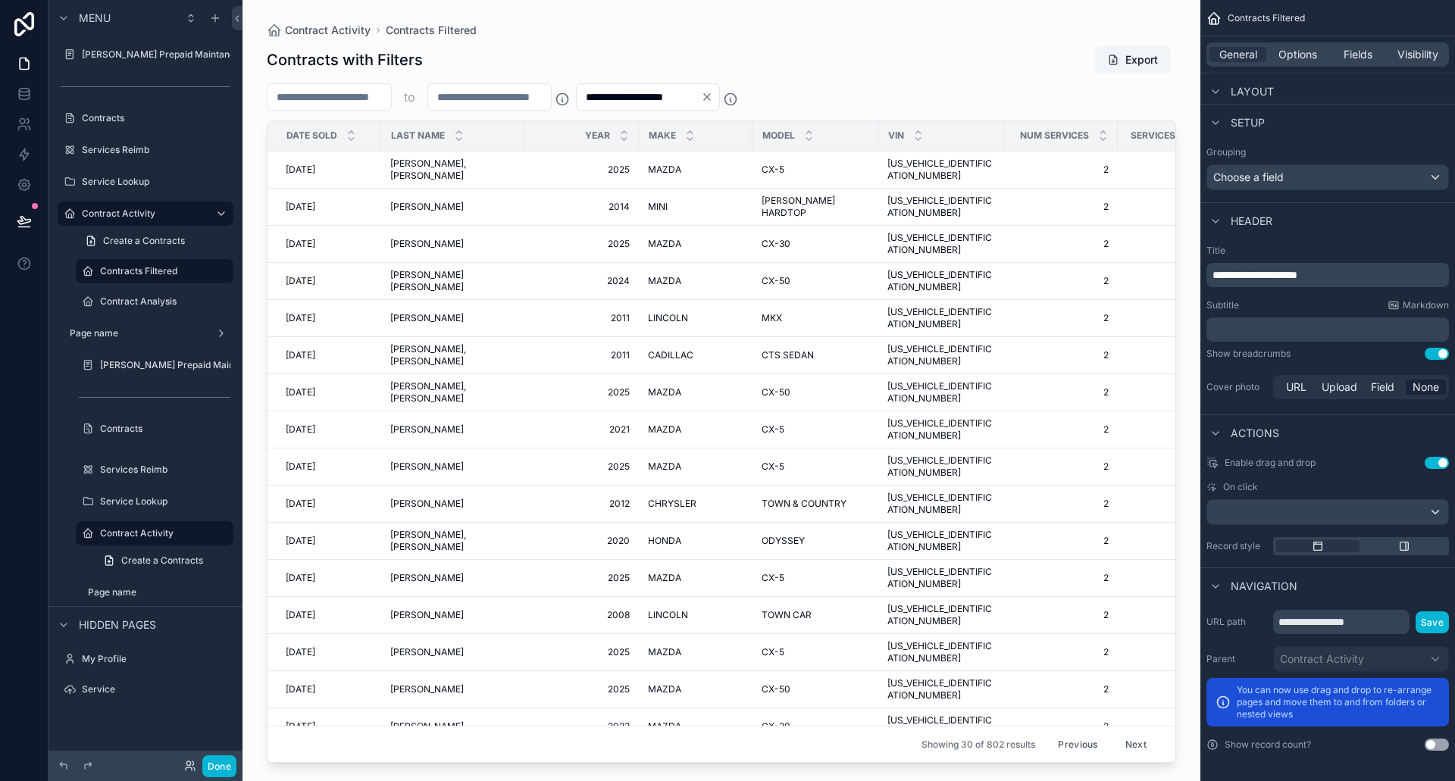
click at [1124, 733] on button "Next" at bounding box center [1136, 744] width 42 height 23
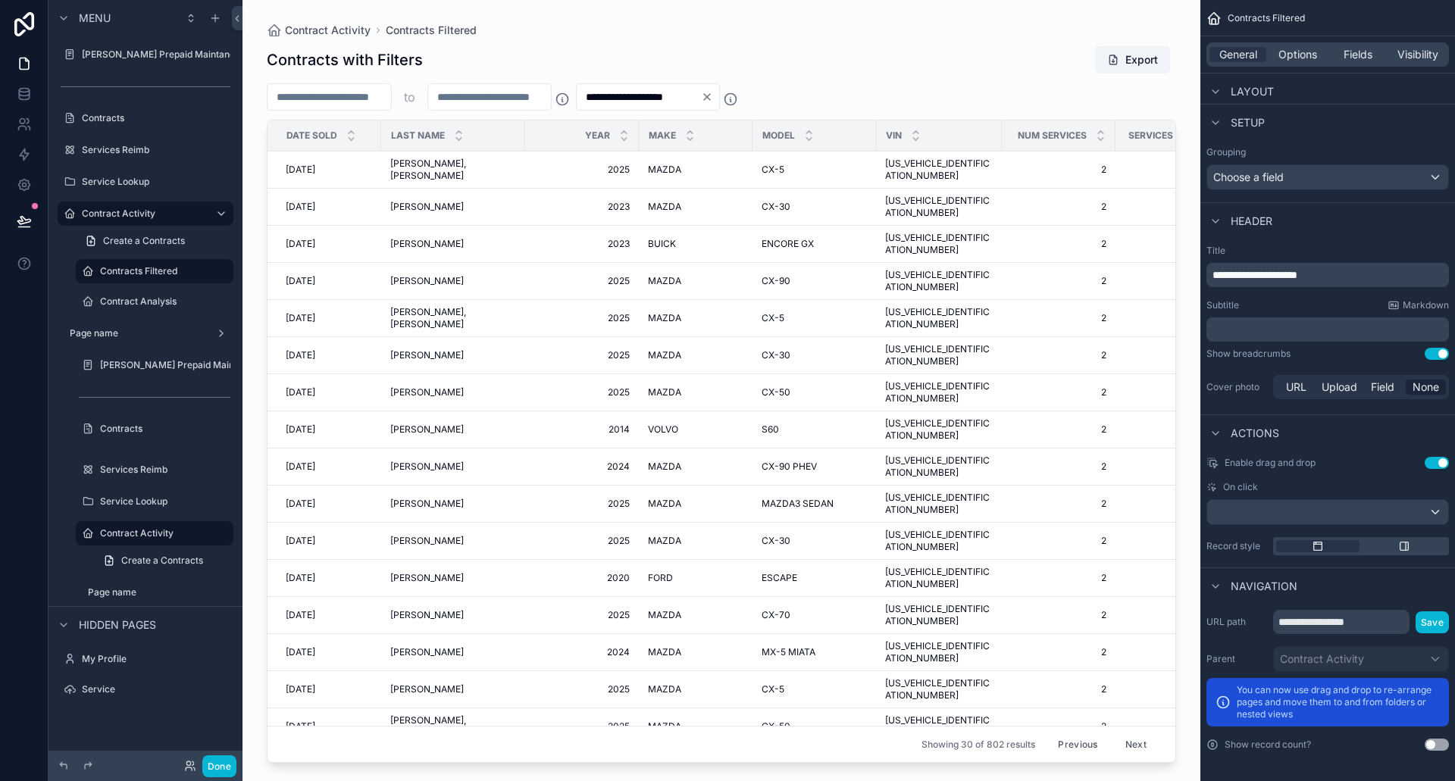
click at [1124, 733] on button "Next" at bounding box center [1136, 744] width 42 height 23
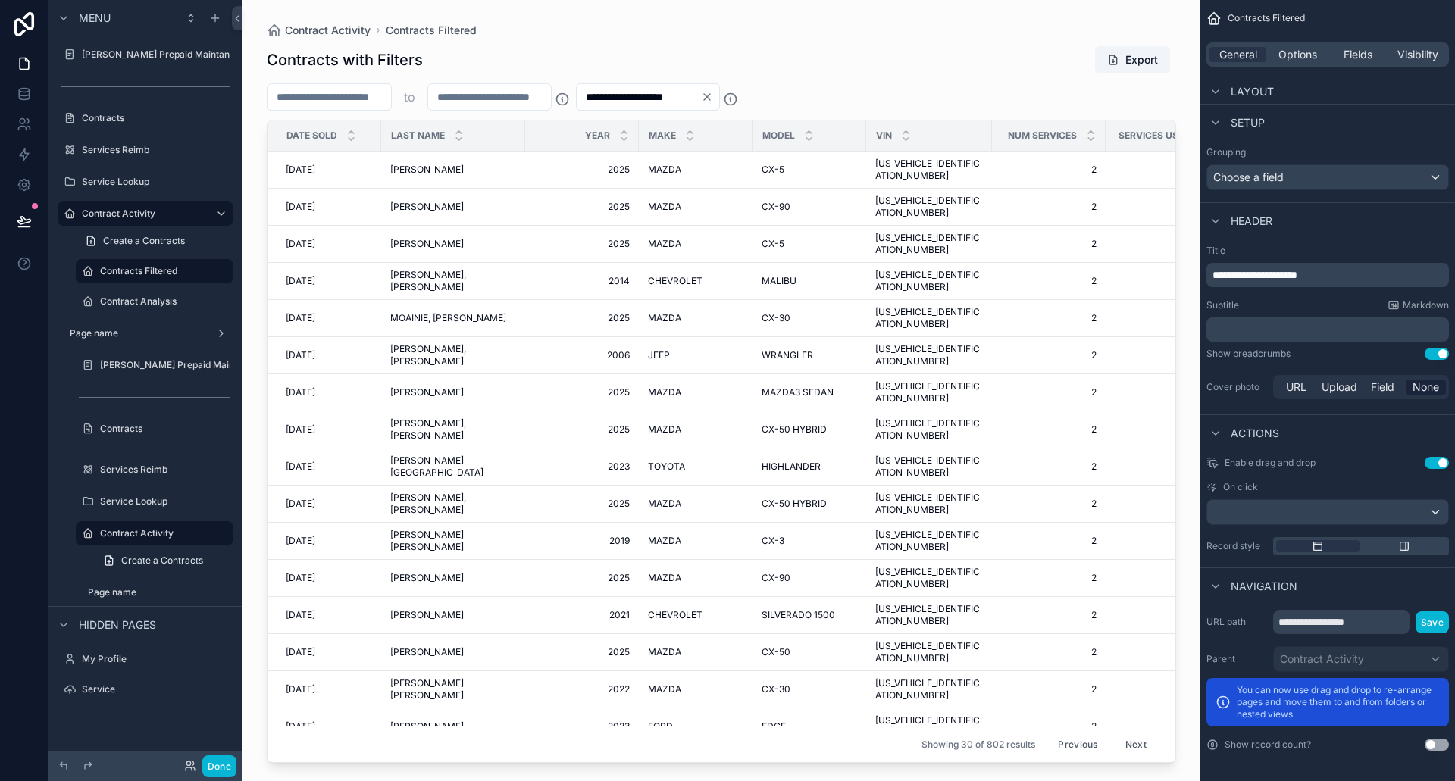
click at [1124, 733] on button "Next" at bounding box center [1136, 744] width 42 height 23
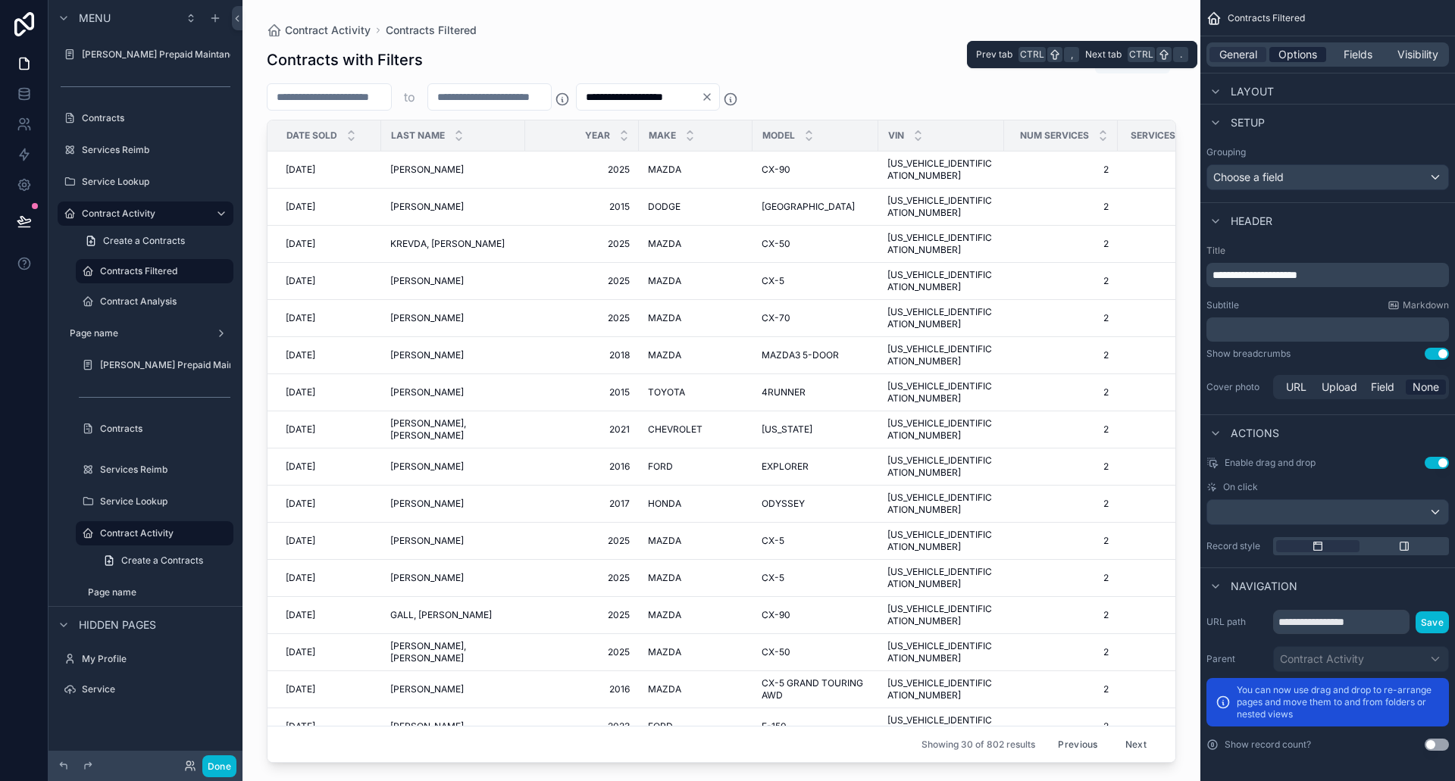
click at [1306, 47] on span "Options" at bounding box center [1297, 54] width 39 height 15
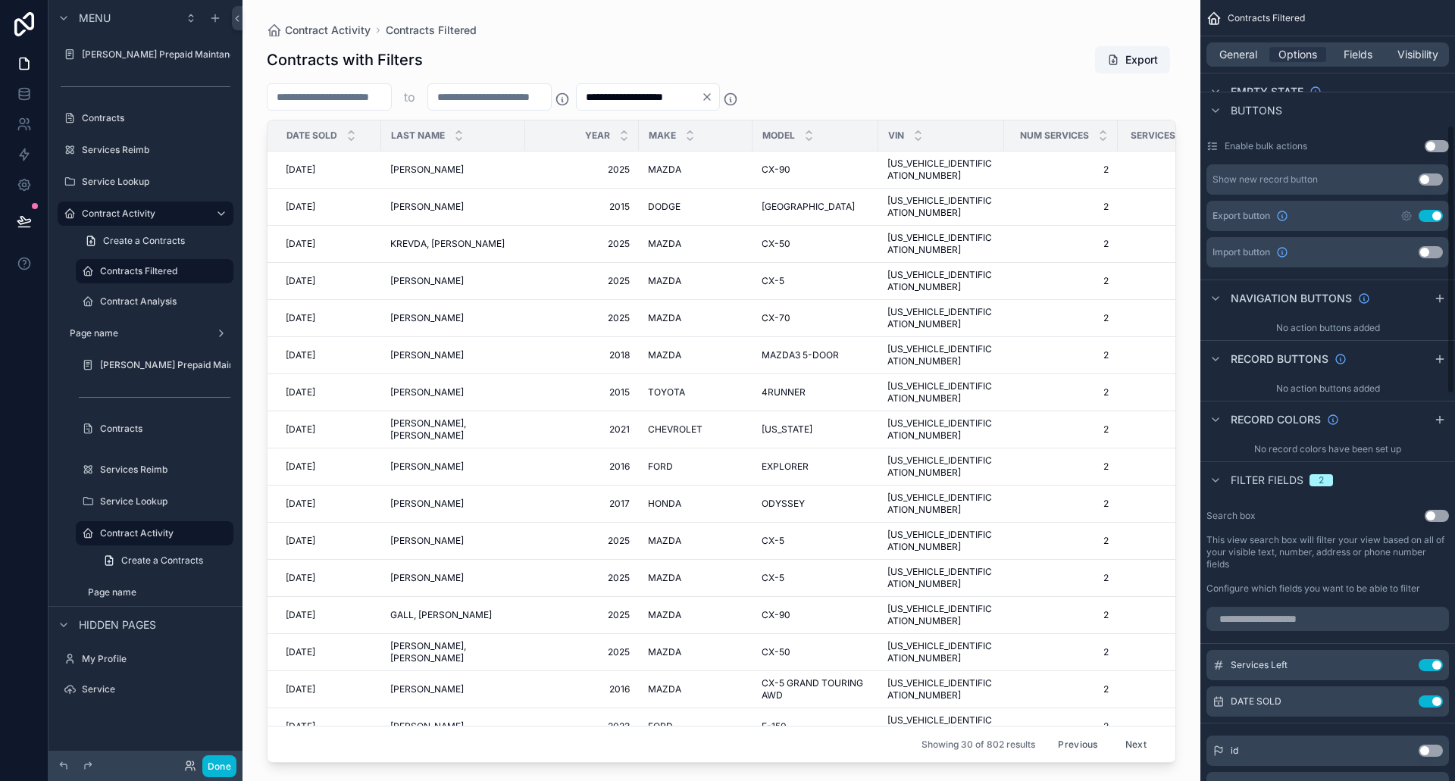
scroll to position [363, 0]
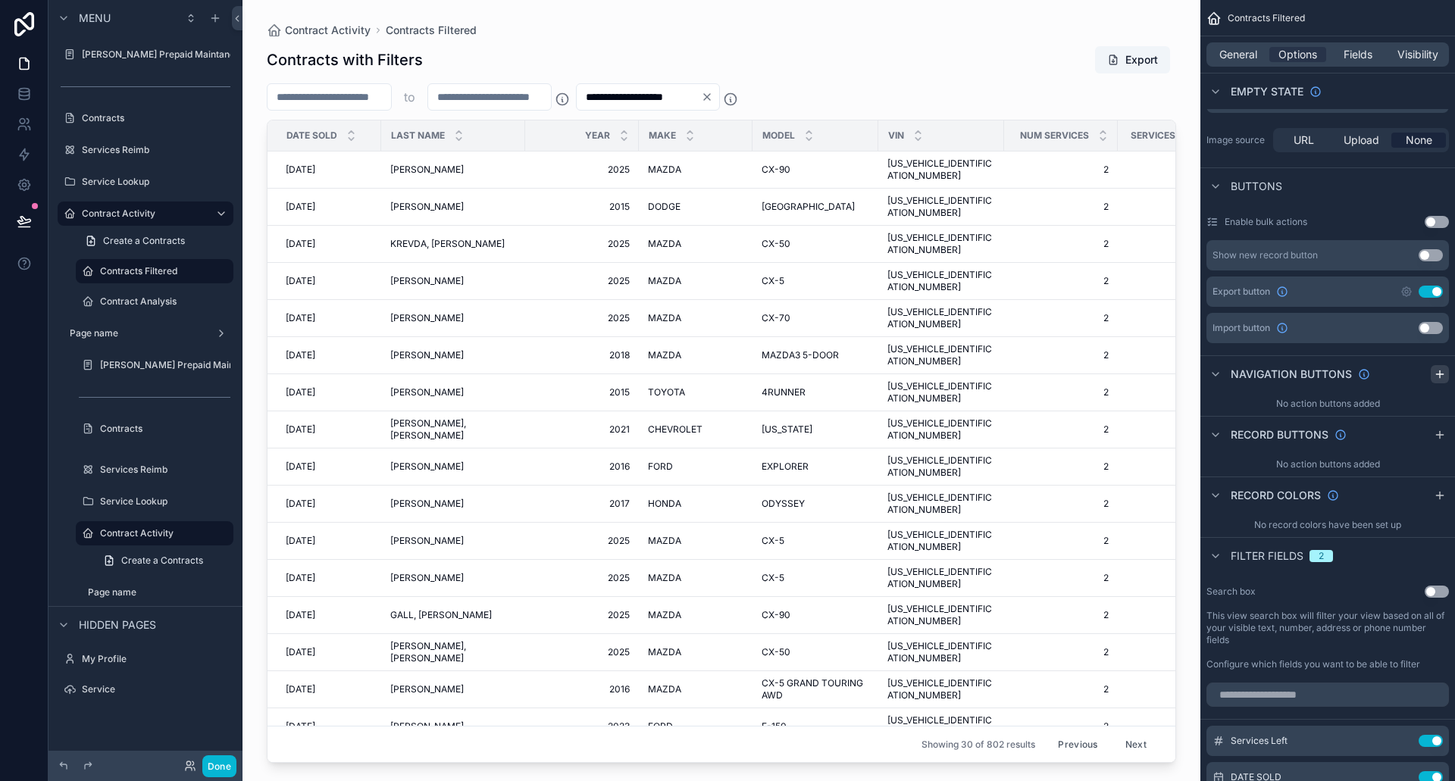
click at [1438, 375] on icon "scrollable content" at bounding box center [1440, 374] width 12 height 12
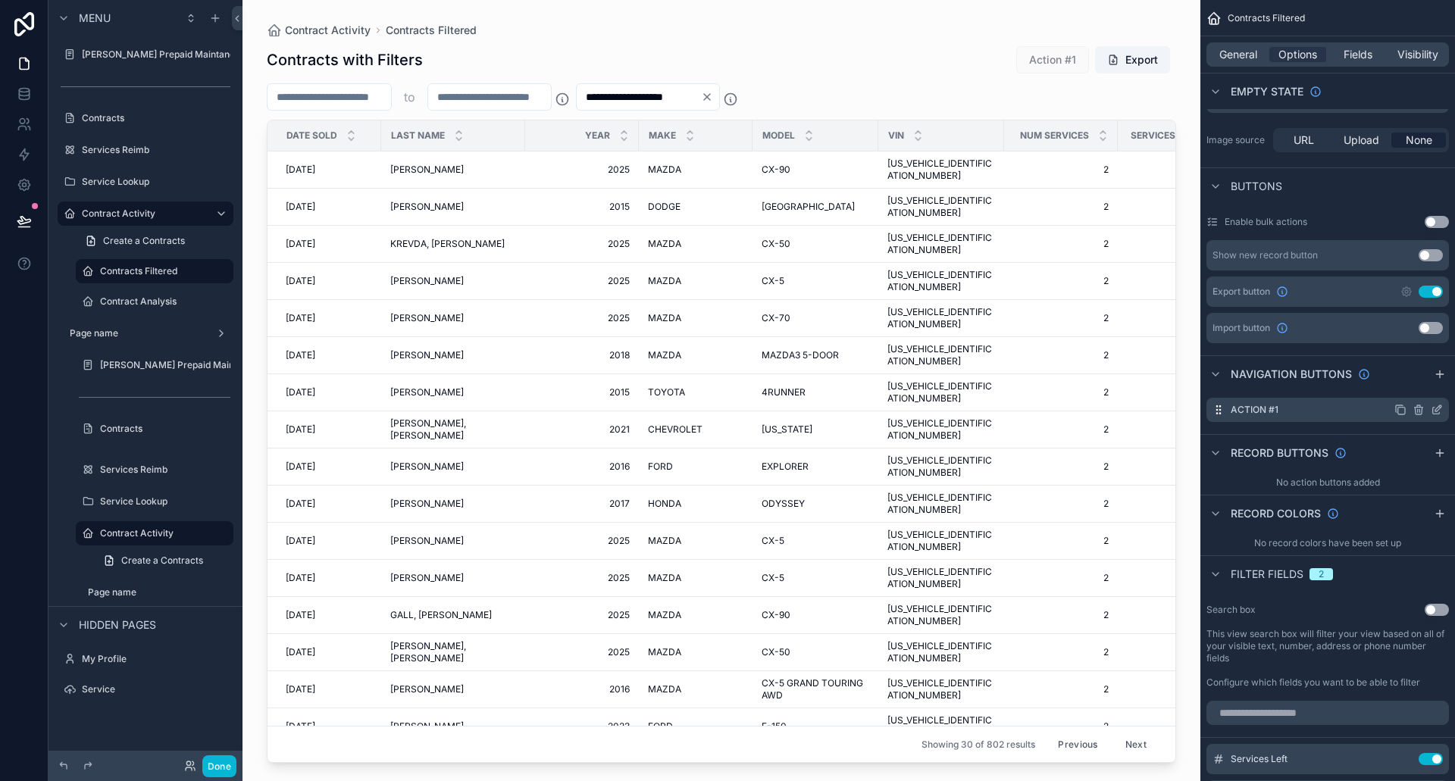
click at [1442, 406] on icon "scrollable content" at bounding box center [1437, 410] width 12 height 12
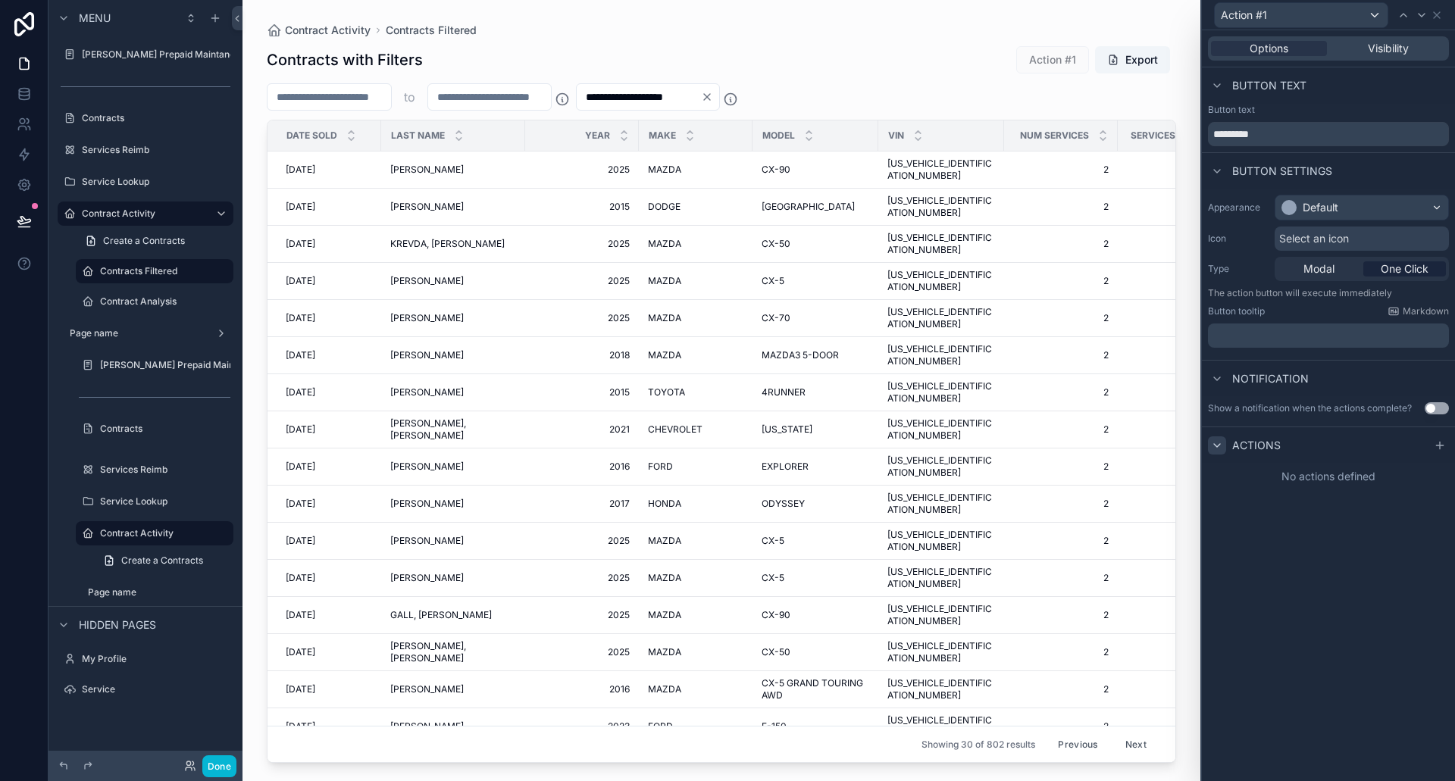
click at [1215, 448] on icon at bounding box center [1217, 445] width 12 height 12
click at [1215, 448] on icon at bounding box center [1216, 445] width 3 height 6
click at [1435, 442] on icon at bounding box center [1440, 445] width 12 height 12
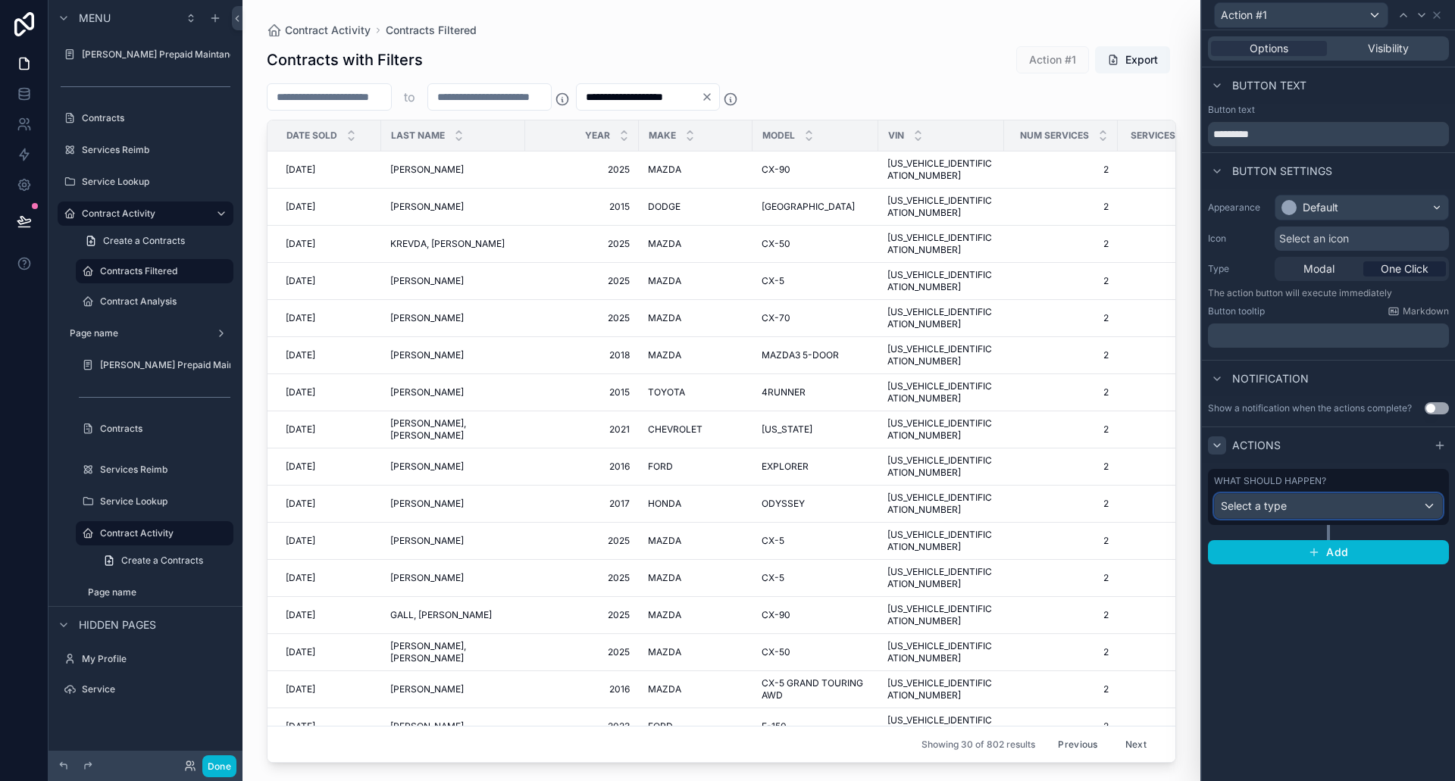
click at [1363, 518] on div "Select a type" at bounding box center [1328, 506] width 227 height 24
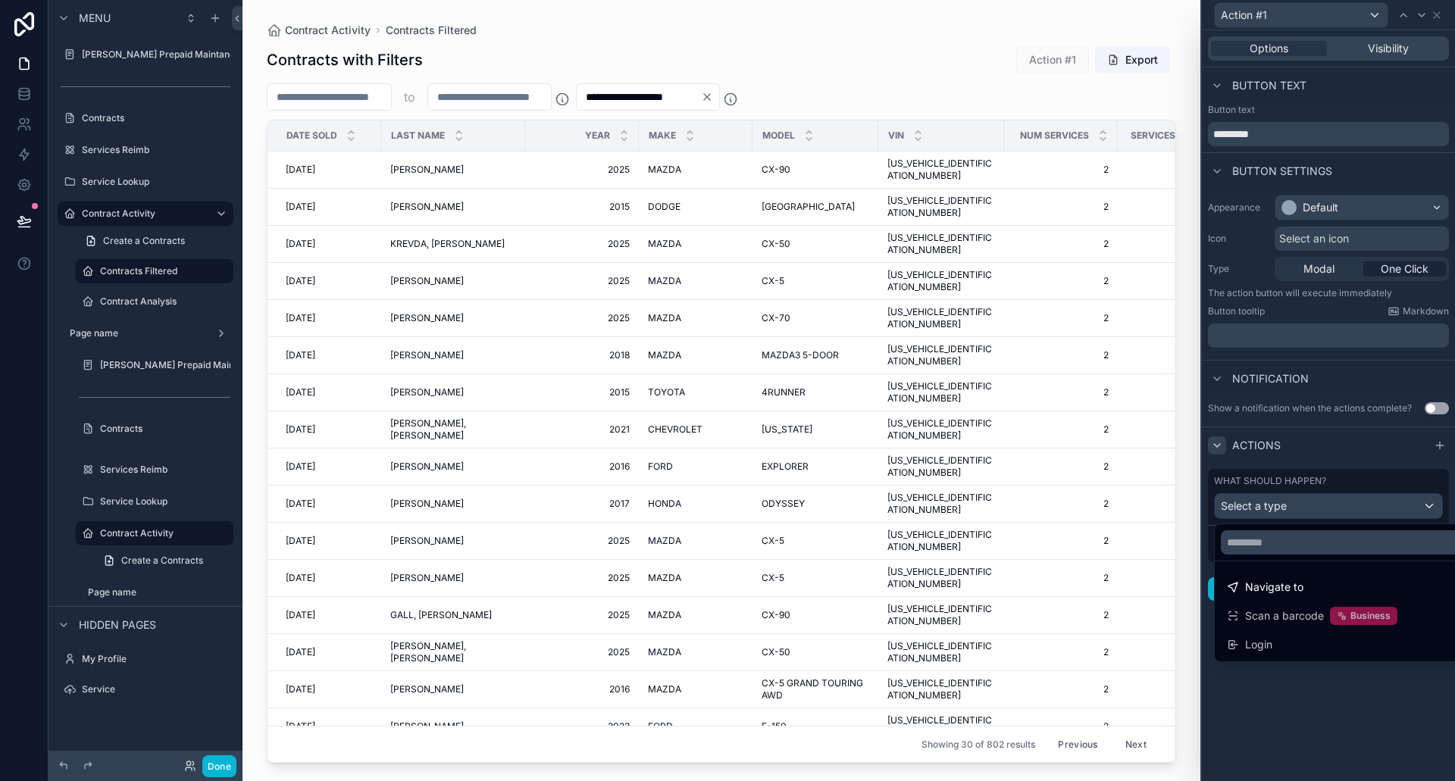
click at [1373, 101] on div at bounding box center [1328, 390] width 253 height 781
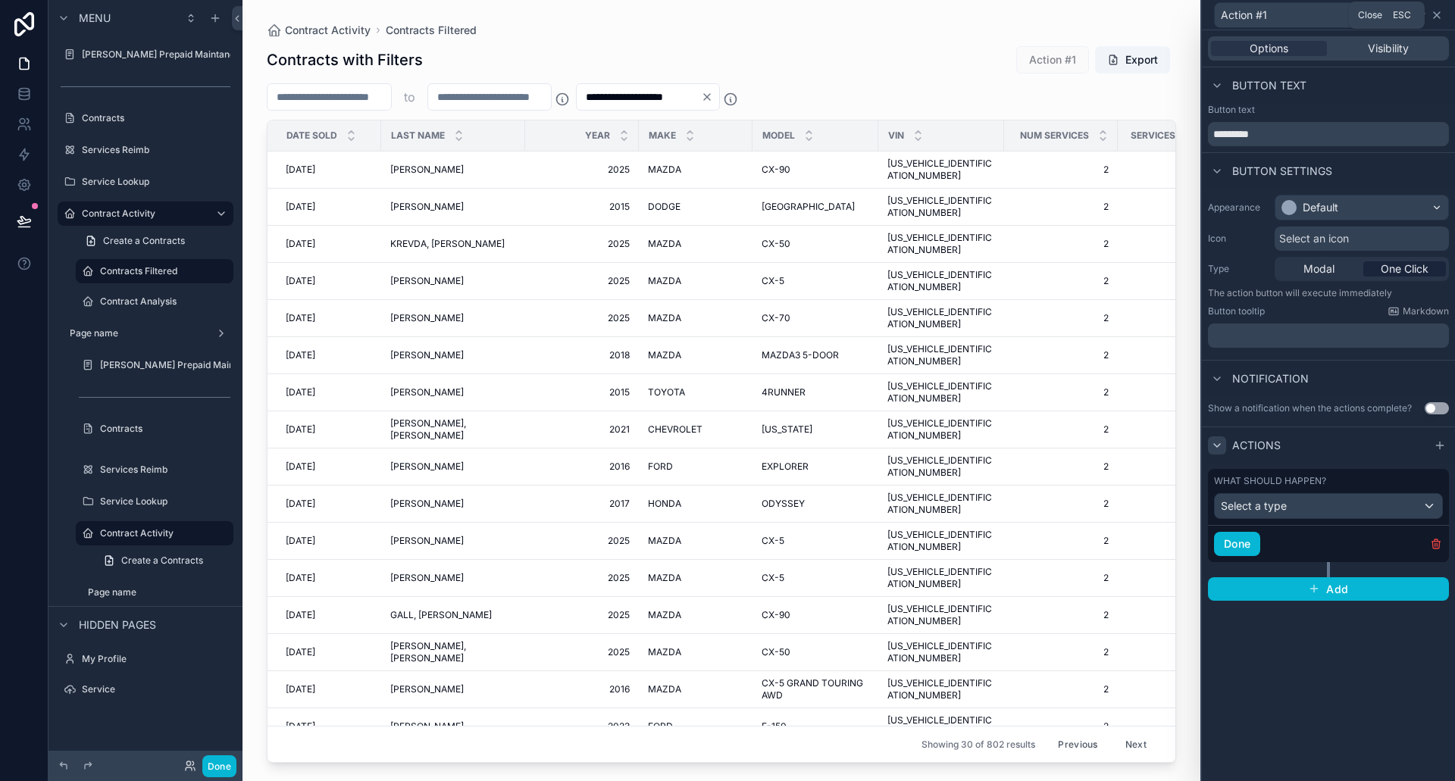
click at [1436, 16] on icon at bounding box center [1437, 15] width 6 height 6
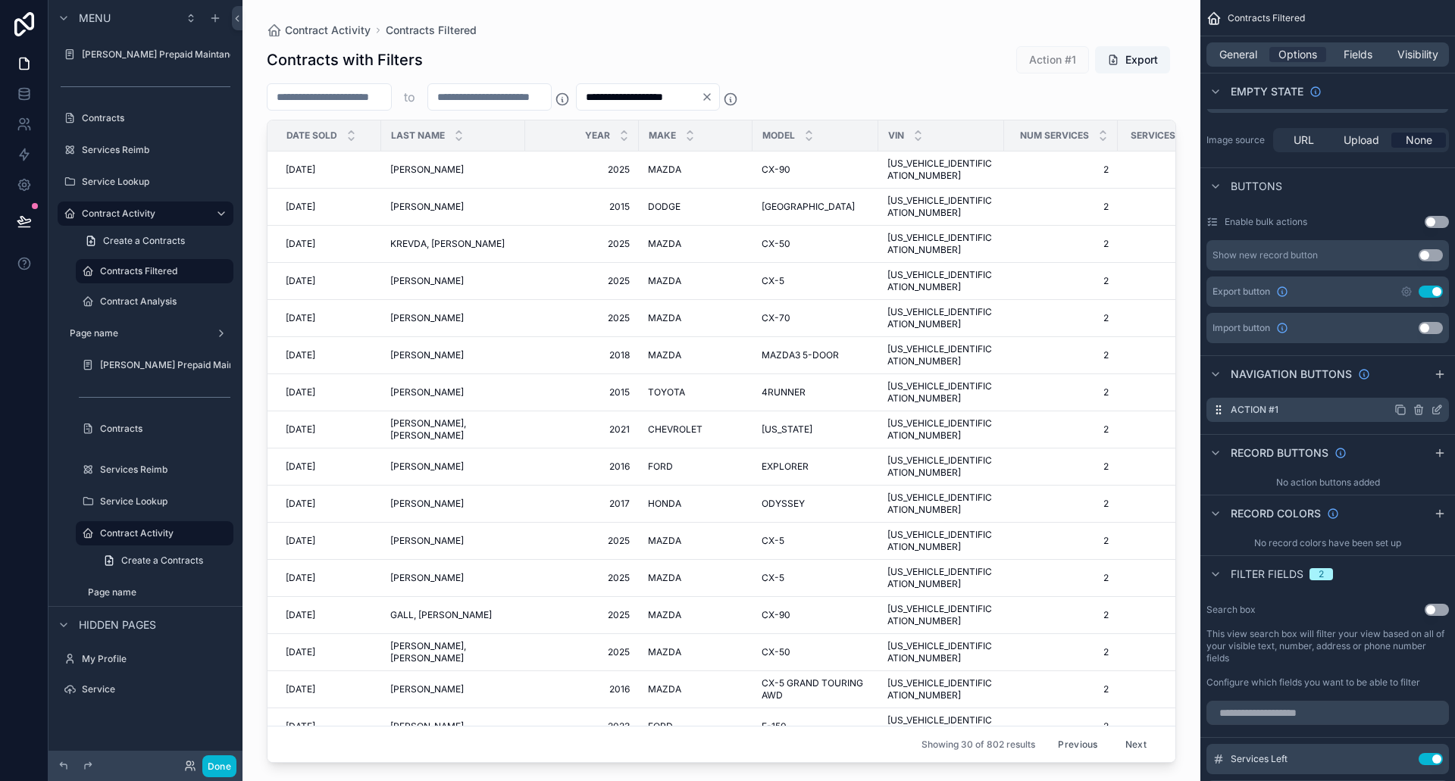
click at [1419, 405] on icon "scrollable content" at bounding box center [1418, 406] width 3 height 2
click at [1407, 385] on icon at bounding box center [1412, 386] width 12 height 12
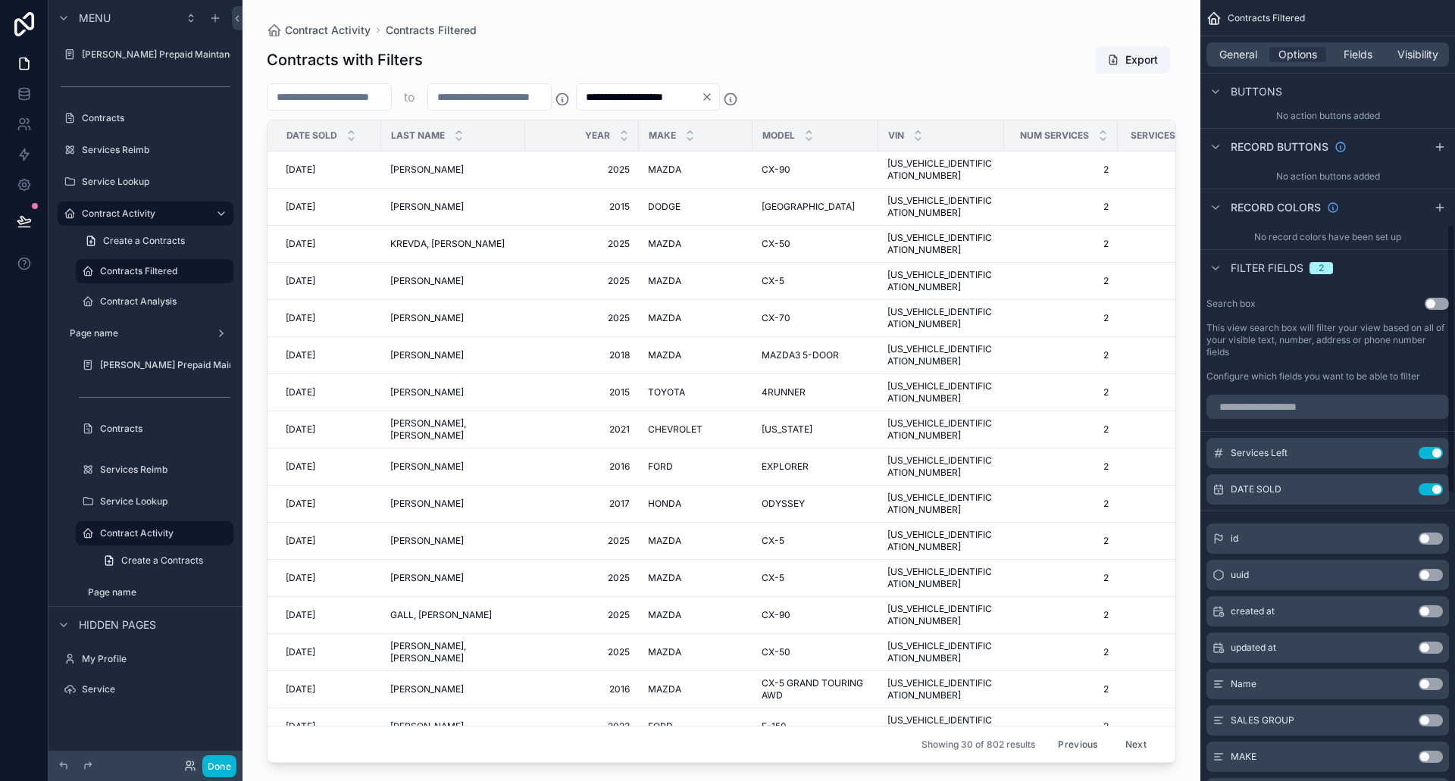
scroll to position [0, 0]
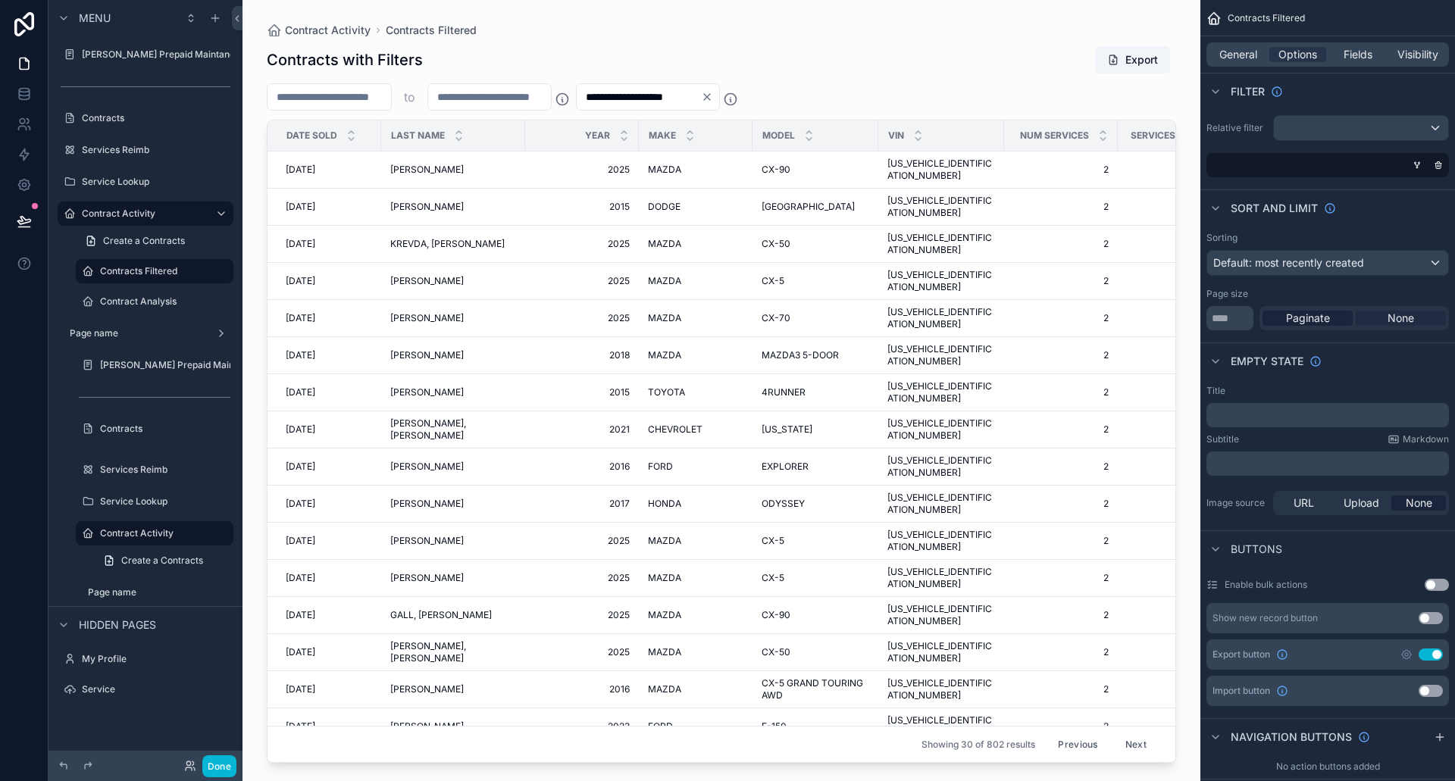
click at [1402, 316] on span "None" at bounding box center [1400, 318] width 27 height 15
click at [1298, 319] on span "Paginate" at bounding box center [1308, 318] width 44 height 15
click at [1354, 60] on span "Fields" at bounding box center [1357, 54] width 29 height 15
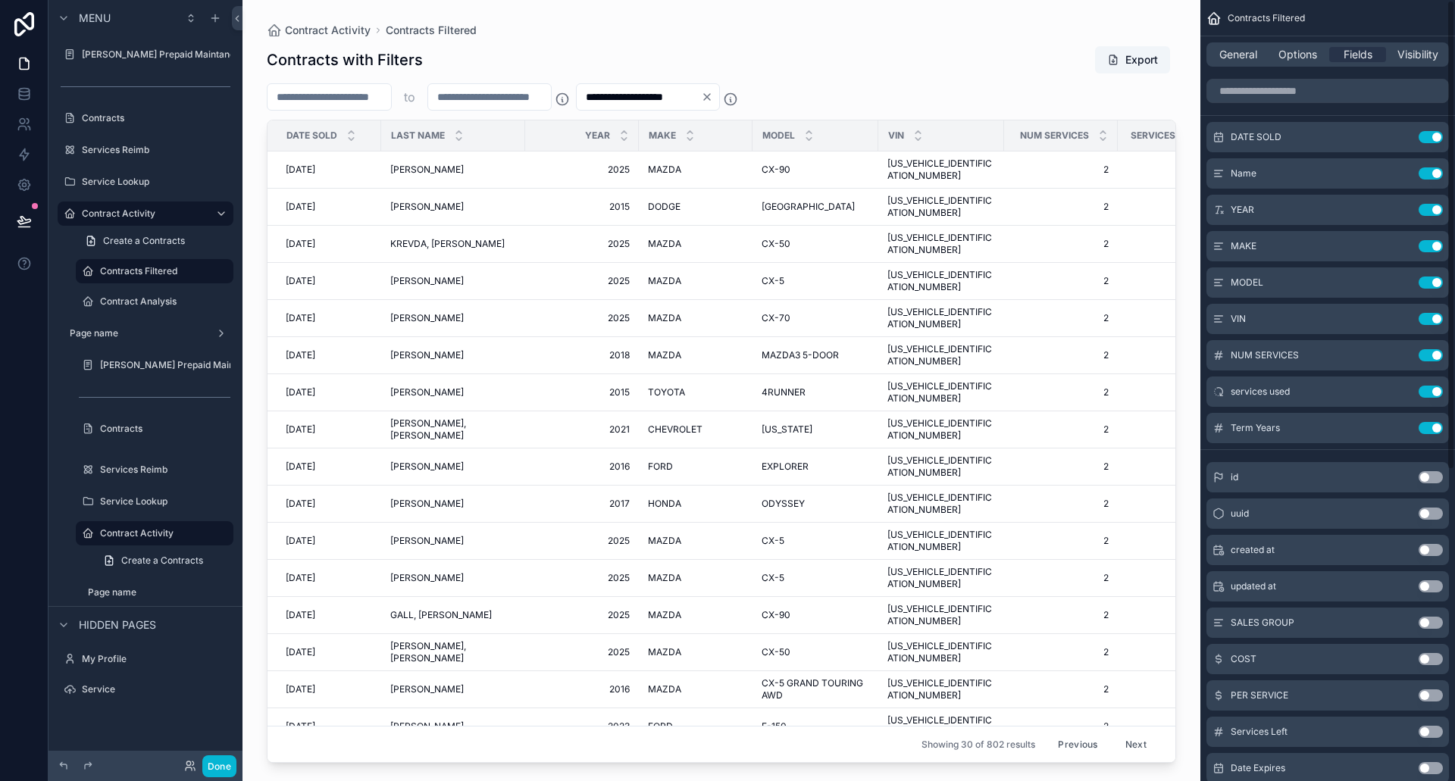
click at [1417, 44] on div "General Options Fields Visibility" at bounding box center [1327, 54] width 242 height 24
click at [1418, 55] on span "Visibility" at bounding box center [1417, 54] width 41 height 15
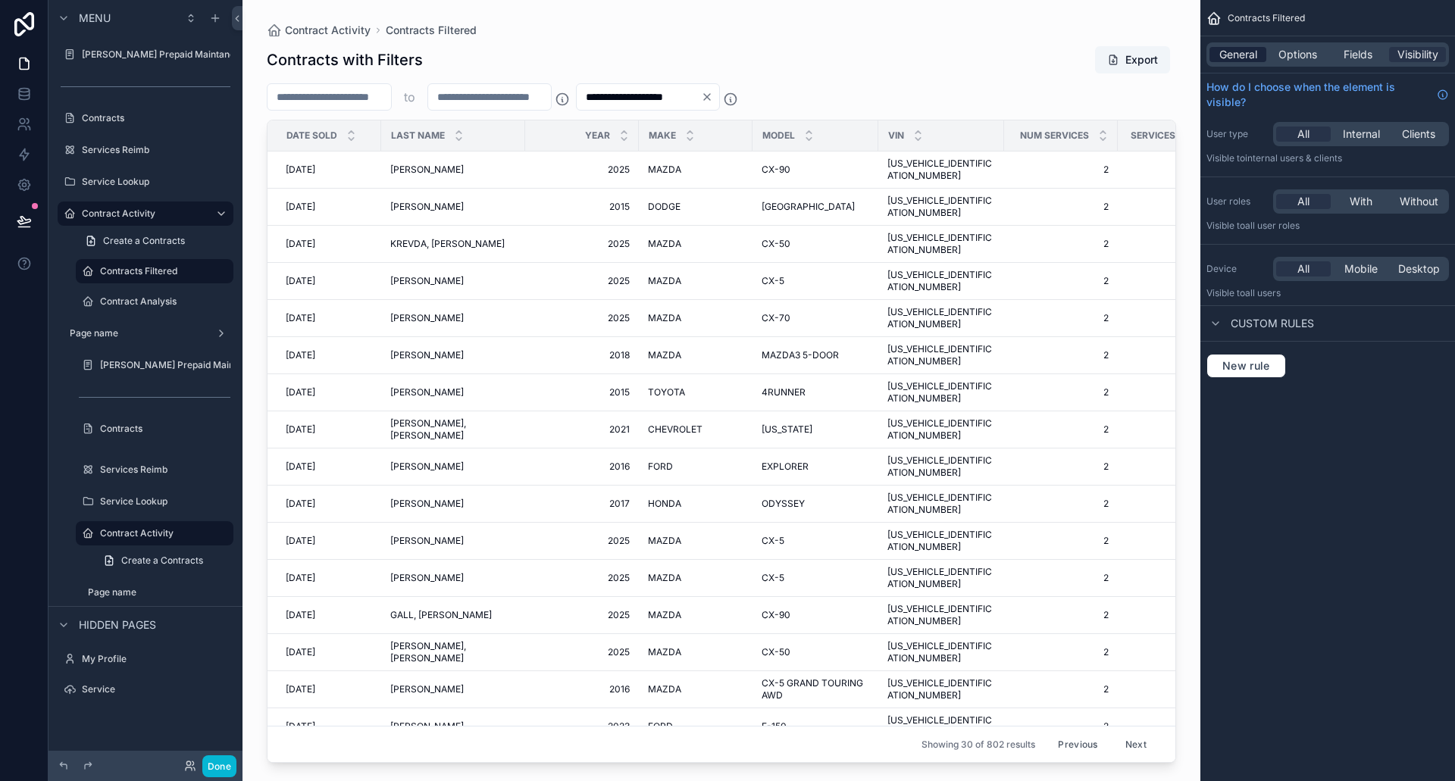
click at [1226, 48] on span "General" at bounding box center [1238, 54] width 38 height 15
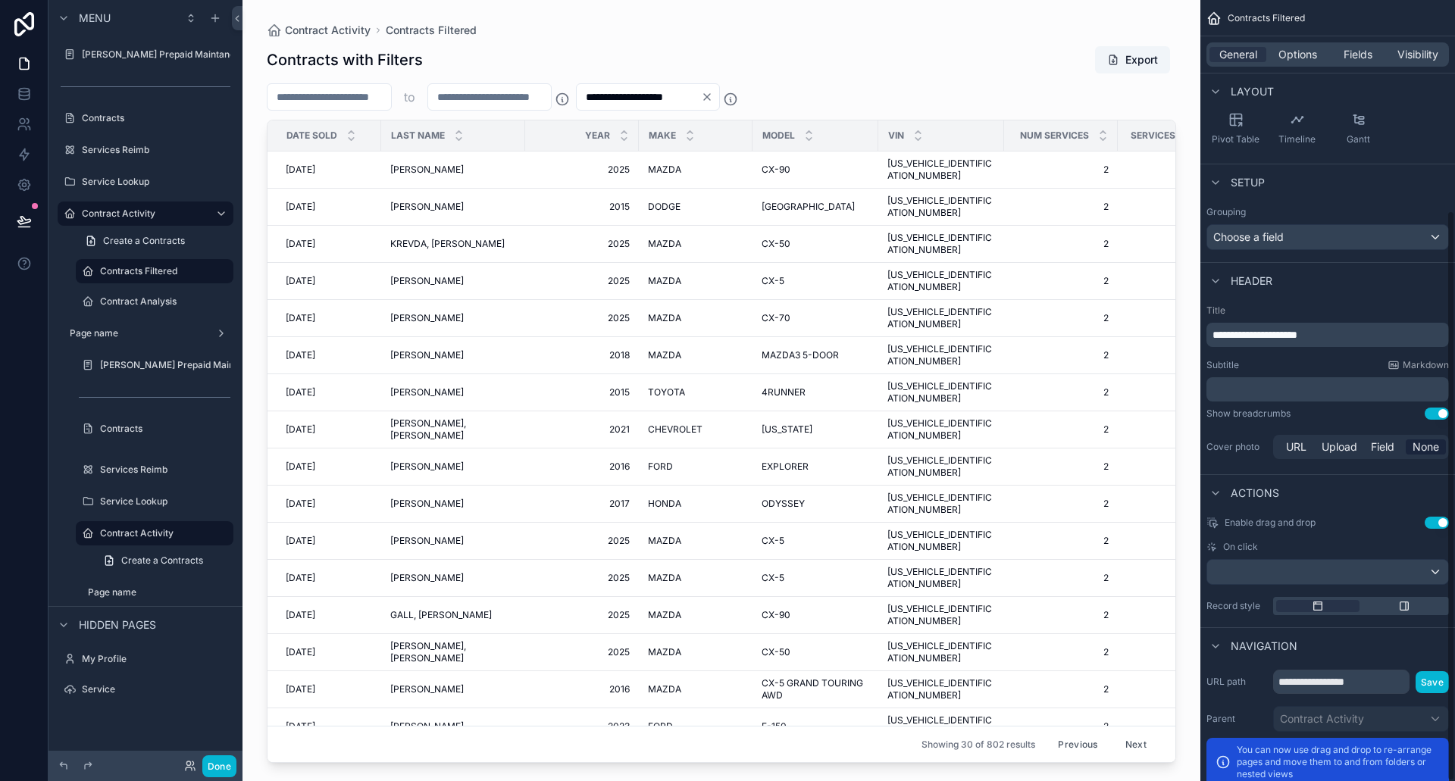
scroll to position [287, 0]
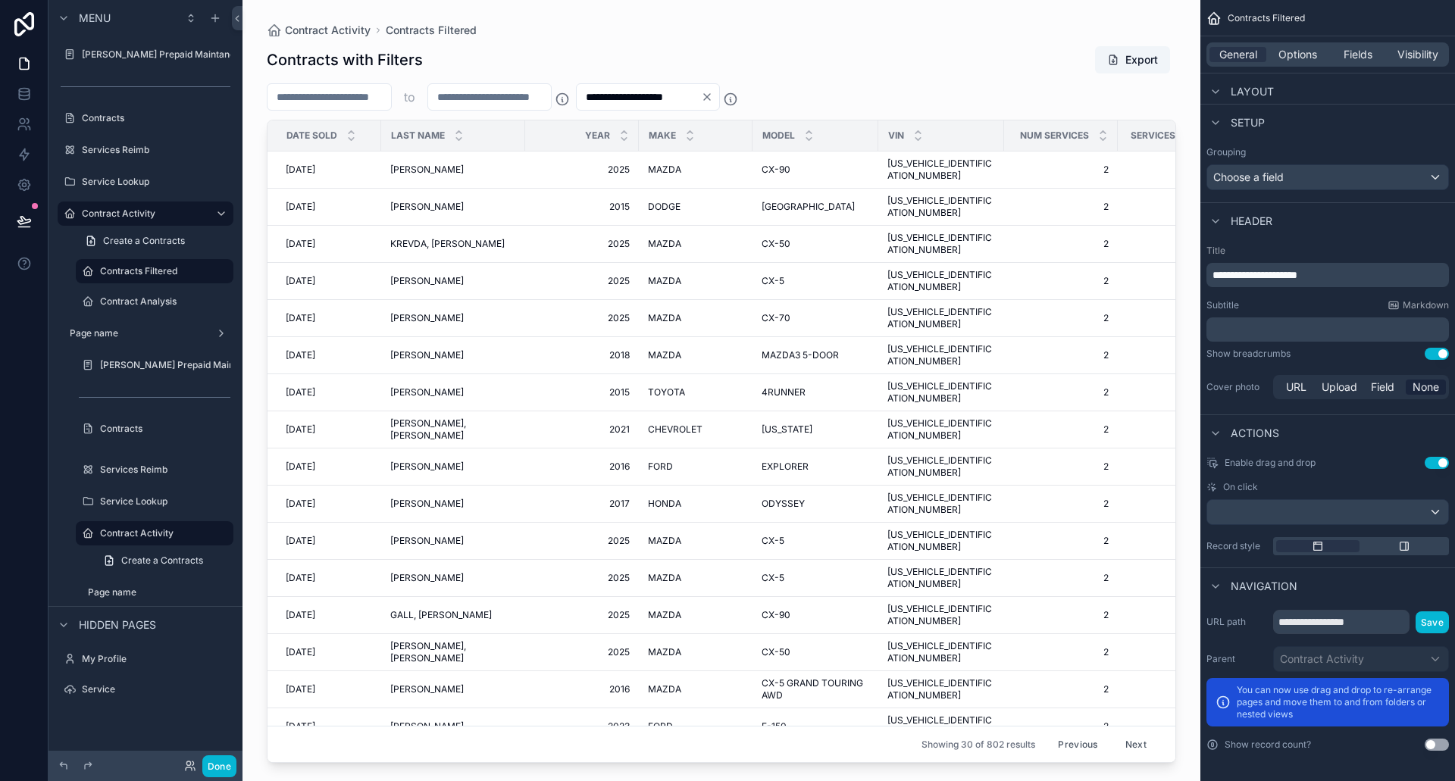
click at [1437, 743] on button "Use setting" at bounding box center [1436, 745] width 24 height 12
click at [1428, 741] on button "Use setting" at bounding box center [1436, 745] width 24 height 12
click at [1447, 744] on div "**********" at bounding box center [1327, 390] width 255 height 781
click at [1431, 739] on button "Use setting" at bounding box center [1436, 745] width 24 height 12
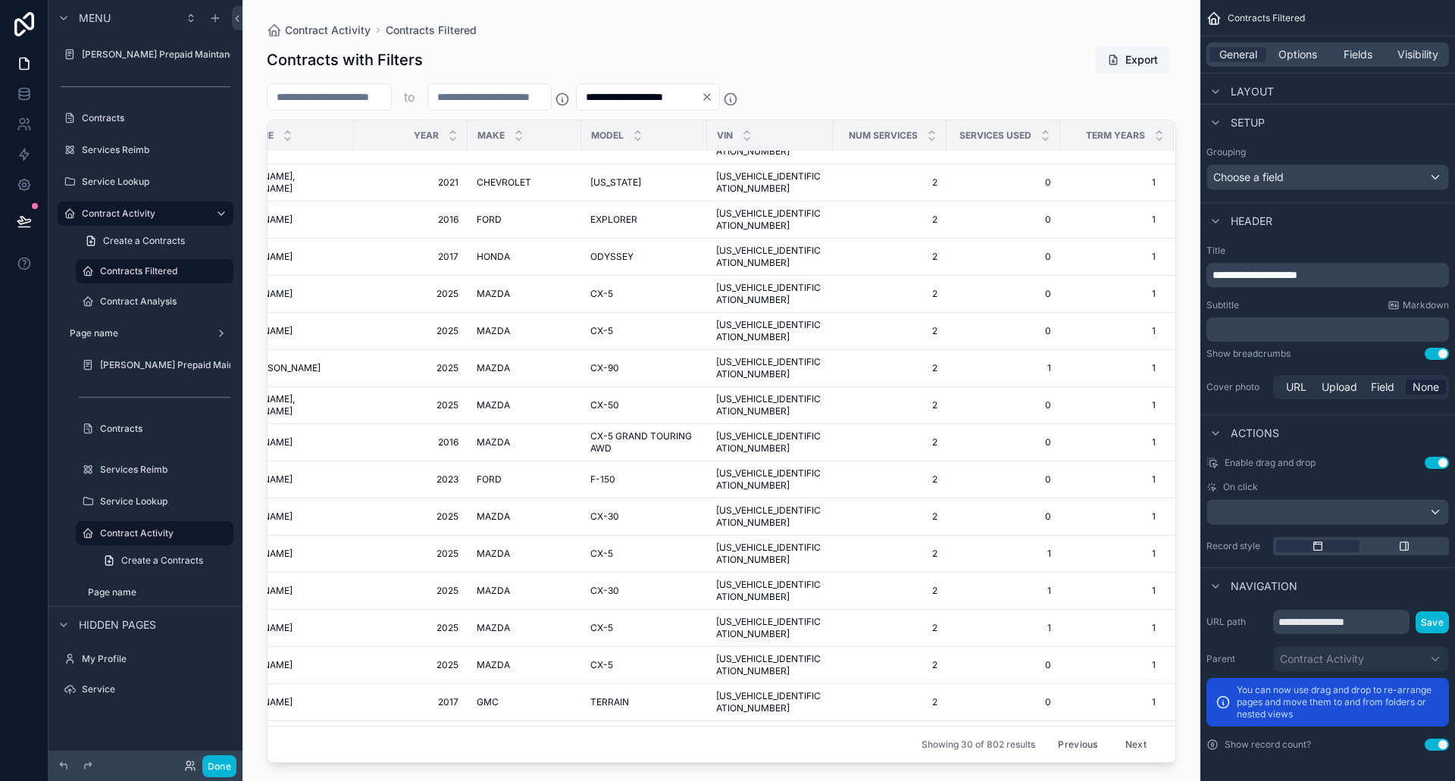
scroll to position [247, 0]
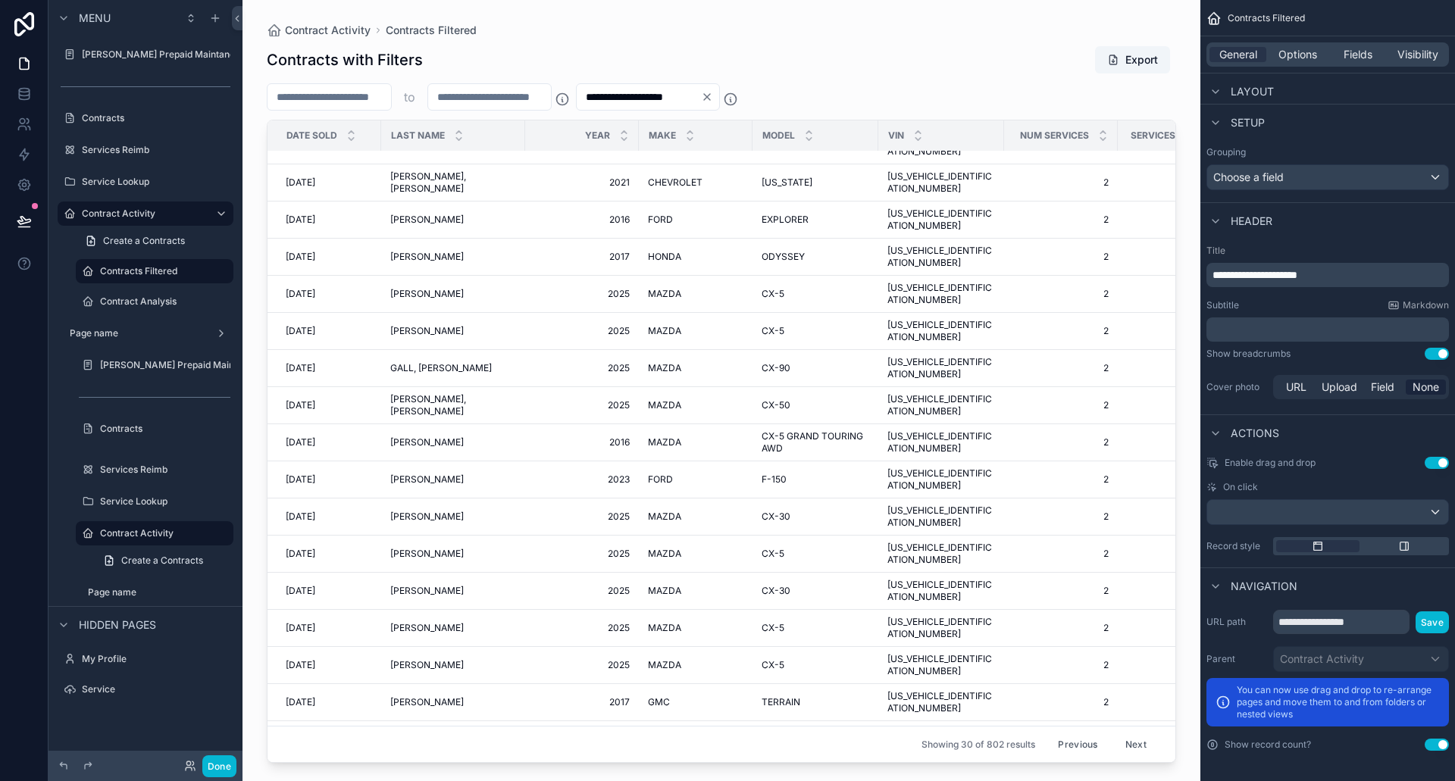
click at [1124, 736] on button "Next" at bounding box center [1136, 744] width 42 height 23
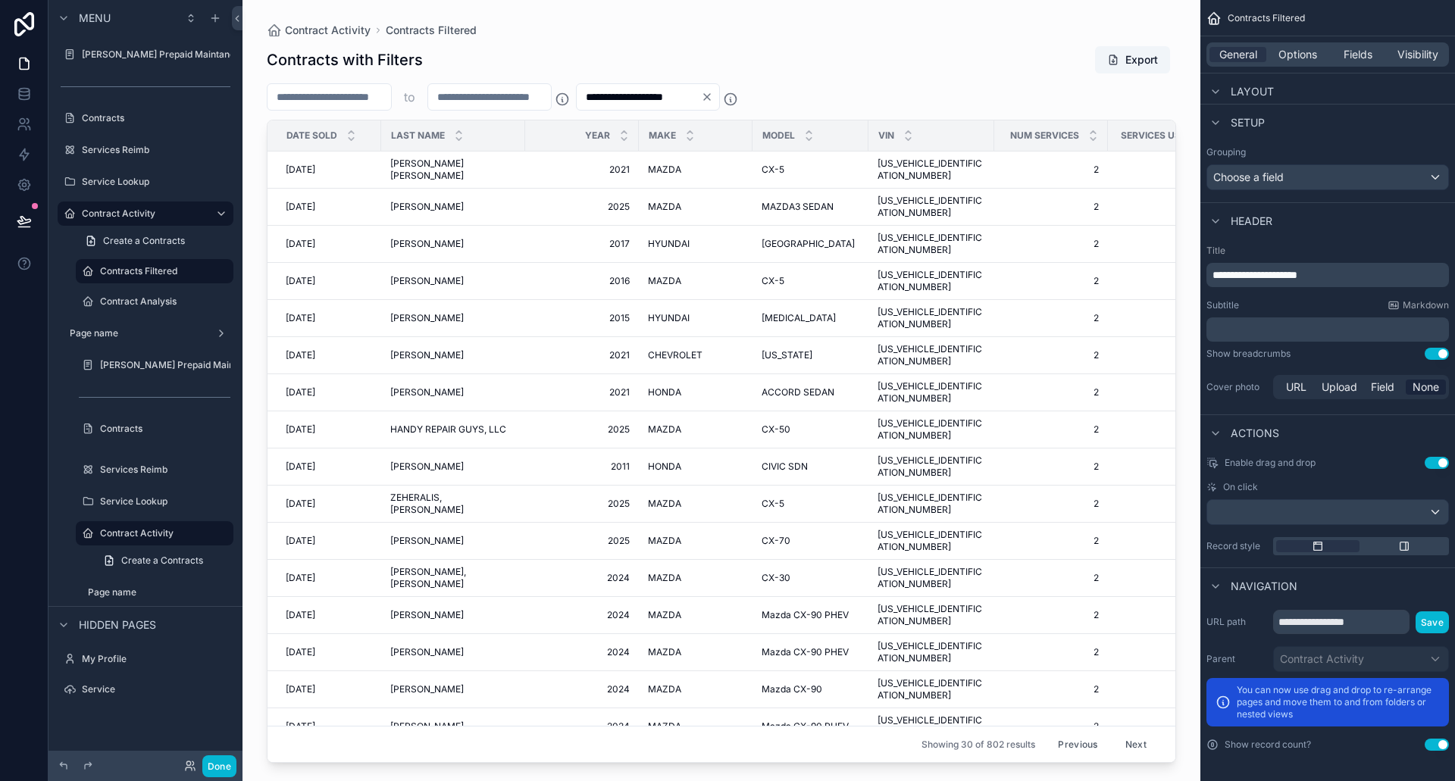
click at [1123, 736] on button "Next" at bounding box center [1136, 744] width 42 height 23
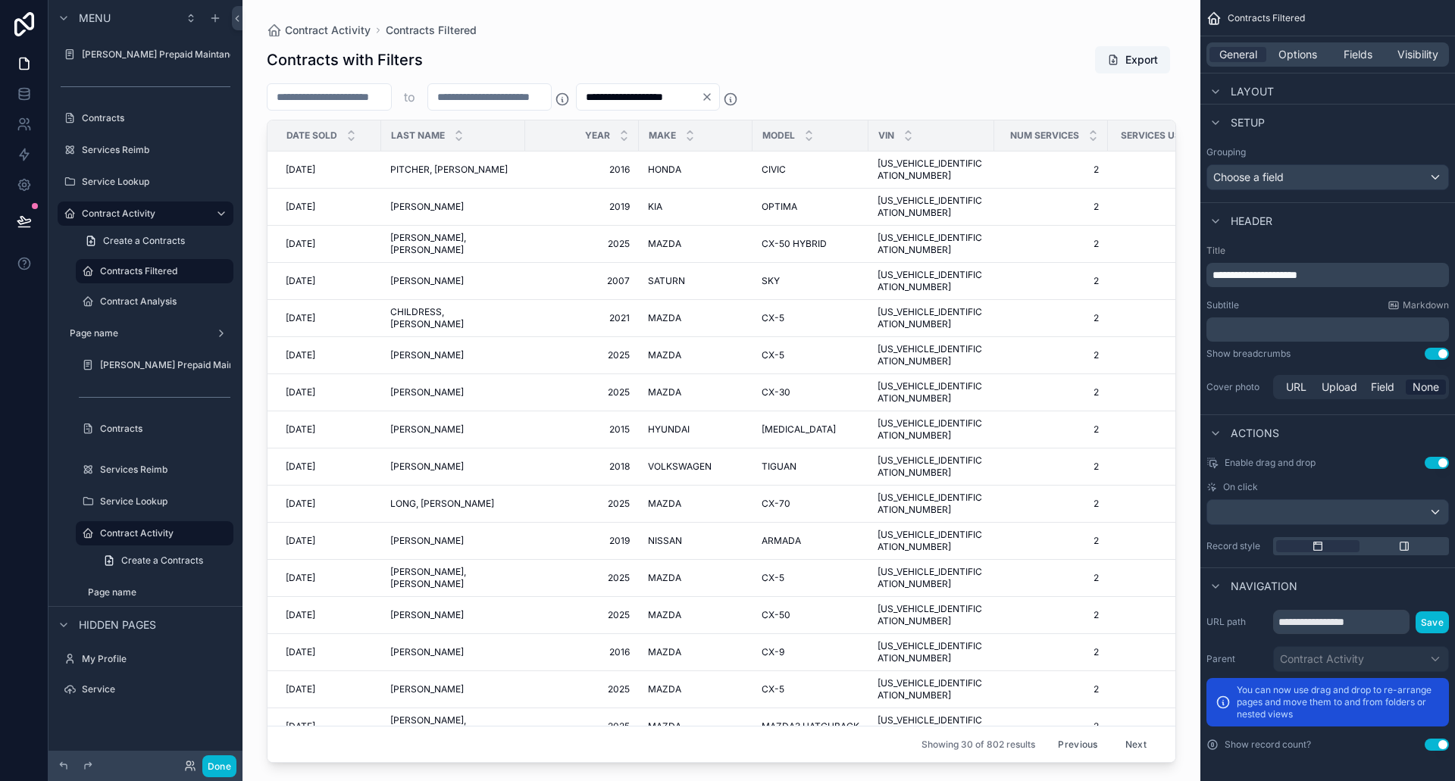
click at [1123, 736] on button "Next" at bounding box center [1136, 744] width 42 height 23
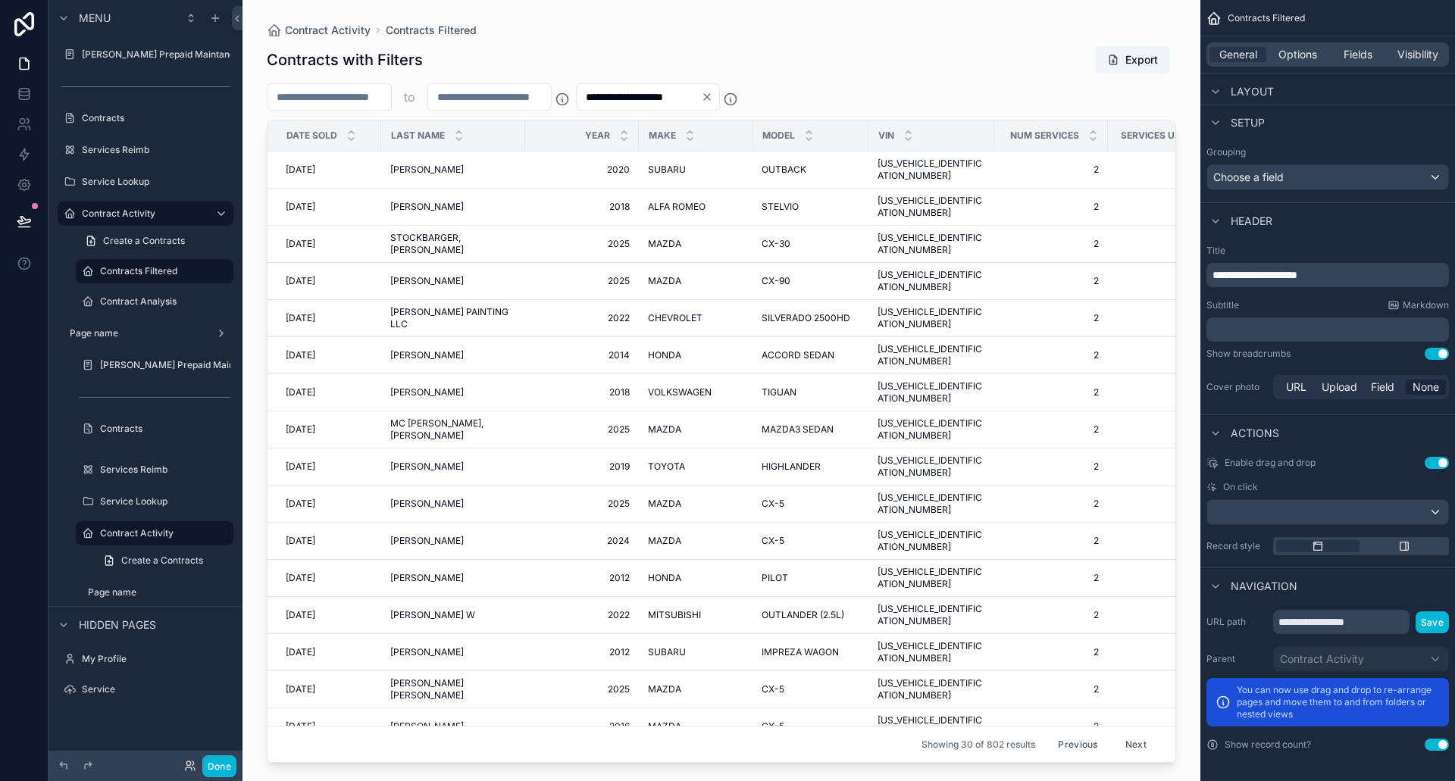
click at [1123, 736] on button "Next" at bounding box center [1136, 744] width 42 height 23
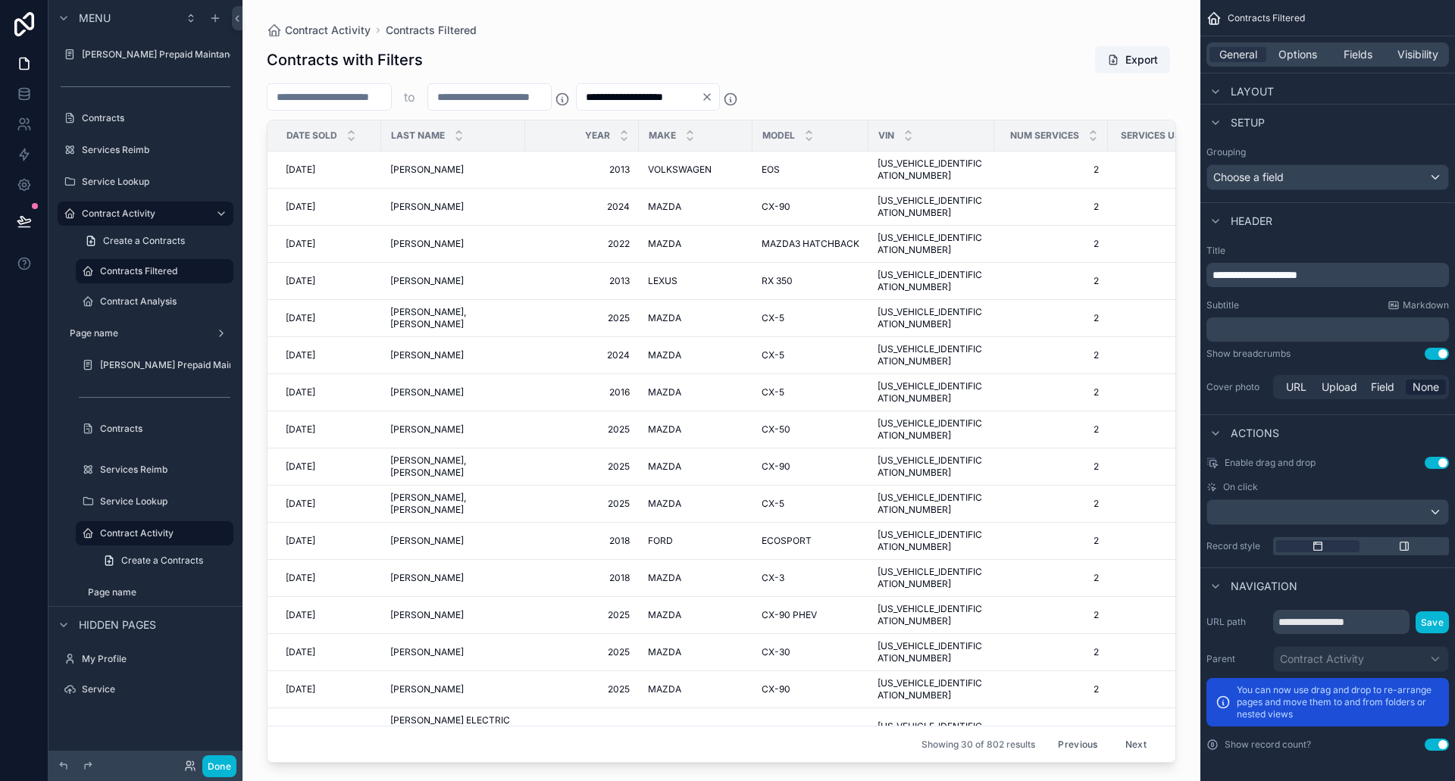
click at [1123, 736] on button "Next" at bounding box center [1136, 744] width 42 height 23
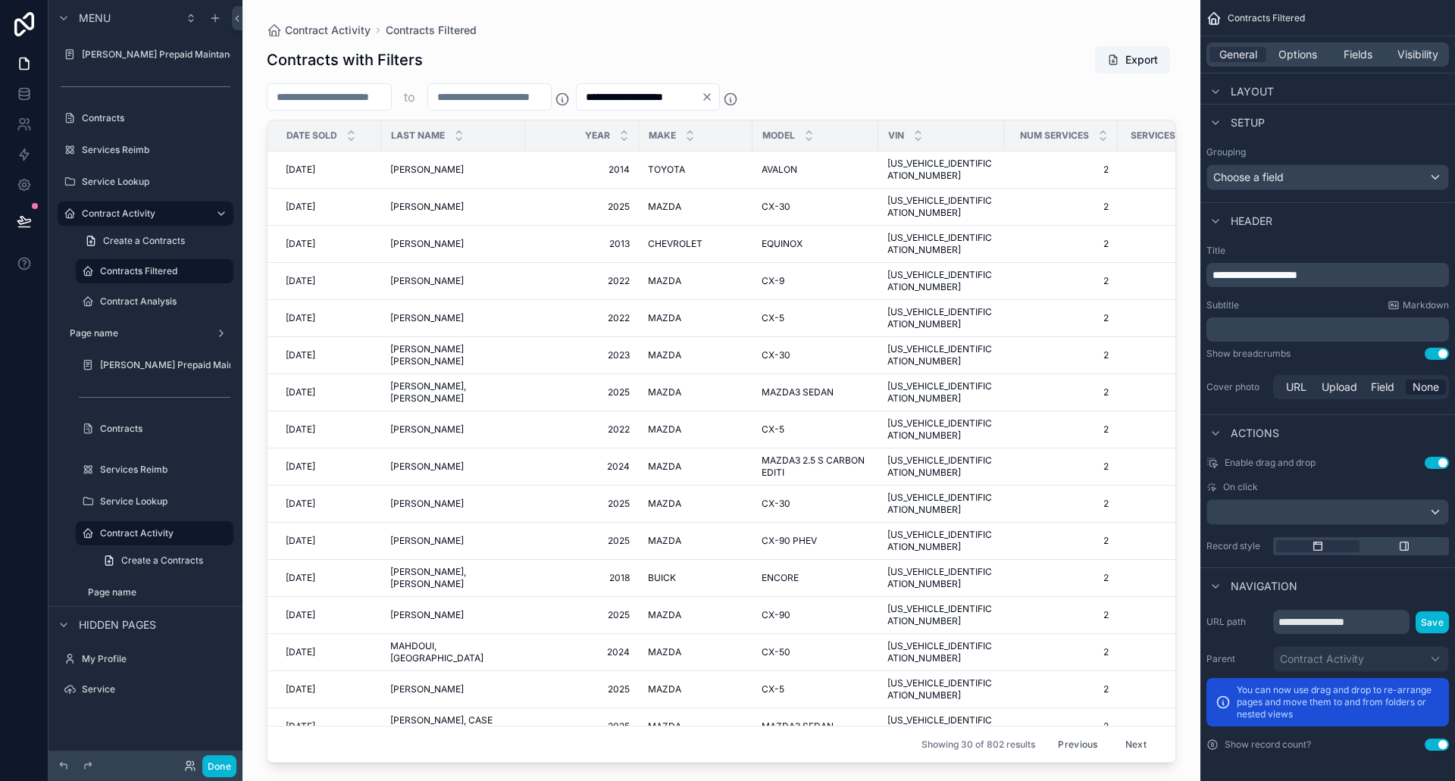
click at [1123, 736] on button "Next" at bounding box center [1136, 744] width 42 height 23
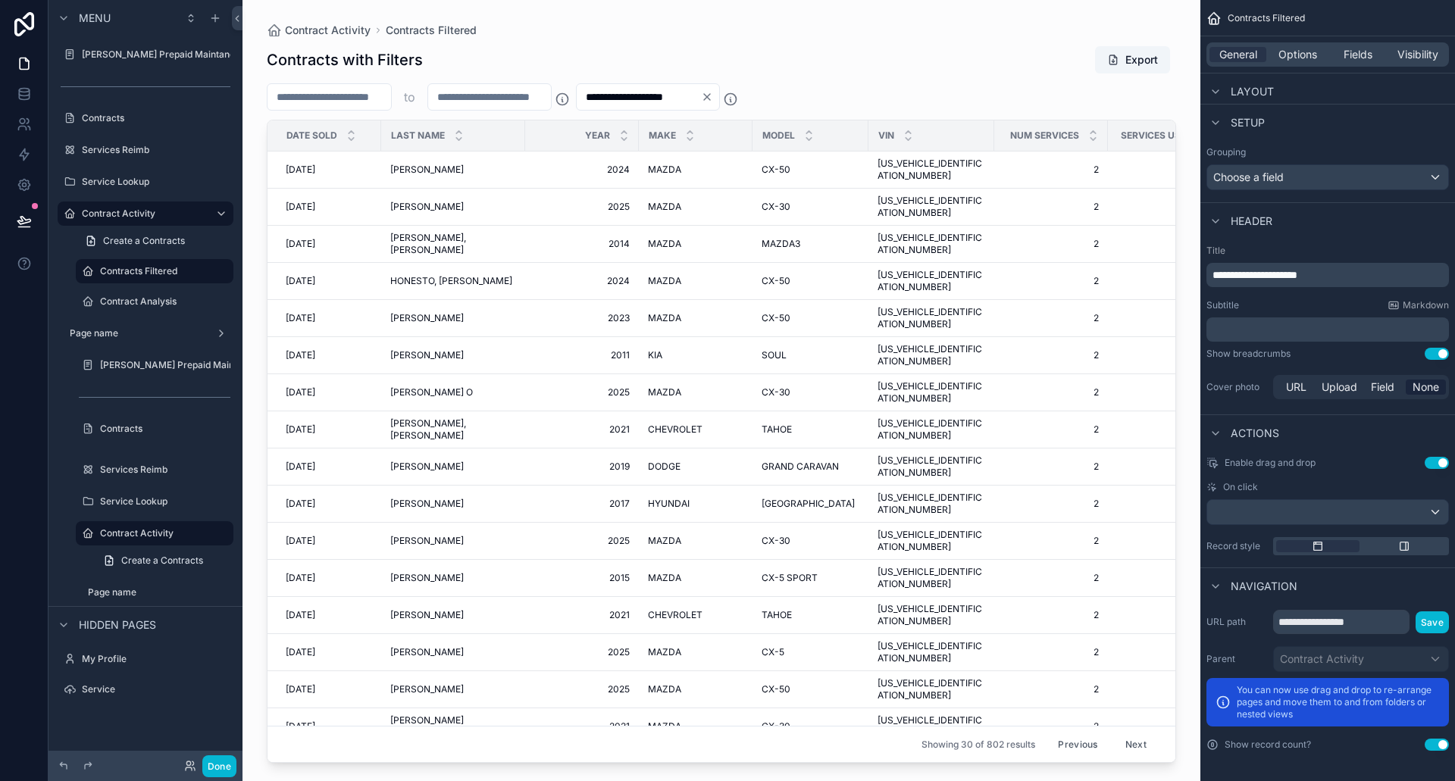
click at [1123, 736] on button "Next" at bounding box center [1136, 744] width 42 height 23
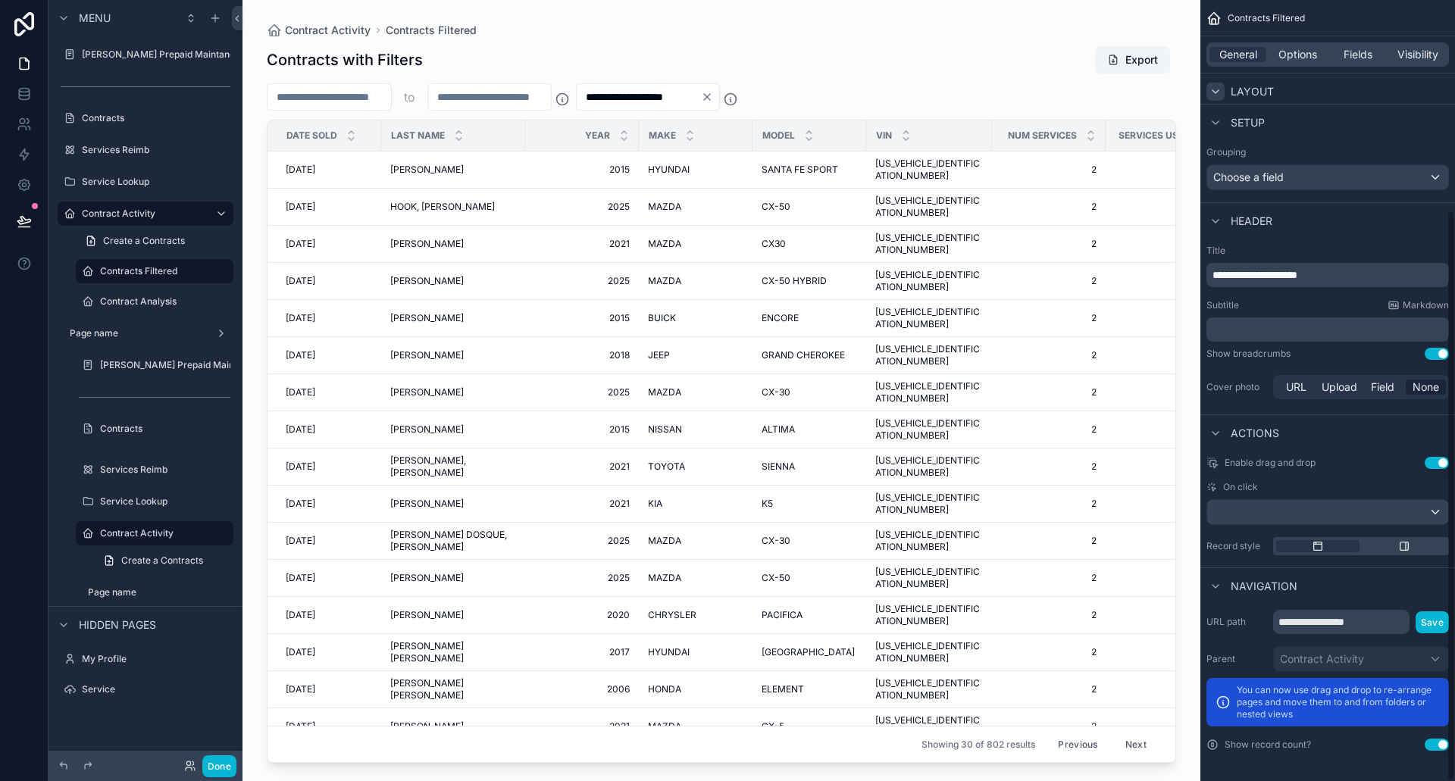
click at [1217, 86] on icon "scrollable content" at bounding box center [1215, 92] width 12 height 12
click at [1262, 90] on span "Layout" at bounding box center [1251, 91] width 43 height 15
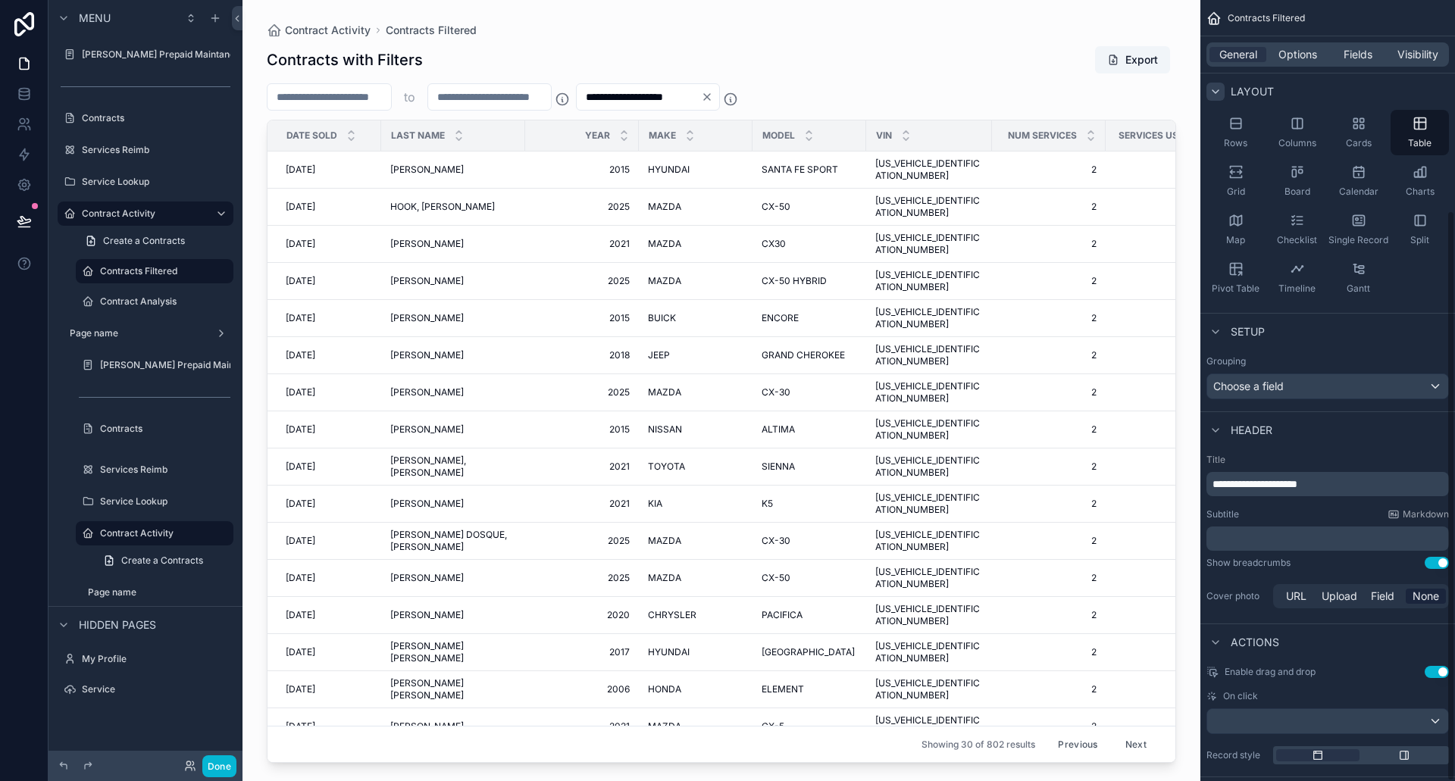
scroll to position [0, 0]
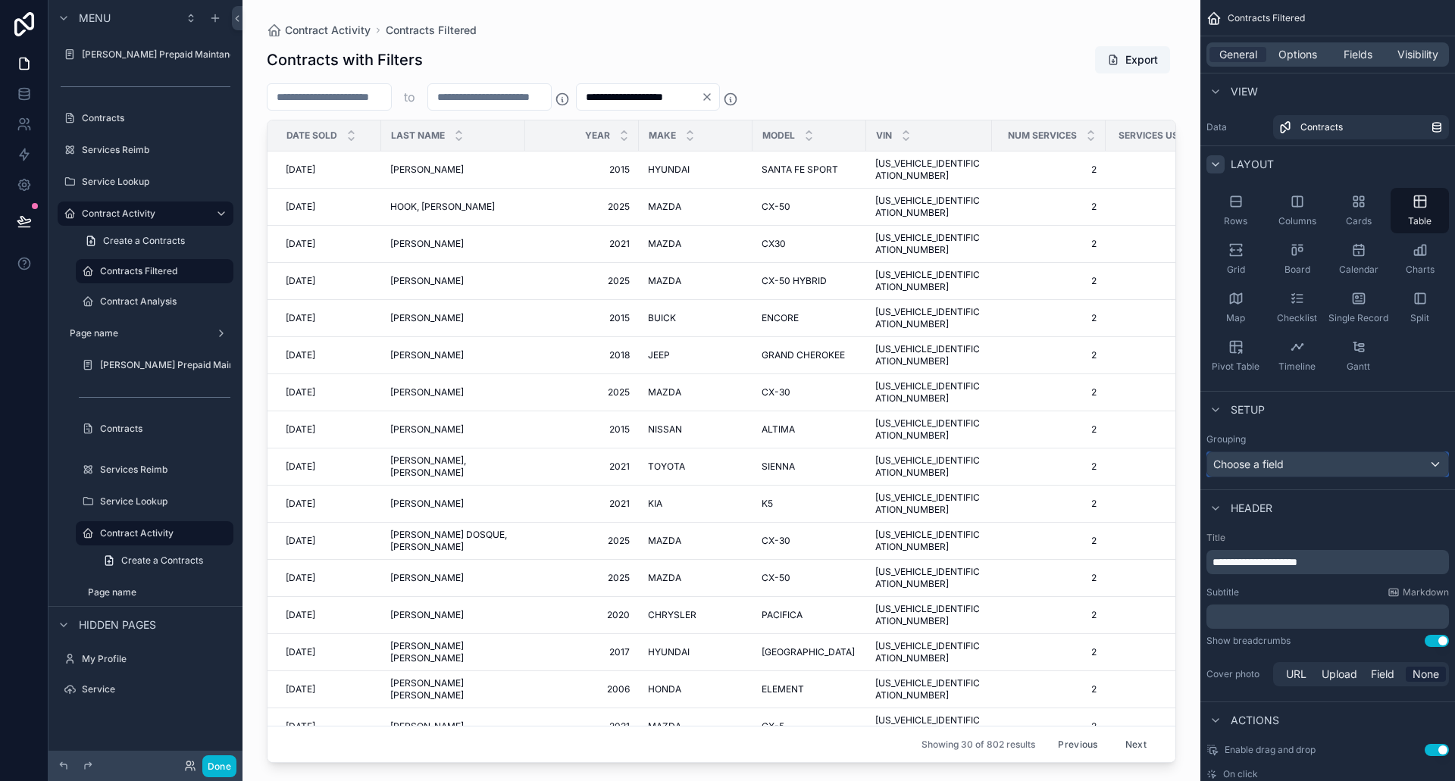
click at [1267, 465] on span "Choose a field" at bounding box center [1248, 464] width 70 height 13
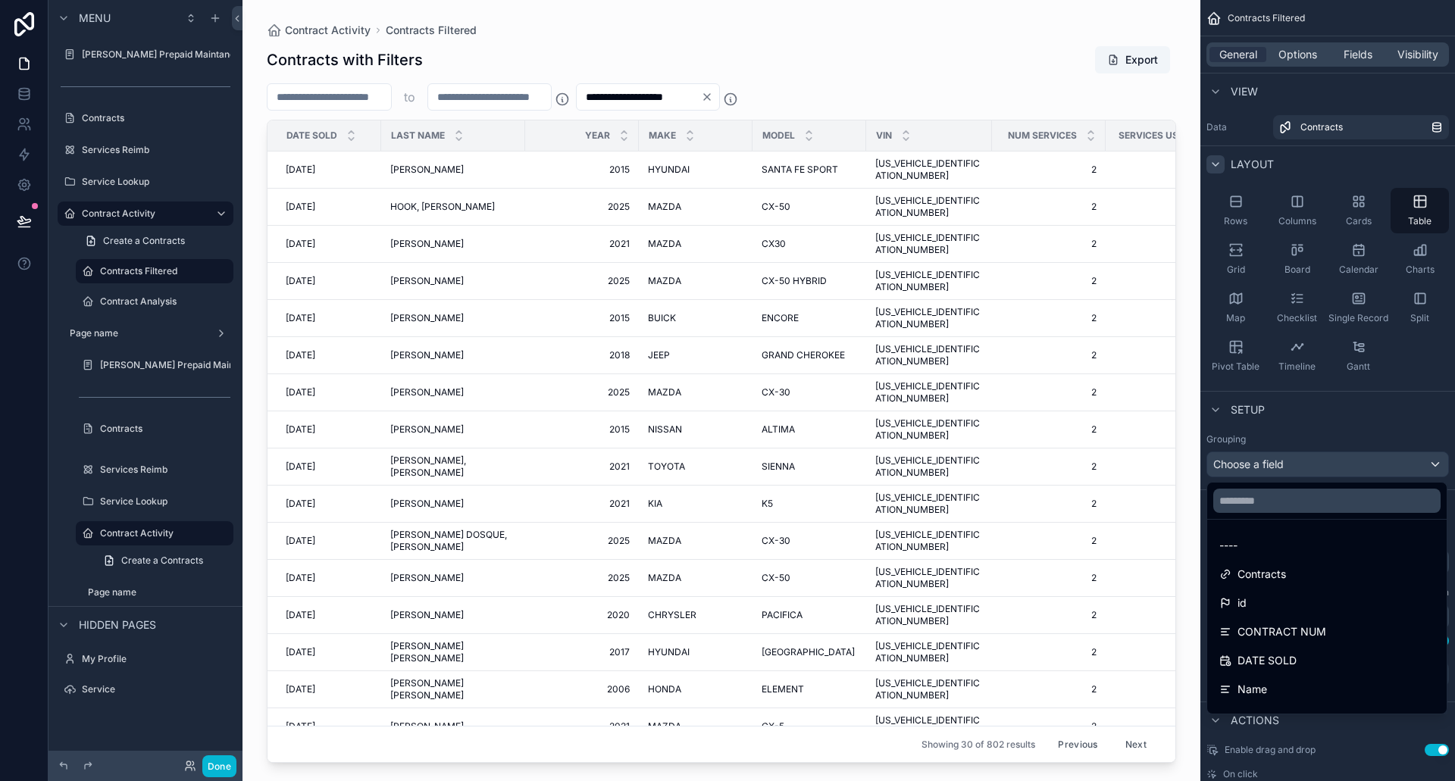
click at [1267, 465] on div "scrollable content" at bounding box center [727, 390] width 1455 height 781
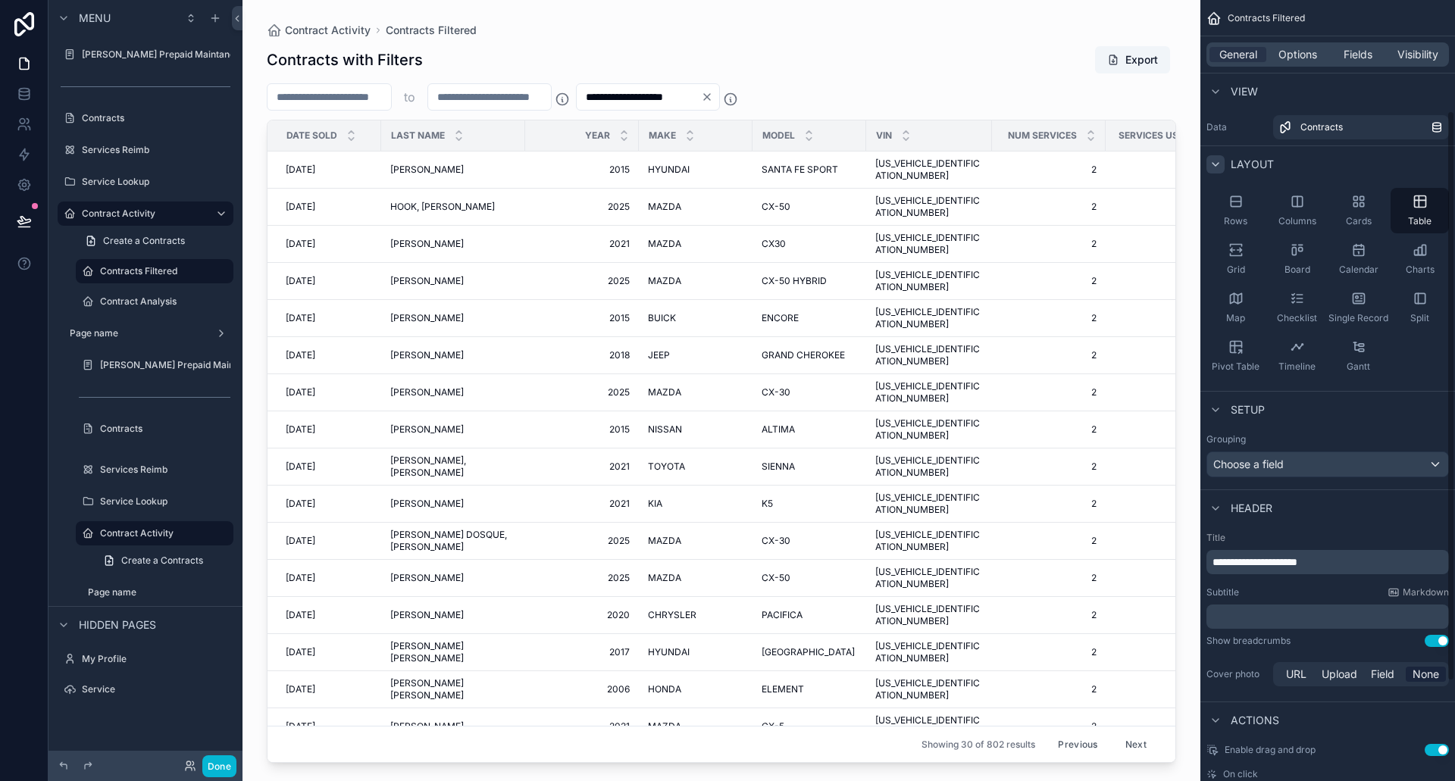
scroll to position [287, 0]
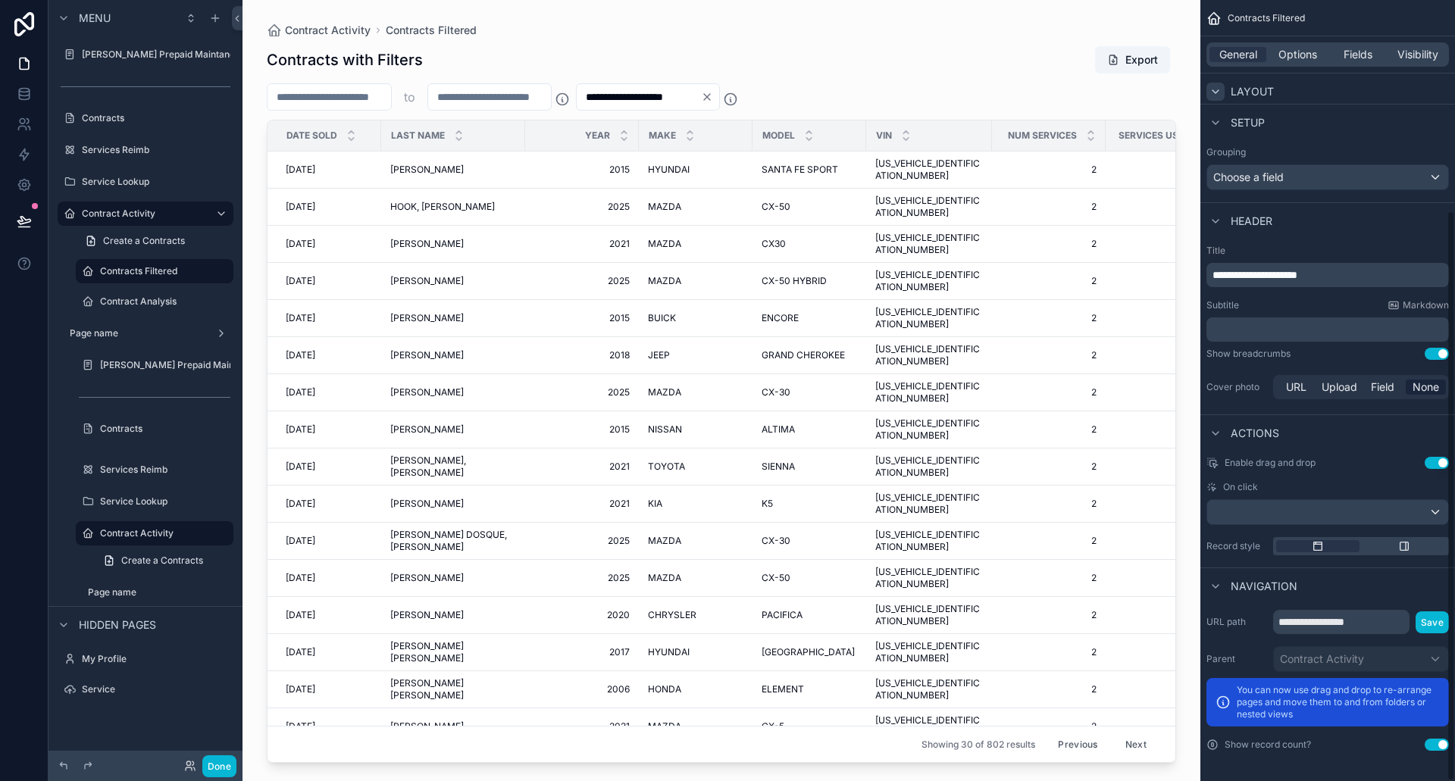
click at [1299, 40] on div "General Options Fields Visibility" at bounding box center [1327, 54] width 255 height 36
click at [1299, 49] on span "Options" at bounding box center [1297, 54] width 39 height 15
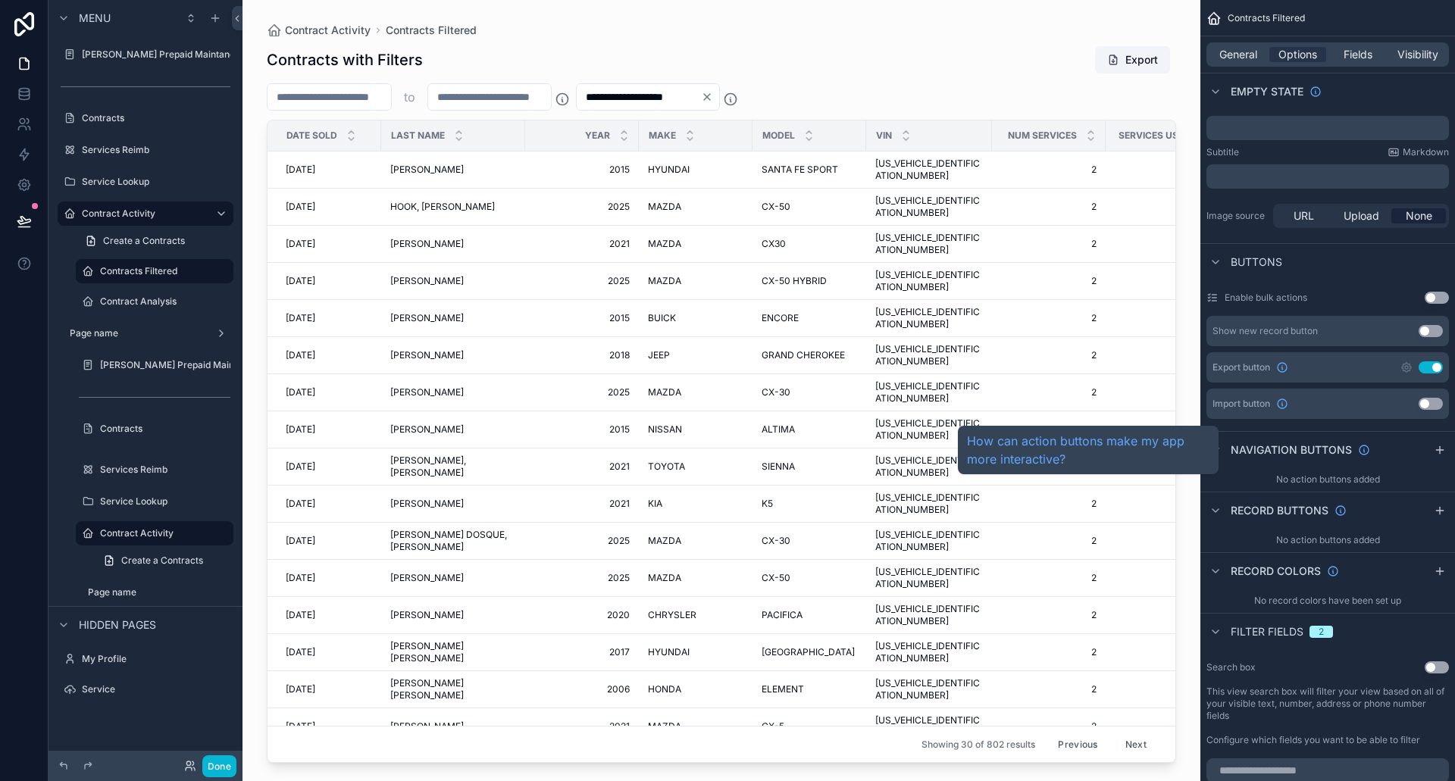
scroll to position [0, 0]
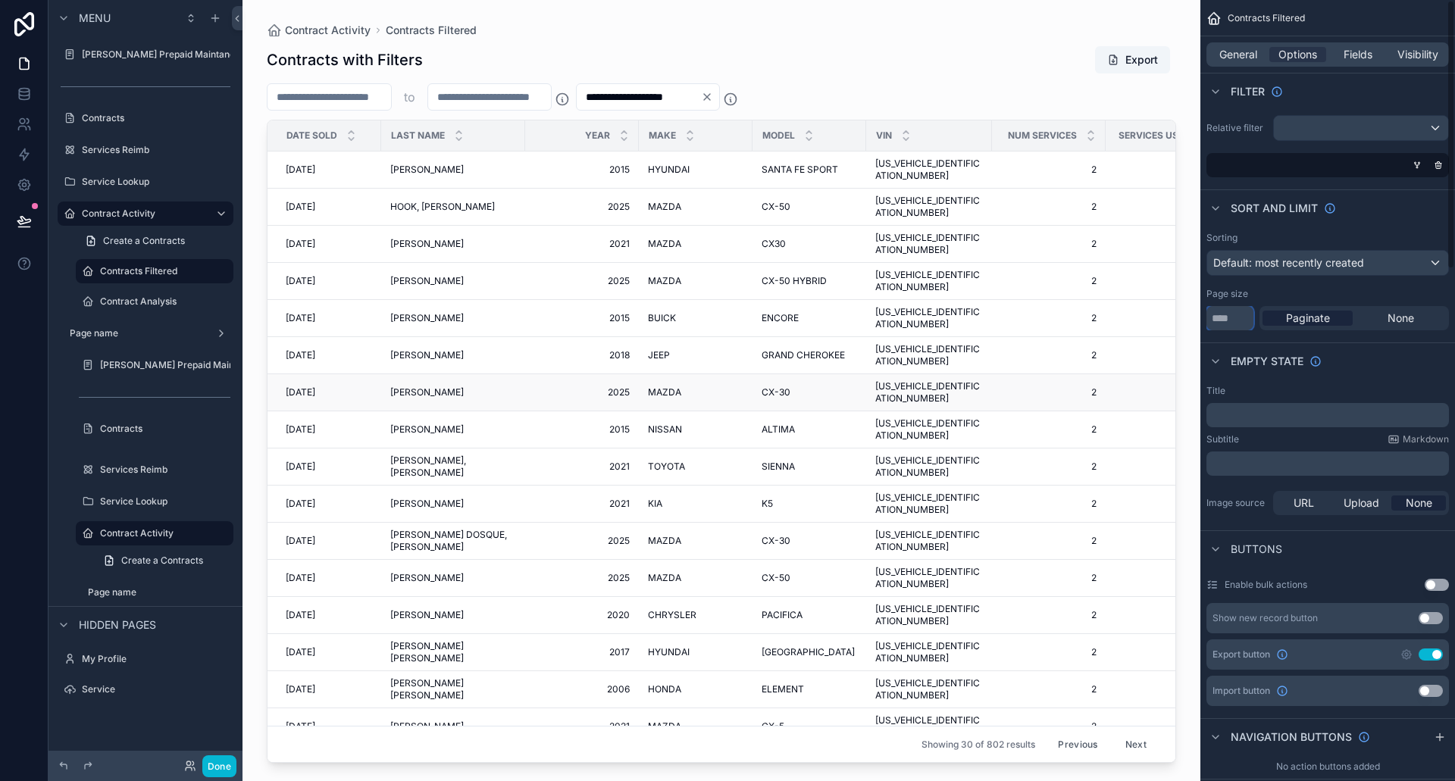
drag, startPoint x: 1234, startPoint y: 321, endPoint x: 1158, endPoint y: 325, distance: 75.9
click at [1176, 315] on div "**********" at bounding box center [848, 390] width 1212 height 781
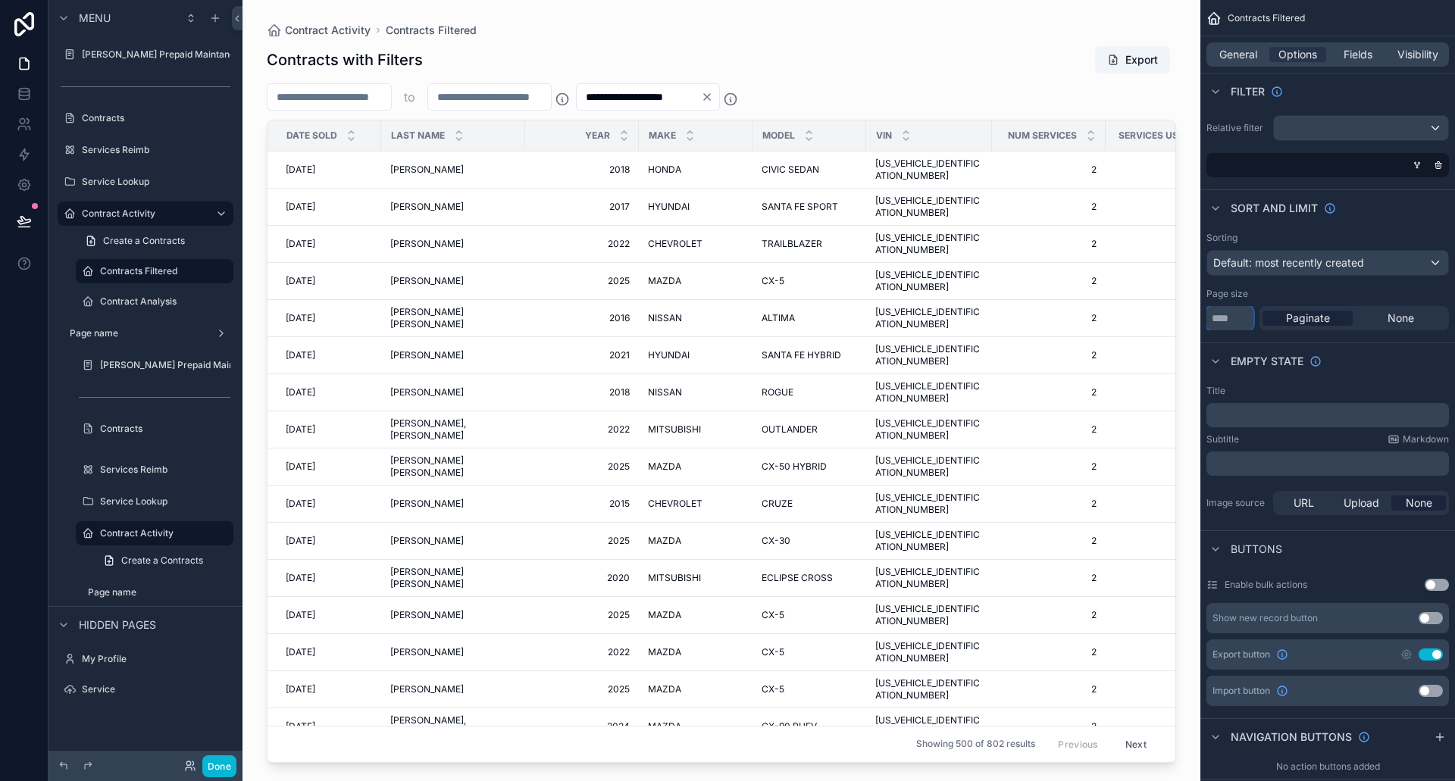
type input "***"
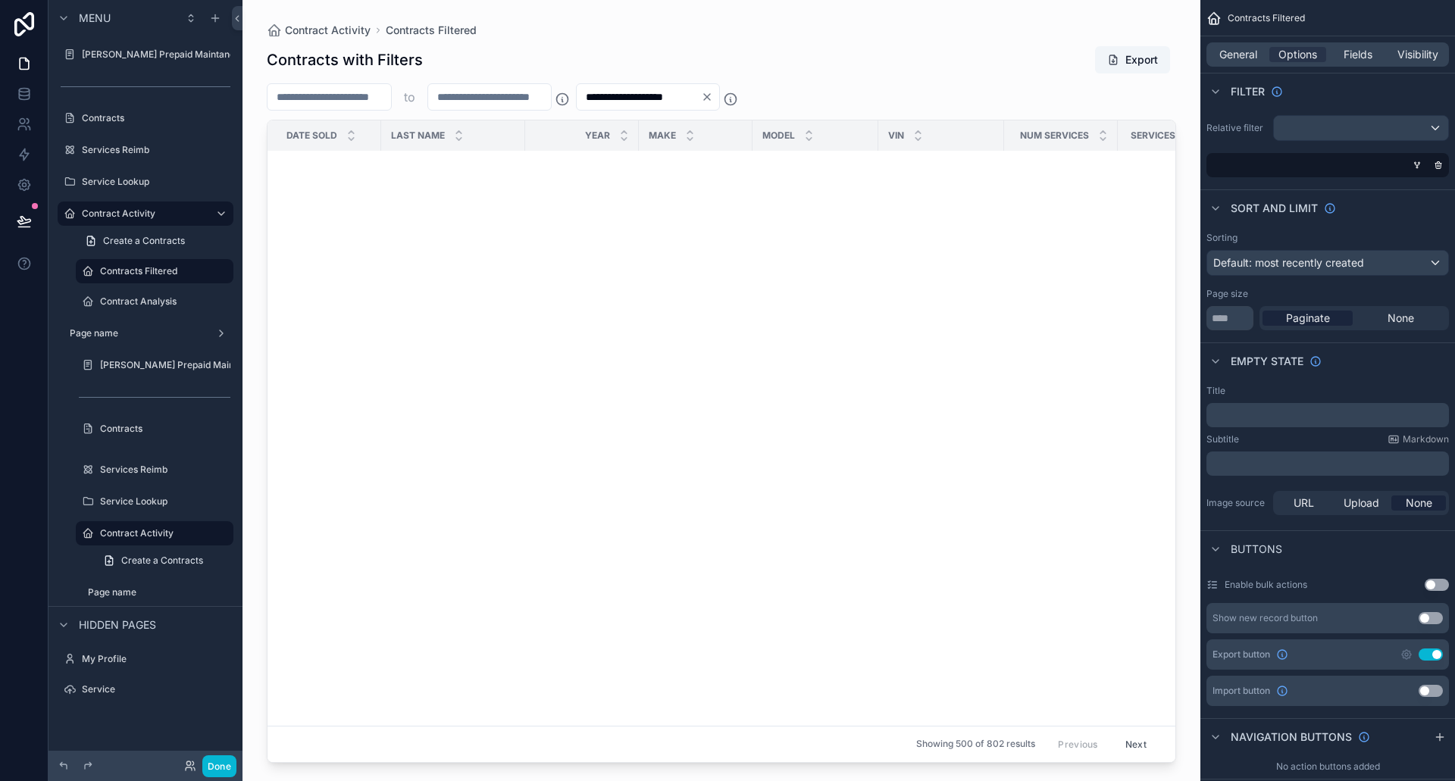
scroll to position [12879, 0]
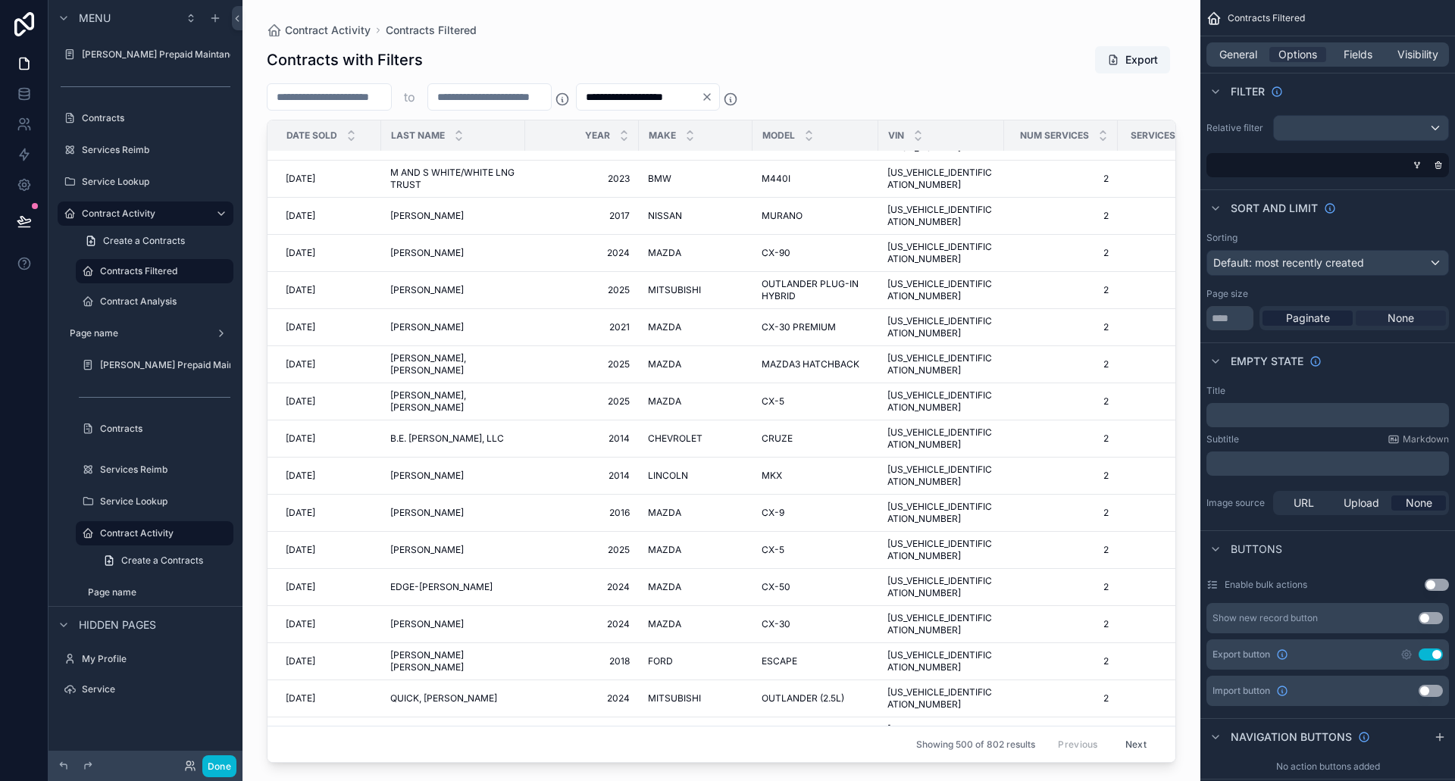
click at [1413, 314] on span "None" at bounding box center [1400, 318] width 27 height 15
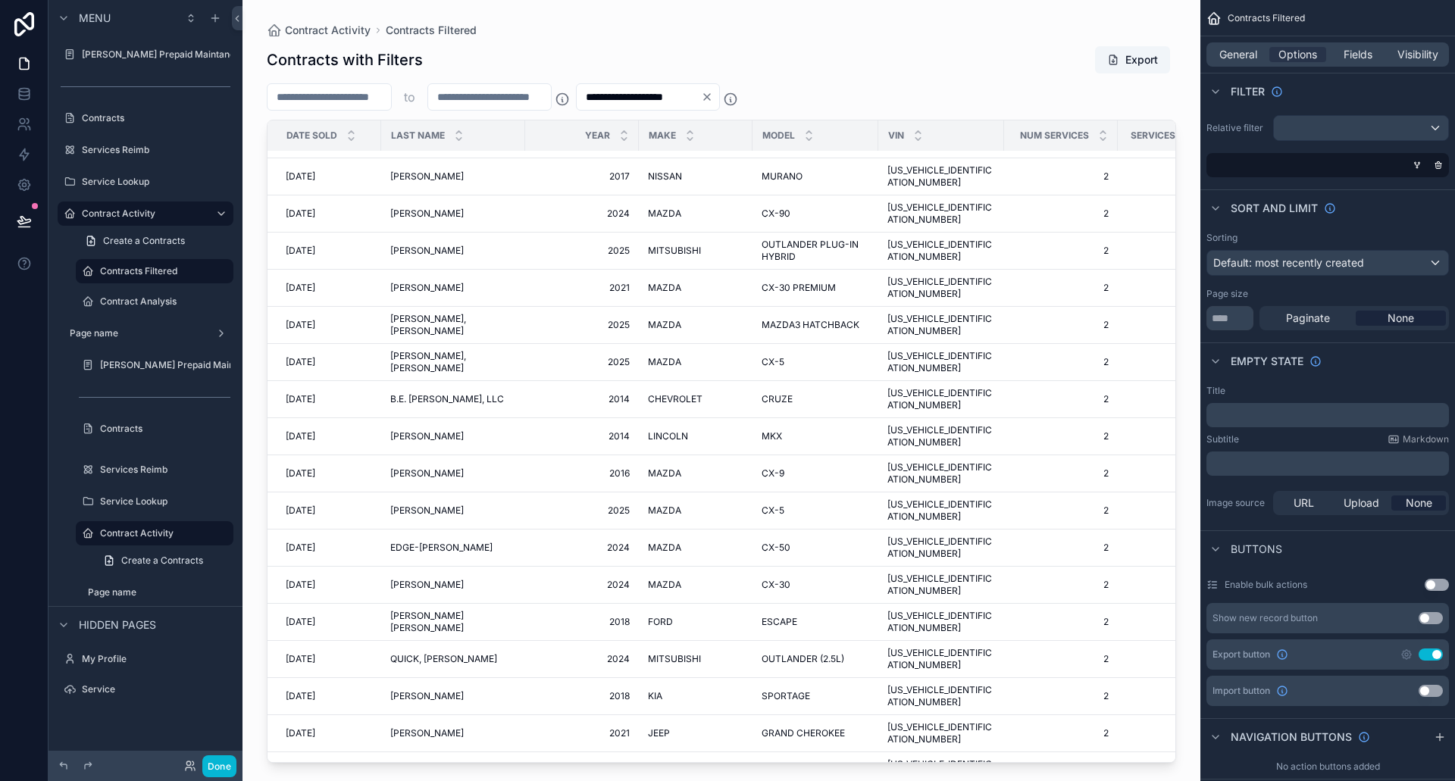
scroll to position [12816, 0]
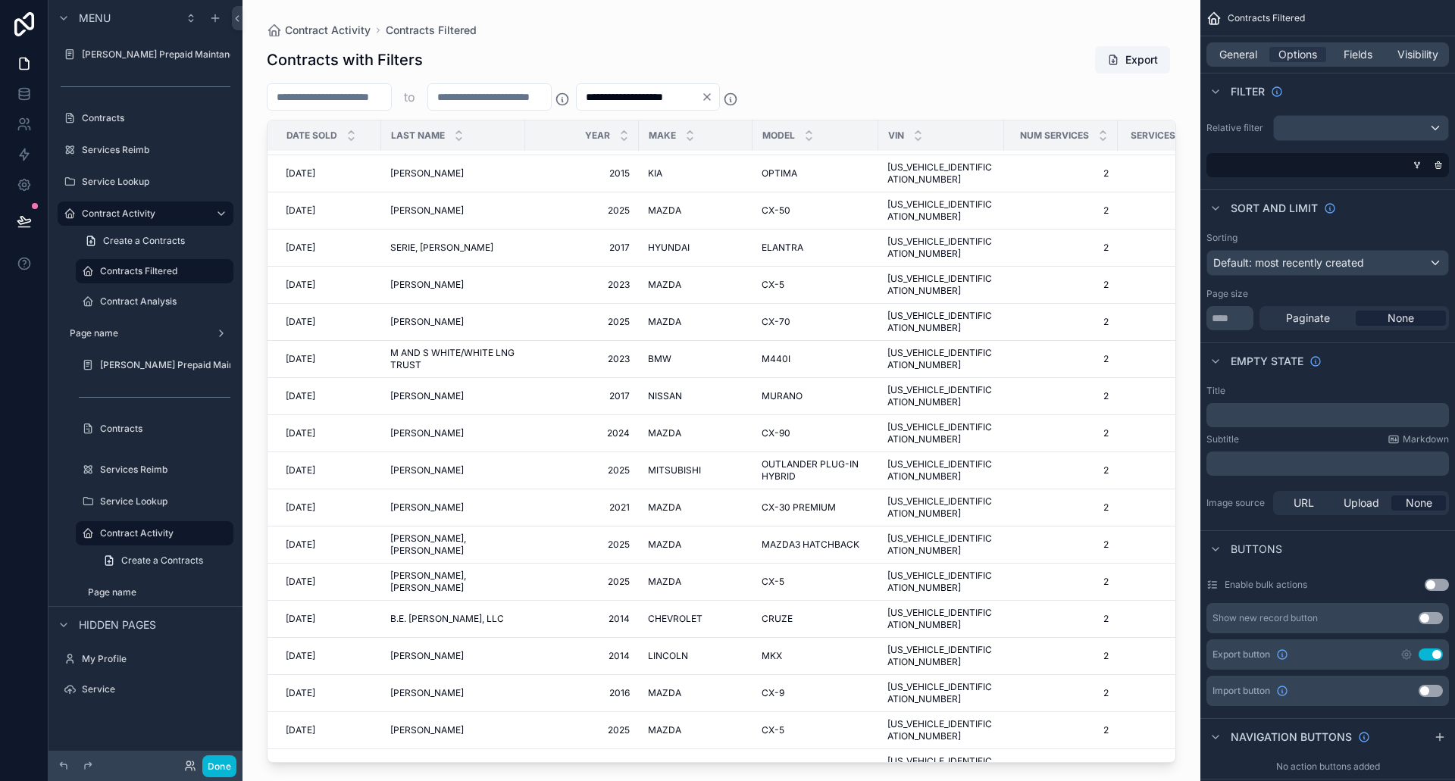
drag, startPoint x: 1320, startPoint y: 319, endPoint x: 1407, endPoint y: 344, distance: 90.7
click at [1320, 319] on span "Paginate" at bounding box center [1308, 318] width 44 height 15
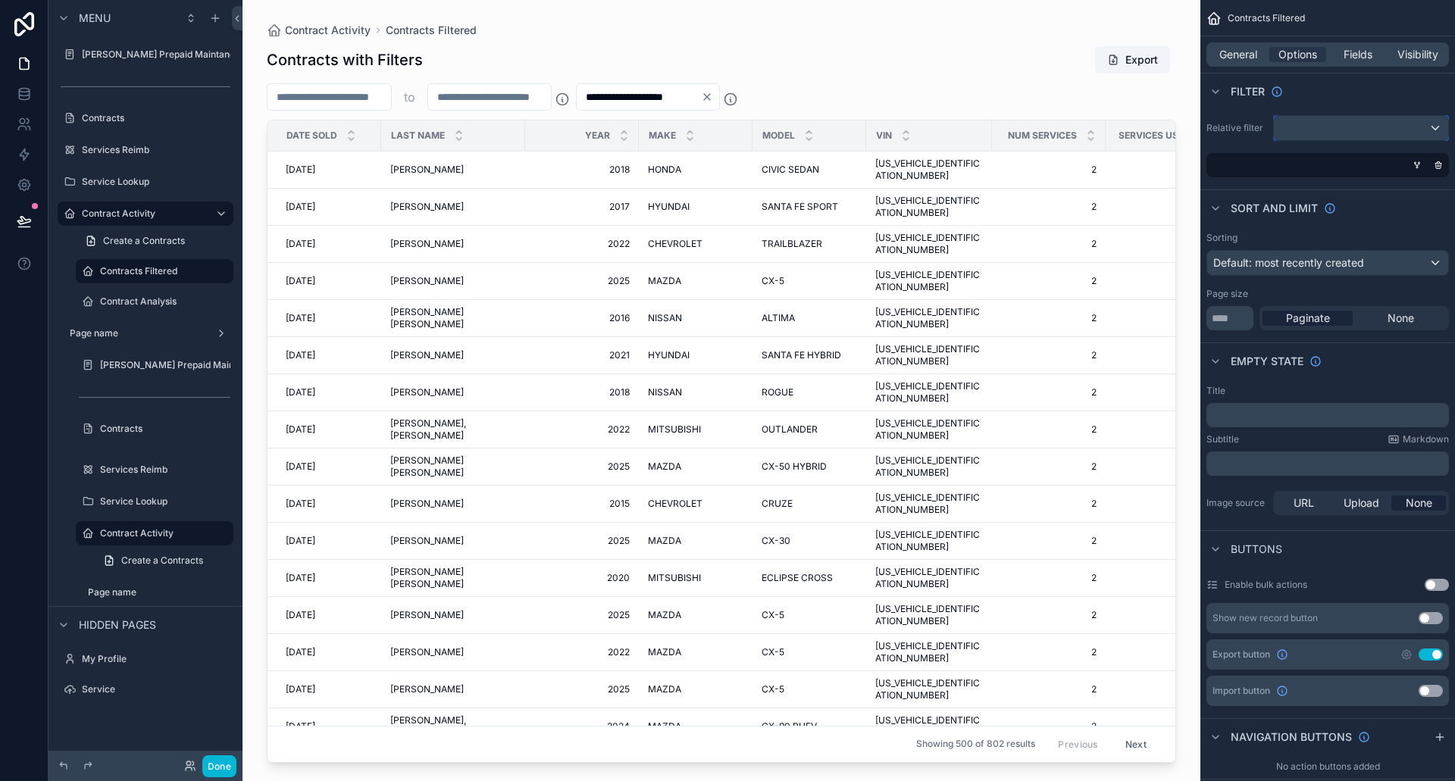
click at [1406, 132] on div "scrollable content" at bounding box center [1361, 128] width 174 height 24
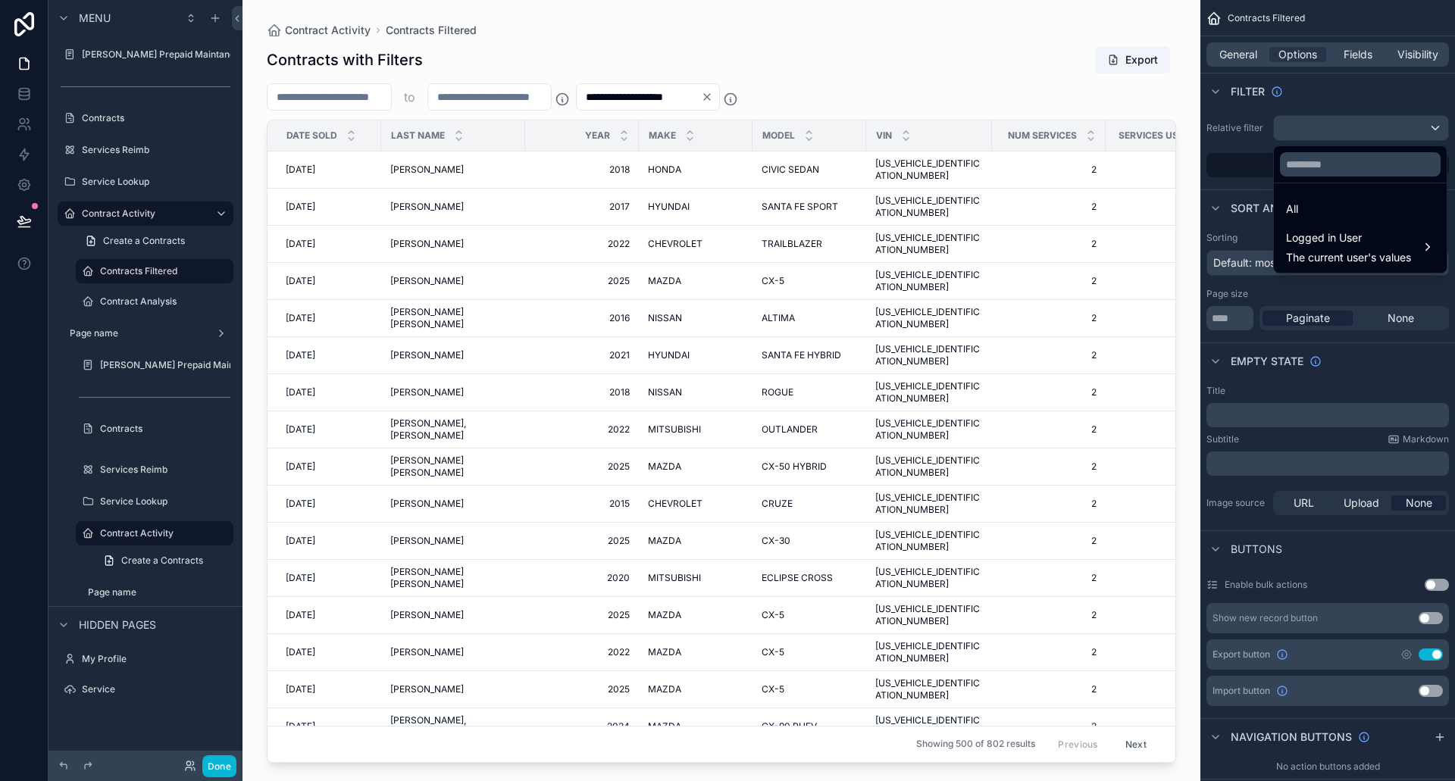
click at [1406, 131] on div "scrollable content" at bounding box center [727, 390] width 1455 height 781
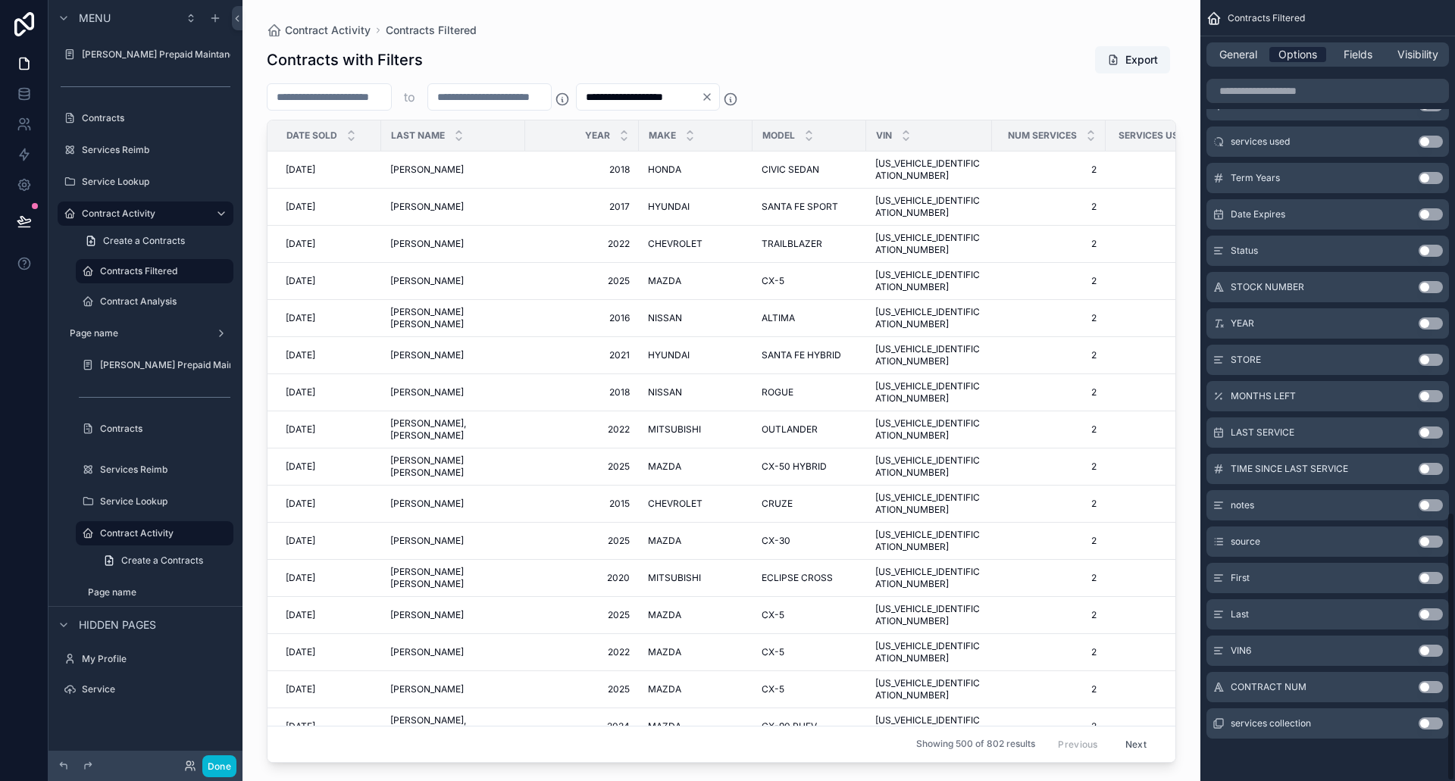
scroll to position [954, 0]
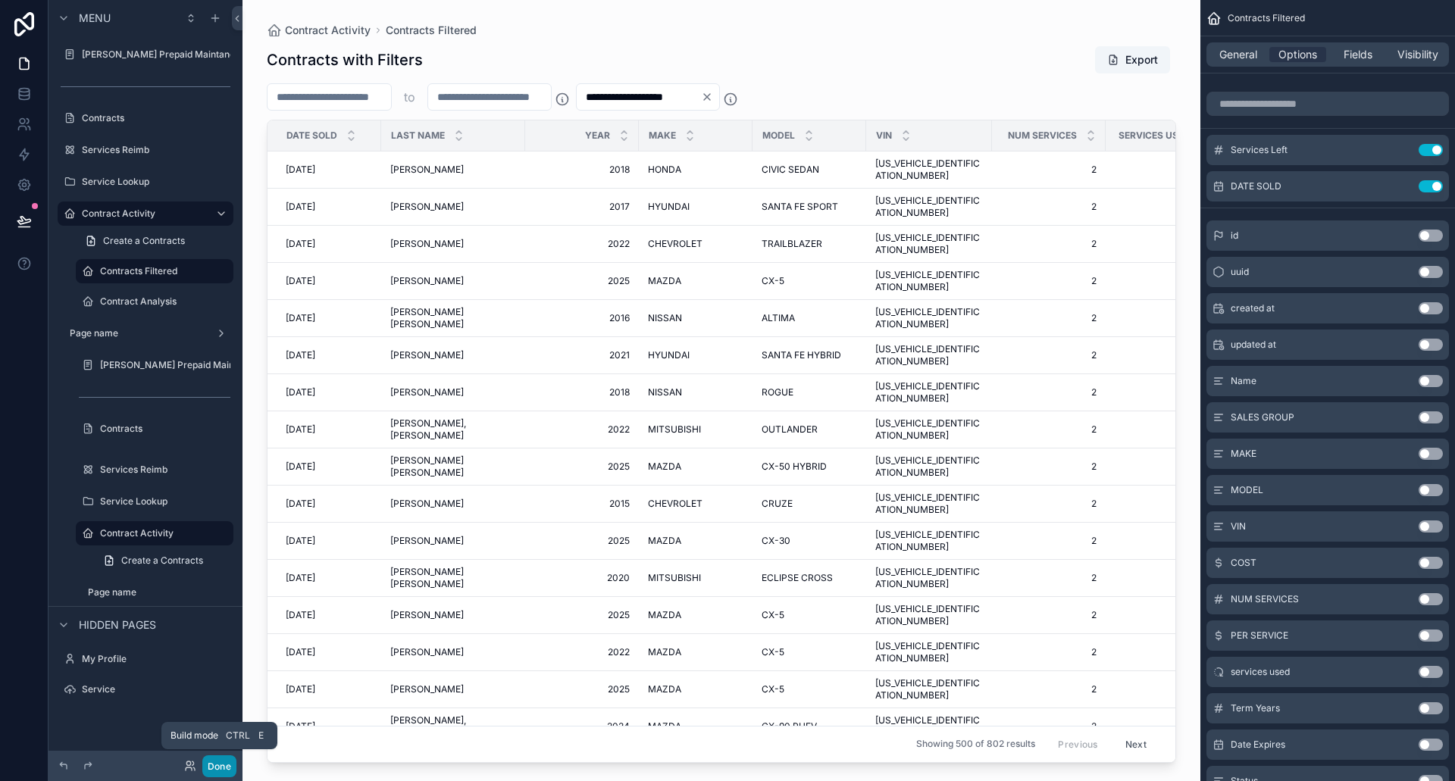
click at [220, 756] on button "Done" at bounding box center [219, 766] width 34 height 22
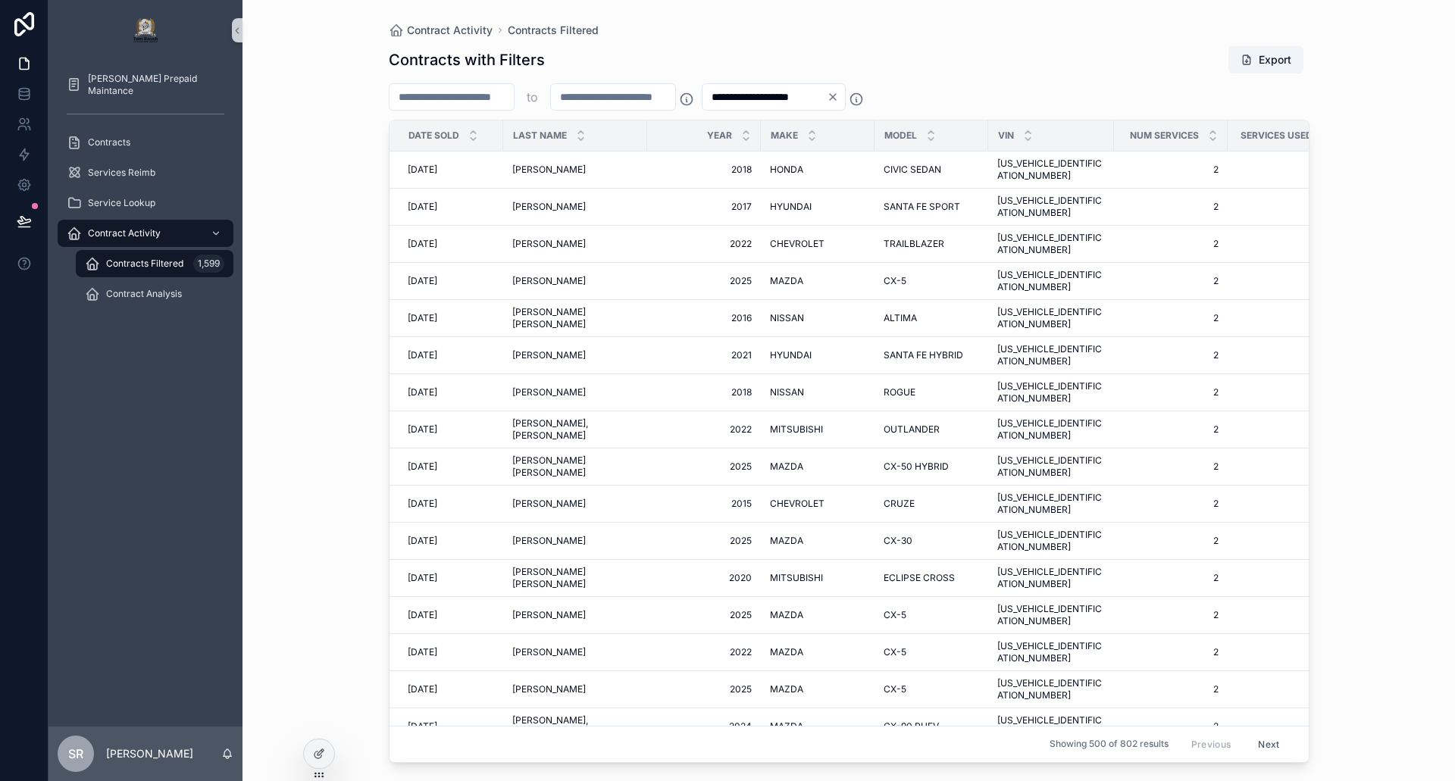
click at [120, 259] on span "Contracts Filtered" at bounding box center [144, 264] width 77 height 12
click at [326, 758] on div at bounding box center [319, 754] width 30 height 29
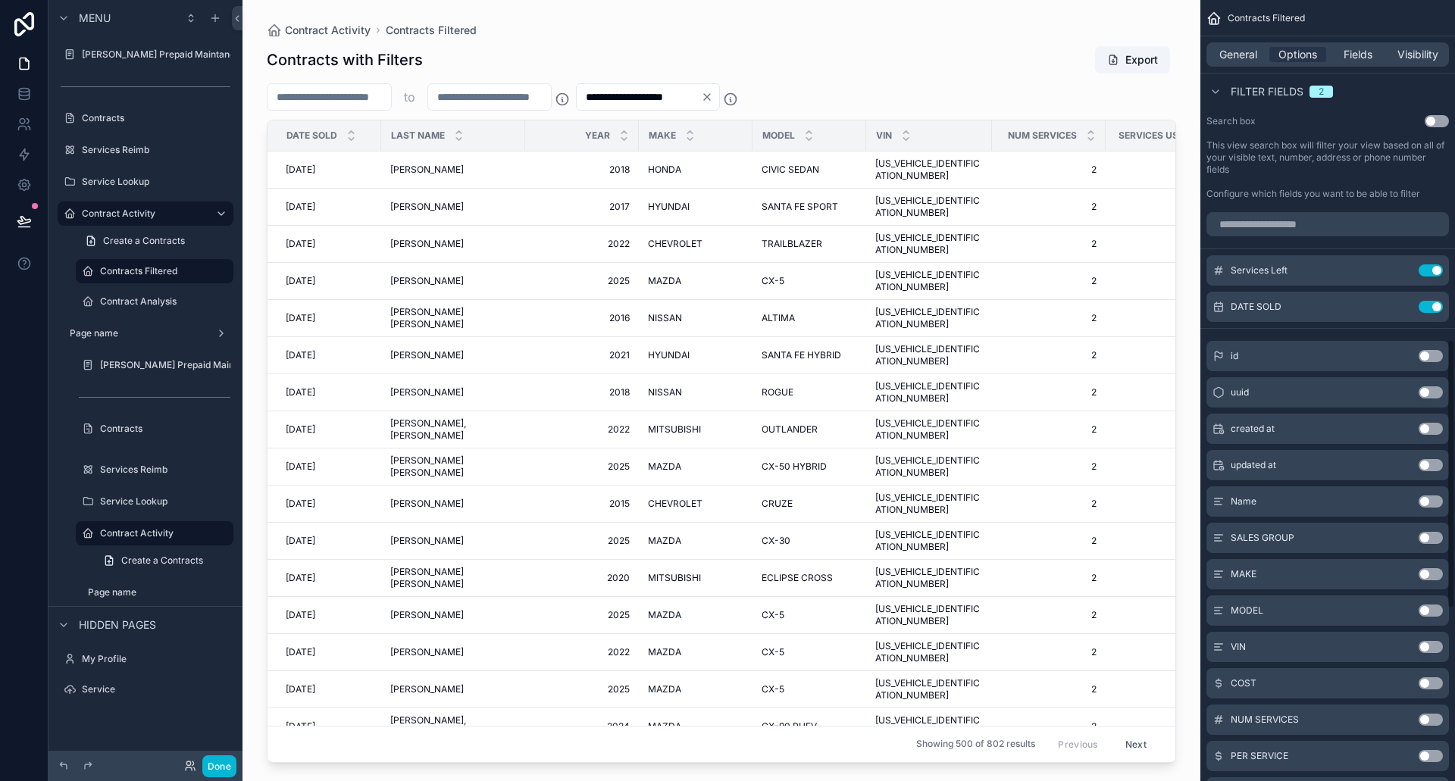
scroll to position [1484, 0]
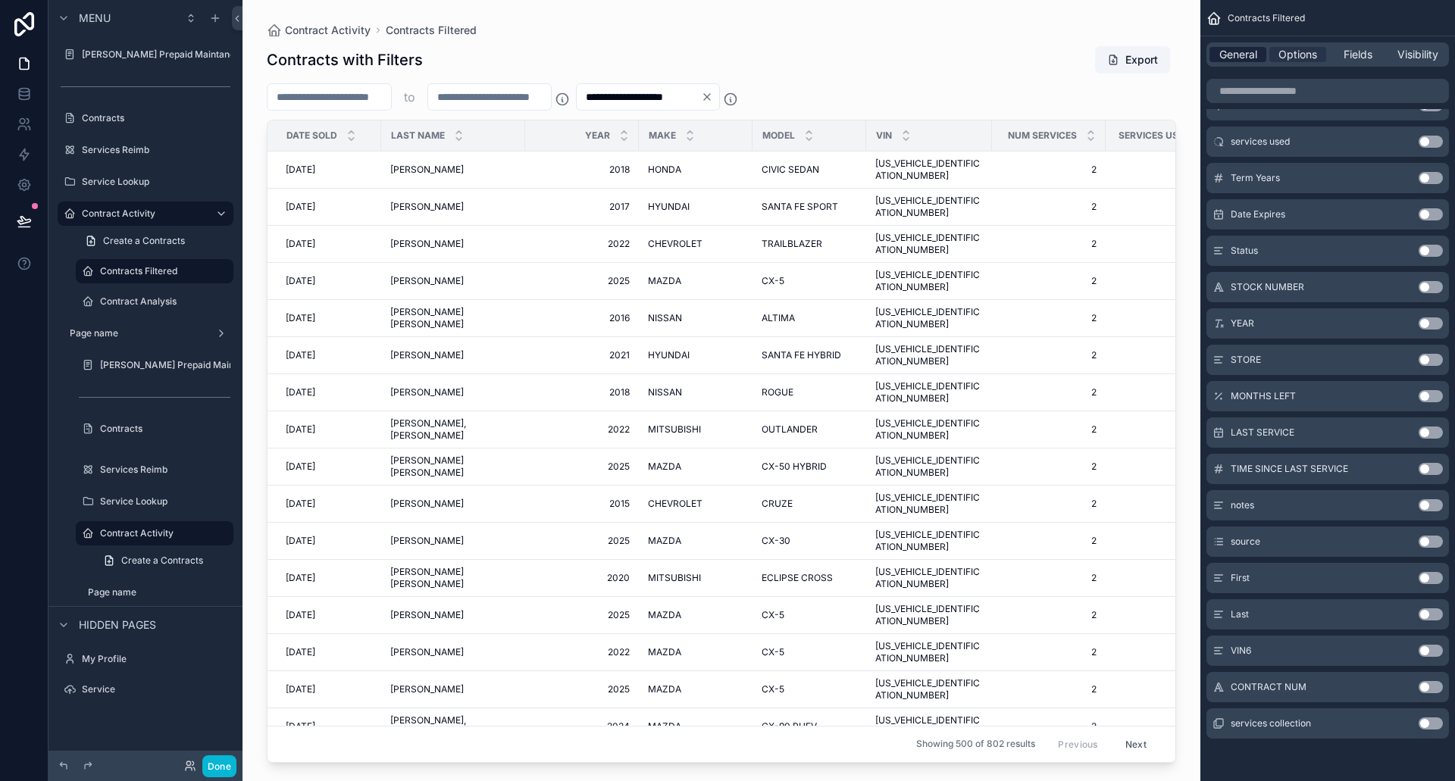
click at [1240, 52] on span "General" at bounding box center [1238, 54] width 38 height 15
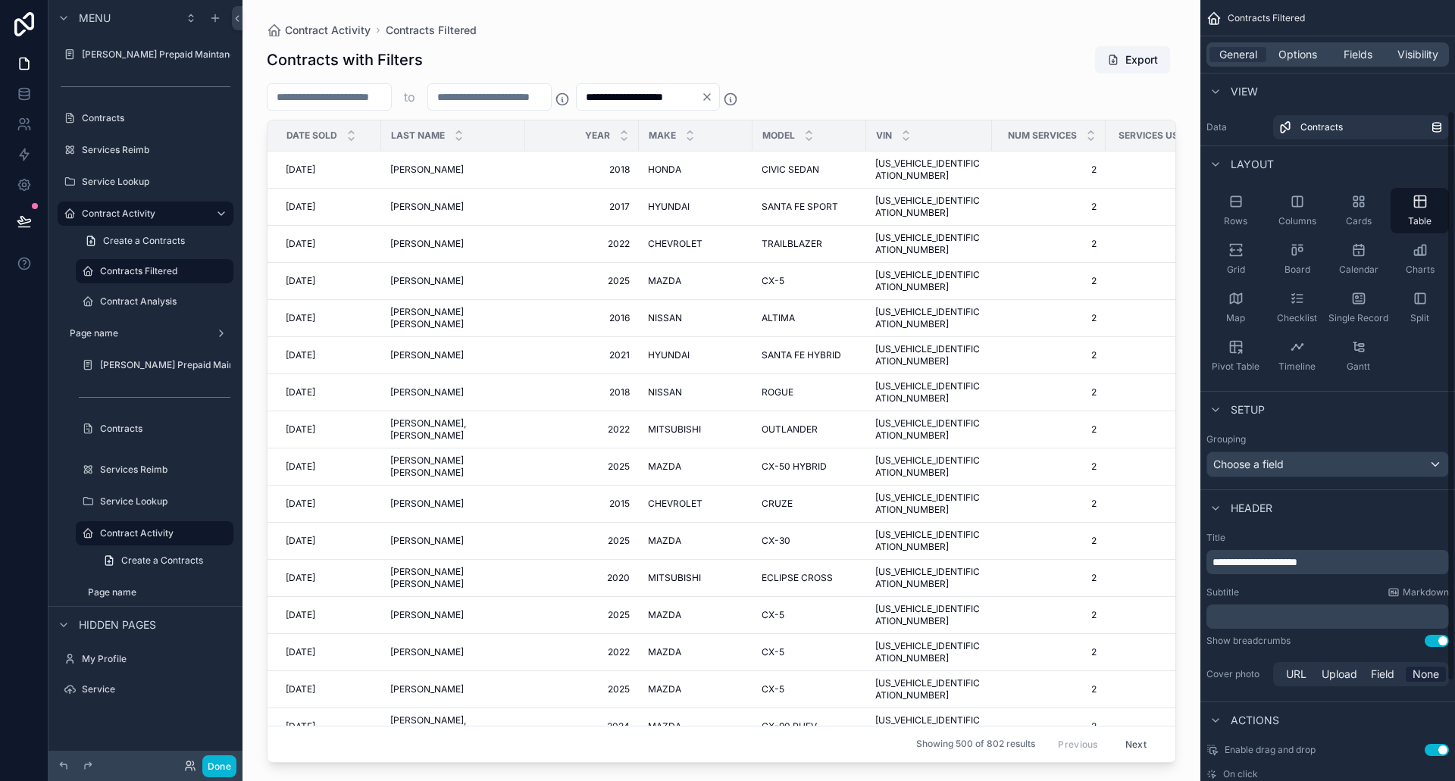
scroll to position [287, 0]
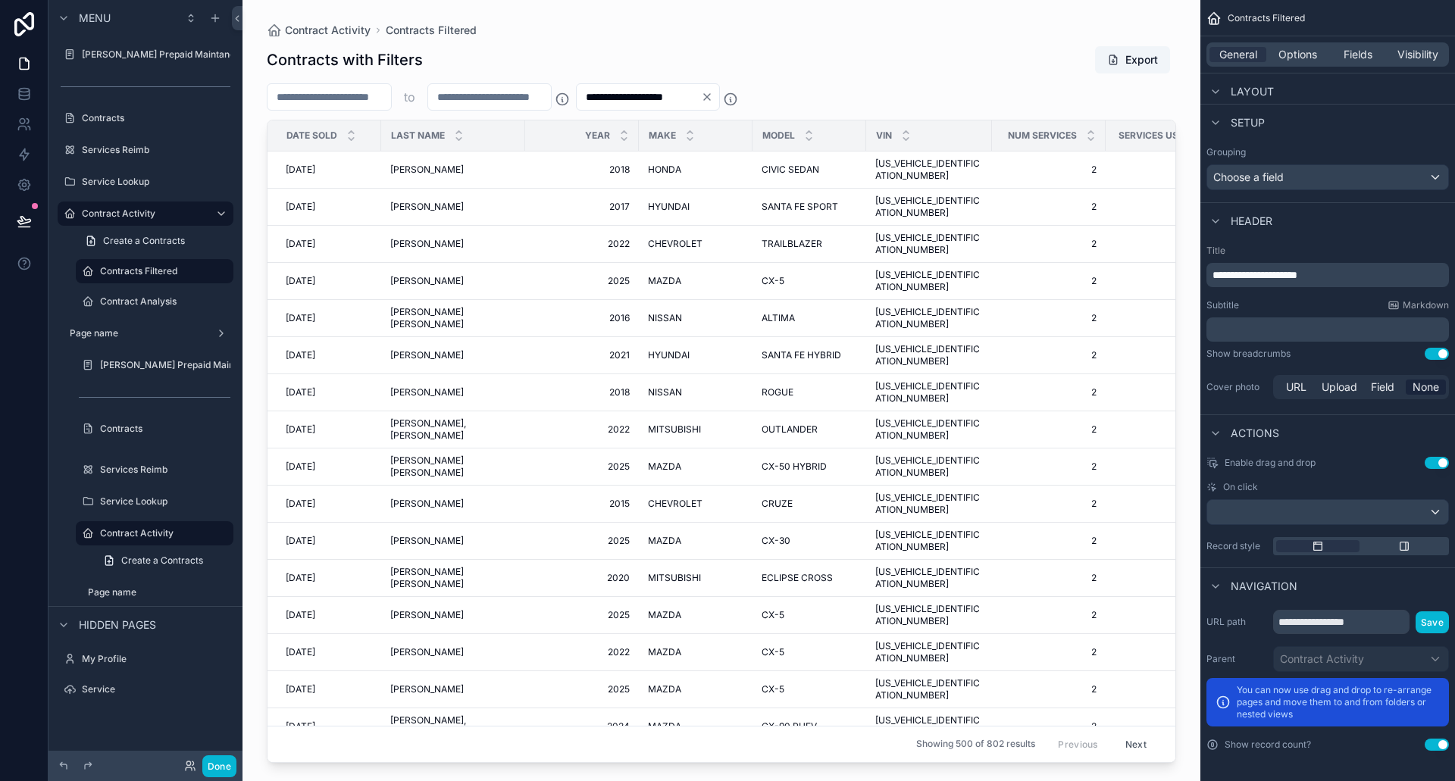
click at [1434, 743] on button "Use setting" at bounding box center [1436, 745] width 24 height 12
click at [224, 769] on button "Done" at bounding box center [219, 766] width 34 height 22
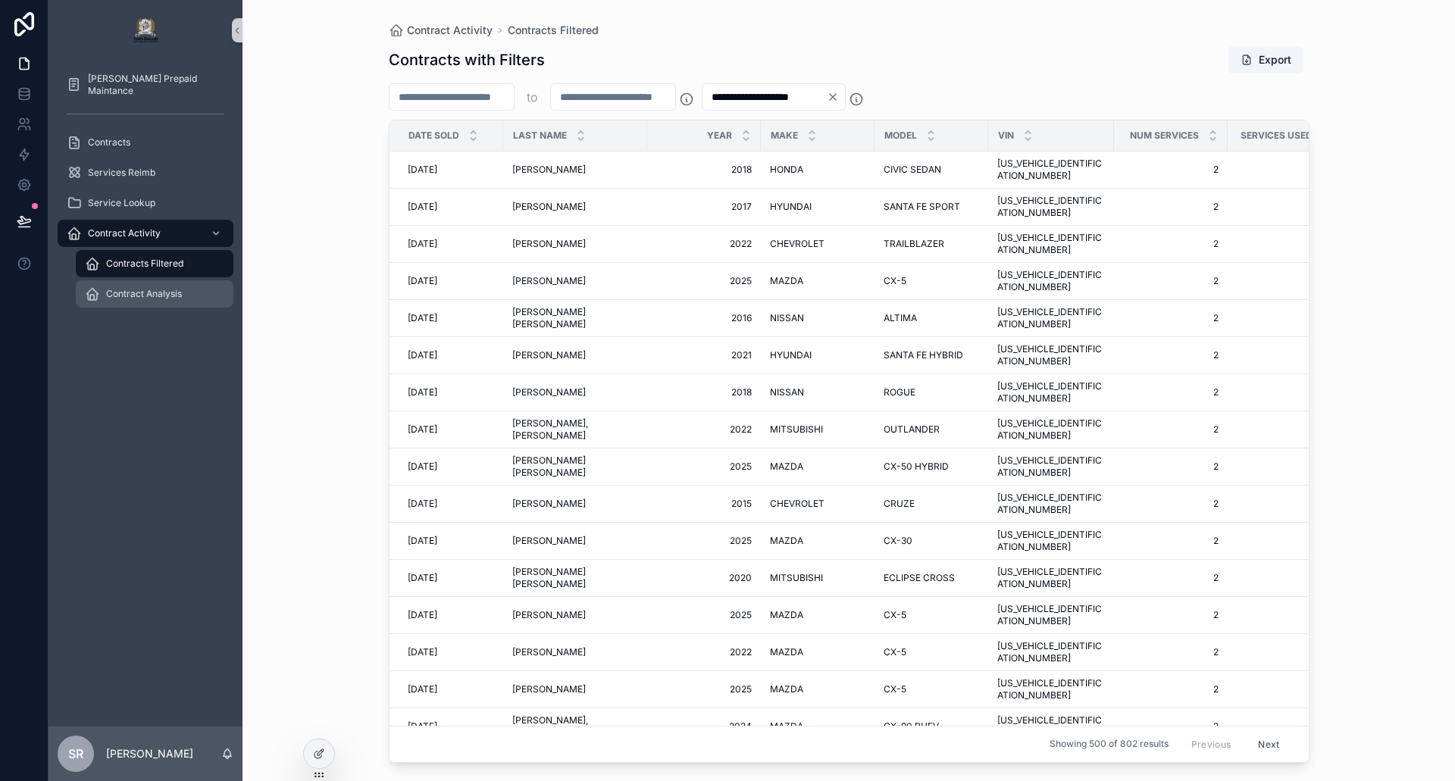
drag, startPoint x: 128, startPoint y: 295, endPoint x: 131, endPoint y: 265, distance: 30.5
click at [128, 295] on span "Contract Analysis" at bounding box center [144, 294] width 76 height 12
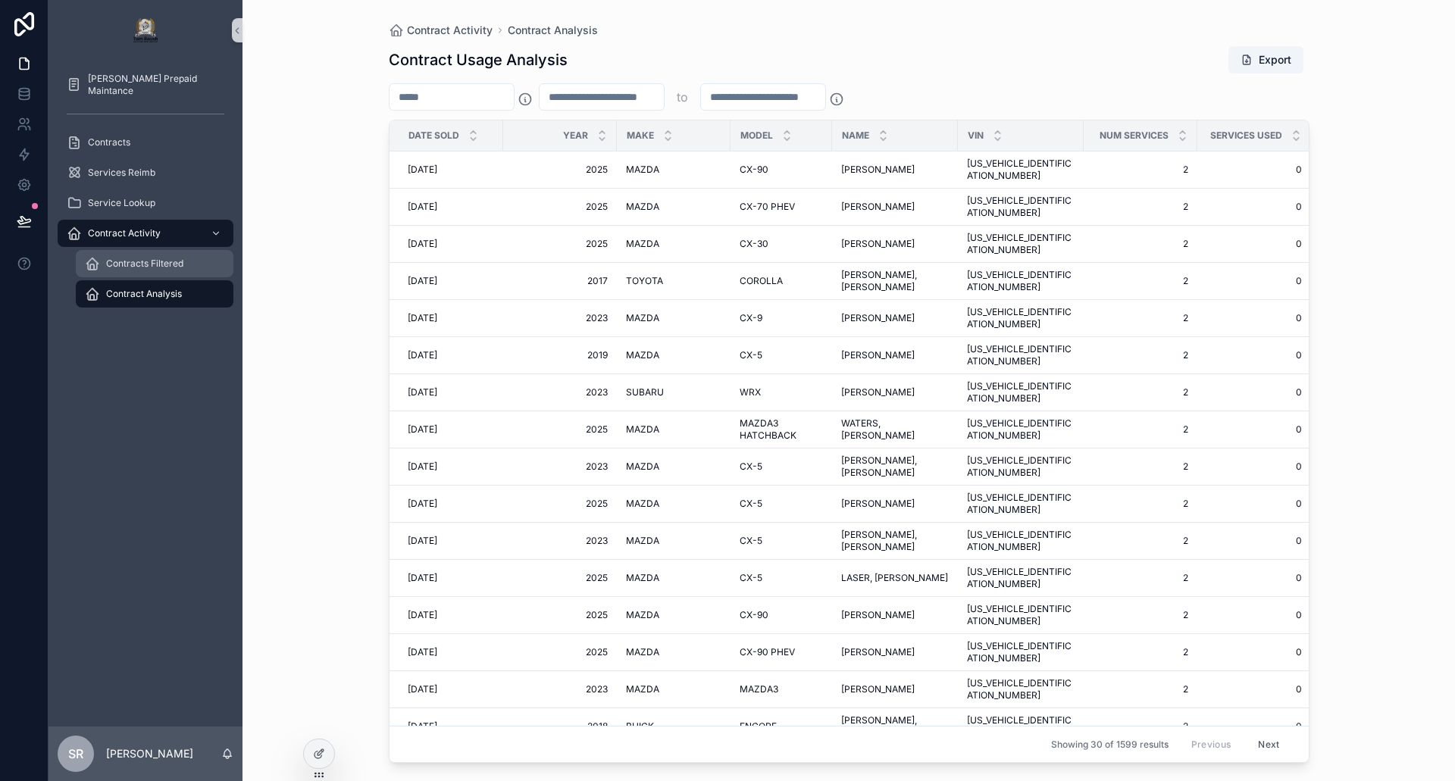
click at [131, 262] on span "Contracts Filtered" at bounding box center [144, 264] width 77 height 12
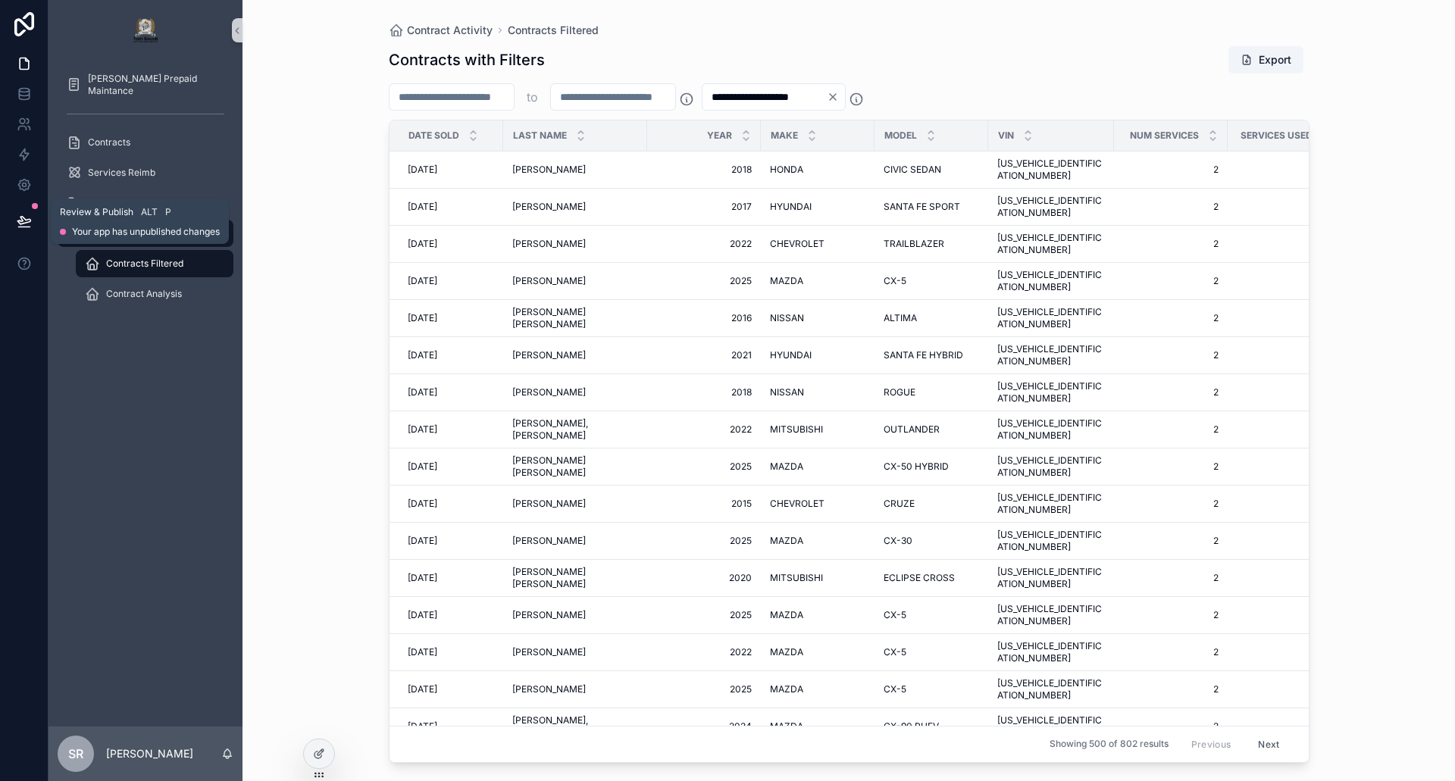
click at [20, 217] on icon at bounding box center [23, 221] width 13 height 8
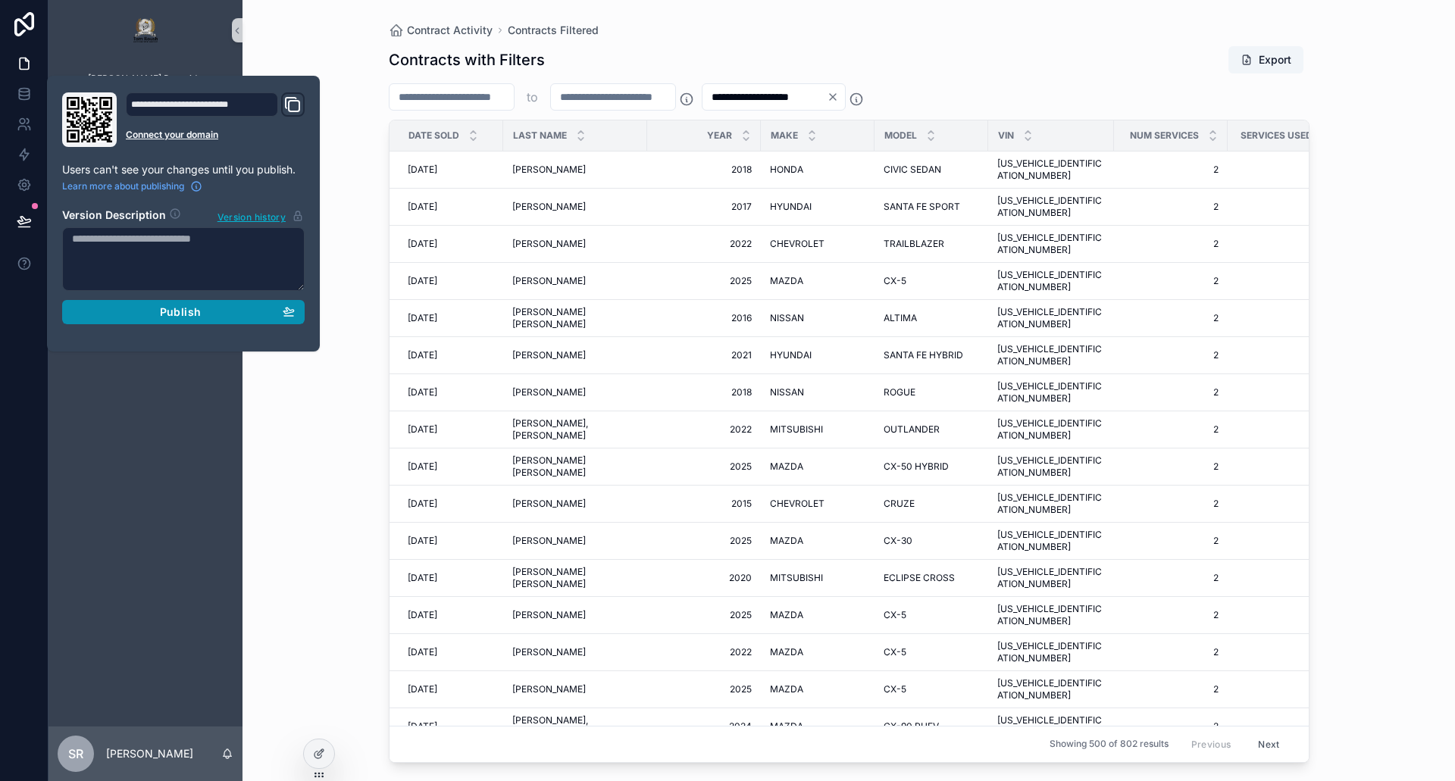
click at [164, 310] on span "Publish" at bounding box center [180, 312] width 41 height 14
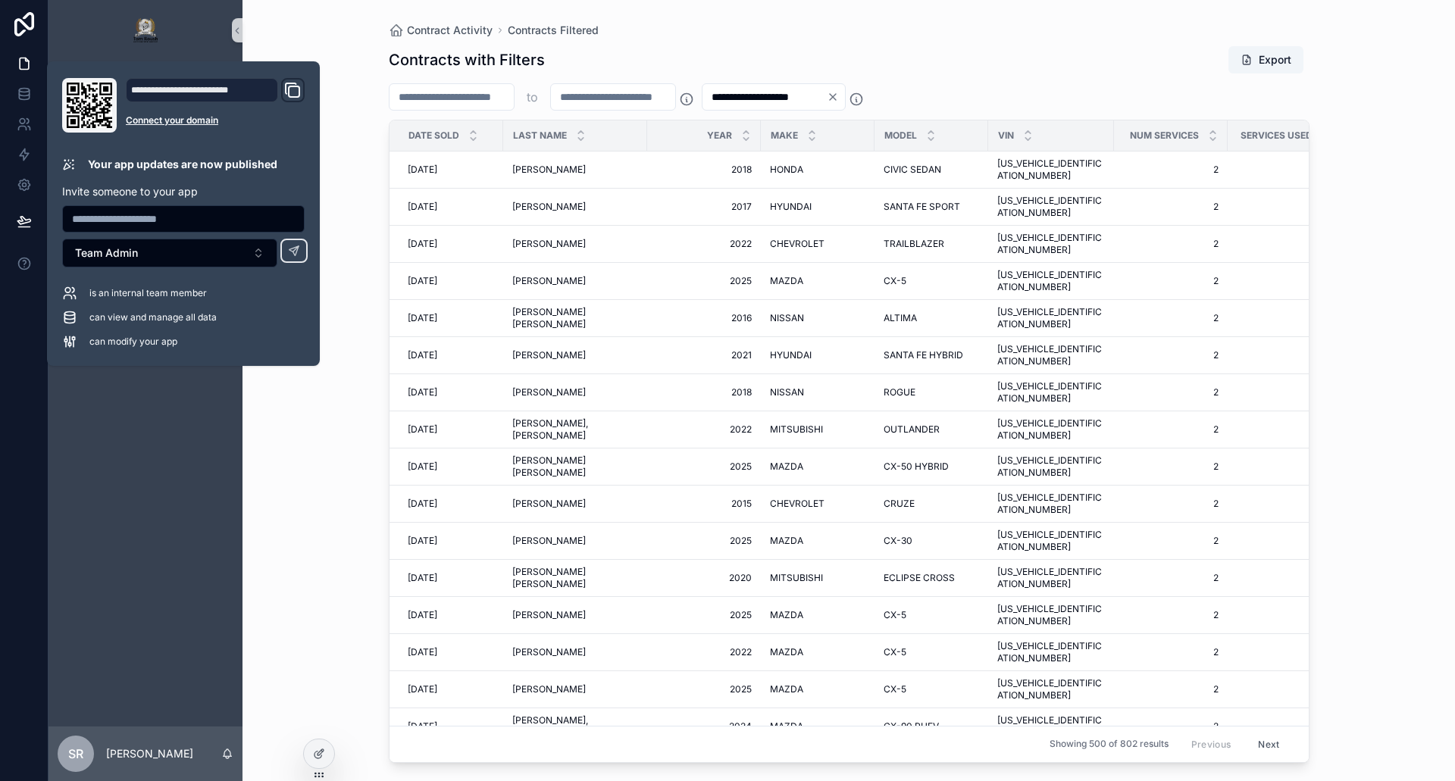
click at [1132, 73] on div "Contracts with Filters Export" at bounding box center [849, 59] width 921 height 29
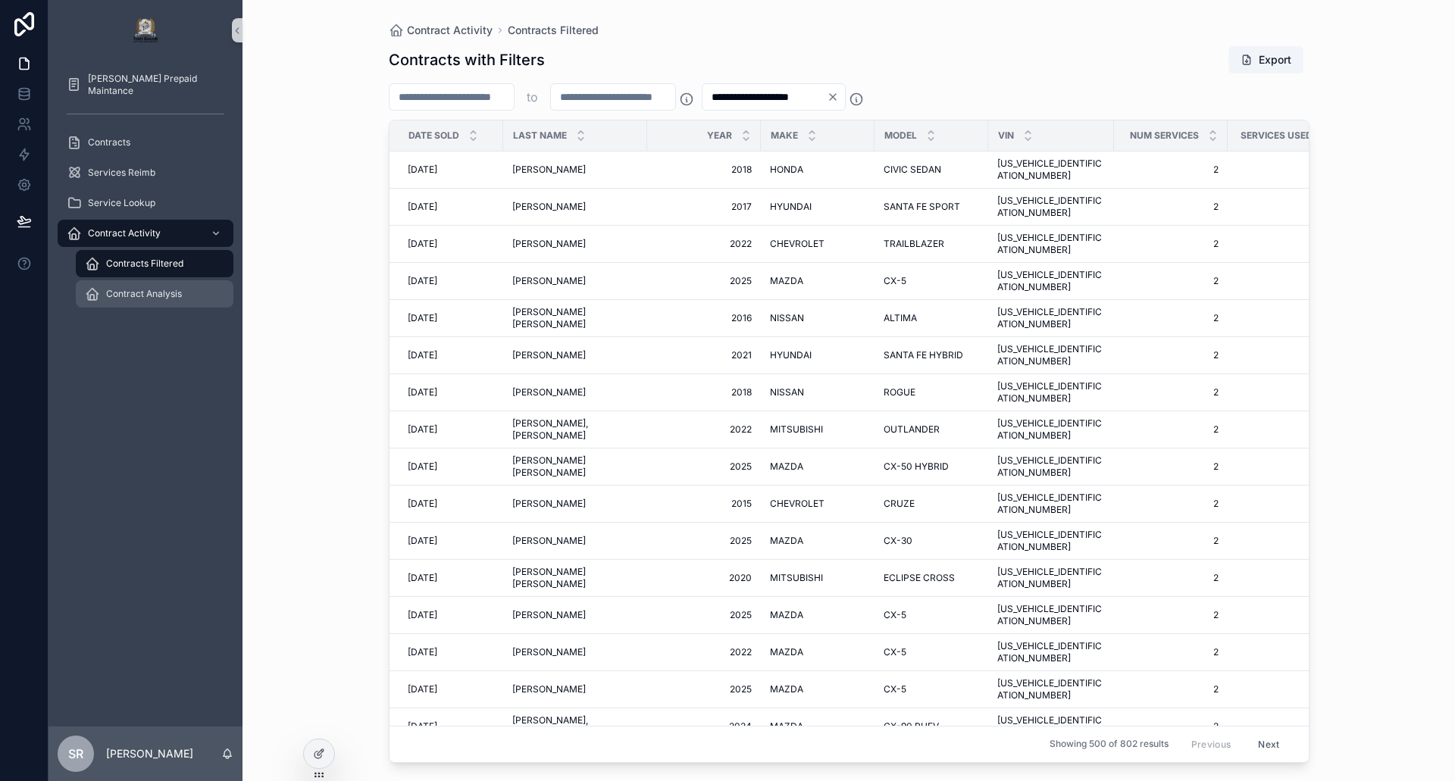
drag, startPoint x: 140, startPoint y: 296, endPoint x: 139, endPoint y: 270, distance: 26.6
click at [140, 296] on span "Contract Analysis" at bounding box center [144, 294] width 76 height 12
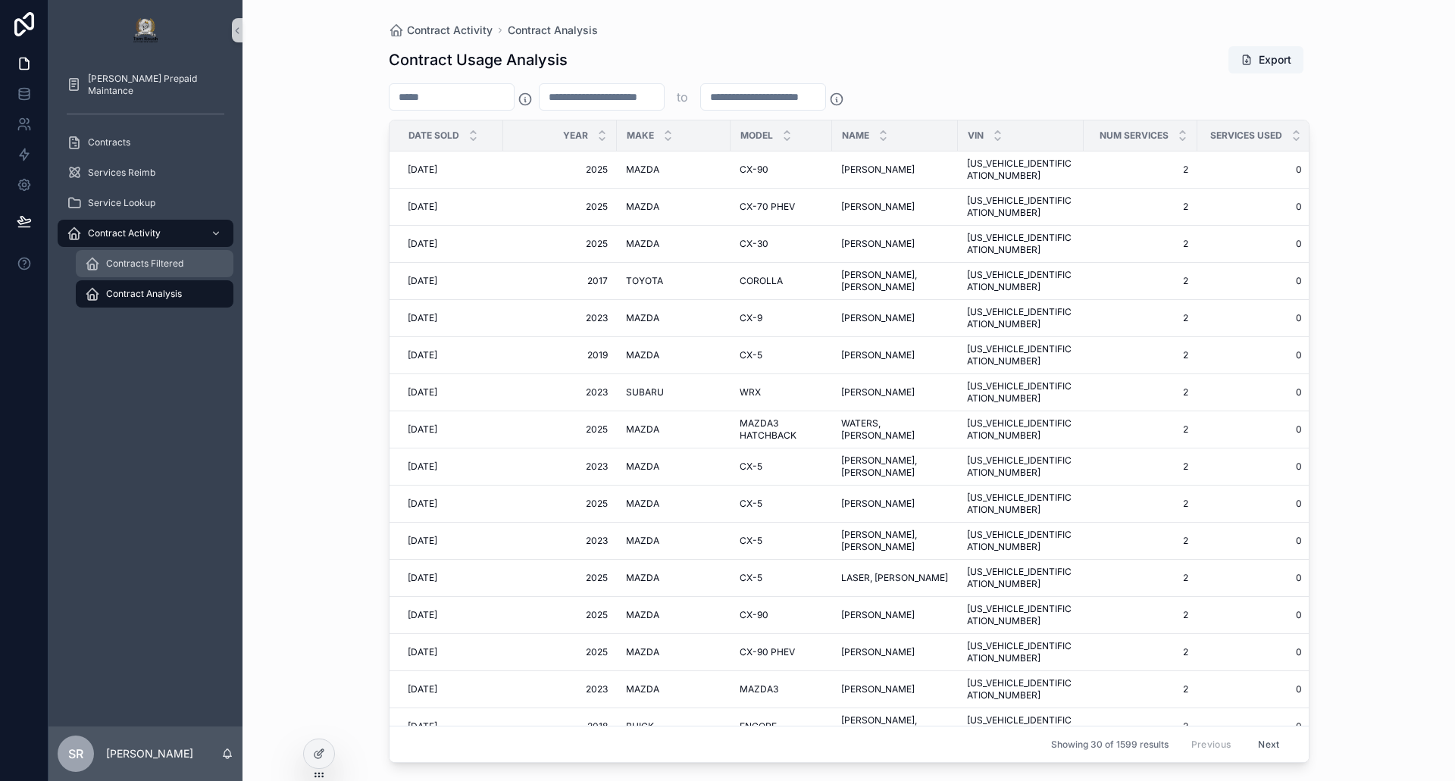
click at [131, 269] on span "Contracts Filtered" at bounding box center [144, 264] width 77 height 12
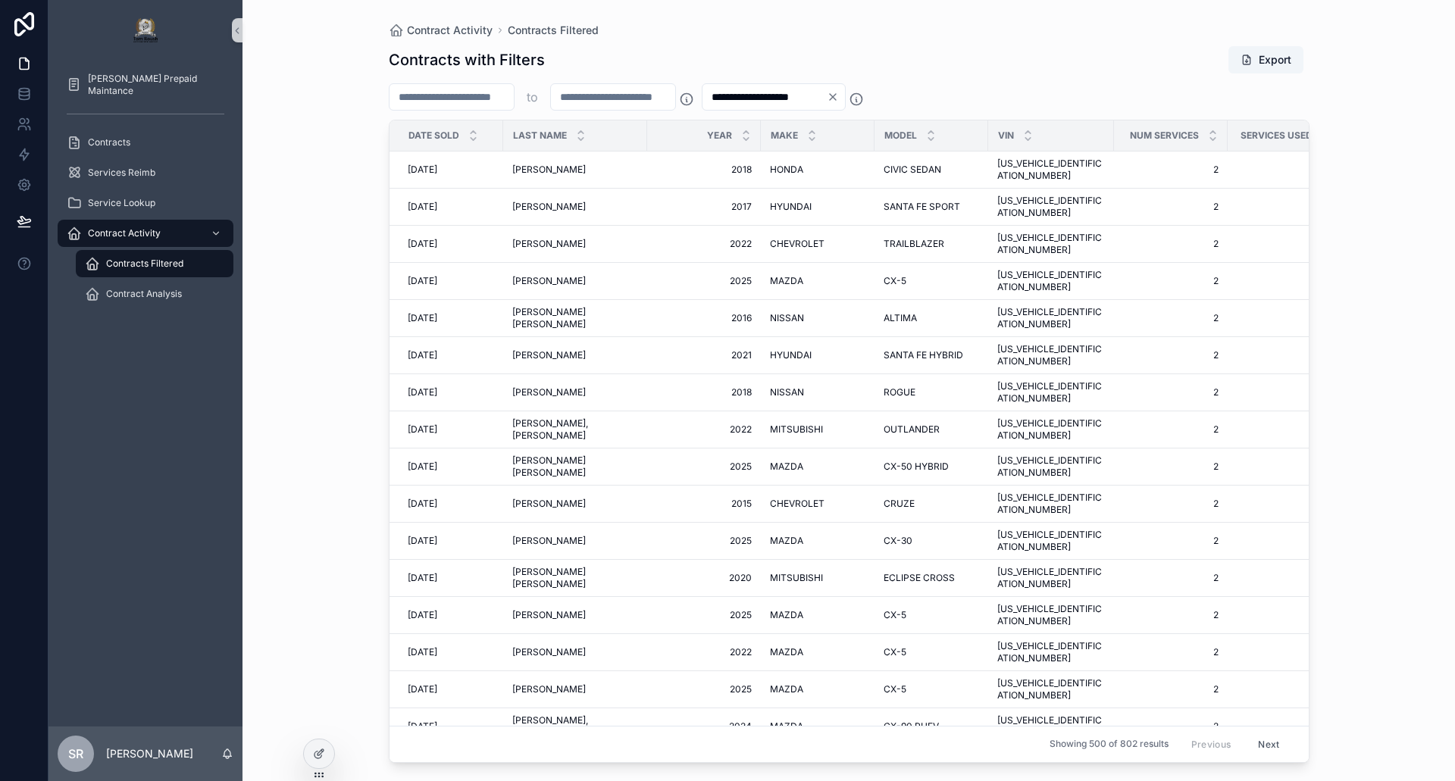
click at [458, 100] on input "*" at bounding box center [451, 96] width 124 height 21
type input "*"
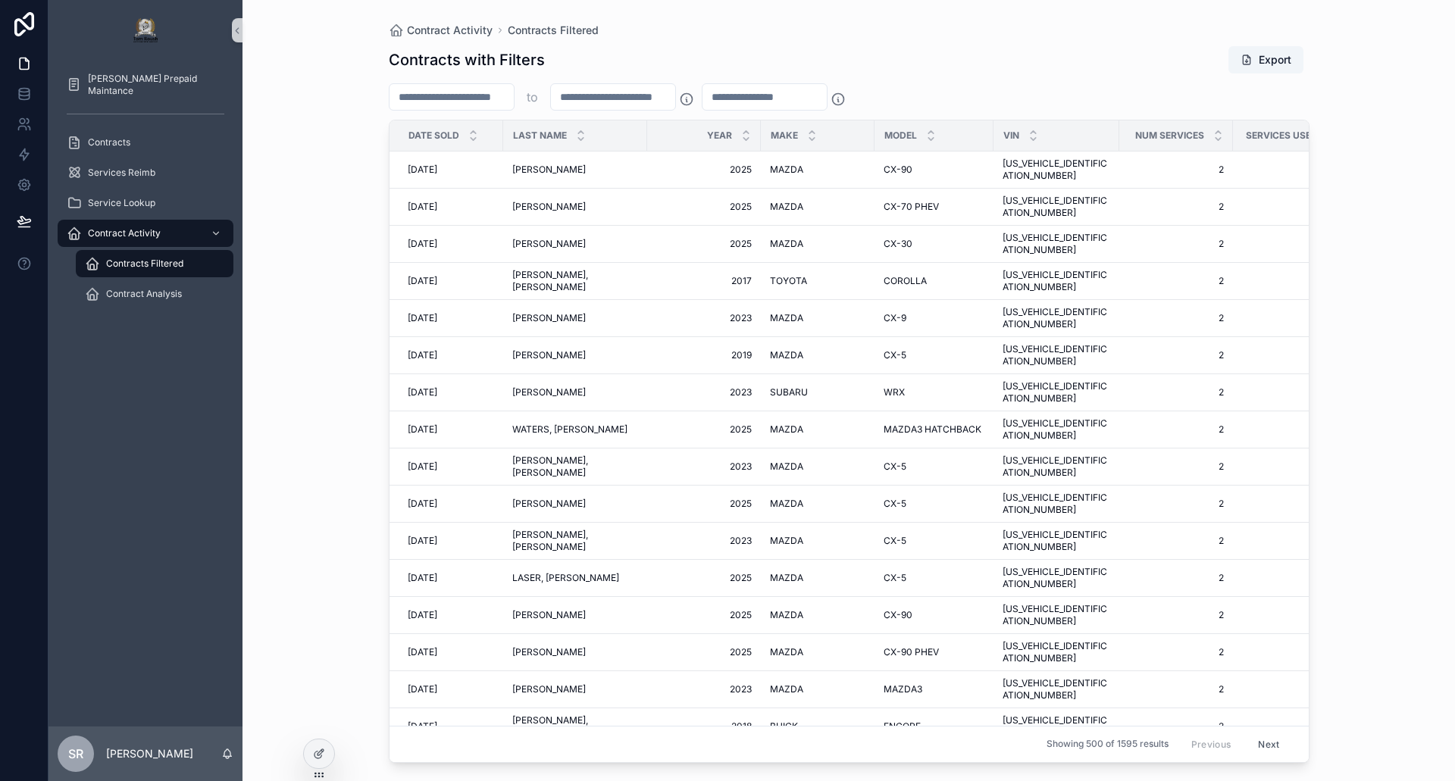
type input "*"
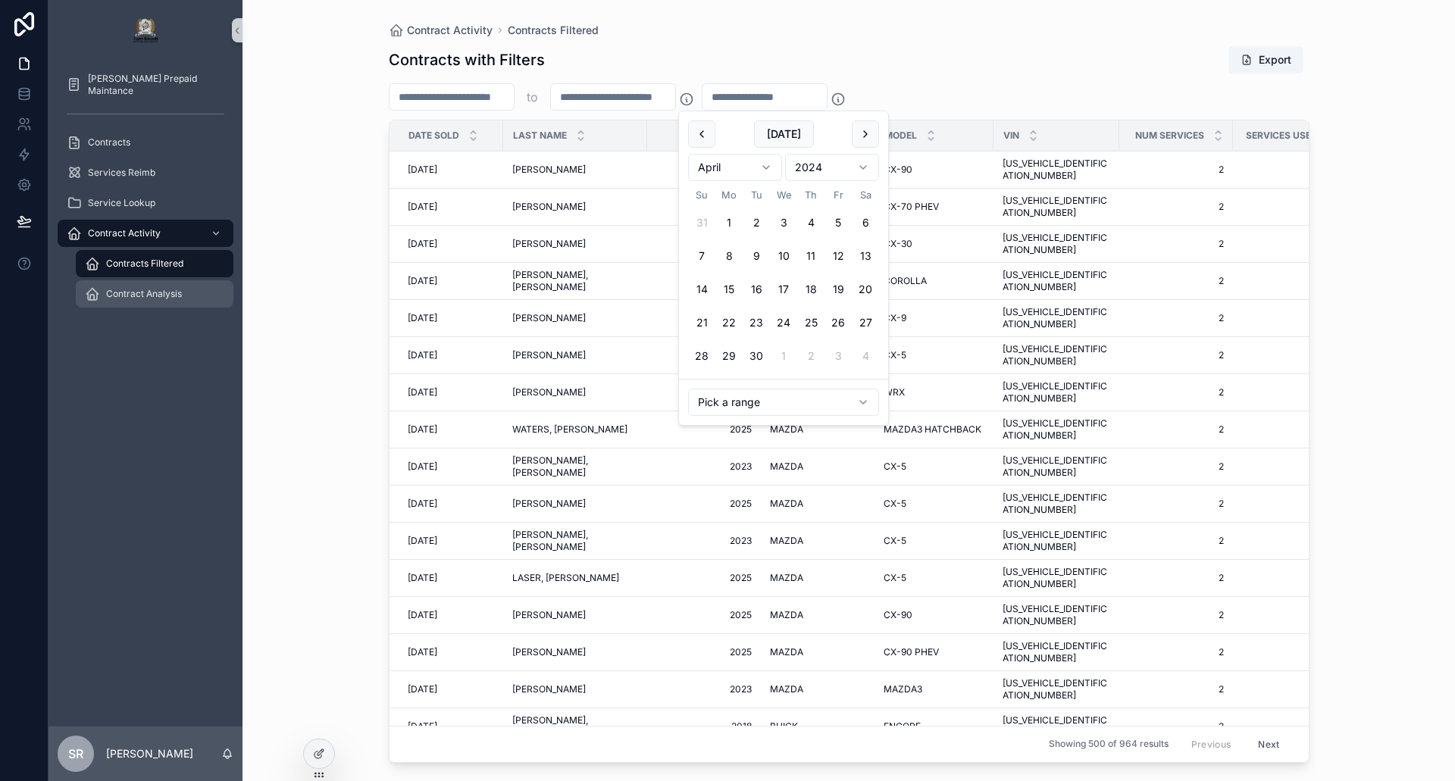
click at [133, 292] on span "Contract Analysis" at bounding box center [144, 294] width 76 height 12
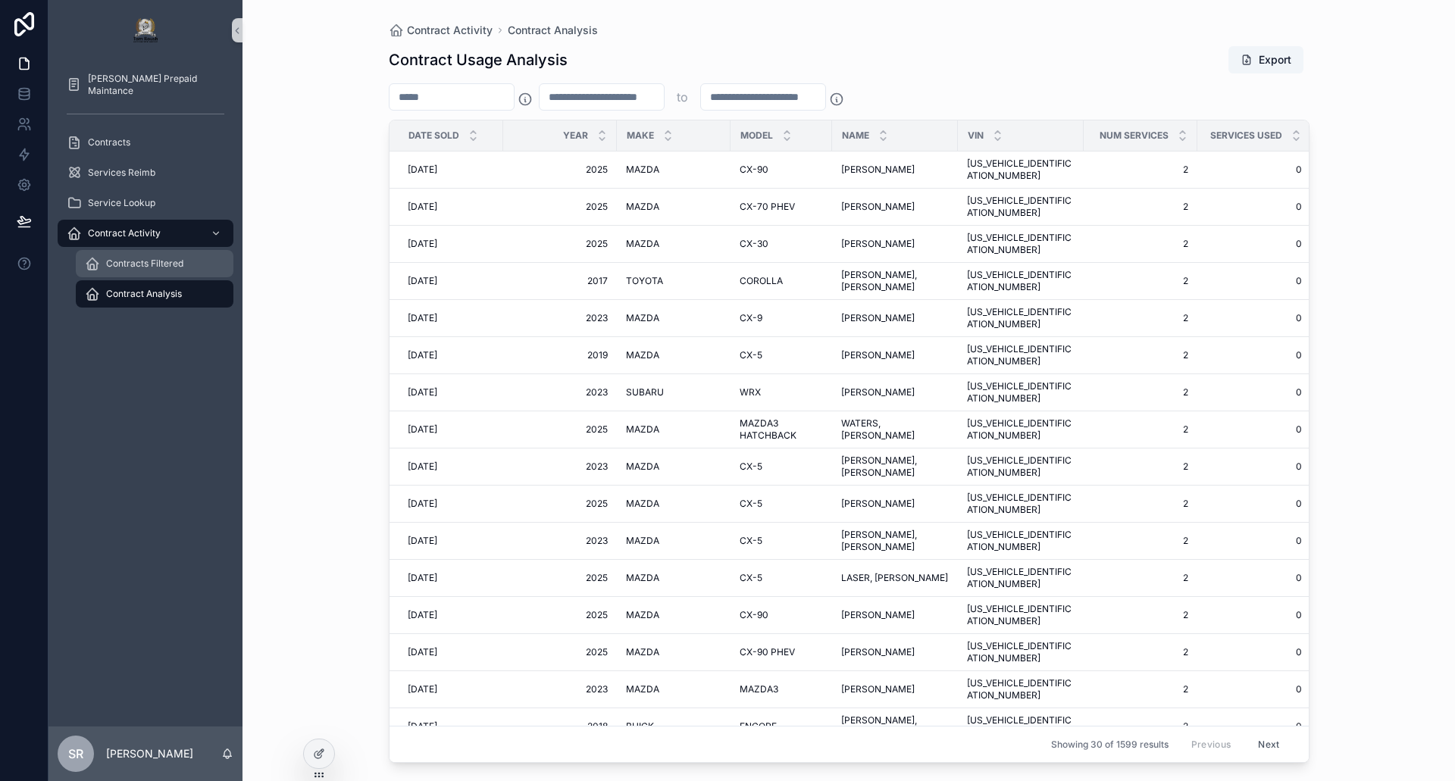
click at [145, 258] on span "Contracts Filtered" at bounding box center [144, 264] width 77 height 12
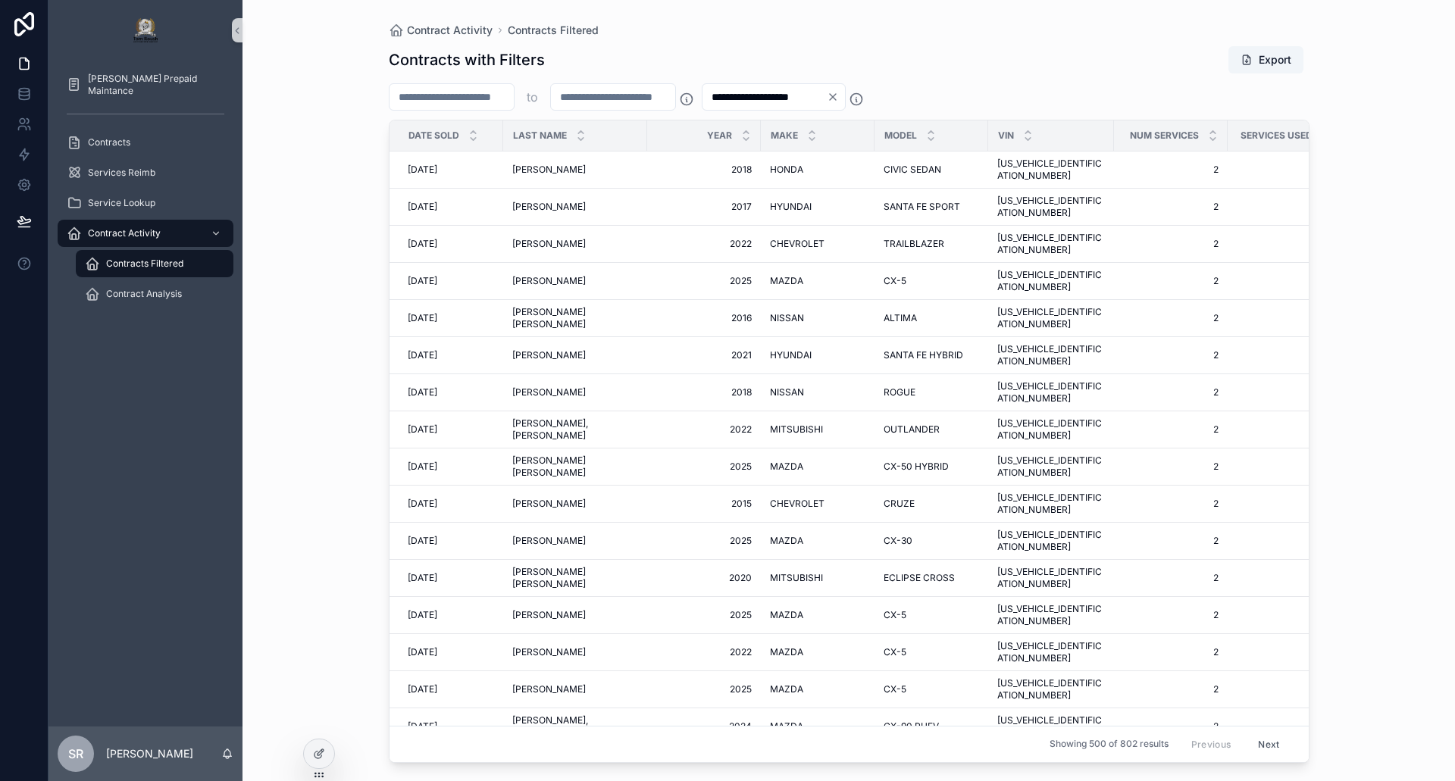
drag, startPoint x: 467, startPoint y: 104, endPoint x: 353, endPoint y: 101, distance: 113.7
click at [353, 101] on div "**********" at bounding box center [848, 390] width 1212 height 781
type input "*"
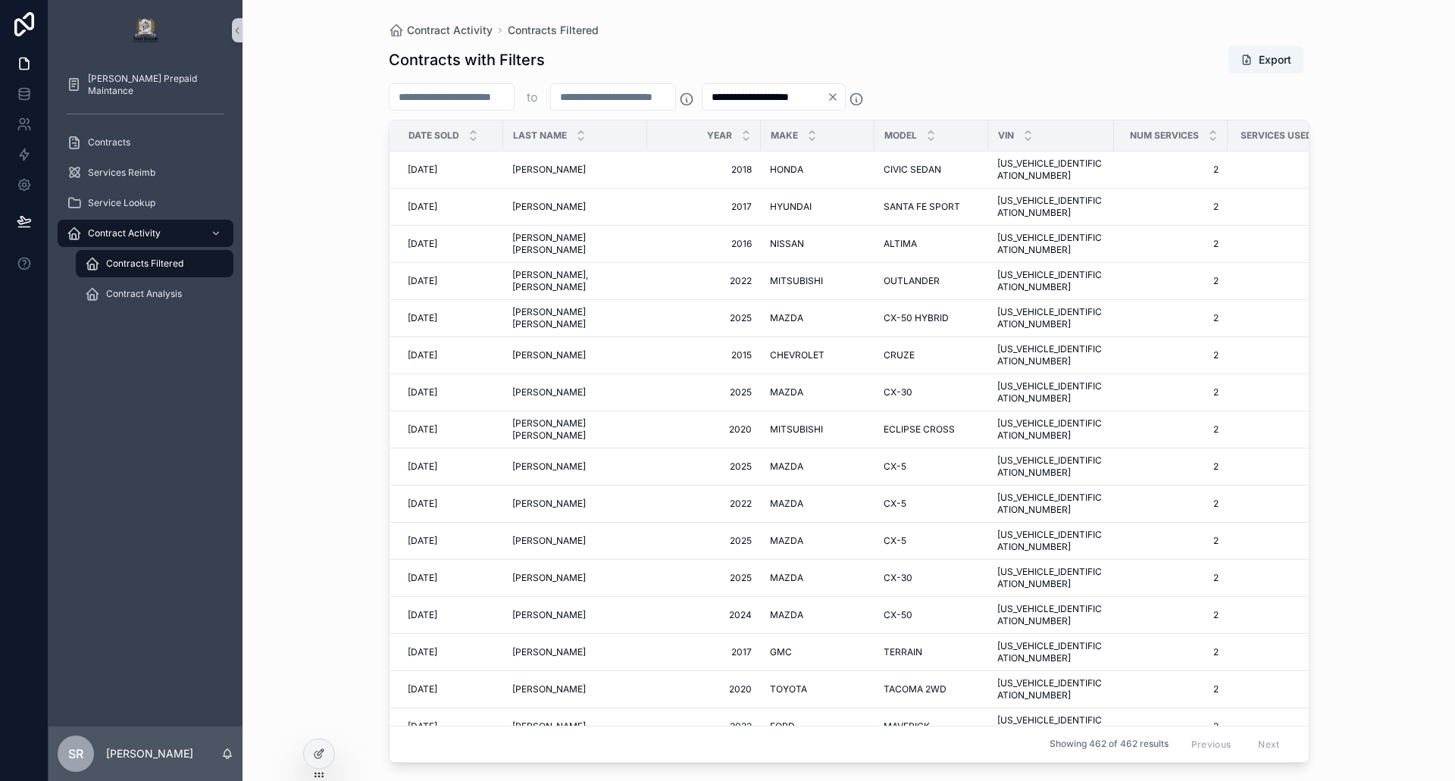
click at [736, 43] on div "**********" at bounding box center [849, 399] width 921 height 727
click at [475, 129] on icon "scrollable content" at bounding box center [473, 132] width 10 height 10
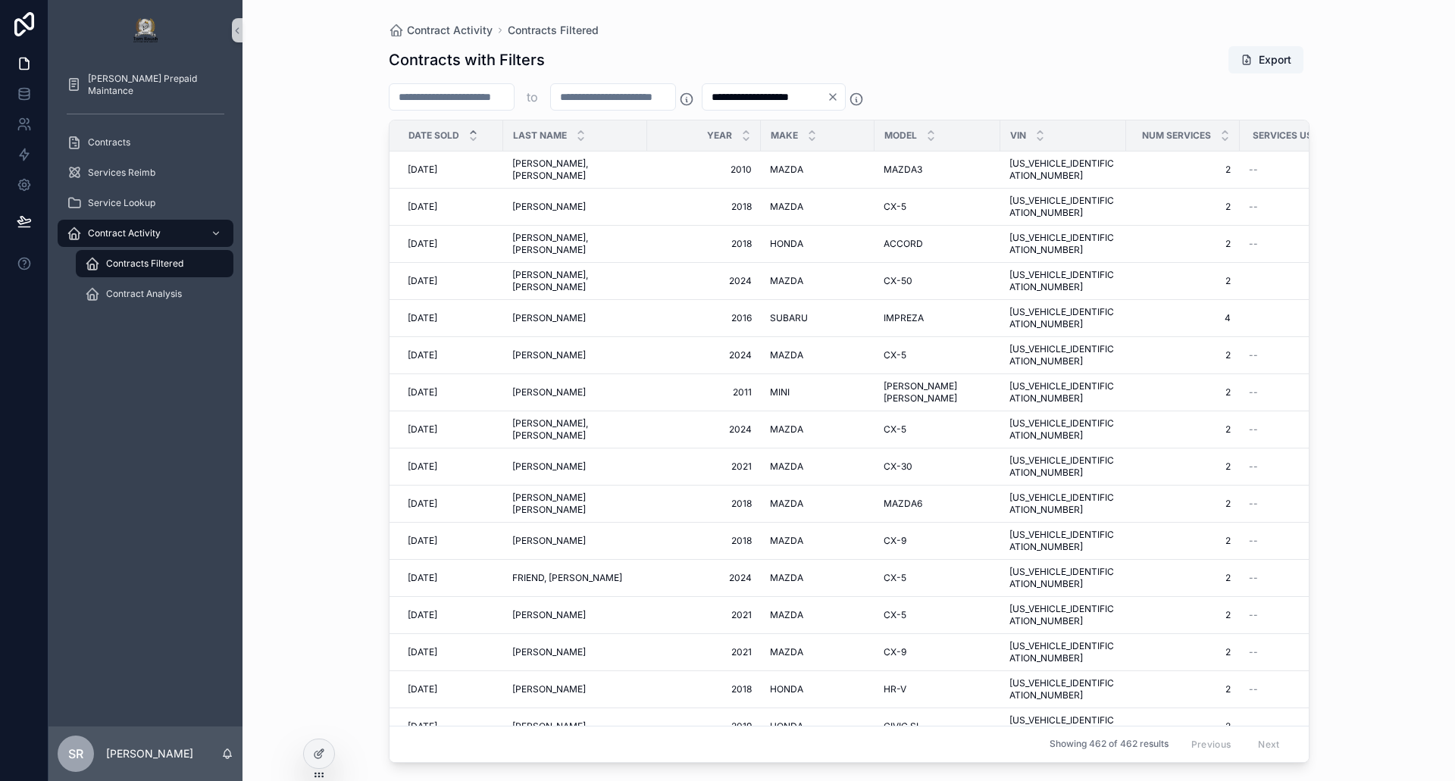
click at [236, 341] on div "Tom Roush Prepaid Maintance Contracts Services Reimb Service Lookup Contract Ac…" at bounding box center [145, 394] width 194 height 666
